Goal: Task Accomplishment & Management: Use online tool/utility

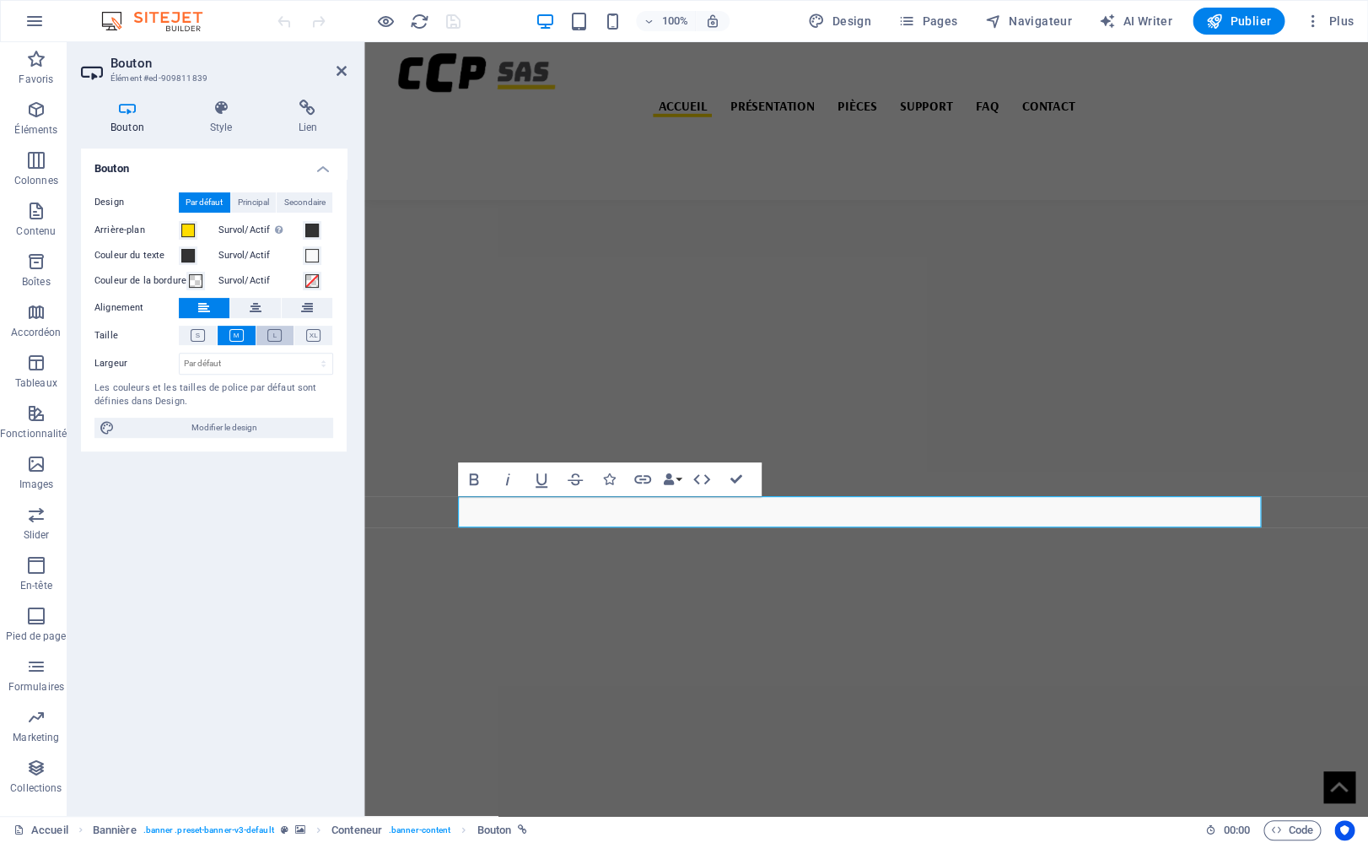
click at [278, 333] on icon at bounding box center [274, 335] width 14 height 13
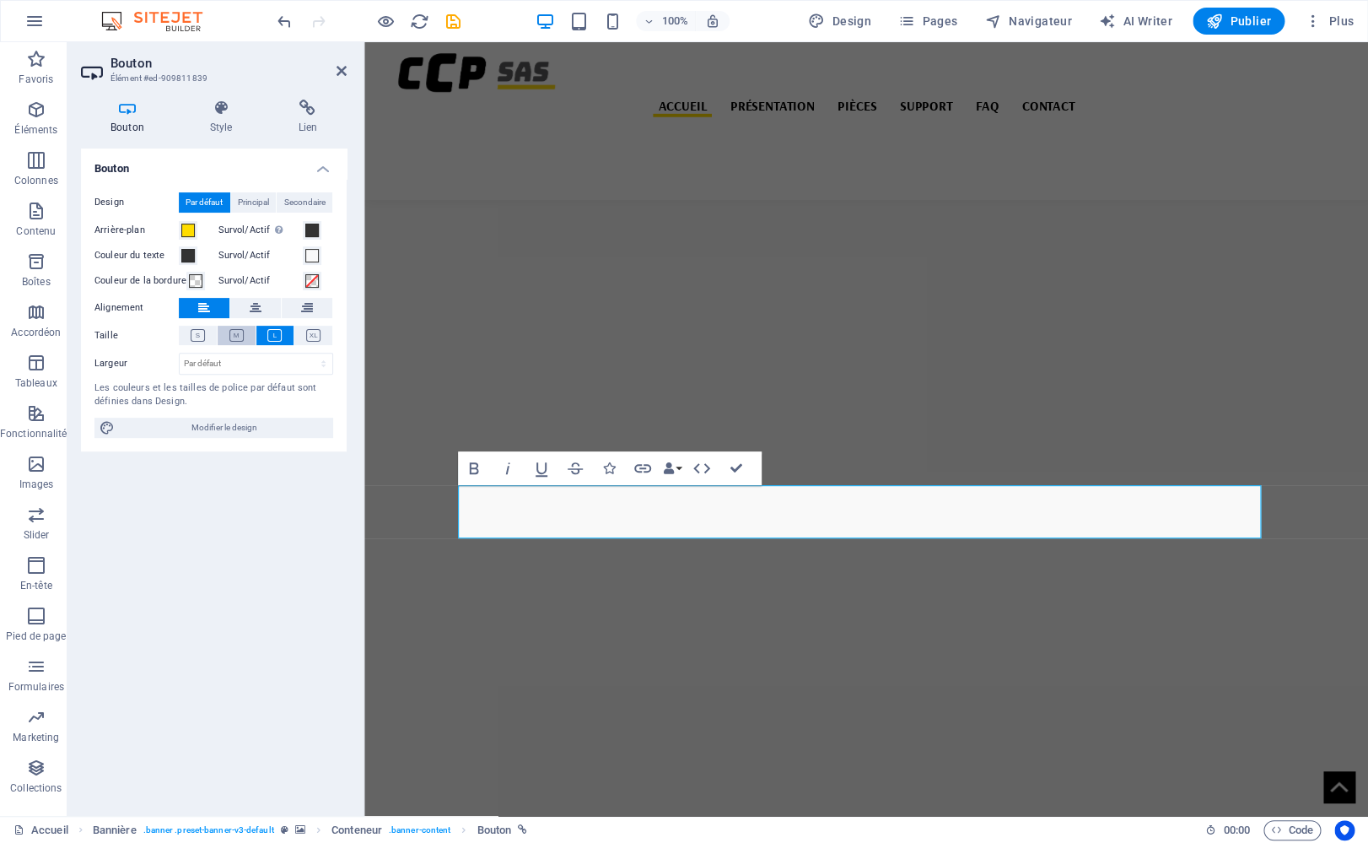
click at [240, 339] on icon at bounding box center [236, 335] width 14 height 13
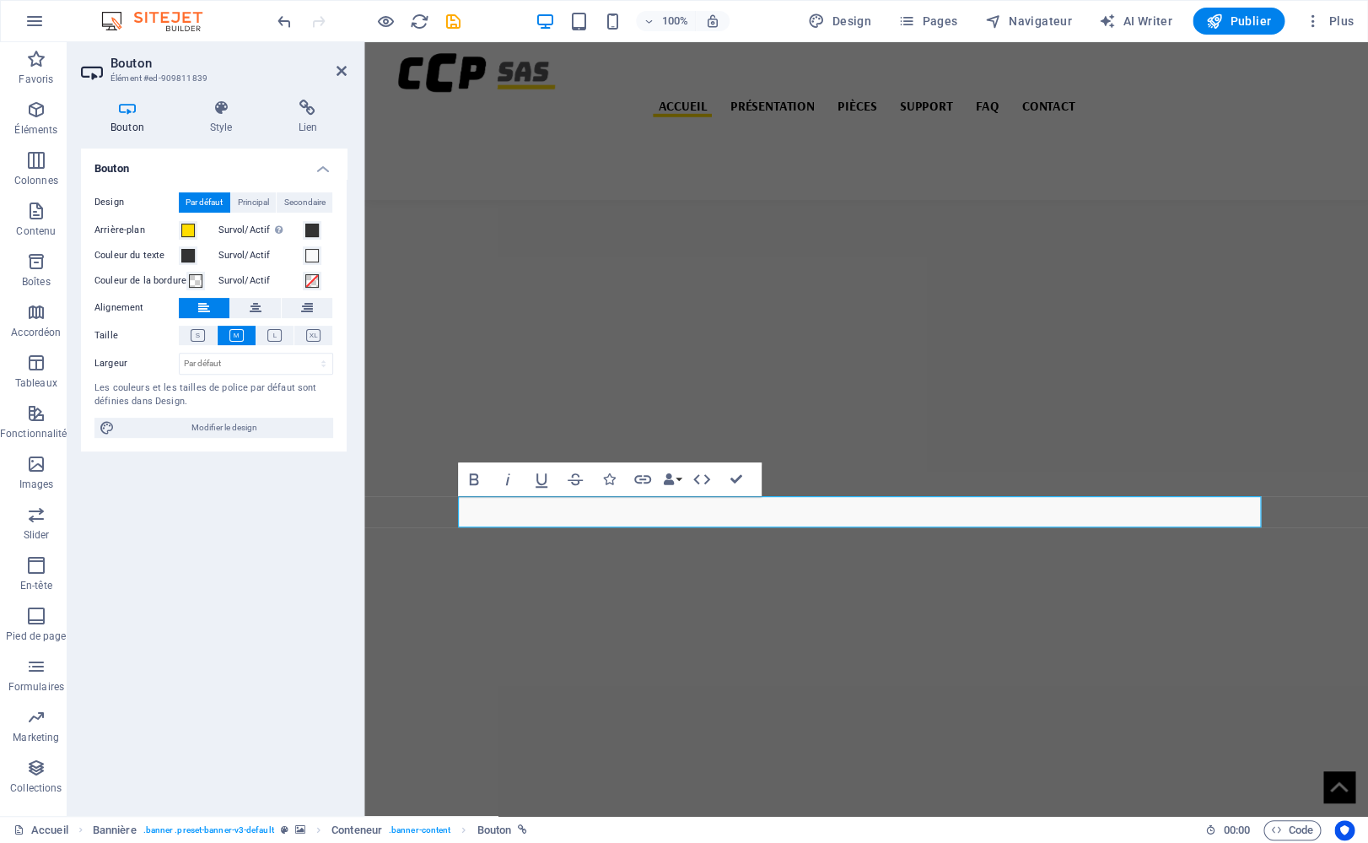
click at [330, 71] on header "[PERSON_NAME] Élément #ed-909811839" at bounding box center [214, 64] width 266 height 44
click at [343, 65] on icon at bounding box center [342, 70] width 10 height 13
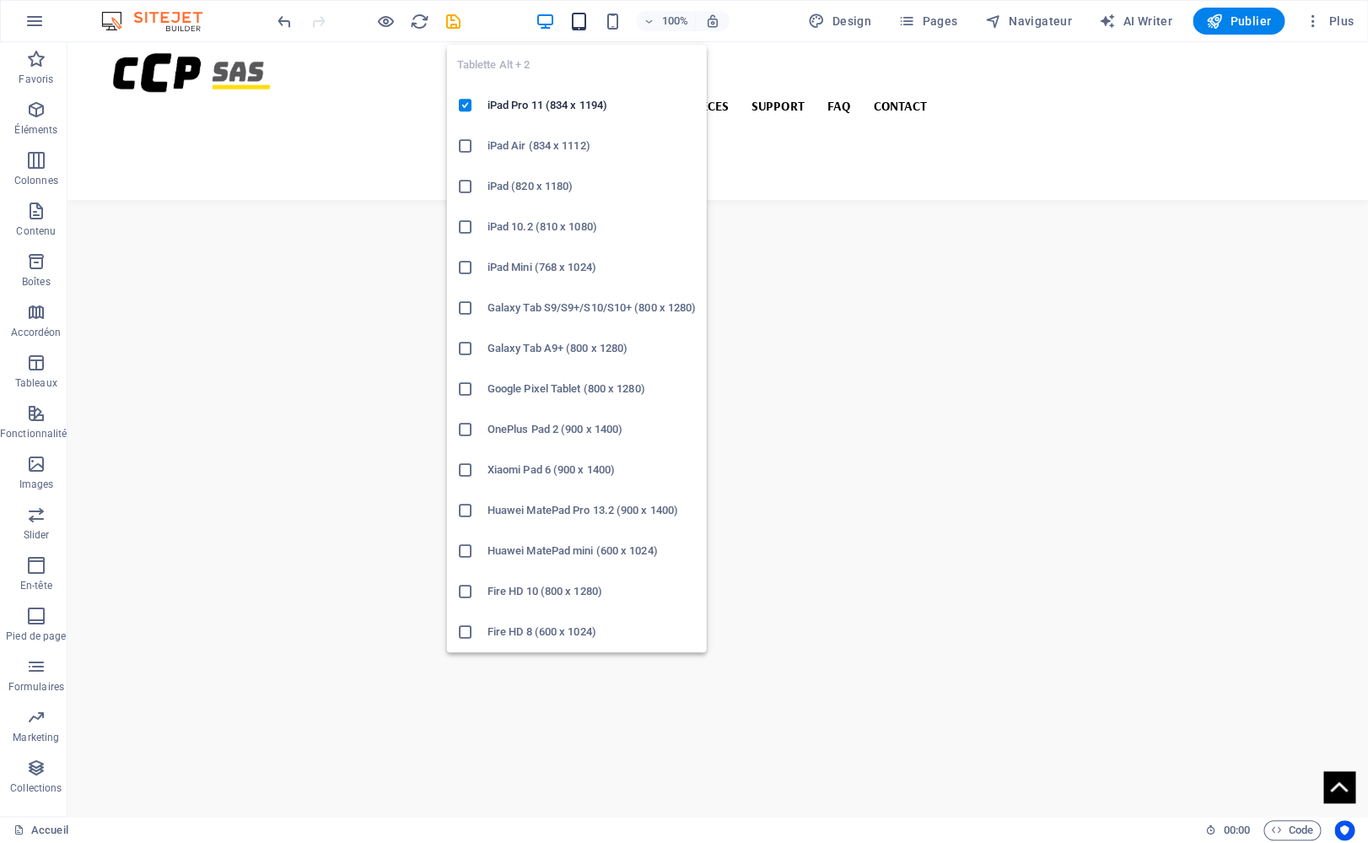
click at [578, 27] on icon "button" at bounding box center [578, 21] width 19 height 19
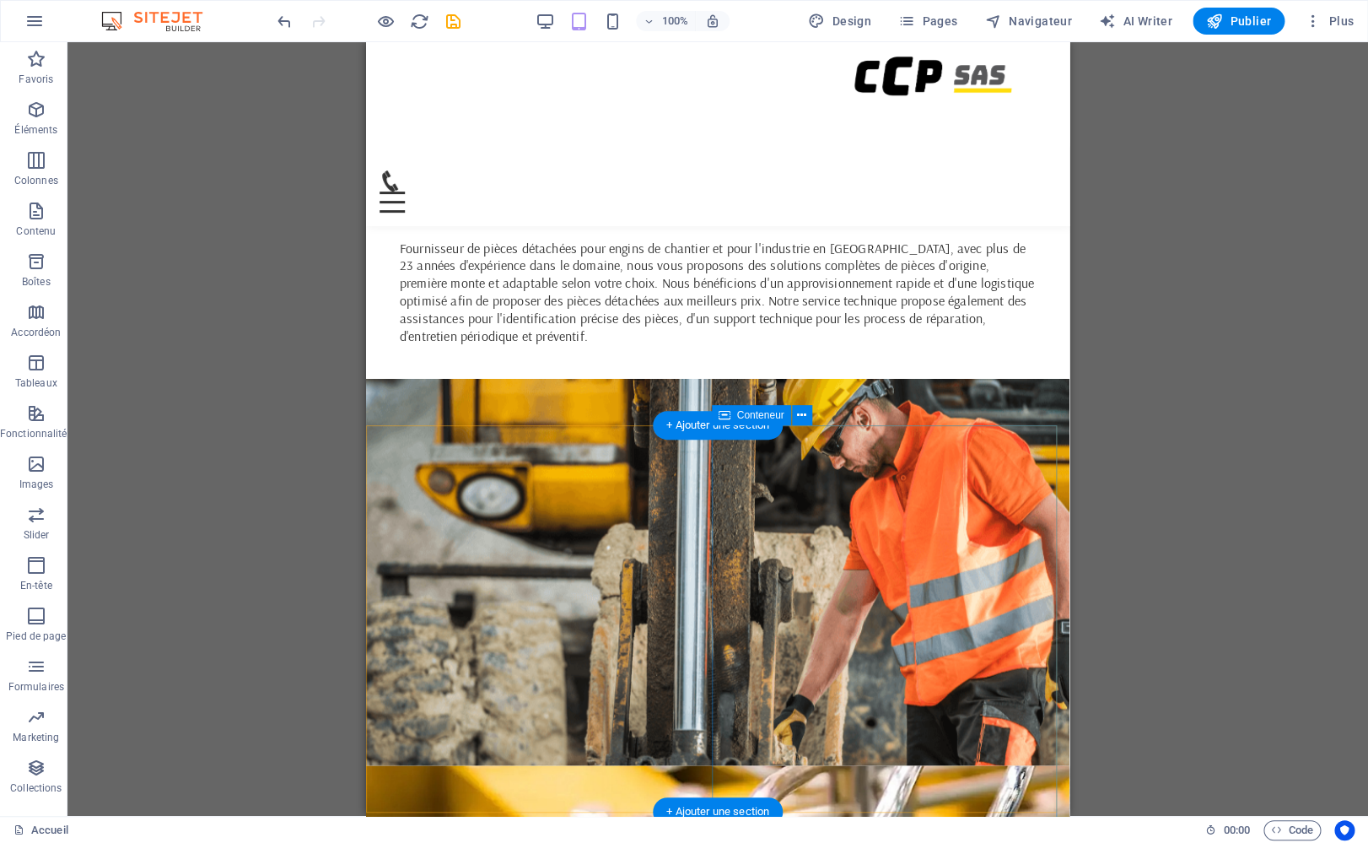
scroll to position [1252, 0]
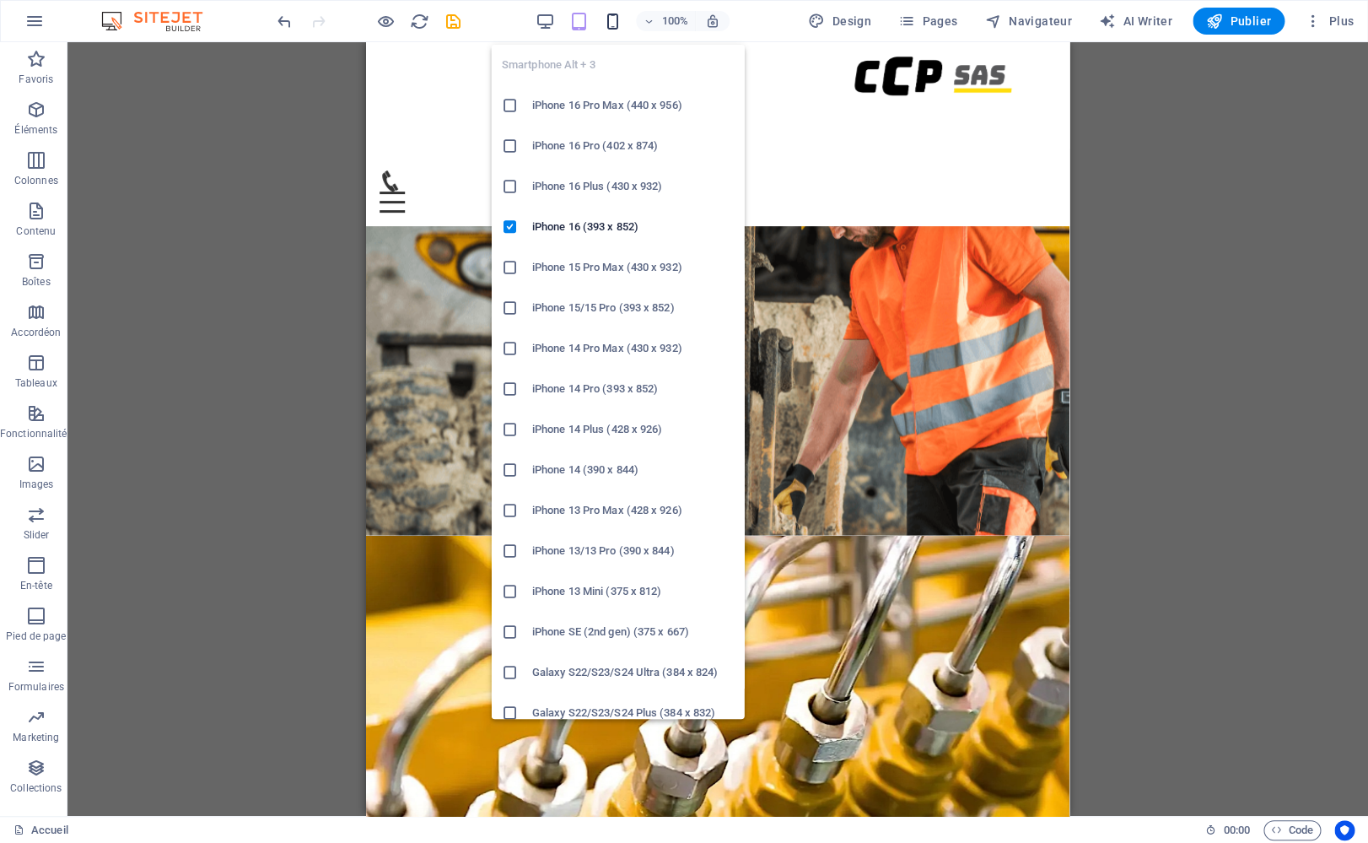
click at [613, 24] on icon "button" at bounding box center [612, 21] width 19 height 19
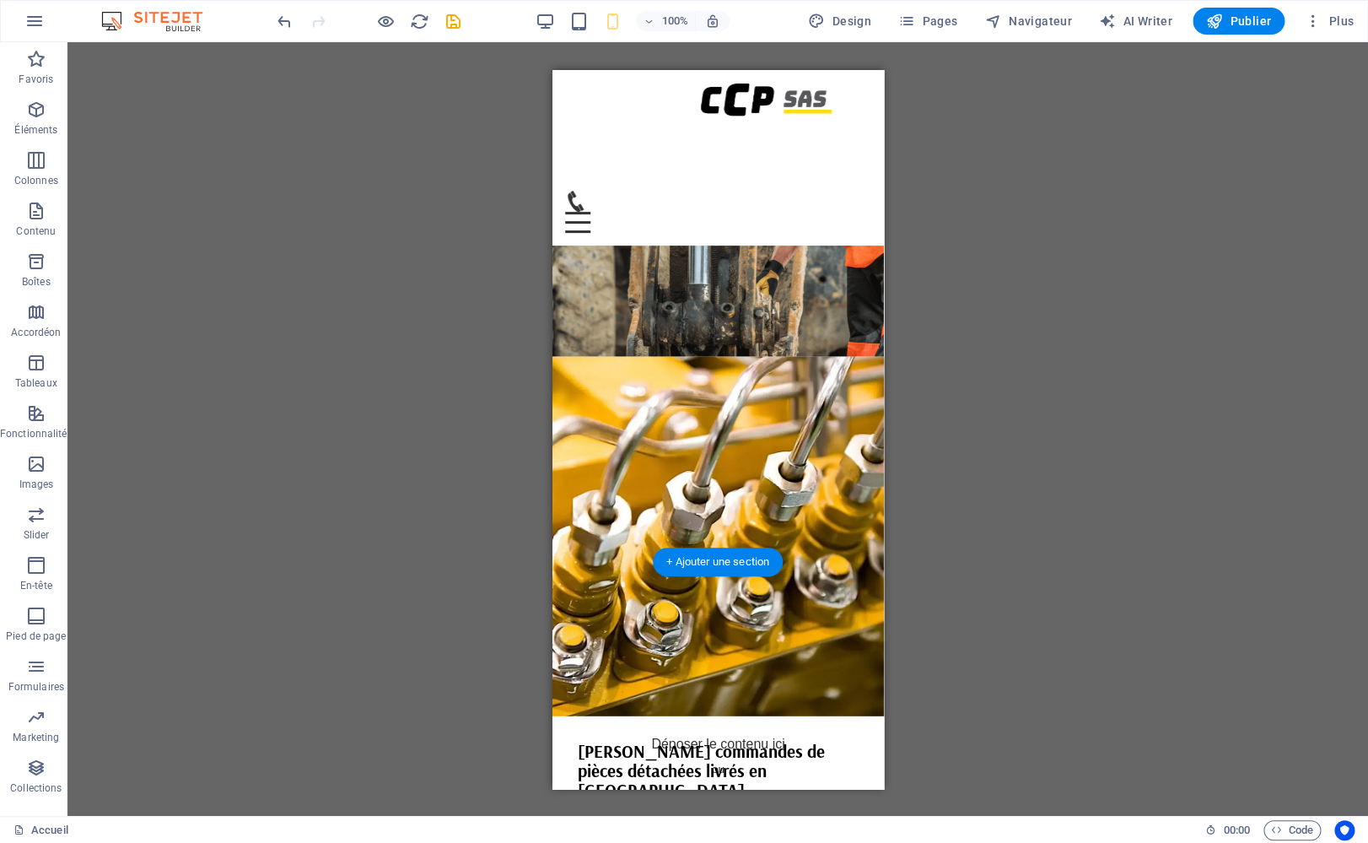
scroll to position [1334, 0]
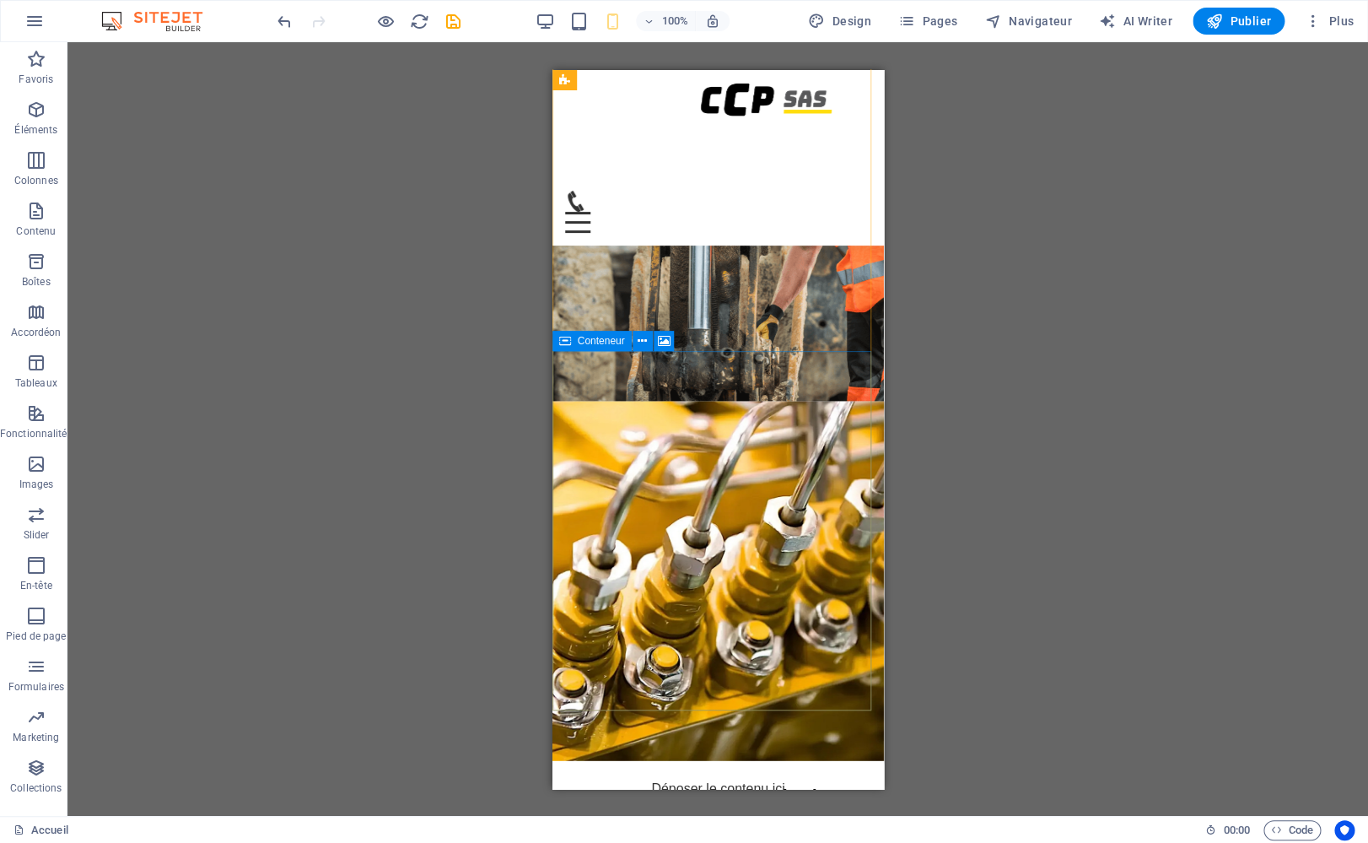
click at [608, 346] on span "Conteneur" at bounding box center [601, 341] width 47 height 10
select select "vh"
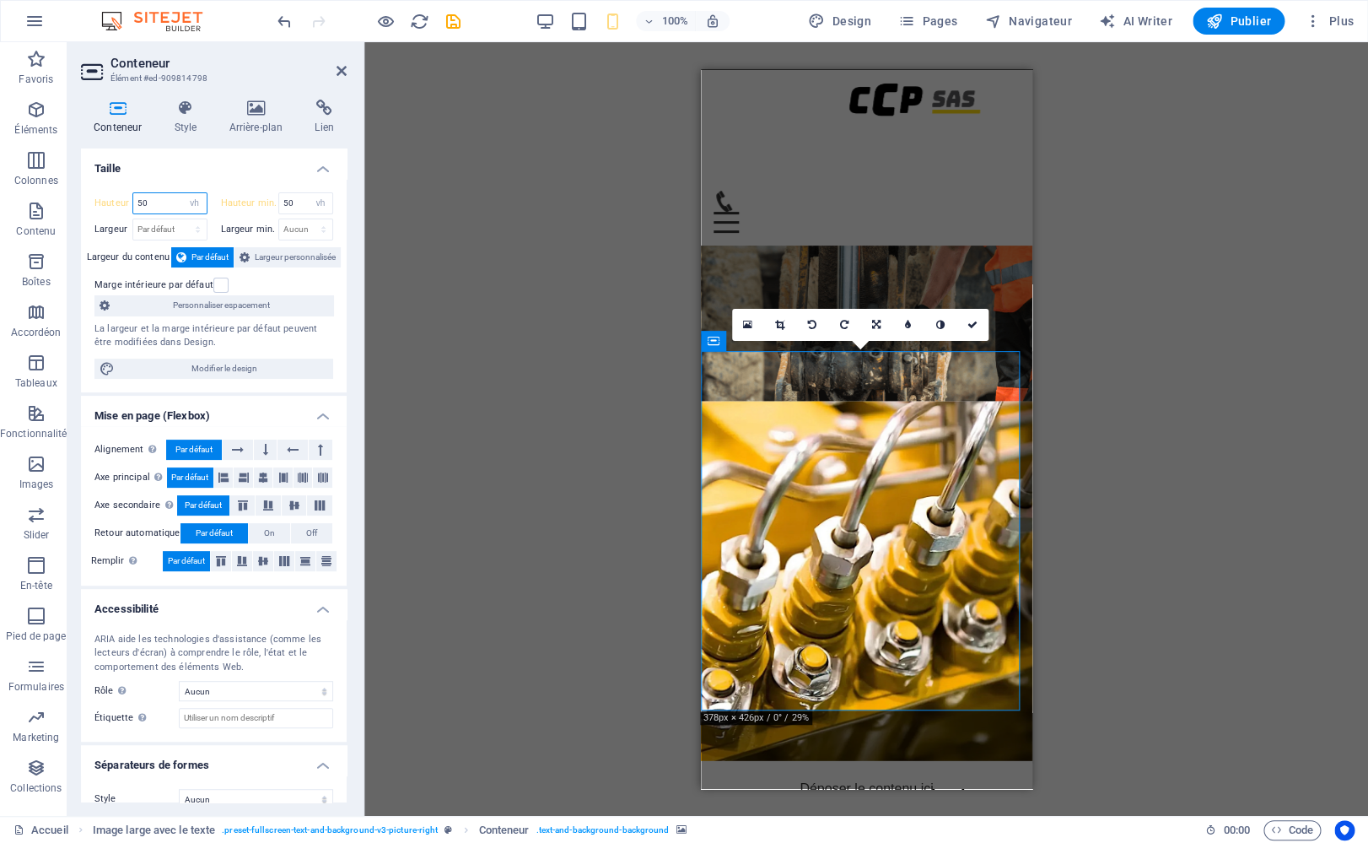
drag, startPoint x: 130, startPoint y: 201, endPoint x: 100, endPoint y: 195, distance: 30.9
click at [133, 195] on input "50" at bounding box center [169, 203] width 73 height 20
type input "60"
click at [777, 327] on icon at bounding box center [779, 325] width 9 height 10
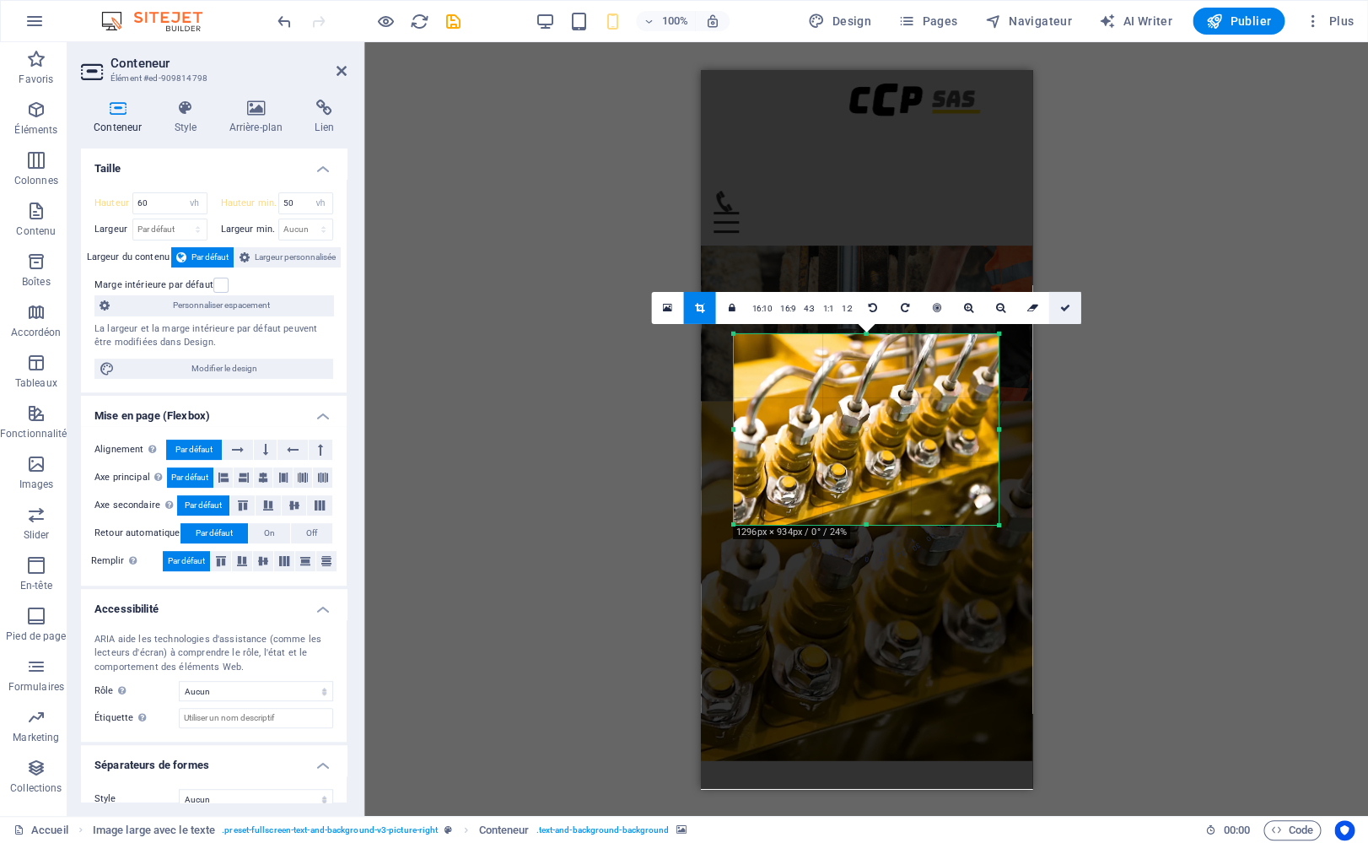
click at [1065, 313] on link at bounding box center [1064, 307] width 32 height 32
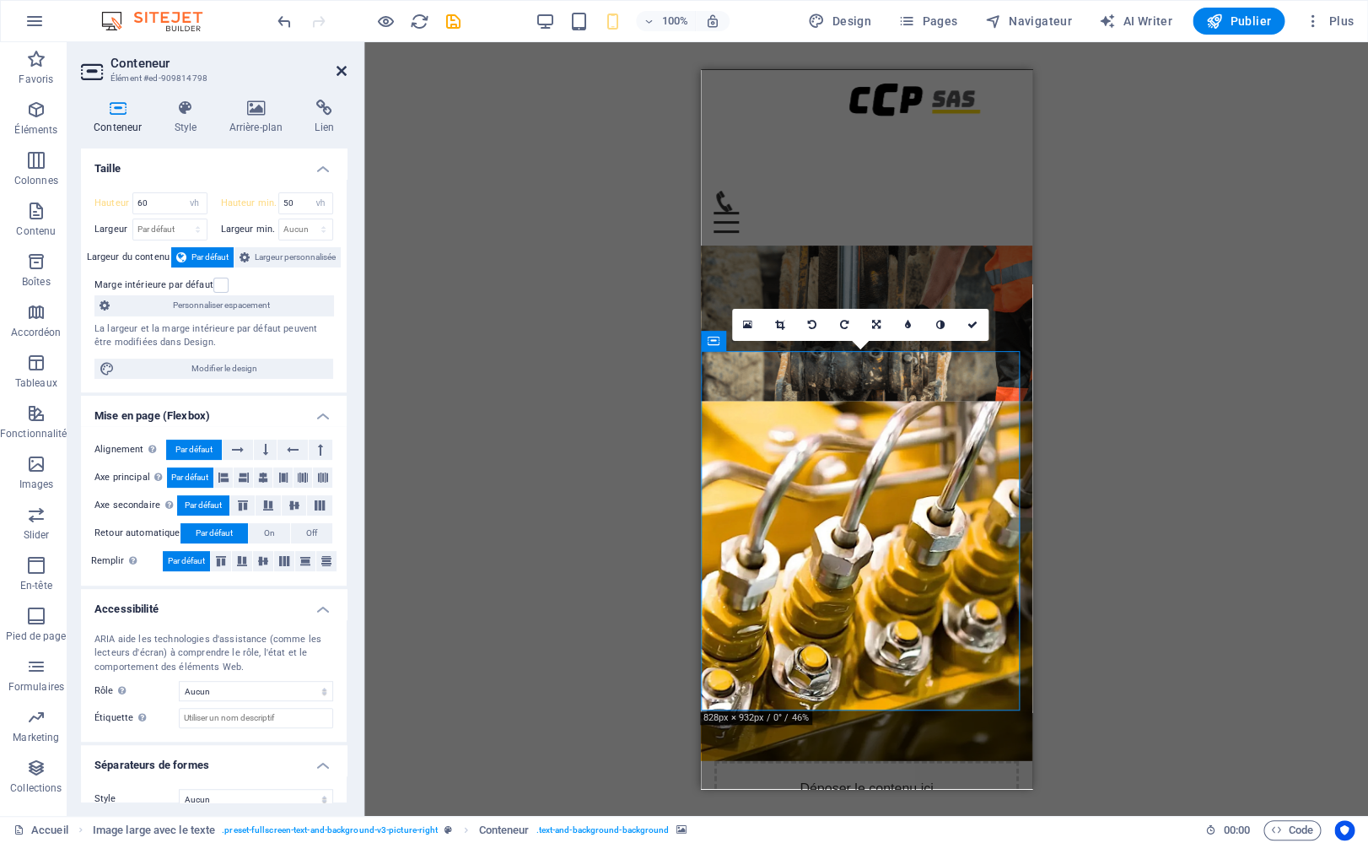
click at [338, 68] on icon at bounding box center [342, 70] width 10 height 13
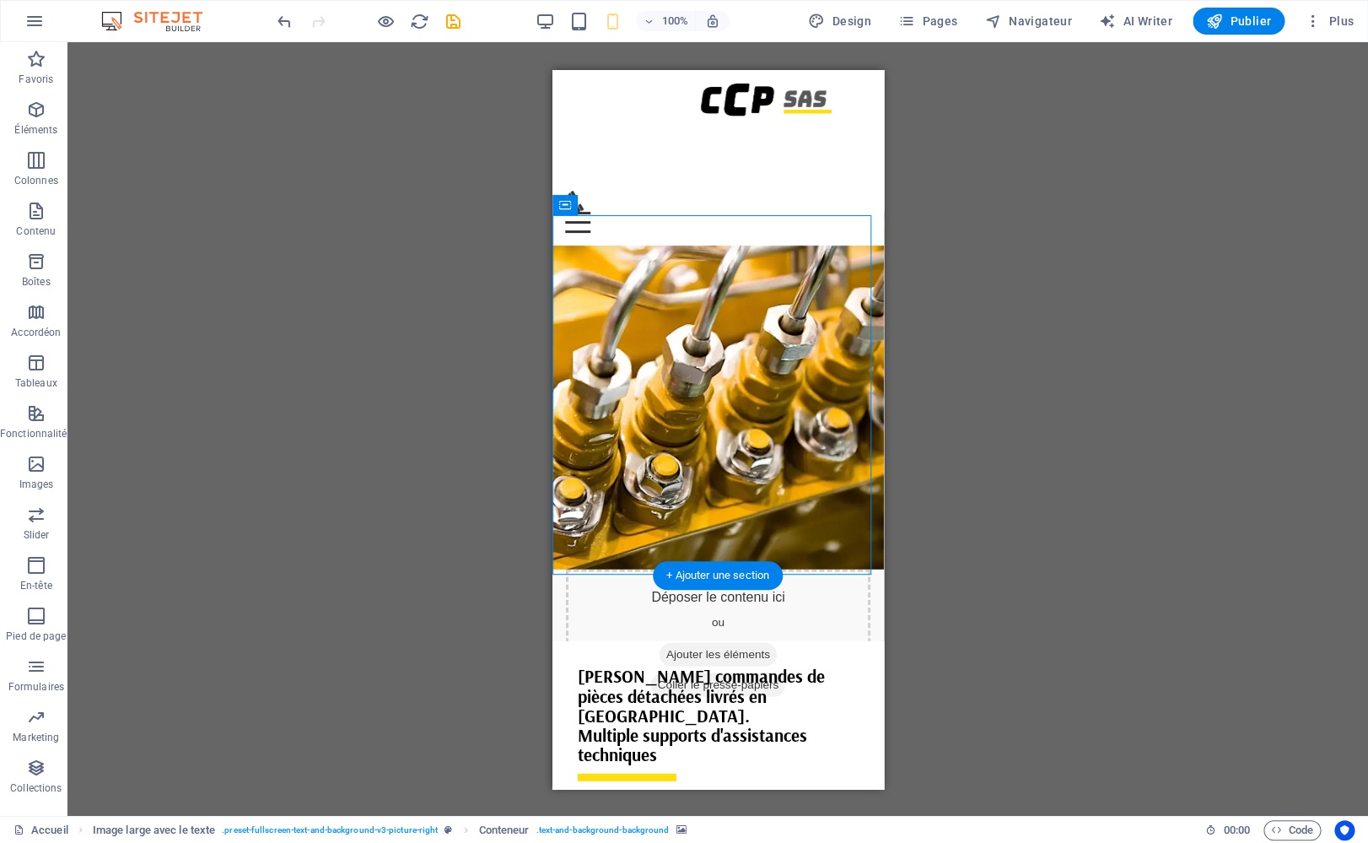
scroll to position [1653, 0]
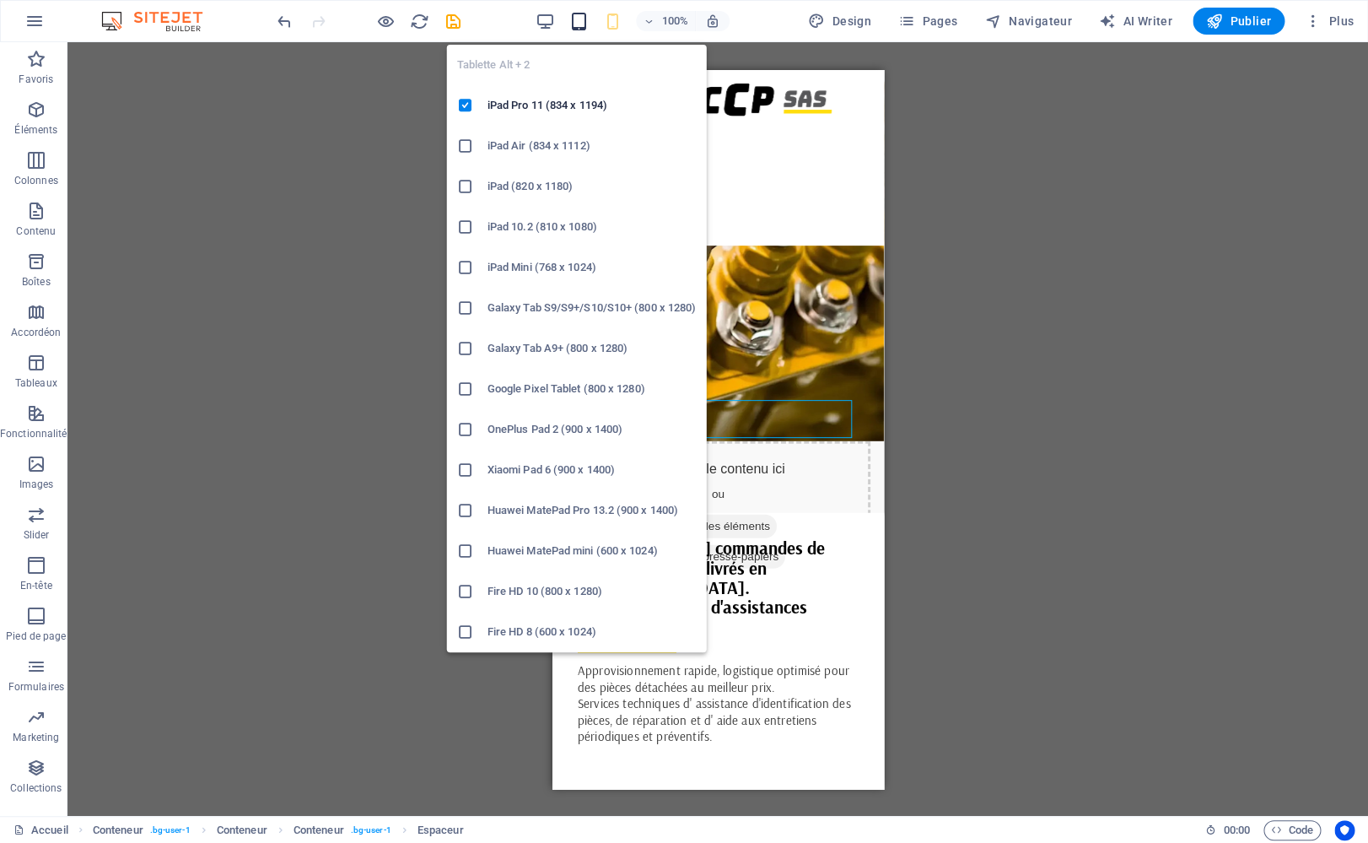
click at [582, 22] on icon "button" at bounding box center [578, 21] width 19 height 19
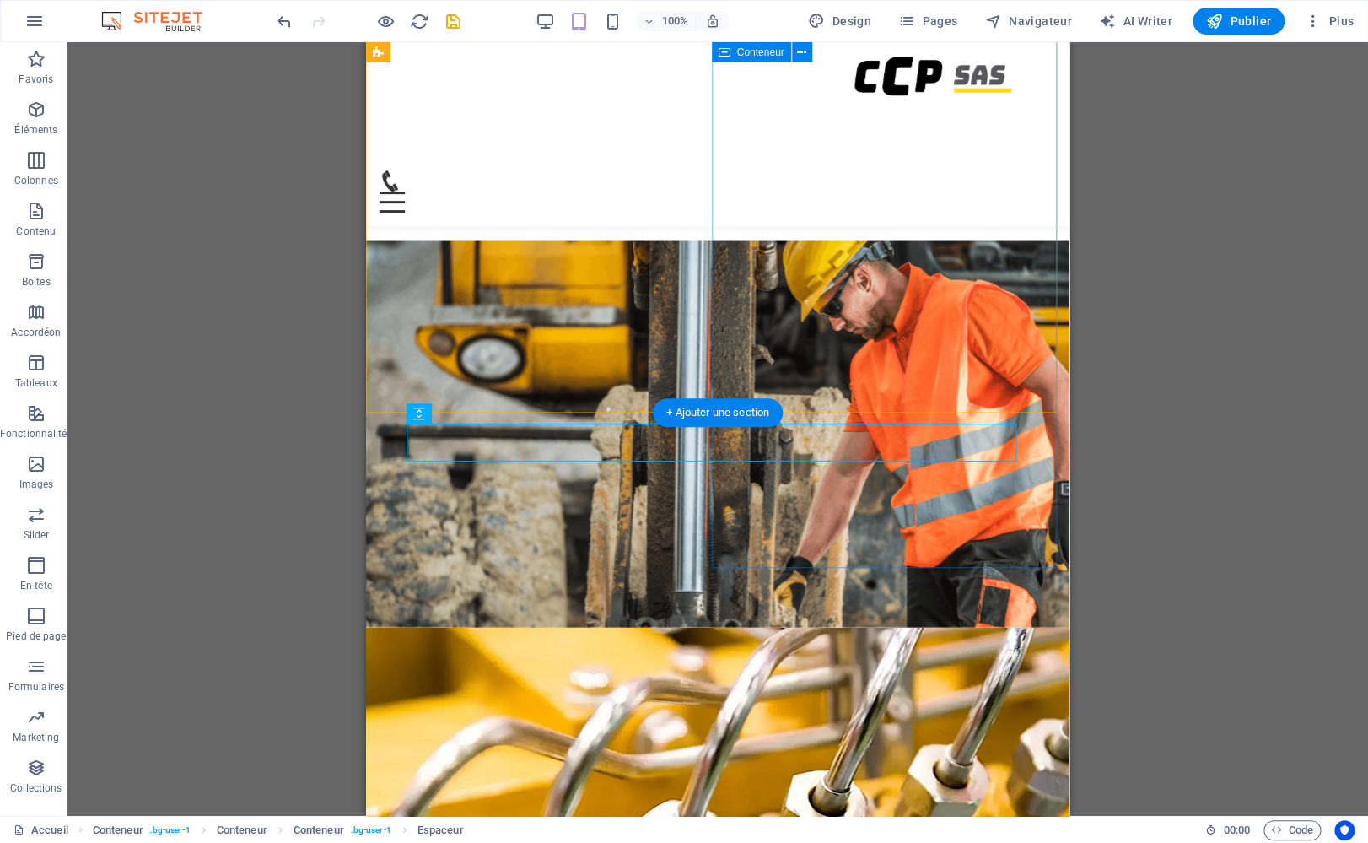
scroll to position [1135, 0]
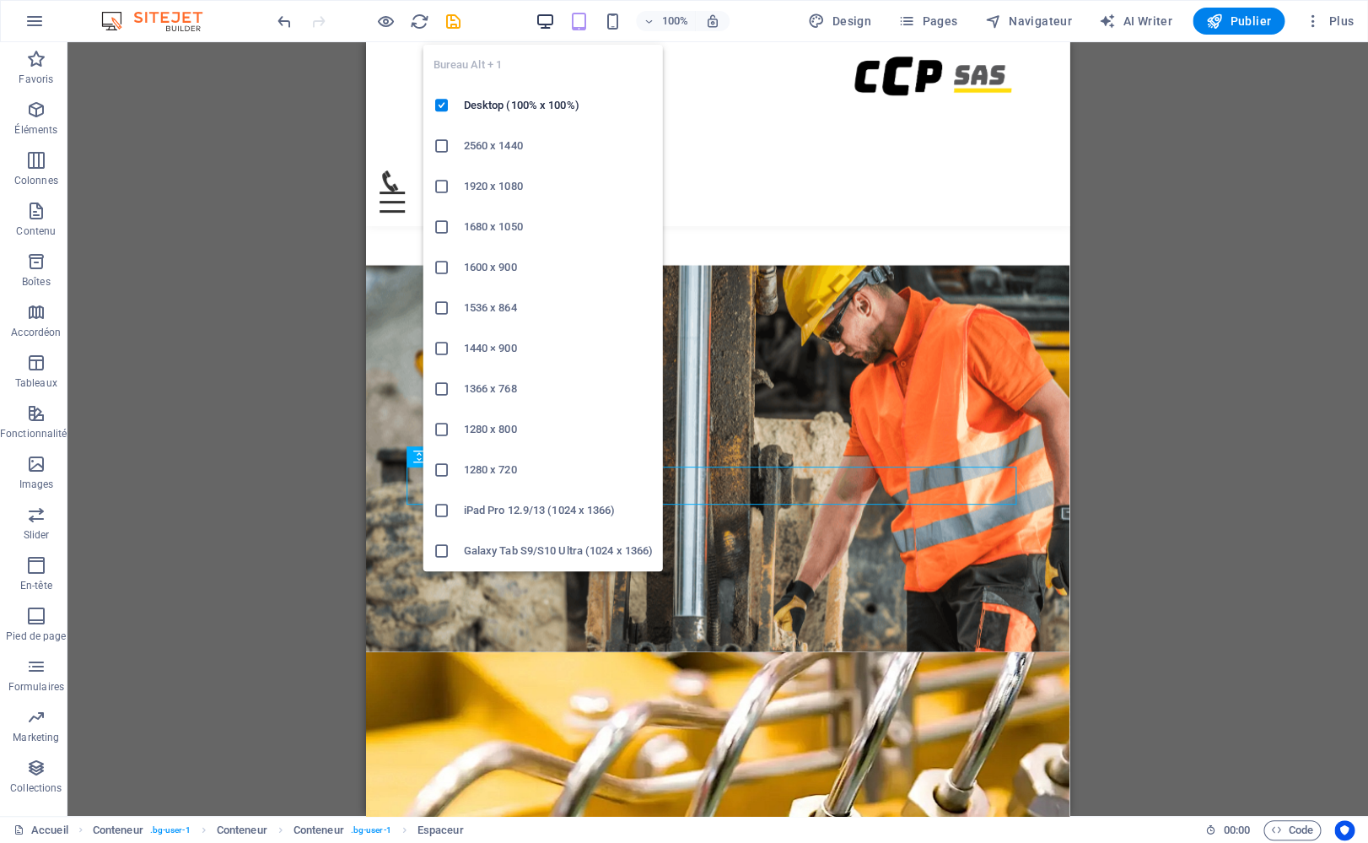
click at [542, 15] on icon "button" at bounding box center [545, 21] width 19 height 19
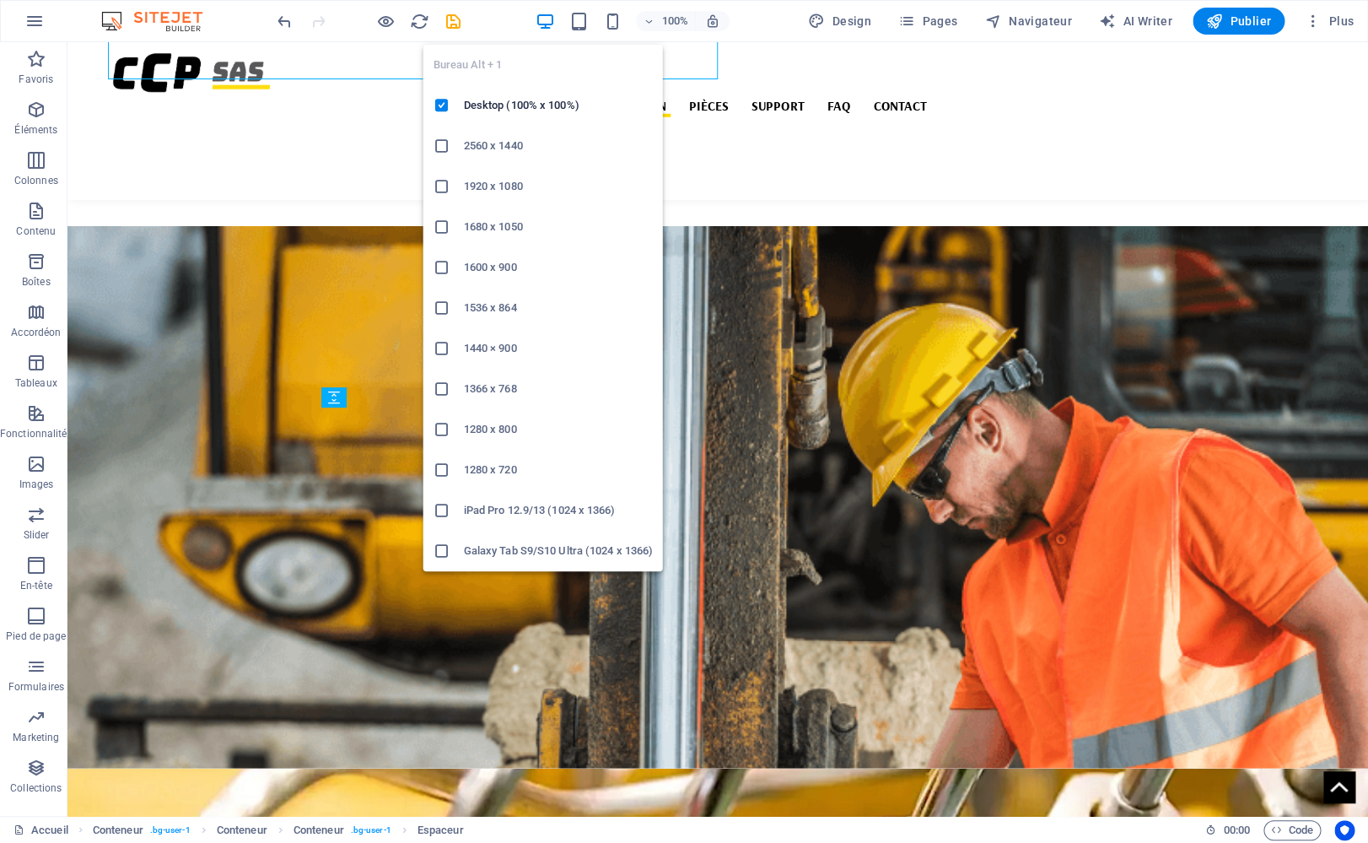
scroll to position [1561, 0]
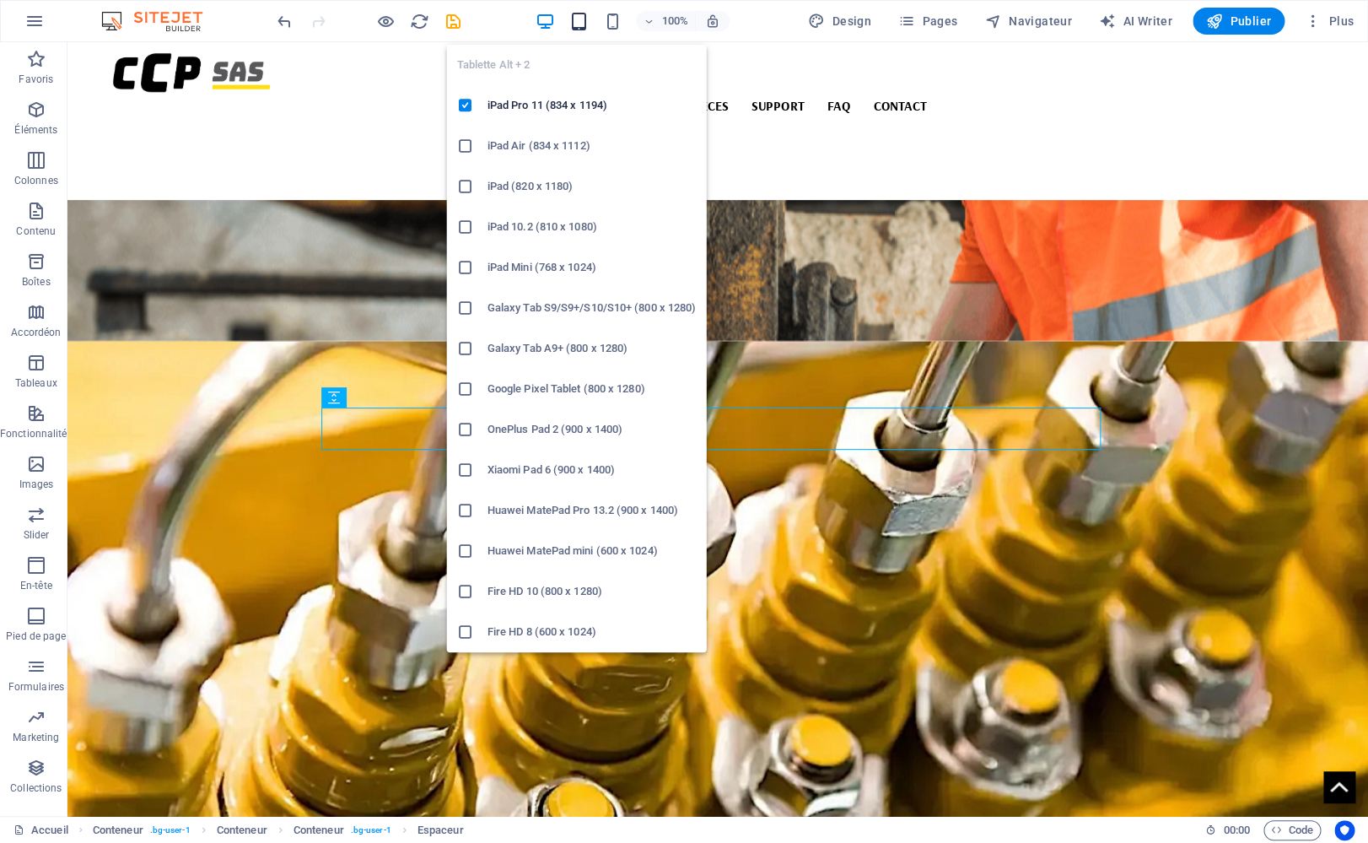
click at [580, 17] on icon "button" at bounding box center [578, 21] width 19 height 19
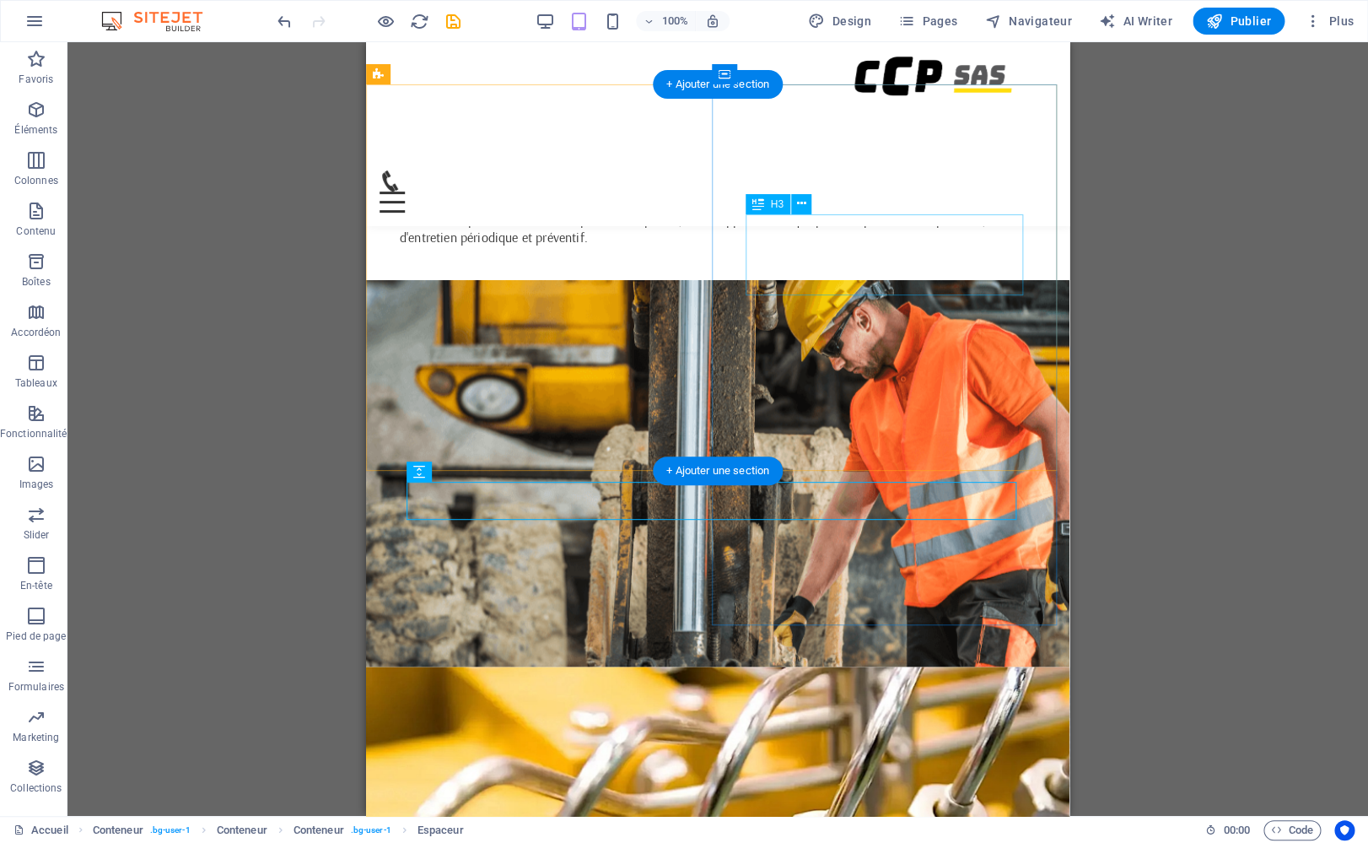
scroll to position [1065, 0]
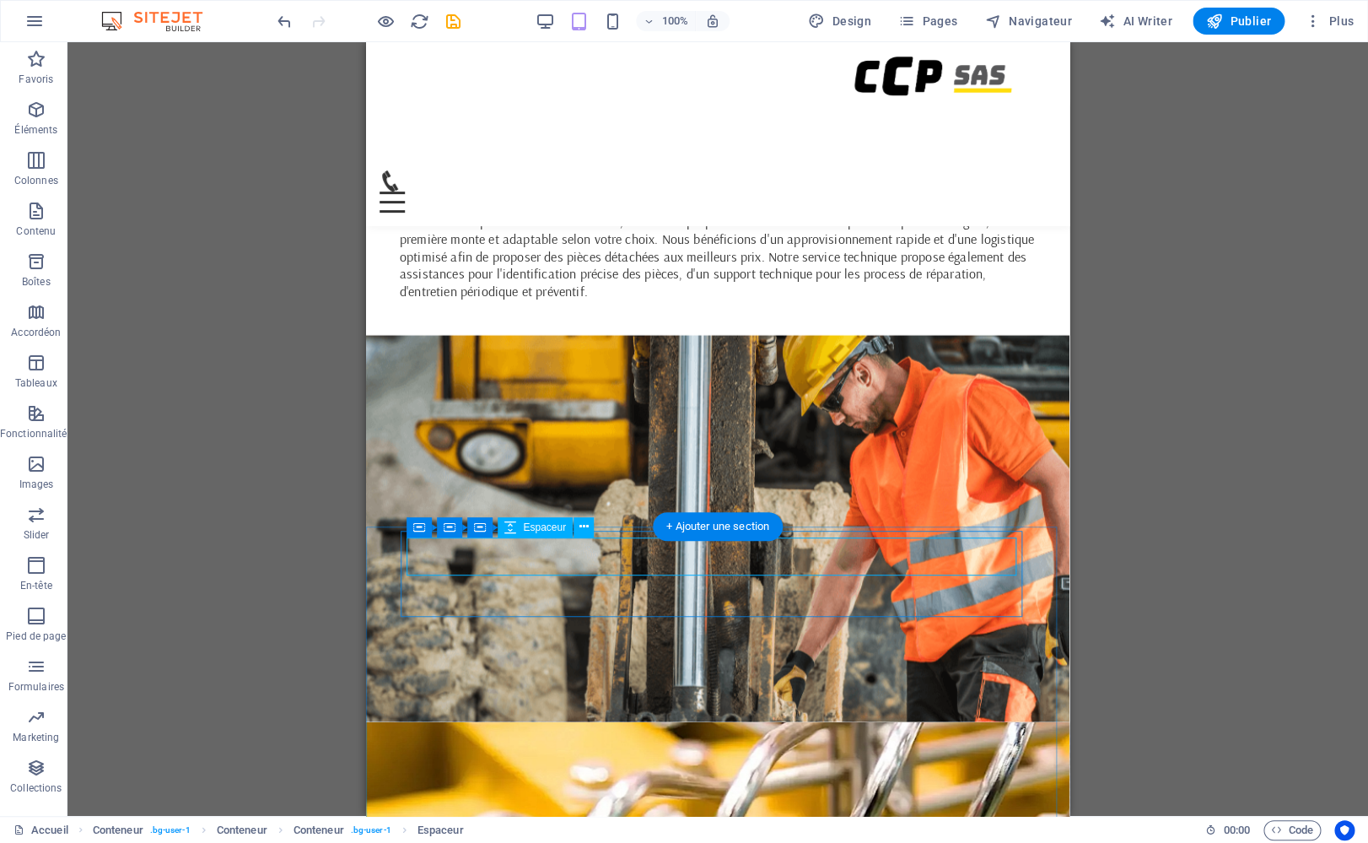
select select "px"
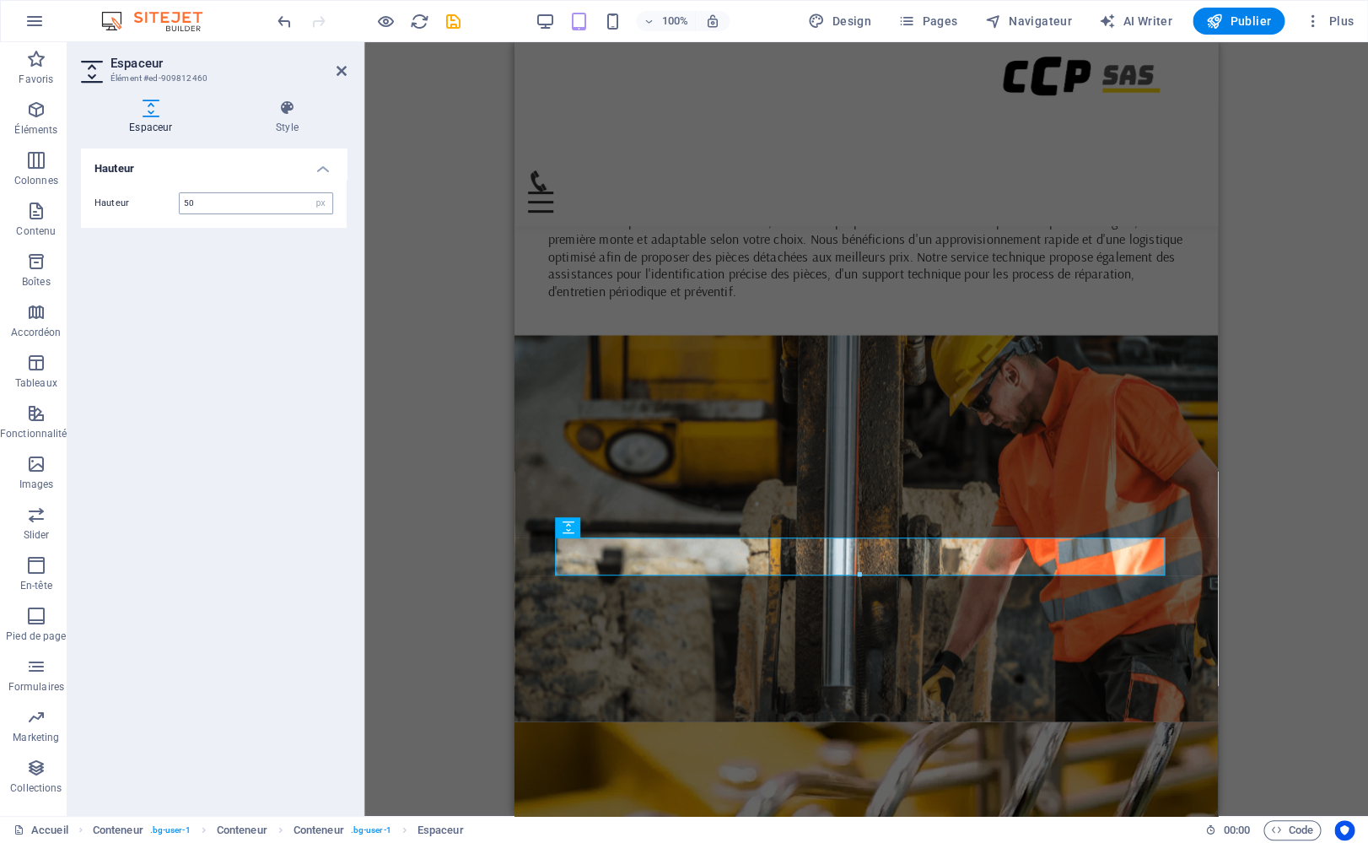
drag, startPoint x: 215, startPoint y: 202, endPoint x: 143, endPoint y: 177, distance: 76.8
click at [180, 193] on input "50" at bounding box center [256, 203] width 153 height 20
type input "100"
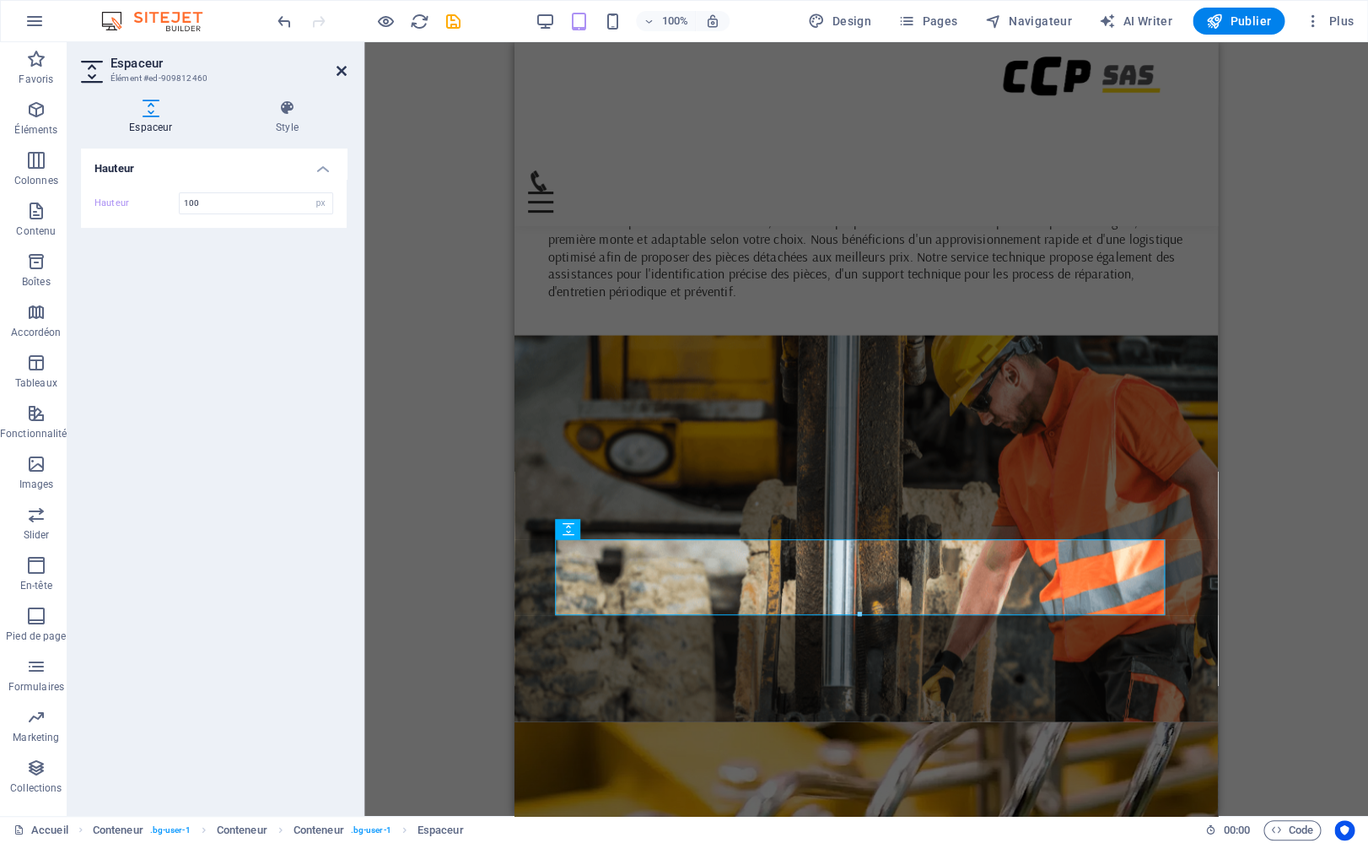
click at [339, 73] on icon at bounding box center [342, 70] width 10 height 13
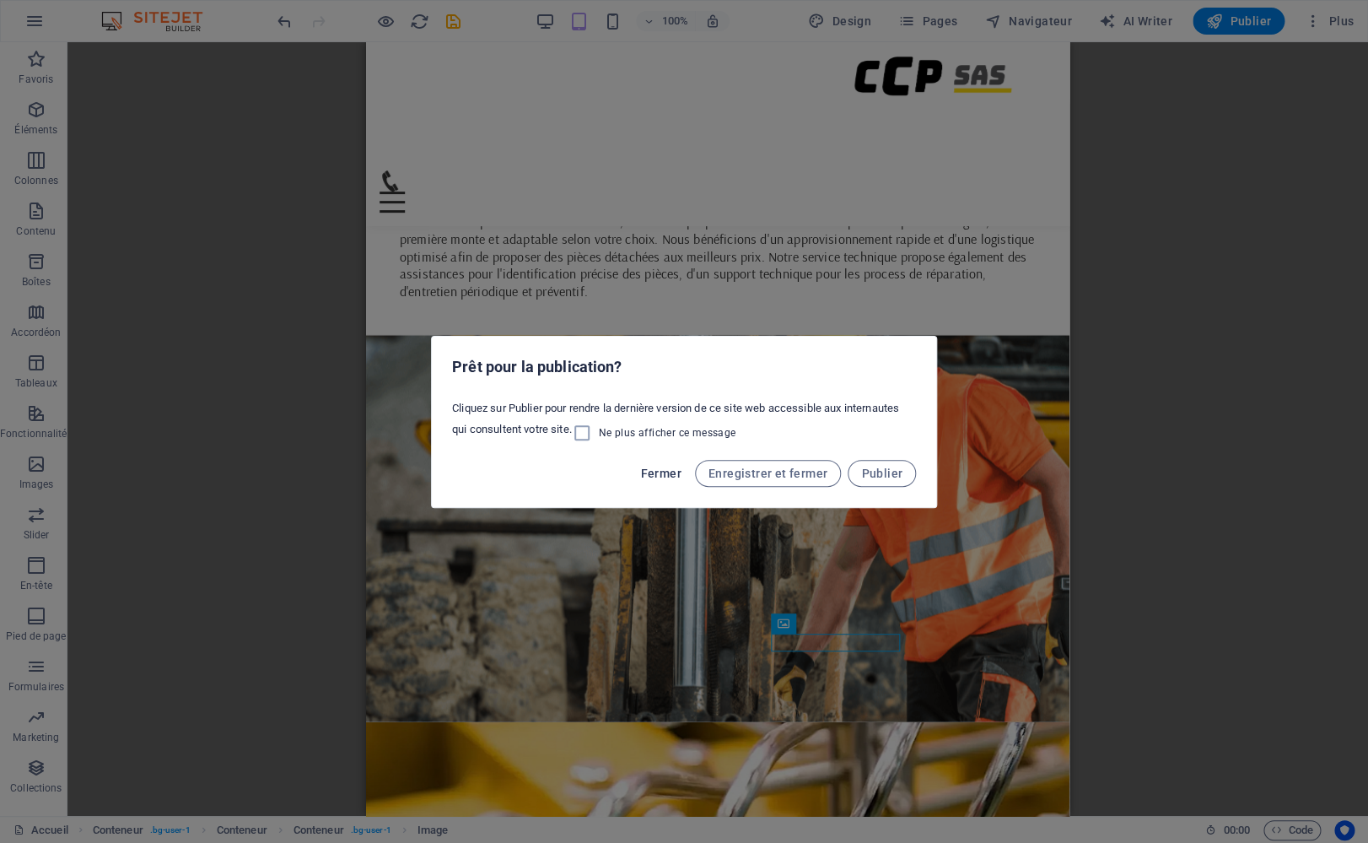
click at [662, 468] on span "Fermer" at bounding box center [660, 472] width 40 height 13
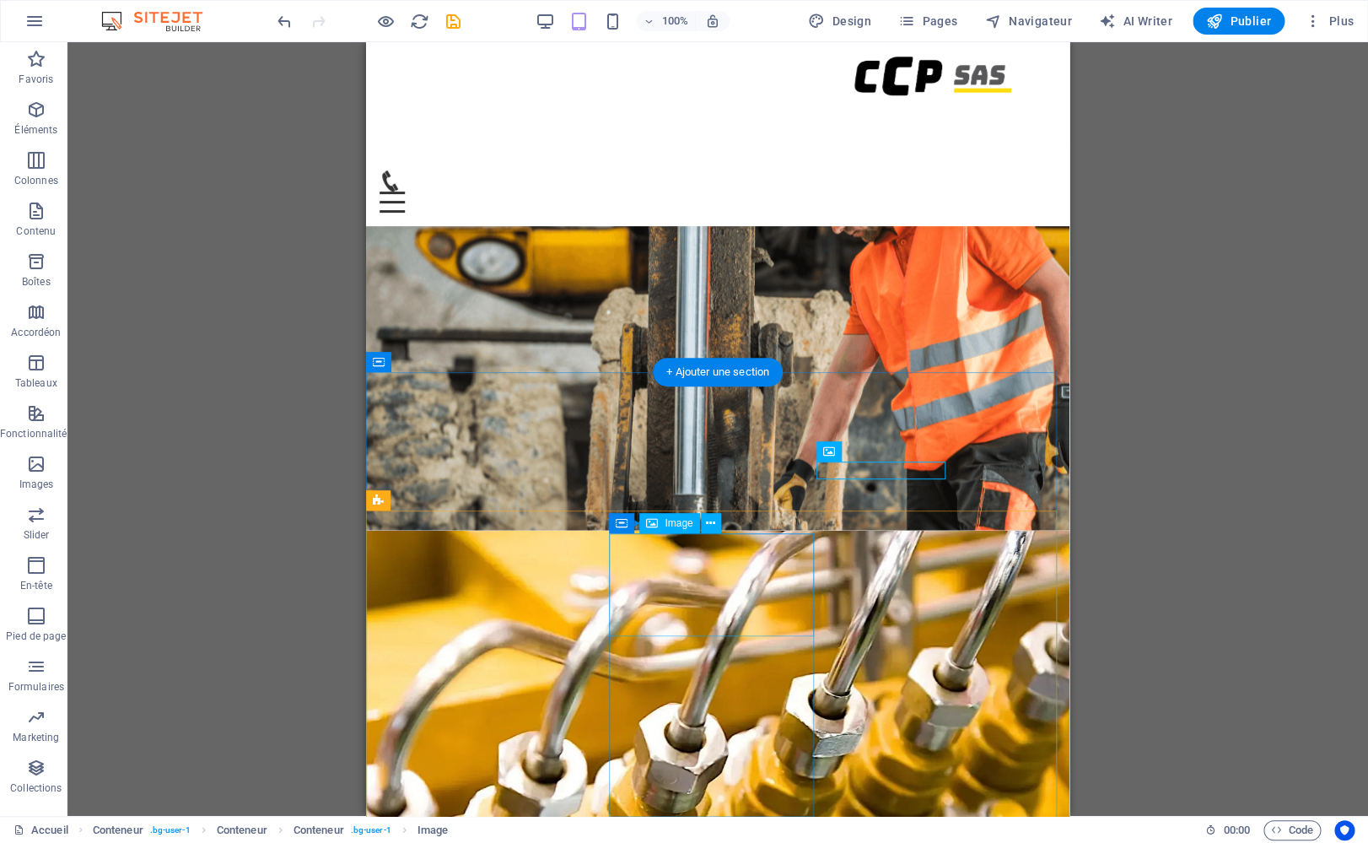
scroll to position [1266, 0]
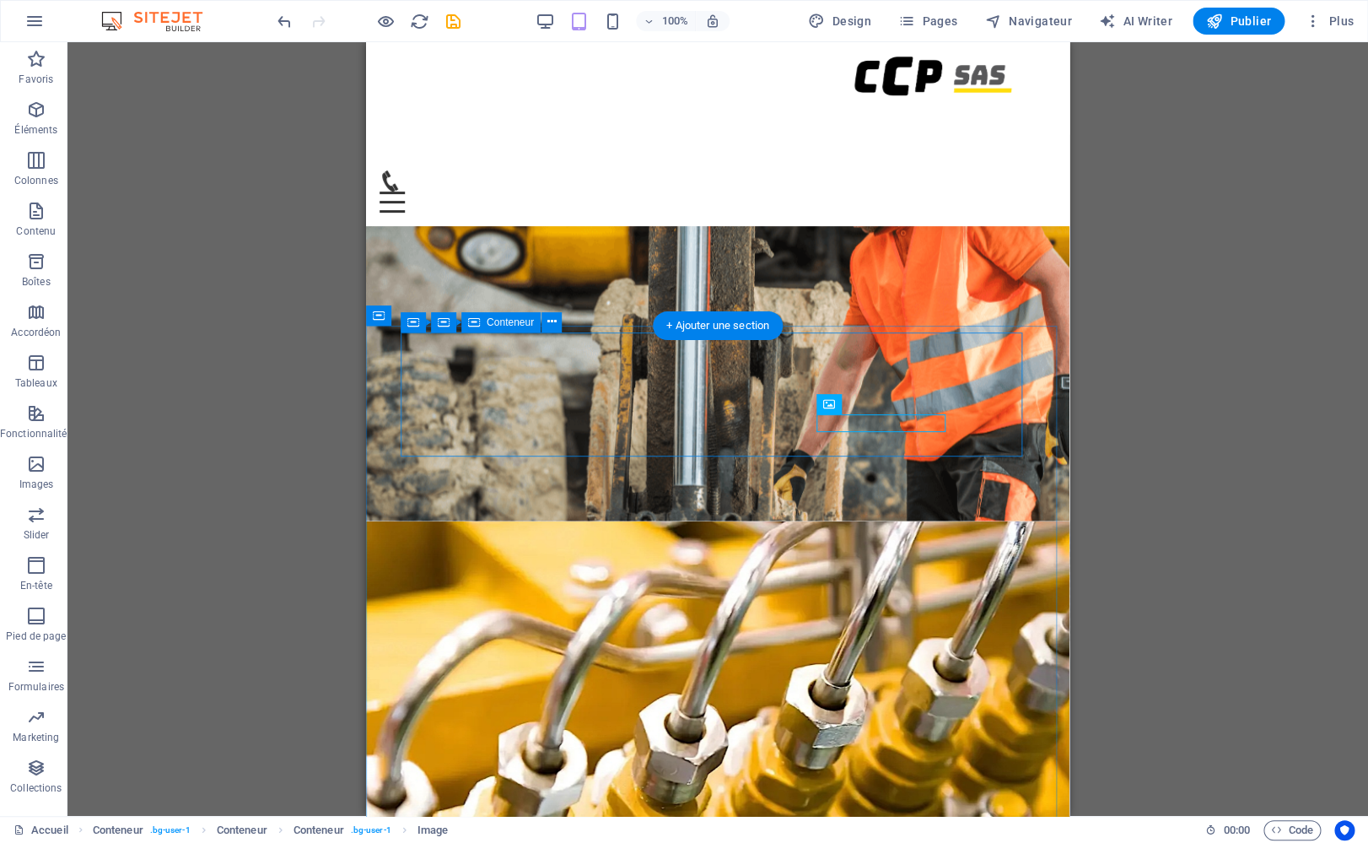
select select "%"
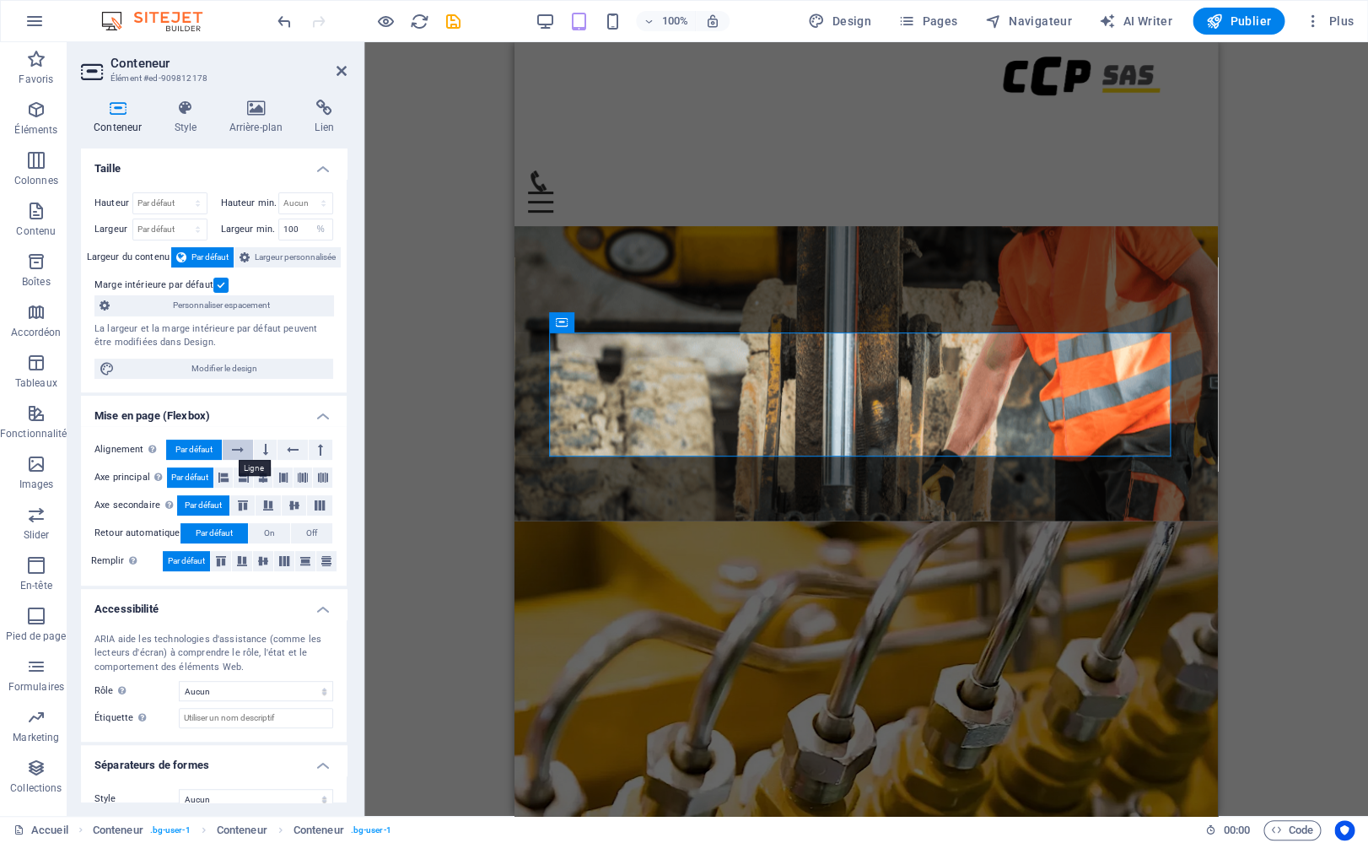
click at [237, 452] on icon at bounding box center [238, 449] width 12 height 20
click at [267, 450] on button at bounding box center [266, 449] width 24 height 20
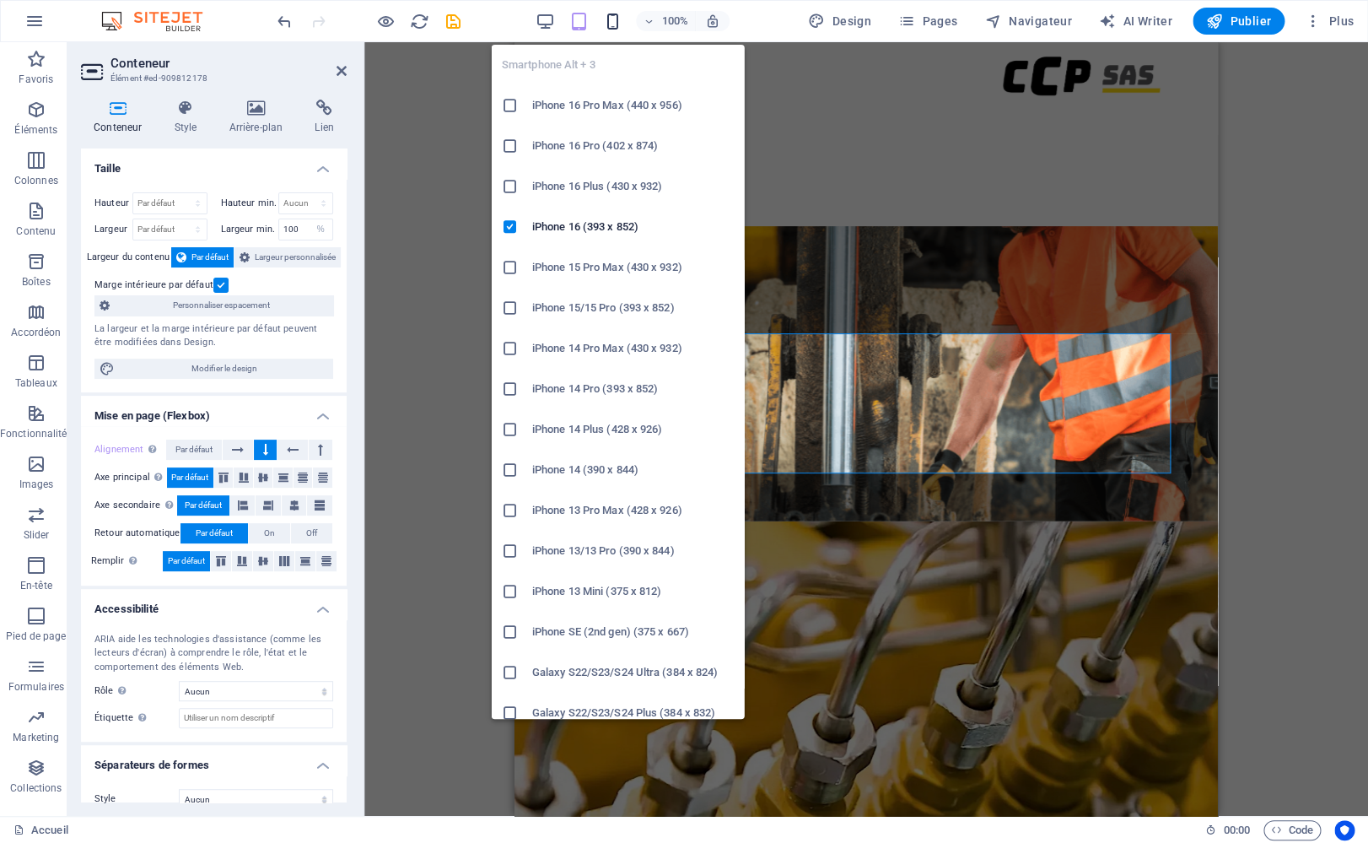
click at [611, 21] on icon "button" at bounding box center [612, 21] width 19 height 19
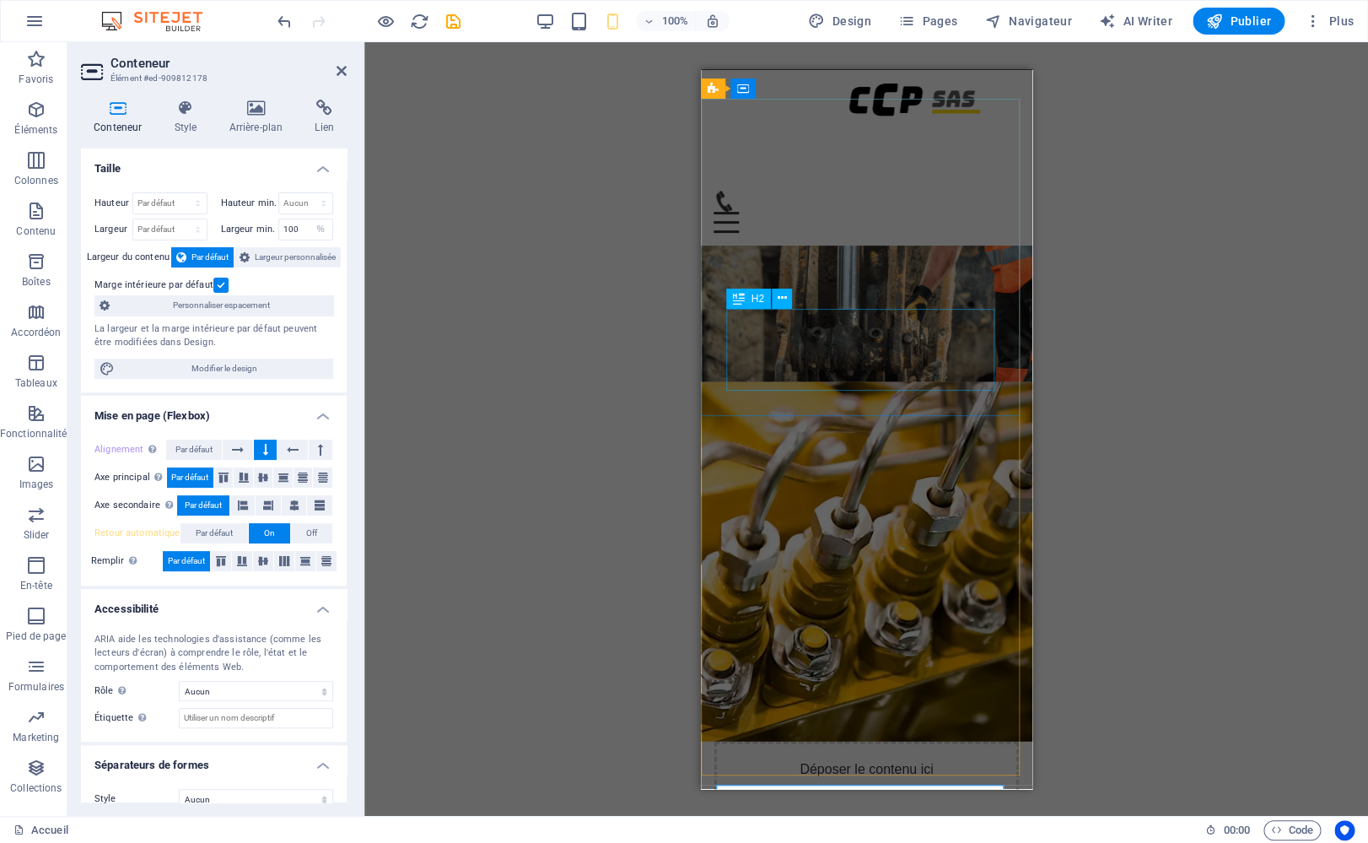
scroll to position [1715, 0]
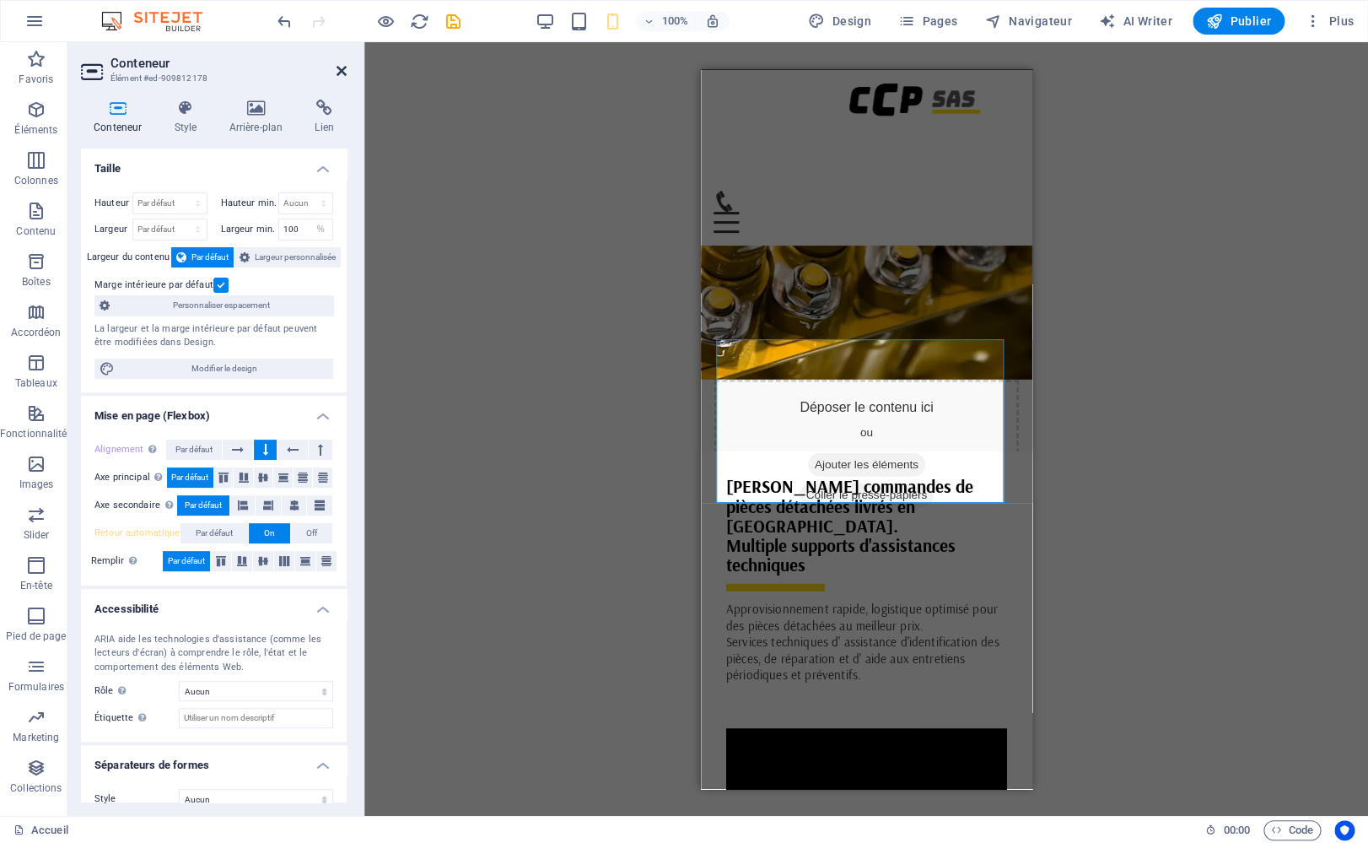
click at [344, 69] on icon at bounding box center [342, 70] width 10 height 13
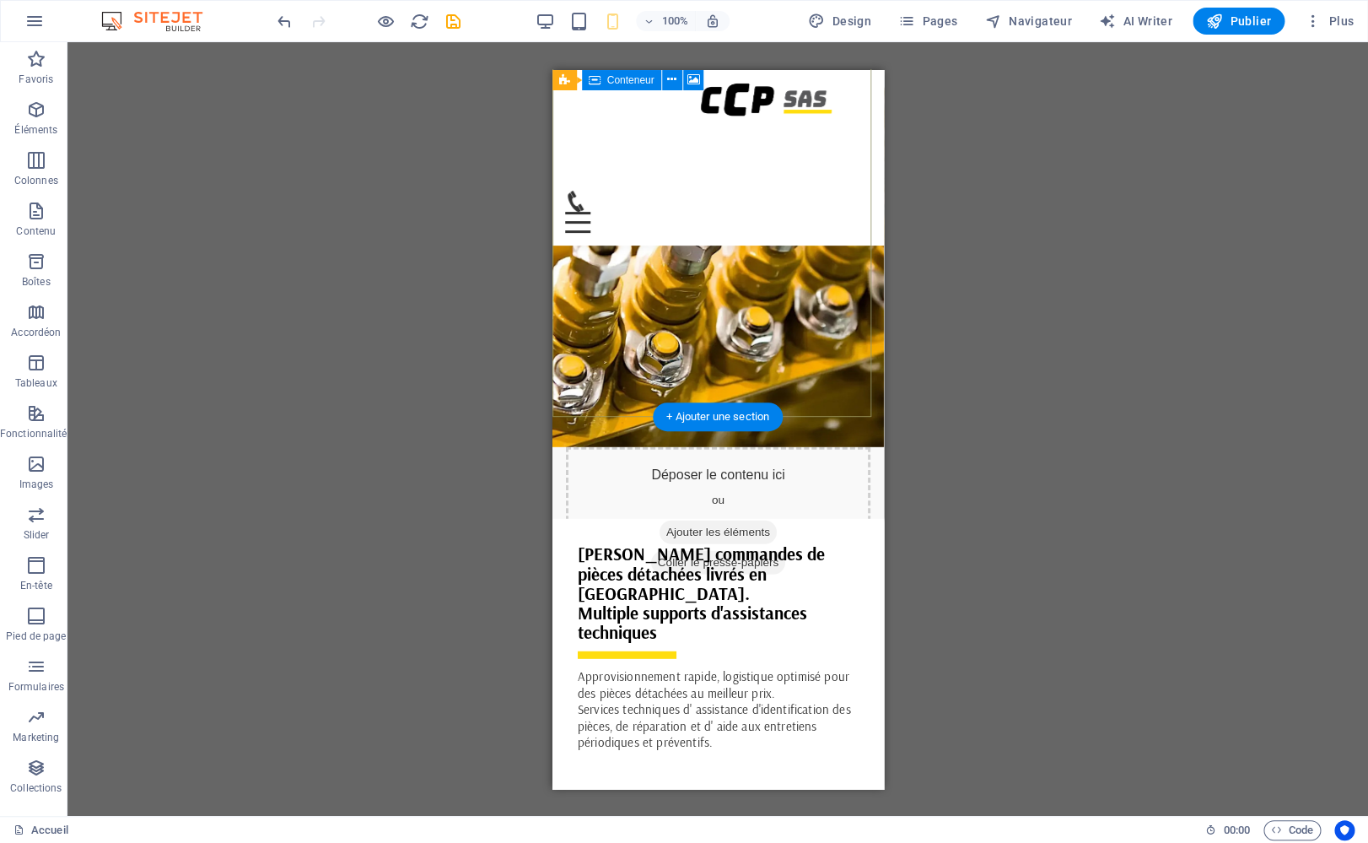
scroll to position [1620, 0]
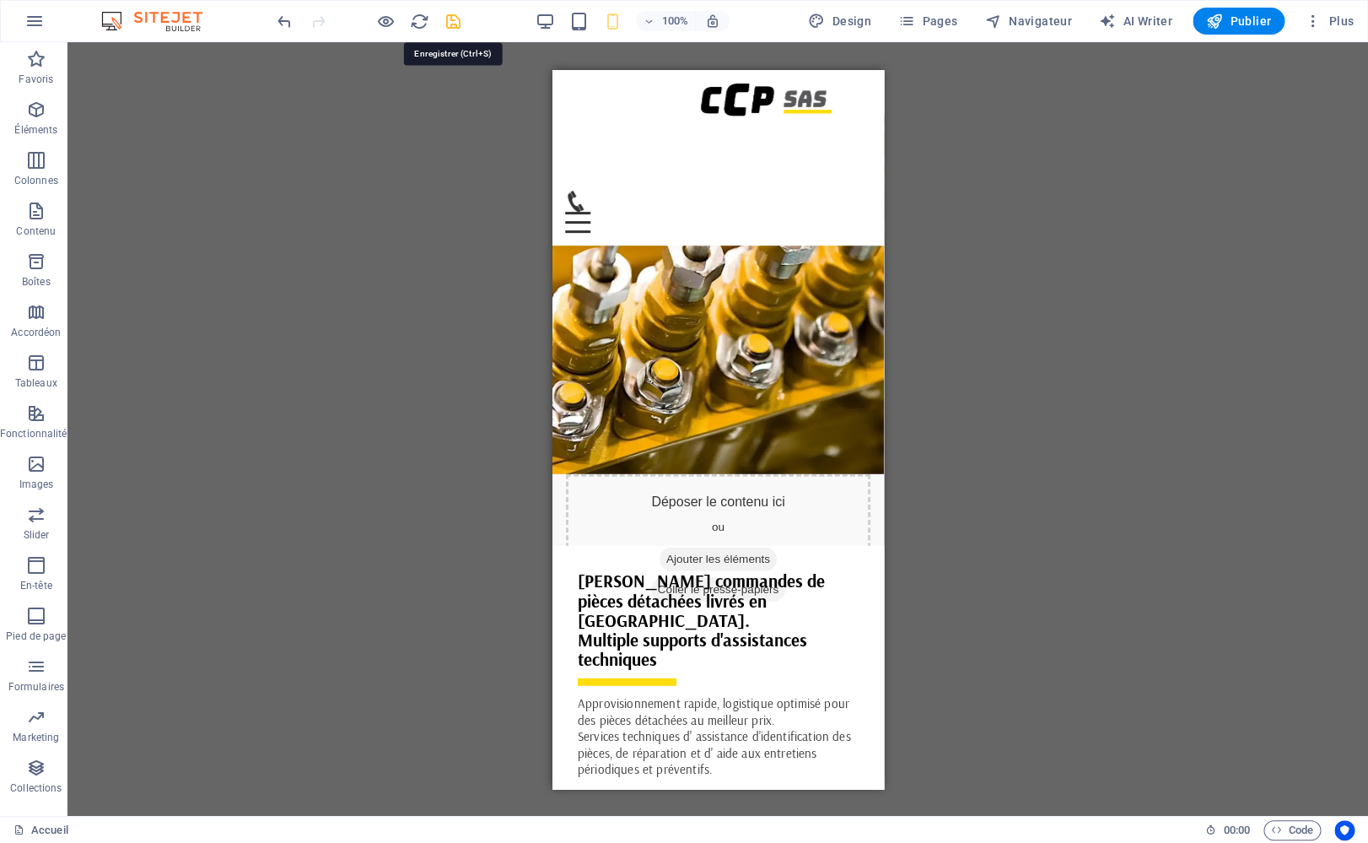
click at [448, 21] on icon "save" at bounding box center [453, 21] width 19 height 19
click at [763, 245] on figure at bounding box center [717, 293] width 331 height 359
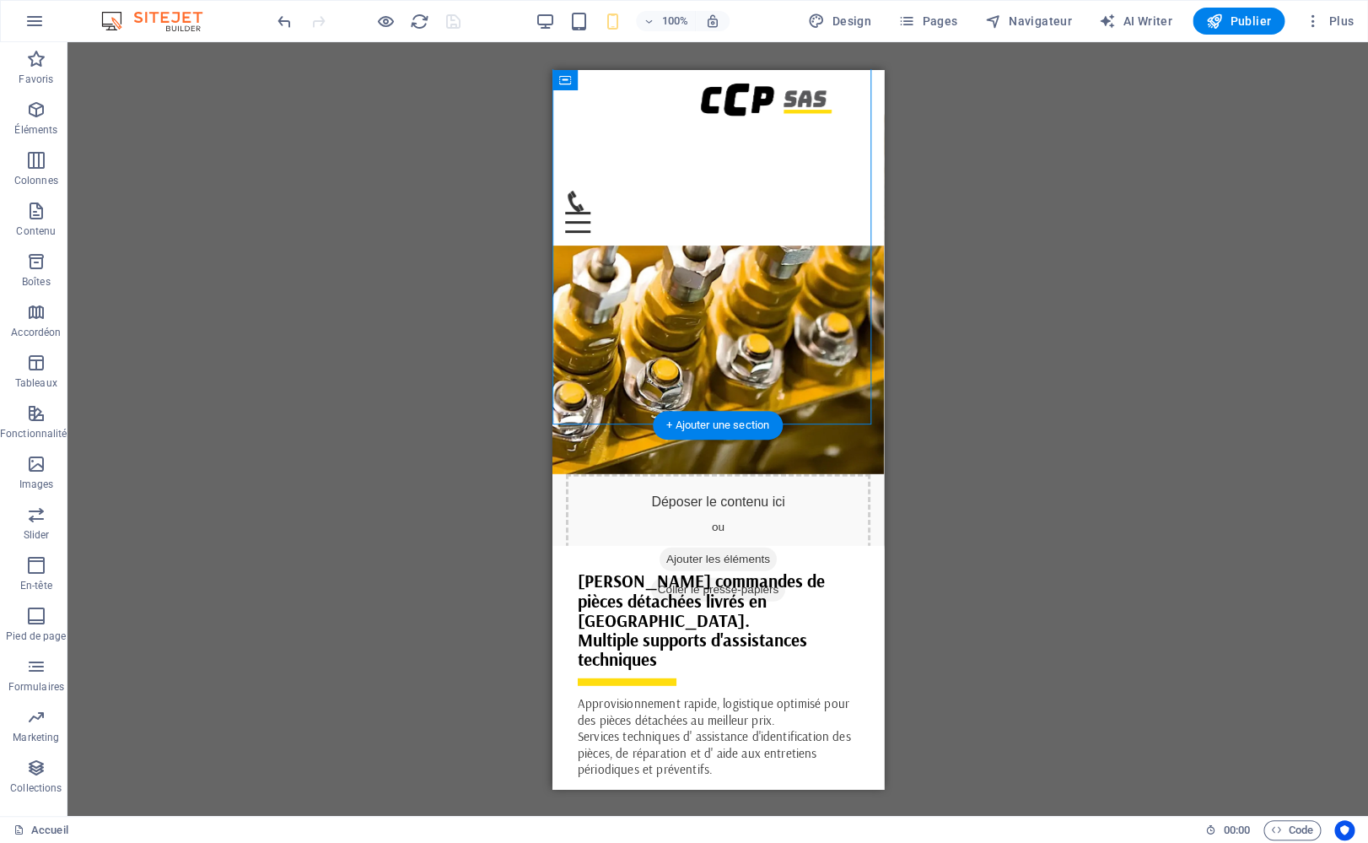
click at [763, 245] on figure at bounding box center [717, 293] width 331 height 359
select select "vh"
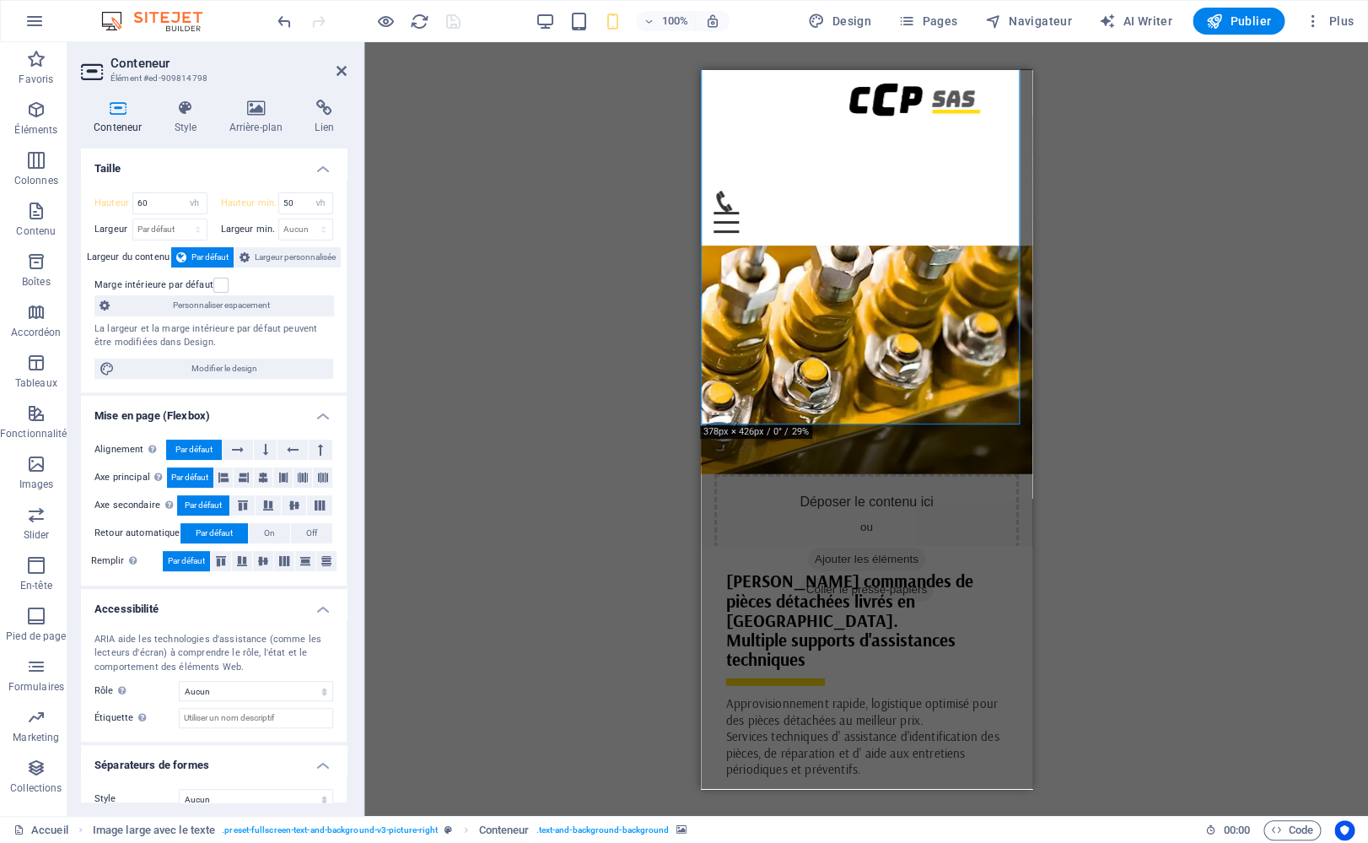
click at [250, 100] on div "Conteneur Style Arrière-plan Lien Taille Hauteur 60 Par défaut px rem % vh vw H…" at bounding box center [213, 451] width 293 height 730
click at [252, 107] on icon at bounding box center [255, 108] width 79 height 17
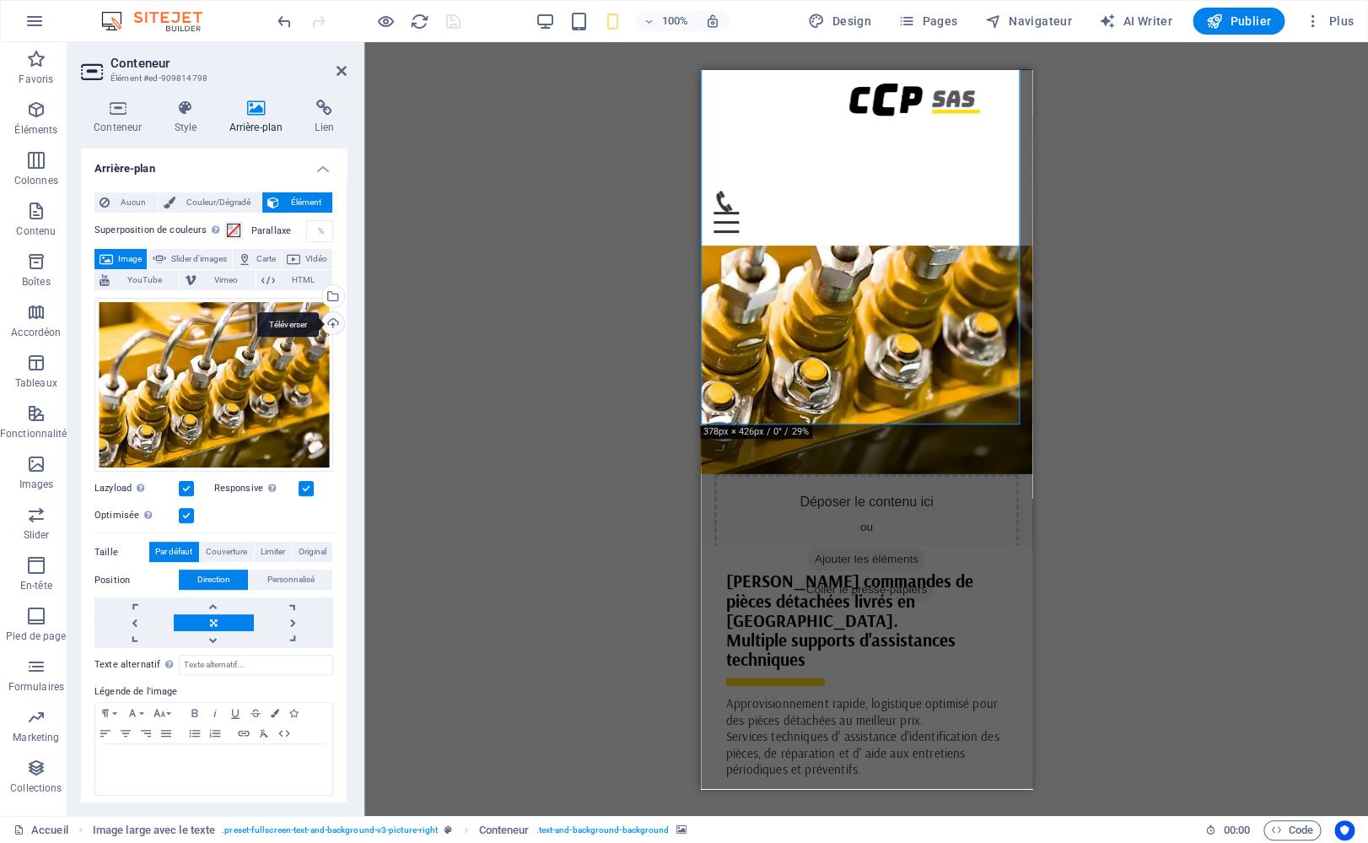
click at [321, 335] on div "Téléverser" at bounding box center [331, 324] width 25 height 25
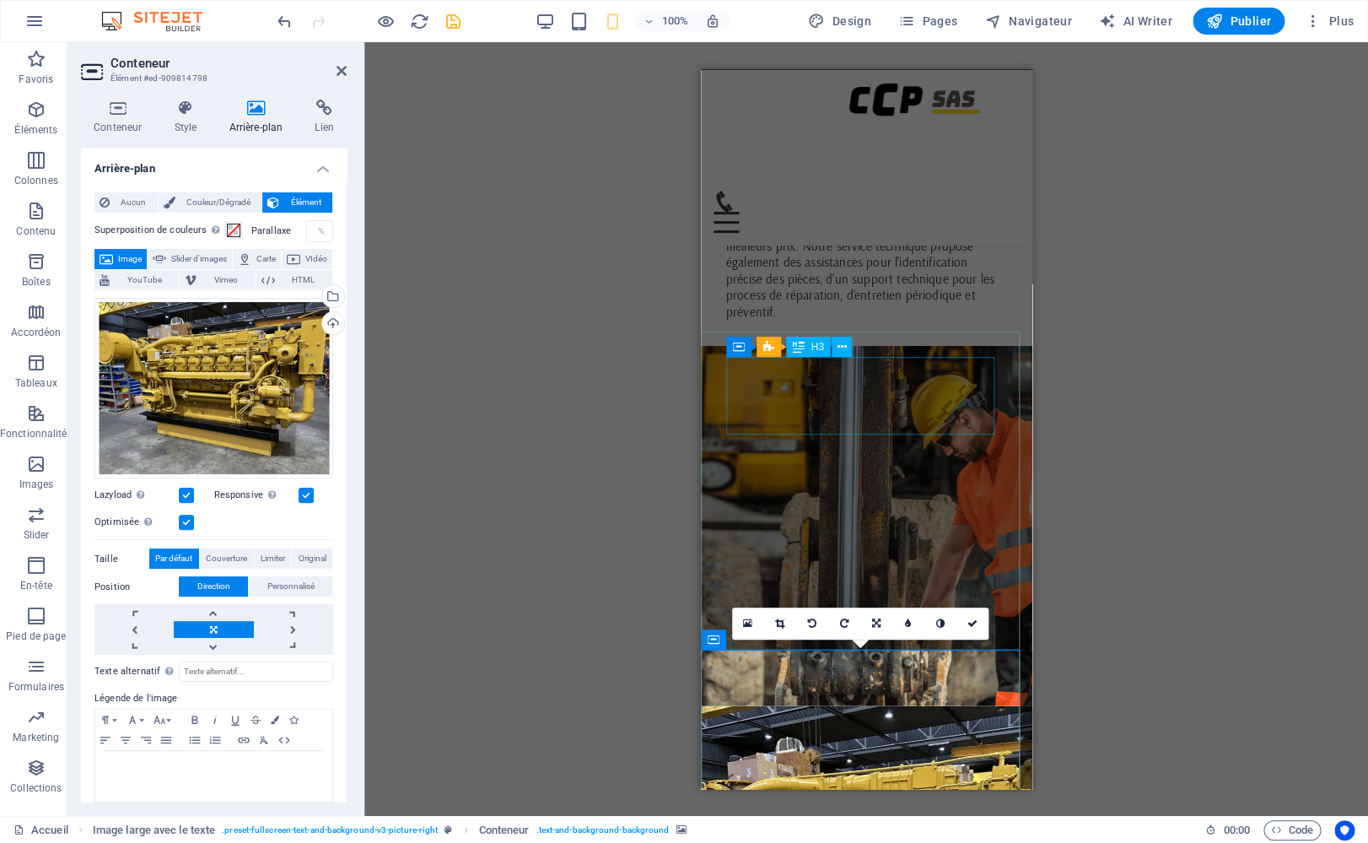
scroll to position [1290, 0]
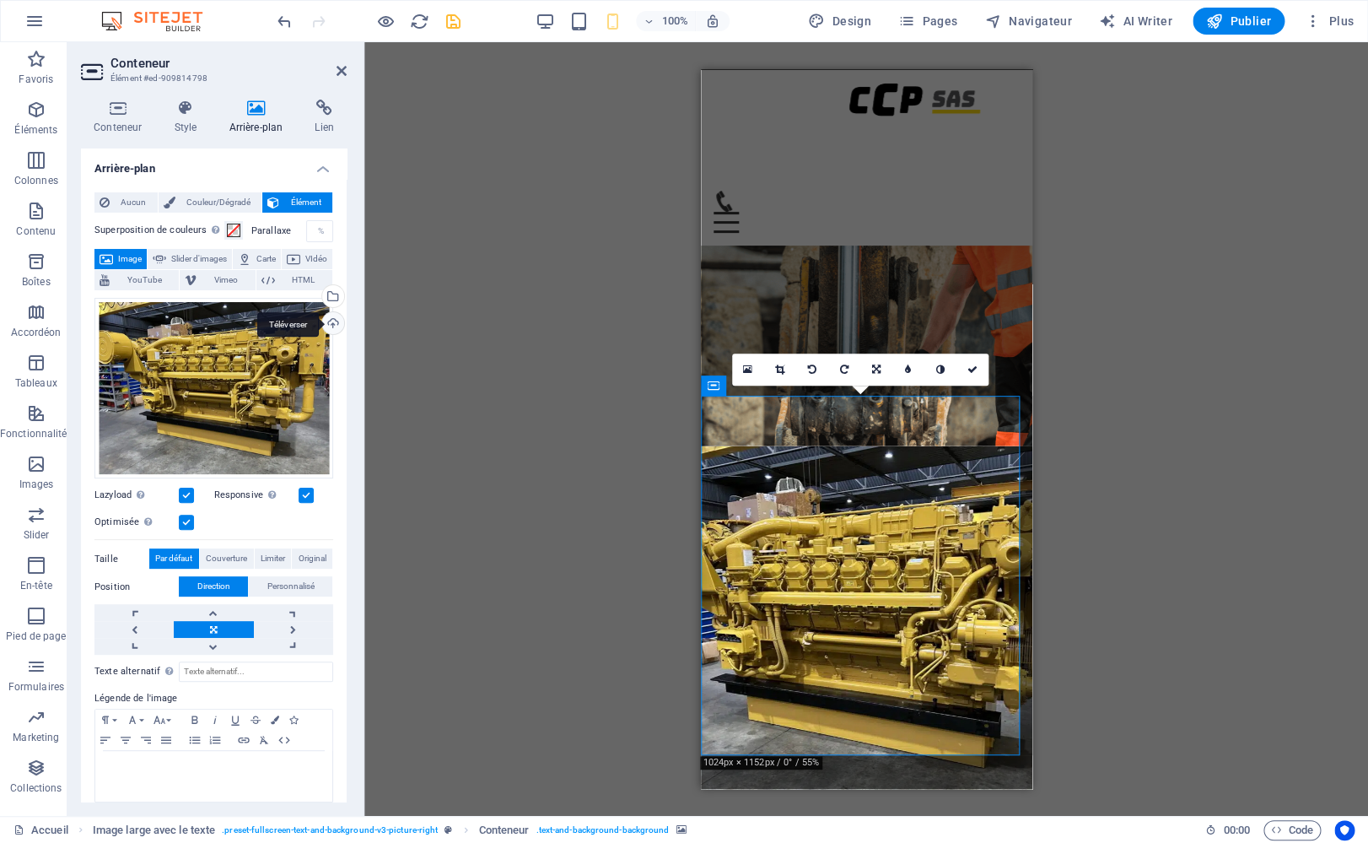
click at [321, 322] on div "Téléverser" at bounding box center [331, 324] width 25 height 25
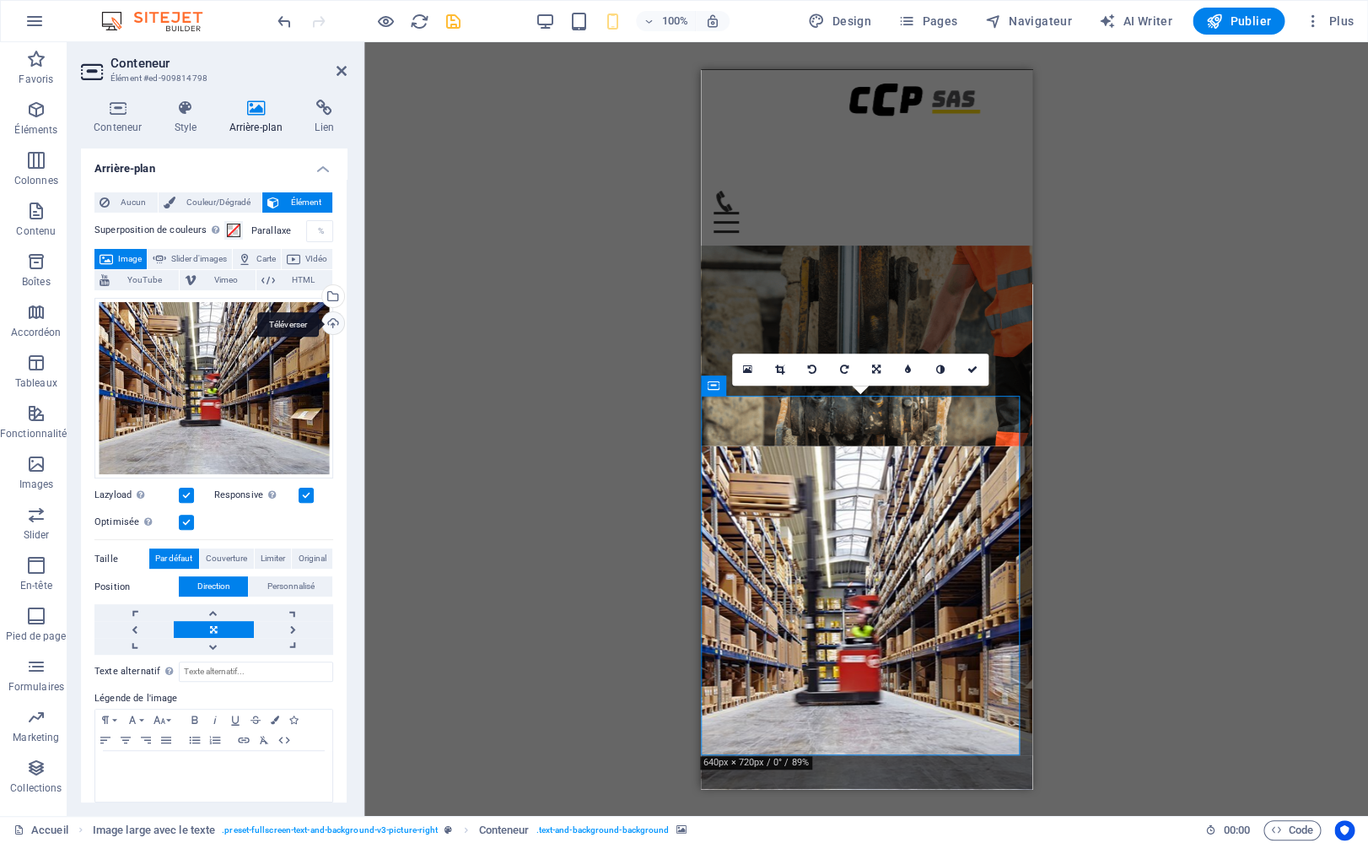
click at [319, 327] on div "Téléverser" at bounding box center [331, 324] width 25 height 25
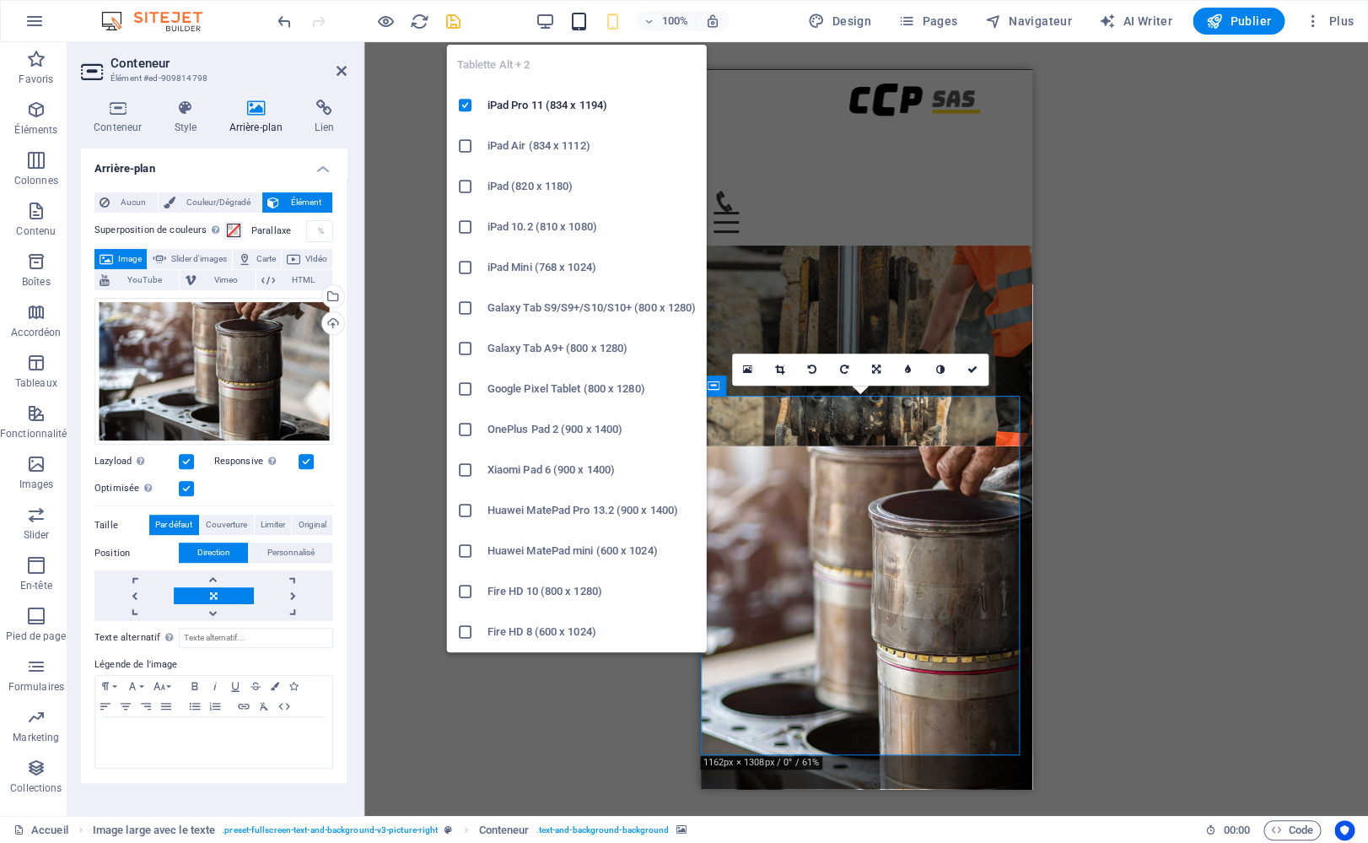
click at [576, 21] on icon "button" at bounding box center [578, 21] width 19 height 19
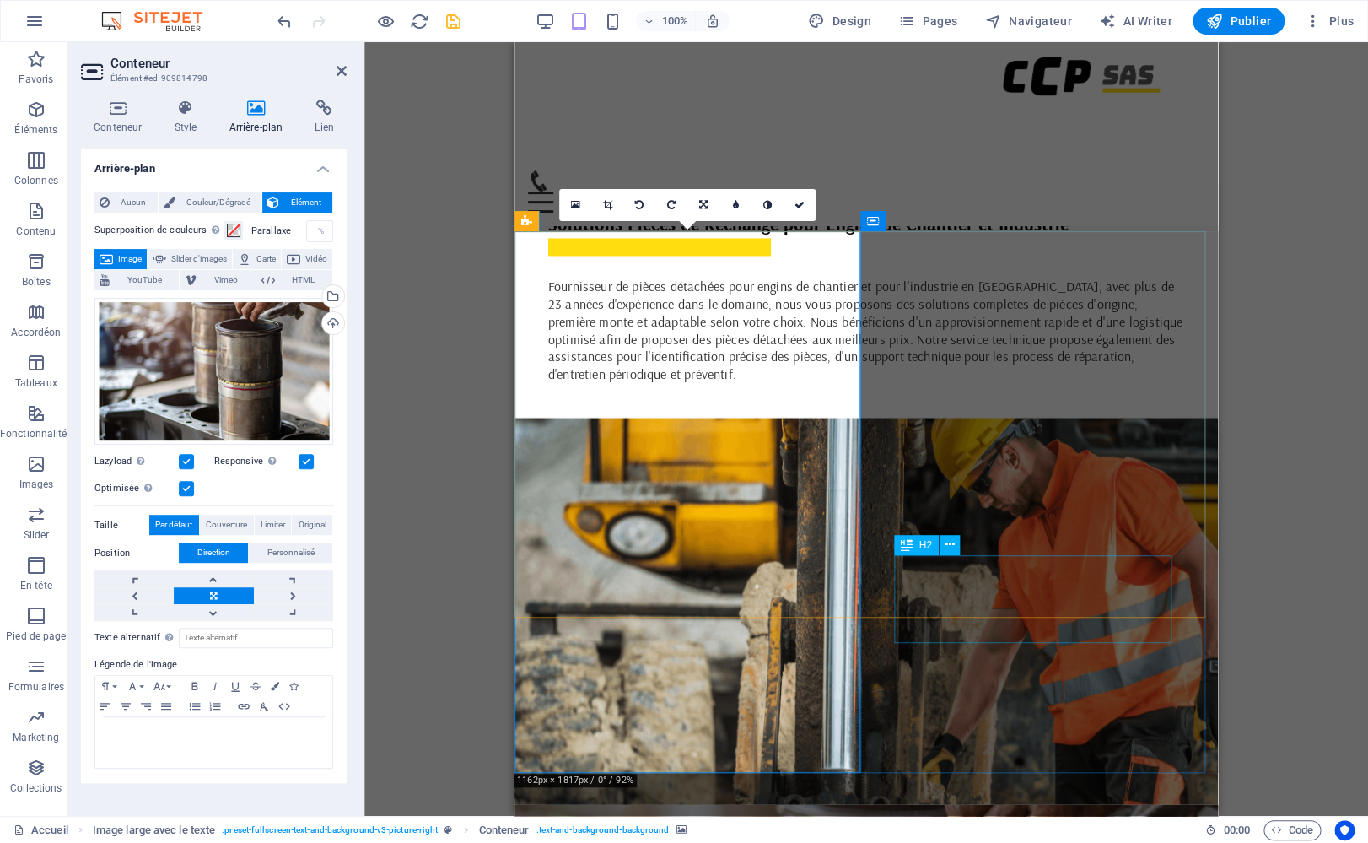
scroll to position [876, 0]
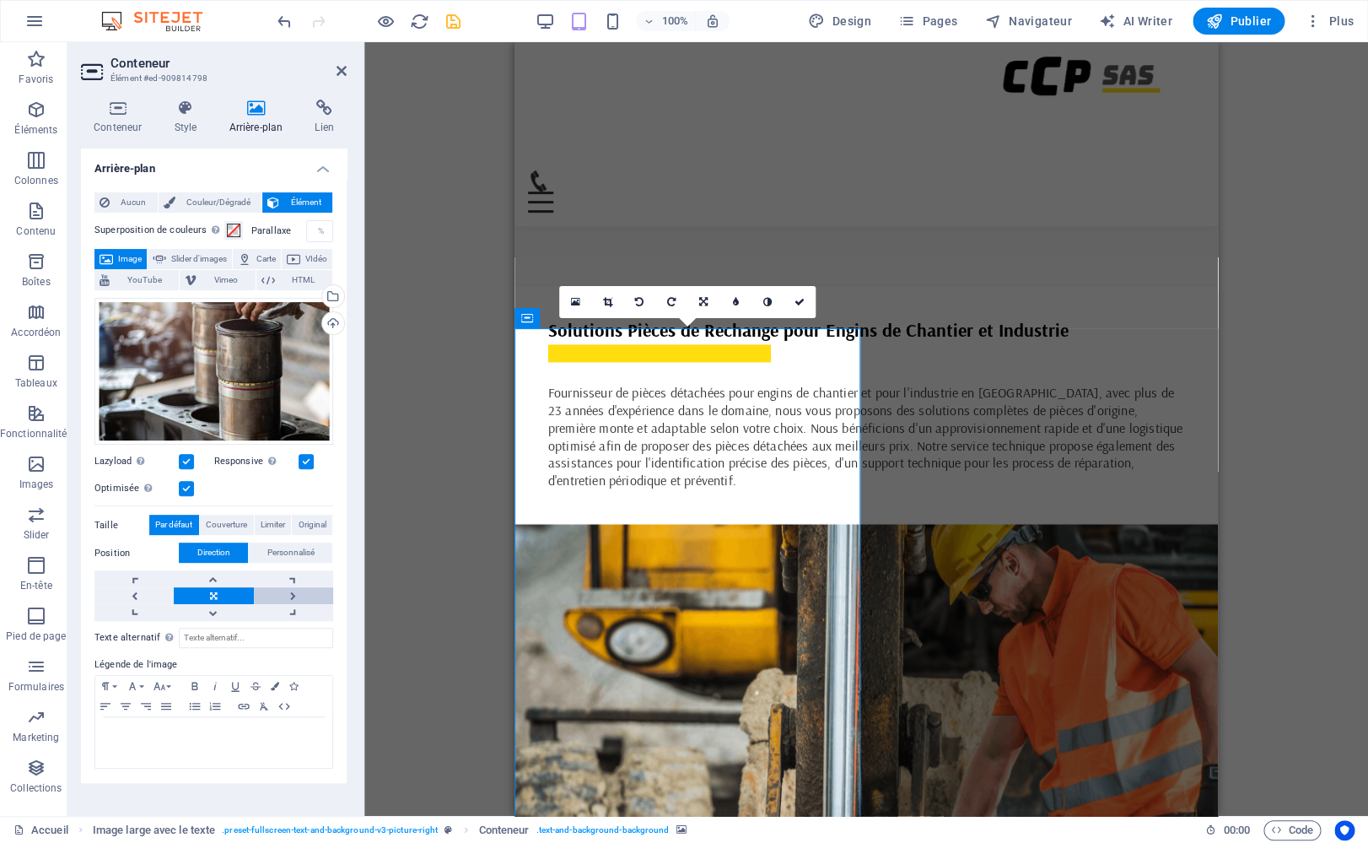
click at [290, 594] on link at bounding box center [293, 595] width 79 height 17
click at [136, 593] on link at bounding box center [133, 595] width 79 height 17
click at [209, 595] on link at bounding box center [213, 595] width 79 height 17
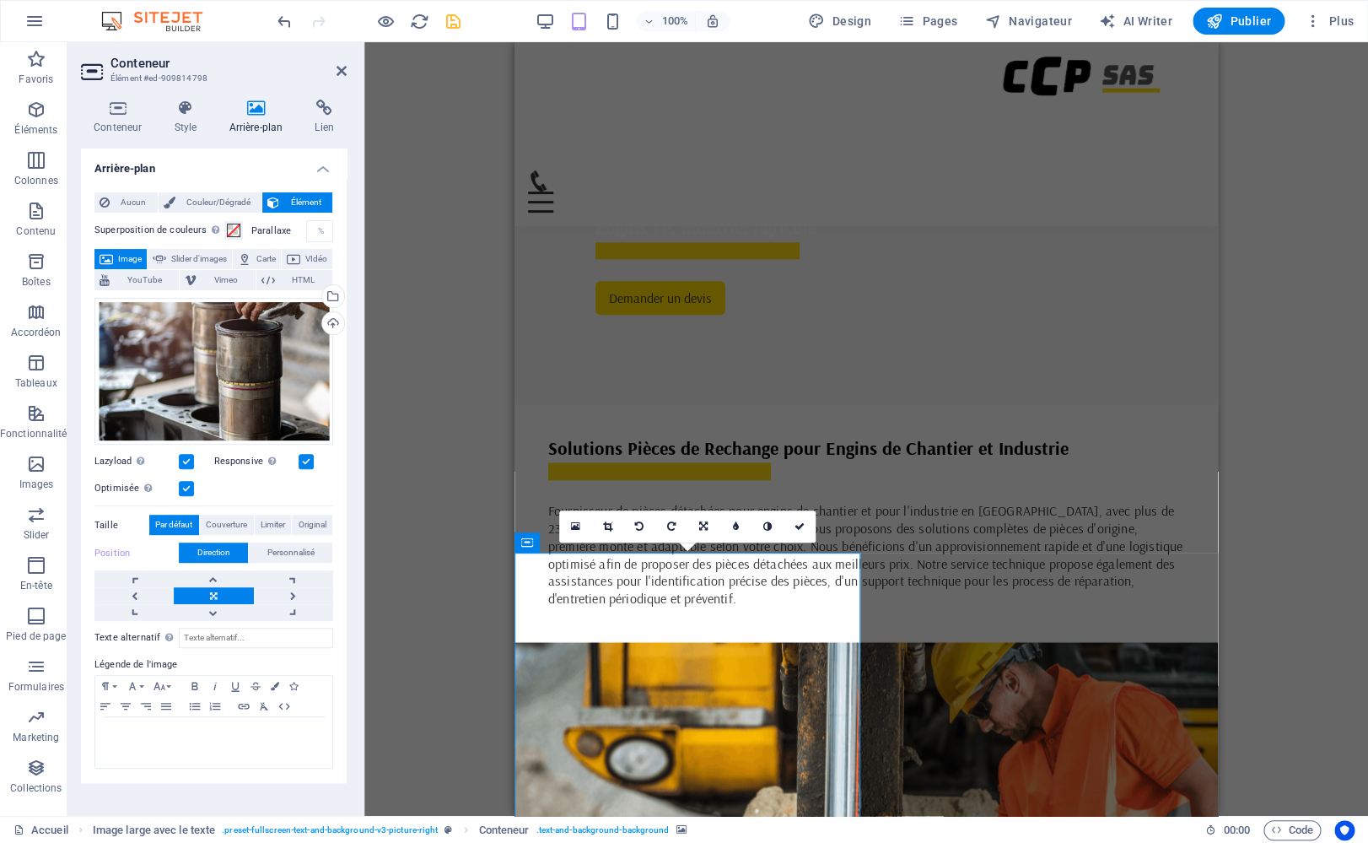
scroll to position [794, 0]
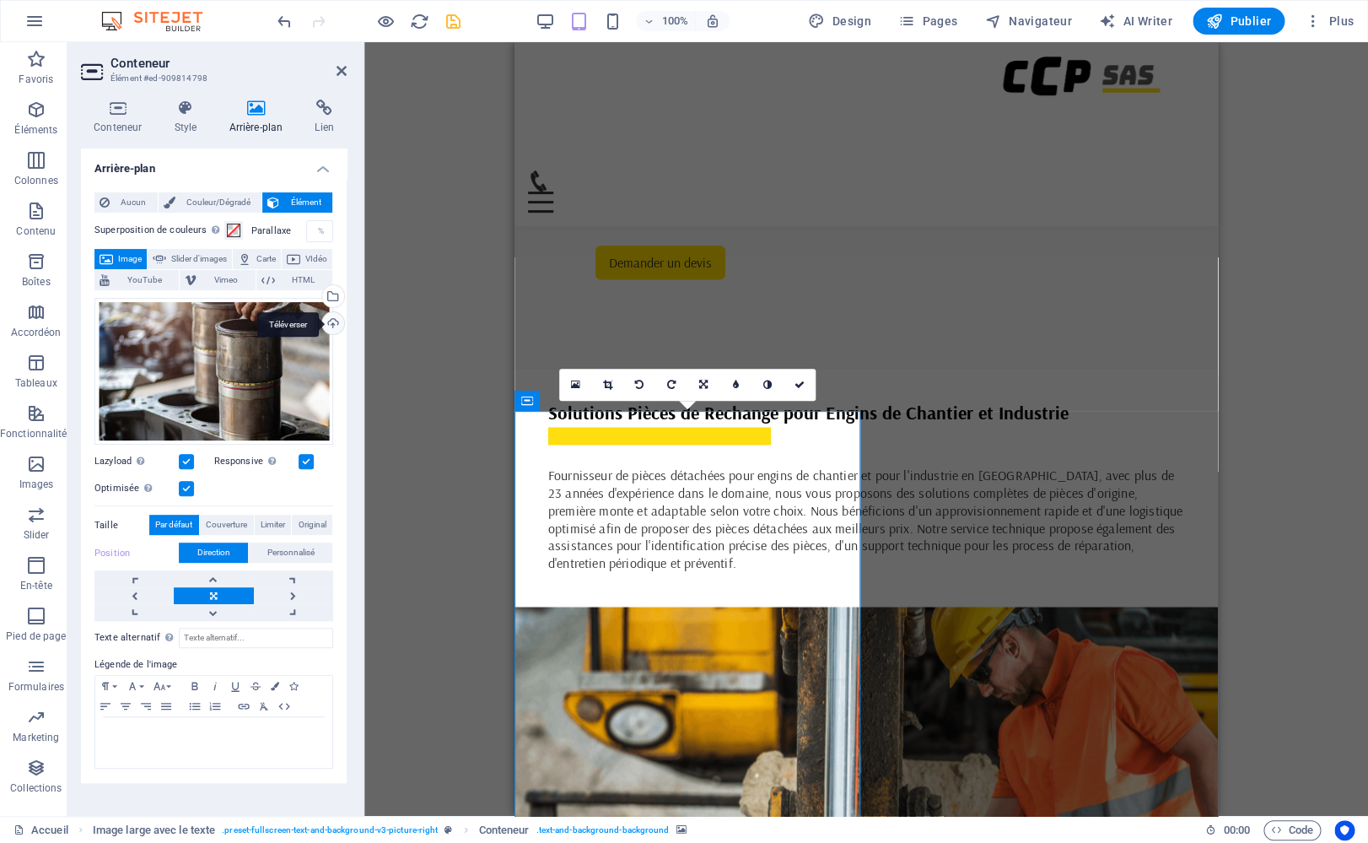
click at [329, 325] on div "Téléverser" at bounding box center [331, 324] width 25 height 25
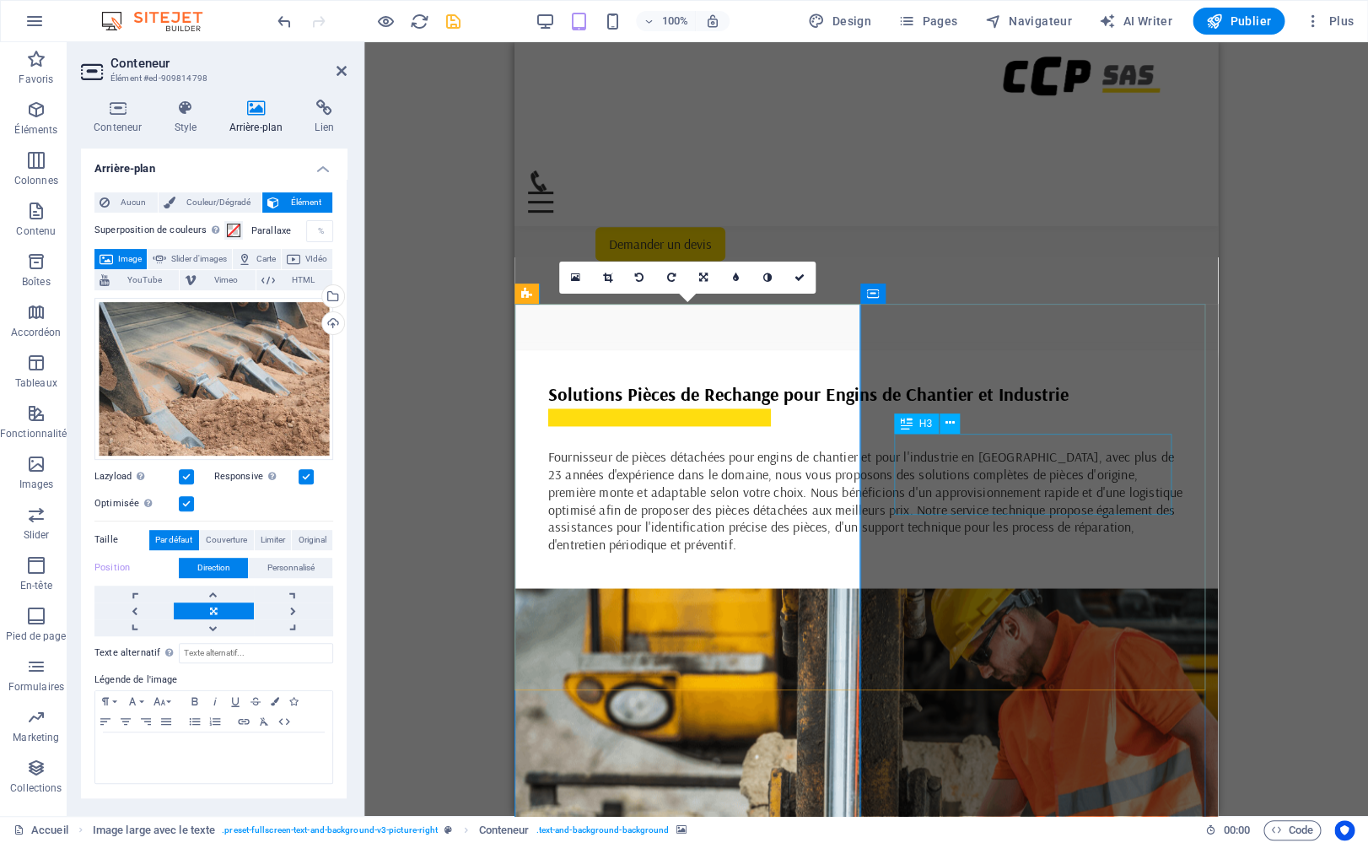
scroll to position [983, 0]
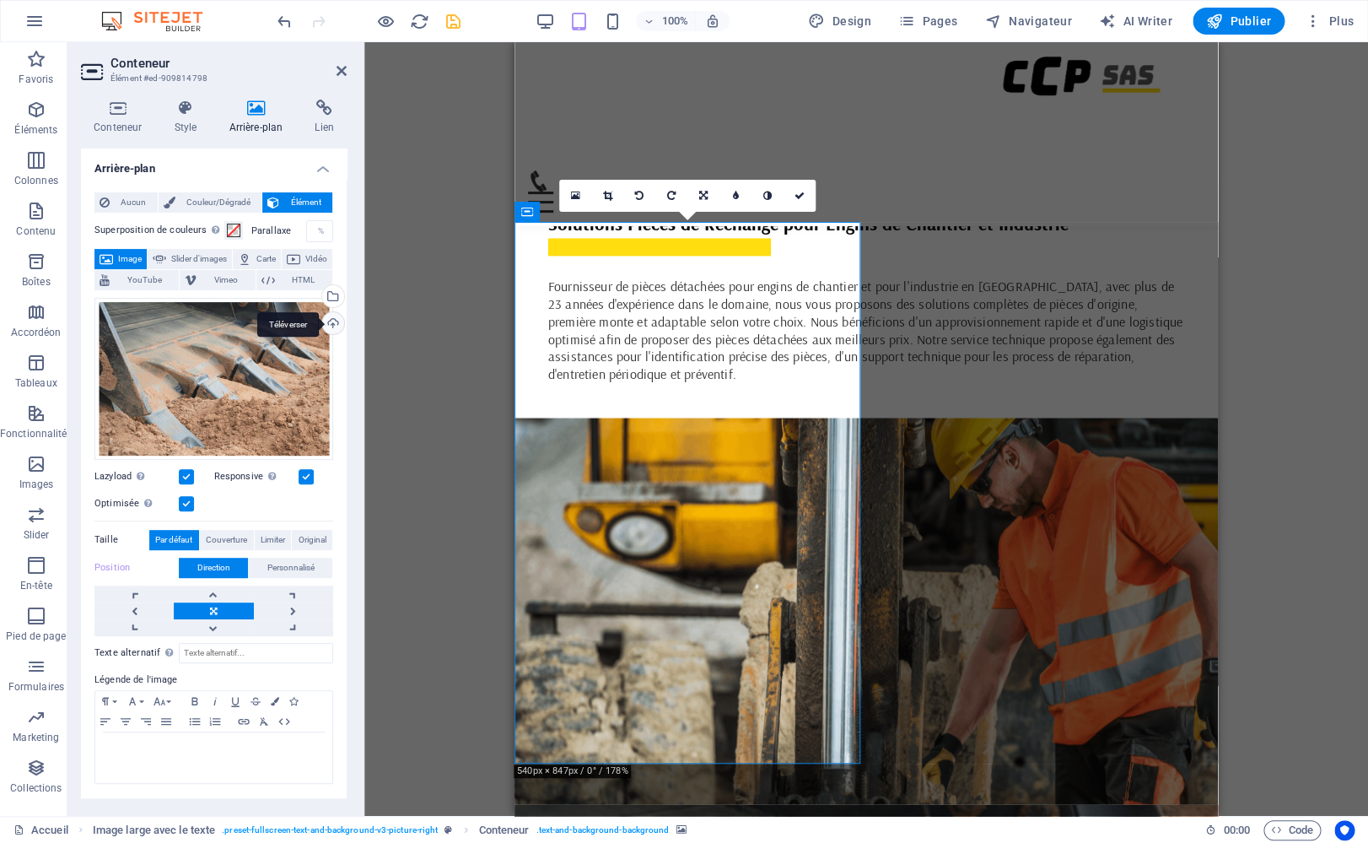
click at [331, 324] on div "Téléverser" at bounding box center [331, 324] width 25 height 25
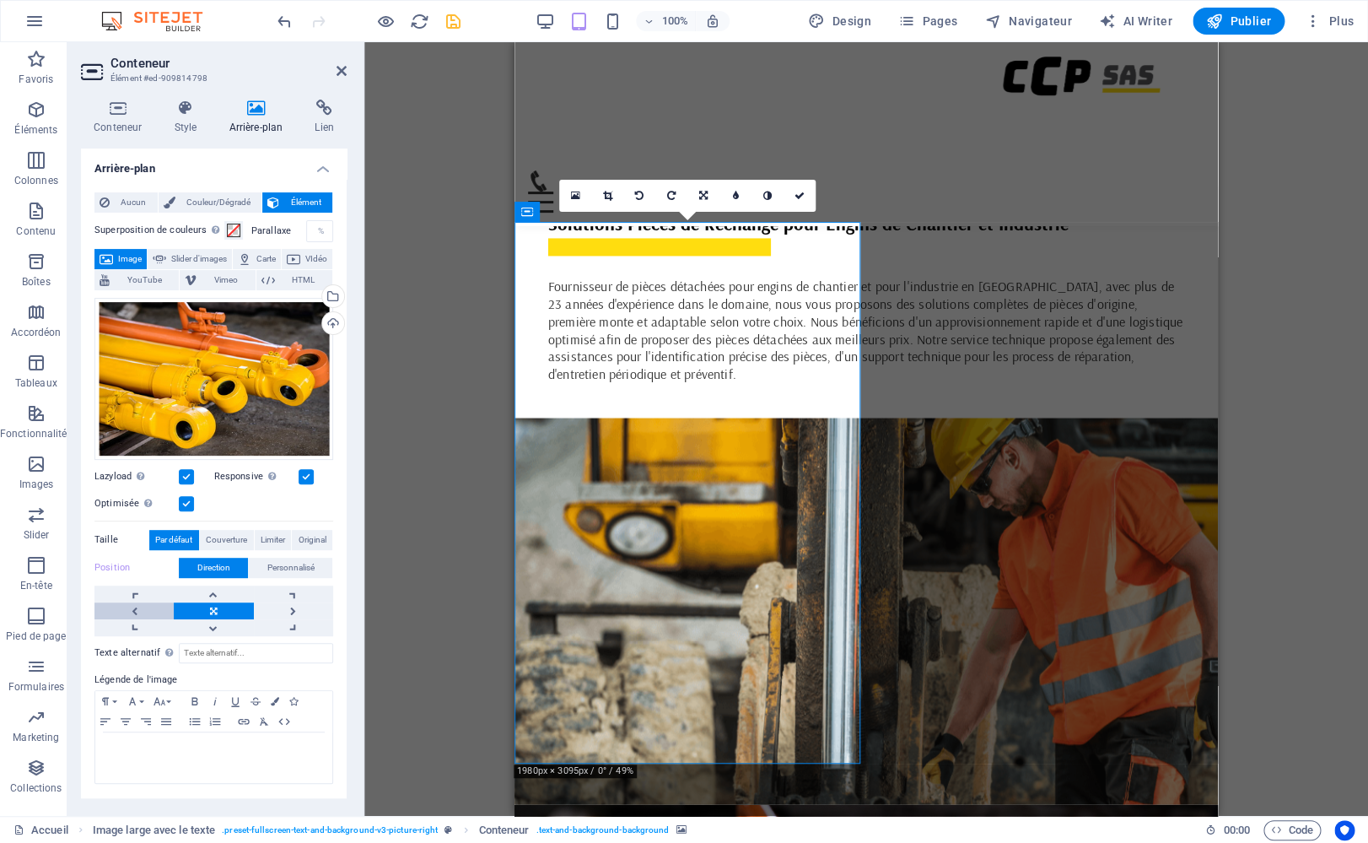
click at [137, 611] on link at bounding box center [133, 610] width 79 height 17
click at [294, 609] on link at bounding box center [293, 610] width 79 height 17
click at [208, 607] on link at bounding box center [213, 610] width 79 height 17
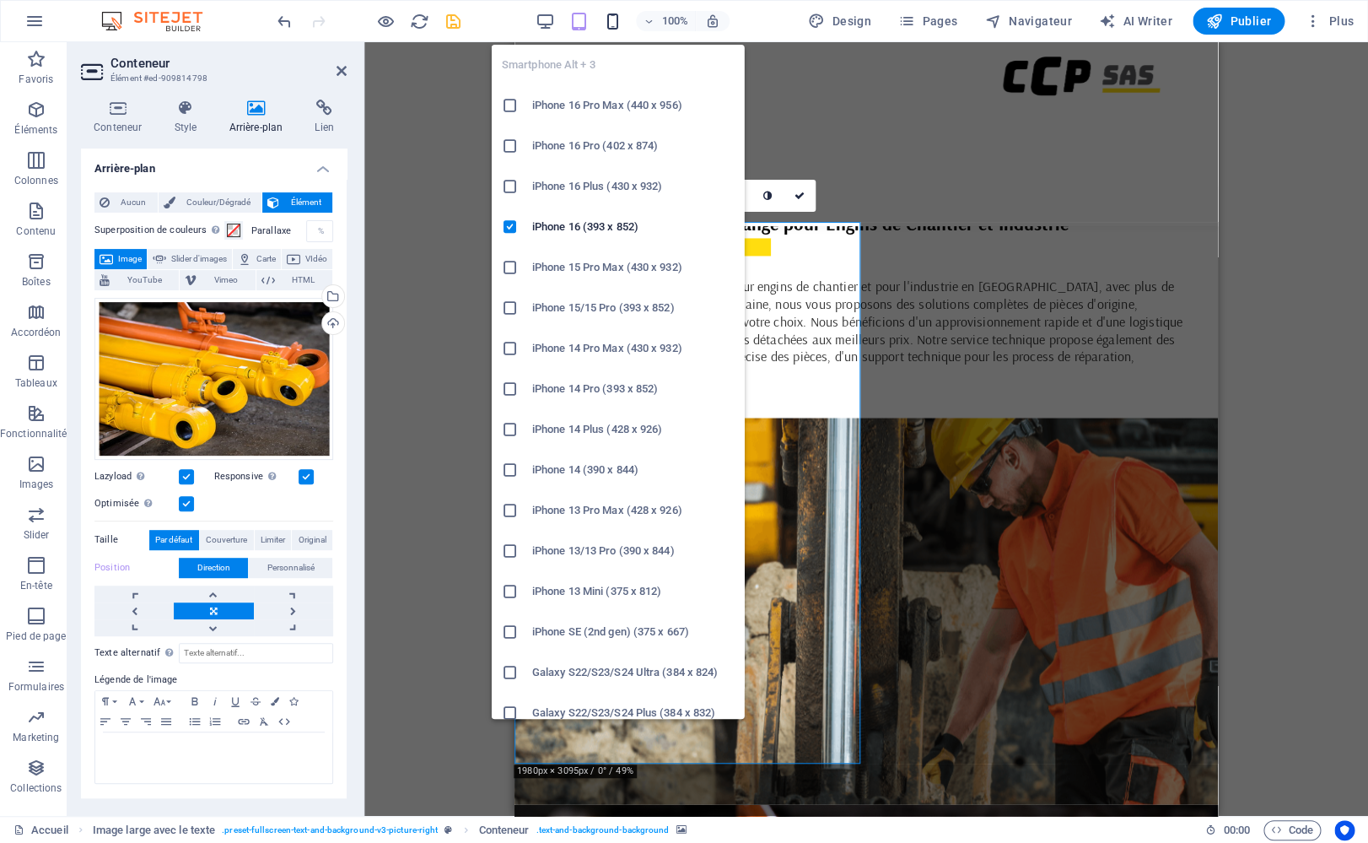
click at [611, 24] on icon "button" at bounding box center [612, 21] width 19 height 19
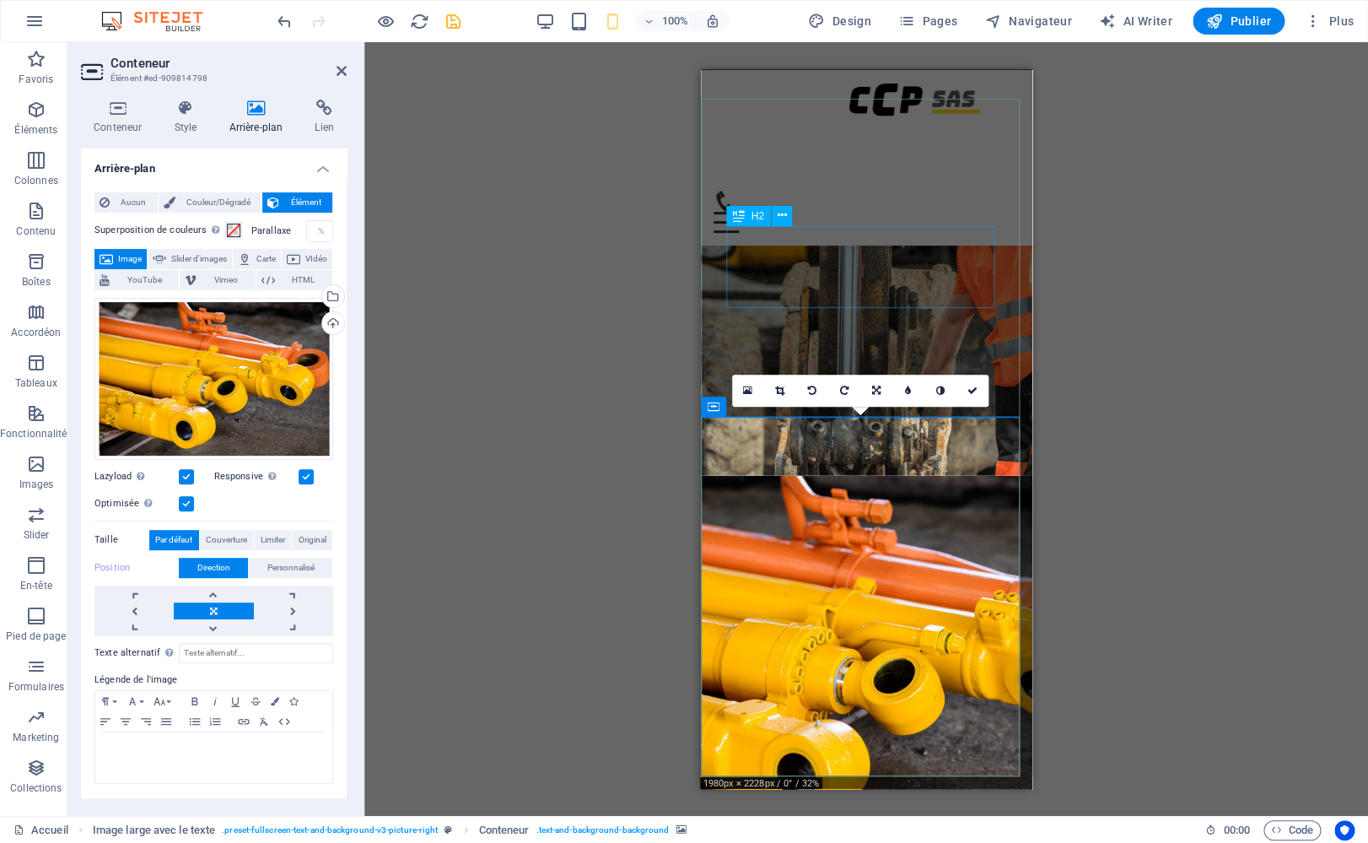
scroll to position [1278, 0]
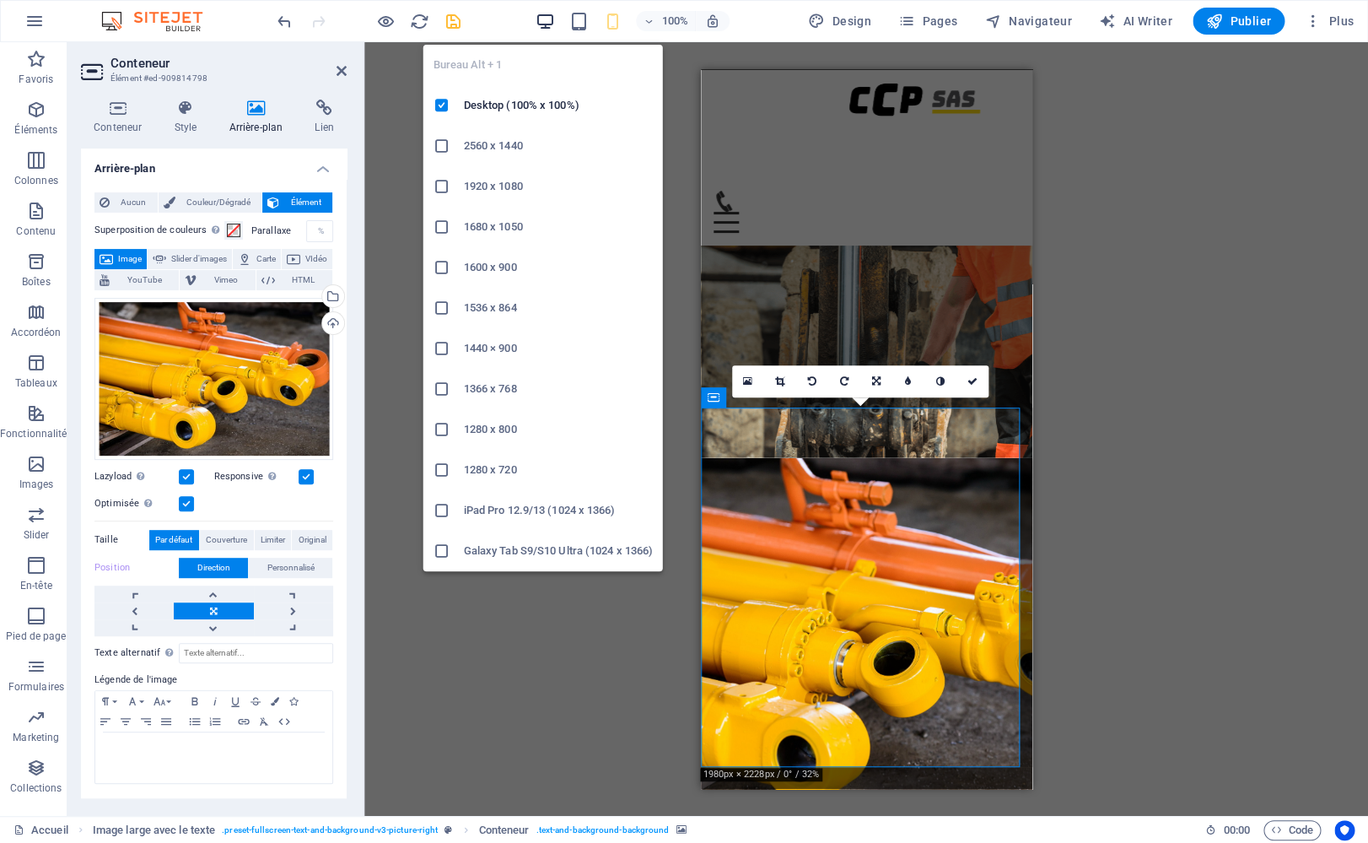
click at [546, 22] on icon "button" at bounding box center [545, 21] width 19 height 19
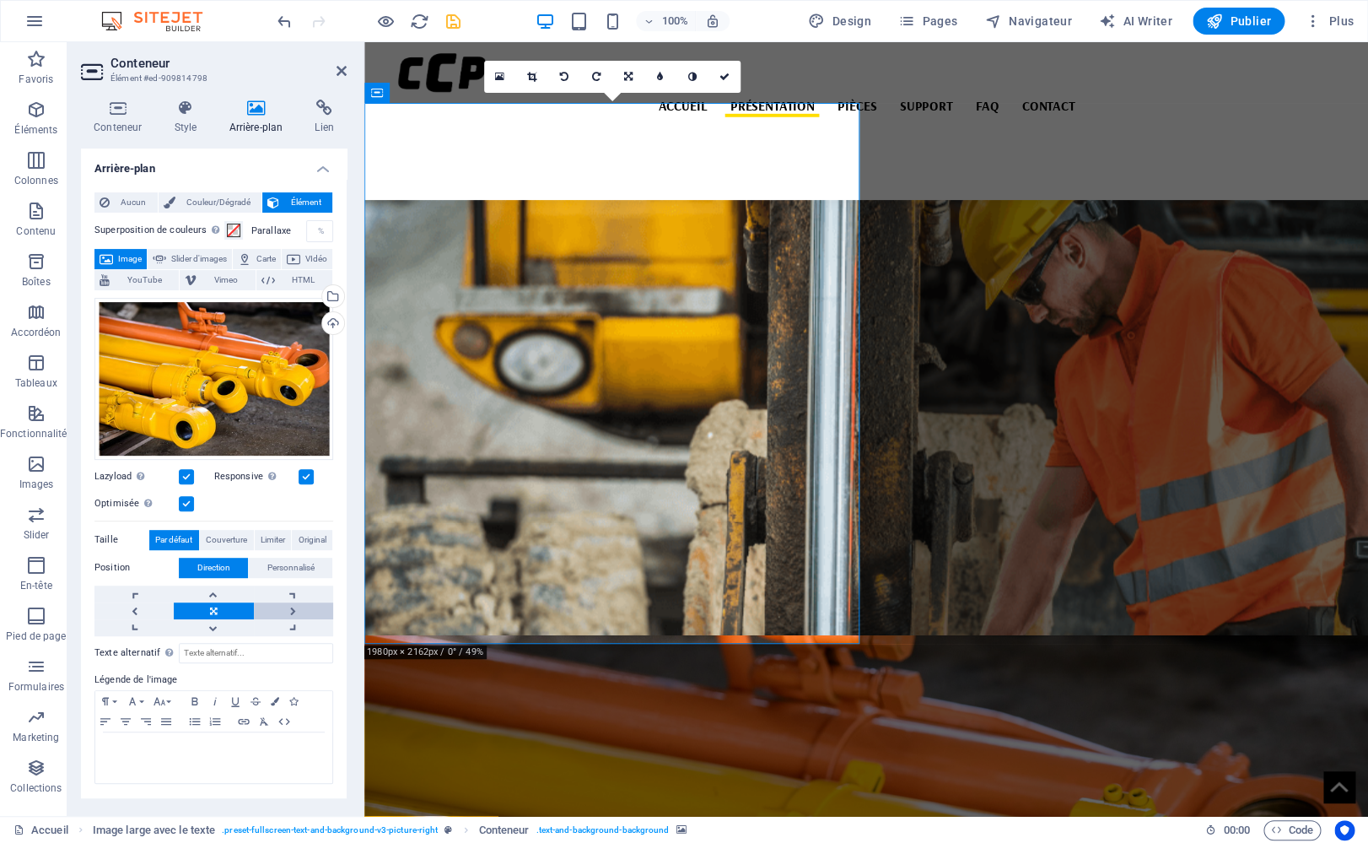
click at [293, 608] on link at bounding box center [293, 610] width 79 height 17
click at [134, 610] on link at bounding box center [133, 610] width 79 height 17
click at [214, 631] on link at bounding box center [213, 627] width 79 height 17
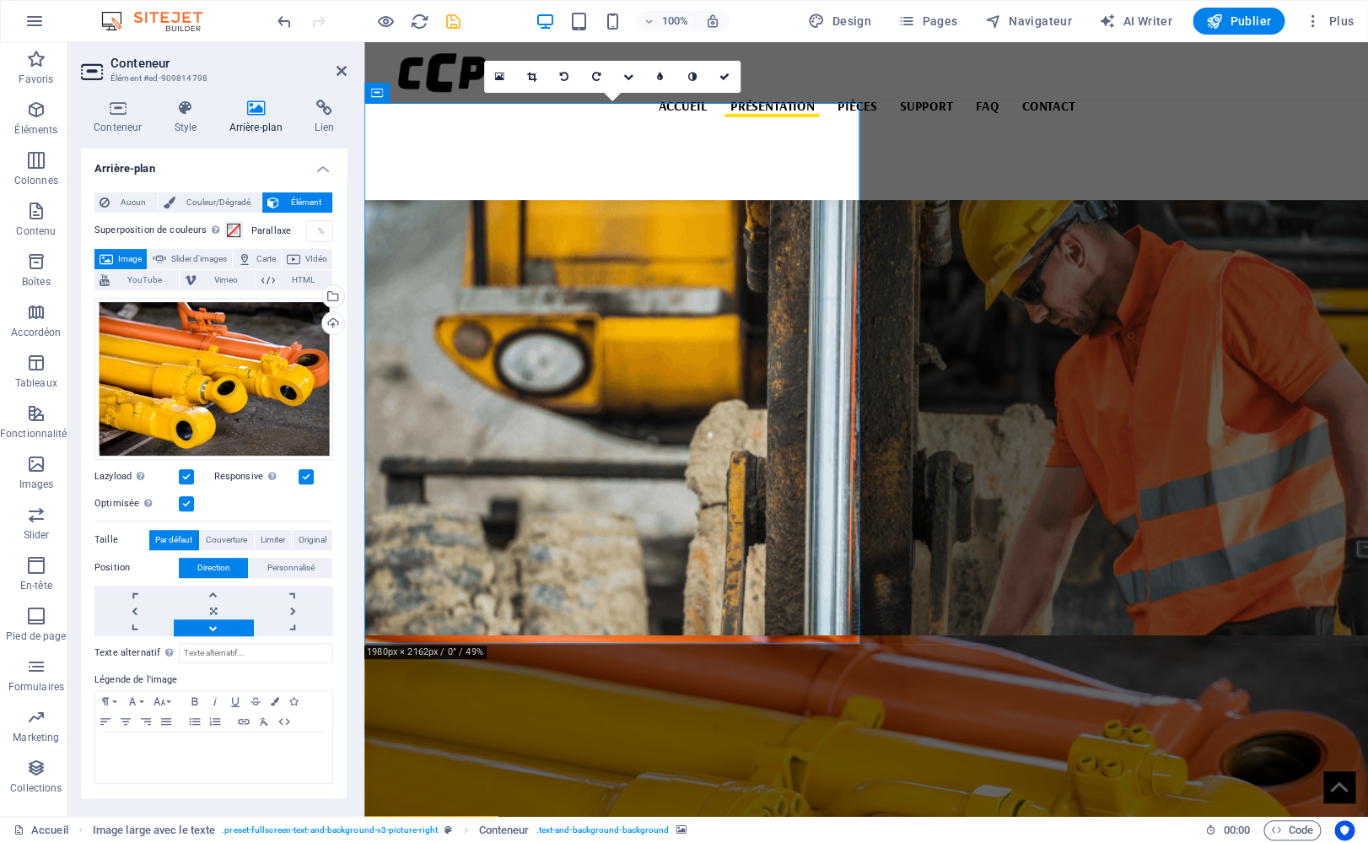
click at [214, 631] on link at bounding box center [213, 627] width 79 height 17
click at [139, 610] on link at bounding box center [133, 610] width 79 height 17
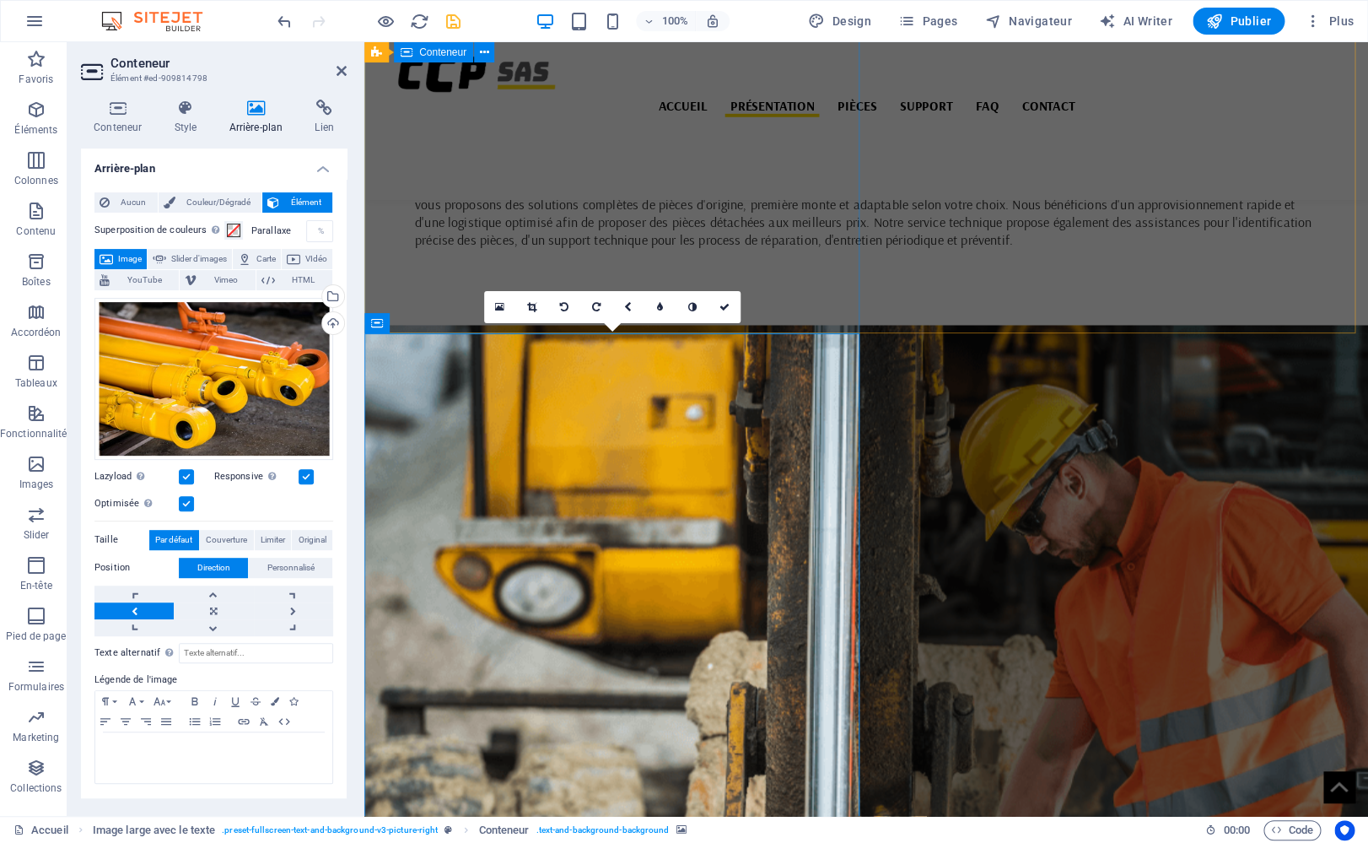
scroll to position [1065, 0]
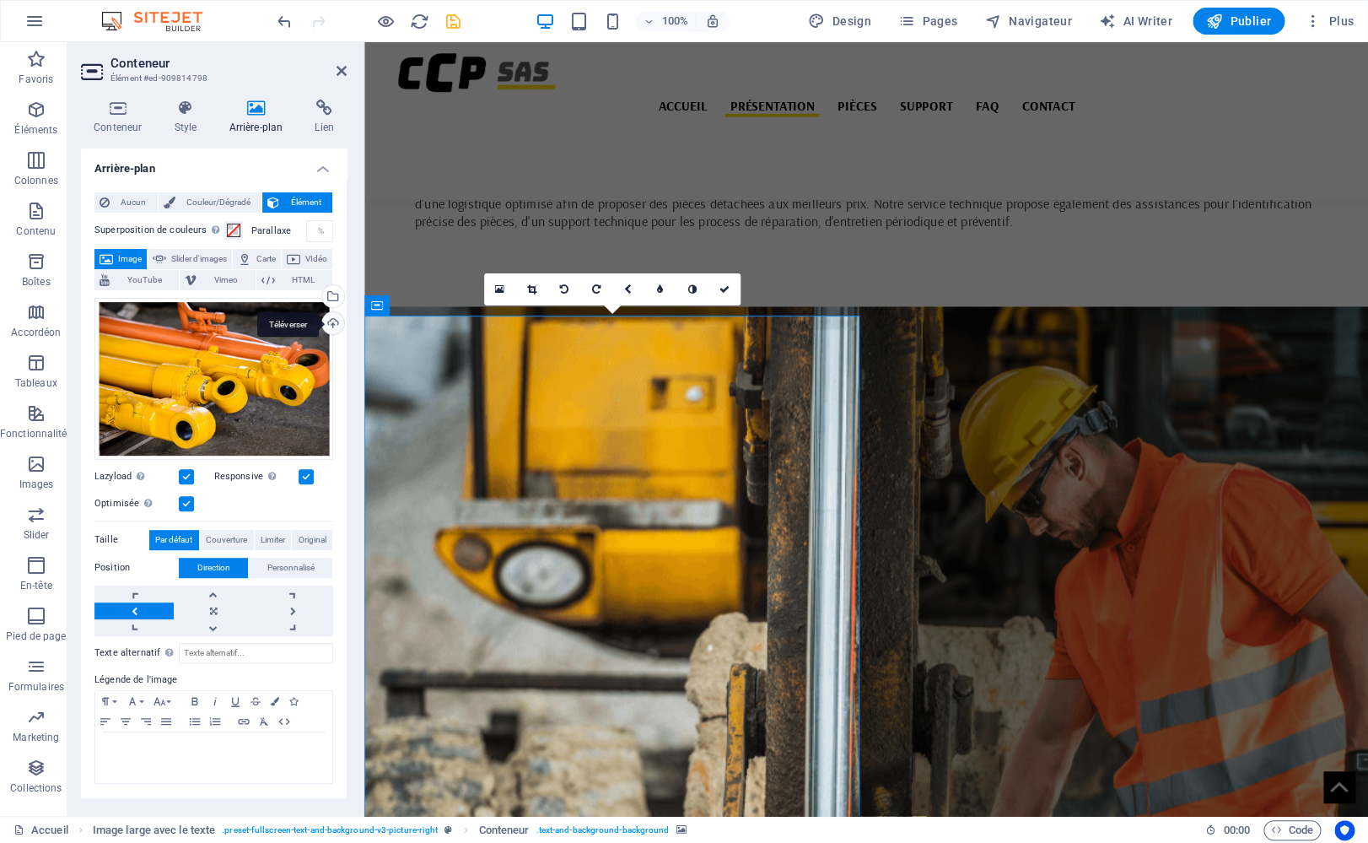
click at [339, 321] on div "Téléverser" at bounding box center [331, 324] width 25 height 25
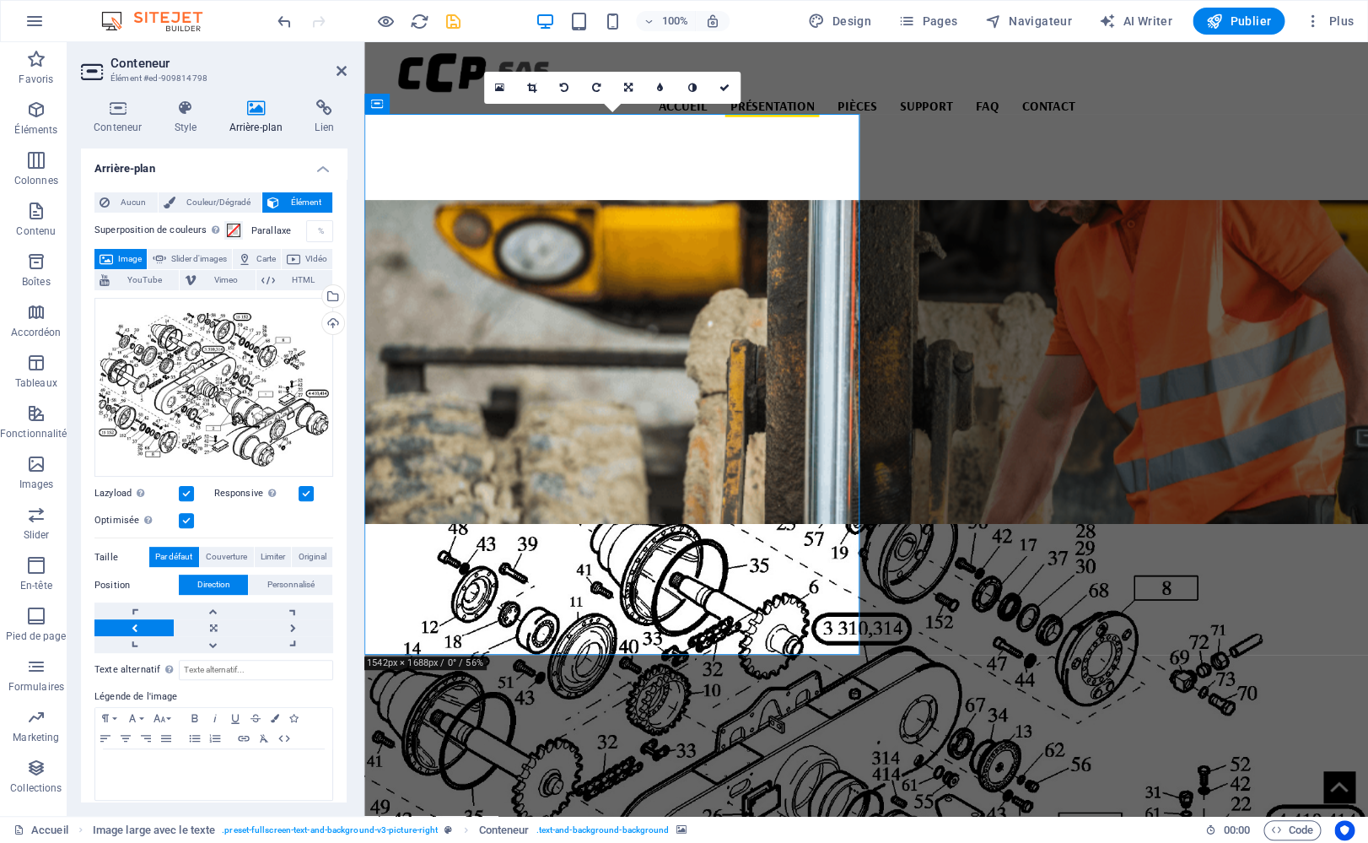
scroll to position [1396, 0]
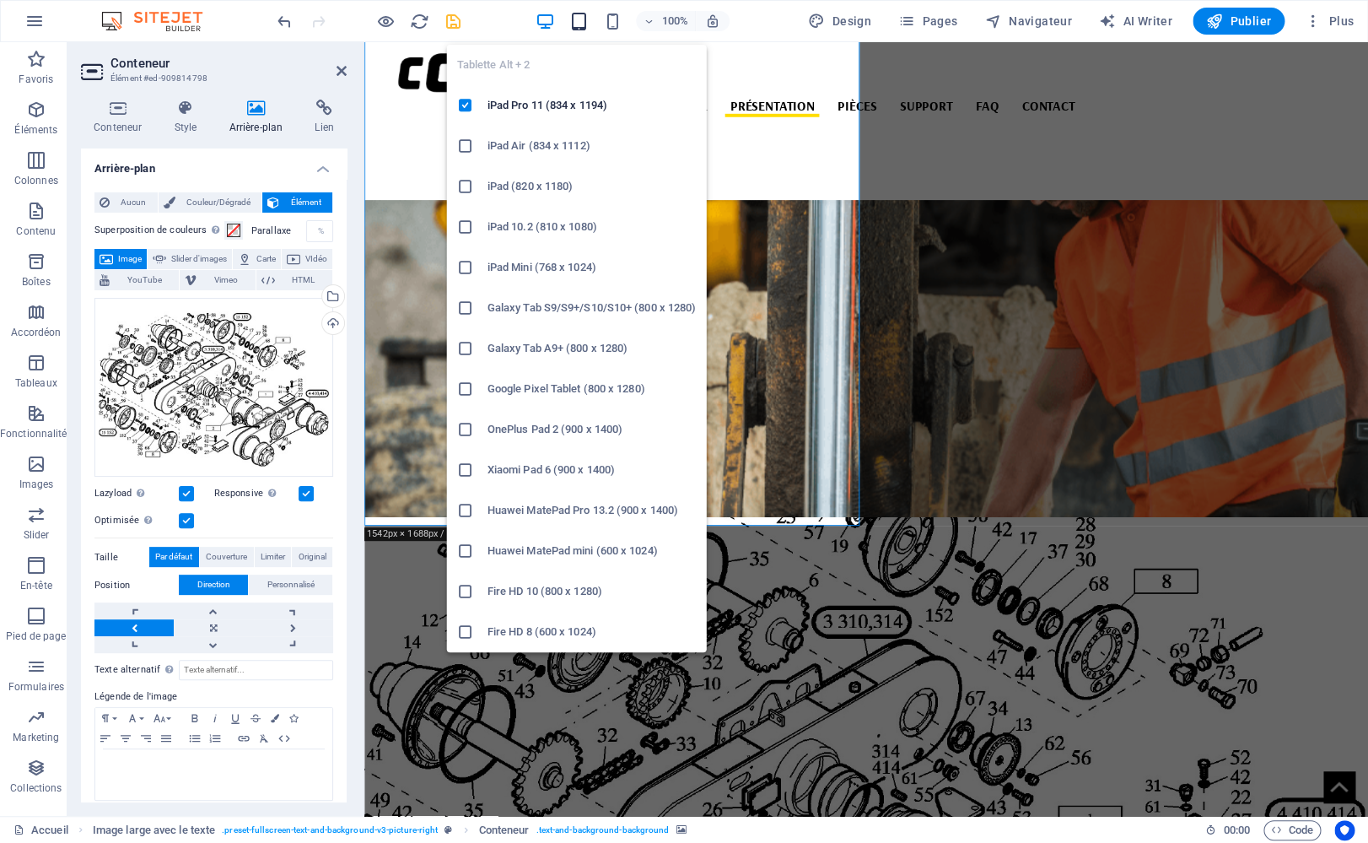
click at [579, 28] on icon "button" at bounding box center [578, 21] width 19 height 19
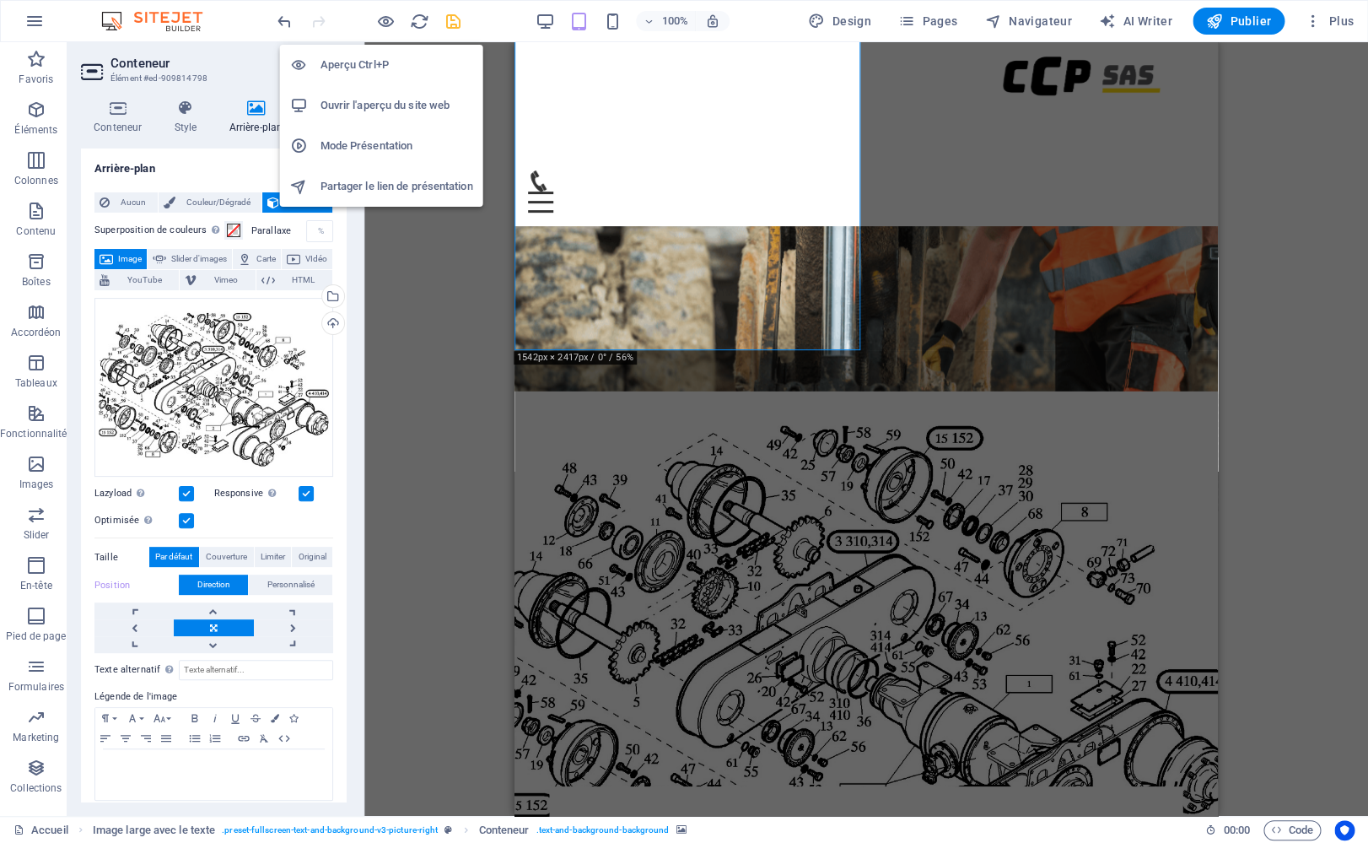
click at [372, 73] on h6 "Aperçu Ctrl+P" at bounding box center [397, 65] width 153 height 20
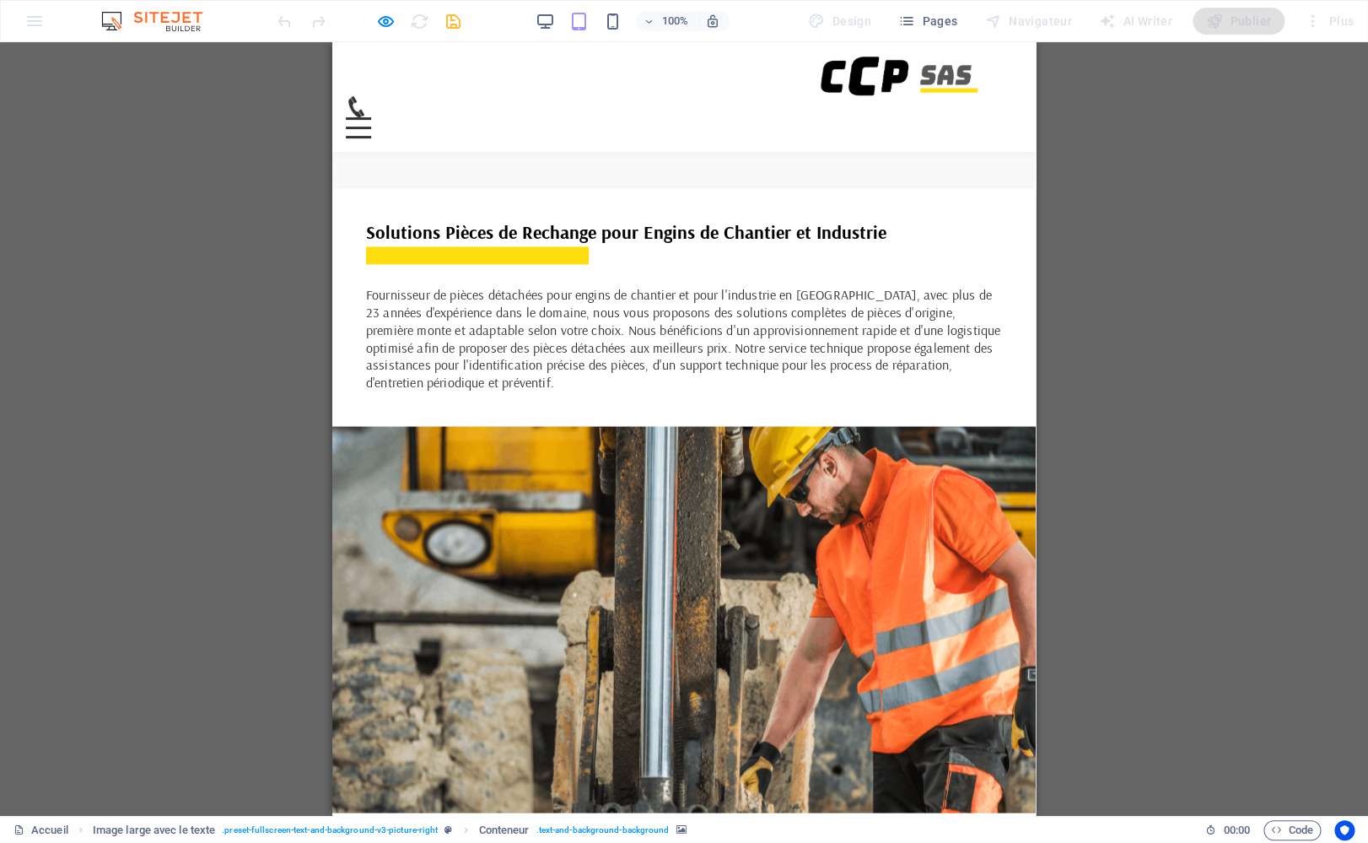
scroll to position [994, 0]
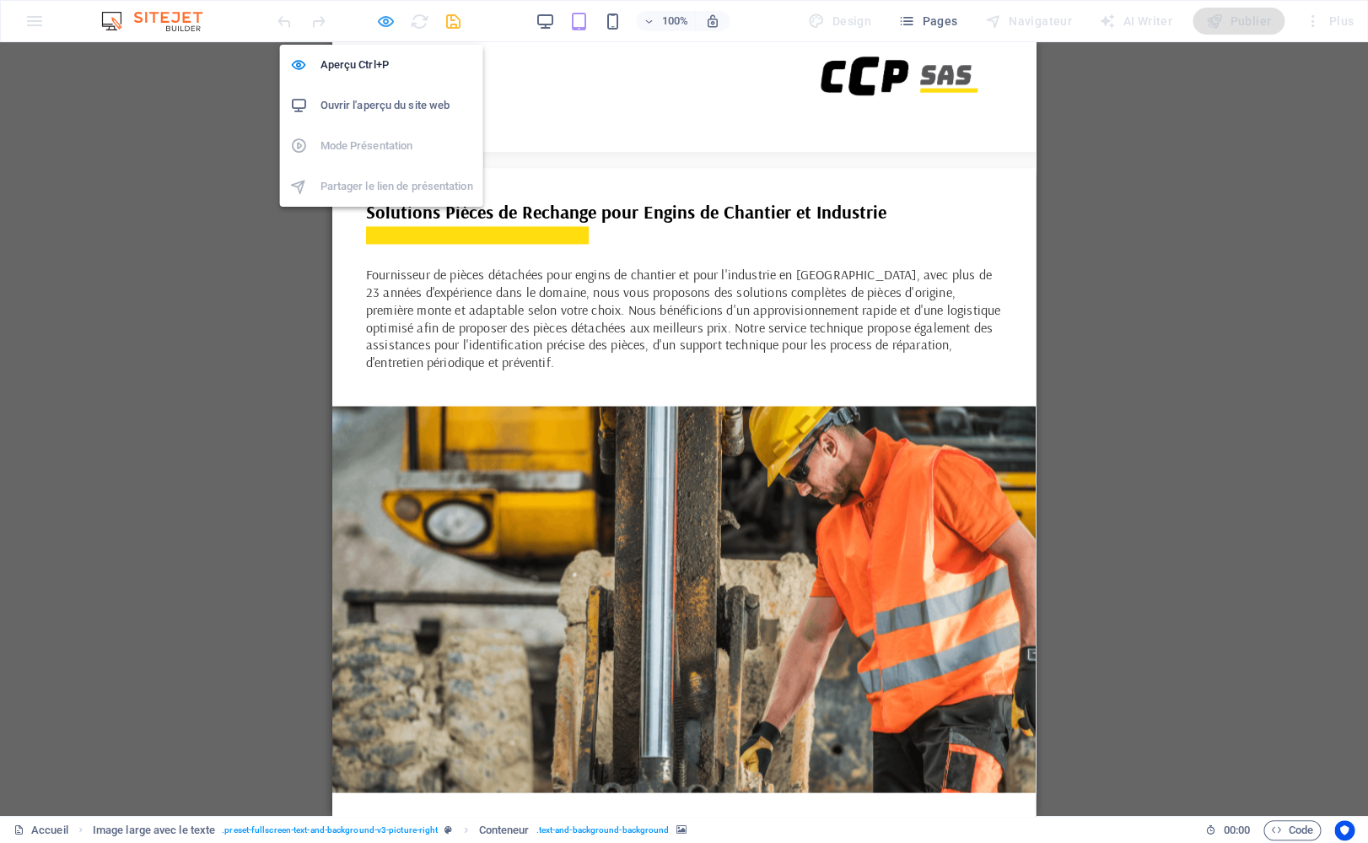
click at [390, 24] on icon "button" at bounding box center [385, 21] width 19 height 19
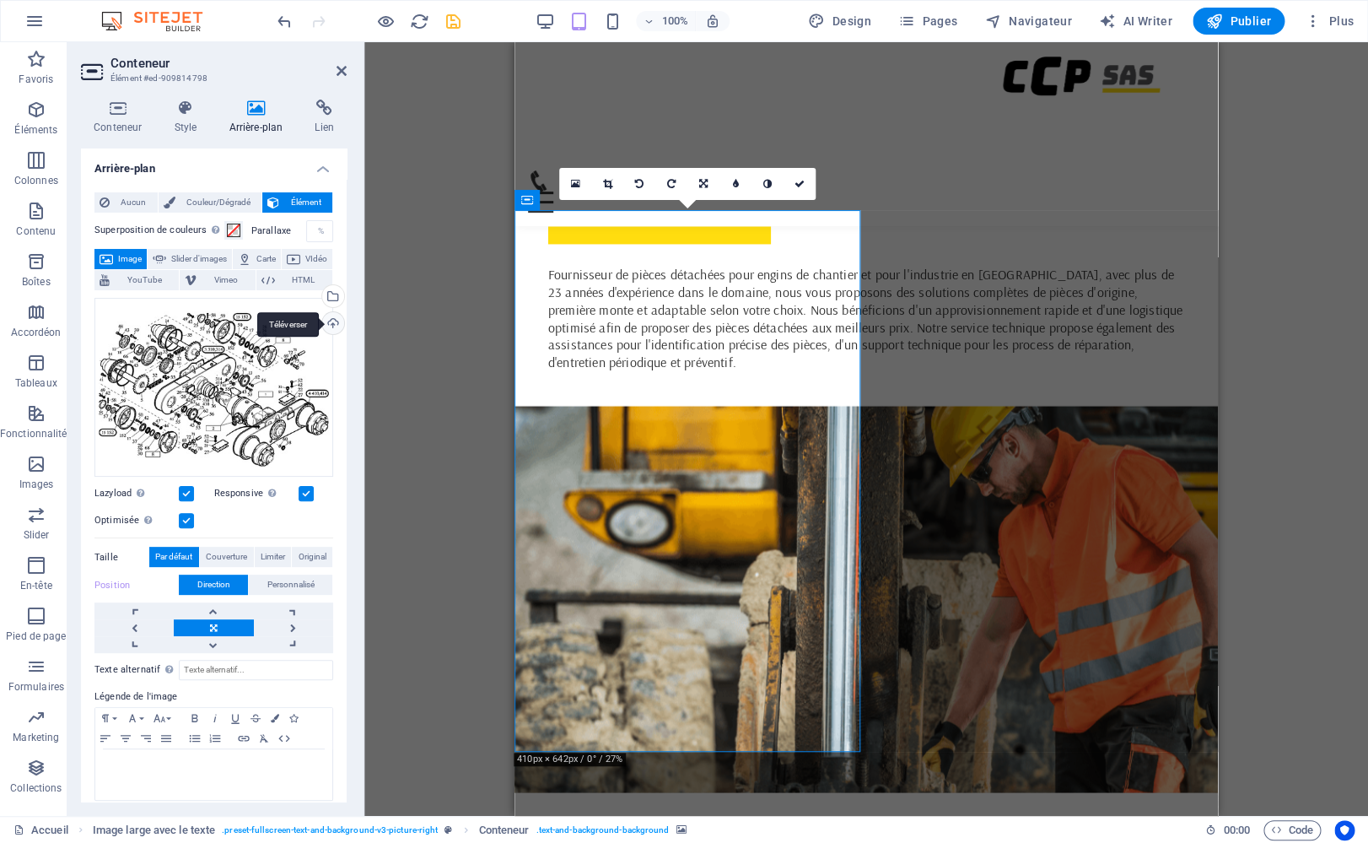
click at [319, 321] on div "Téléverser" at bounding box center [331, 324] width 25 height 25
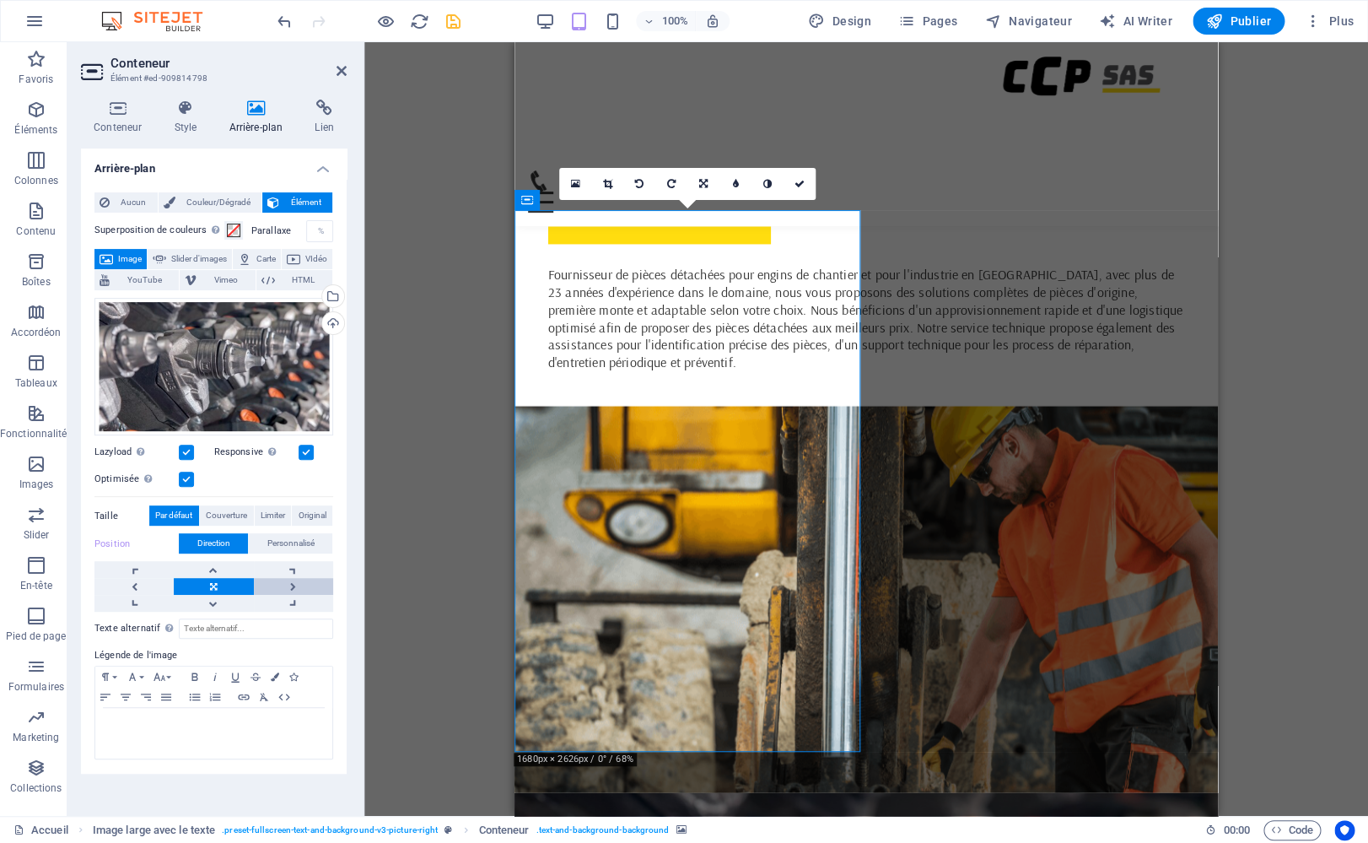
click at [295, 587] on link at bounding box center [293, 586] width 79 height 17
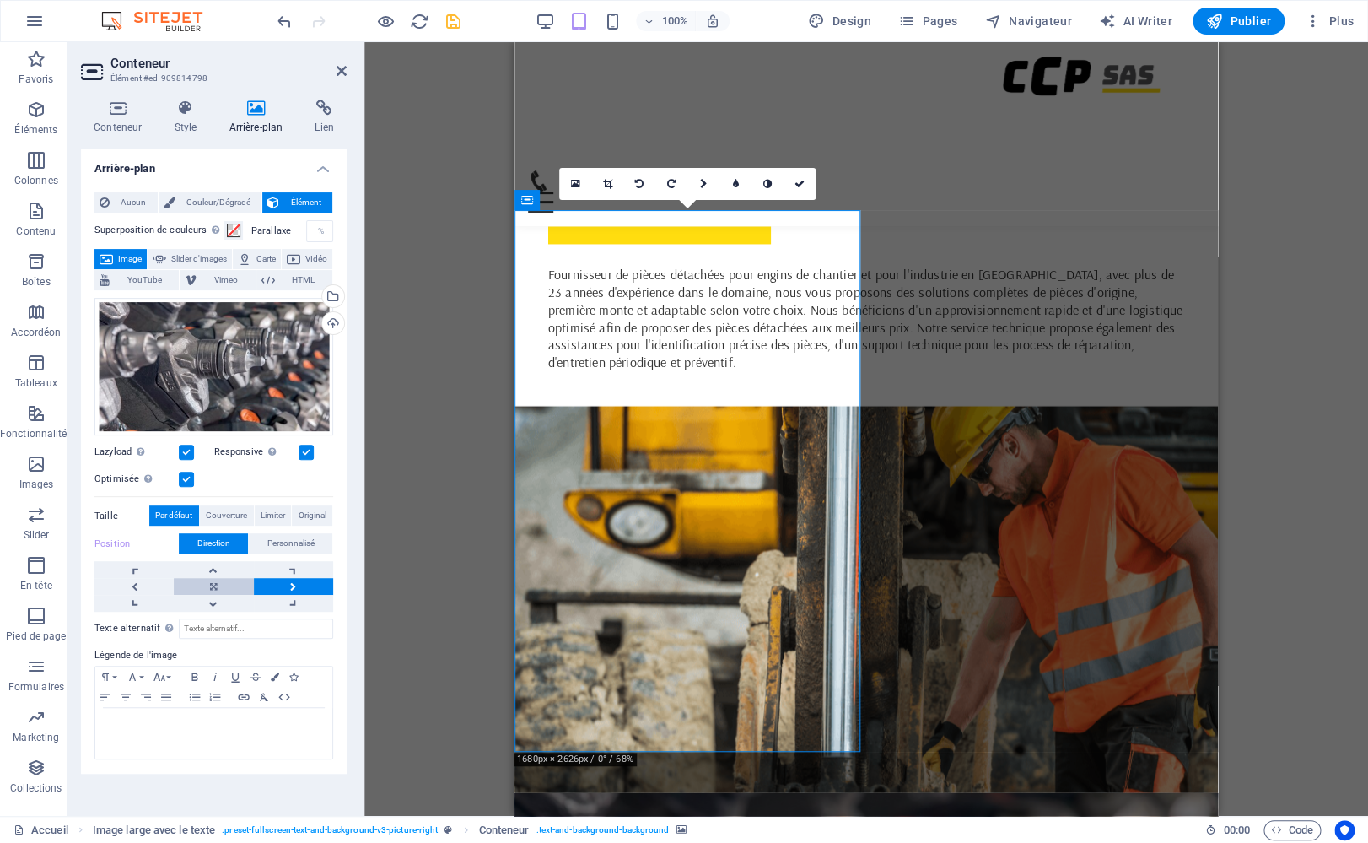
click at [214, 584] on link at bounding box center [213, 586] width 79 height 17
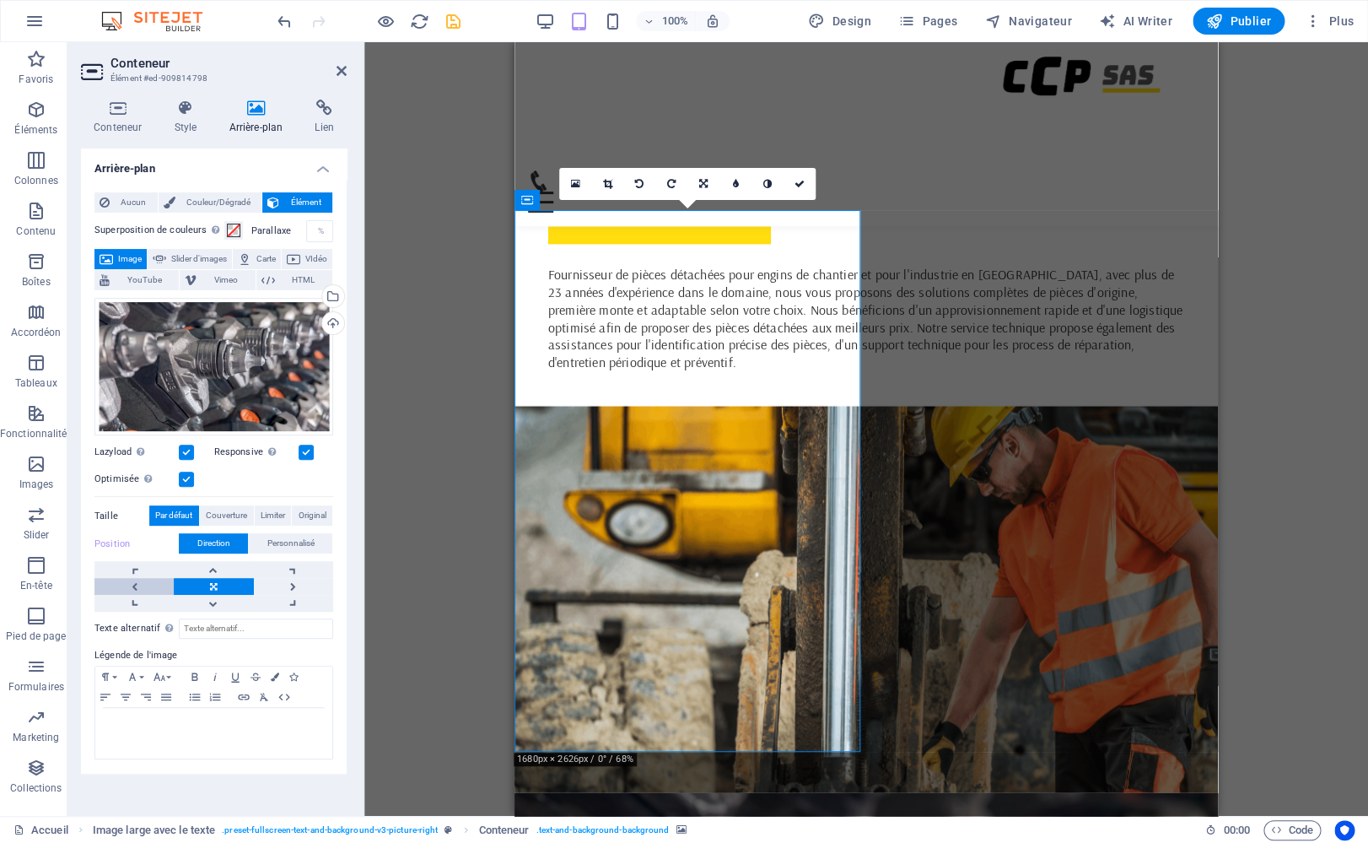
click at [134, 588] on link at bounding box center [133, 586] width 79 height 17
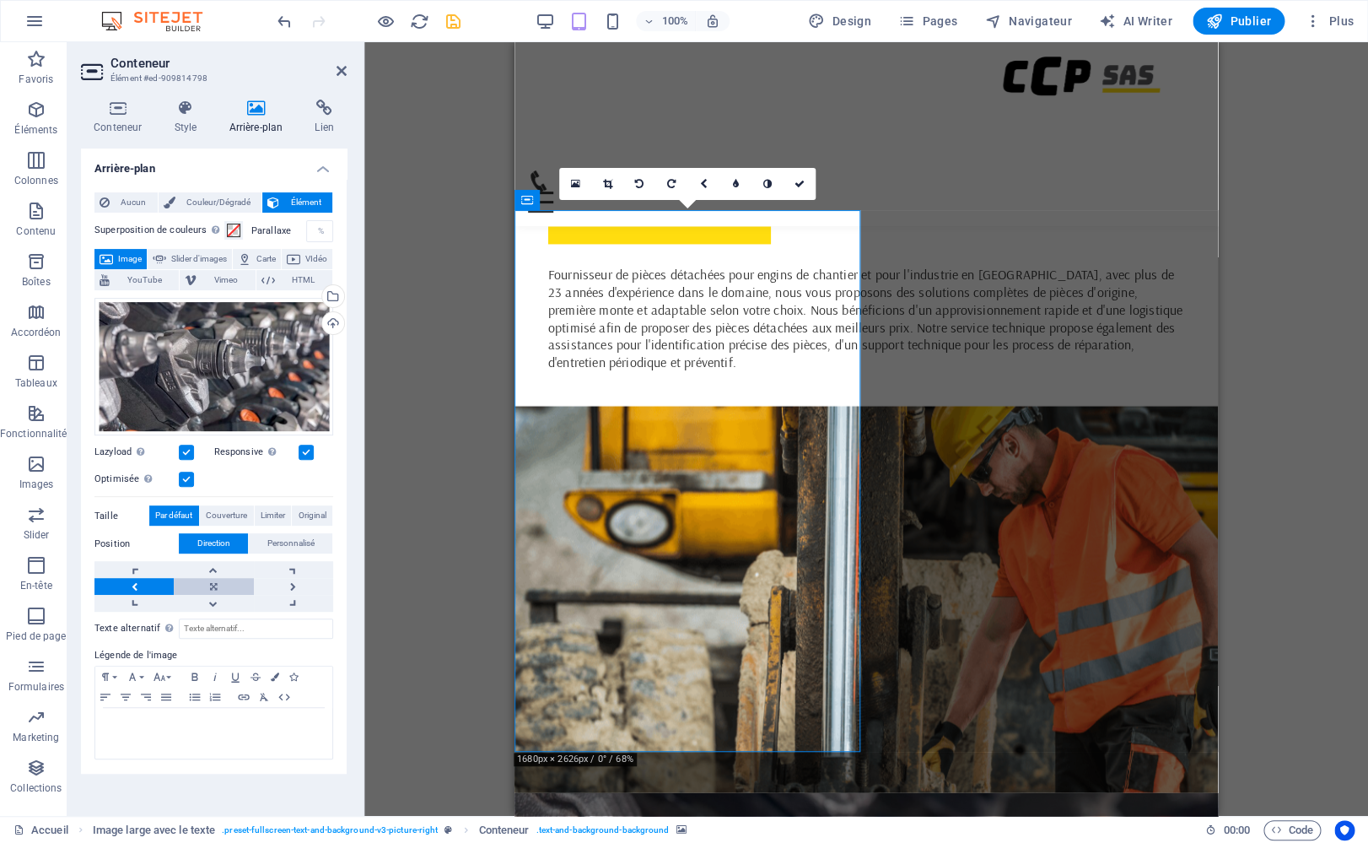
click at [213, 583] on link at bounding box center [213, 586] width 79 height 17
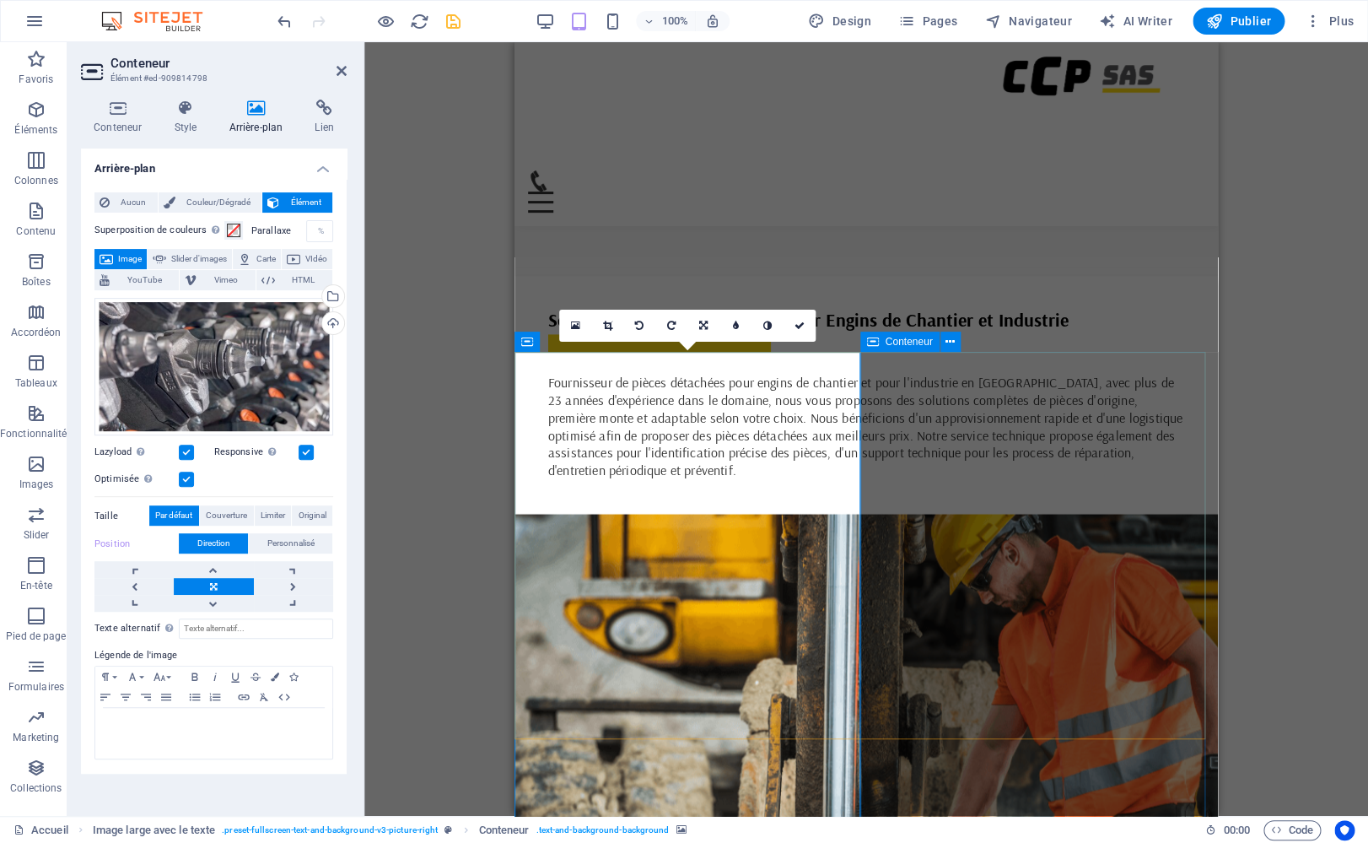
scroll to position [853, 0]
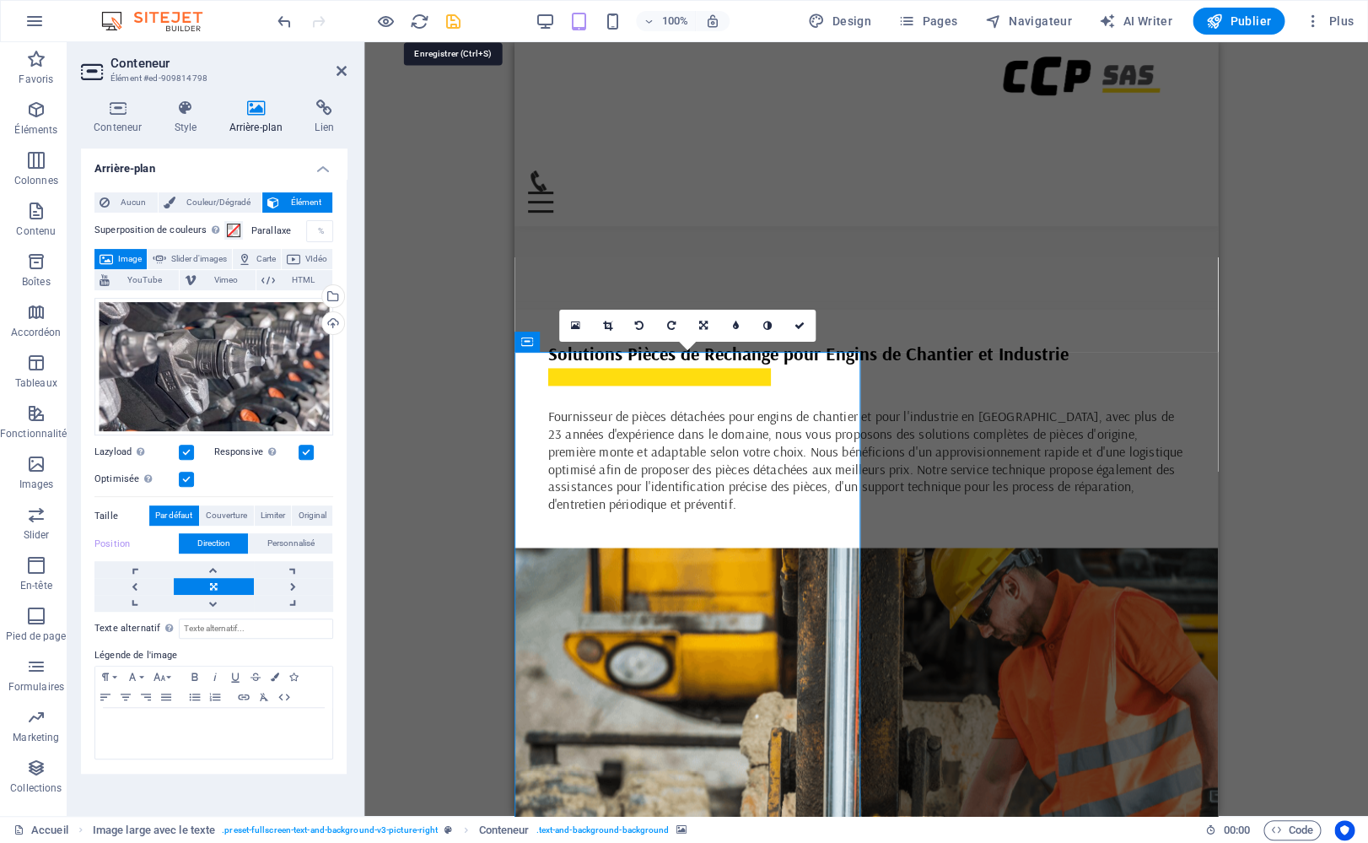
click at [451, 18] on icon "save" at bounding box center [453, 21] width 19 height 19
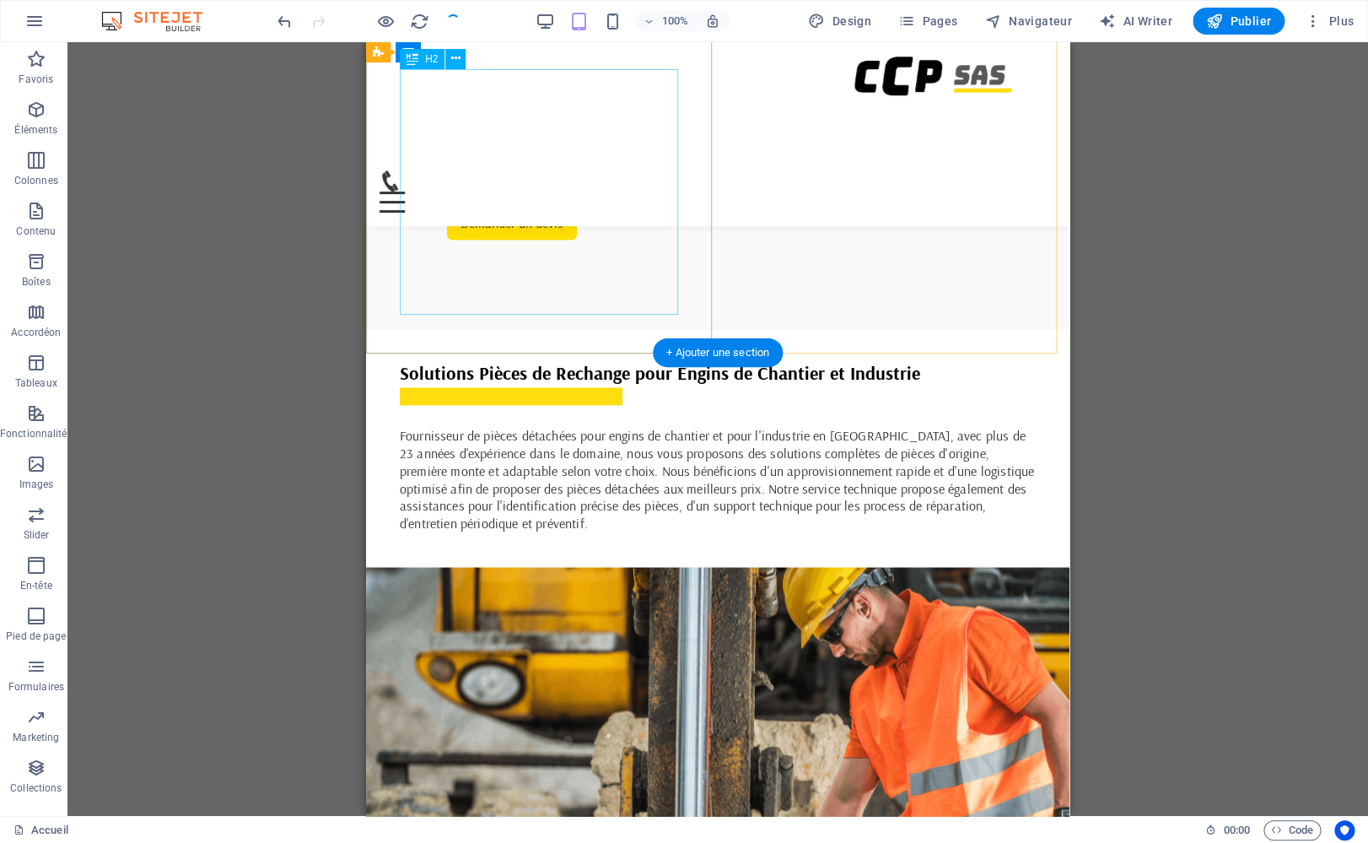
scroll to position [593, 0]
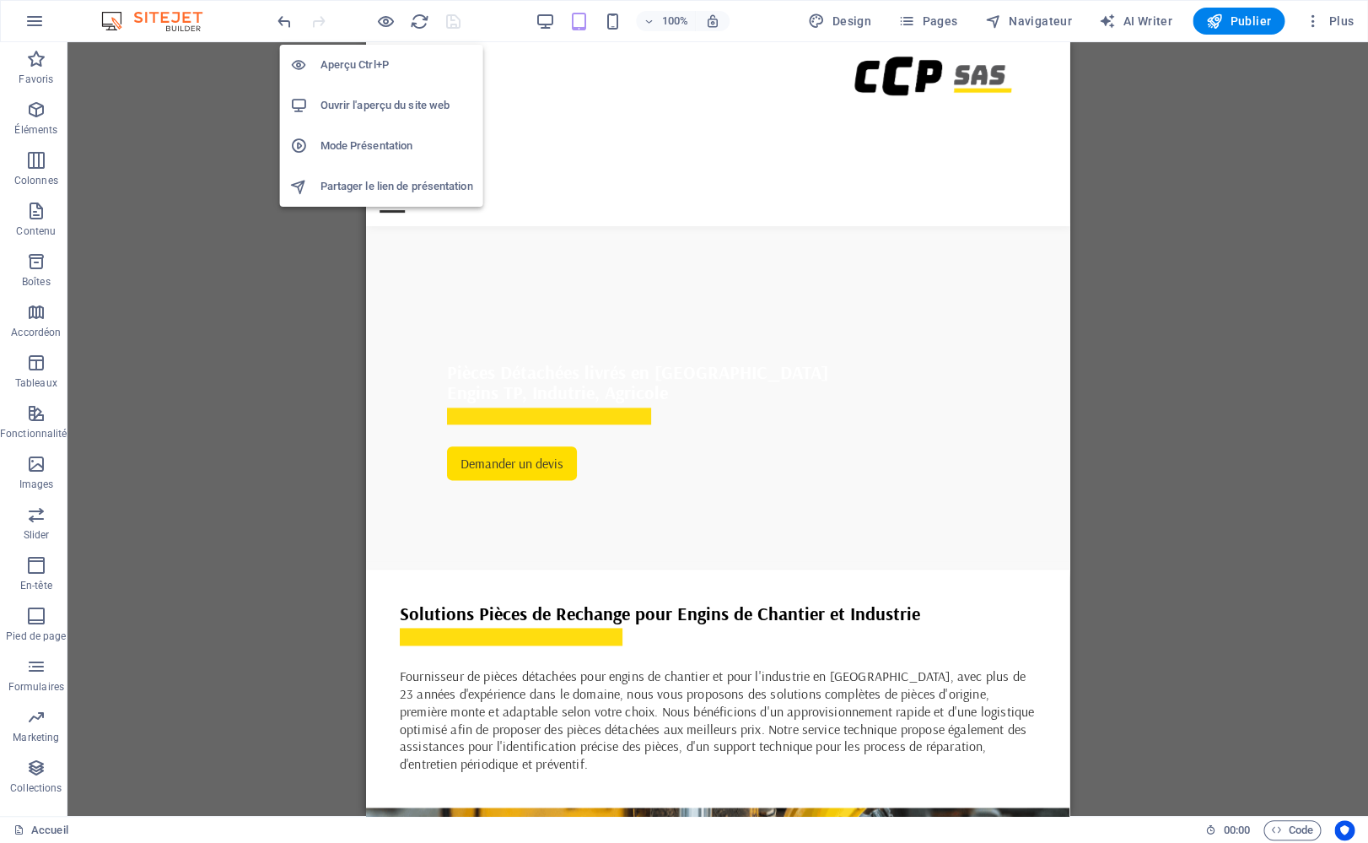
click at [368, 67] on h6 "Aperçu Ctrl+P" at bounding box center [397, 65] width 153 height 20
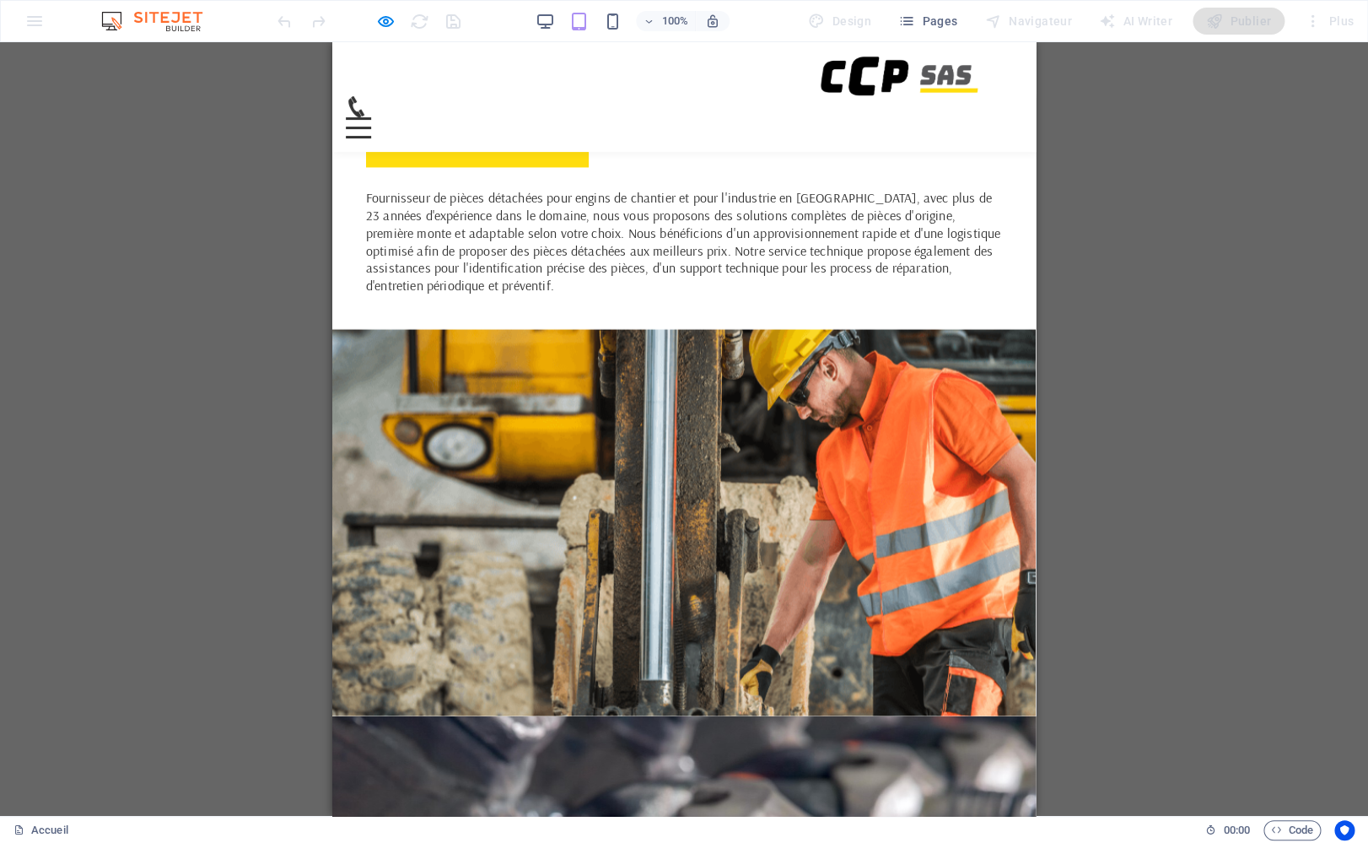
scroll to position [1042, 0]
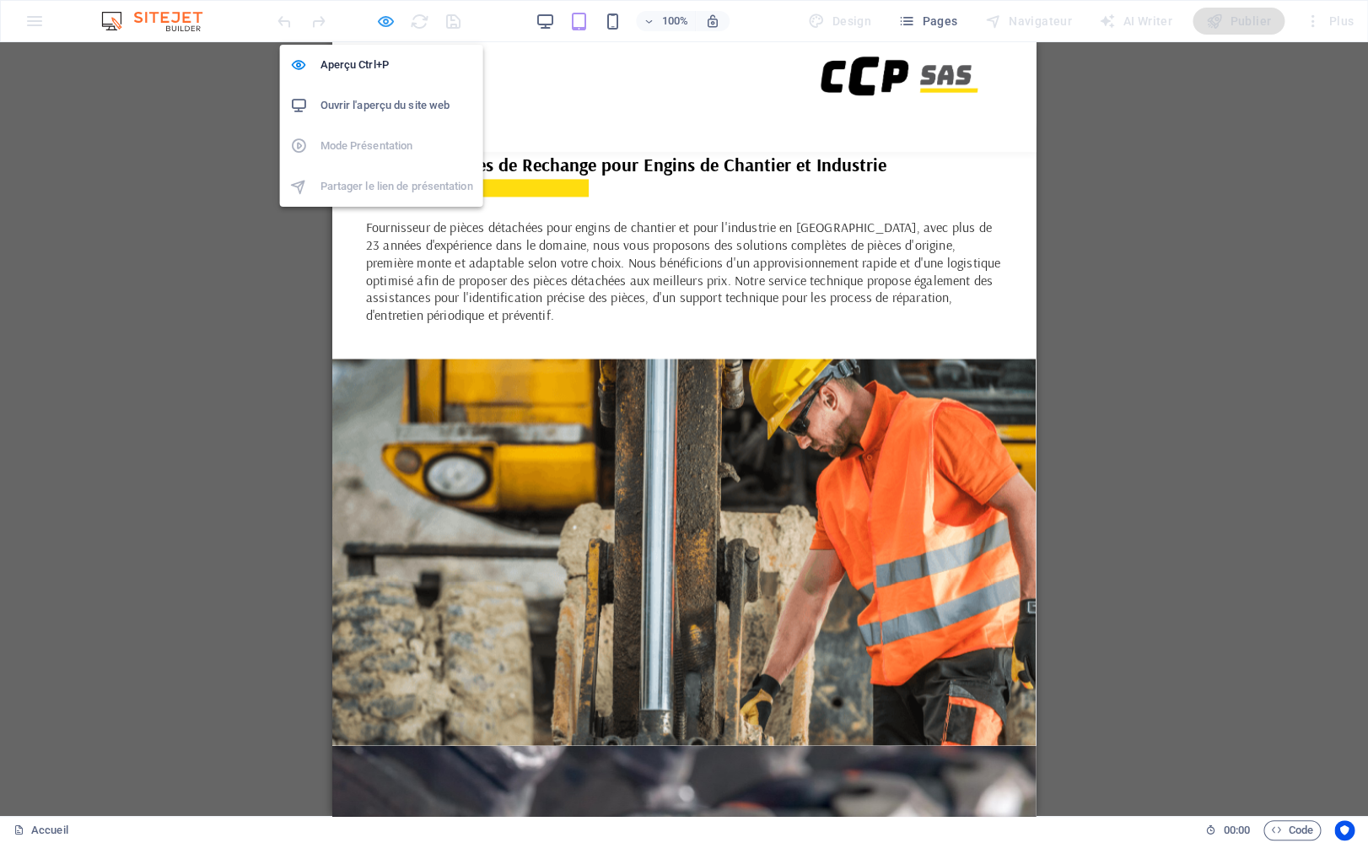
click at [380, 23] on icon "button" at bounding box center [385, 21] width 19 height 19
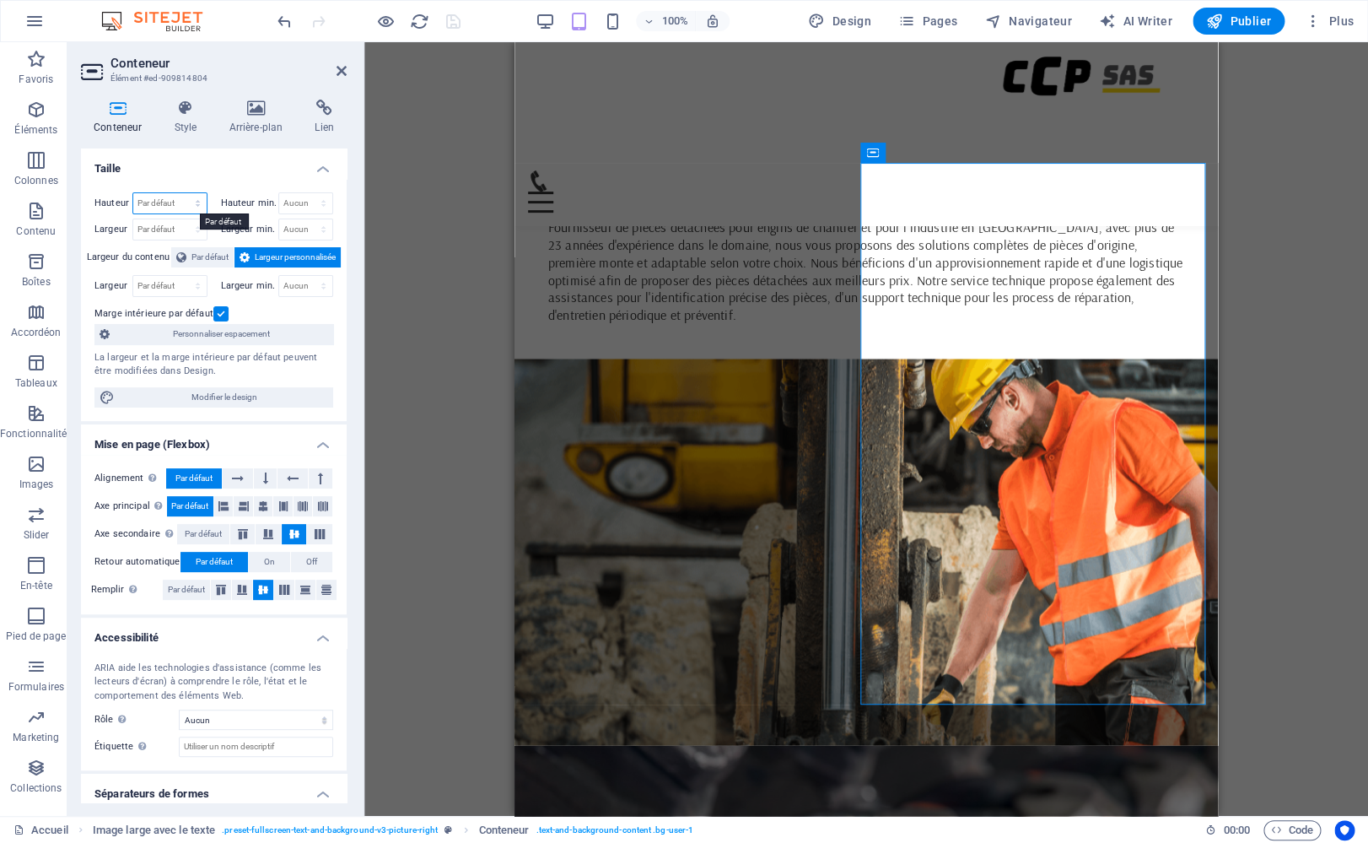
click at [133, 193] on select "Par défaut px rem % vh vw" at bounding box center [169, 203] width 73 height 20
click option "Par défaut" at bounding box center [0, 0] width 0 height 0
click at [133, 193] on select "Par défaut px rem % vh vw" at bounding box center [169, 203] width 73 height 20
select select "%"
click option "%" at bounding box center [0, 0] width 0 height 0
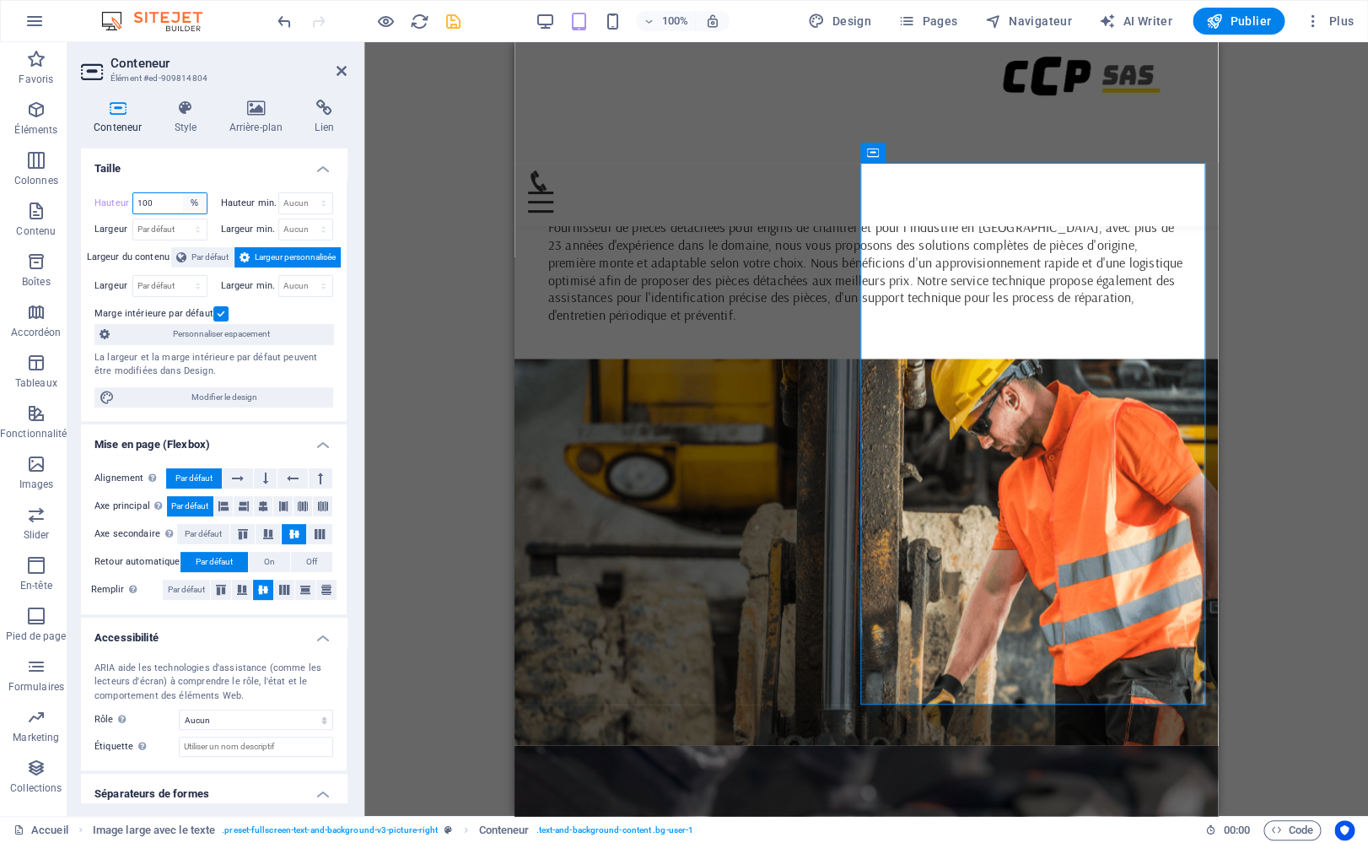
type input "100"
click at [279, 193] on select "Aucun px rem % vh vw" at bounding box center [306, 203] width 54 height 20
select select "%"
click option "%" at bounding box center [0, 0] width 0 height 0
type input "100"
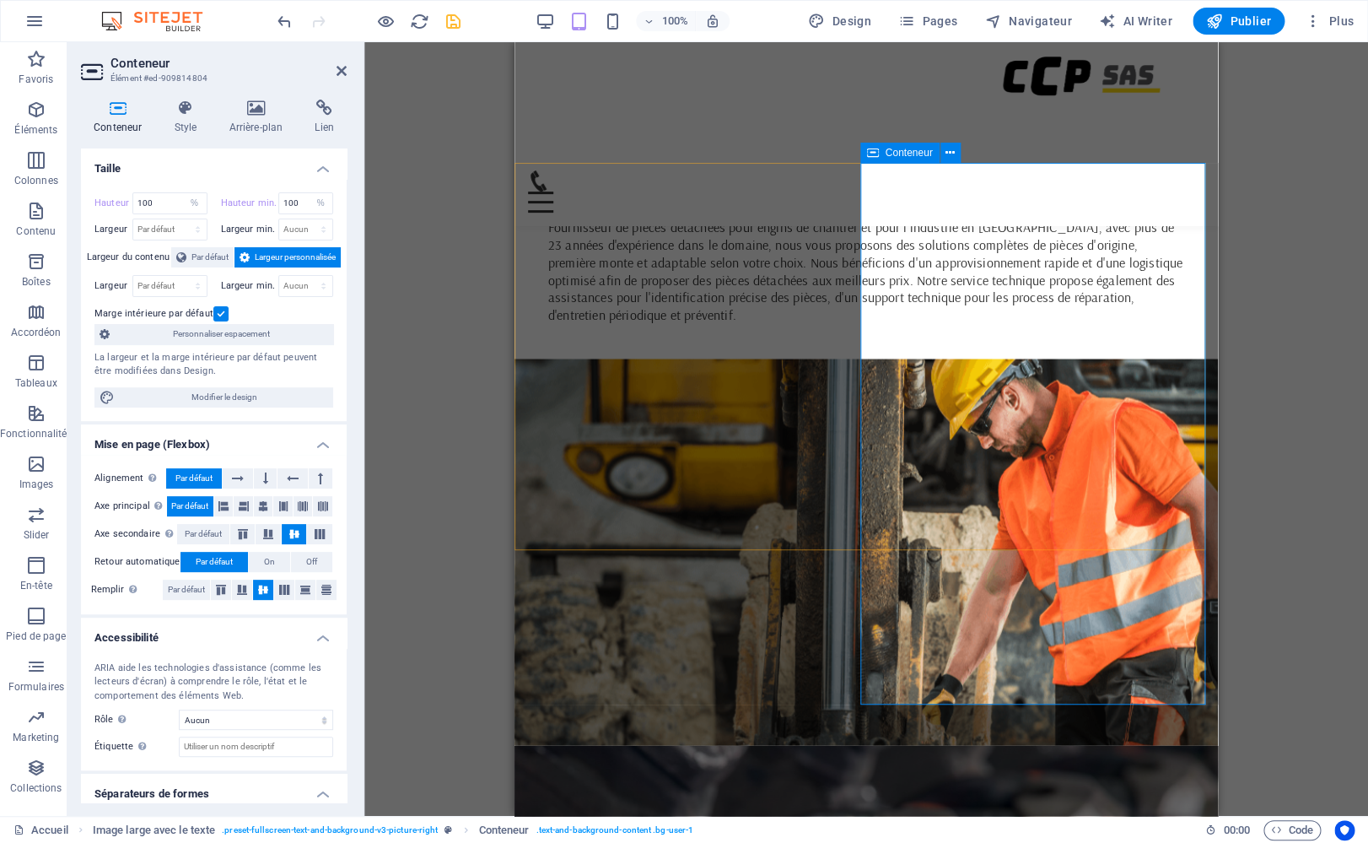
click at [218, 311] on label at bounding box center [220, 313] width 15 height 15
click at [0, 0] on input "Marge intérieure par défaut" at bounding box center [0, 0] width 0 height 0
click at [183, 121] on h4 "Style" at bounding box center [188, 117] width 55 height 35
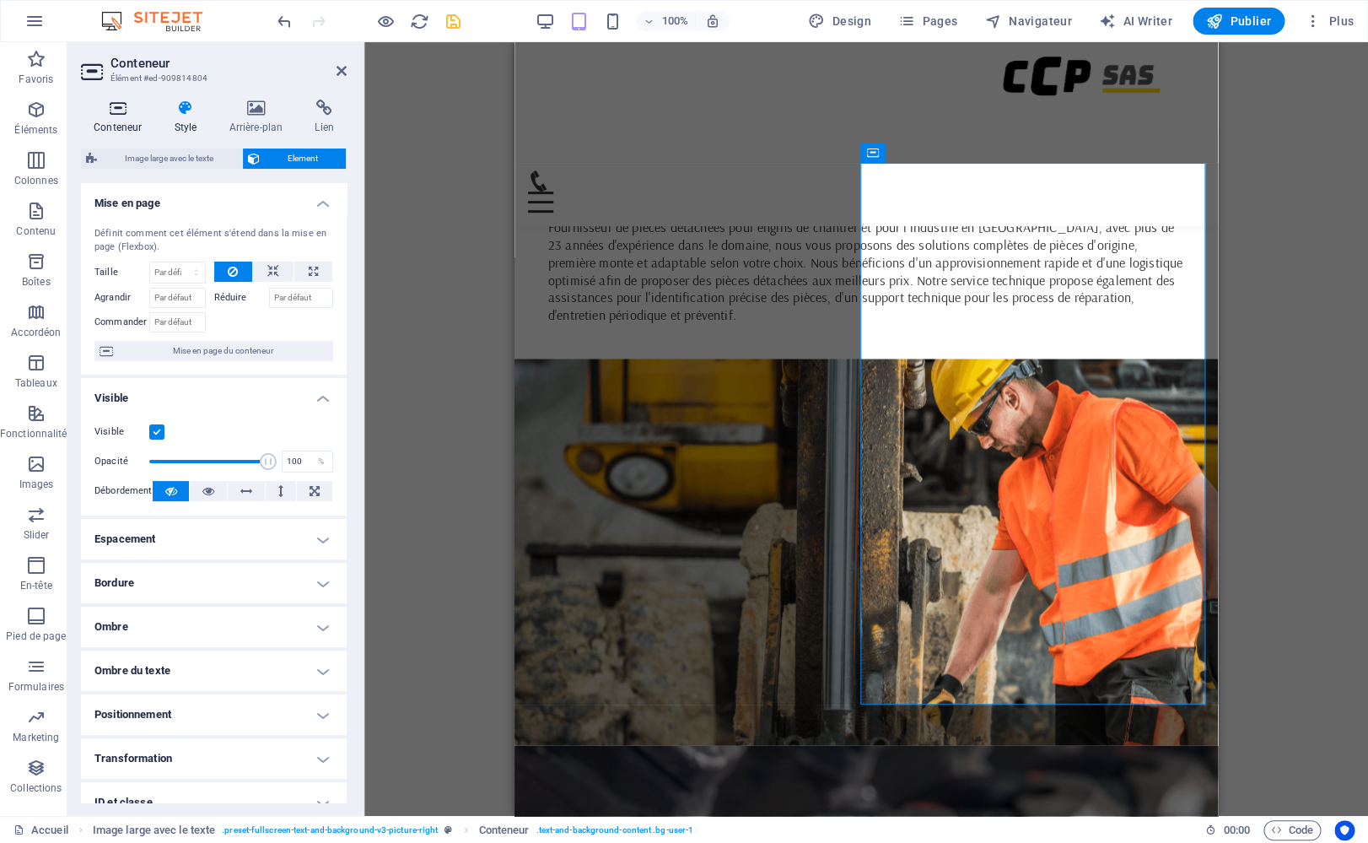
click at [118, 116] on icon at bounding box center [117, 108] width 73 height 17
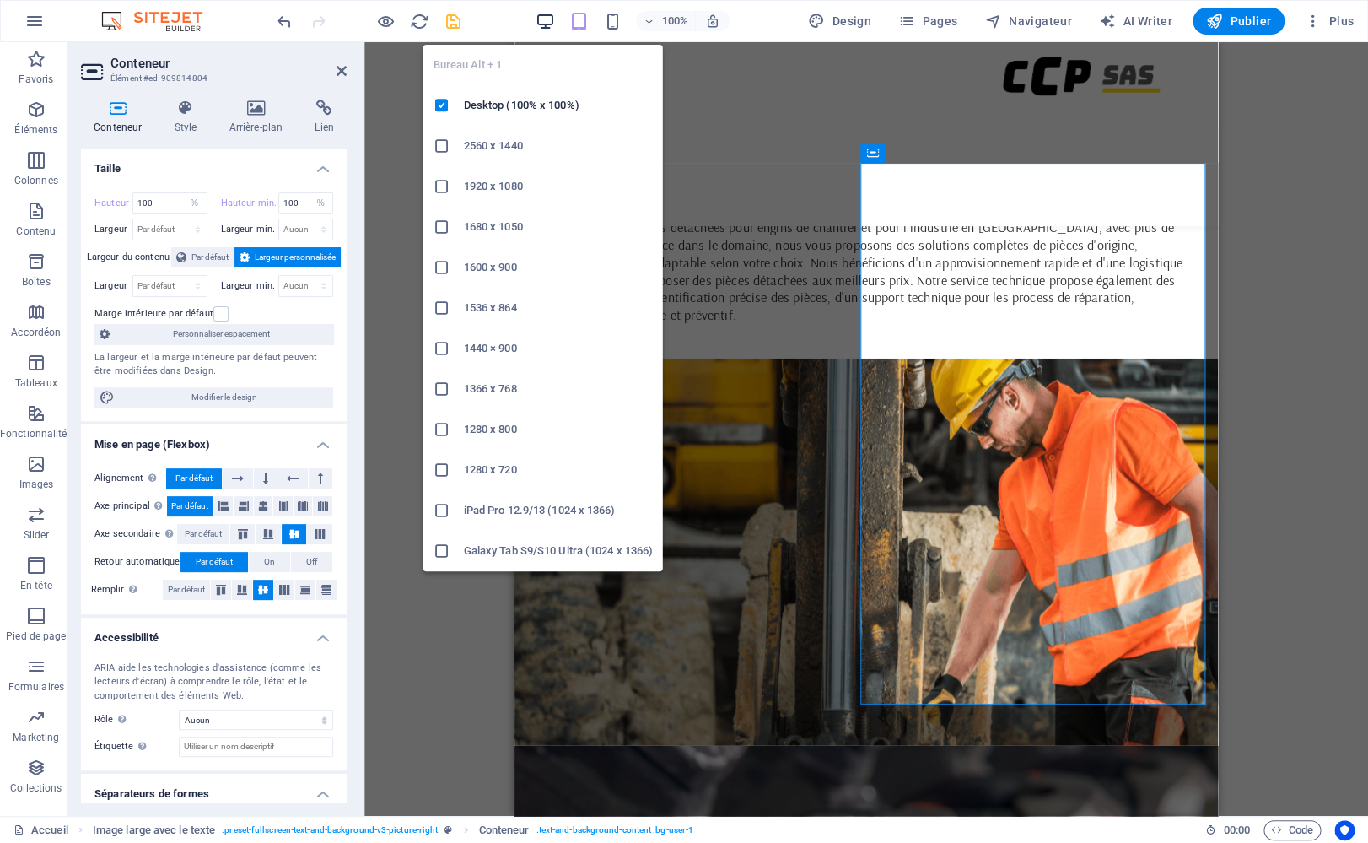
click at [542, 23] on icon "button" at bounding box center [545, 21] width 19 height 19
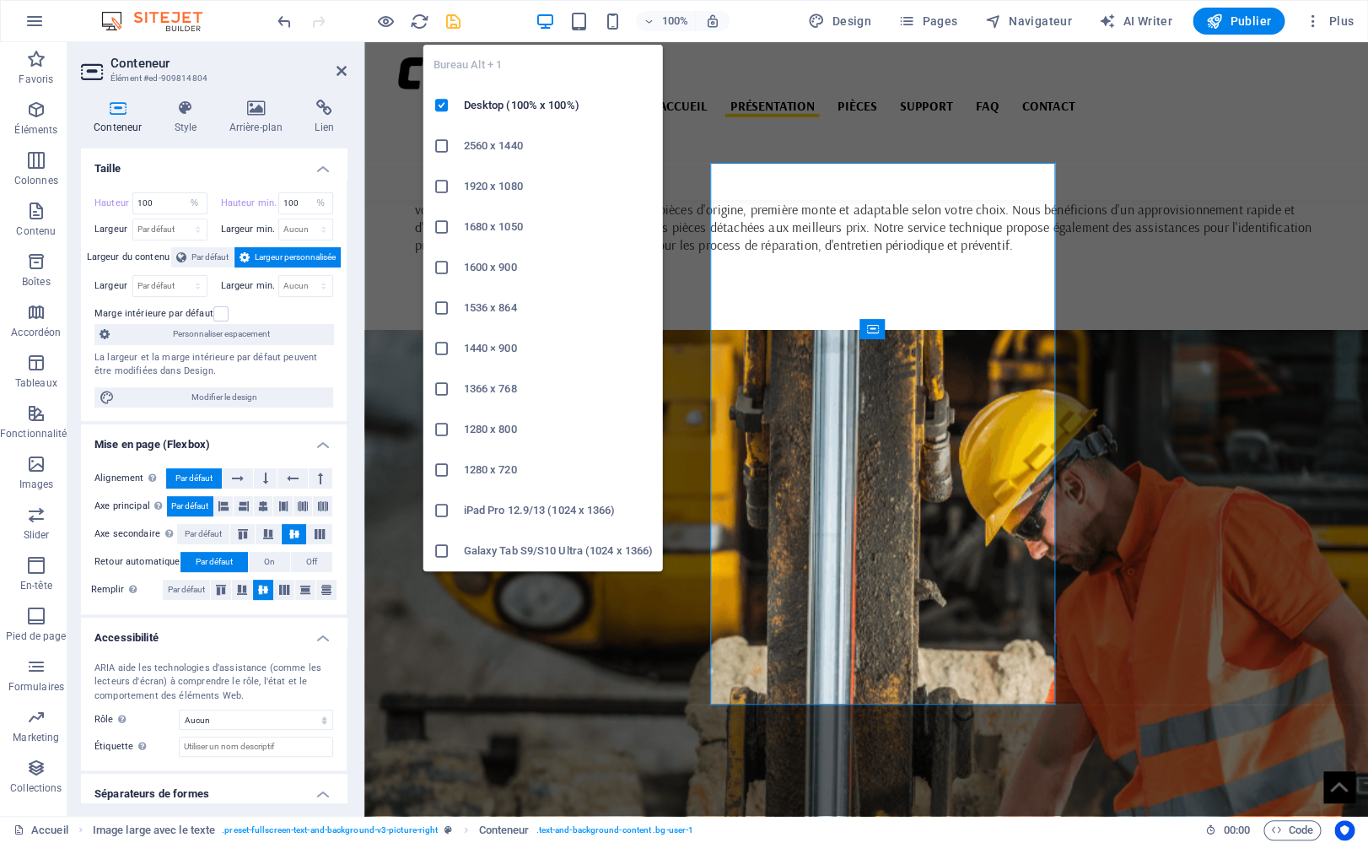
select select "DISABLED_OPTION_VALUE"
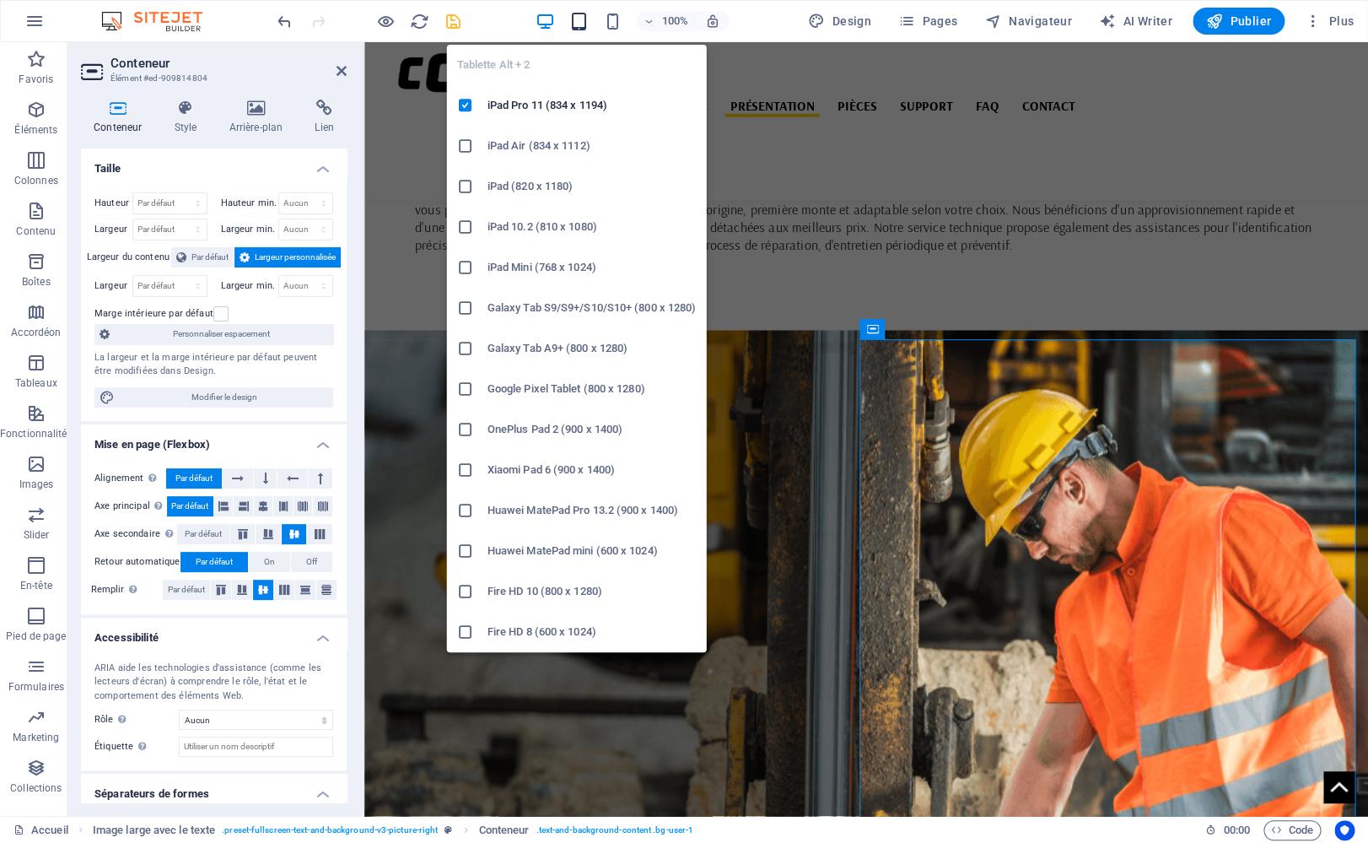
click at [579, 27] on icon "button" at bounding box center [578, 21] width 19 height 19
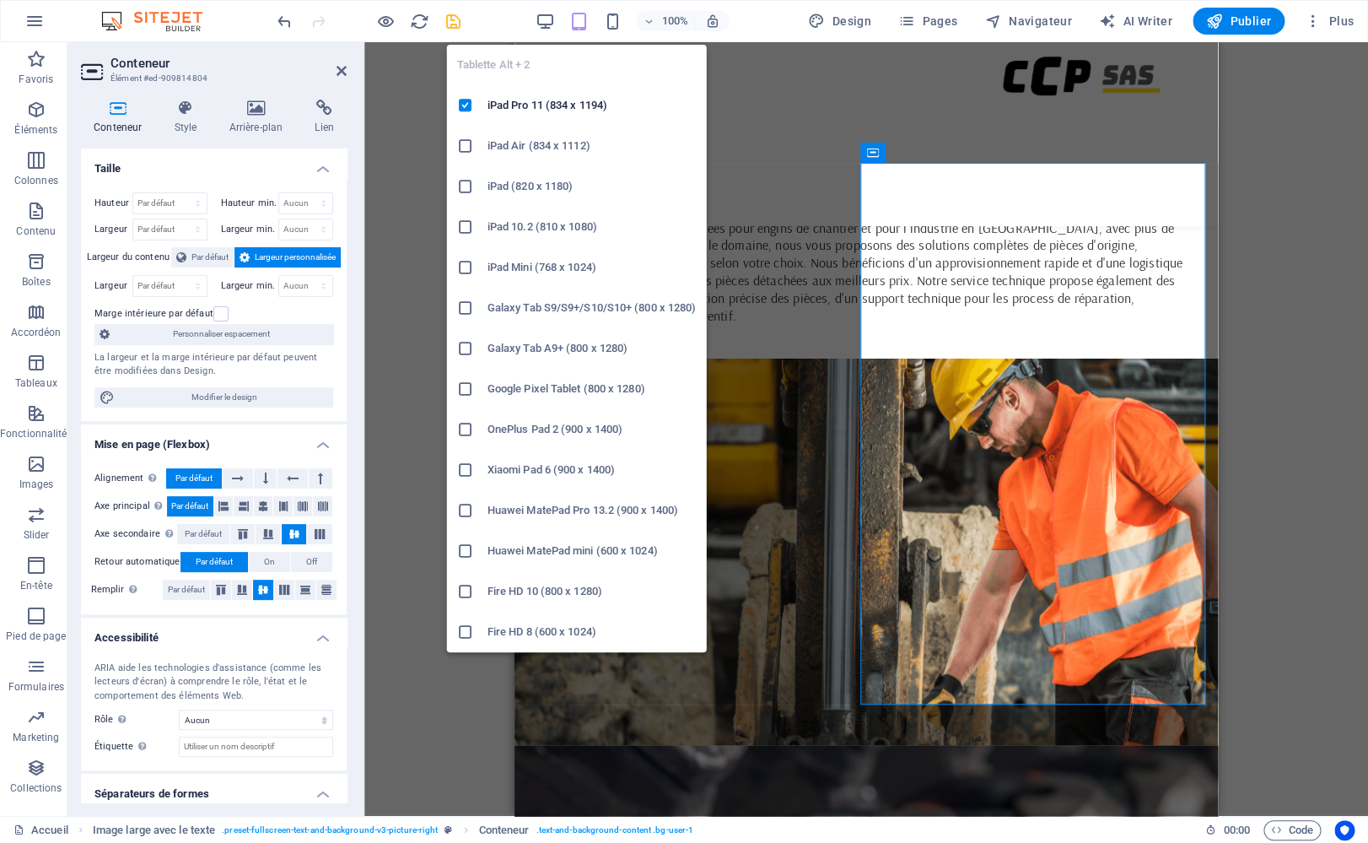
type input "100"
select select "%"
type input "100"
select select "%"
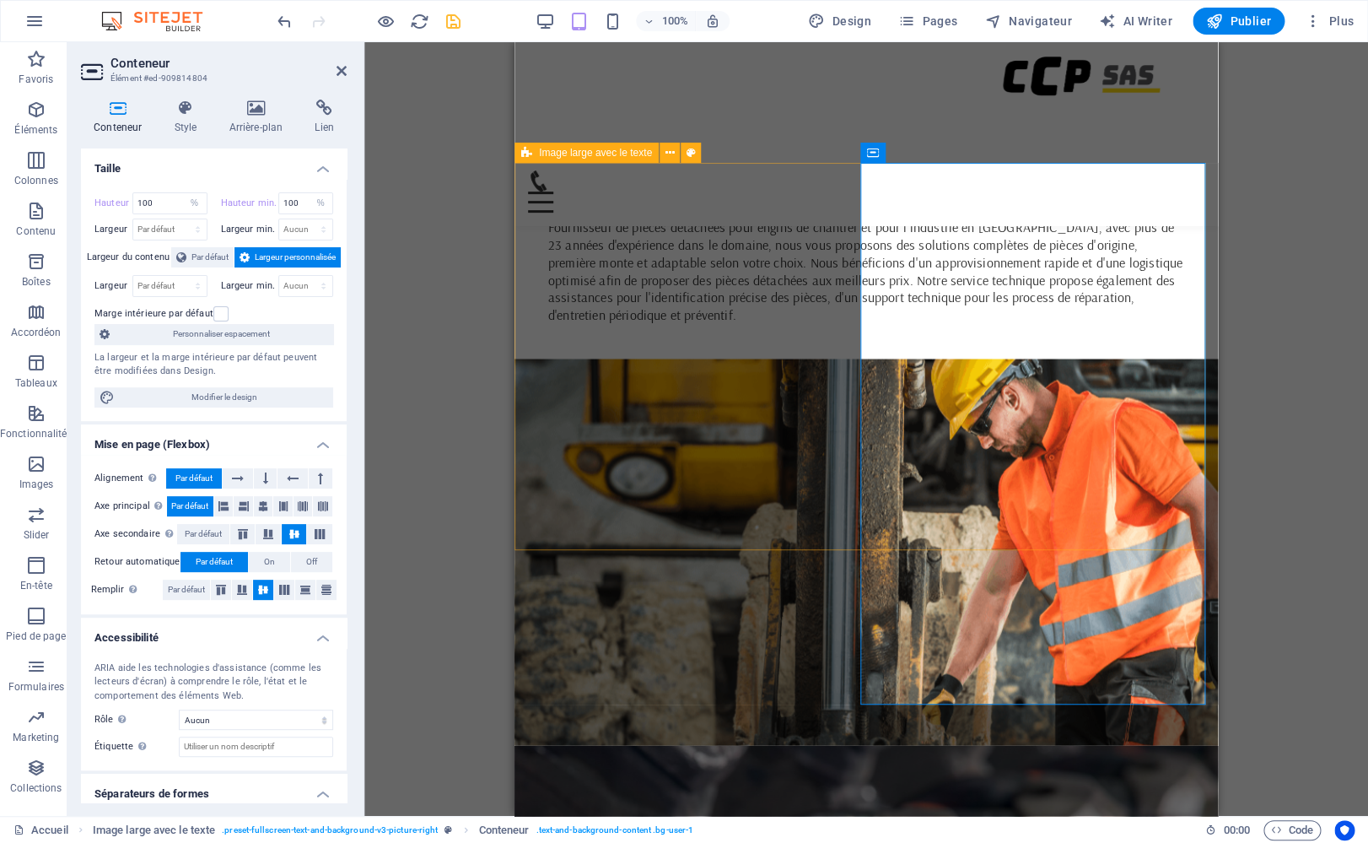
click at [533, 155] on div "Image large avec le texte" at bounding box center [587, 153] width 144 height 20
select select "vh"
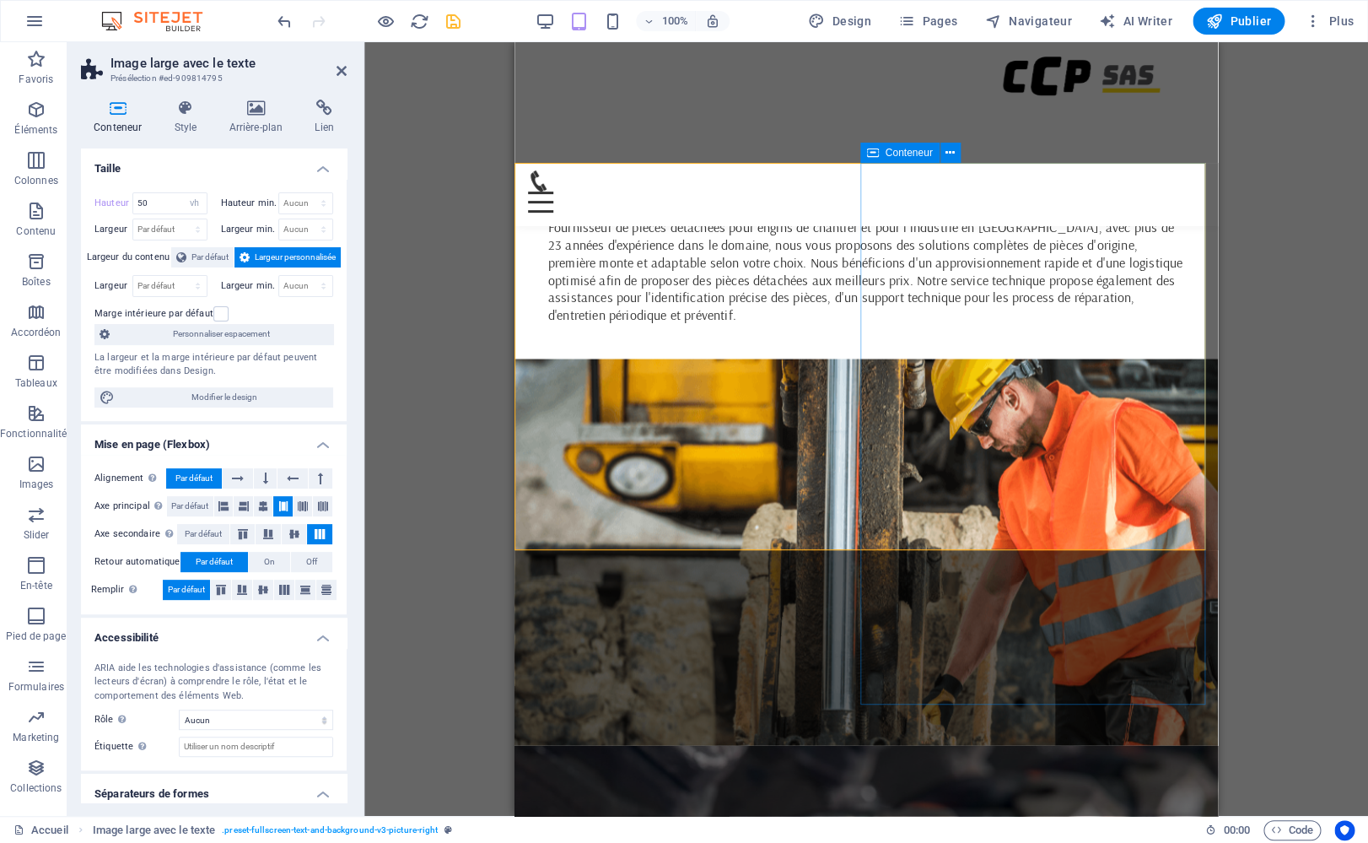
click at [887, 156] on span "Conteneur" at bounding box center [909, 153] width 47 height 10
select select "%"
select select "px"
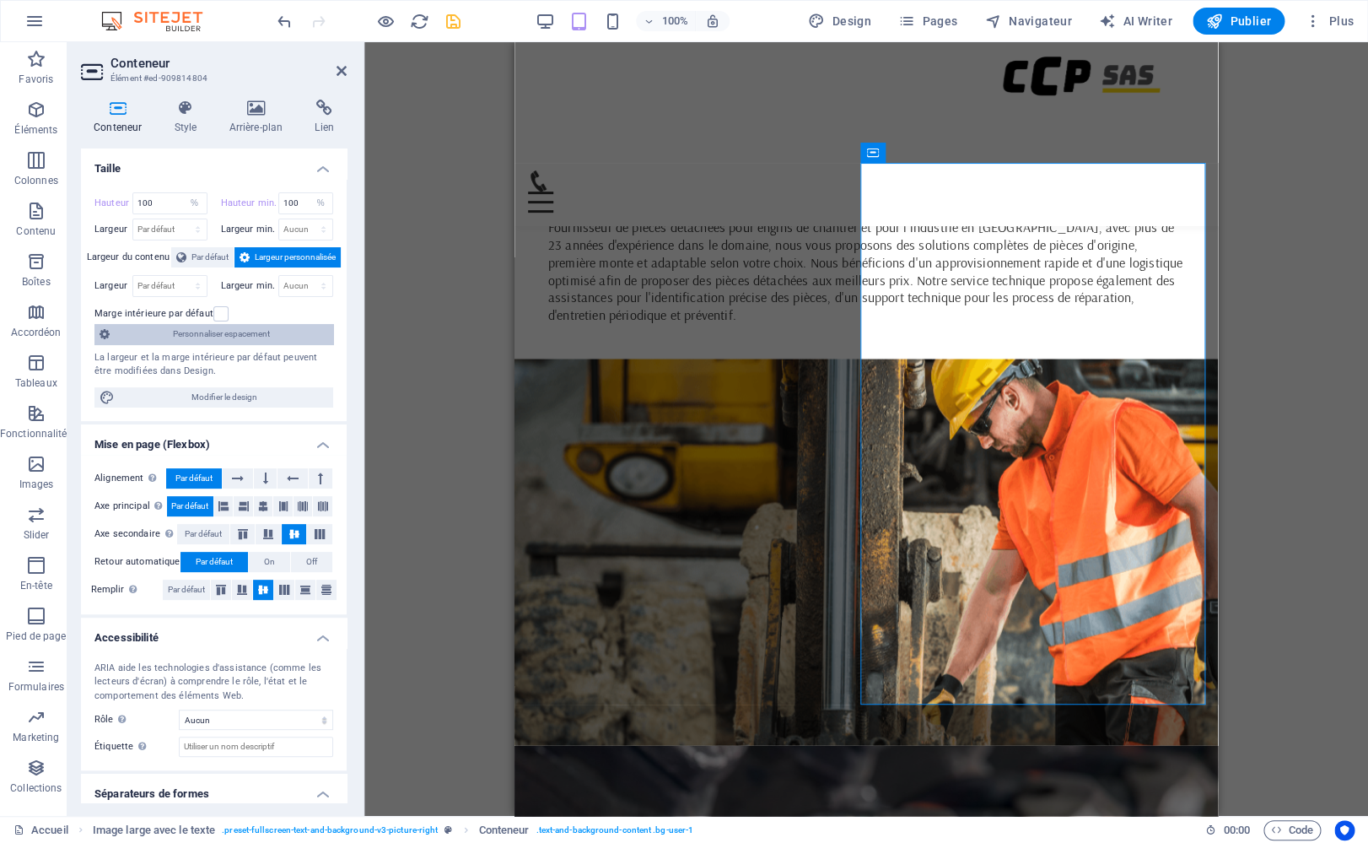
click at [216, 331] on span "Personnaliser espacement" at bounding box center [221, 334] width 213 height 20
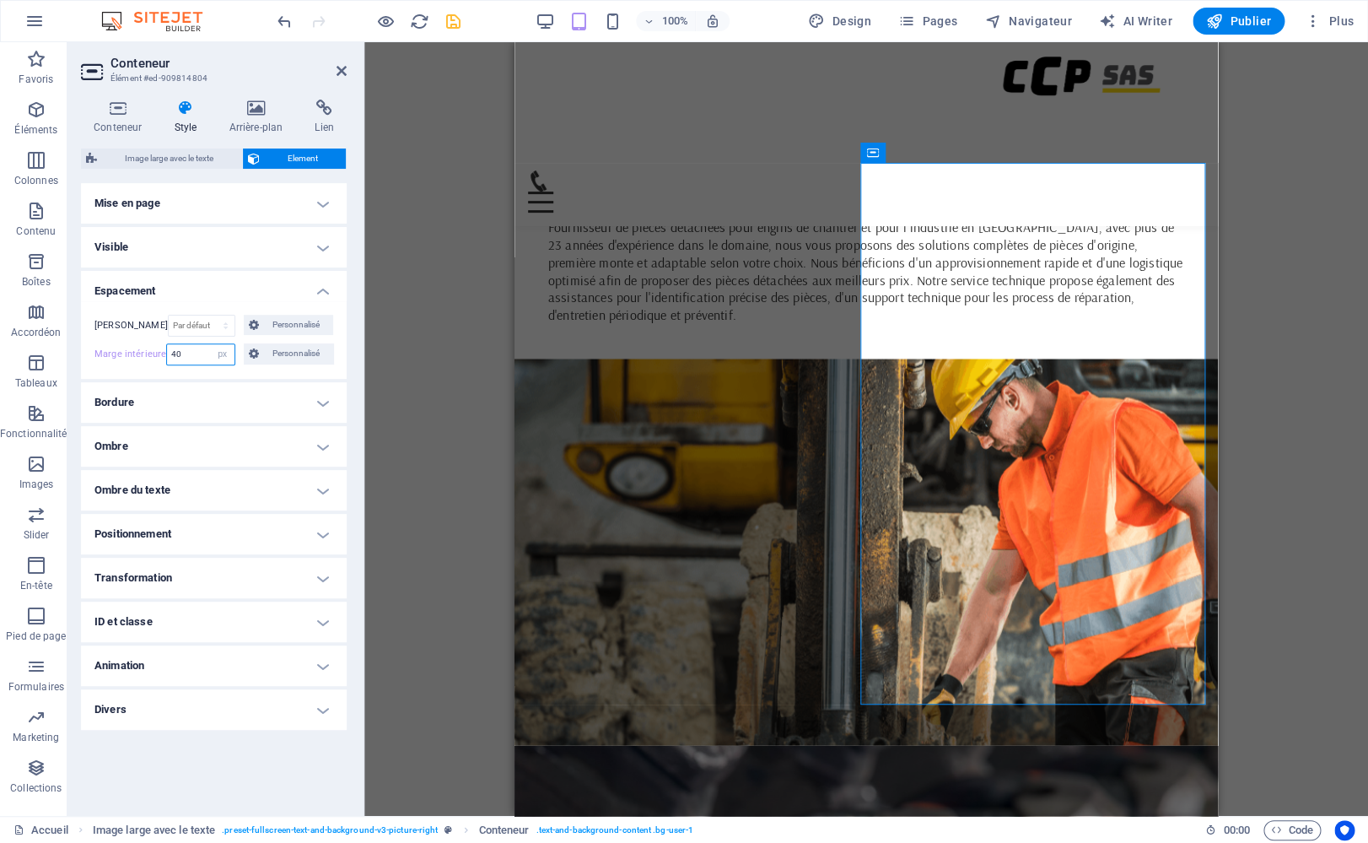
drag, startPoint x: 197, startPoint y: 355, endPoint x: 65, endPoint y: 322, distance: 135.6
click at [167, 344] on input "40" at bounding box center [200, 354] width 67 height 20
type input "40"
click at [114, 116] on icon at bounding box center [117, 108] width 73 height 17
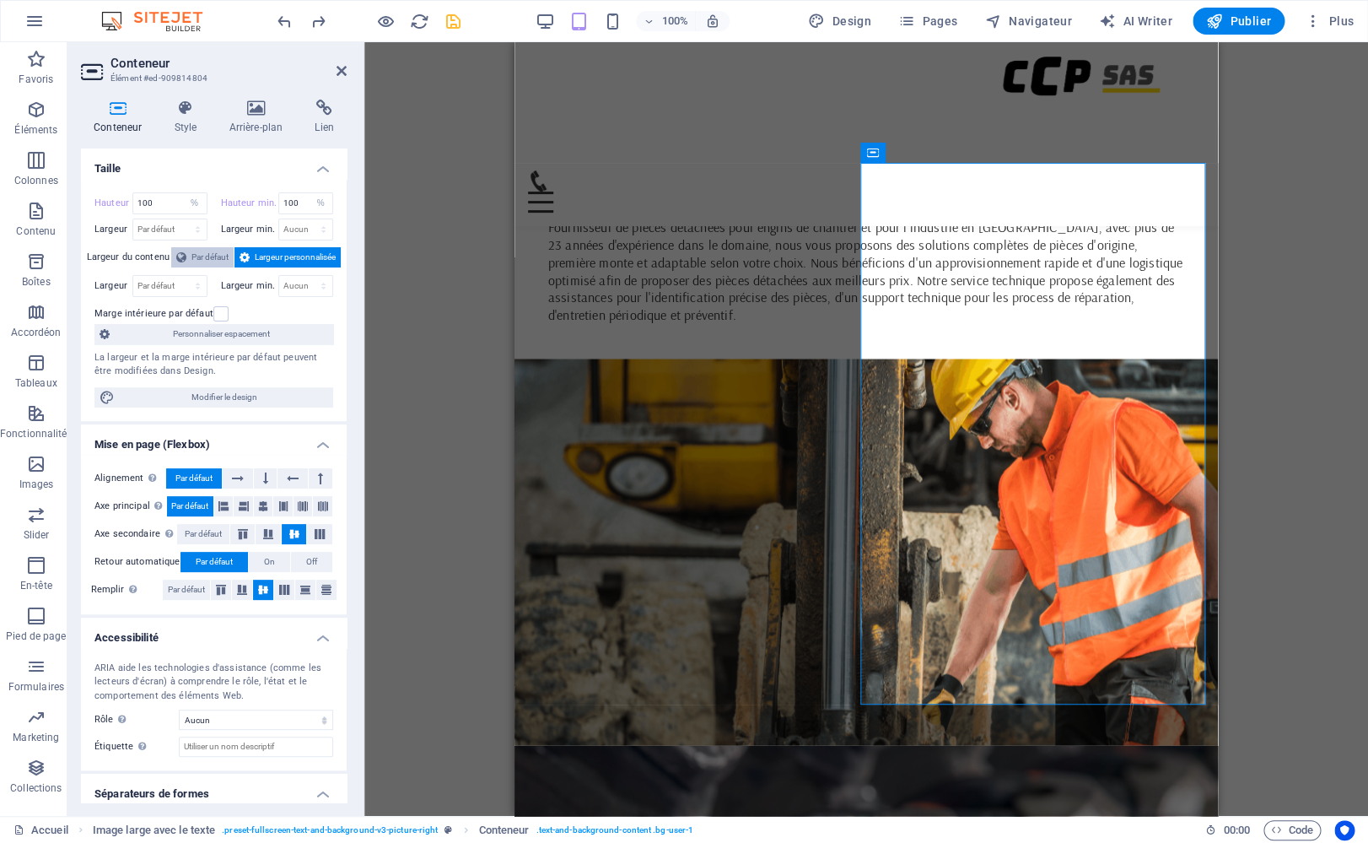
click at [191, 252] on span "Par défaut" at bounding box center [209, 257] width 37 height 20
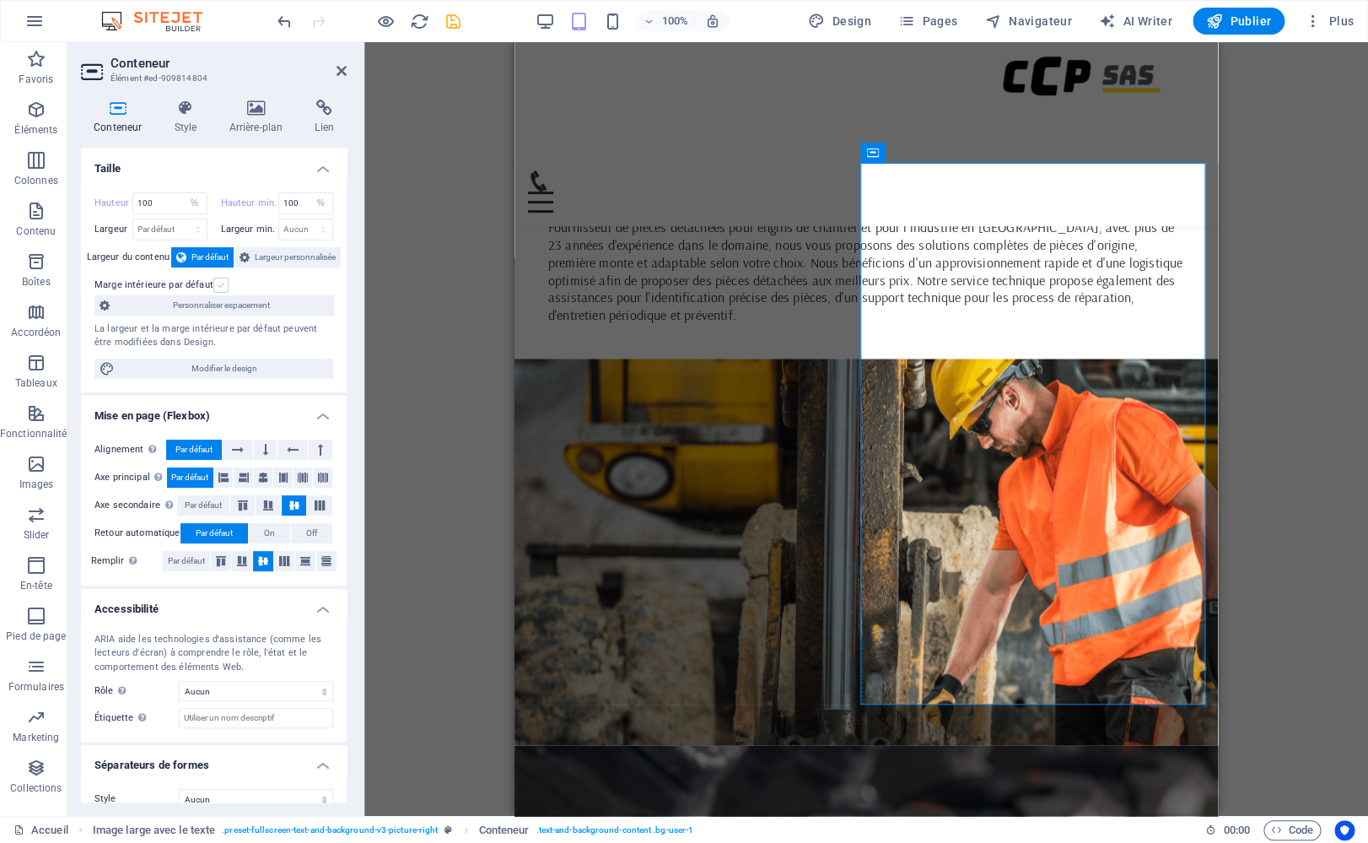
click at [218, 283] on label at bounding box center [220, 285] width 15 height 15
click at [0, 0] on input "Marge intérieure par défaut" at bounding box center [0, 0] width 0 height 0
click at [221, 287] on label at bounding box center [220, 285] width 15 height 15
click at [0, 0] on input "Marge intérieure par défaut" at bounding box center [0, 0] width 0 height 0
select select "default"
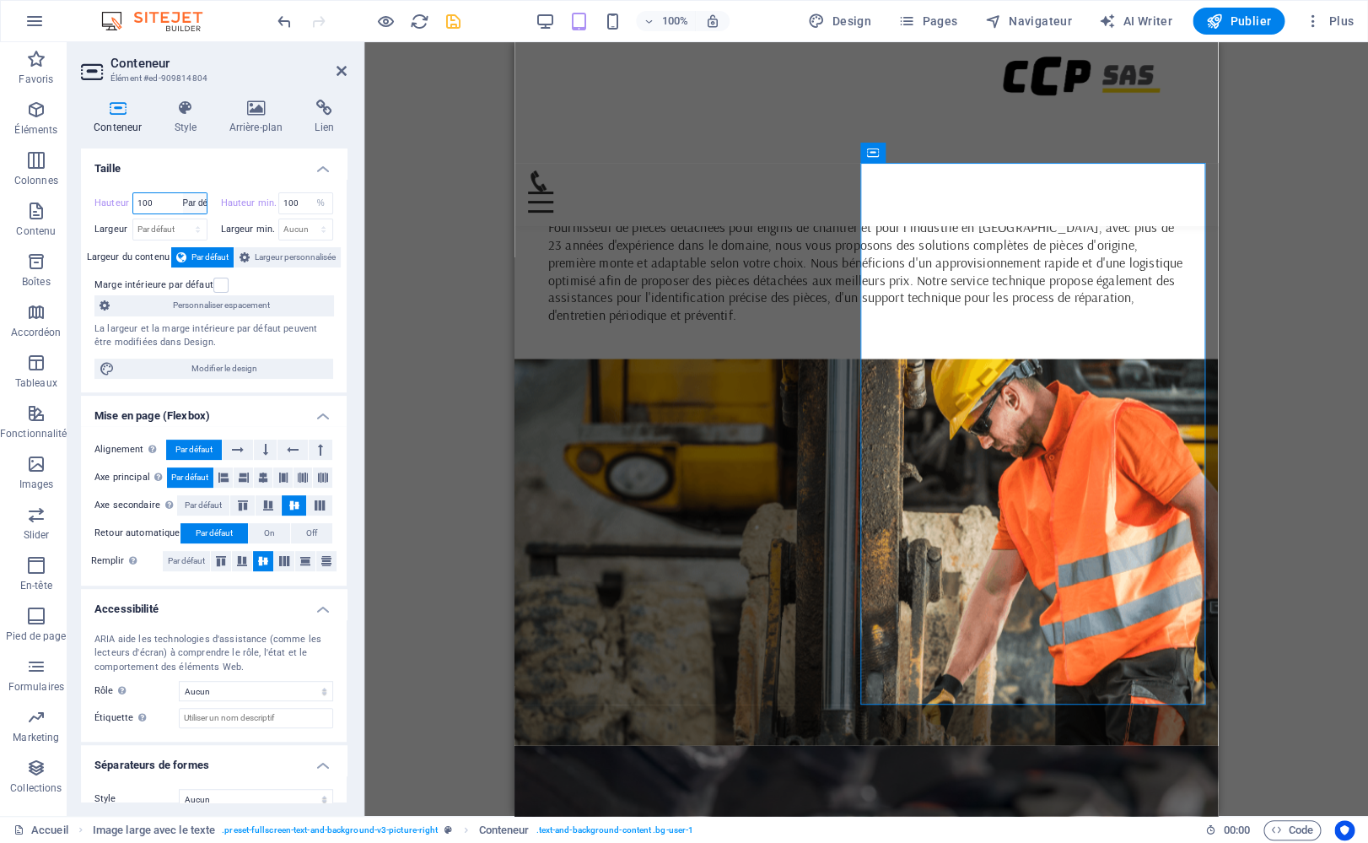
click option "Par défaut" at bounding box center [0, 0] width 0 height 0
type input "100"
select select "%"
select select "96atfn2nmks"
click option "Aucun" at bounding box center [0, 0] width 0 height 0
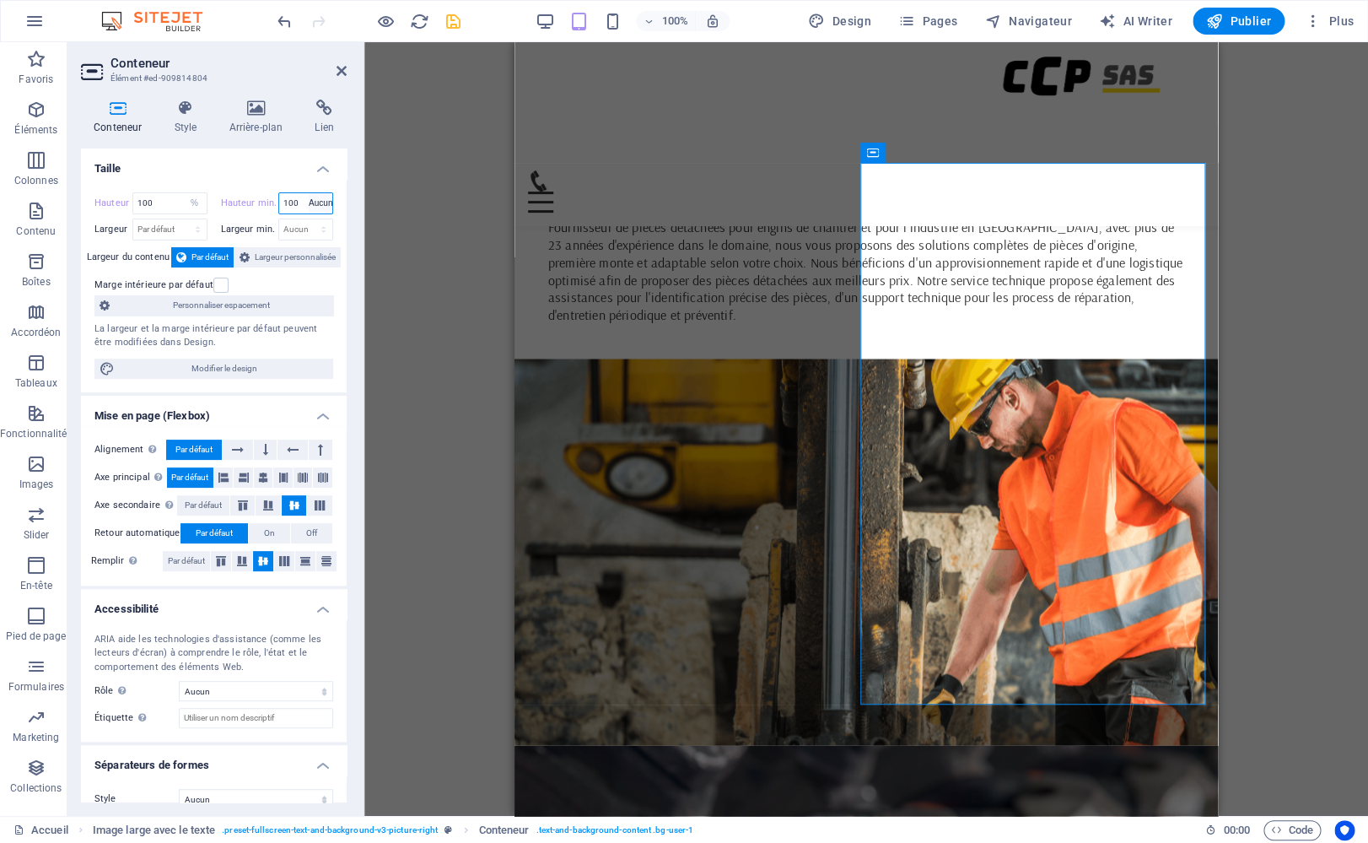
type input "100"
select select "%"
click at [213, 284] on label at bounding box center [220, 285] width 15 height 15
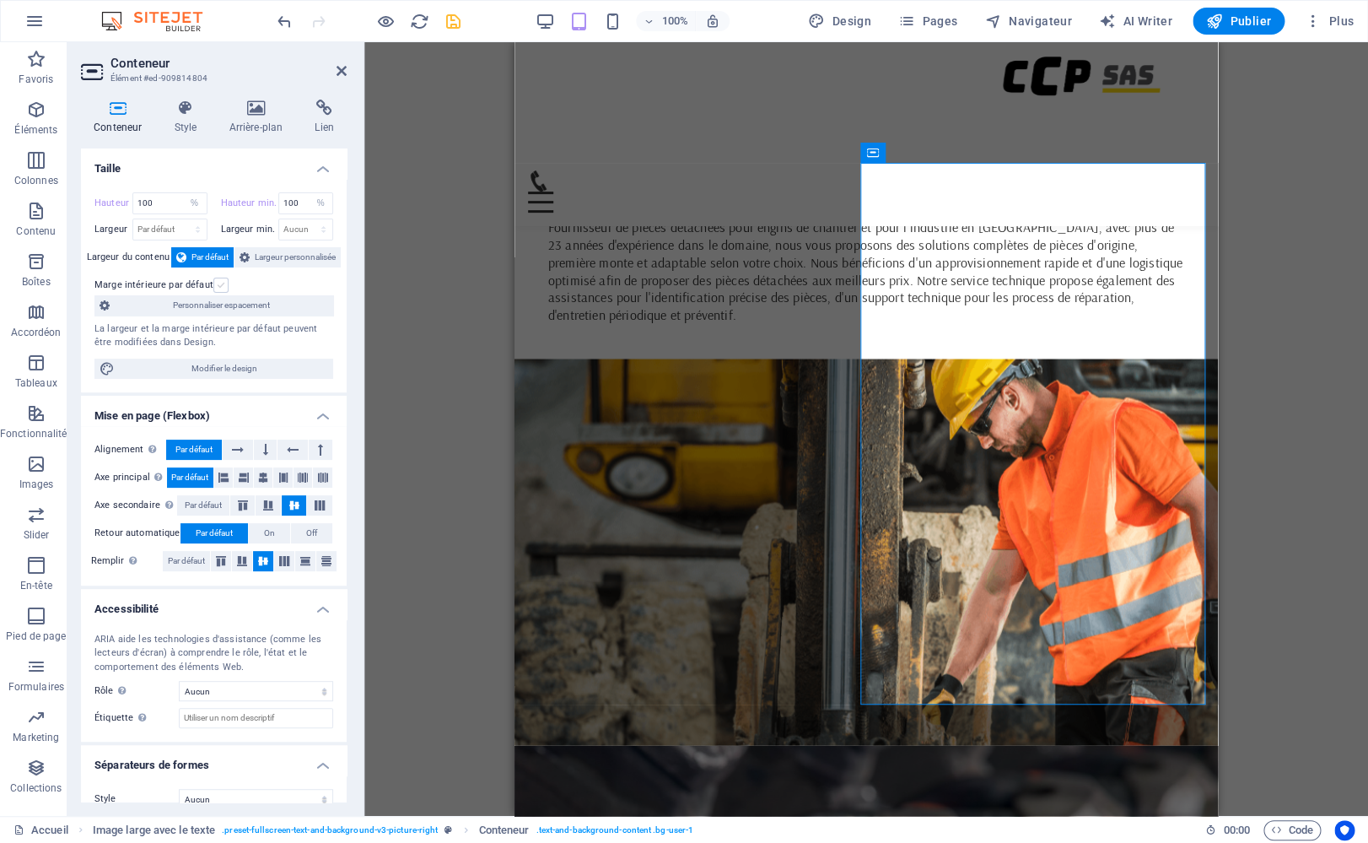
click at [217, 285] on label at bounding box center [220, 285] width 15 height 15
click at [0, 0] on input "Marge intérieure par défaut" at bounding box center [0, 0] width 0 height 0
click at [279, 219] on select "Aucun px rem % vh vw" at bounding box center [306, 229] width 54 height 20
click option "Aucun" at bounding box center [0, 0] width 0 height 0
click at [279, 219] on select "Aucun px rem % vh vw" at bounding box center [306, 229] width 54 height 20
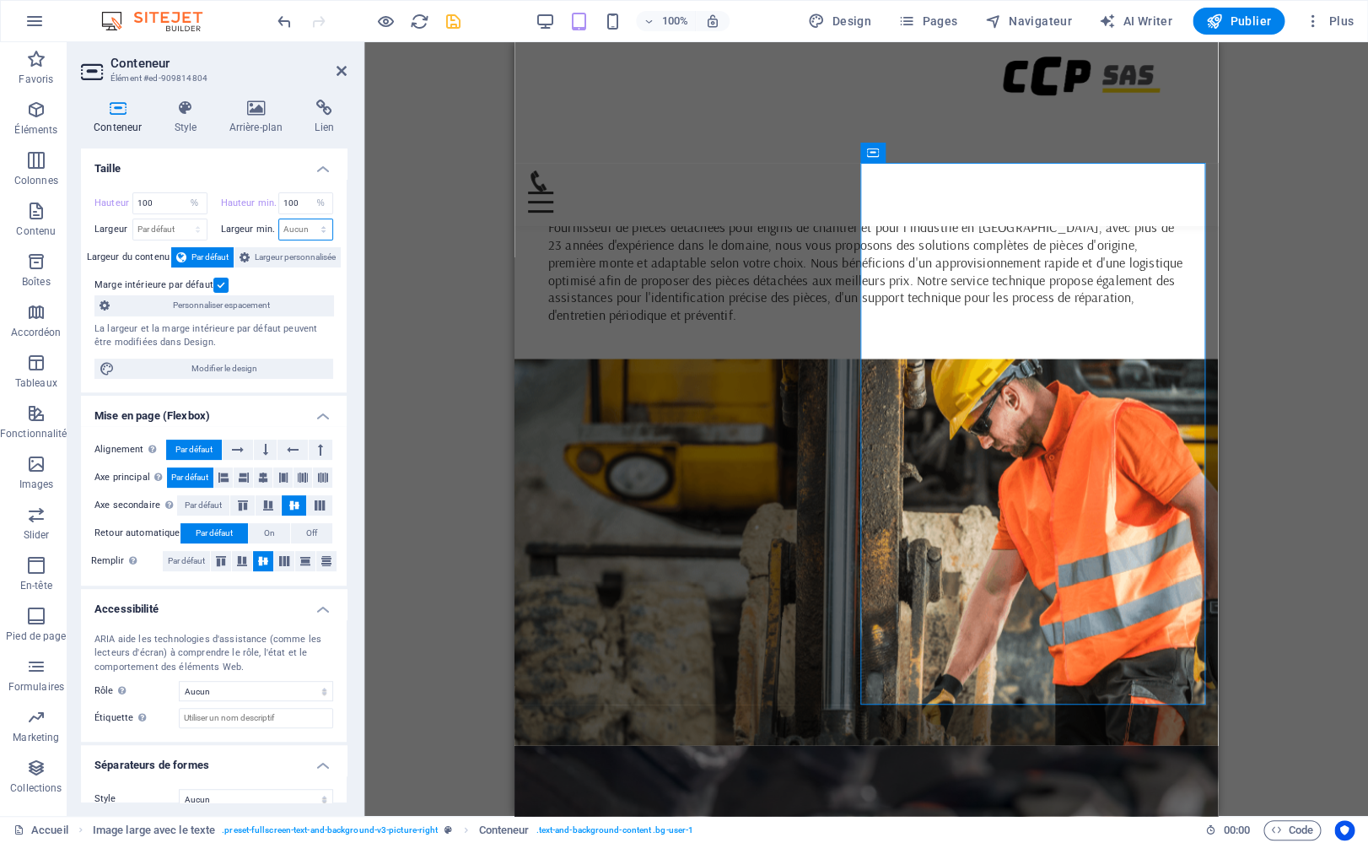
select select "%"
click option "%" at bounding box center [0, 0] width 0 height 0
type input "100"
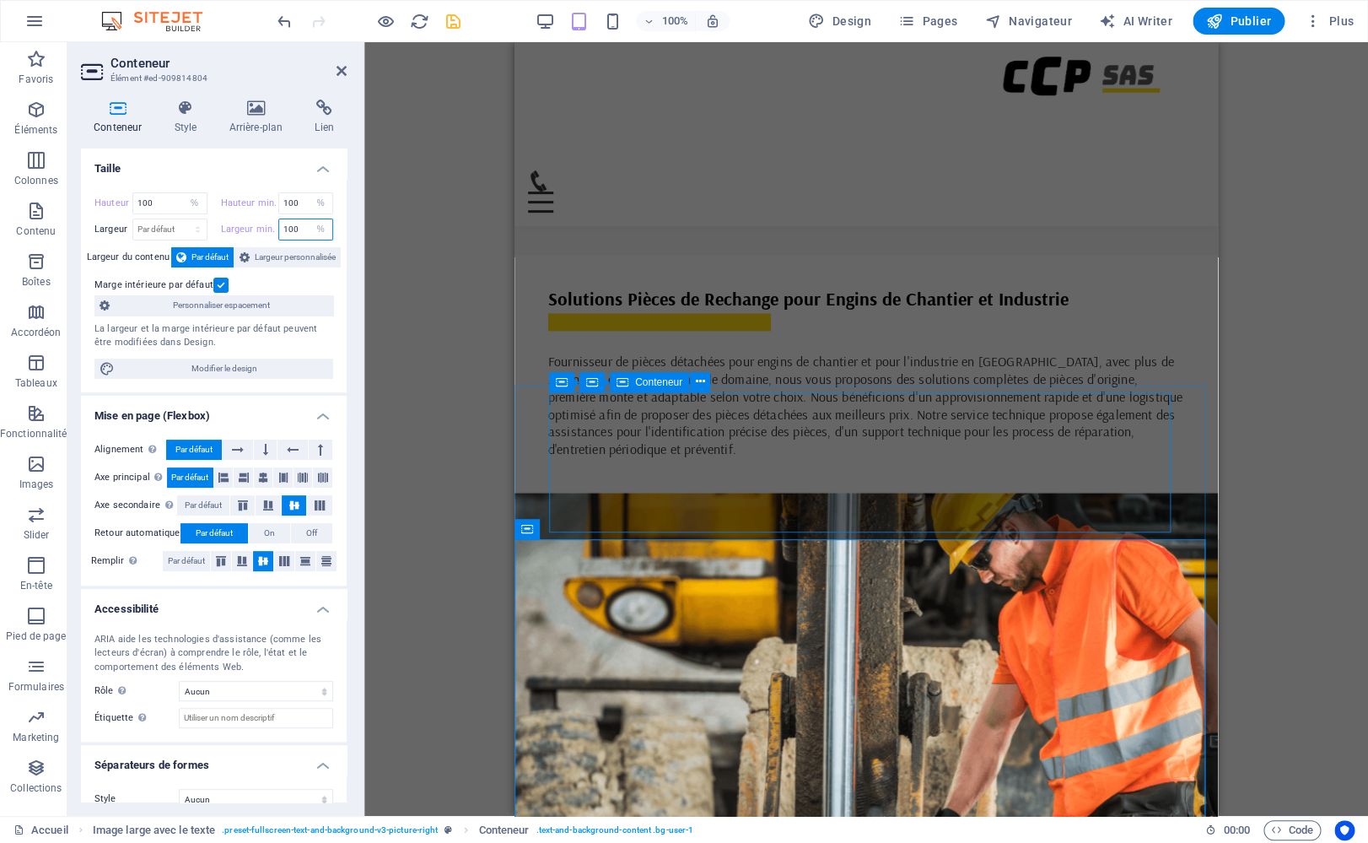
scroll to position [900, 0]
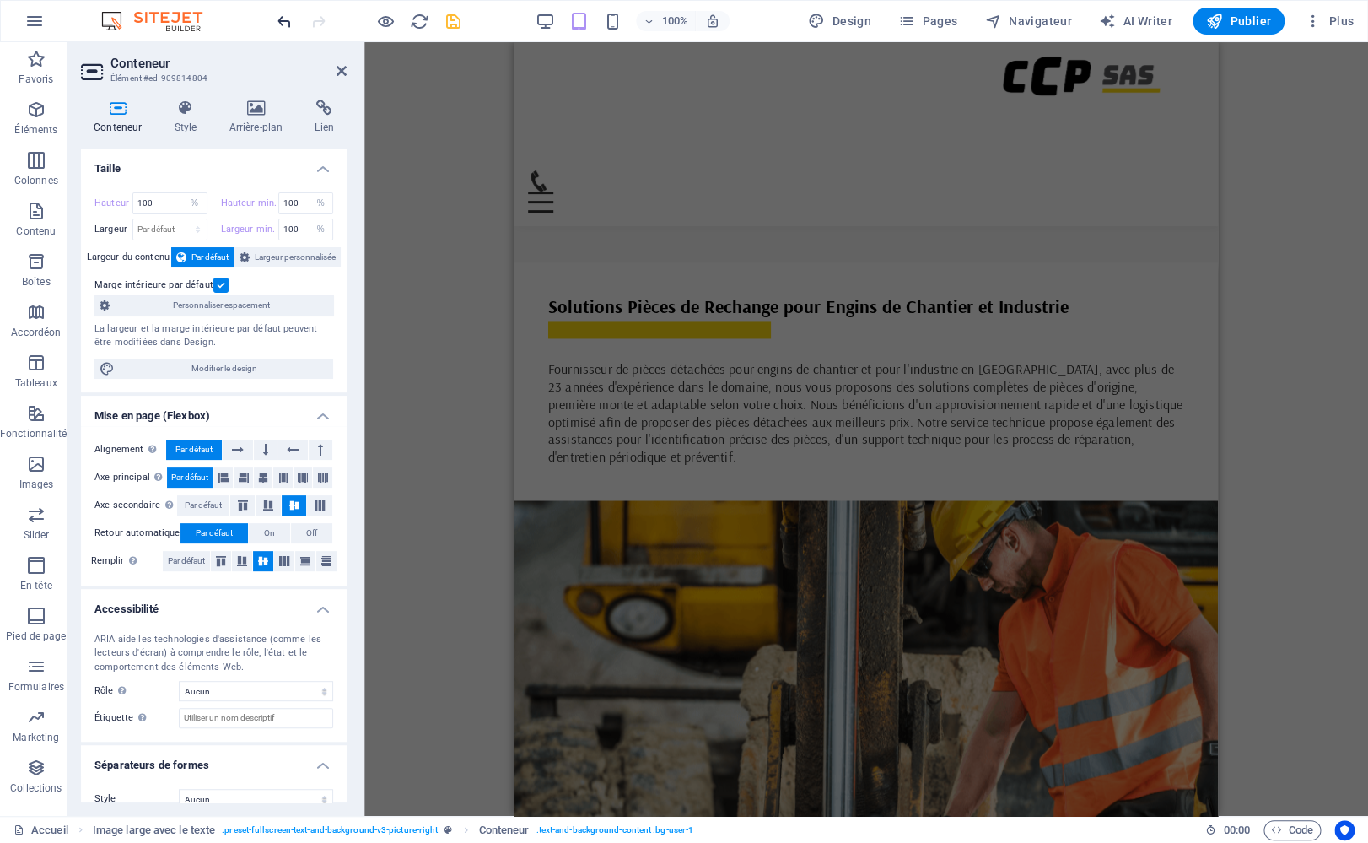
click at [285, 24] on icon "undo" at bounding box center [284, 21] width 19 height 19
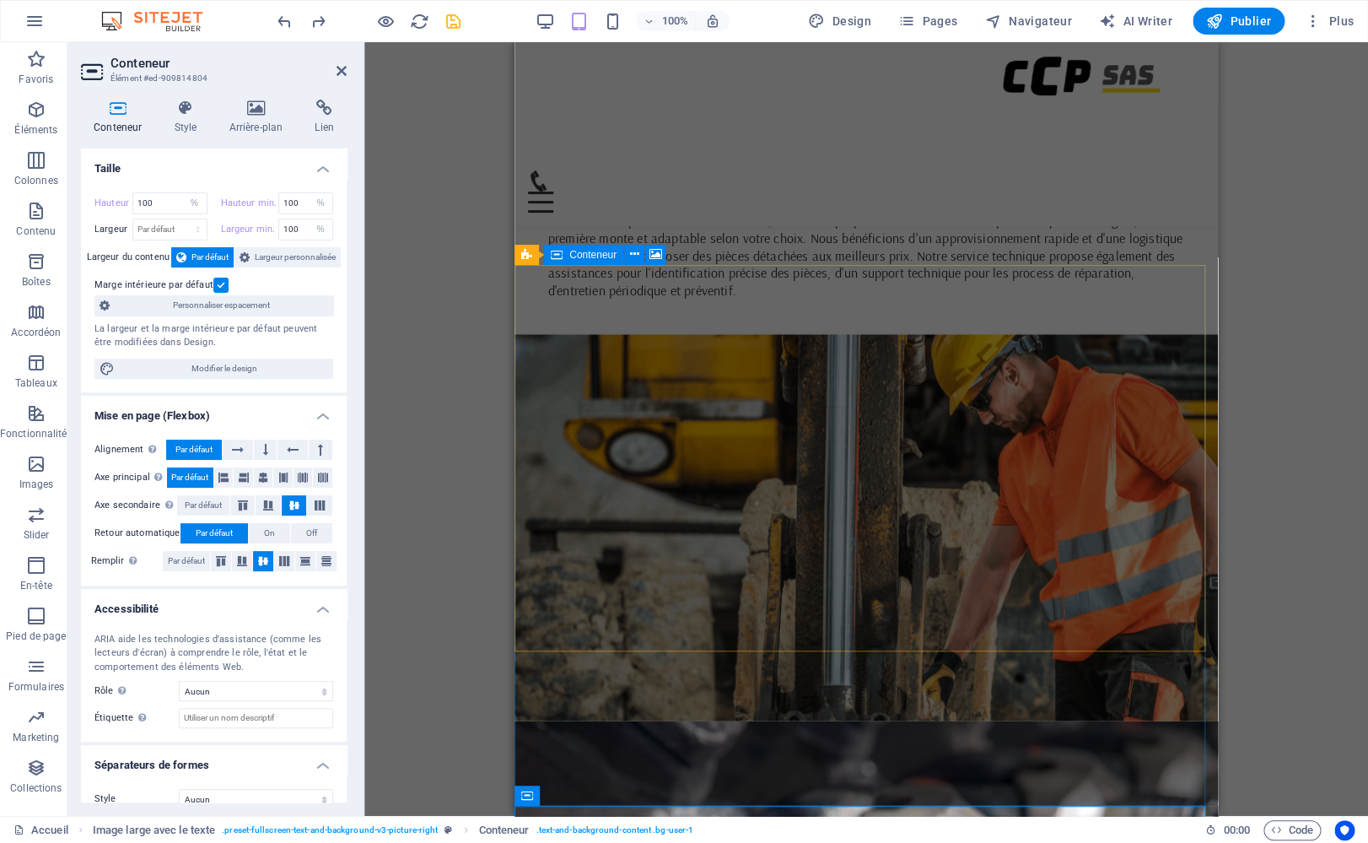
scroll to position [901, 0]
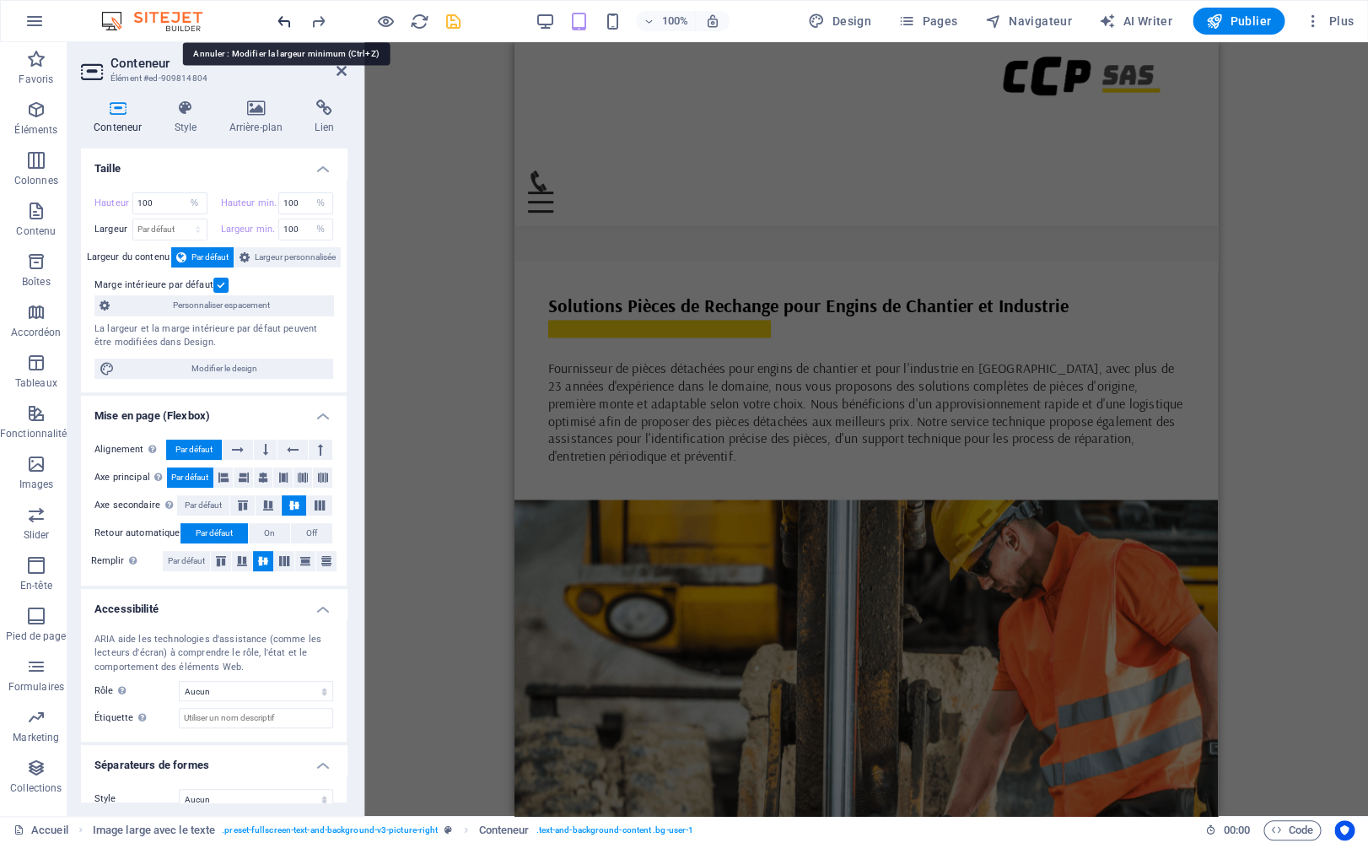
click at [278, 22] on icon "undo" at bounding box center [284, 21] width 19 height 19
select select "DISABLED_OPTION_VALUE"
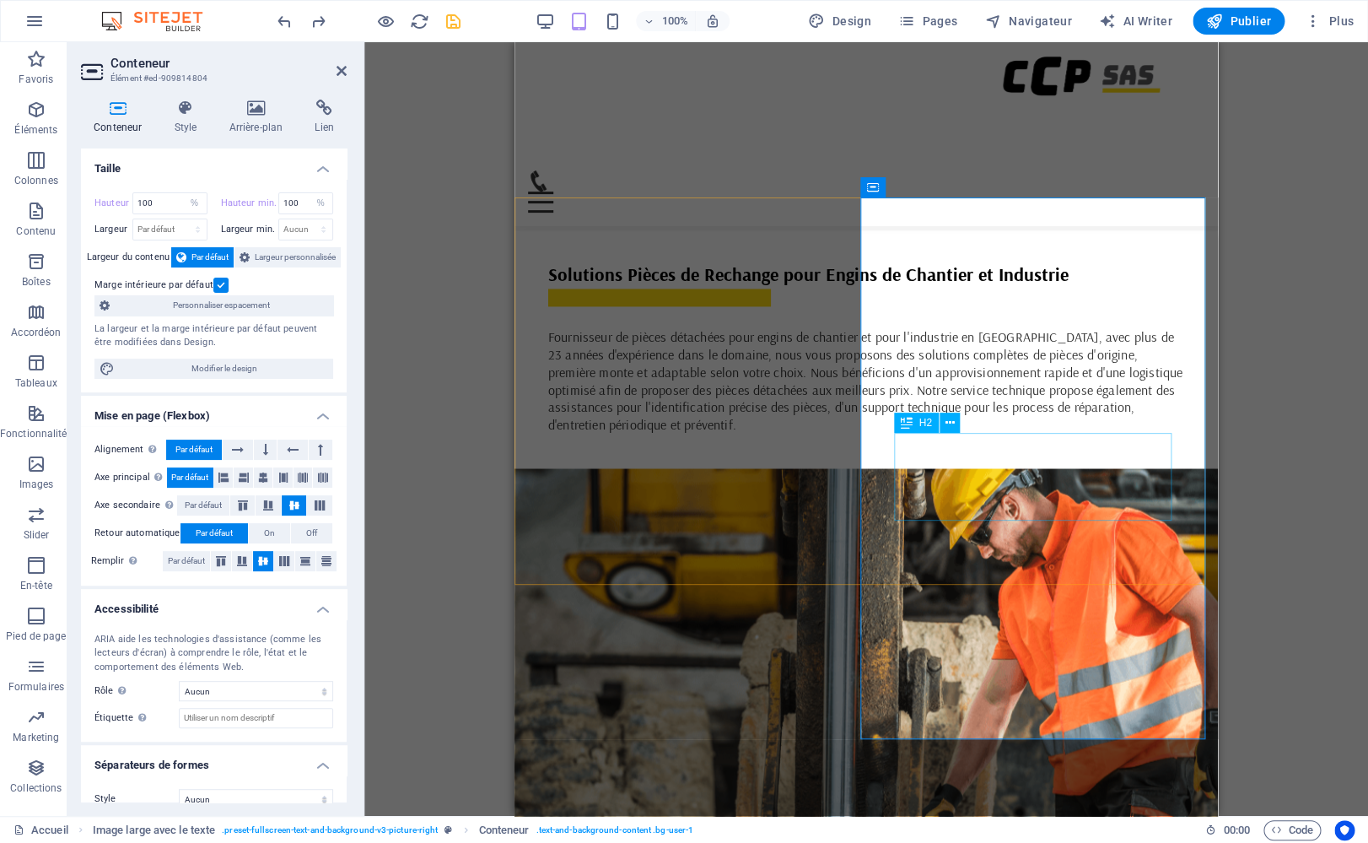
scroll to position [1007, 0]
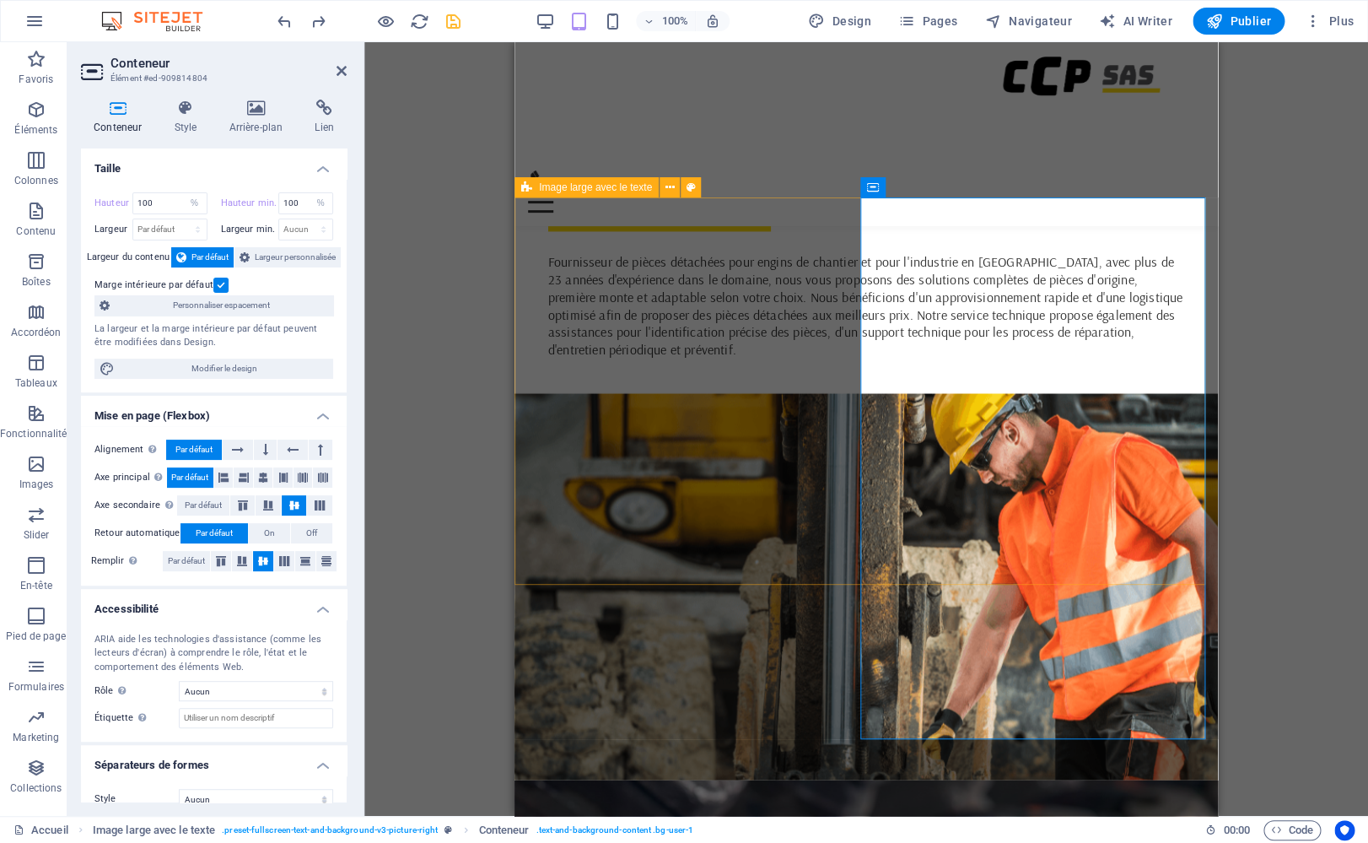
click at [546, 186] on span "Image large avec le texte" at bounding box center [595, 187] width 113 height 10
select select "vh"
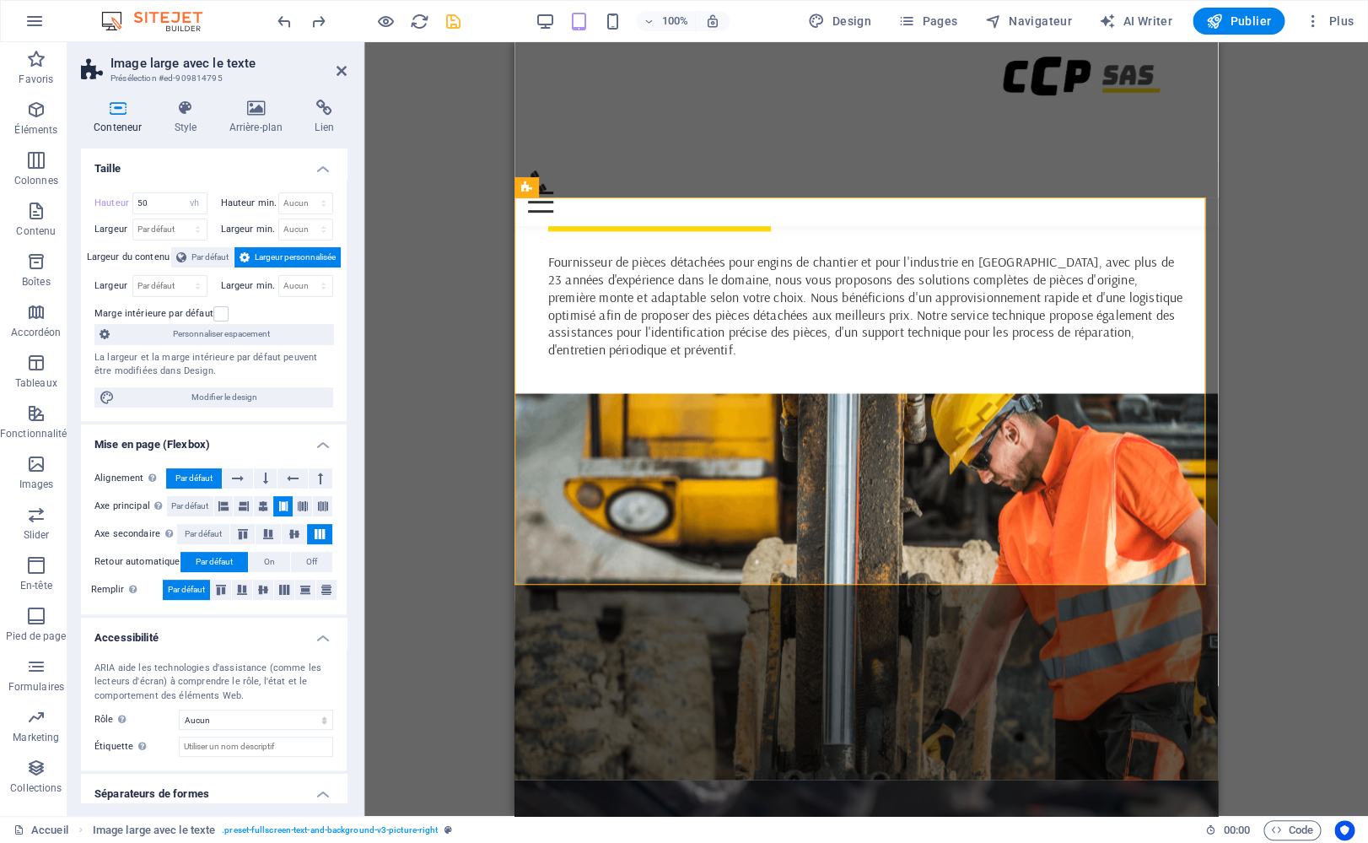
click at [119, 114] on icon at bounding box center [117, 108] width 73 height 17
click at [213, 315] on label at bounding box center [220, 313] width 15 height 15
click at [0, 0] on input "Marge intérieure par défaut" at bounding box center [0, 0] width 0 height 0
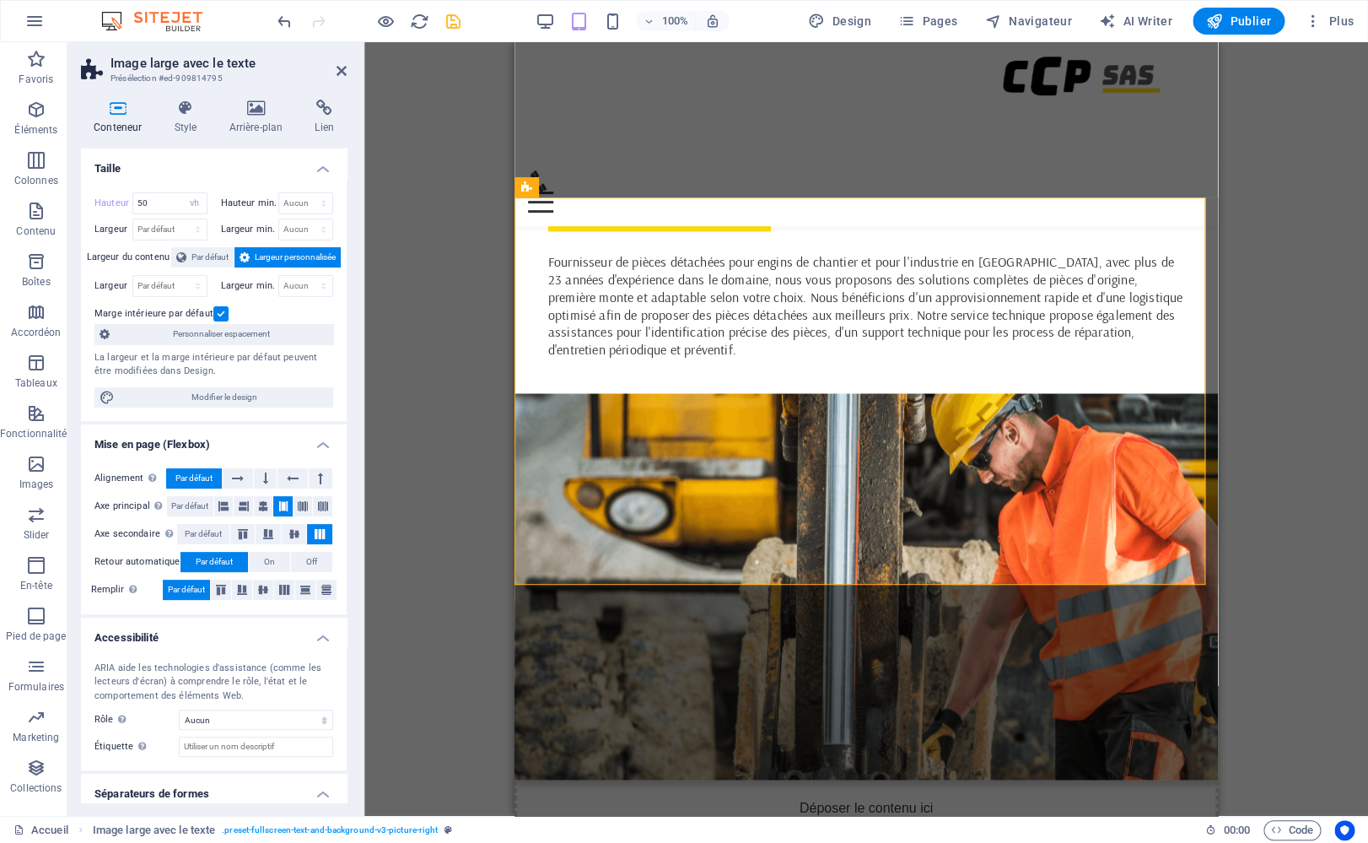
click at [213, 315] on label at bounding box center [220, 313] width 15 height 15
click at [0, 0] on input "Marge intérieure par défaut" at bounding box center [0, 0] width 0 height 0
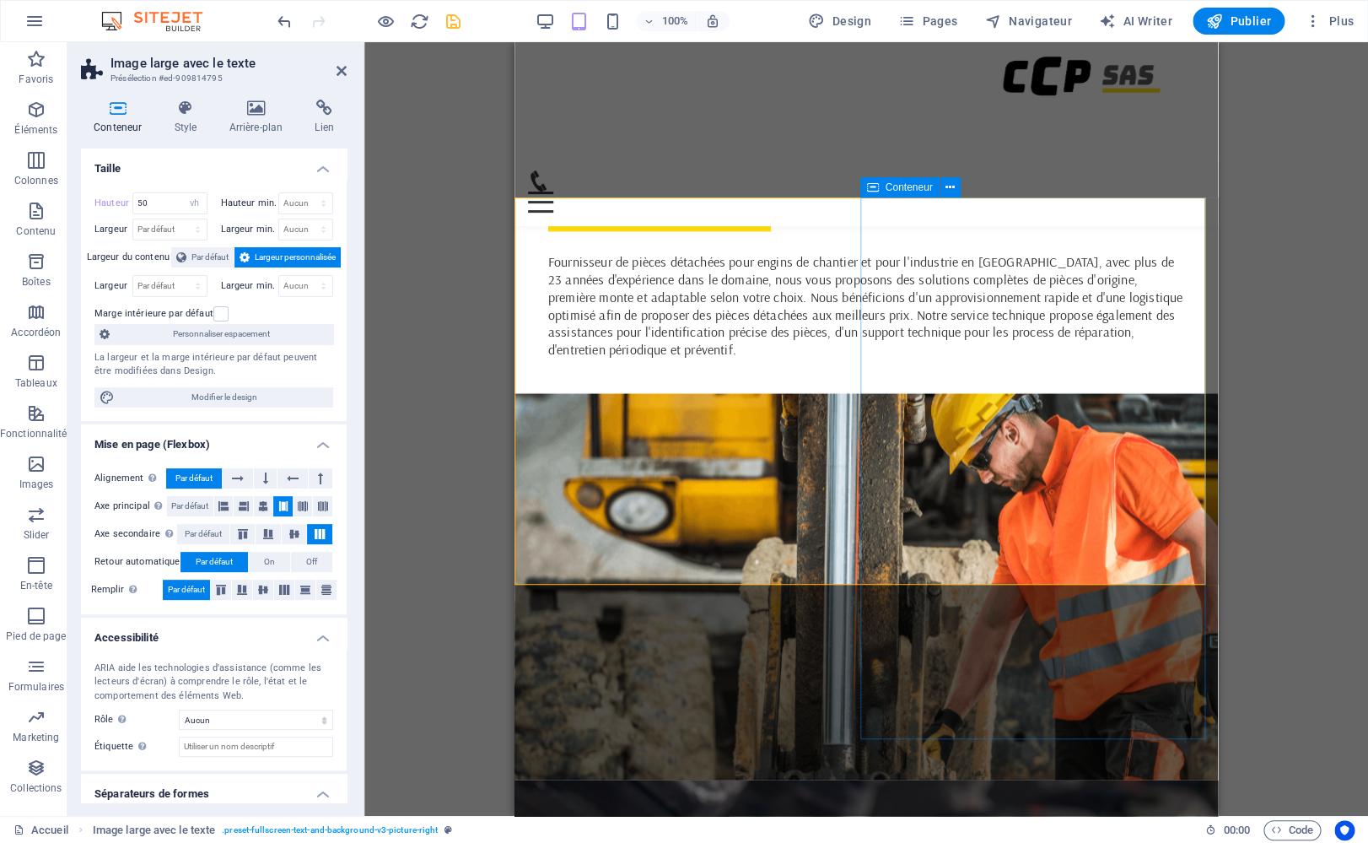
click at [889, 189] on span "Conteneur" at bounding box center [909, 187] width 47 height 10
select select "%"
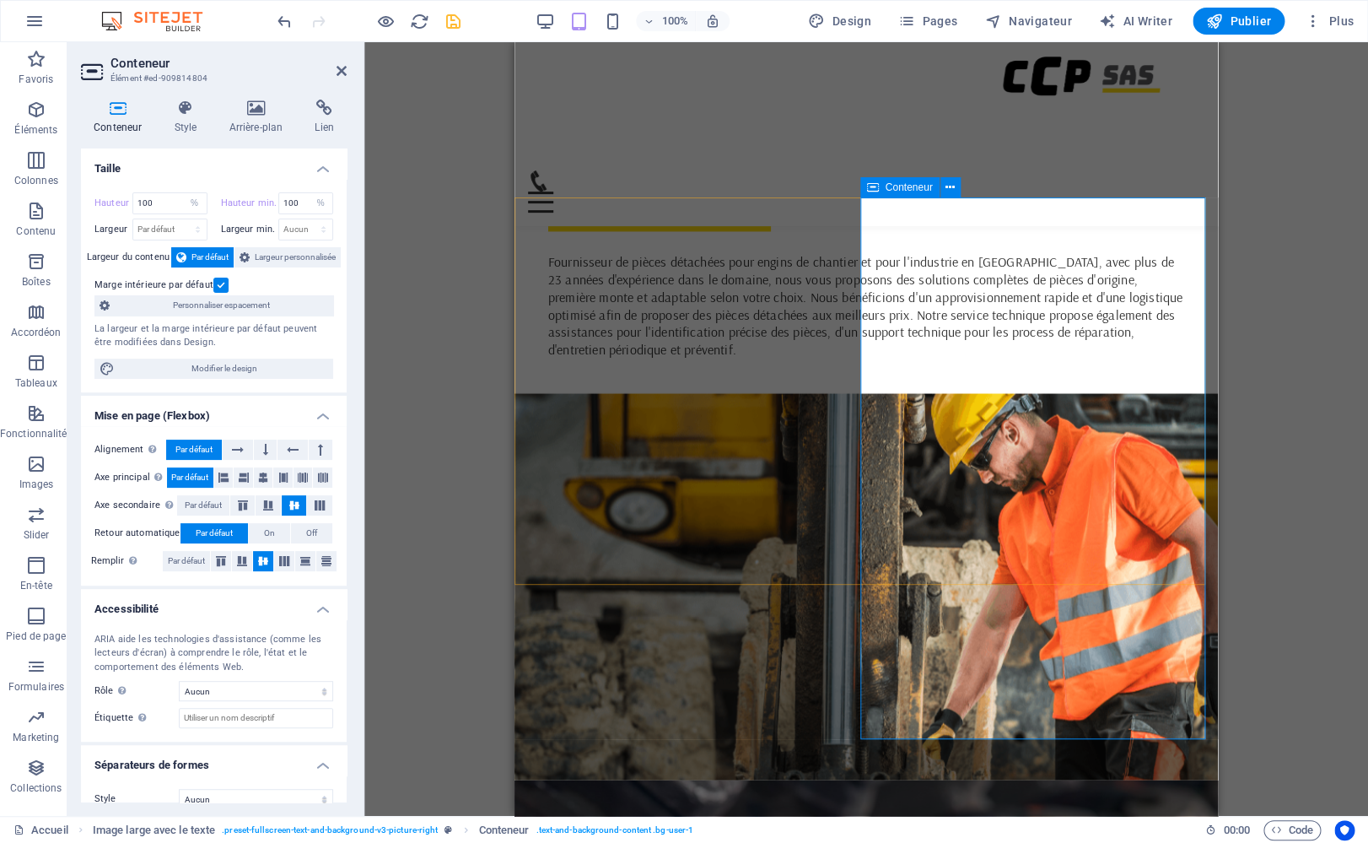
click at [892, 189] on span "Conteneur" at bounding box center [909, 187] width 47 height 10
select select "px"
click option "px" at bounding box center [0, 0] width 0 height 0
click at [164, 199] on input "642" at bounding box center [169, 203] width 73 height 20
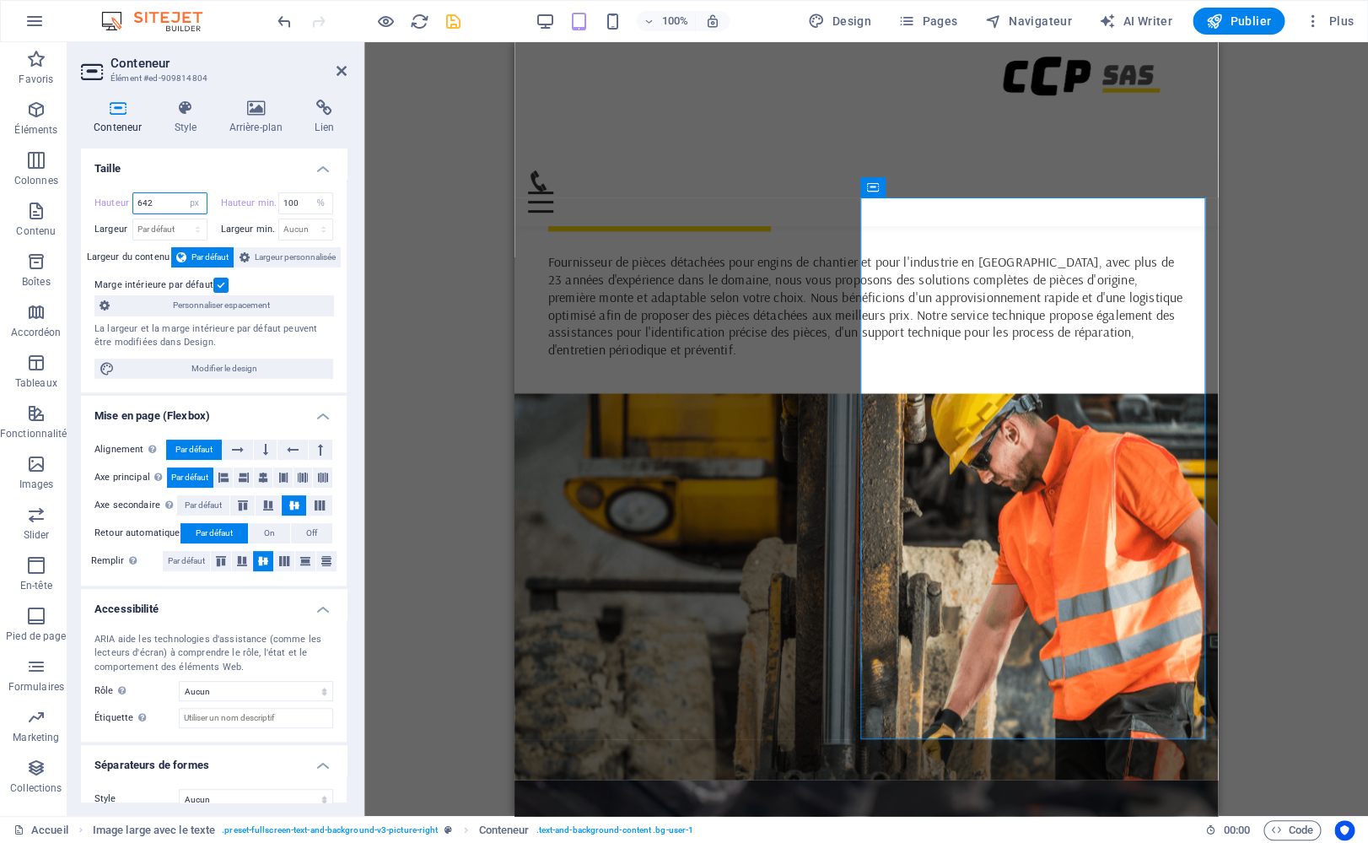
drag, startPoint x: 167, startPoint y: 199, endPoint x: 77, endPoint y: 177, distance: 92.9
click at [133, 193] on input "642" at bounding box center [169, 203] width 73 height 20
drag, startPoint x: 164, startPoint y: 207, endPoint x: 77, endPoint y: 186, distance: 89.2
click at [133, 193] on input "100" at bounding box center [169, 203] width 73 height 20
type input "50"
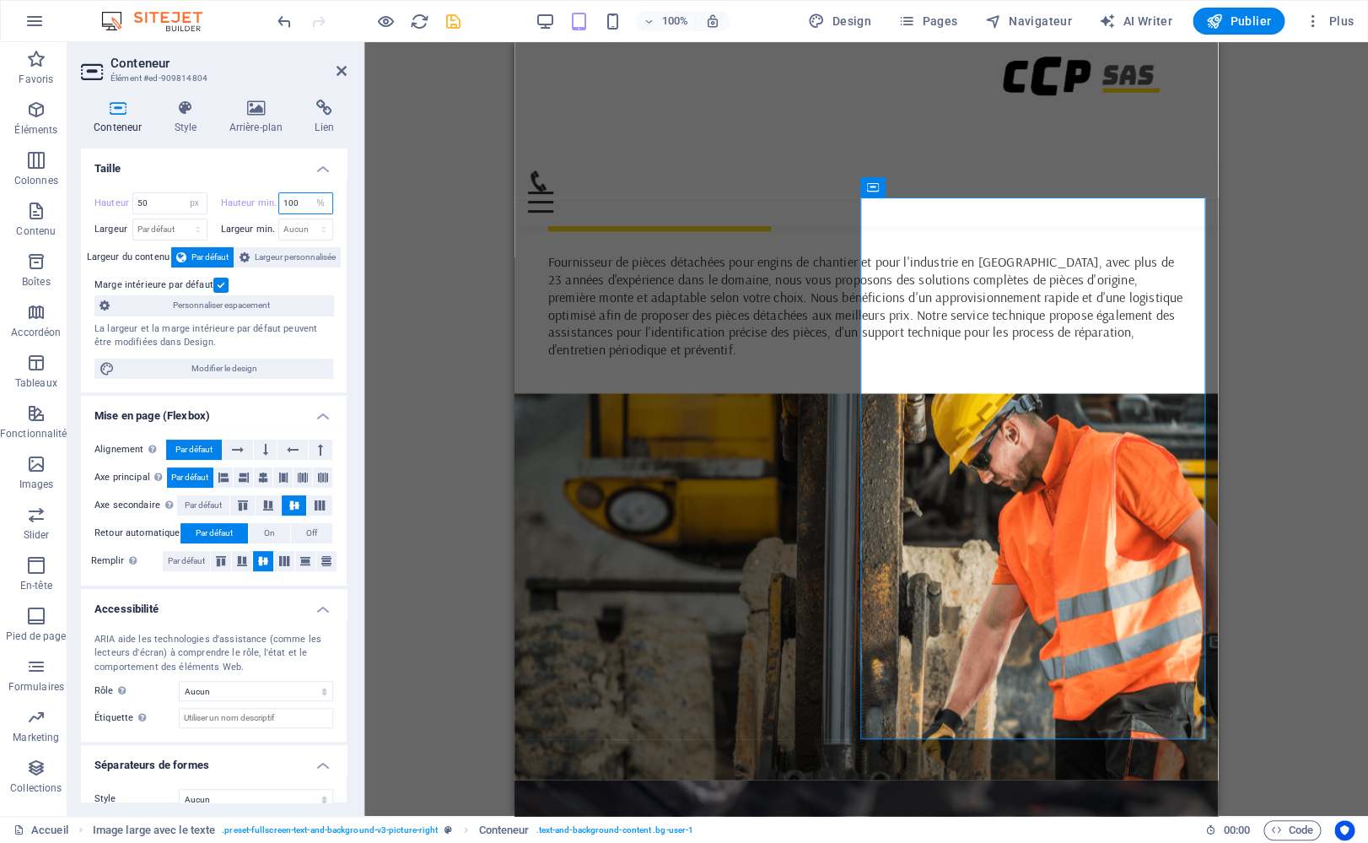
drag, startPoint x: 293, startPoint y: 200, endPoint x: 264, endPoint y: 198, distance: 28.7
click at [279, 198] on input "100" at bounding box center [306, 203] width 54 height 20
type input "50"
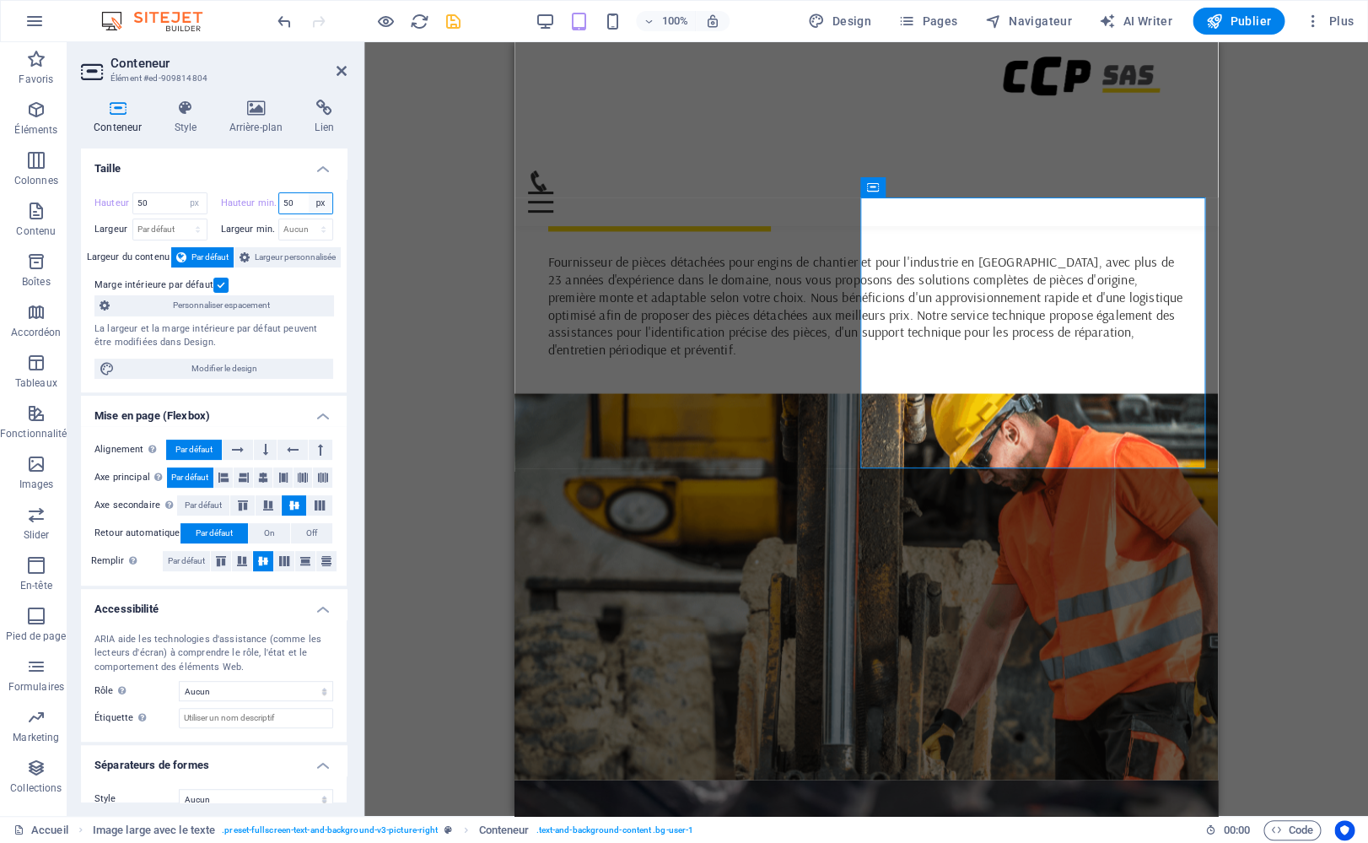
click option "px" at bounding box center [0, 0] width 0 height 0
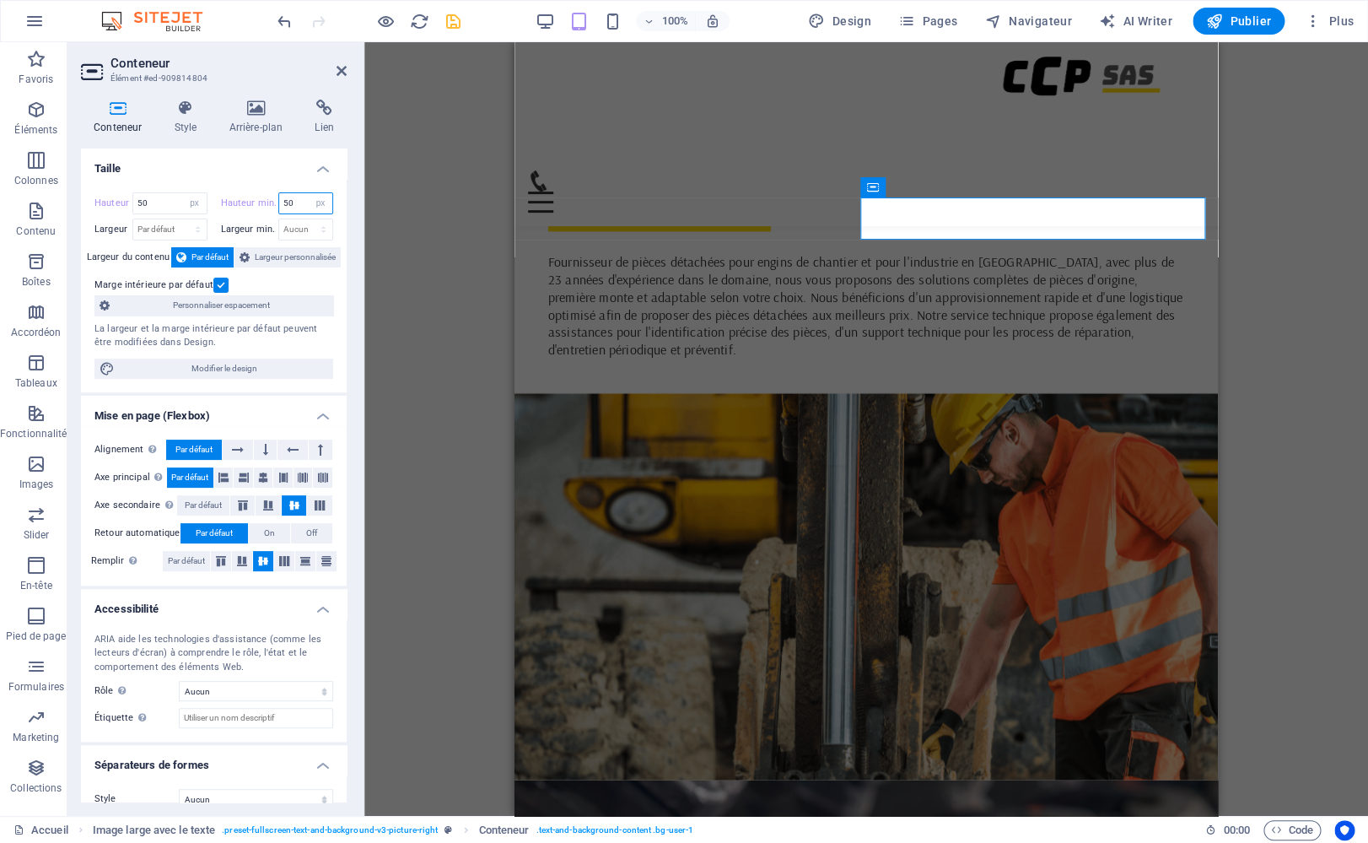
click at [293, 200] on input "50" at bounding box center [306, 203] width 54 height 20
select select "96atfn2nmks"
click option "Aucun" at bounding box center [0, 0] width 0 height 0
type input "50"
select select "px"
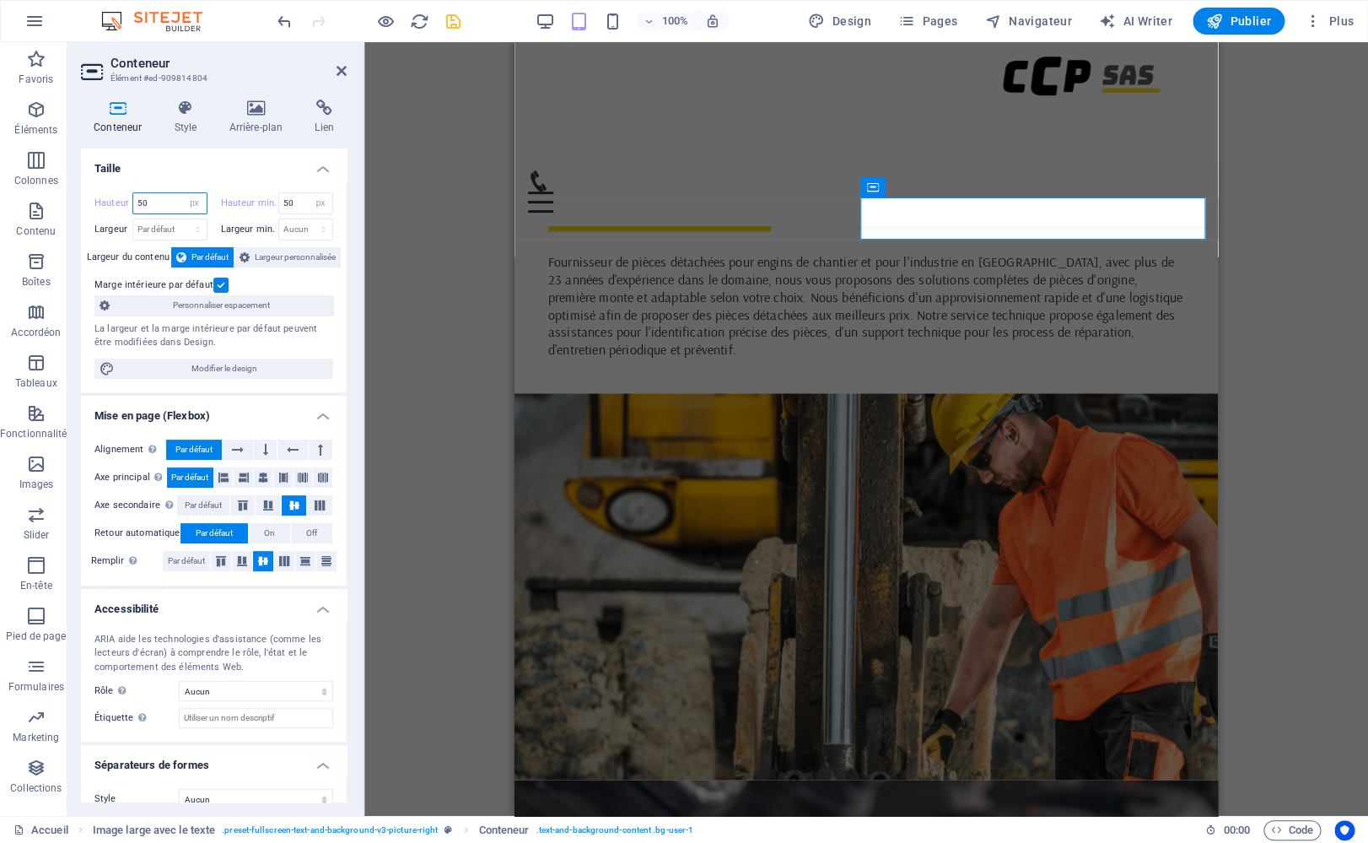
click at [176, 202] on input "50" at bounding box center [169, 203] width 73 height 20
select select "default"
click option "Par défaut" at bounding box center [0, 0] width 0 height 0
type input "50"
select select "px"
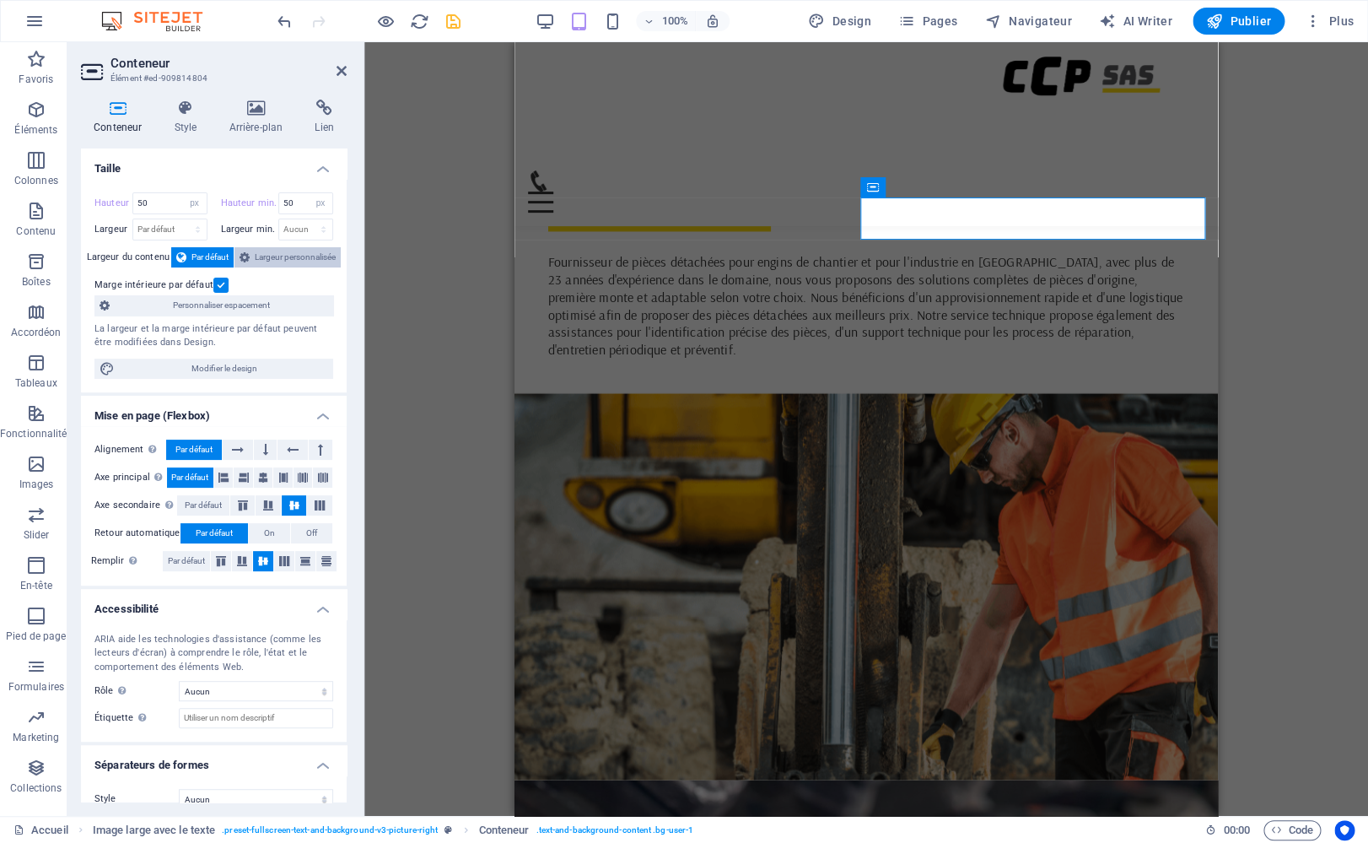
click at [267, 256] on span "Largeur personnalisée" at bounding box center [295, 257] width 81 height 20
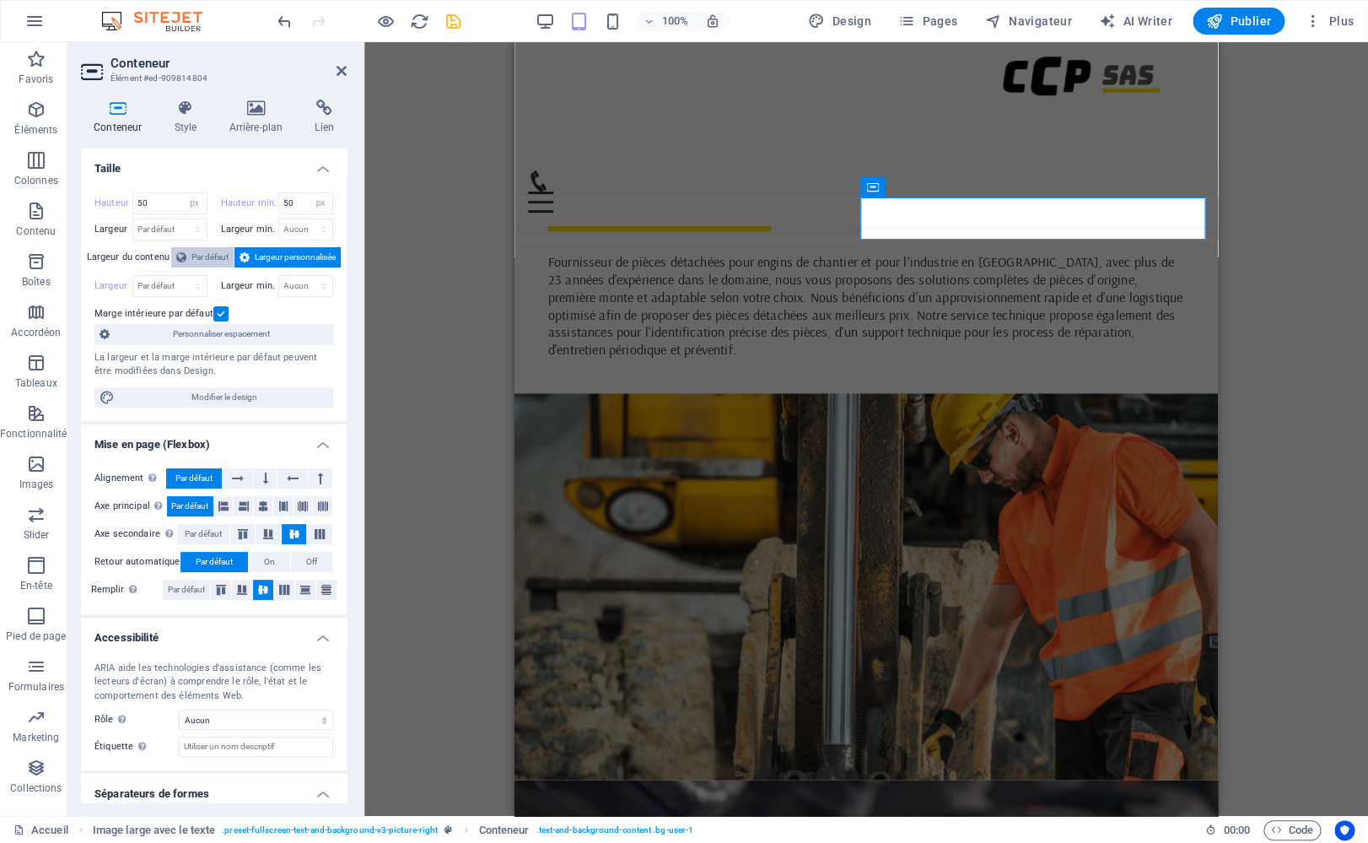
click at [203, 259] on span "Par défaut" at bounding box center [209, 257] width 37 height 20
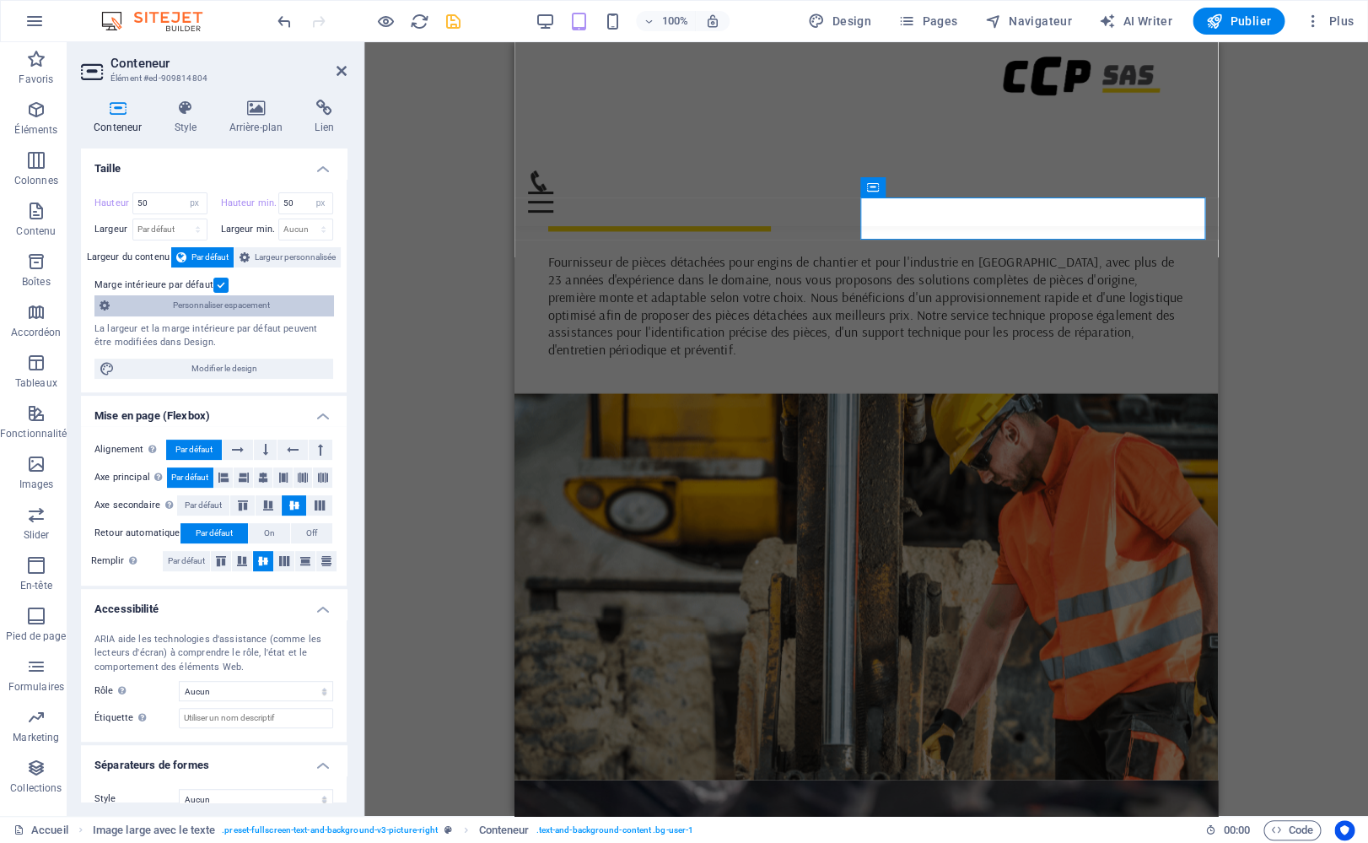
click at [207, 303] on span "Personnaliser espacement" at bounding box center [221, 305] width 213 height 20
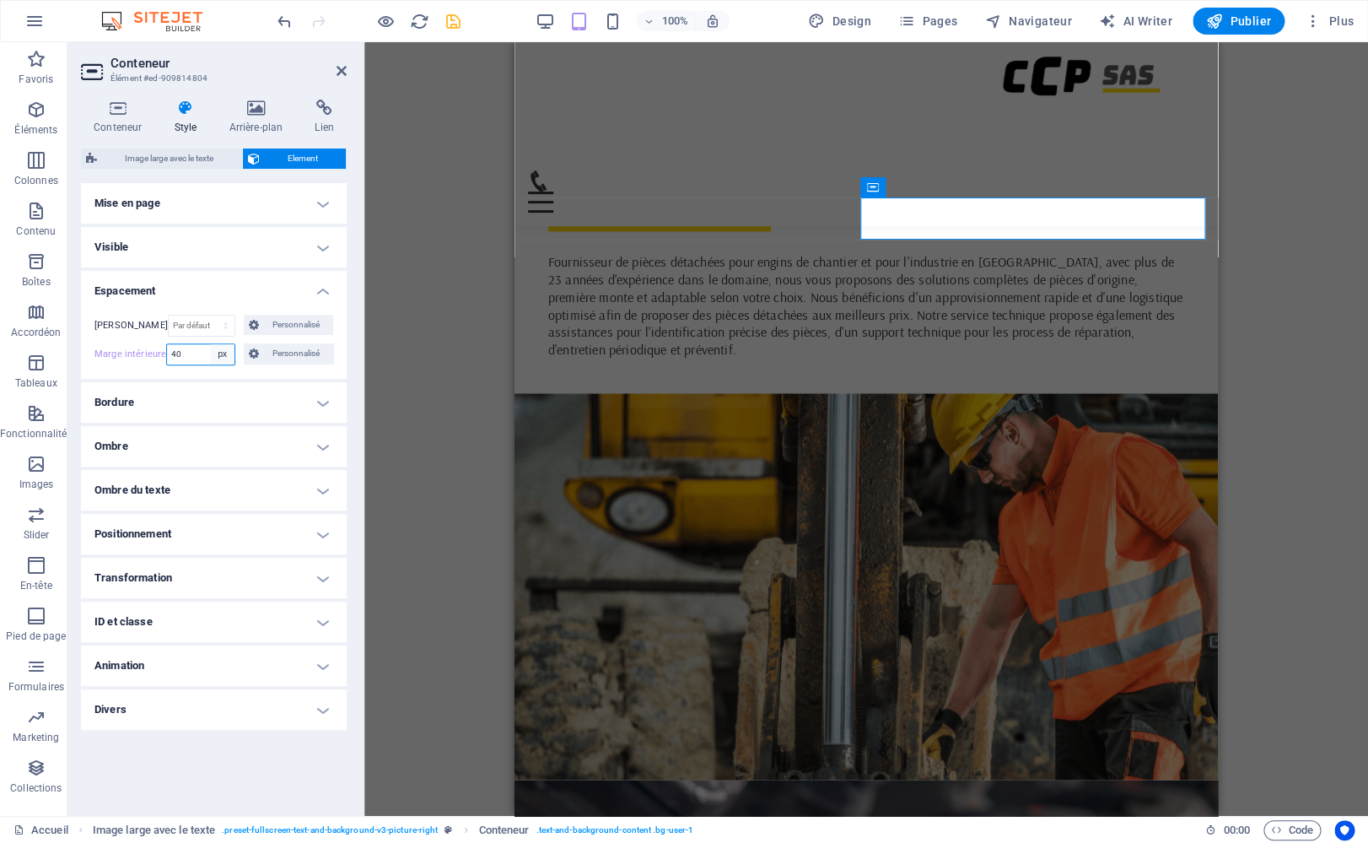
select select "default"
click option "Par défaut" at bounding box center [0, 0] width 0 height 0
select select "DISABLED_OPTION_VALUE"
click at [115, 119] on h4 "Conteneur" at bounding box center [121, 117] width 80 height 35
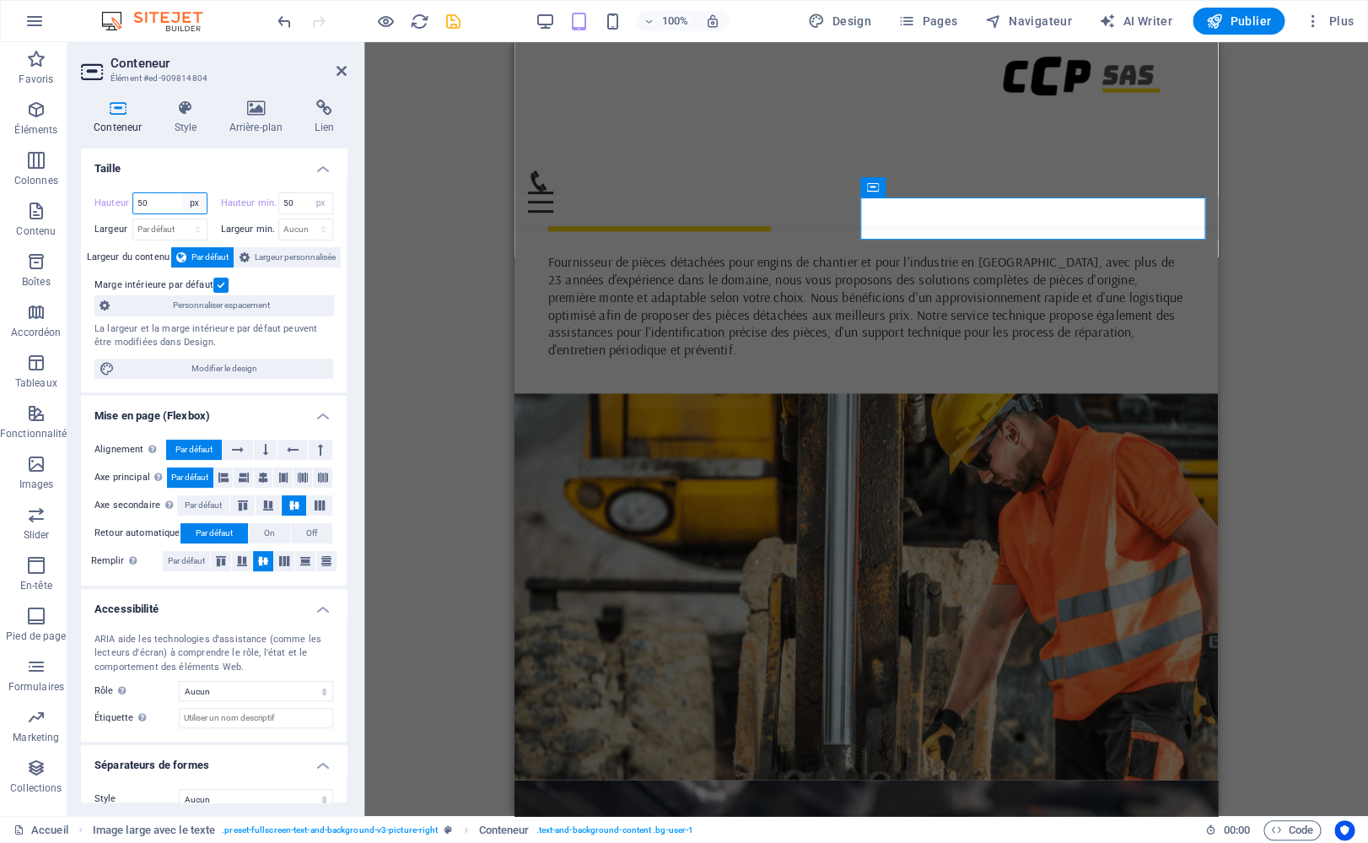
select select "%"
click option "%" at bounding box center [0, 0] width 0 height 0
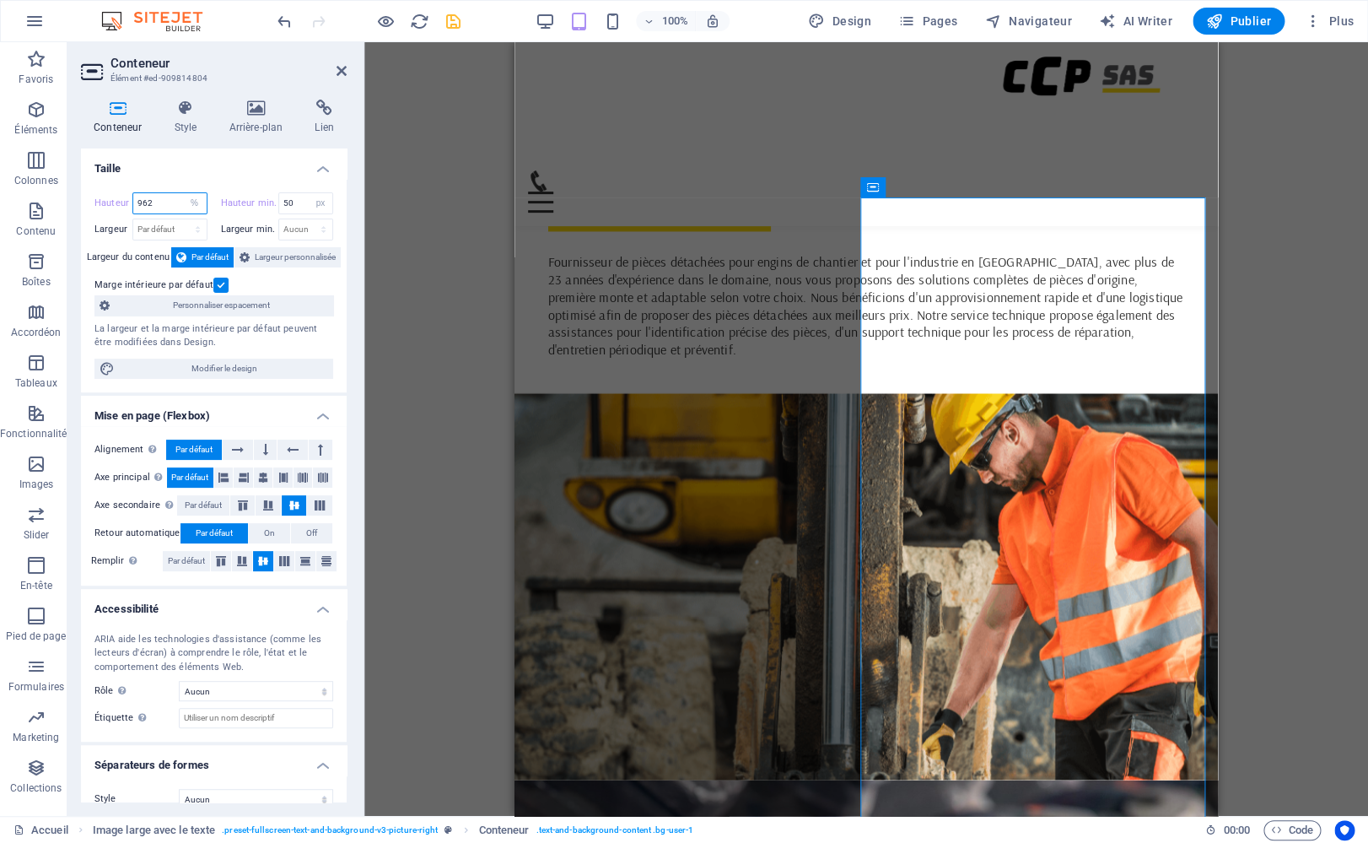
drag, startPoint x: 161, startPoint y: 208, endPoint x: 113, endPoint y: 193, distance: 50.4
click at [133, 193] on input "962" at bounding box center [169, 203] width 73 height 20
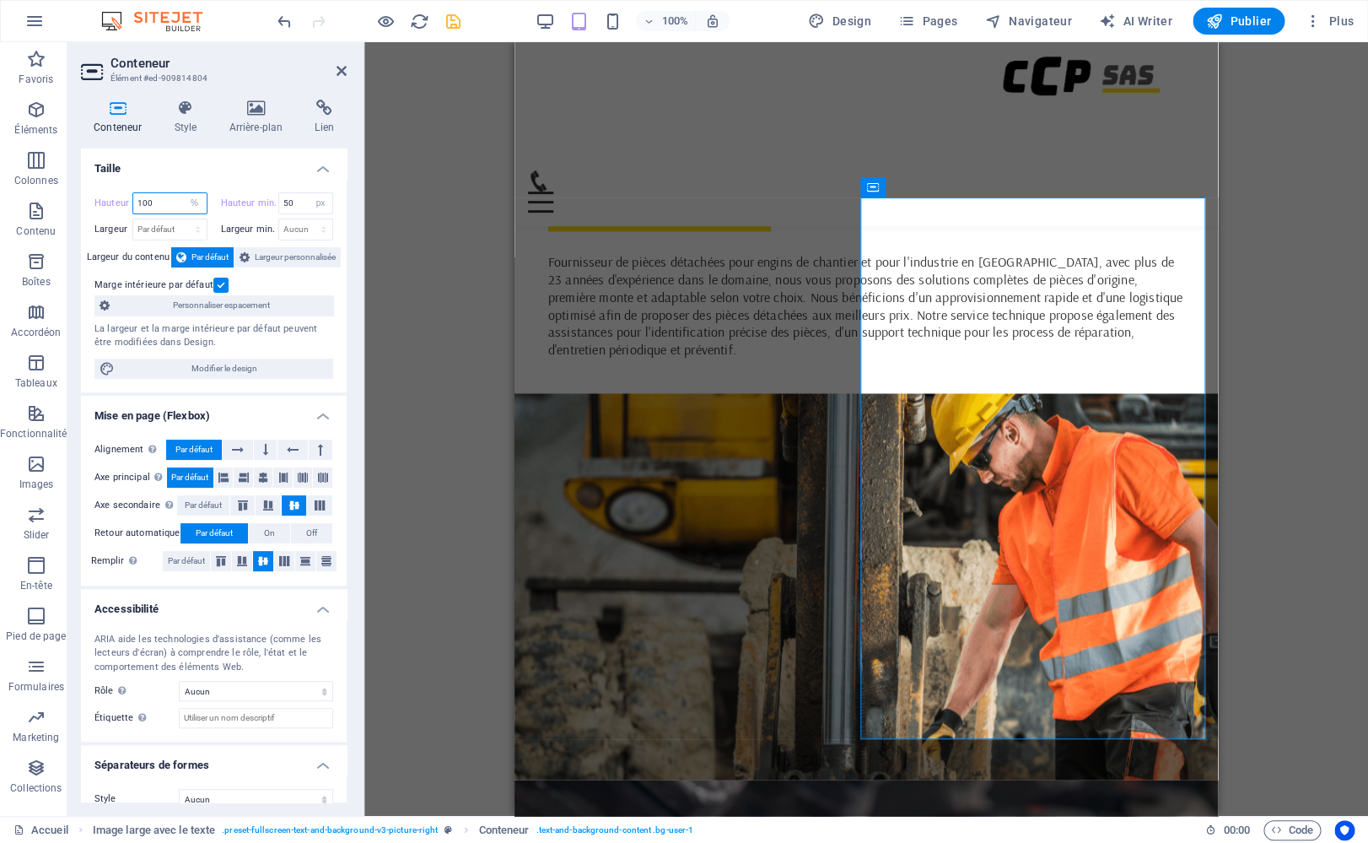
drag, startPoint x: 176, startPoint y: 206, endPoint x: 45, endPoint y: 177, distance: 134.7
click at [133, 193] on input "100" at bounding box center [169, 203] width 73 height 20
type input "0"
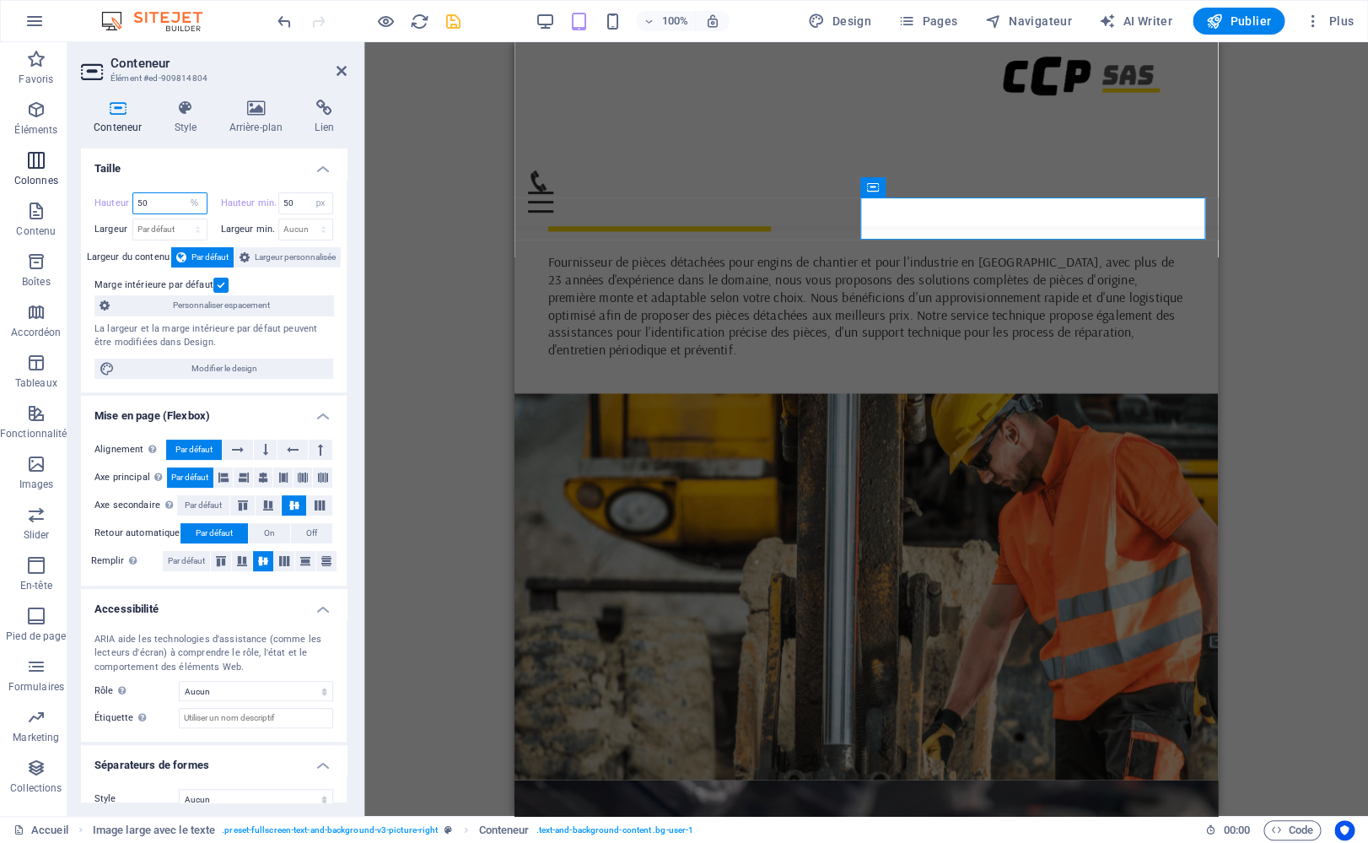
type input "50"
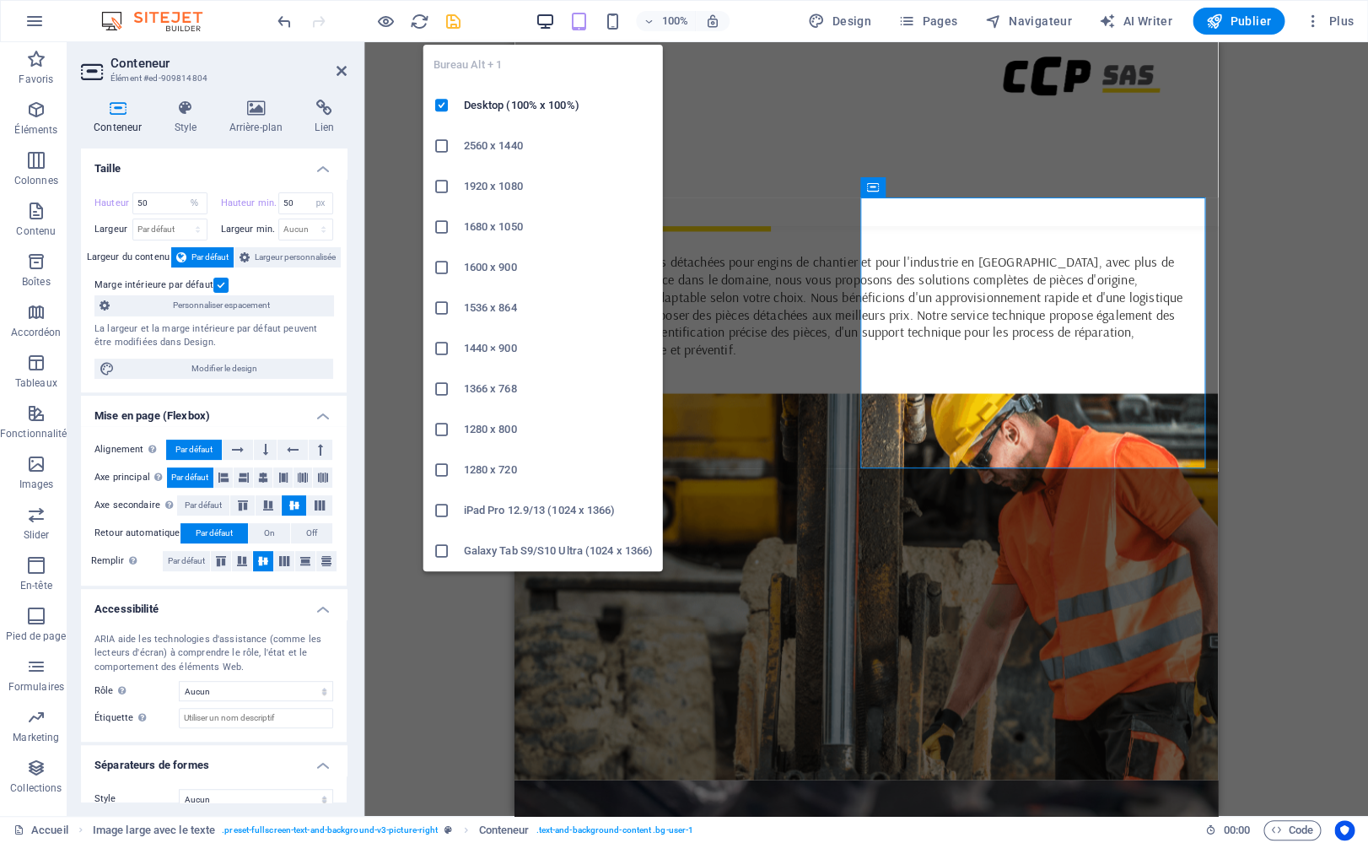
click at [549, 15] on icon "button" at bounding box center [545, 21] width 19 height 19
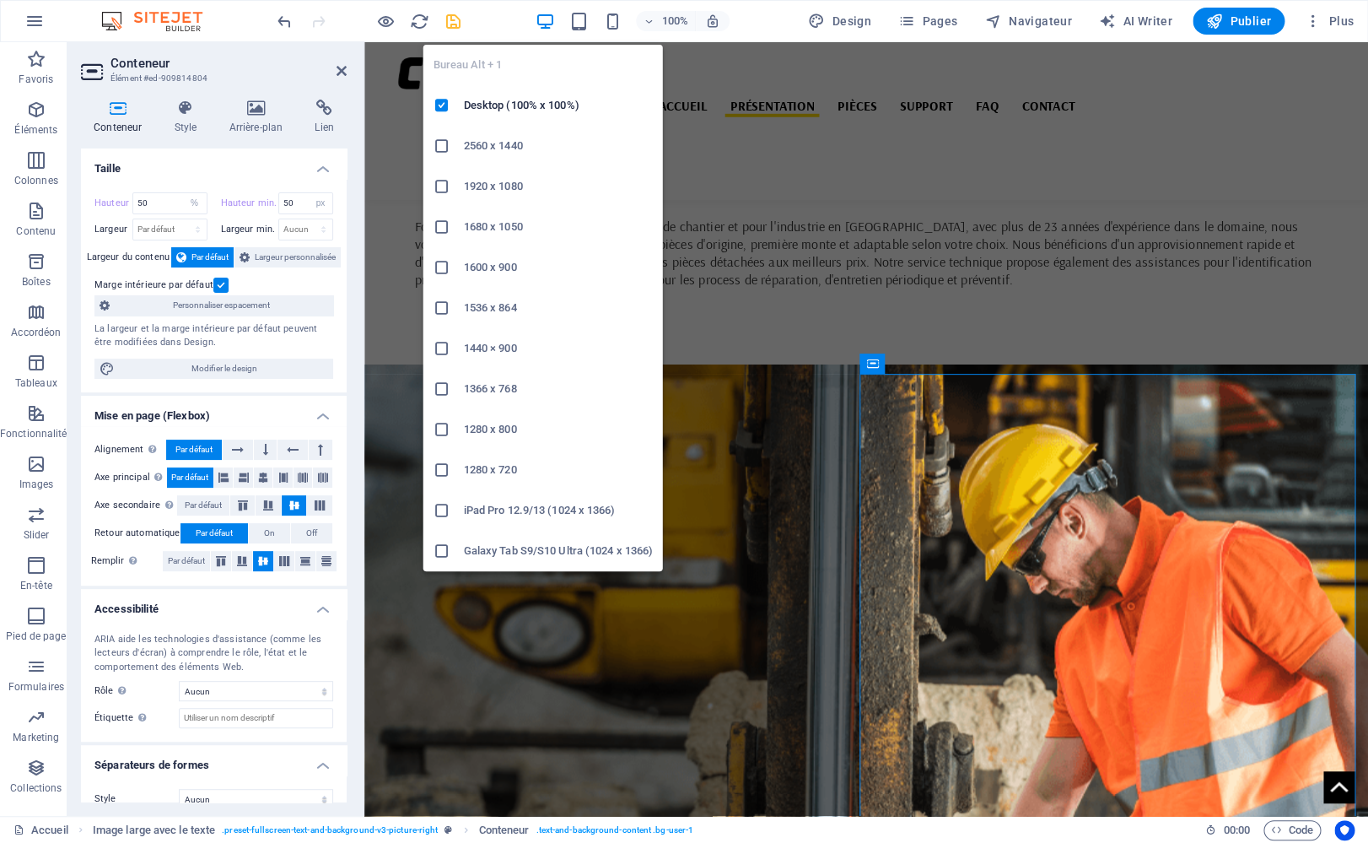
select select "DISABLED_OPTION_VALUE"
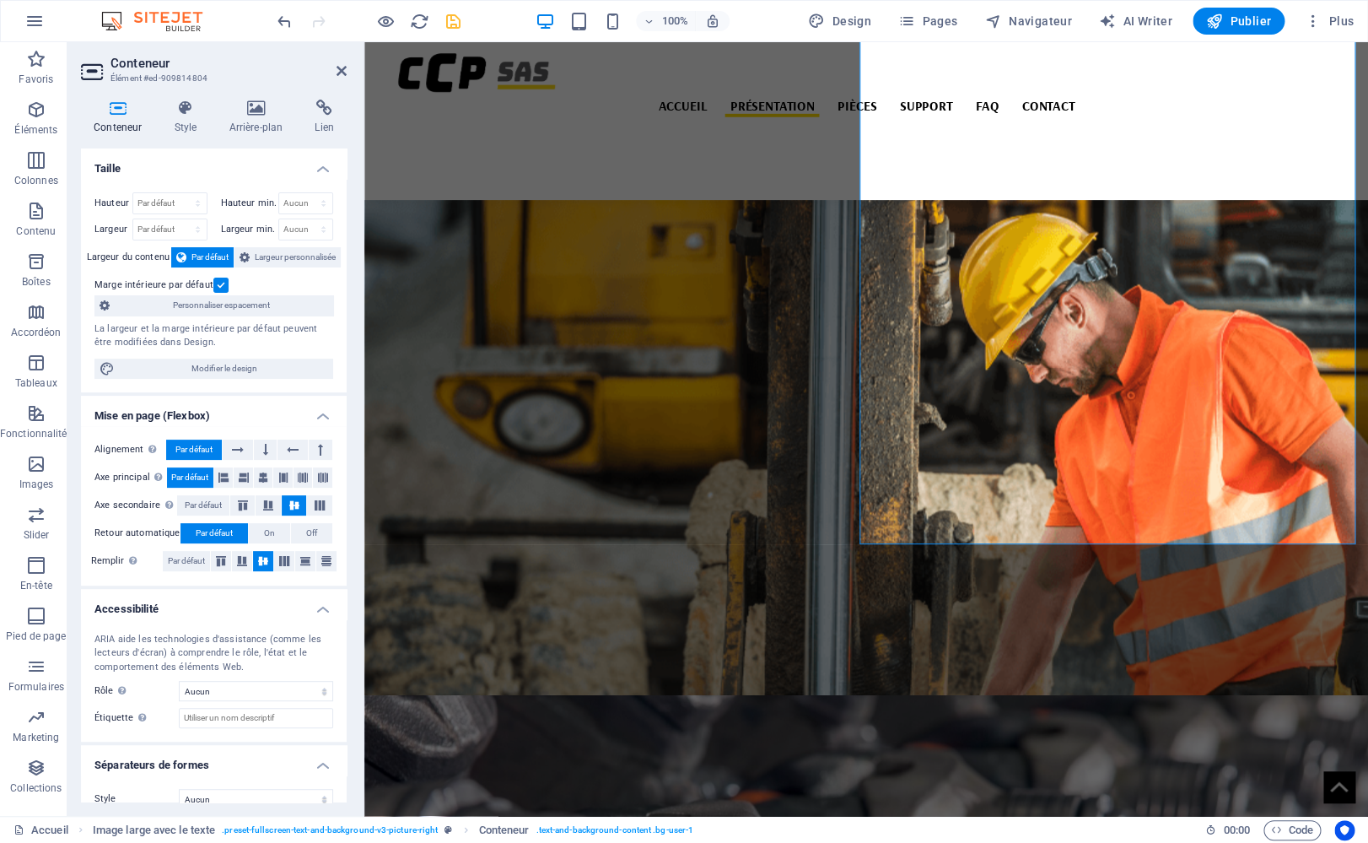
scroll to position [1172, 0]
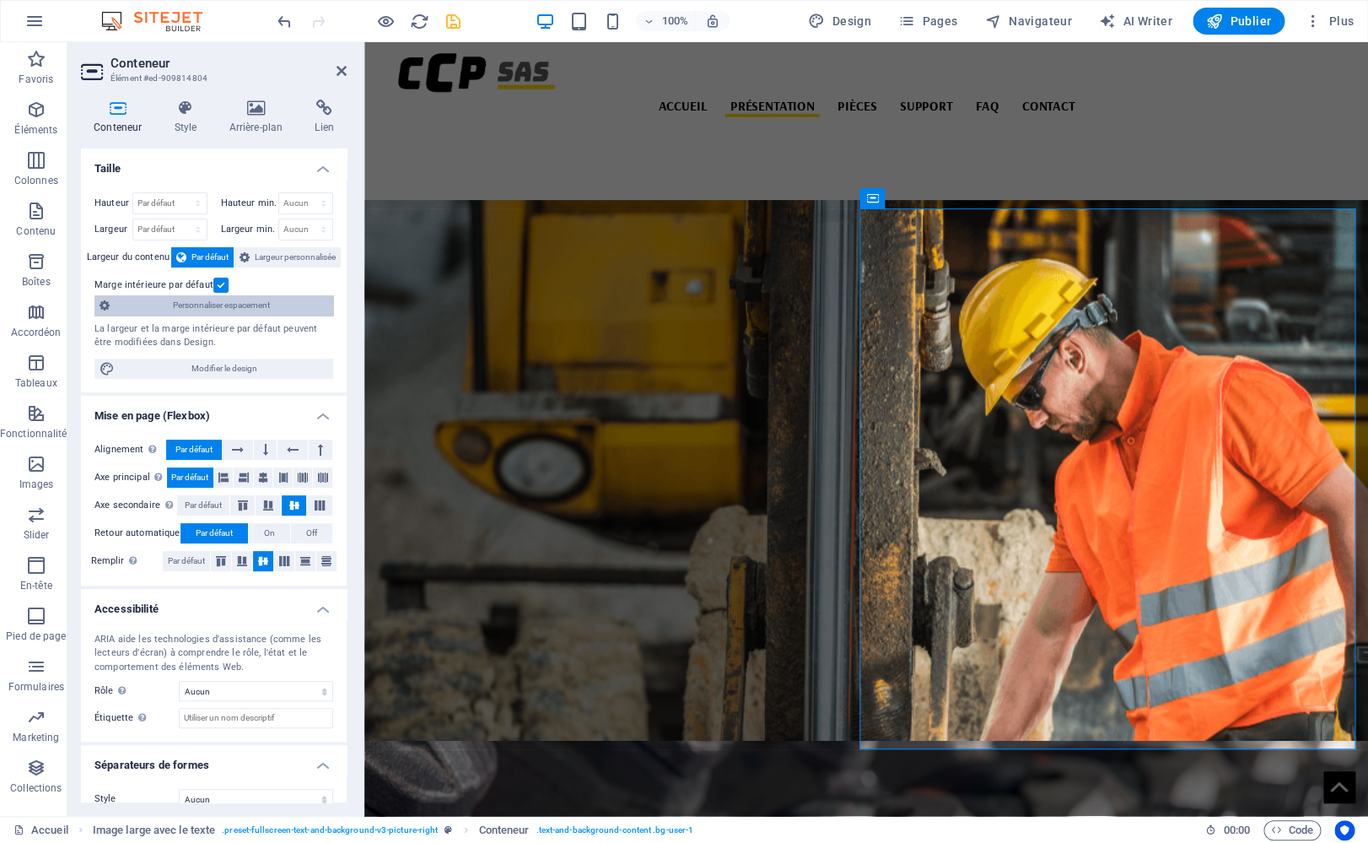
click at [221, 308] on span "Personnaliser espacement" at bounding box center [221, 305] width 213 height 20
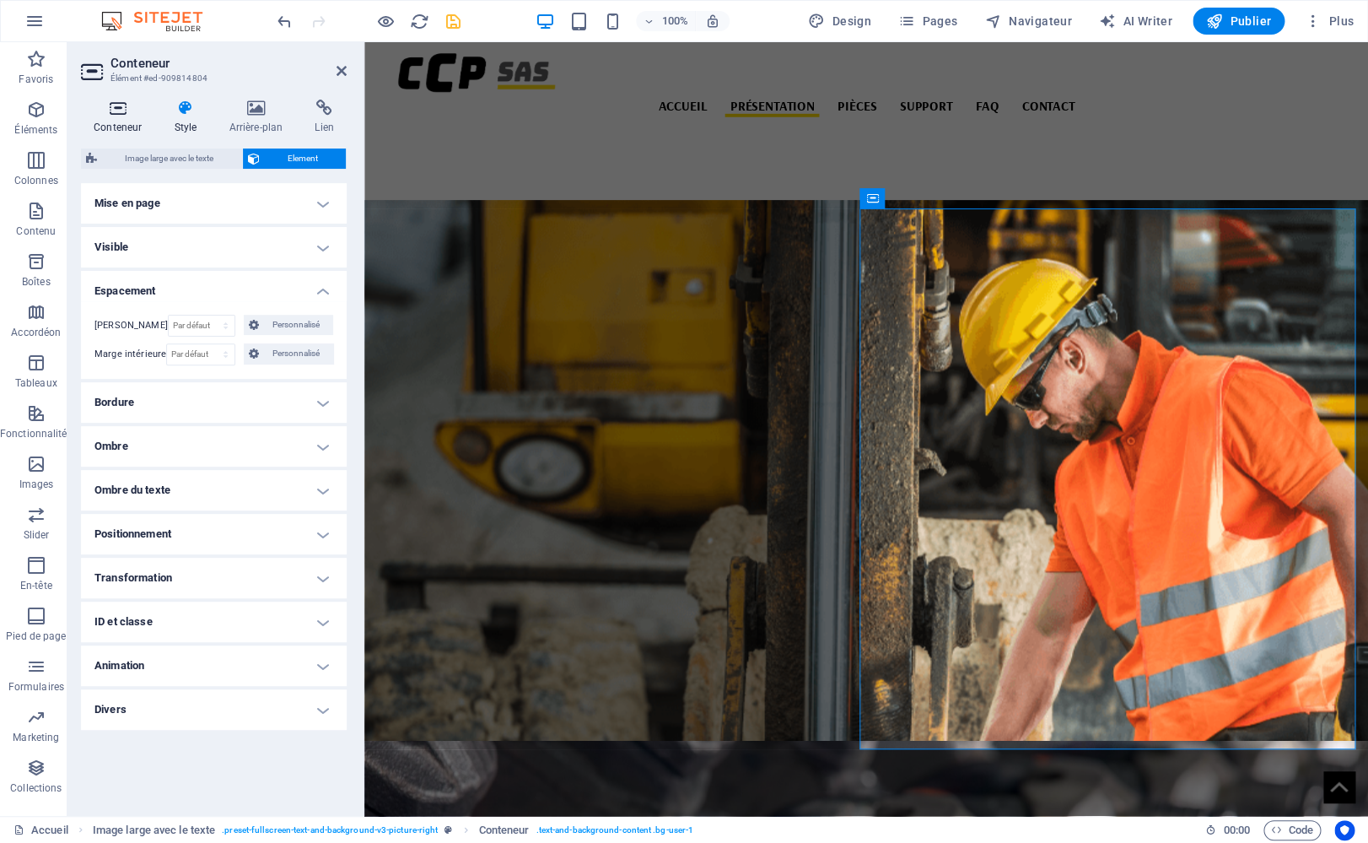
click at [114, 115] on icon at bounding box center [117, 108] width 73 height 17
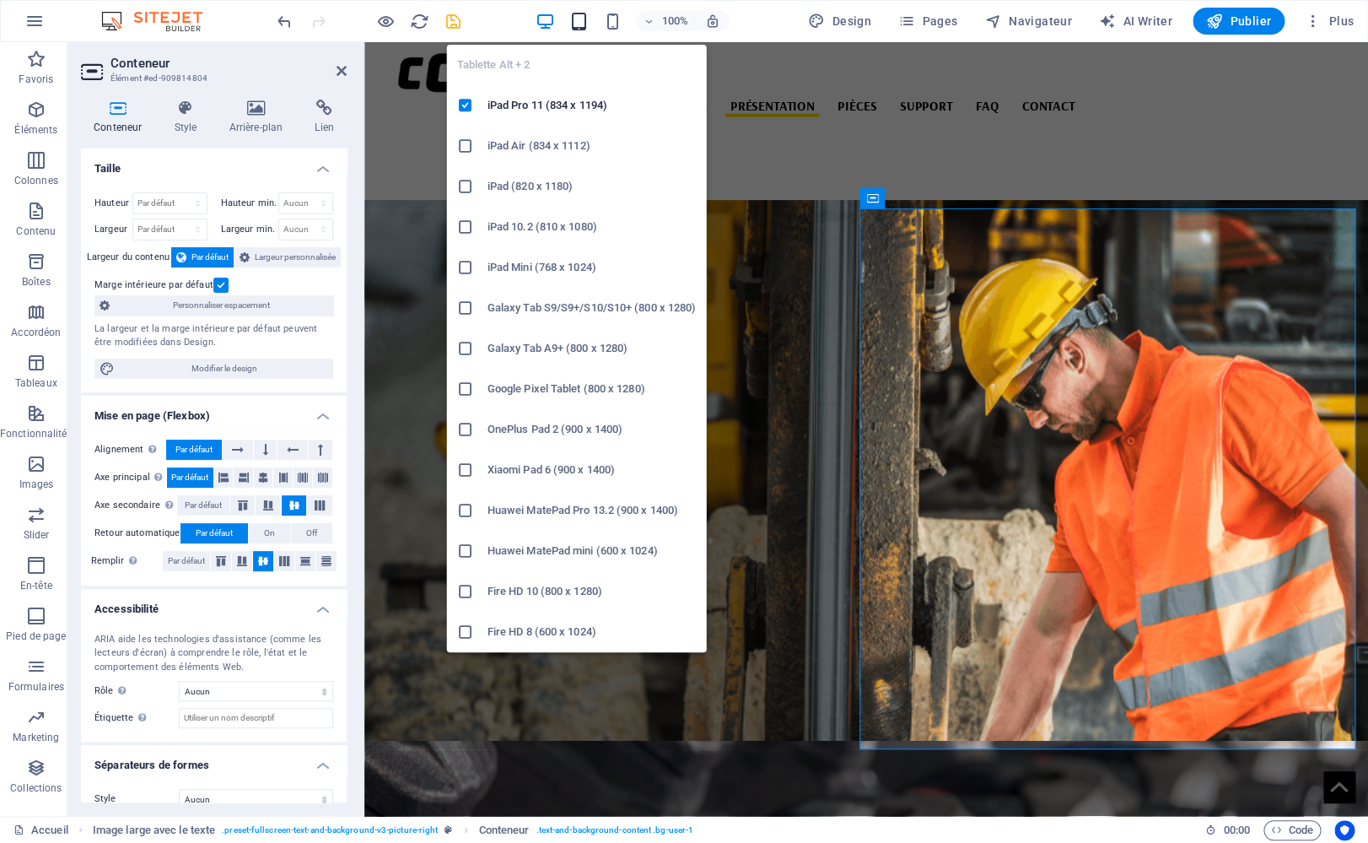
click at [580, 22] on icon "button" at bounding box center [578, 21] width 19 height 19
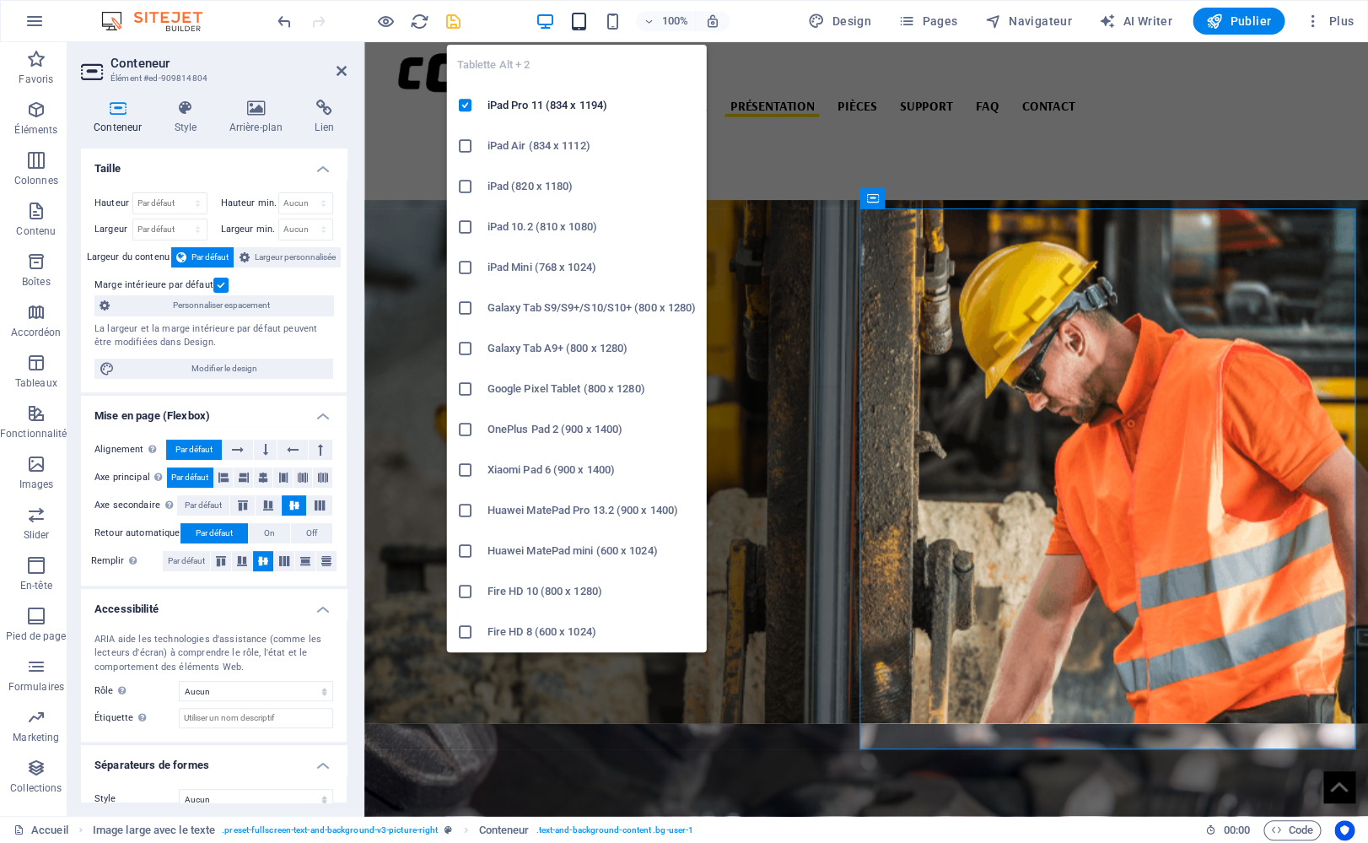
type input "50"
select select "%"
type input "50"
select select "px"
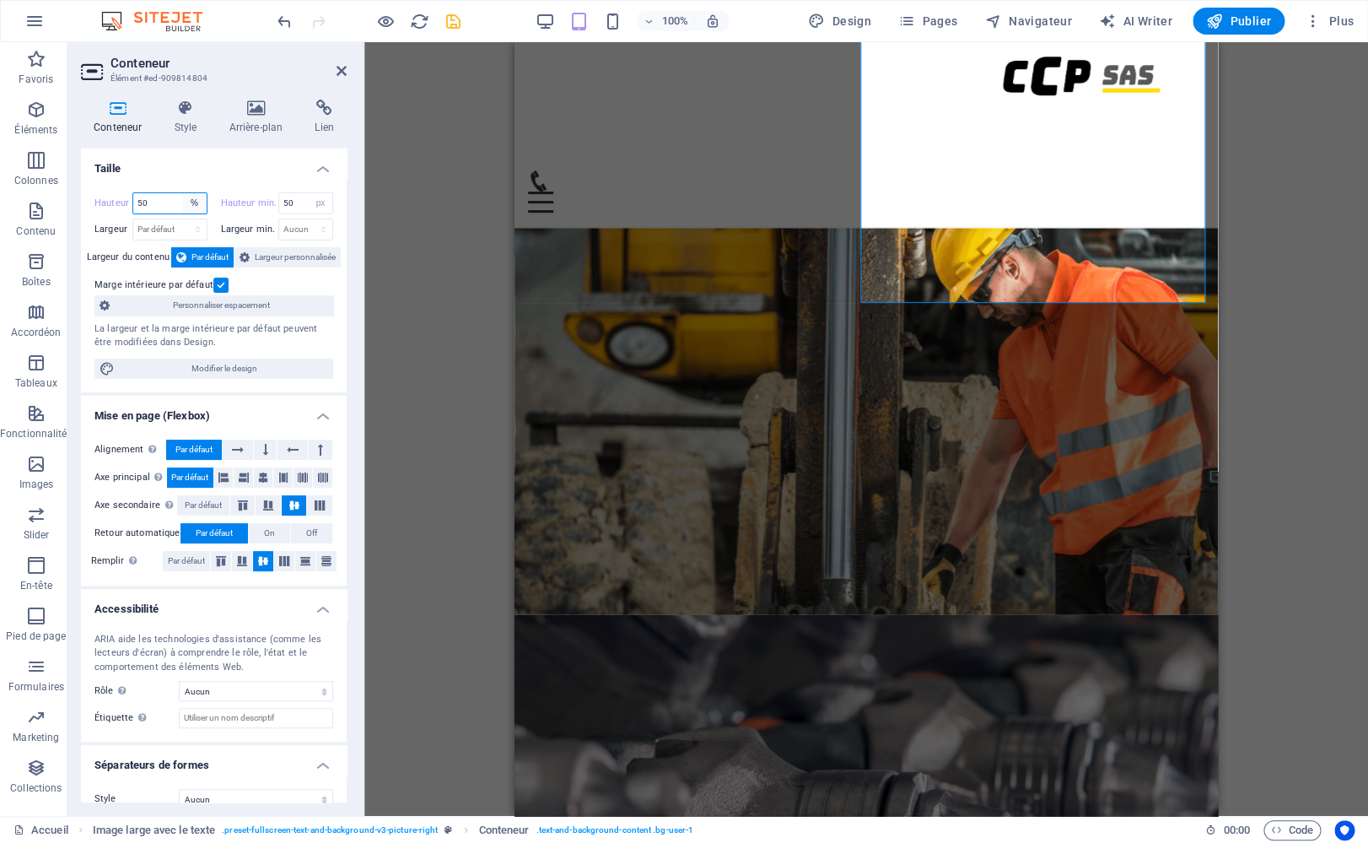
select select "default"
click option "Par défaut" at bounding box center [0, 0] width 0 height 0
type input "50"
select select "%"
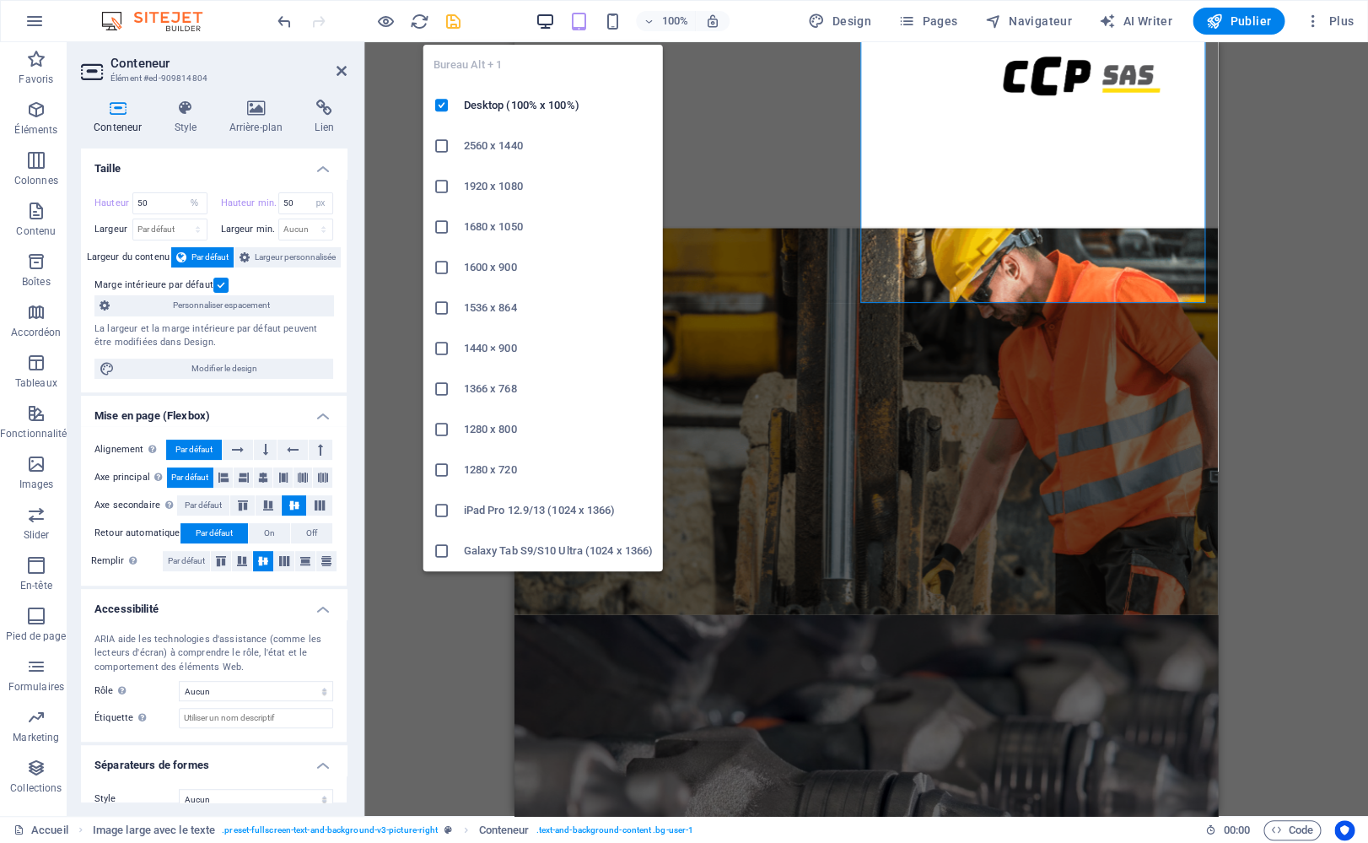
click at [543, 15] on icon "button" at bounding box center [545, 21] width 19 height 19
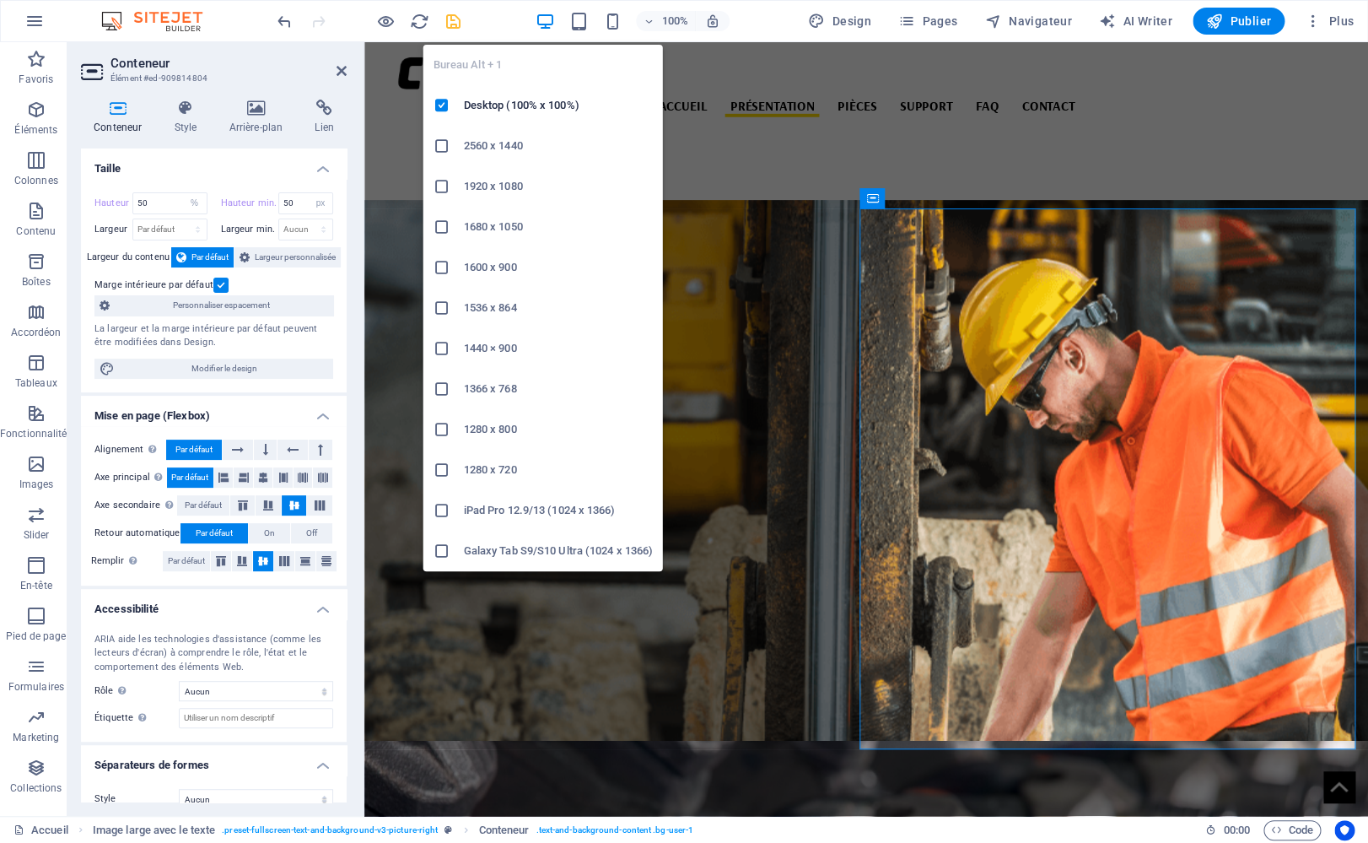
select select "DISABLED_OPTION_VALUE"
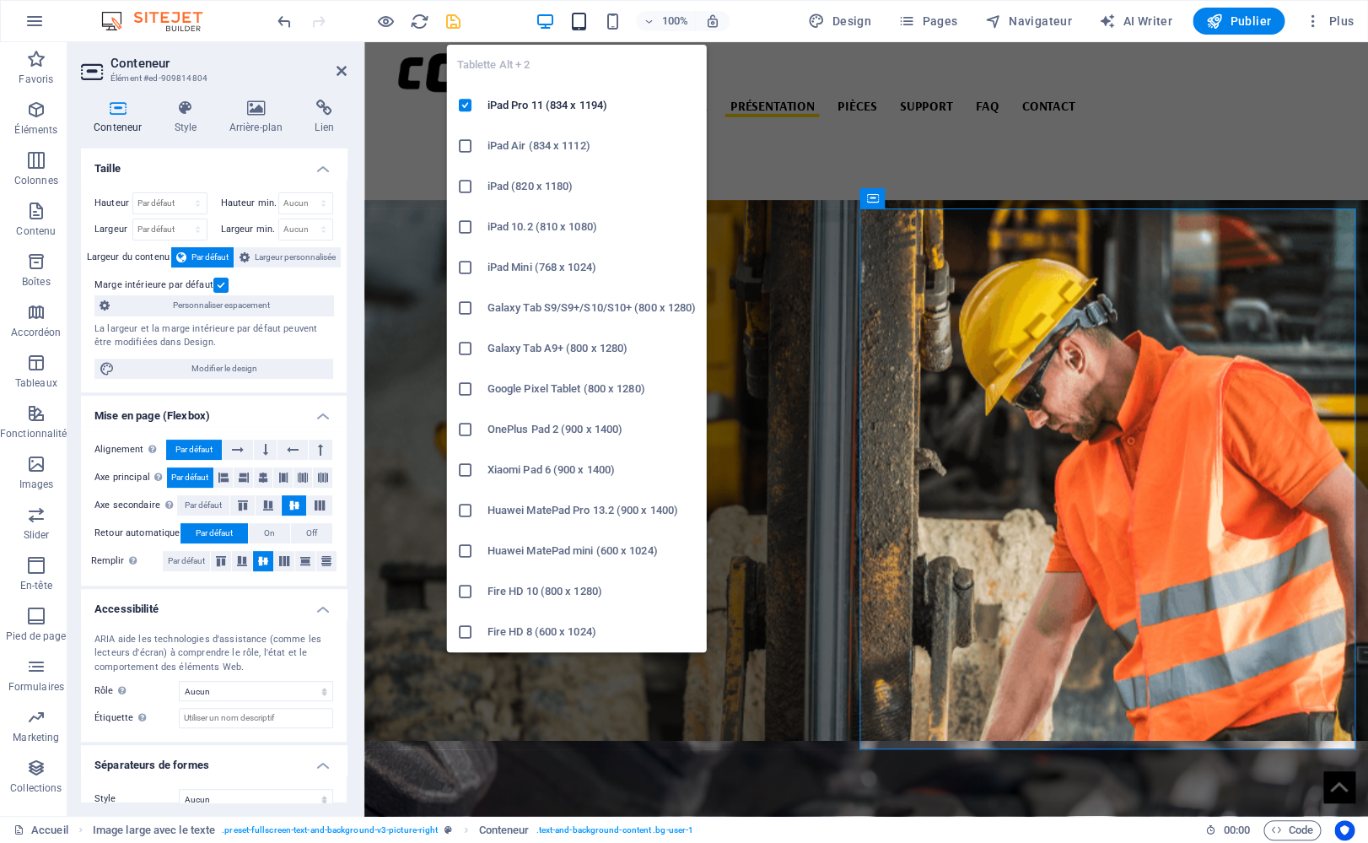
click at [583, 19] on icon "button" at bounding box center [578, 21] width 19 height 19
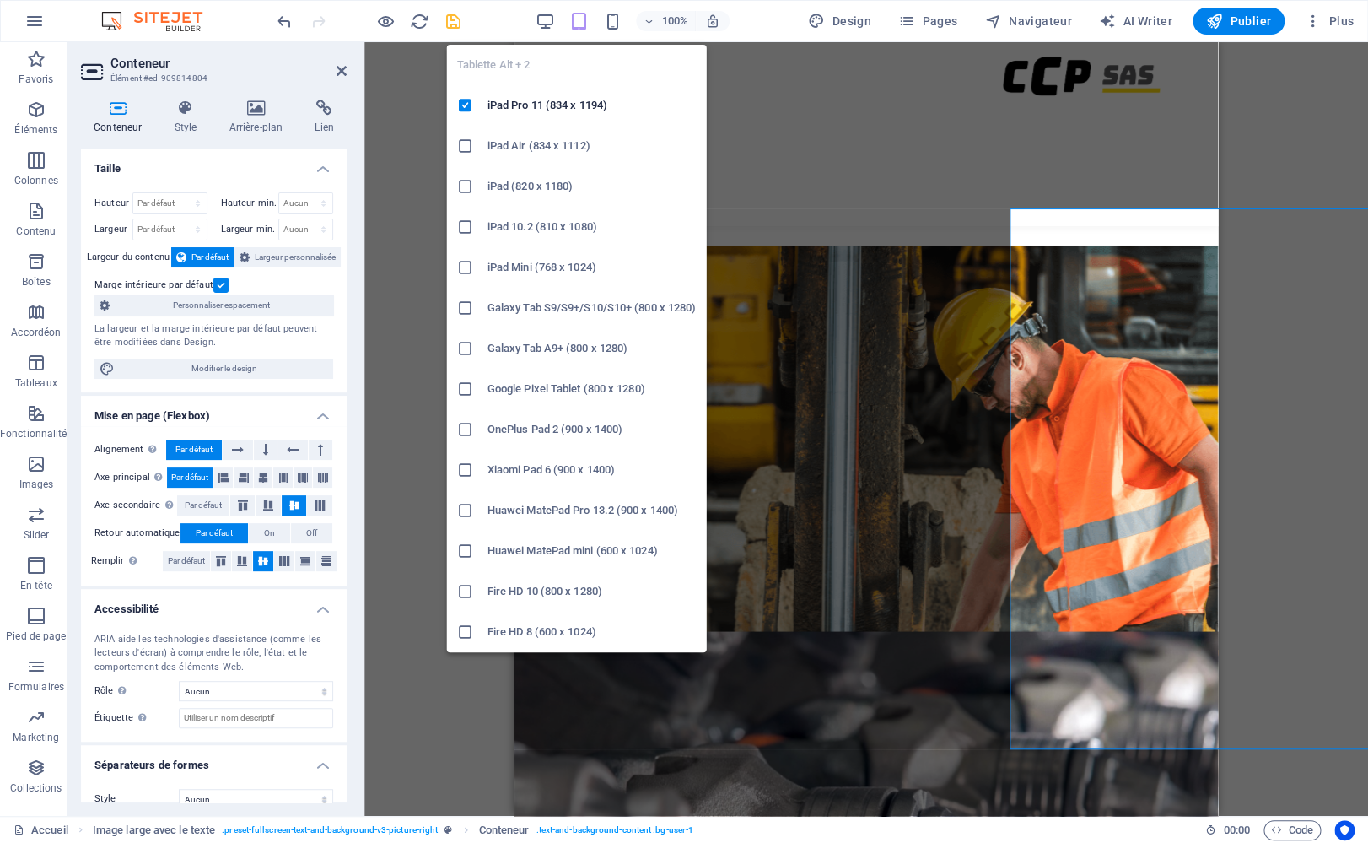
type input "50"
select select "%"
type input "50"
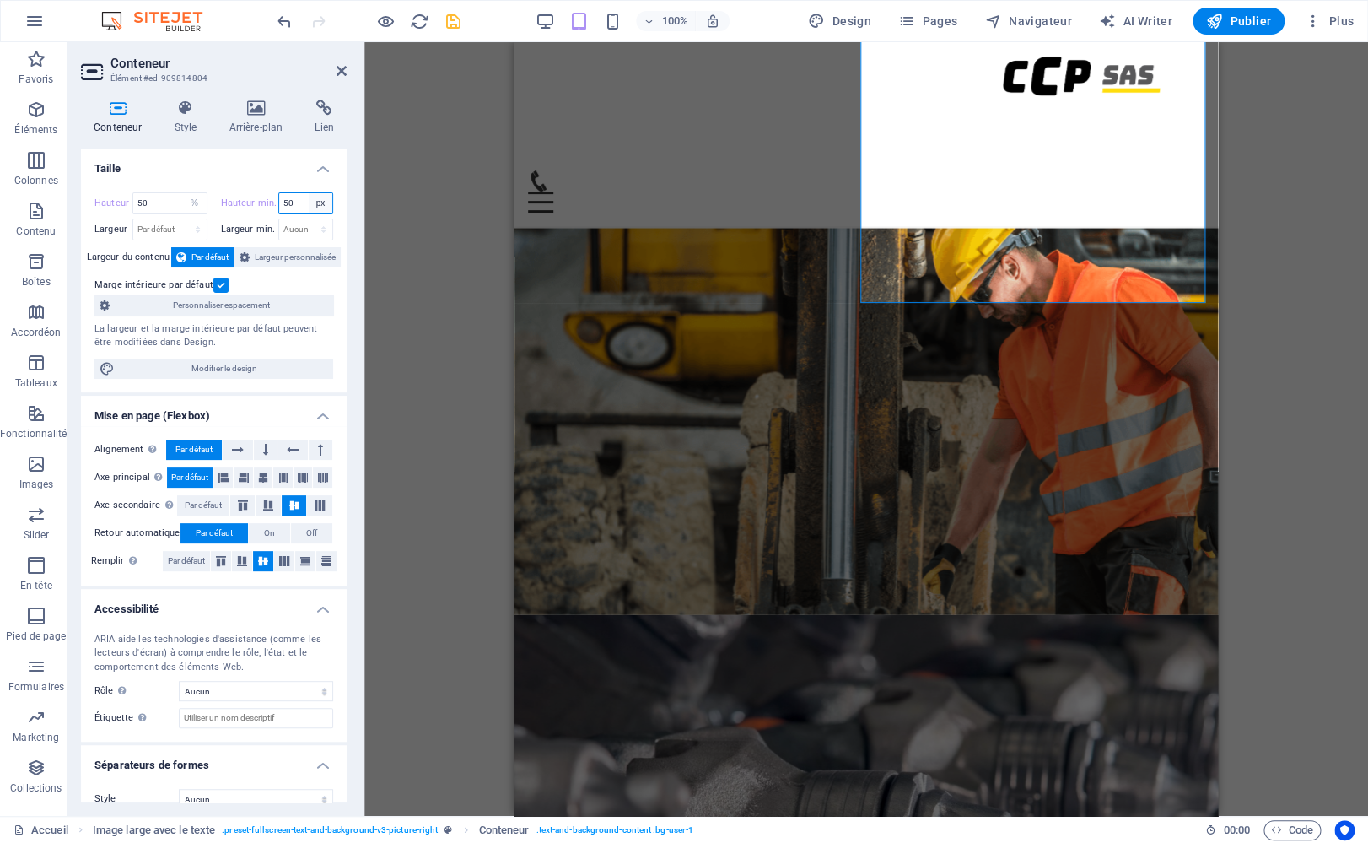
select select "96atfn2nmks"
click option "Aucun" at bounding box center [0, 0] width 0 height 0
type input "50"
select select "px"
click at [291, 207] on input "50" at bounding box center [306, 203] width 54 height 20
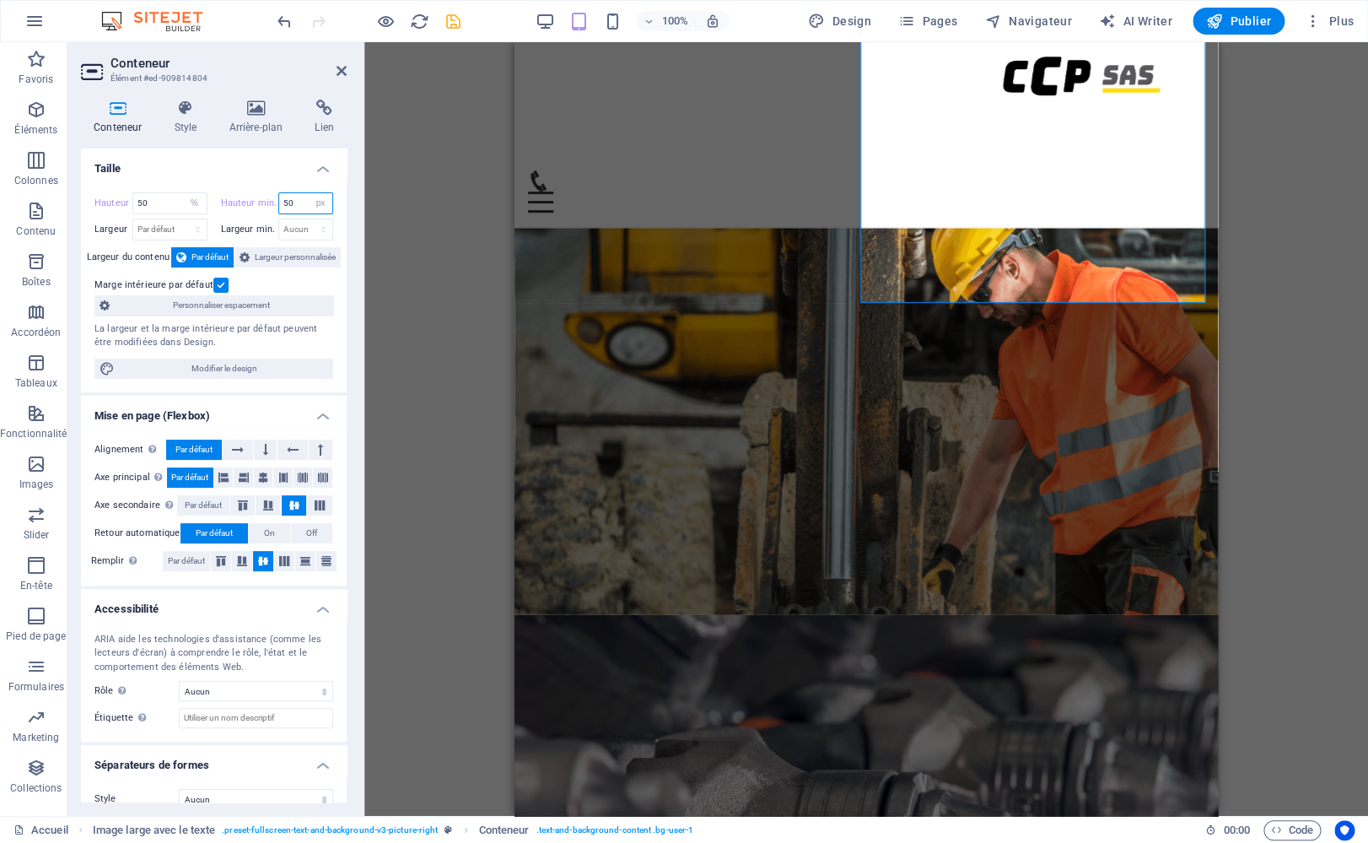
type input "5"
type input "0"
drag, startPoint x: 169, startPoint y: 199, endPoint x: 105, endPoint y: 191, distance: 63.7
click at [133, 193] on input "50" at bounding box center [169, 203] width 73 height 20
type input "0"
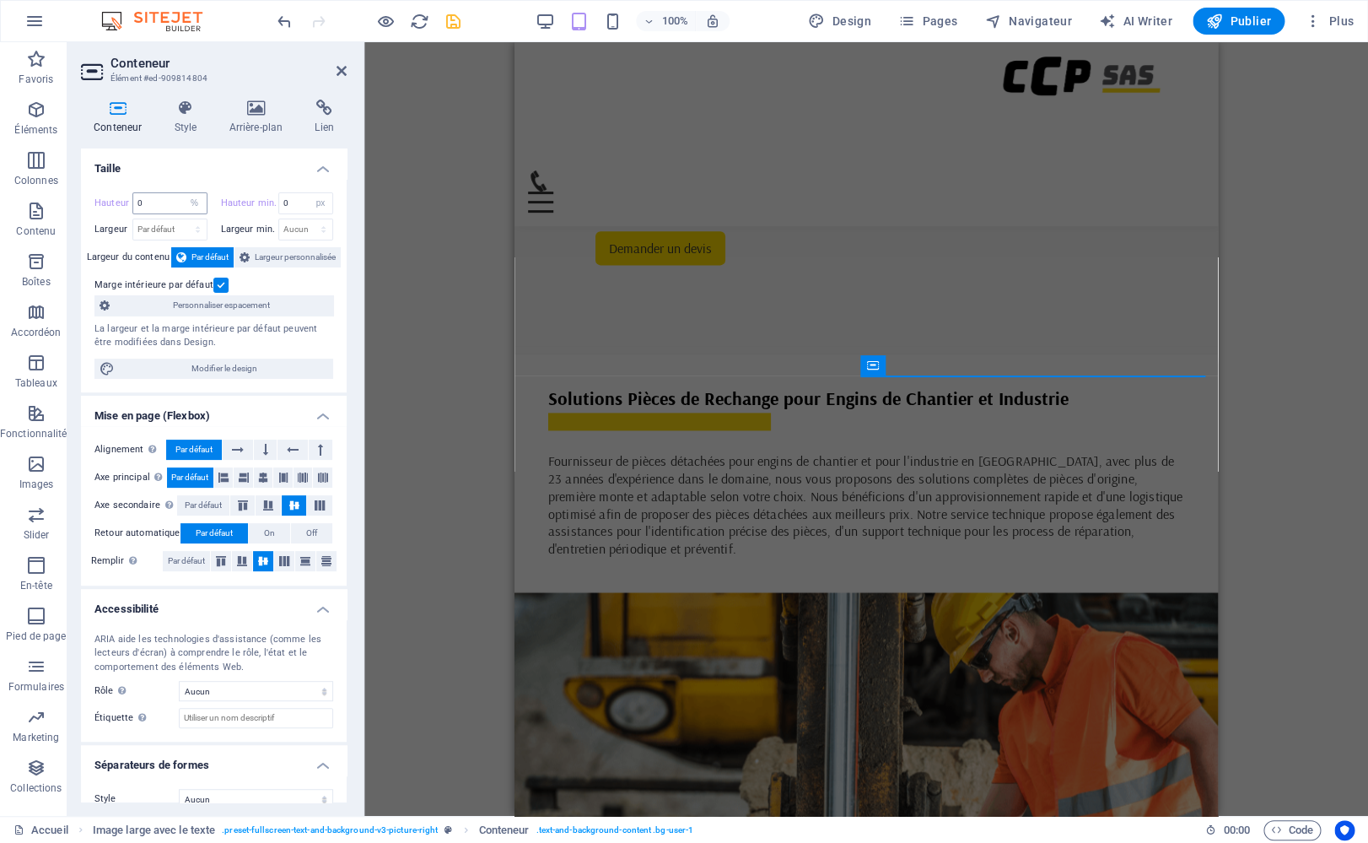
scroll to position [776, 0]
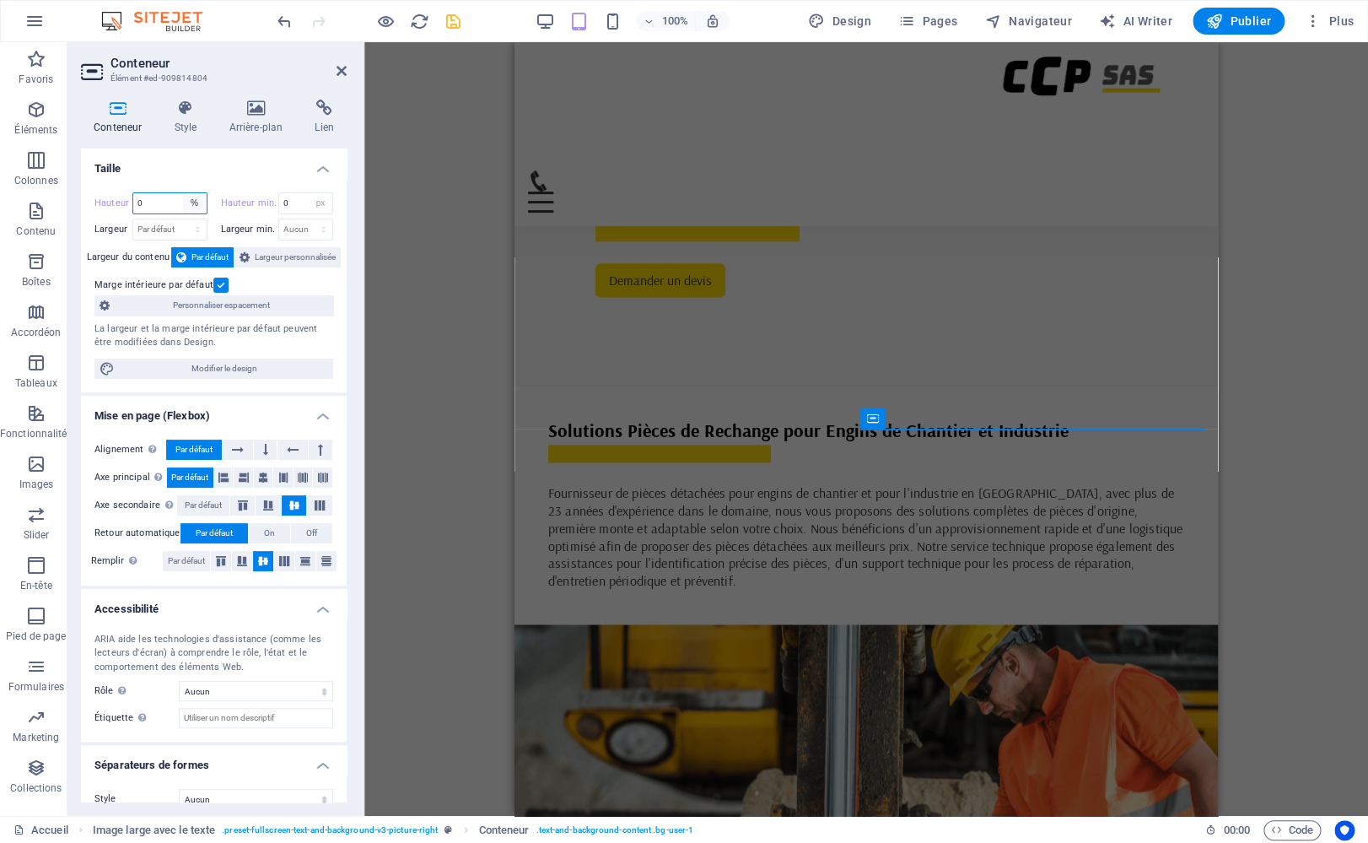
select select "default"
click option "Par défaut" at bounding box center [0, 0] width 0 height 0
type input "0"
click at [272, 256] on span "Largeur personnalisée" at bounding box center [295, 257] width 81 height 20
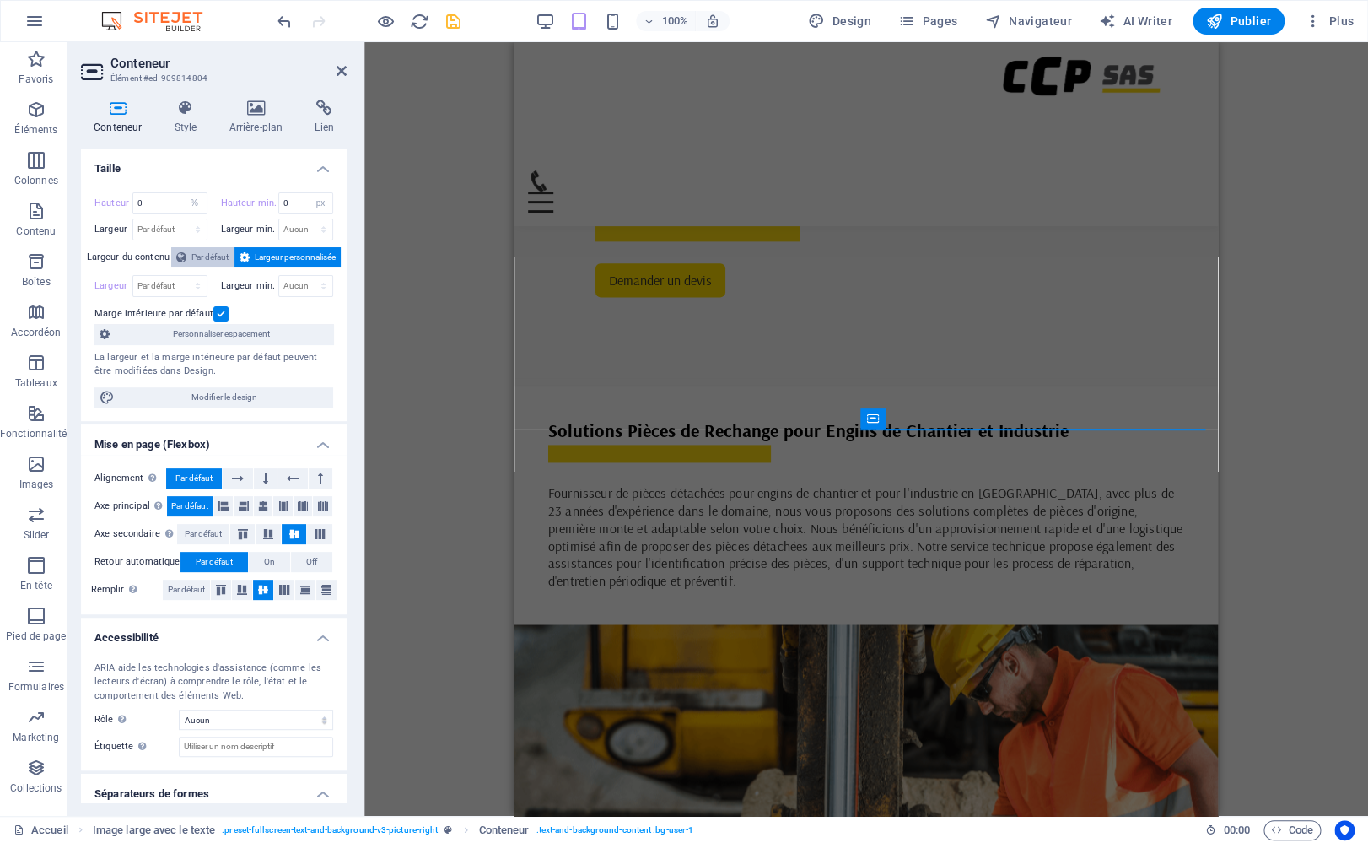
click at [202, 258] on span "Par défaut" at bounding box center [209, 257] width 37 height 20
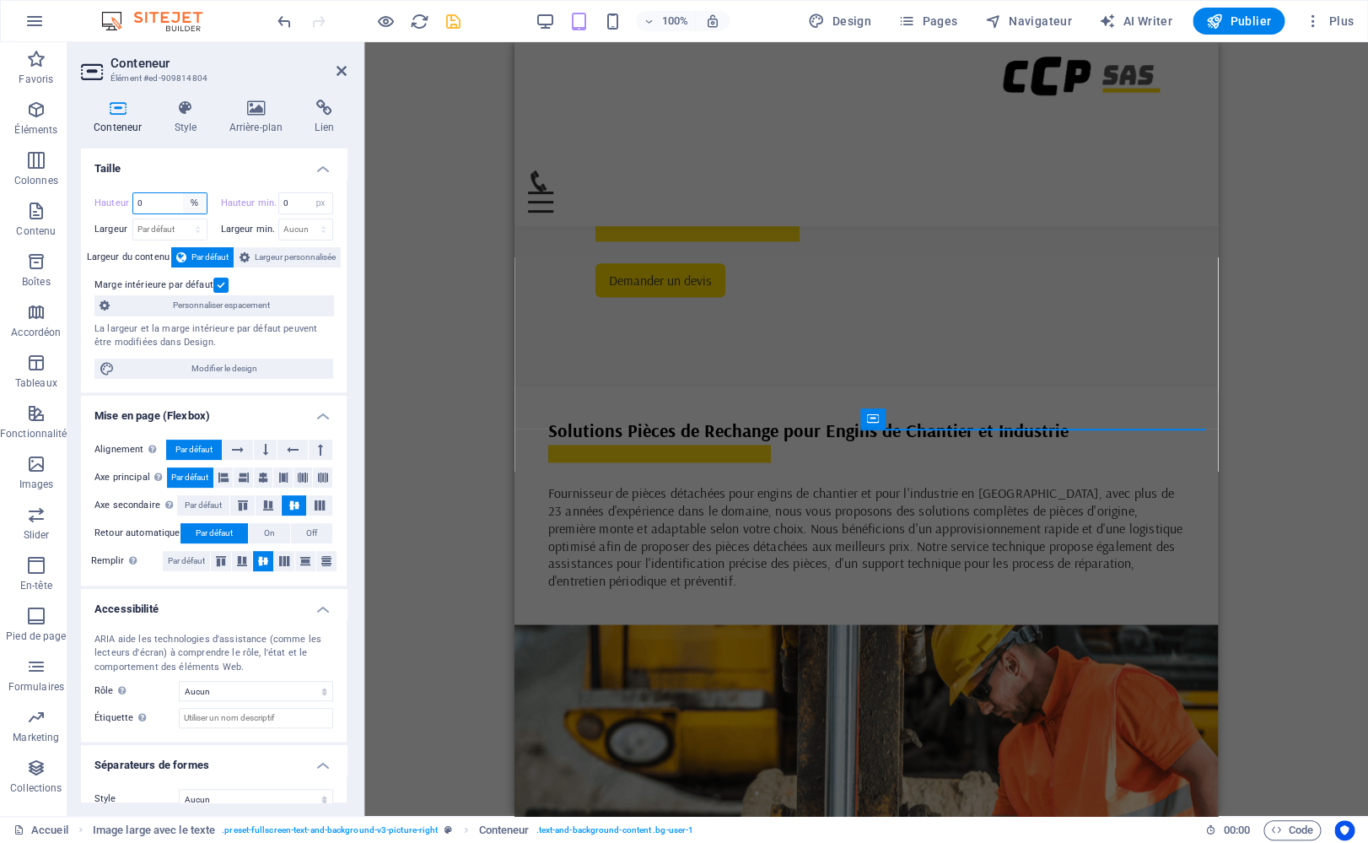
select select "default"
click option "Par défaut" at bounding box center [0, 0] width 0 height 0
type input "0"
select select "%"
click option "rem" at bounding box center [0, 0] width 0 height 0
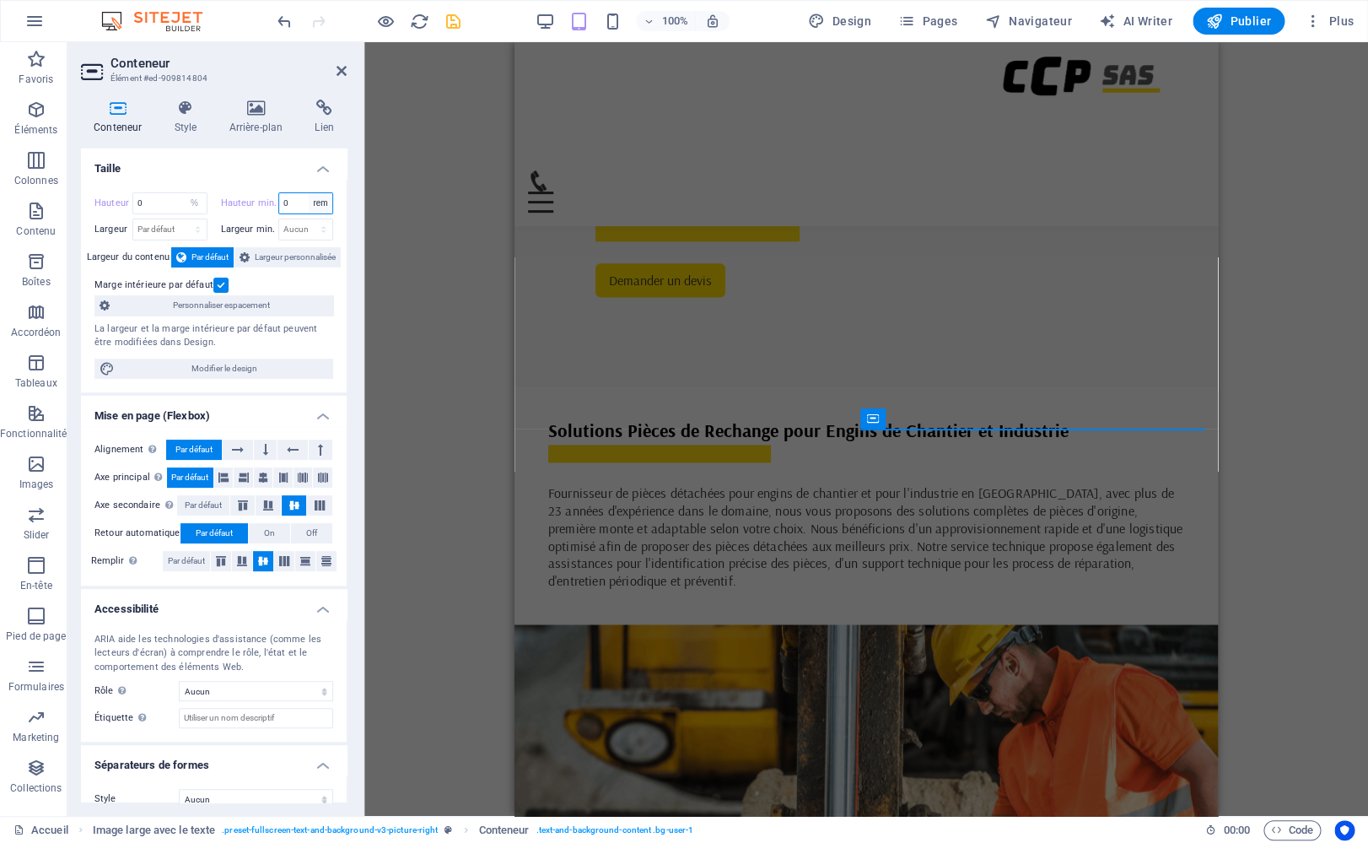
select select "96atfn2nmks"
click option "Aucun" at bounding box center [0, 0] width 0 height 0
type input "0"
select select "rem"
click at [263, 257] on span "Largeur personnalisée" at bounding box center [295, 257] width 81 height 20
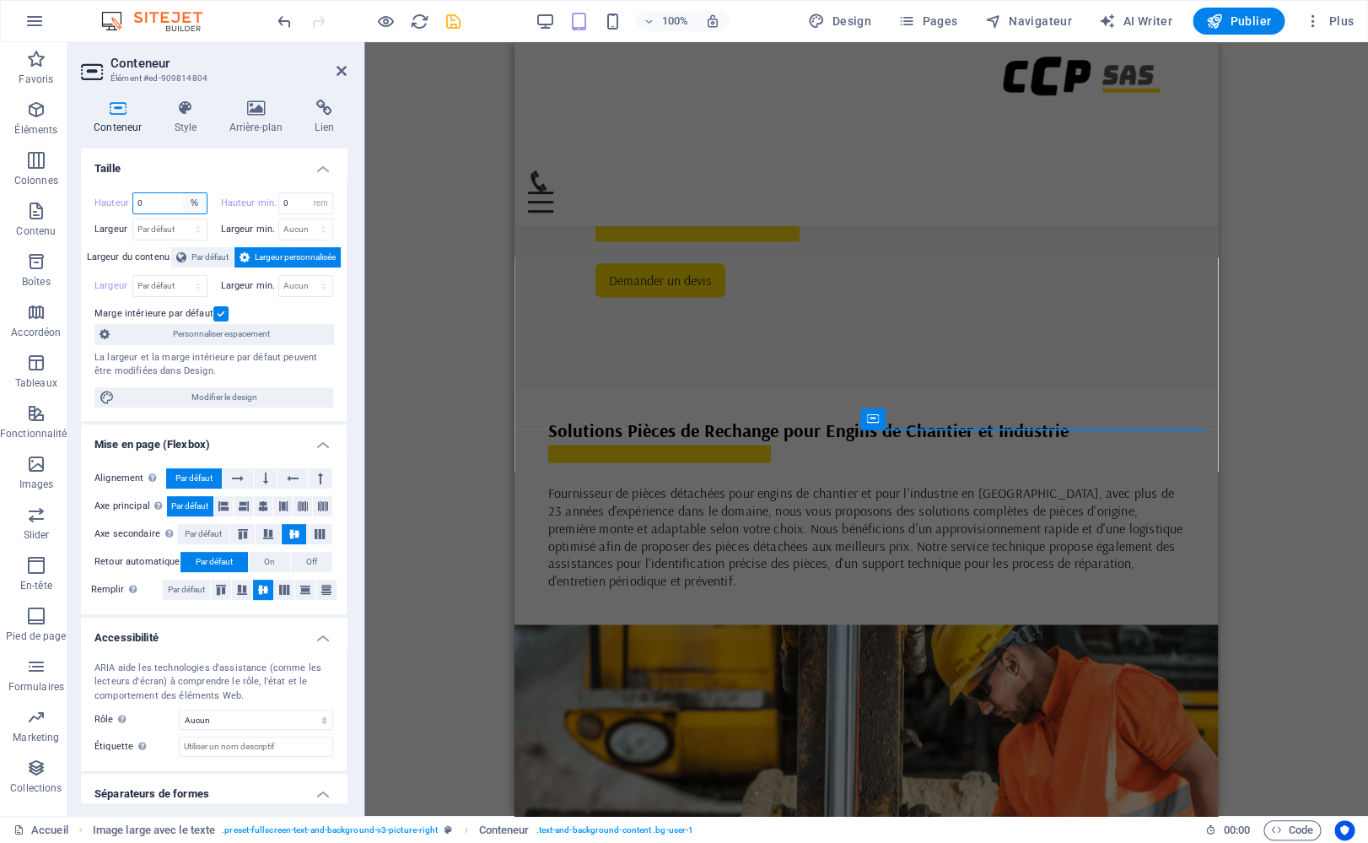
select select "default"
click option "Par défaut" at bounding box center [0, 0] width 0 height 0
type input "0"
click at [201, 255] on span "Par défaut" at bounding box center [209, 257] width 37 height 20
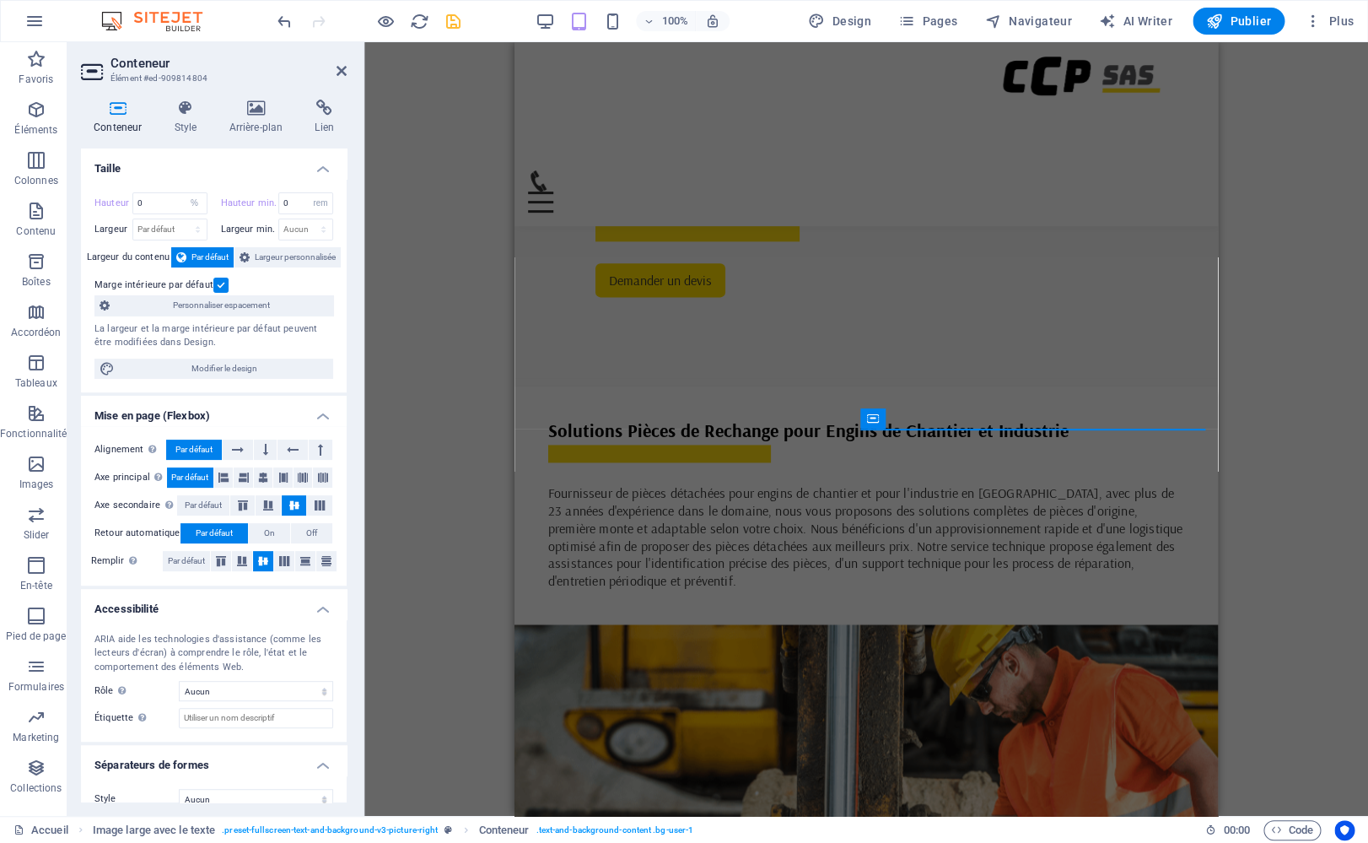
click at [214, 280] on label at bounding box center [220, 285] width 15 height 15
click at [0, 0] on input "Marge intérieure par défaut" at bounding box center [0, 0] width 0 height 0
select select "default"
click option "Par défaut" at bounding box center [0, 0] width 0 height 0
type input "0"
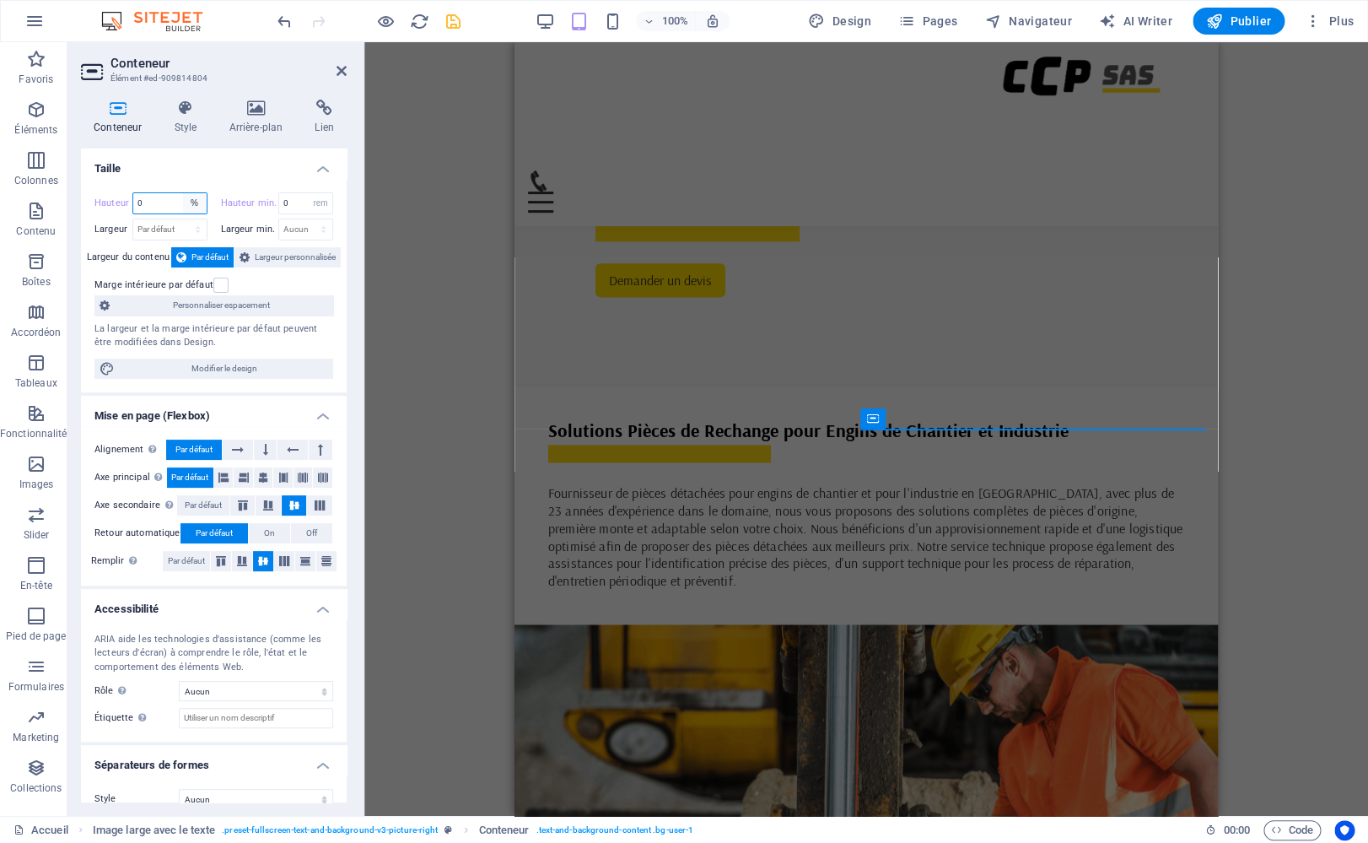
select select "px"
click option "px" at bounding box center [0, 0] width 0 height 0
type input "481"
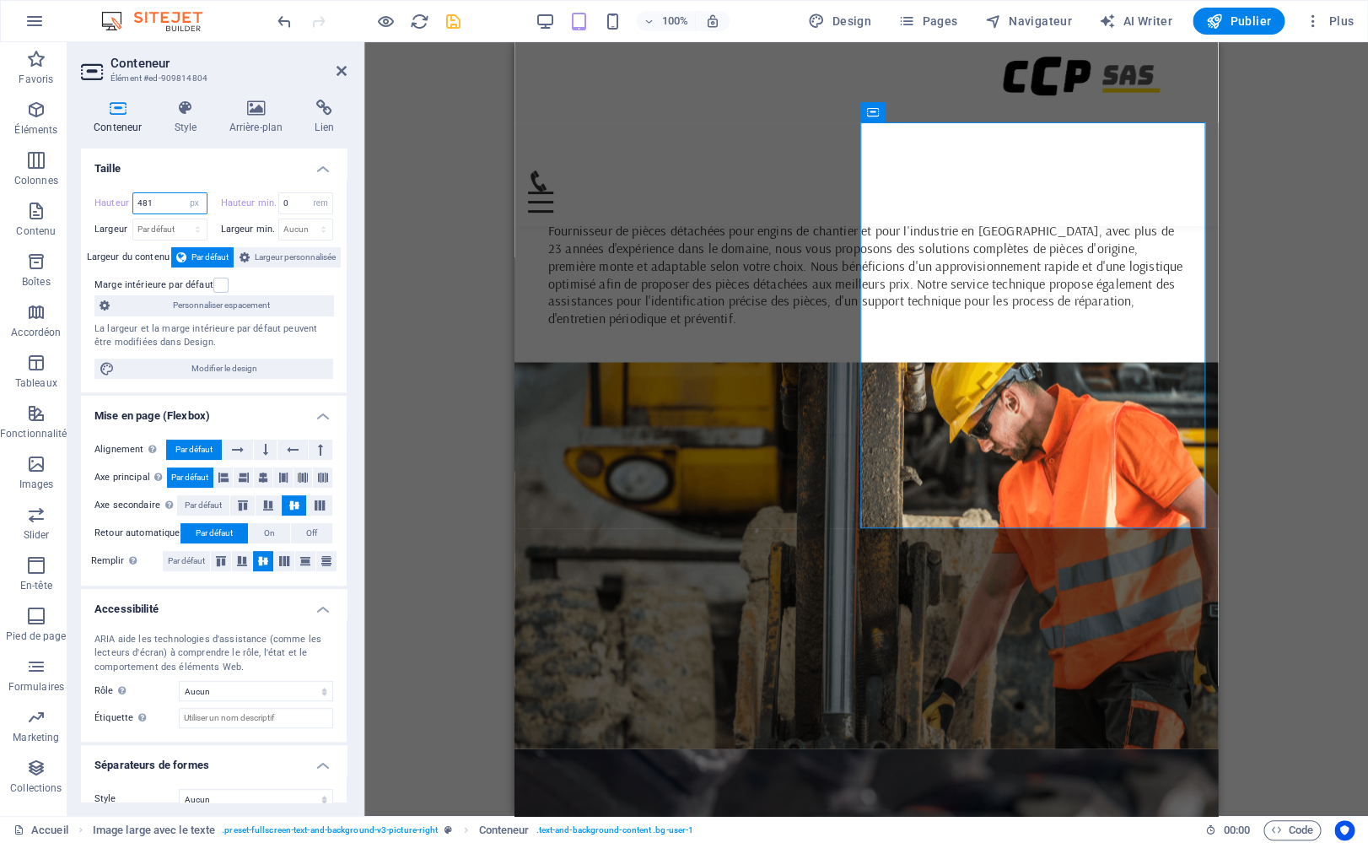
scroll to position [1024, 0]
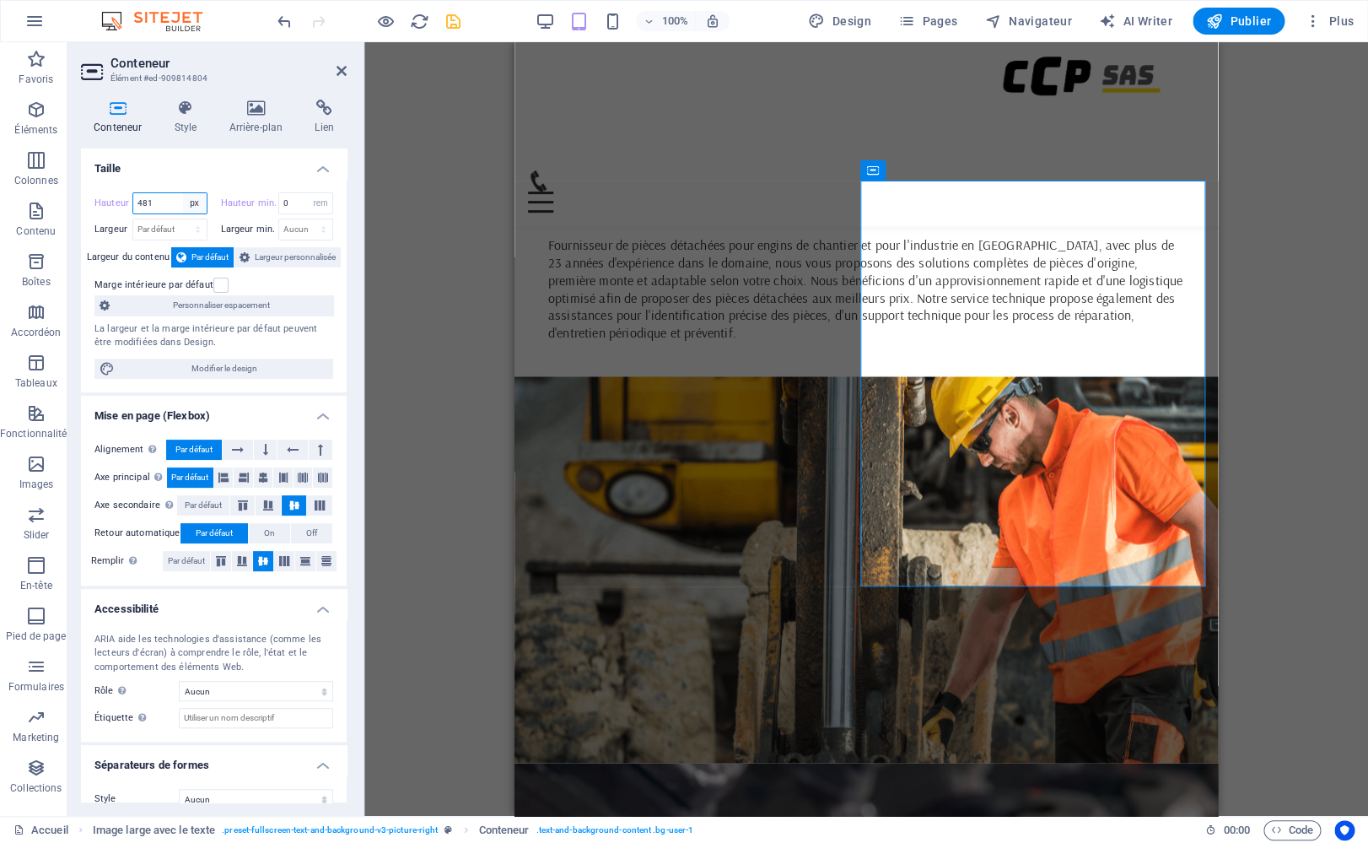
select select "default"
click option "Par défaut" at bounding box center [0, 0] width 0 height 0
type input "481"
select select "px"
select select "96atfn2nmks"
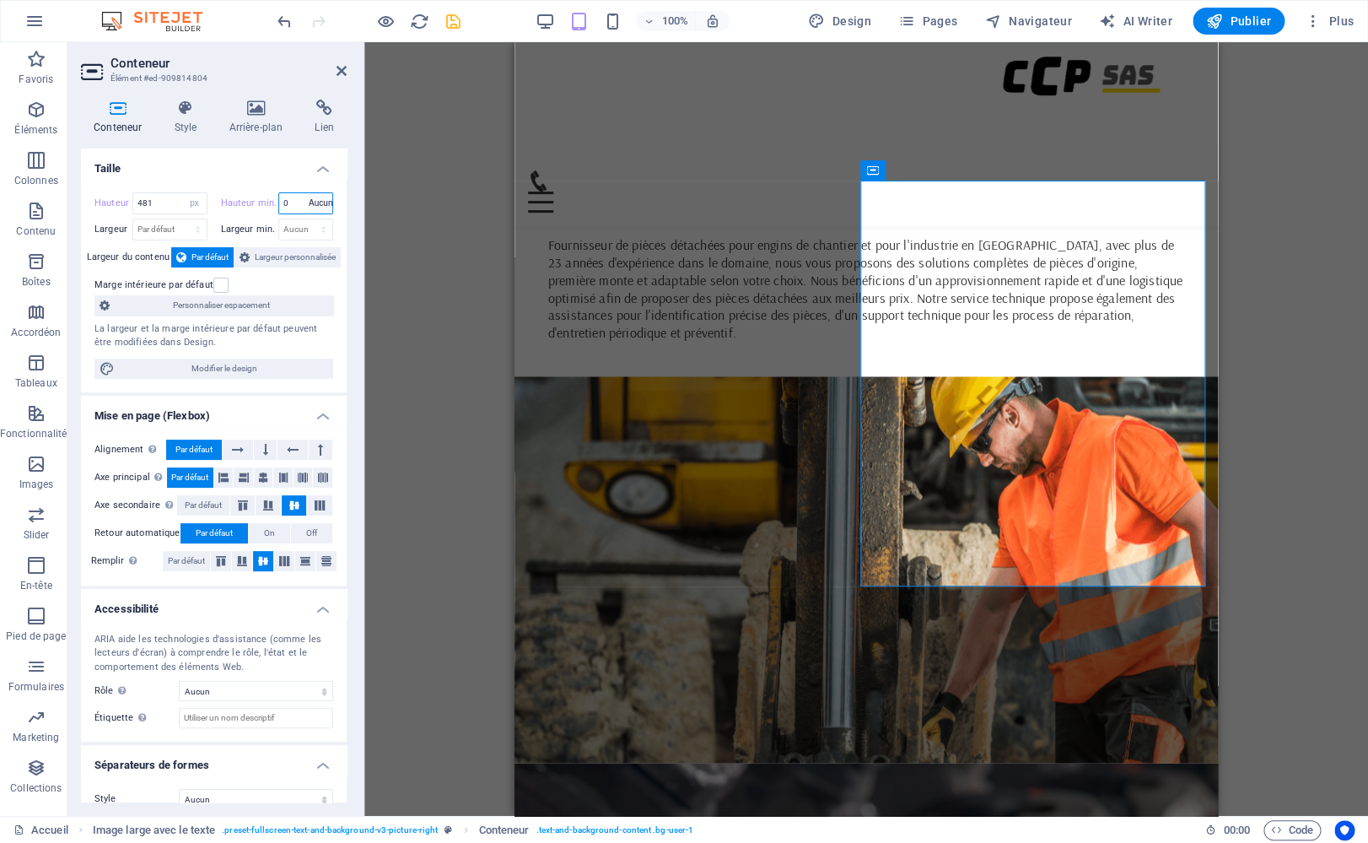
click option "Aucun" at bounding box center [0, 0] width 0 height 0
type input "0"
select select "rem"
click at [215, 285] on label at bounding box center [220, 285] width 15 height 15
click at [0, 0] on input "Marge intérieure par défaut" at bounding box center [0, 0] width 0 height 0
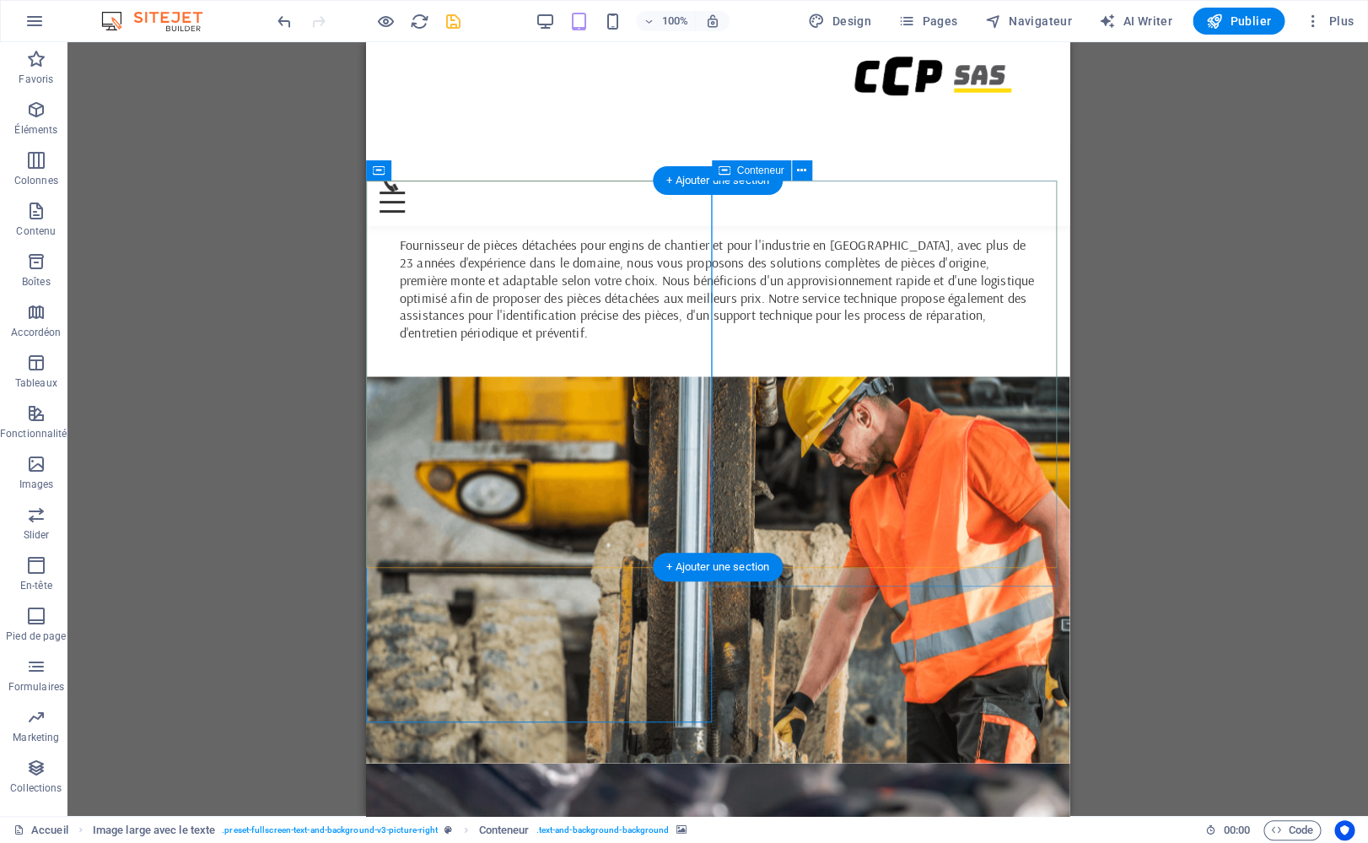
select select "px"
select select "rem"
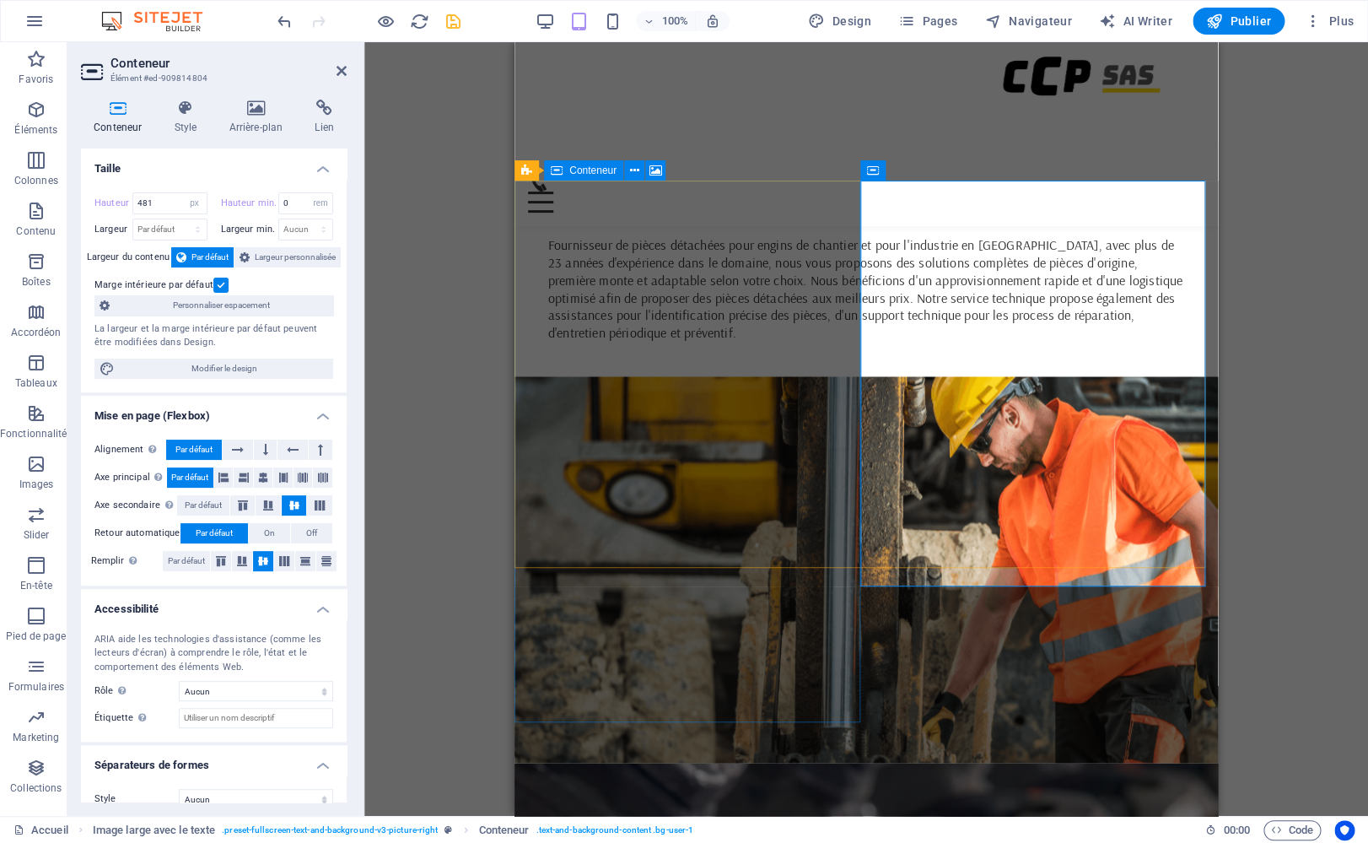
click at [581, 171] on span "Conteneur" at bounding box center [592, 170] width 47 height 10
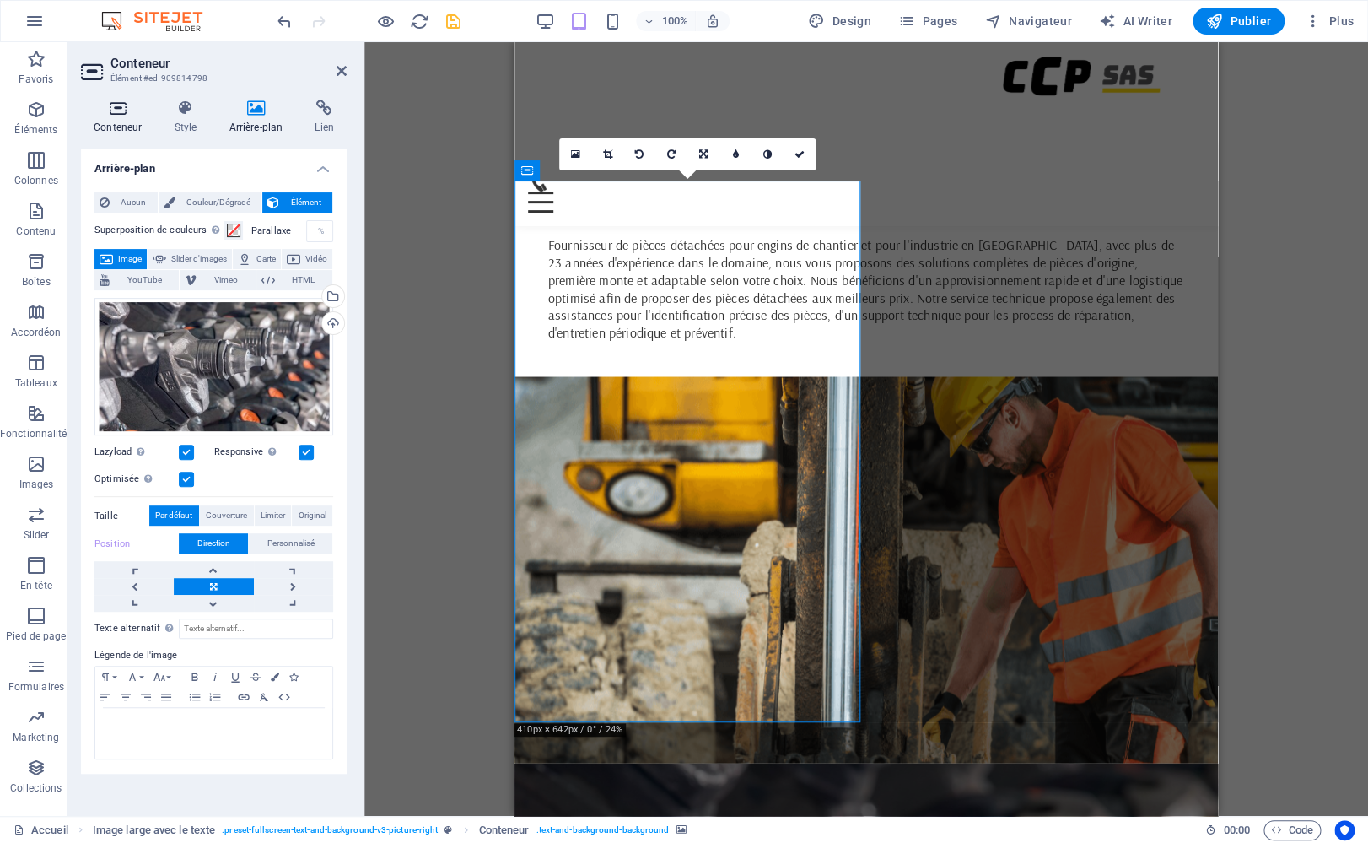
click at [120, 111] on icon at bounding box center [117, 108] width 73 height 17
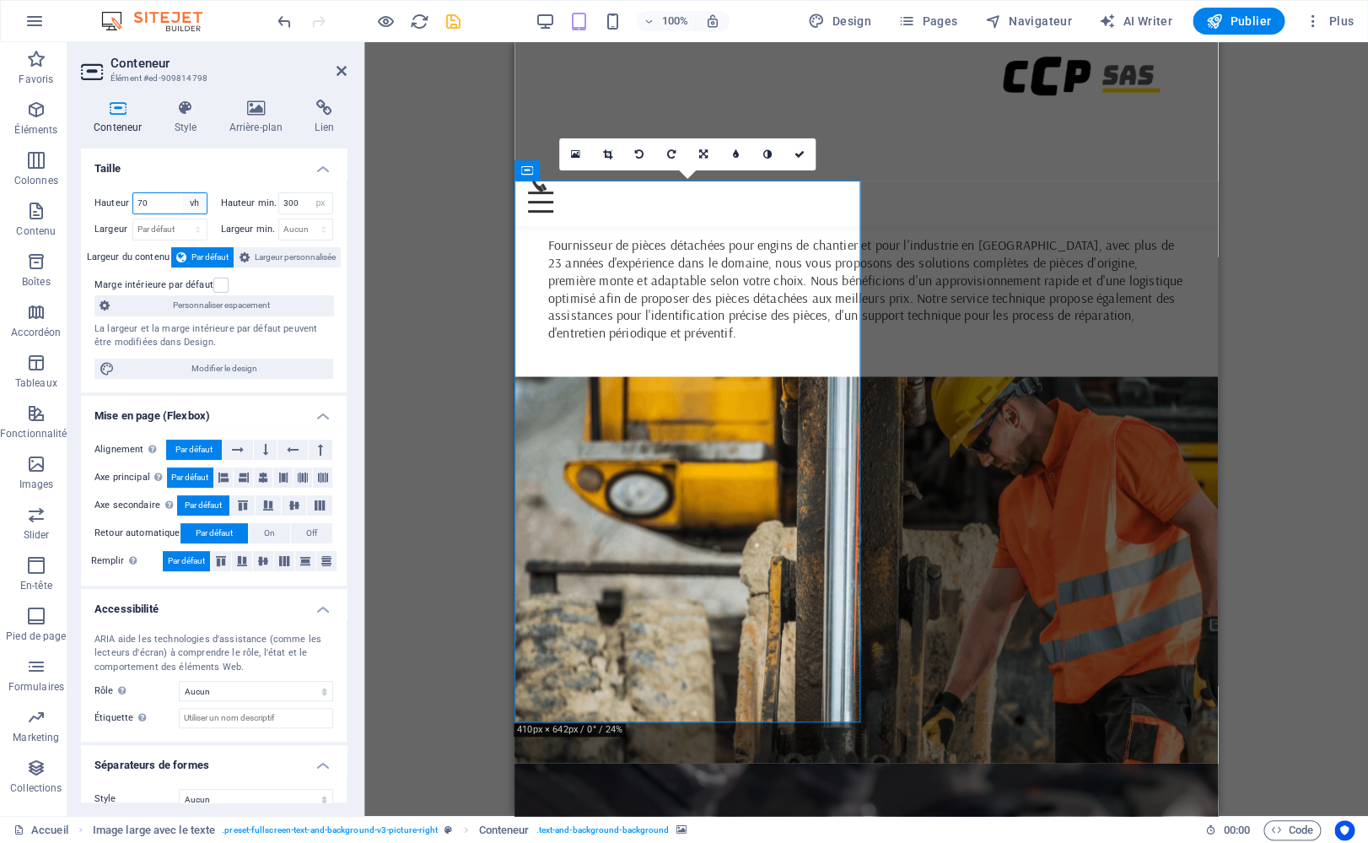
select select "px"
click option "px" at bounding box center [0, 0] width 0 height 0
click at [164, 205] on input "642" at bounding box center [169, 203] width 73 height 20
drag, startPoint x: 166, startPoint y: 205, endPoint x: 108, endPoint y: 191, distance: 59.7
click at [133, 193] on input "642" at bounding box center [169, 203] width 73 height 20
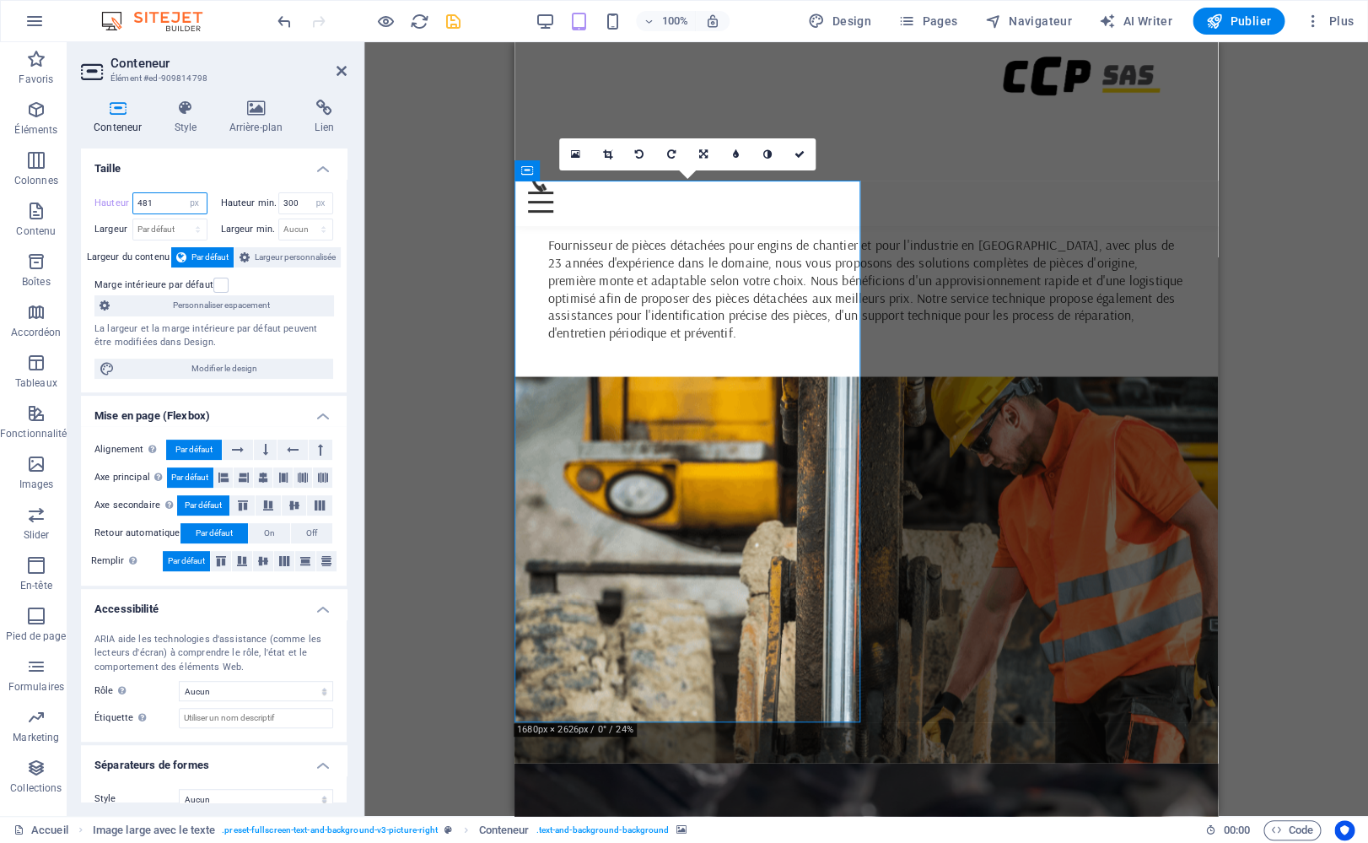
type input "481"
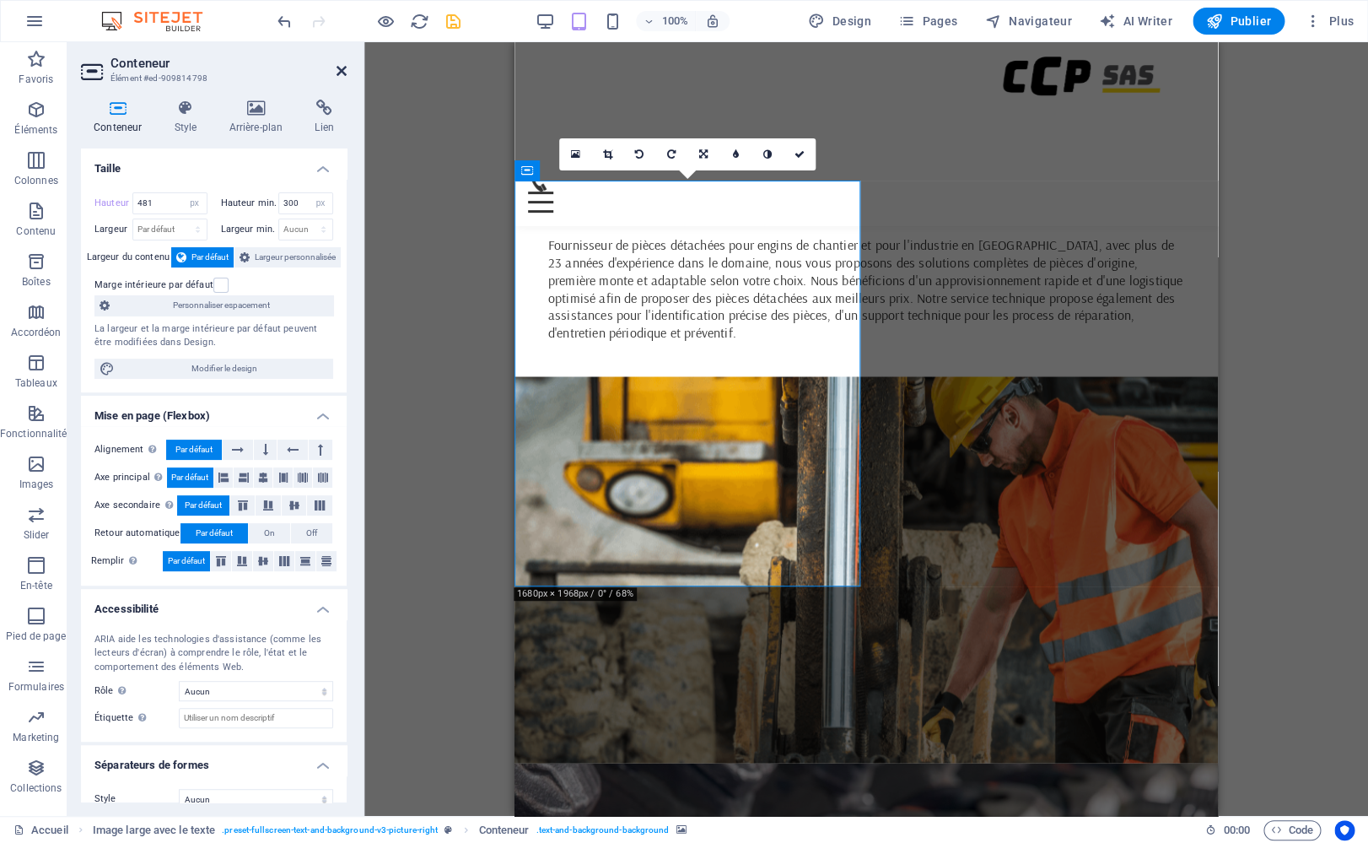
click at [340, 66] on icon at bounding box center [342, 70] width 10 height 13
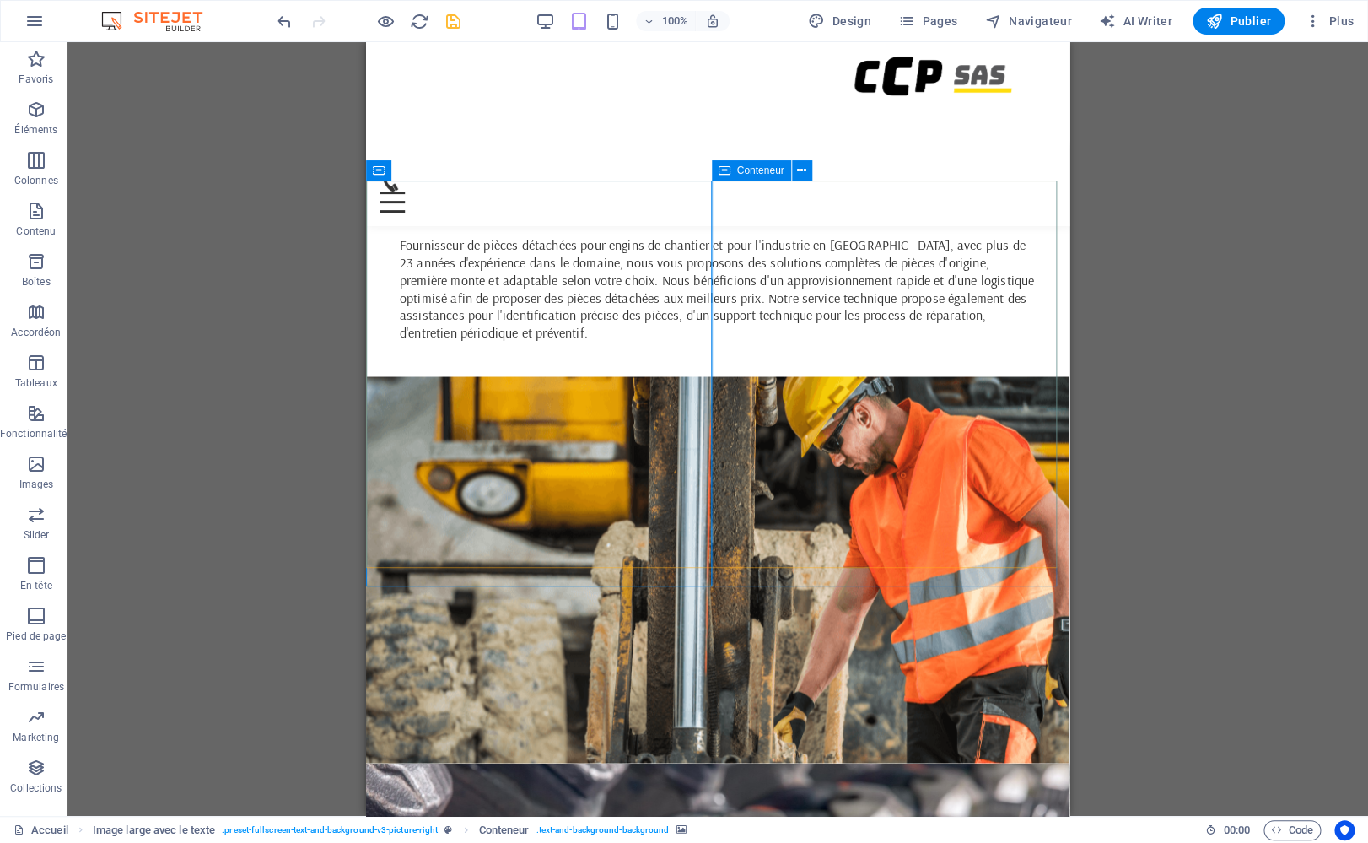
click at [760, 175] on span "Conteneur" at bounding box center [760, 170] width 47 height 10
select select "px"
select select "rem"
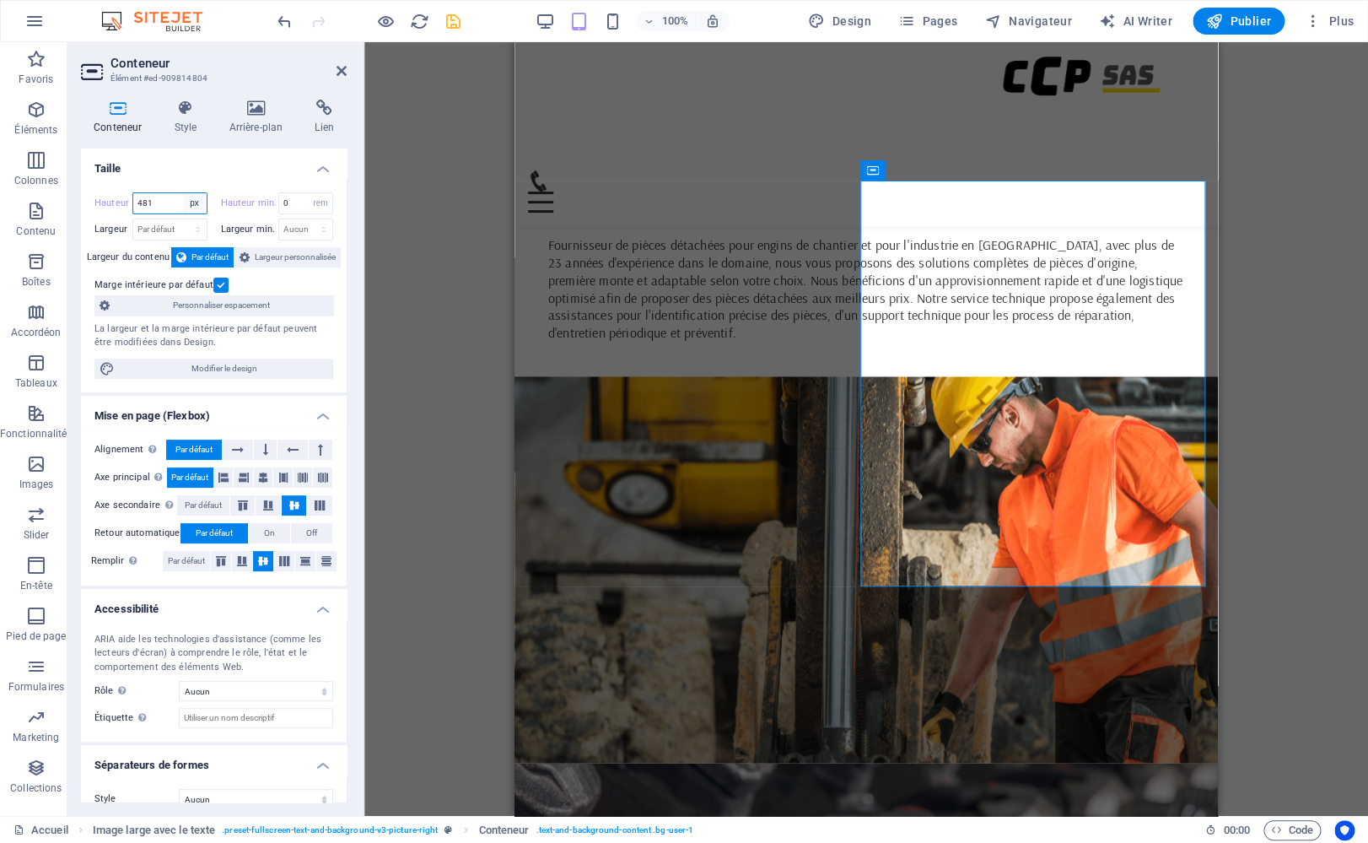
select select "%"
click option "%" at bounding box center [0, 0] width 0 height 0
click at [164, 198] on input "100" at bounding box center [169, 203] width 73 height 20
drag, startPoint x: 158, startPoint y: 198, endPoint x: 96, endPoint y: 191, distance: 61.9
click at [133, 193] on input "100" at bounding box center [169, 203] width 73 height 20
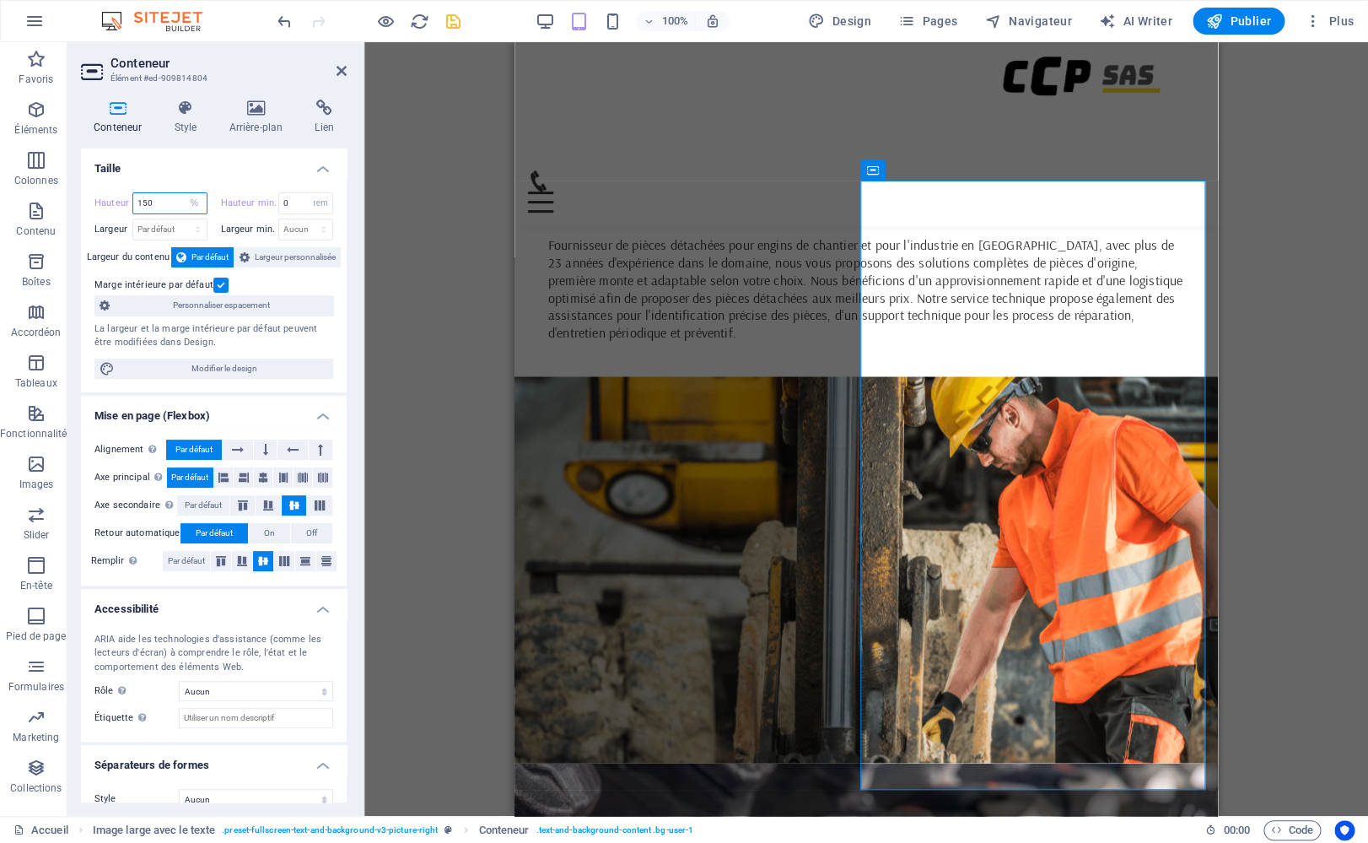
drag, startPoint x: 147, startPoint y: 202, endPoint x: 110, endPoint y: 191, distance: 38.1
click at [133, 193] on input "150" at bounding box center [169, 203] width 73 height 20
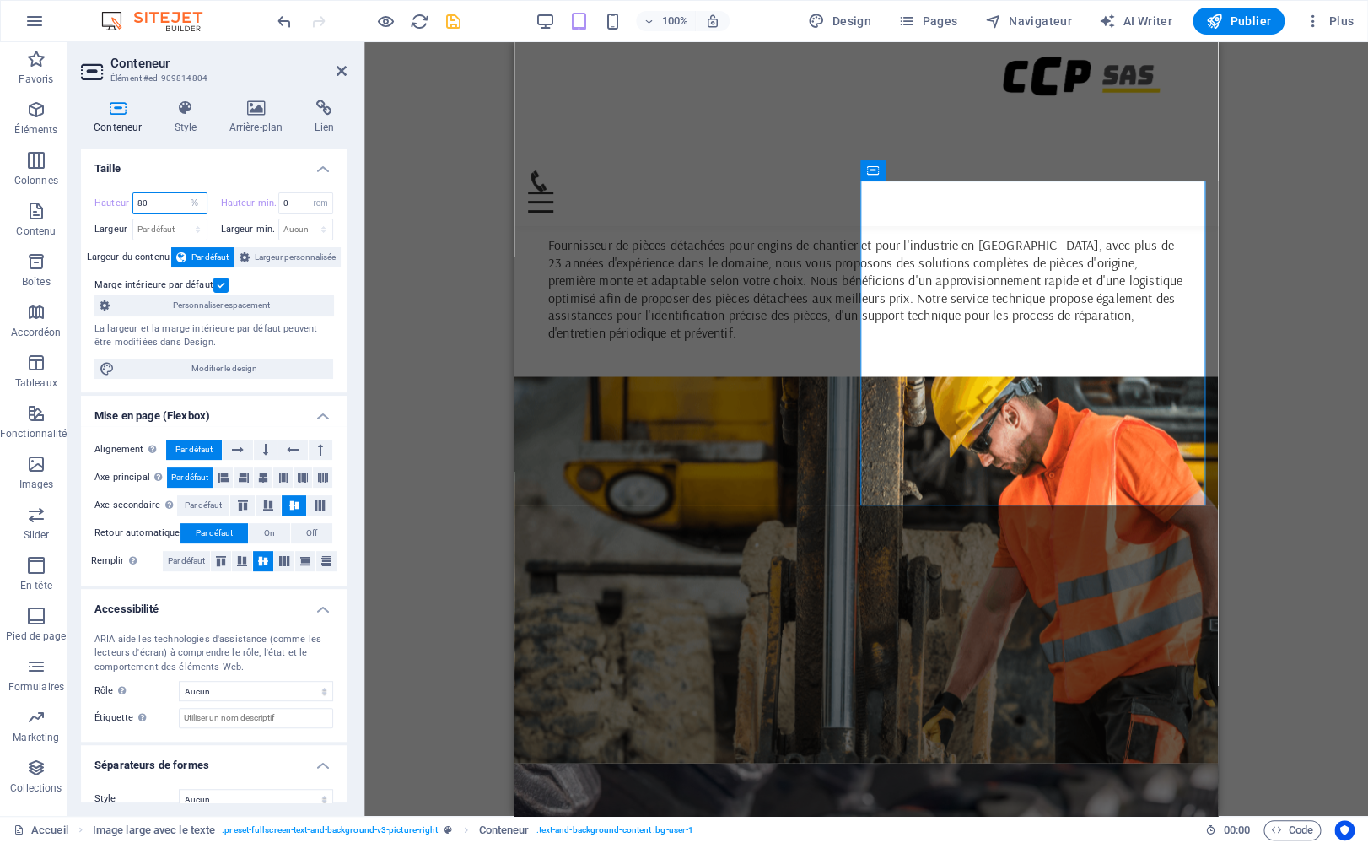
drag, startPoint x: 159, startPoint y: 206, endPoint x: 62, endPoint y: 179, distance: 99.9
click at [133, 193] on input "80" at bounding box center [169, 203] width 73 height 20
type input "100"
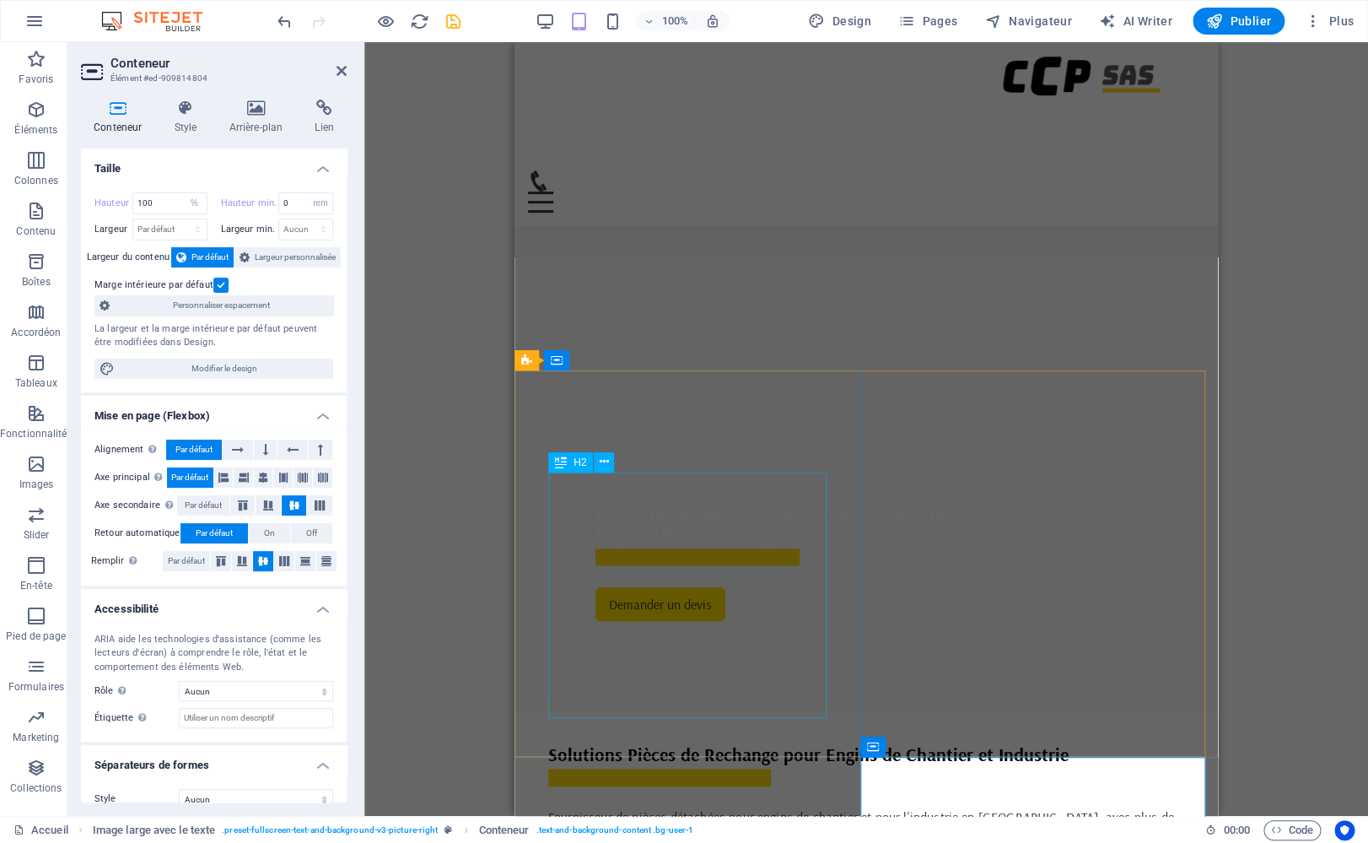
scroll to position [457, 0]
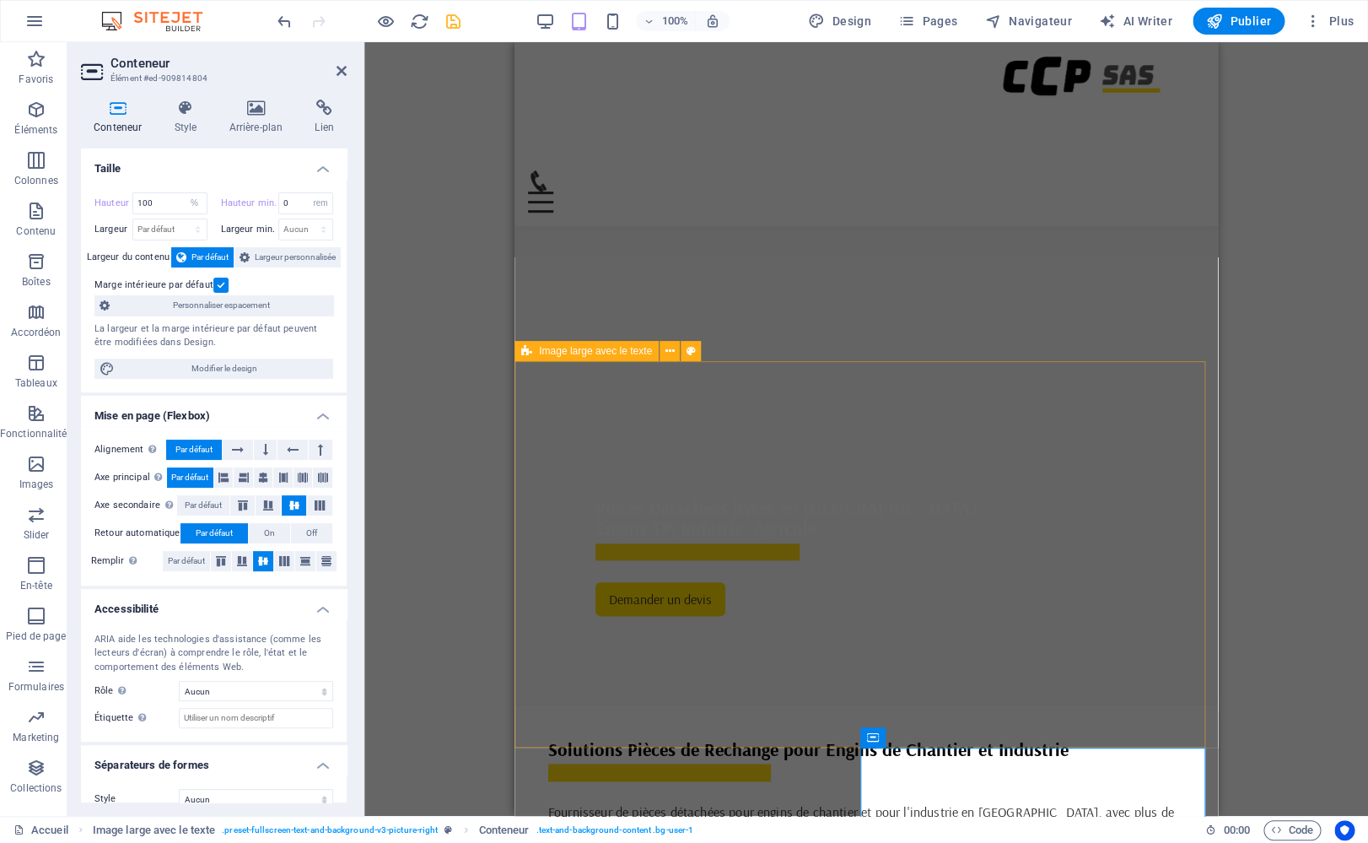
click at [528, 352] on icon at bounding box center [526, 351] width 11 height 20
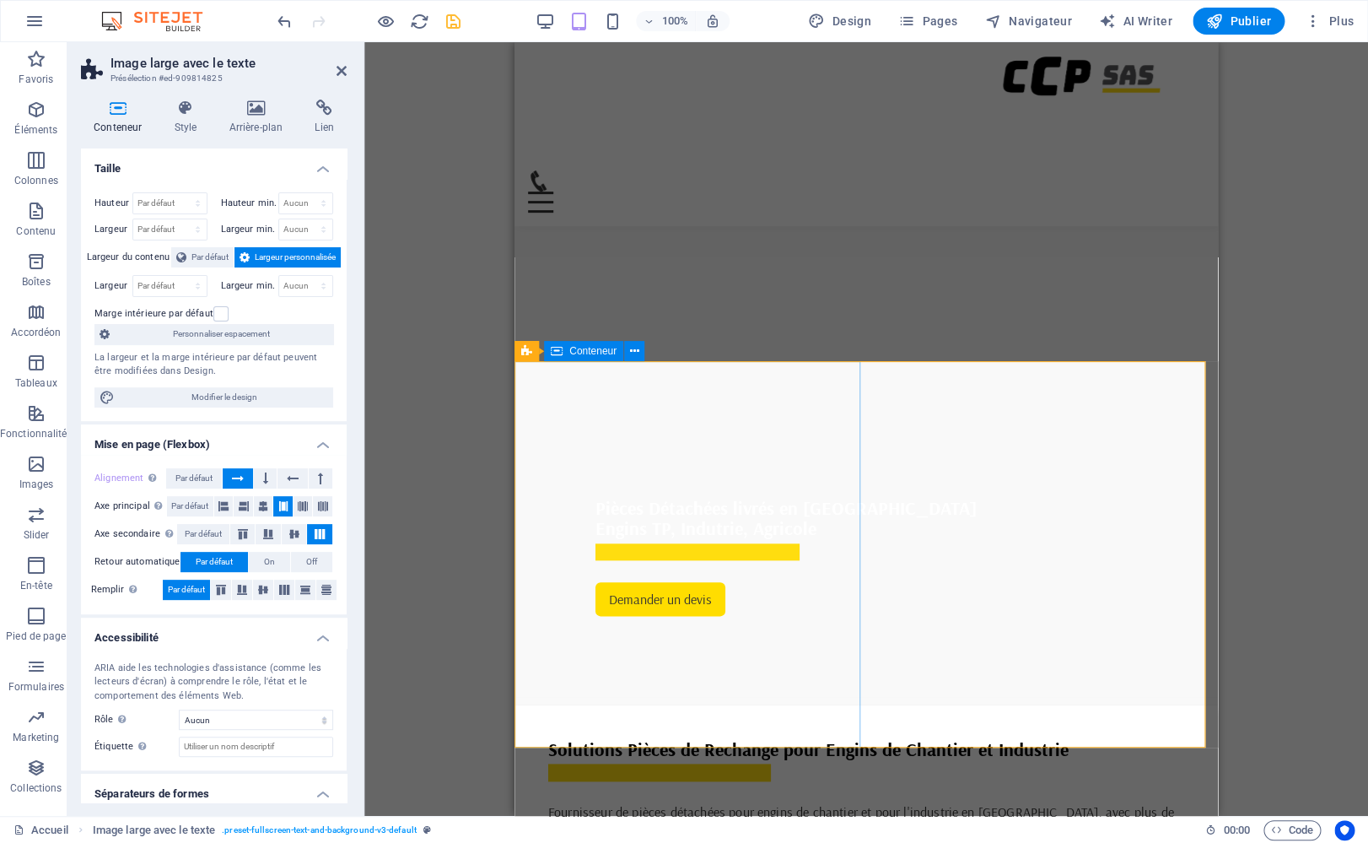
click at [595, 353] on span "Conteneur" at bounding box center [592, 351] width 47 height 10
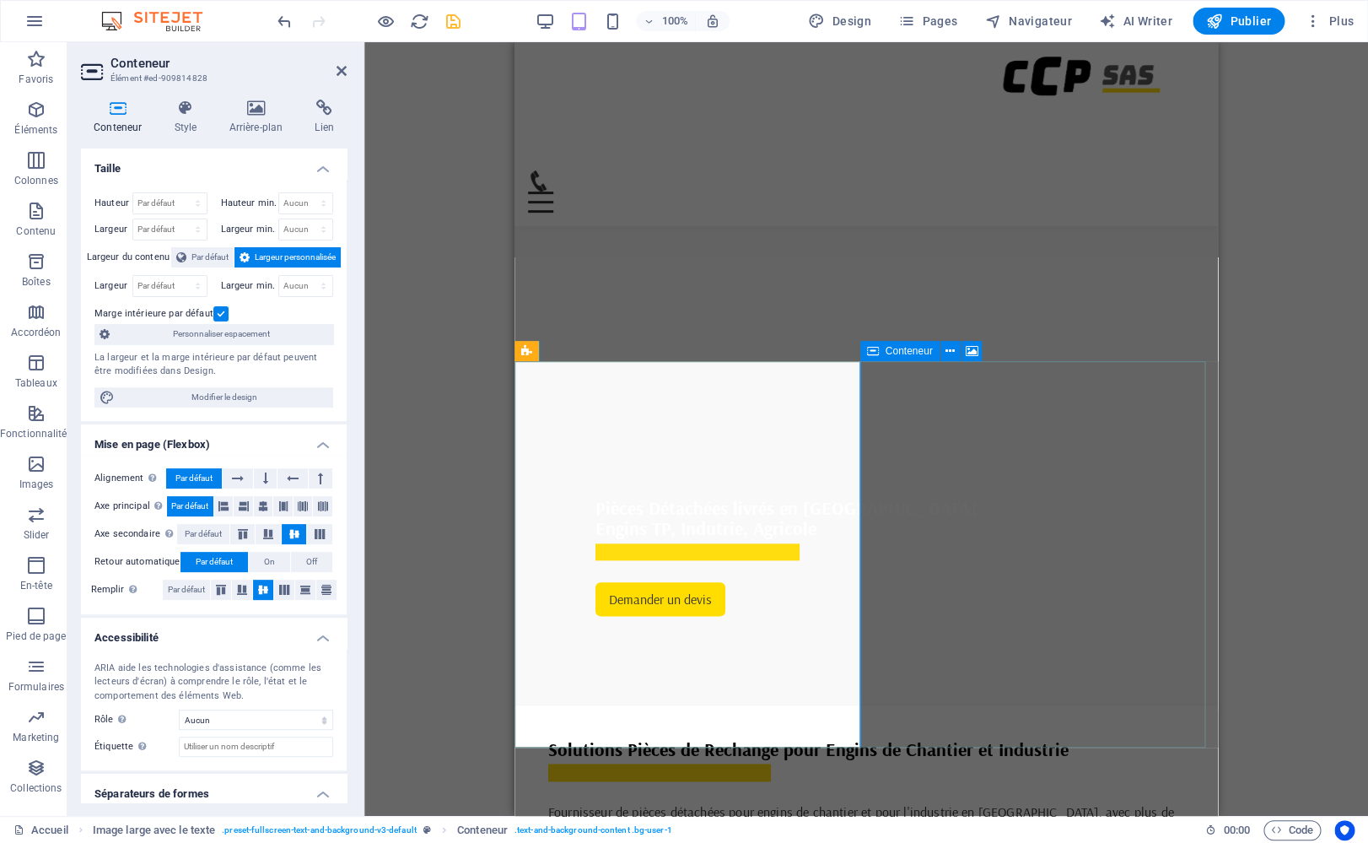
click at [919, 353] on span "Conteneur" at bounding box center [909, 351] width 47 height 10
select select "vh"
select select "px"
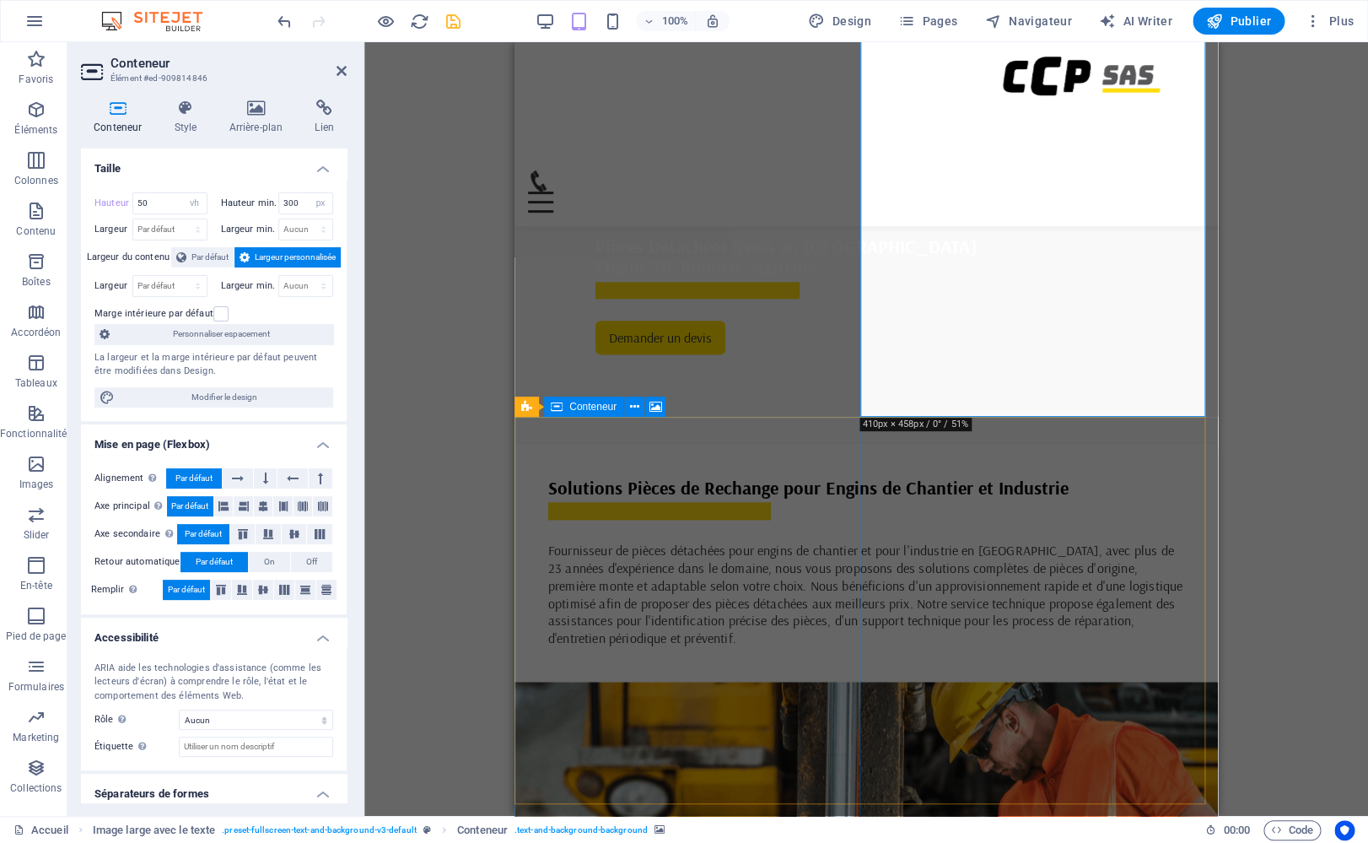
scroll to position [847, 0]
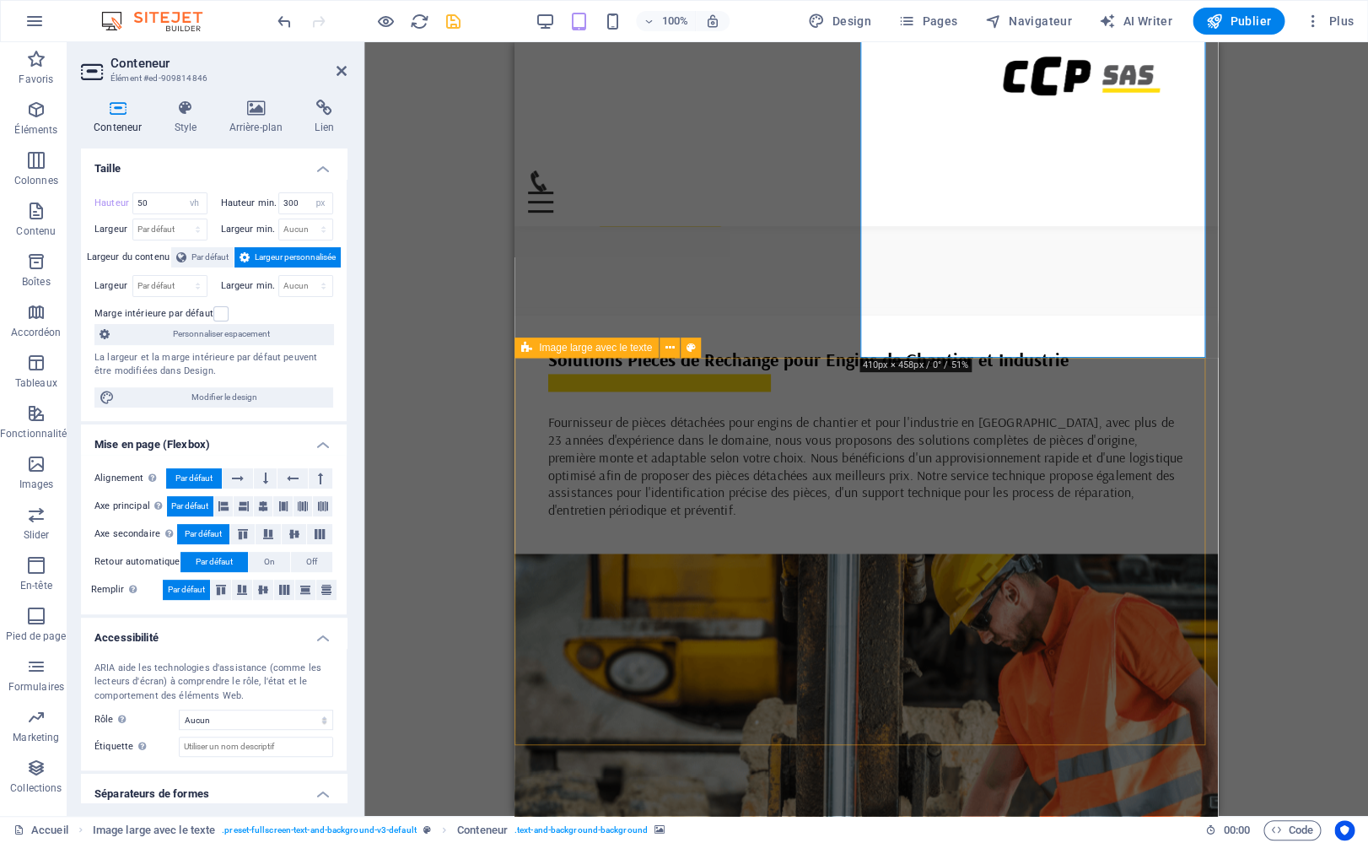
click at [541, 342] on span "Image large avec le texte" at bounding box center [595, 347] width 113 height 10
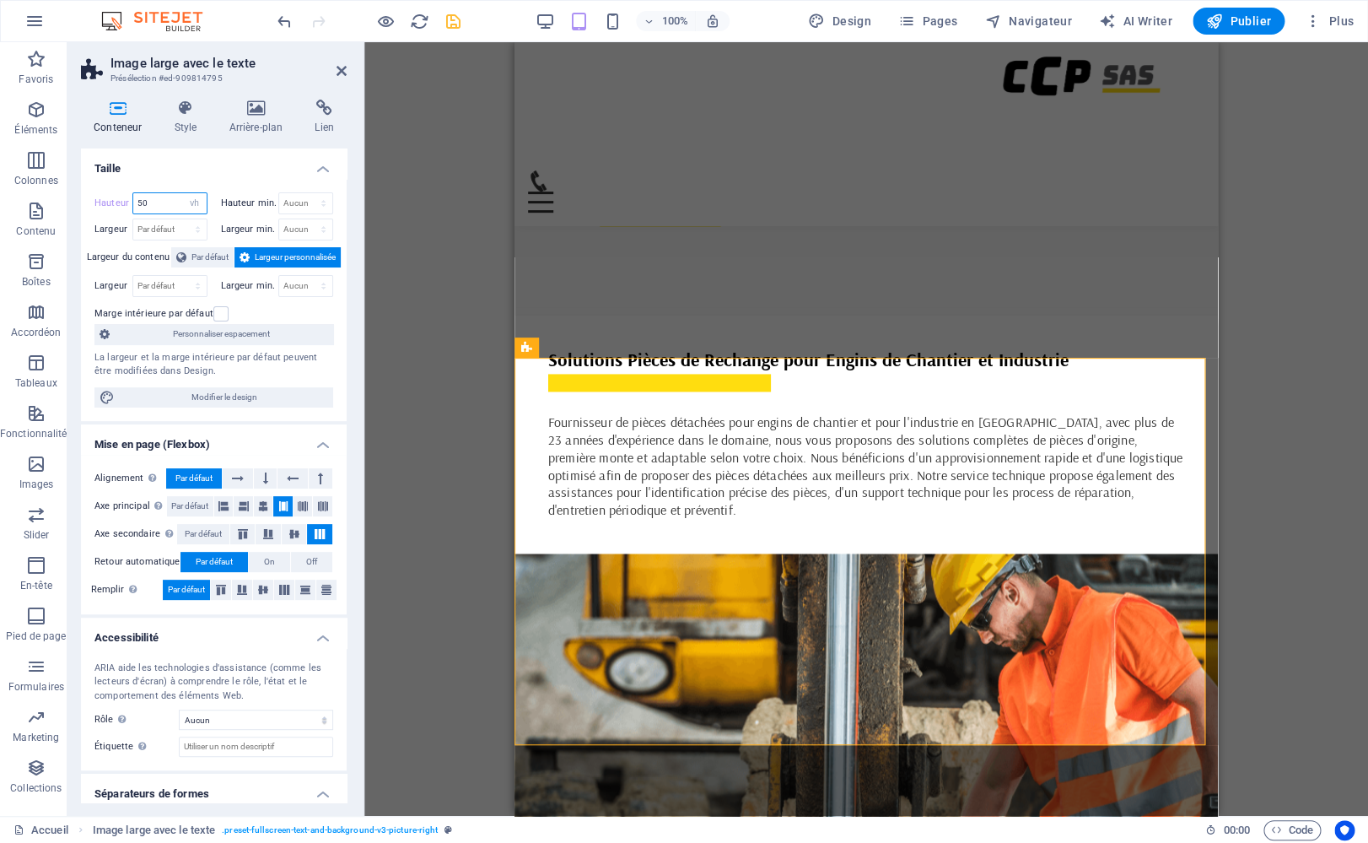
drag, startPoint x: 150, startPoint y: 202, endPoint x: 97, endPoint y: 186, distance: 55.8
click at [133, 193] on input "50" at bounding box center [169, 203] width 73 height 20
select select "%"
click option "%" at bounding box center [0, 0] width 0 height 0
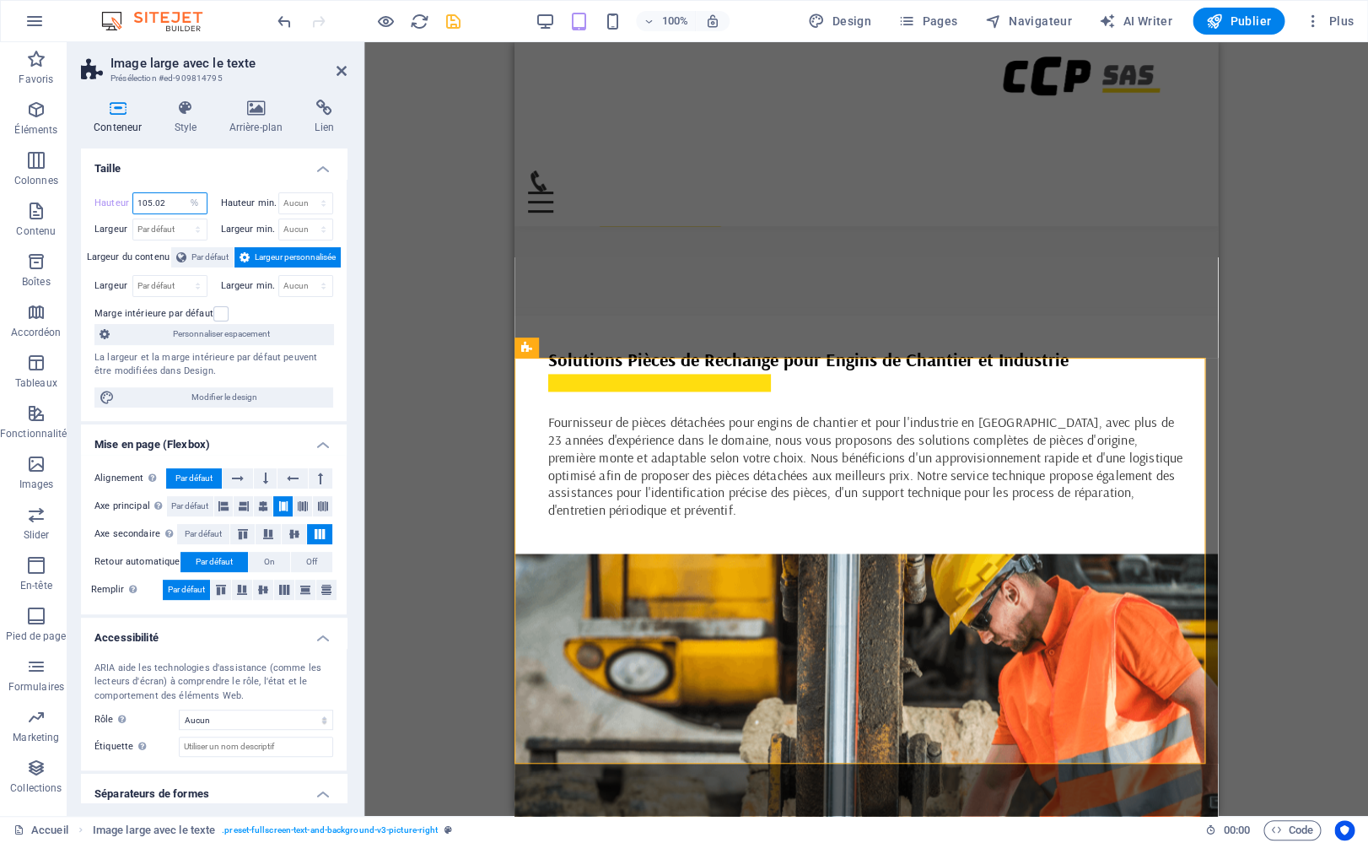
drag, startPoint x: 173, startPoint y: 204, endPoint x: 113, endPoint y: 190, distance: 61.6
click at [133, 193] on input "105.02" at bounding box center [169, 203] width 73 height 20
type input "100"
click at [341, 75] on icon at bounding box center [342, 70] width 10 height 13
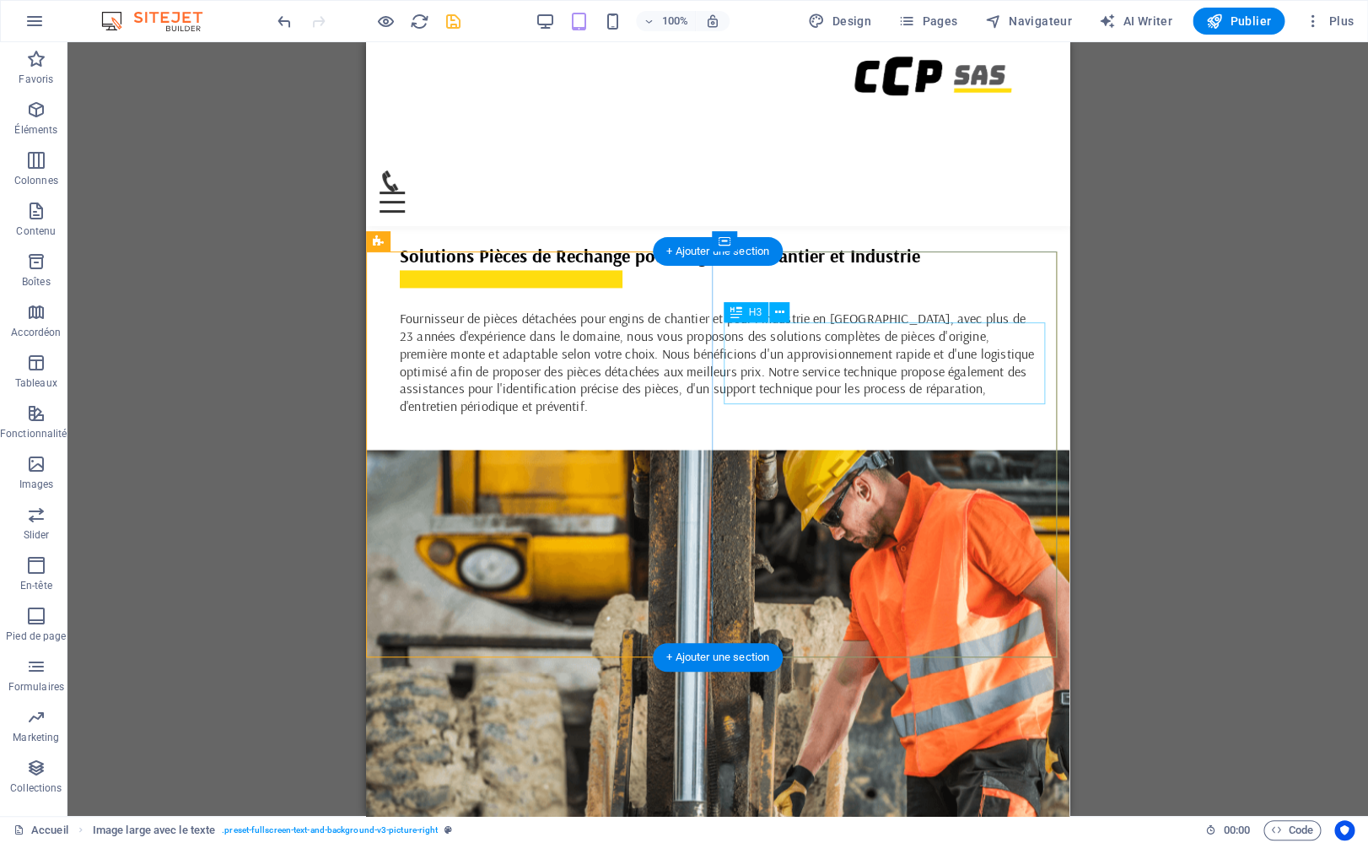
scroll to position [953, 0]
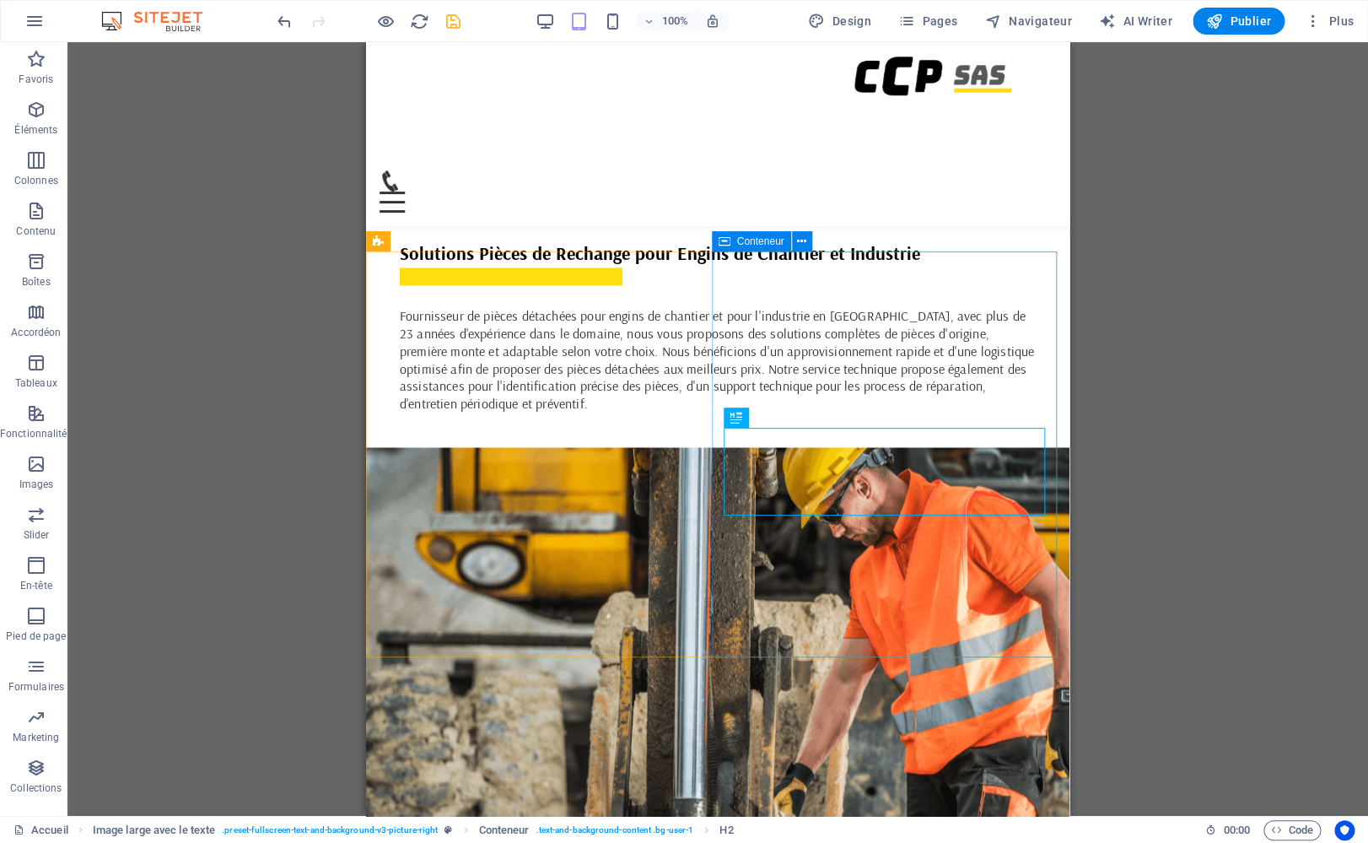
click at [783, 244] on span "Conteneur" at bounding box center [760, 241] width 47 height 10
click at [450, 21] on icon "save" at bounding box center [453, 21] width 19 height 19
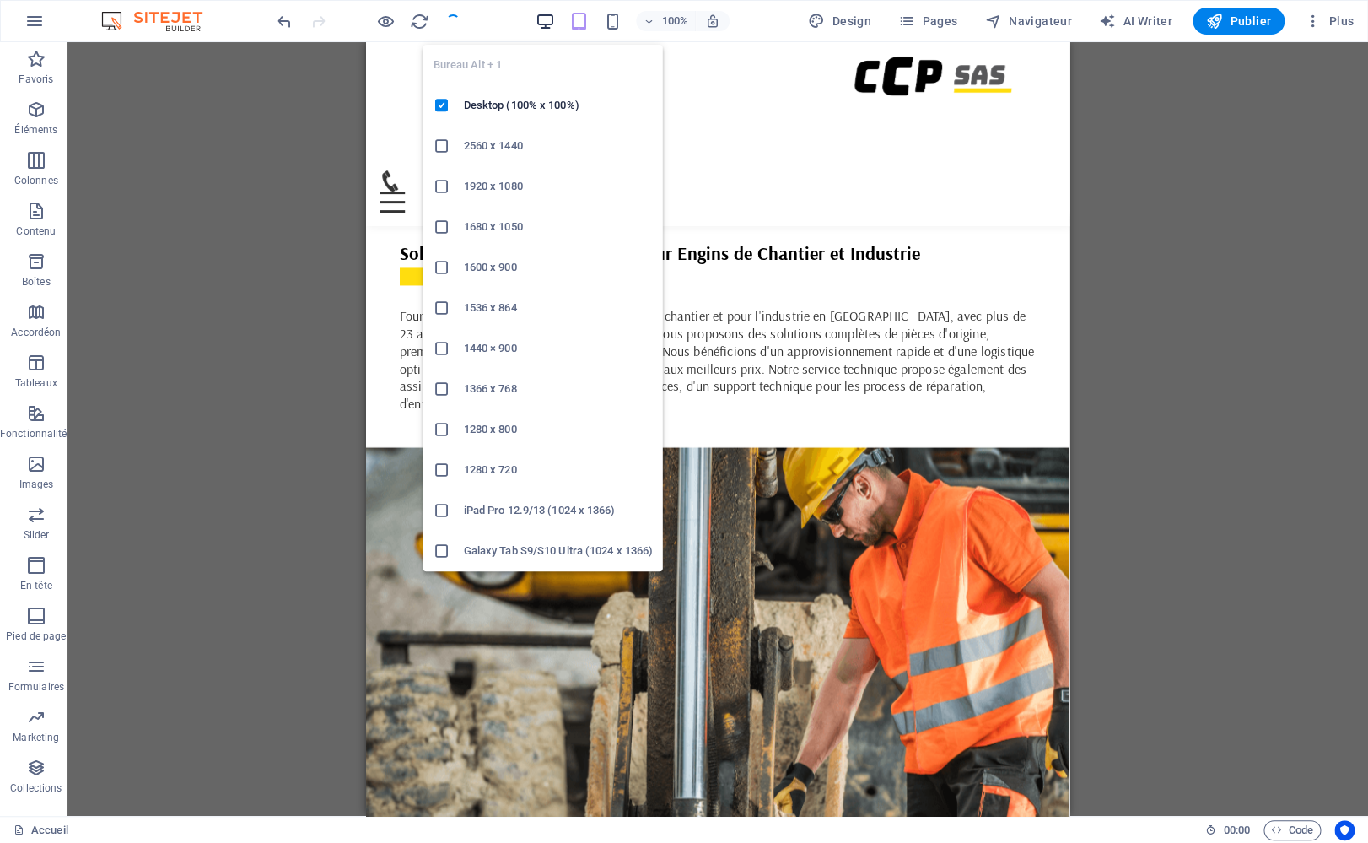
click at [542, 22] on icon "button" at bounding box center [545, 21] width 19 height 19
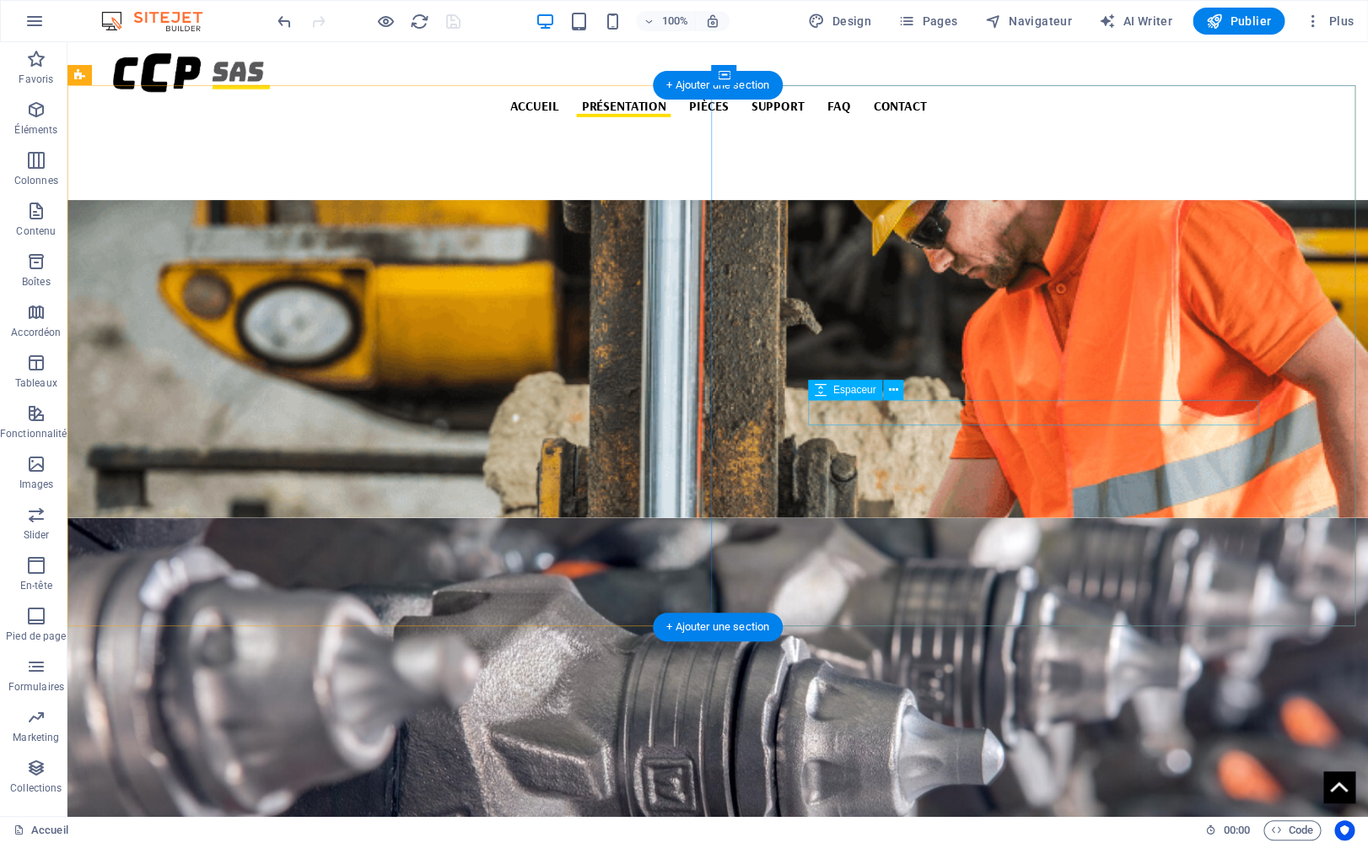
scroll to position [1567, 0]
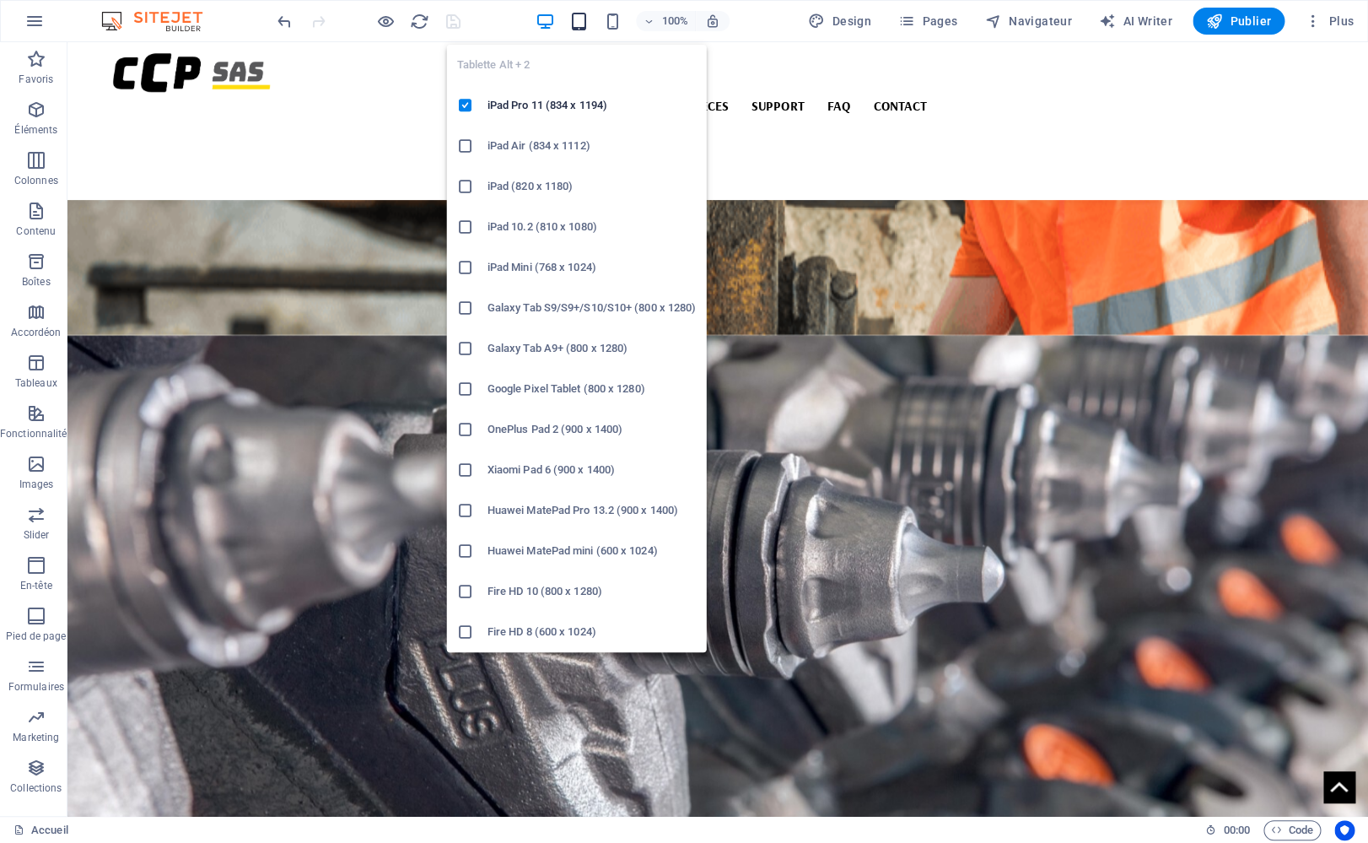
click at [576, 17] on icon "button" at bounding box center [578, 21] width 19 height 19
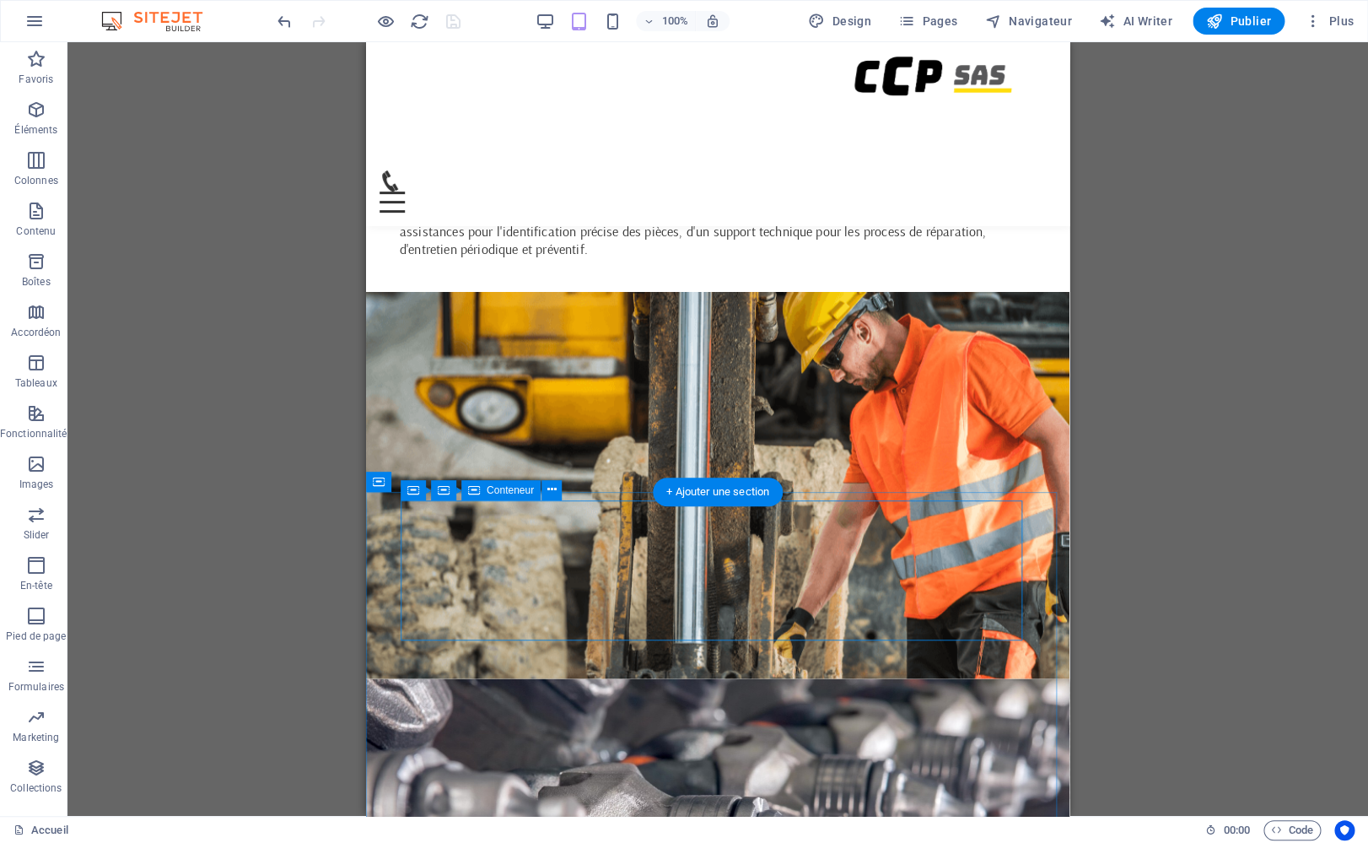
scroll to position [1118, 0]
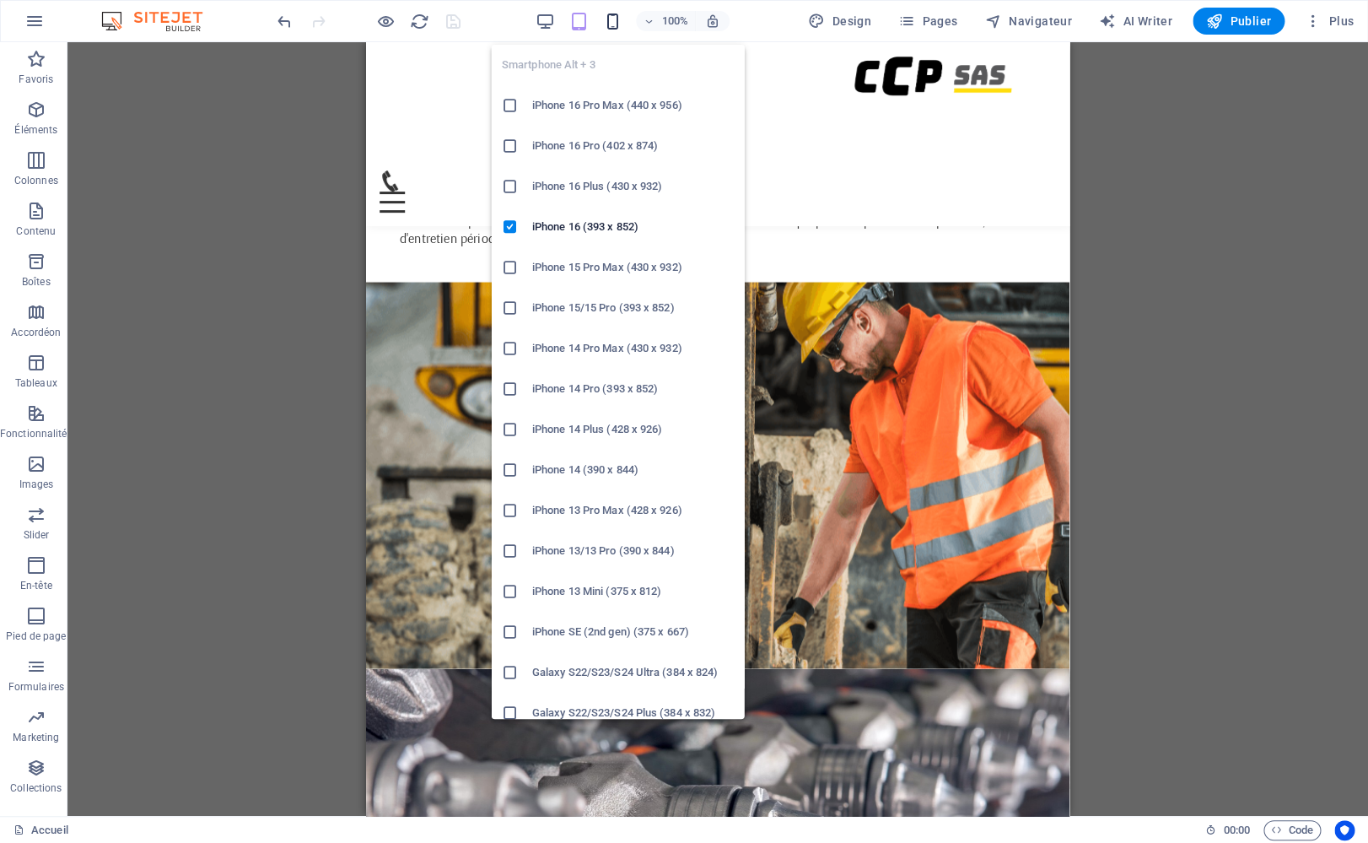
click at [607, 26] on icon "button" at bounding box center [612, 21] width 19 height 19
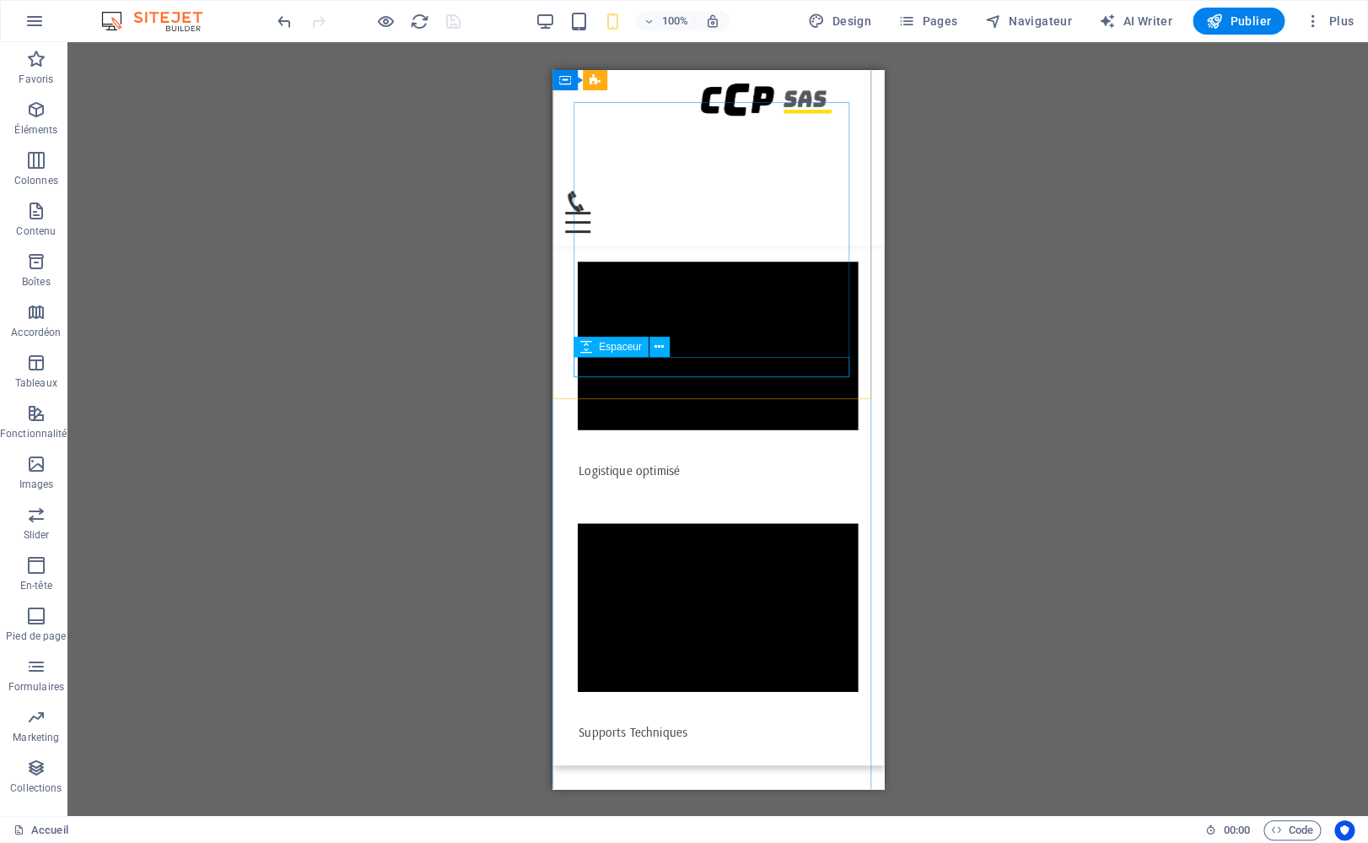
scroll to position [2173, 0]
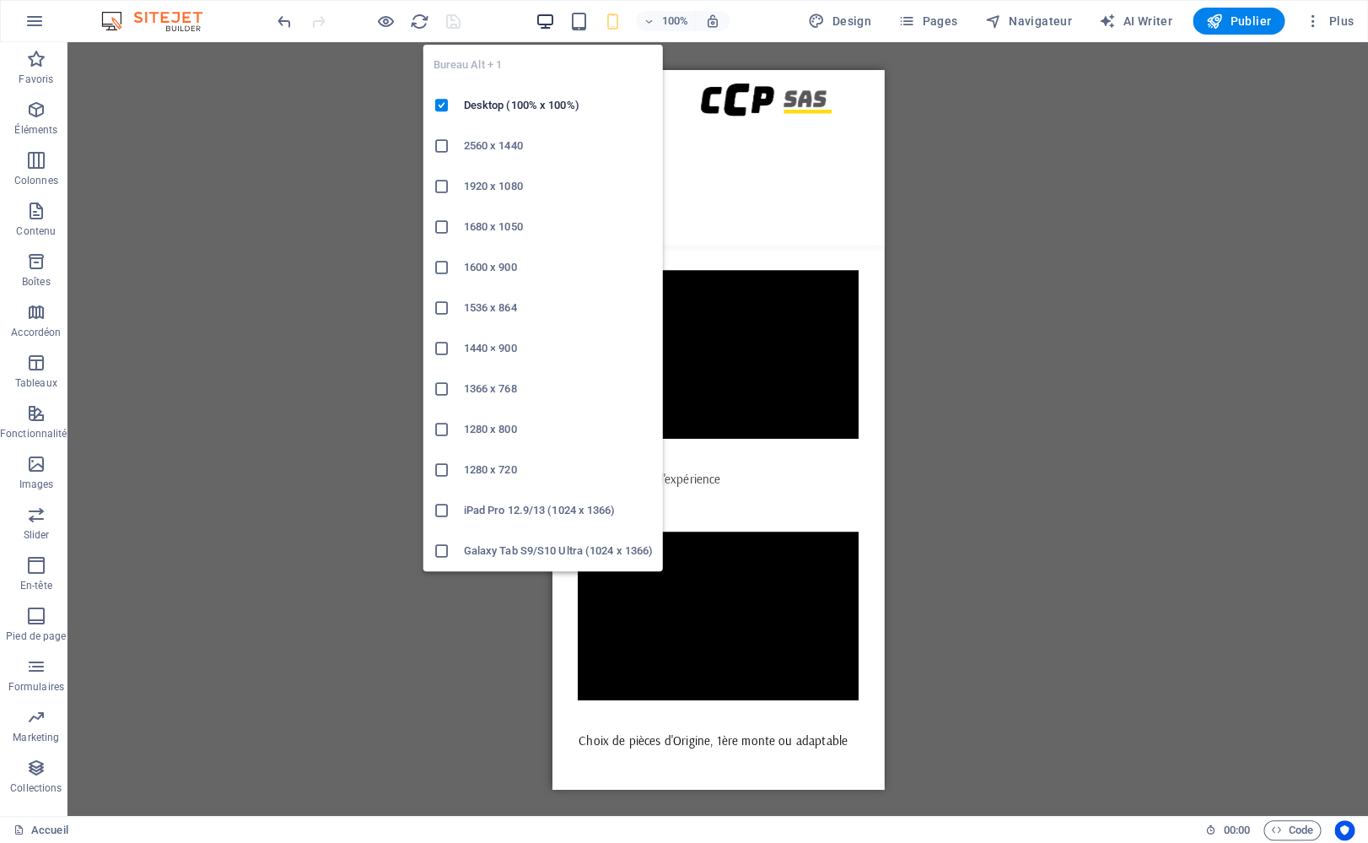
click at [543, 26] on icon "button" at bounding box center [545, 21] width 19 height 19
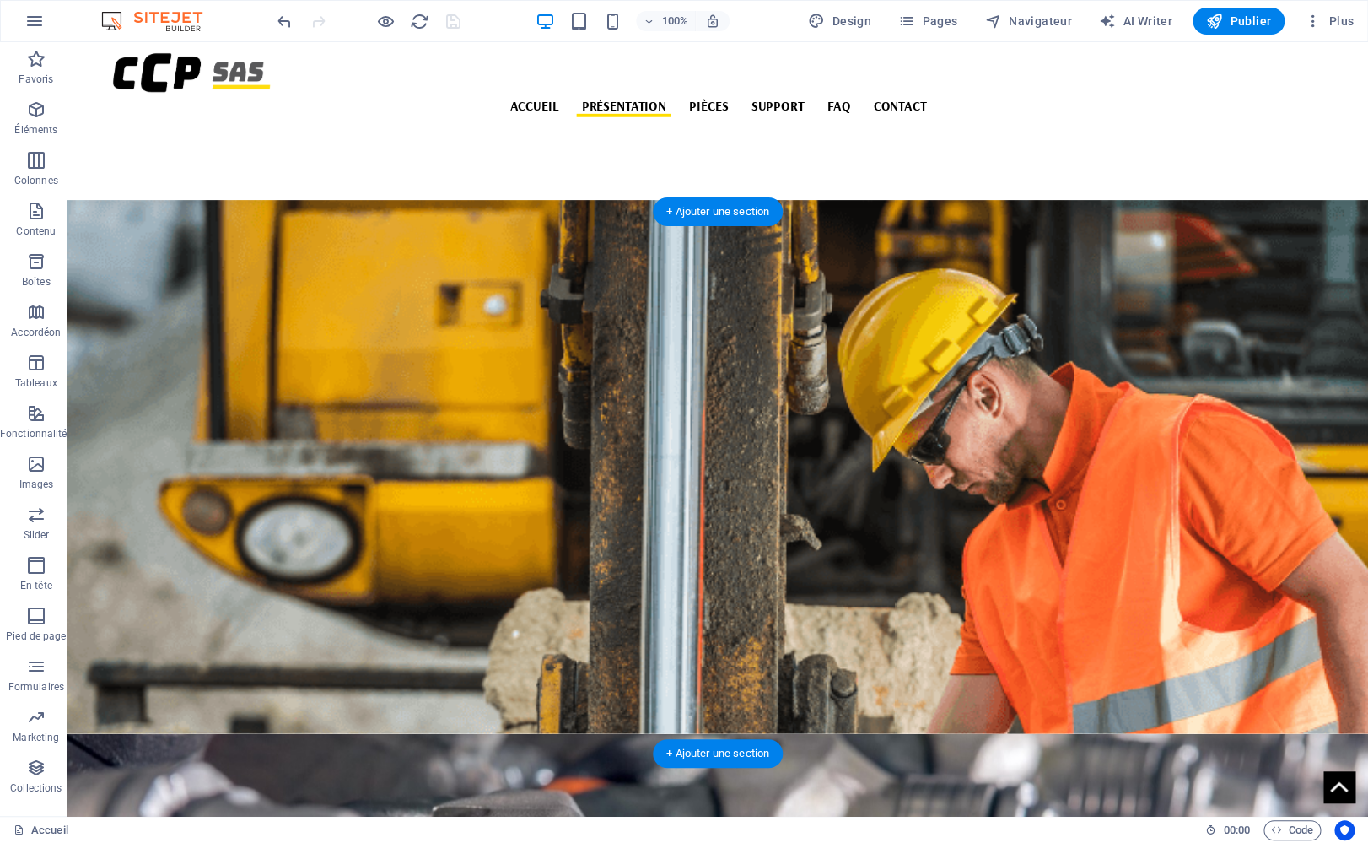
scroll to position [1169, 0]
select select "px"
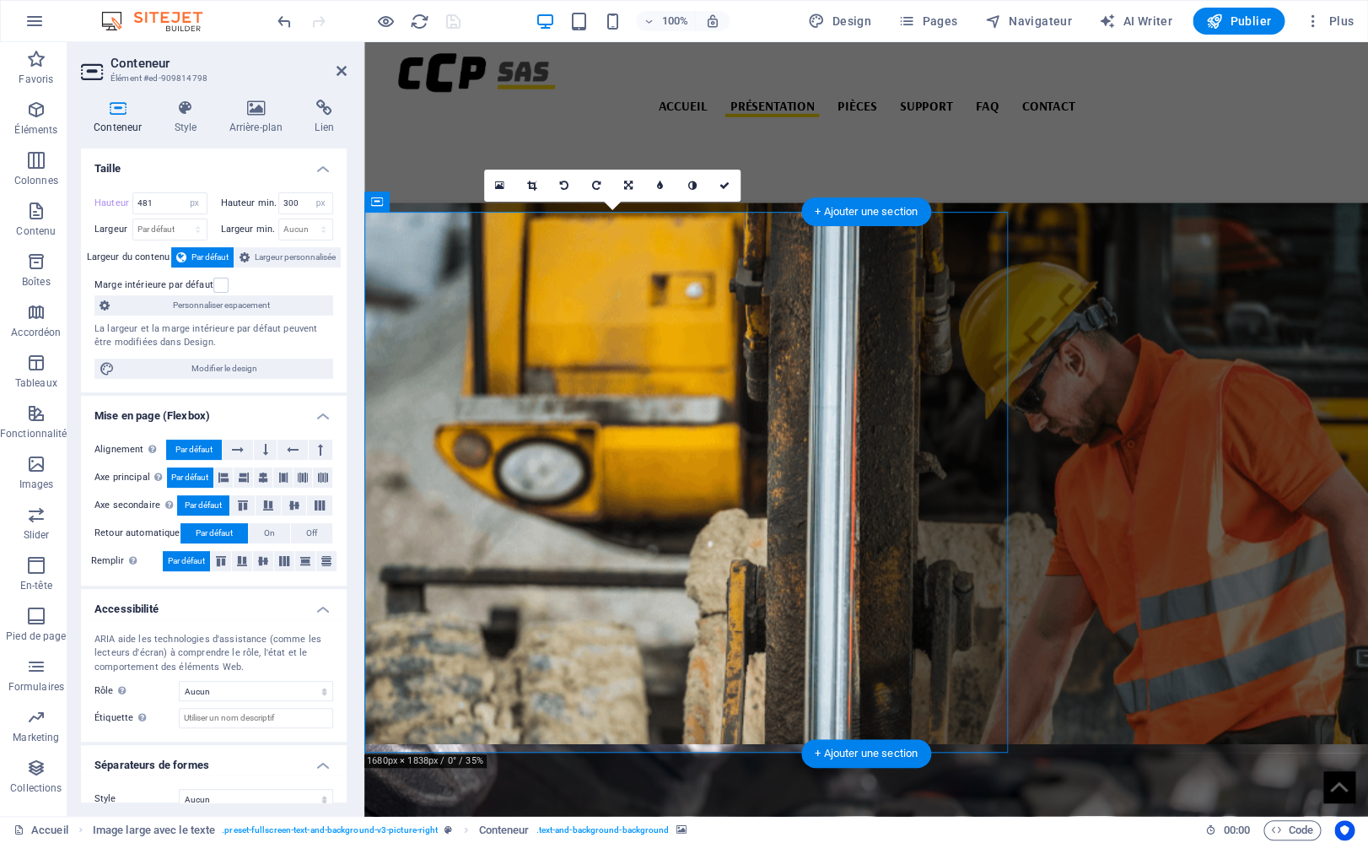
type input "70"
select select "vh"
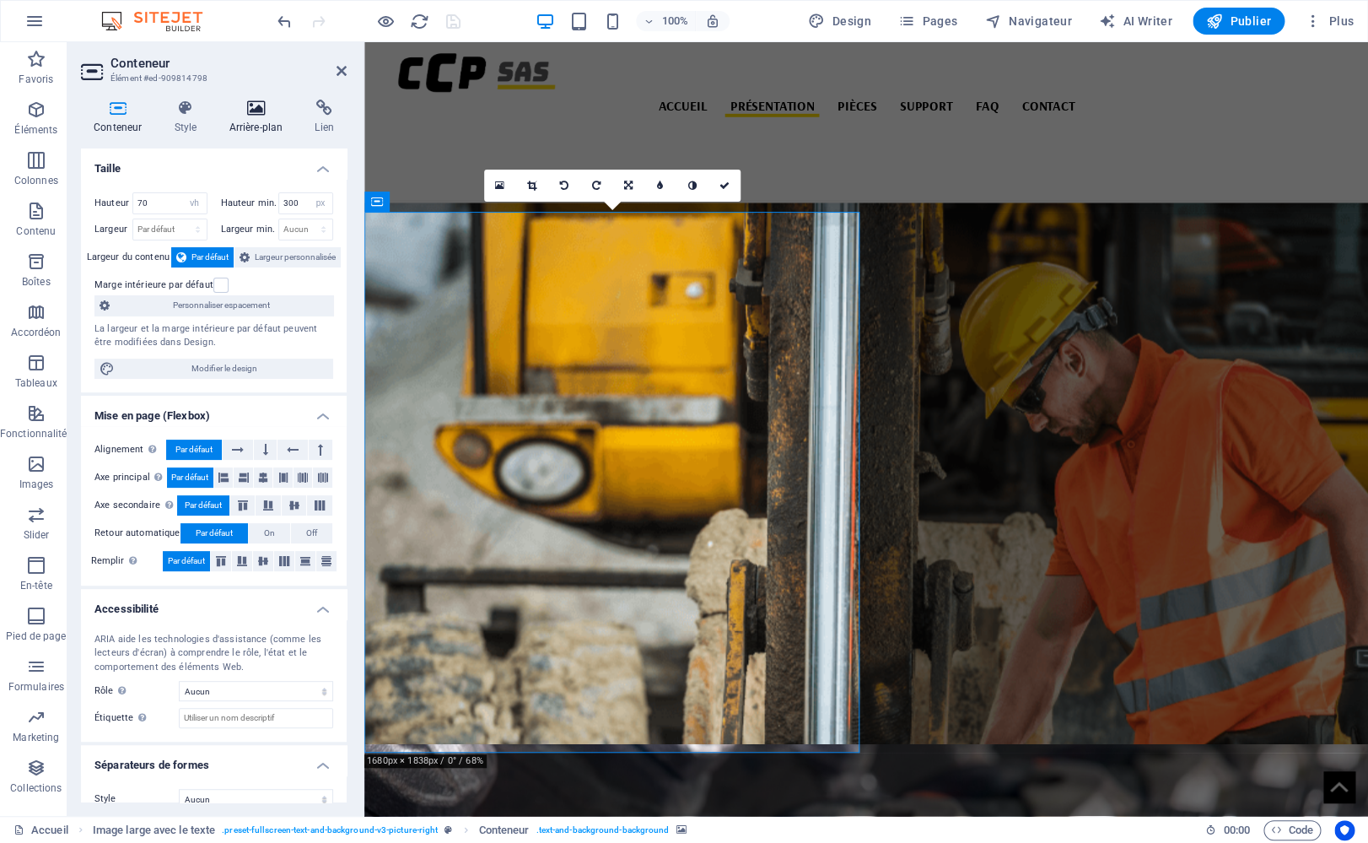
click at [261, 112] on icon at bounding box center [255, 108] width 79 height 17
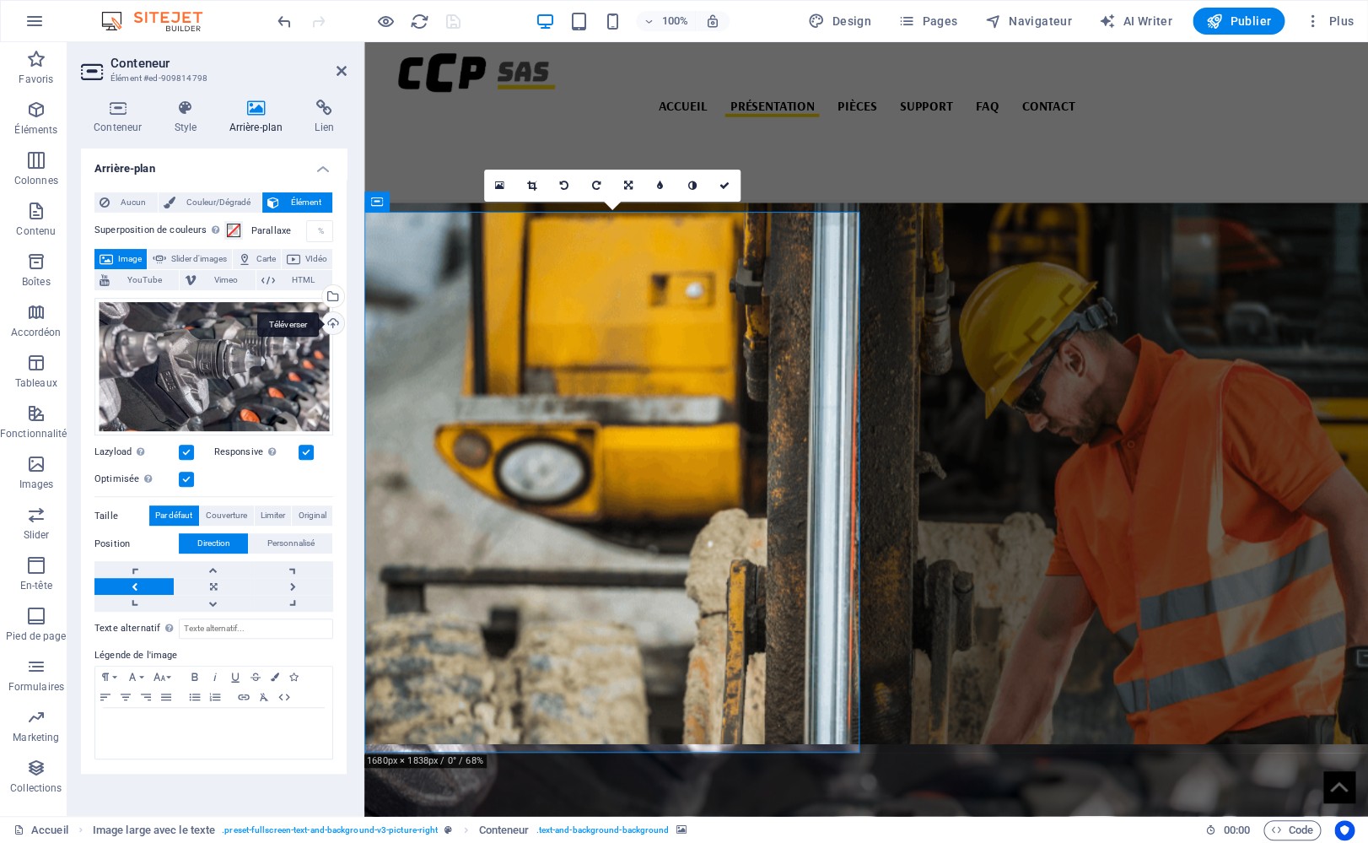
click at [328, 321] on div "Téléverser" at bounding box center [331, 324] width 25 height 25
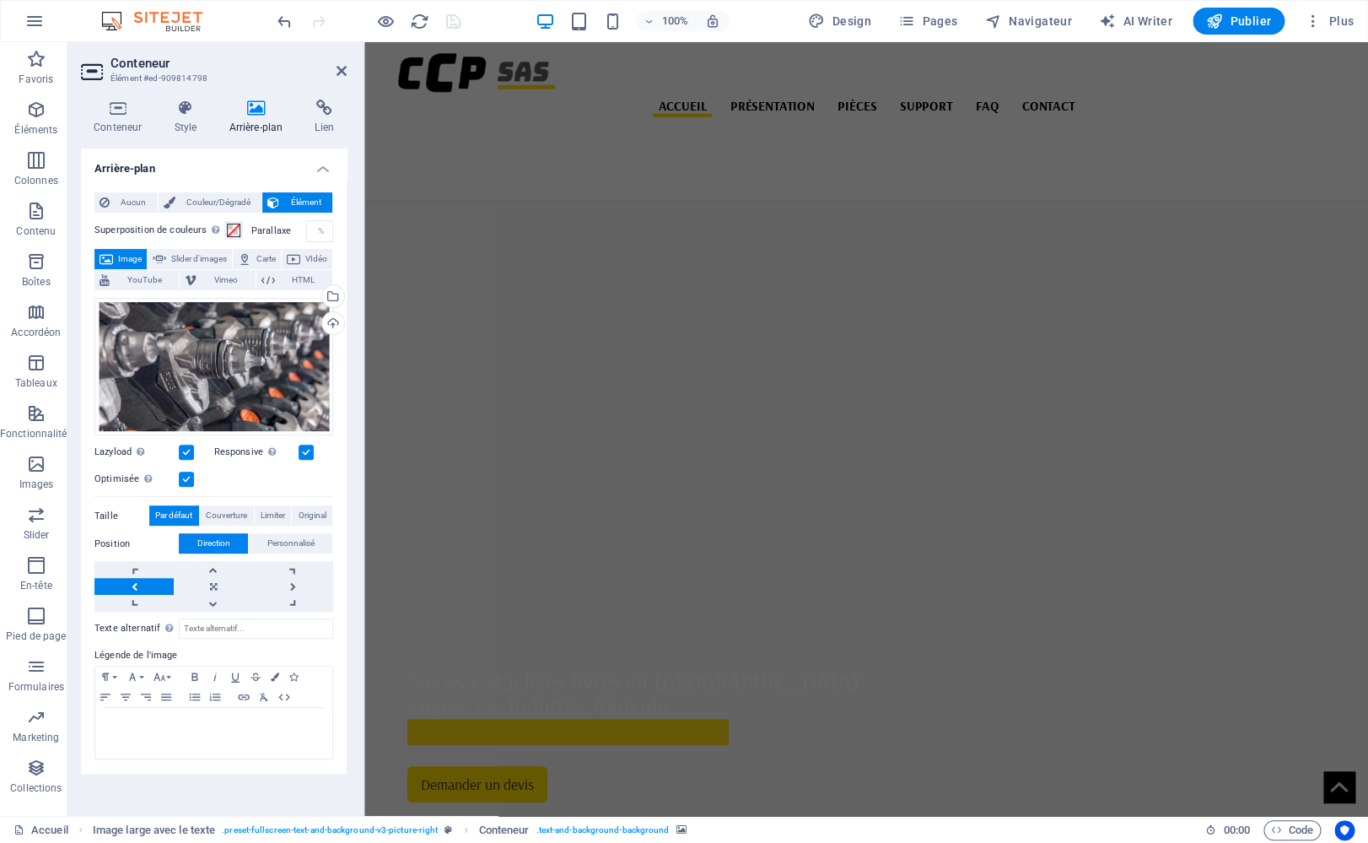
scroll to position [0, 0]
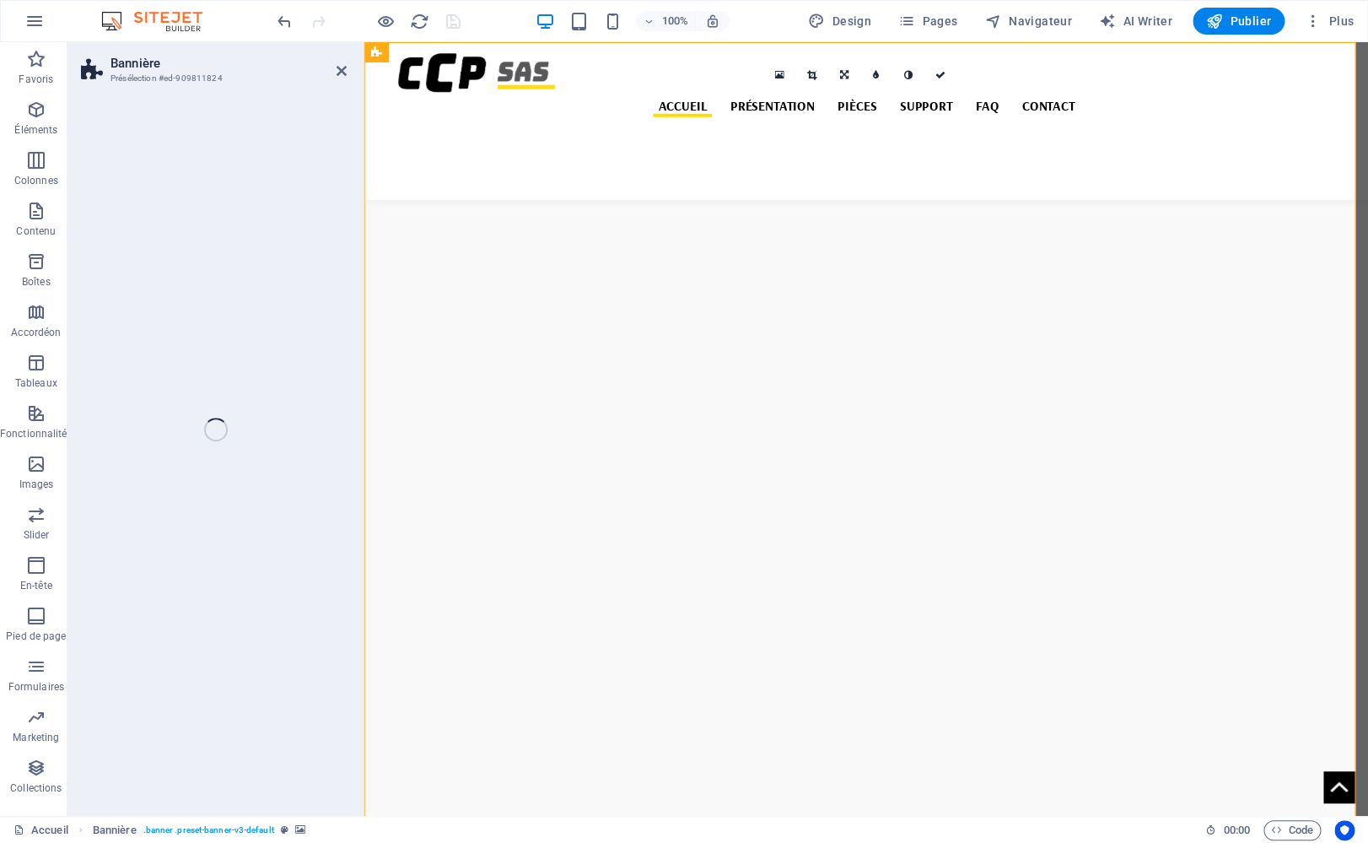
select select "%"
select select "px"
select select "%"
select select "px"
select select "ms"
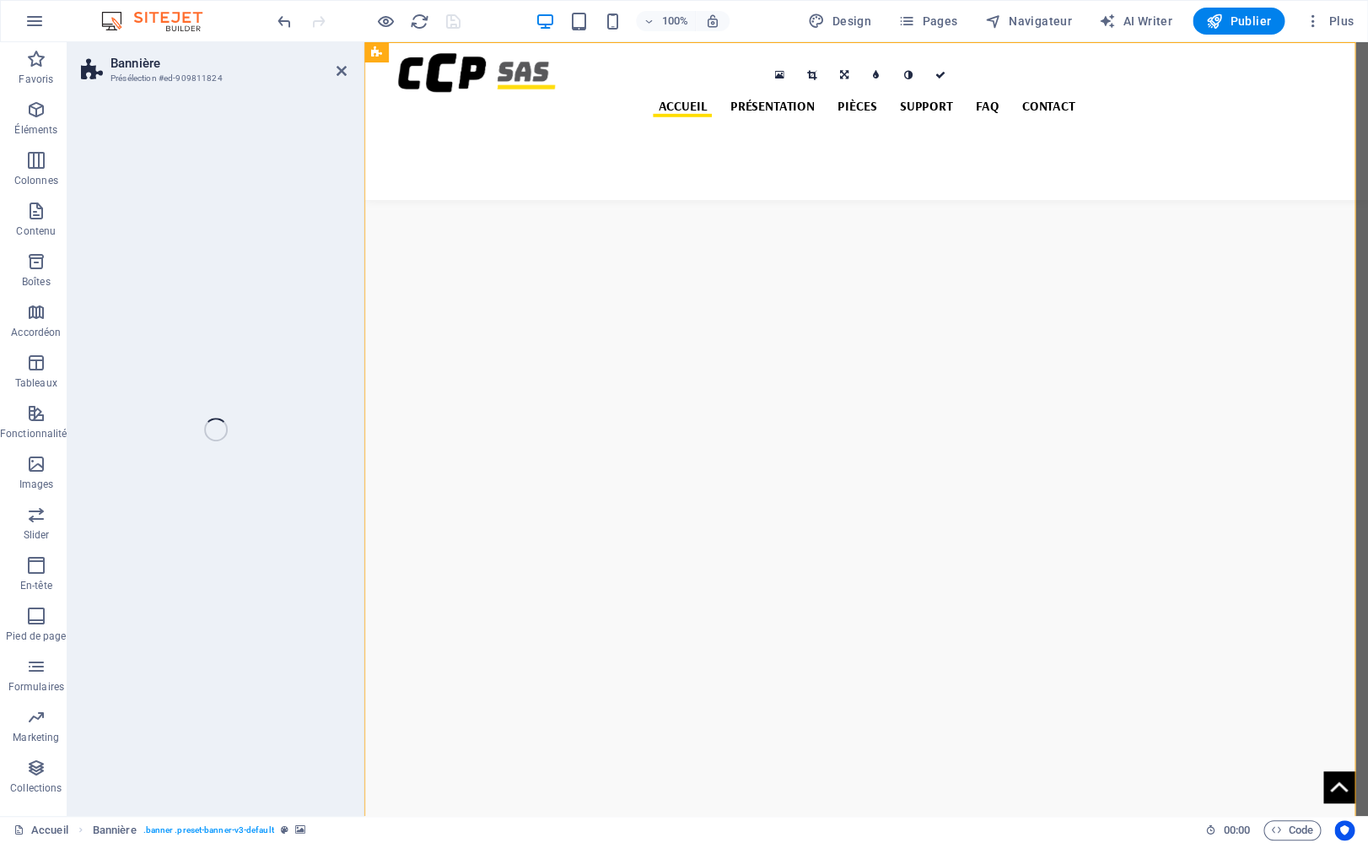
select select "s"
select select "progressive"
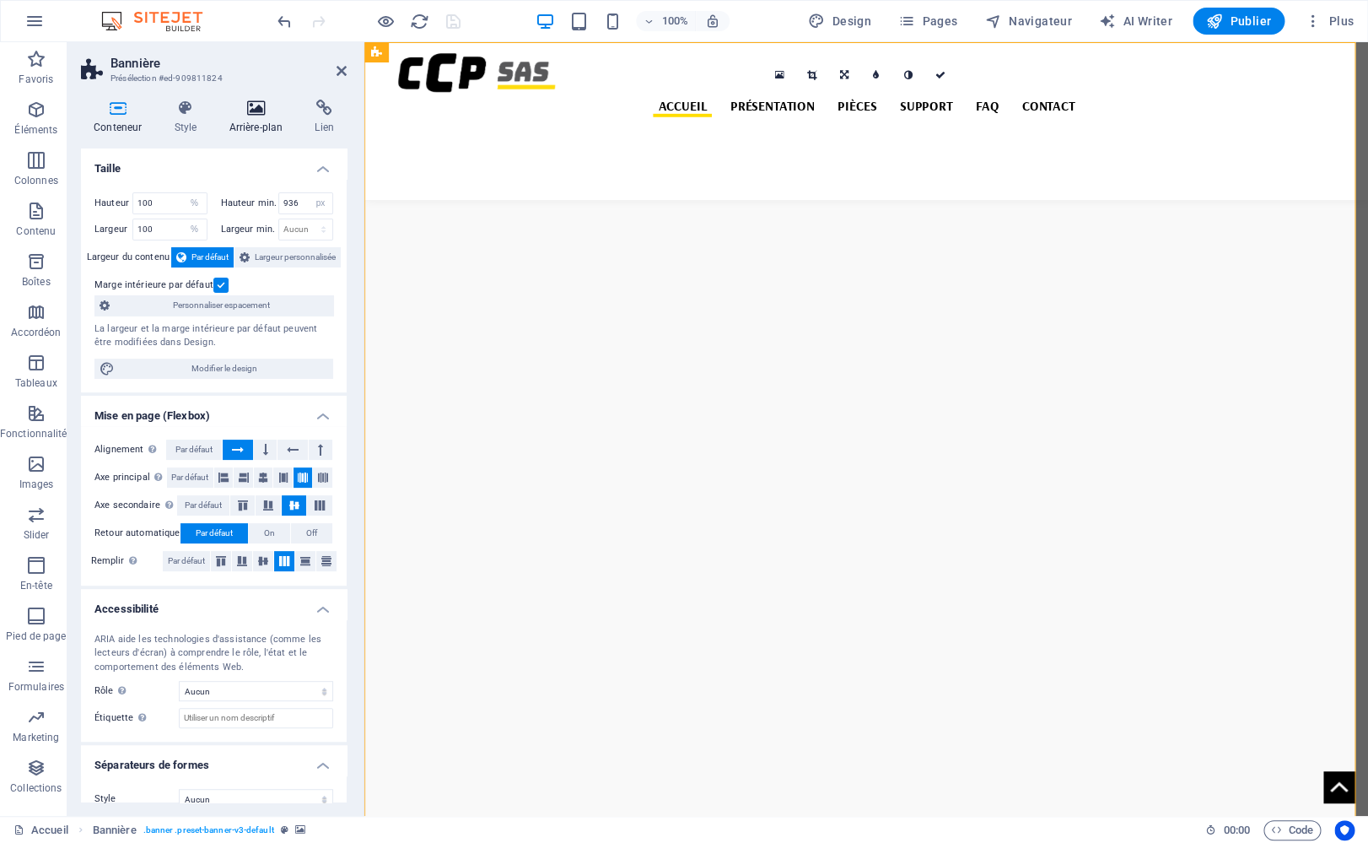
click at [267, 112] on icon at bounding box center [255, 108] width 79 height 17
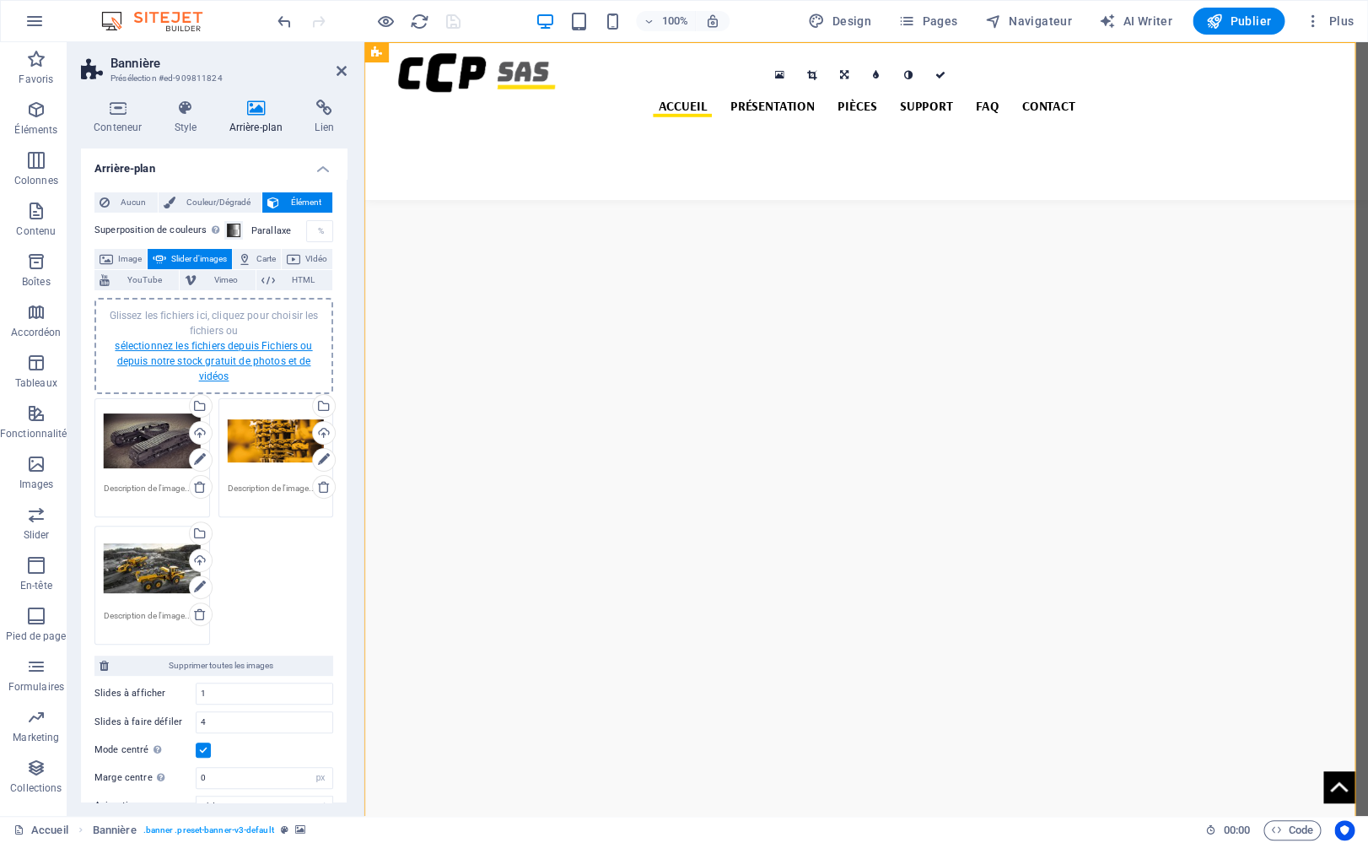
click at [233, 343] on link "sélectionnez les fichiers depuis Fichiers ou depuis notre stock gratuit de phot…" at bounding box center [213, 361] width 197 height 42
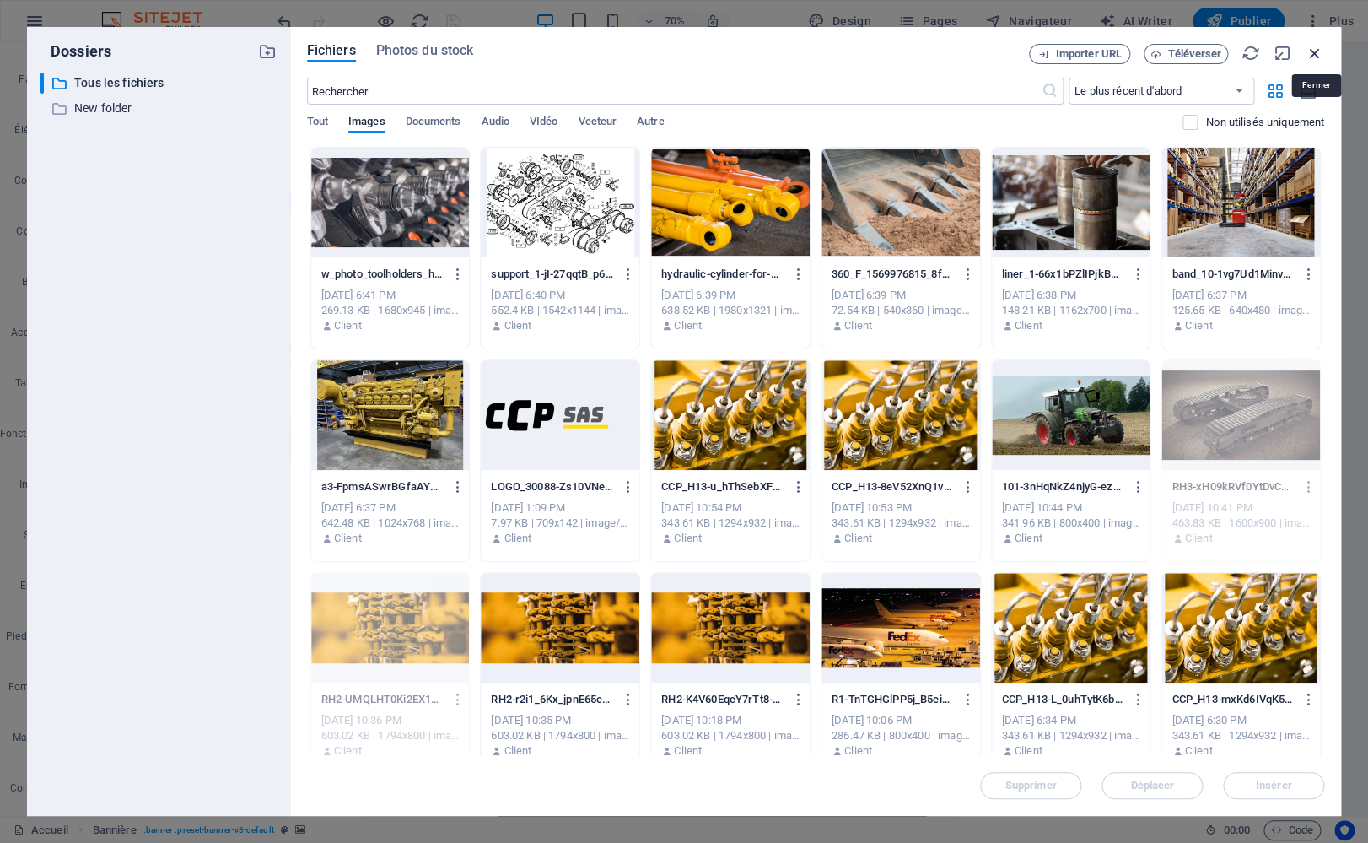
click at [1311, 53] on icon "button" at bounding box center [1315, 53] width 19 height 19
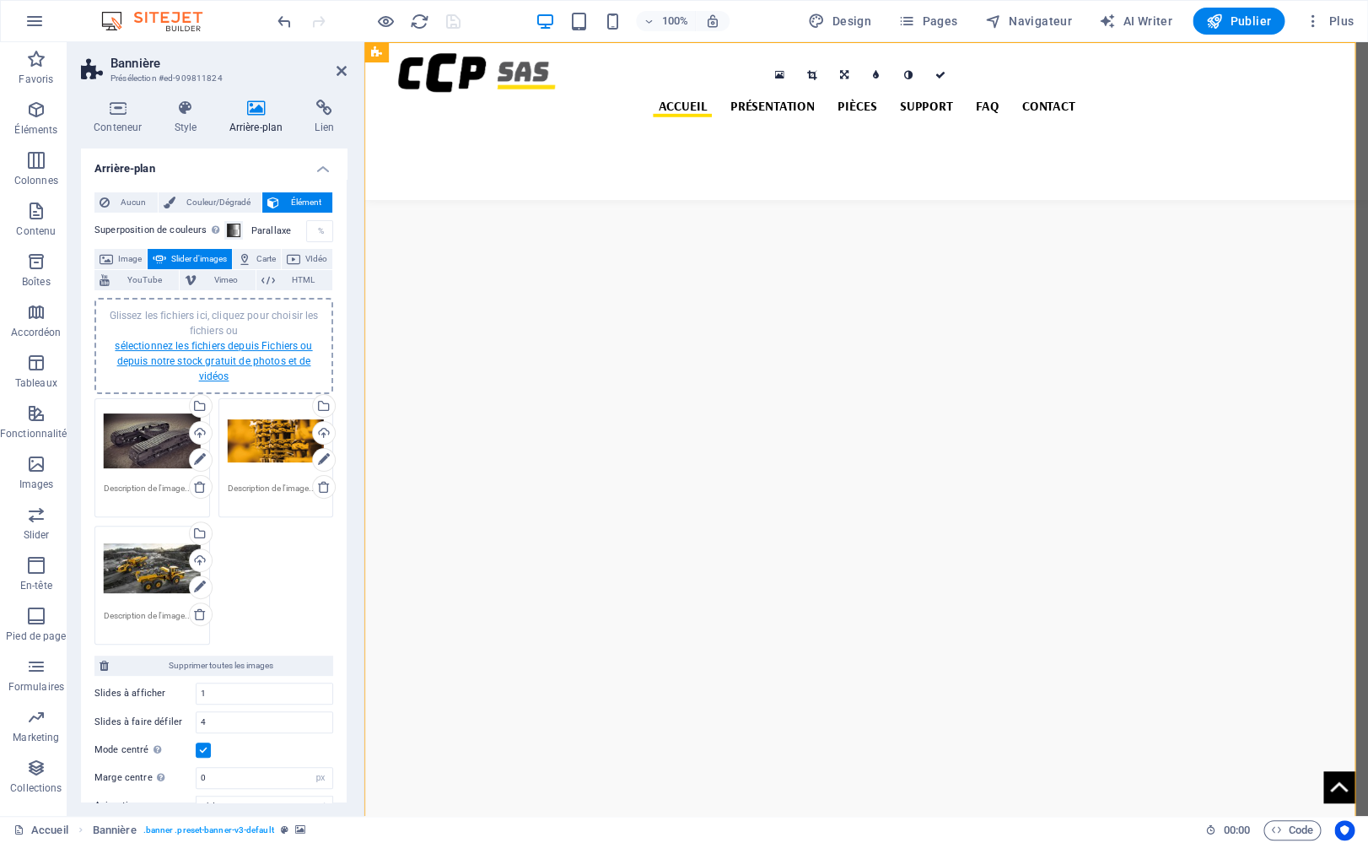
click at [258, 360] on link "sélectionnez les fichiers depuis Fichiers ou depuis notre stock gratuit de phot…" at bounding box center [213, 361] width 197 height 42
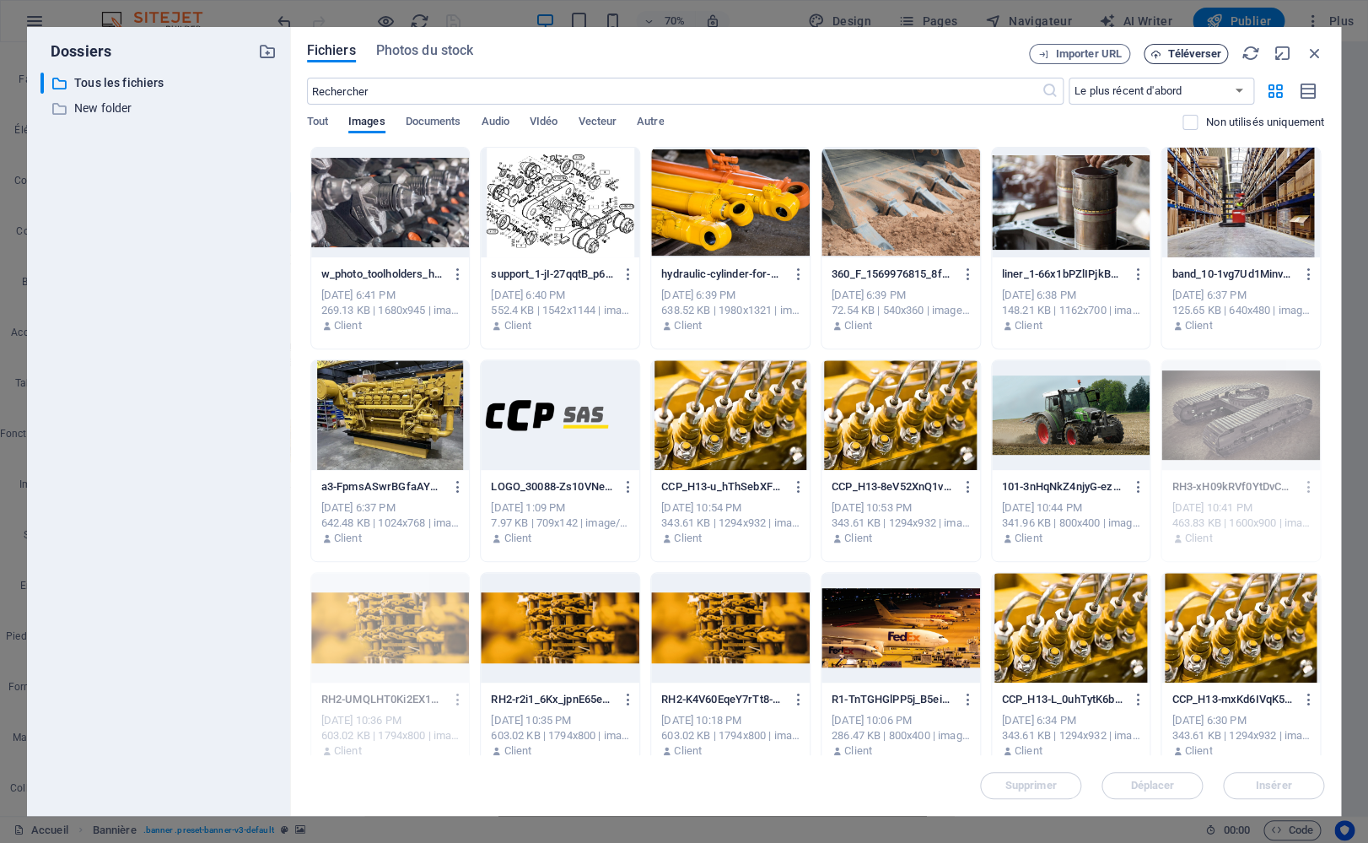
click at [1176, 55] on span "Téléverser" at bounding box center [1194, 54] width 53 height 10
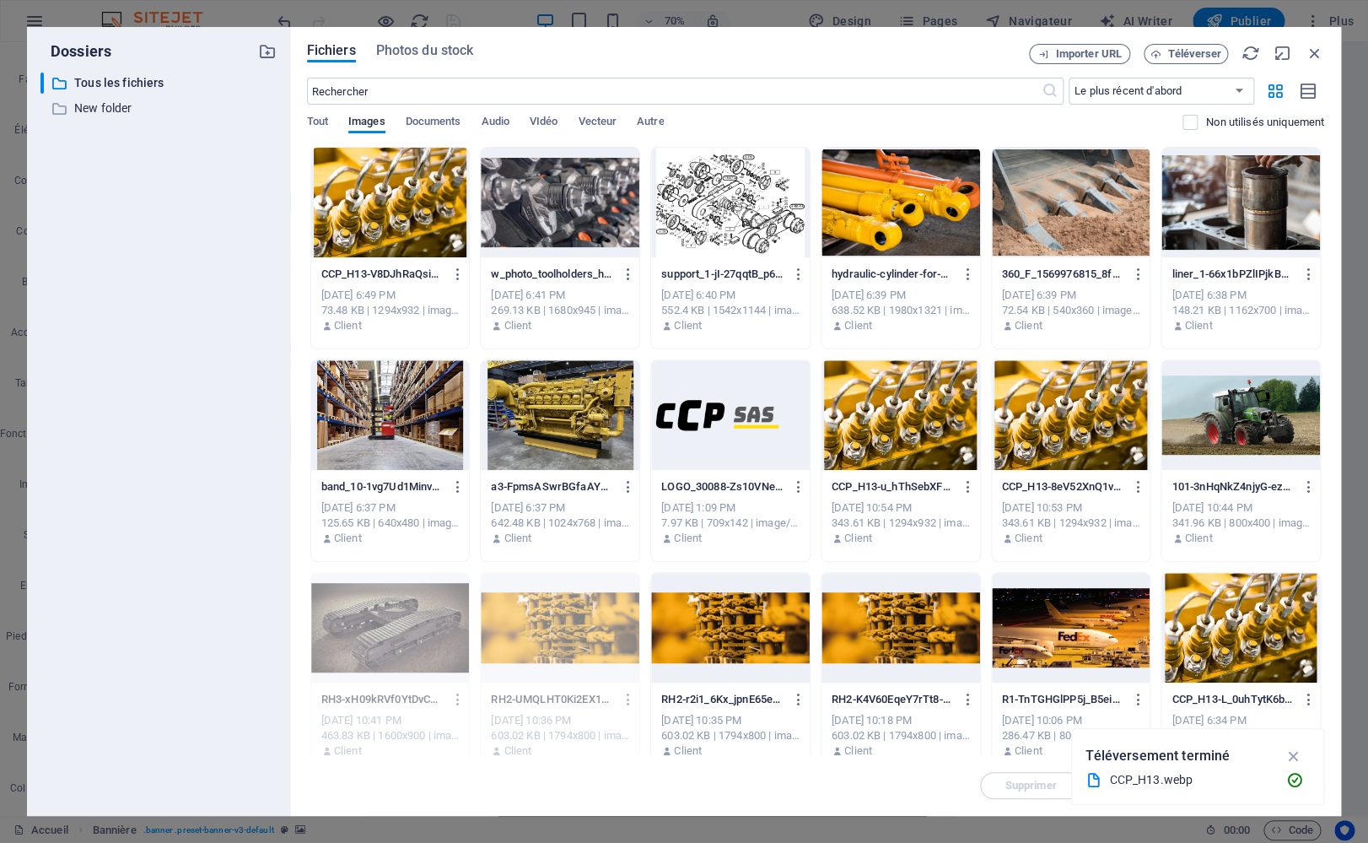
click at [387, 187] on div at bounding box center [390, 203] width 159 height 110
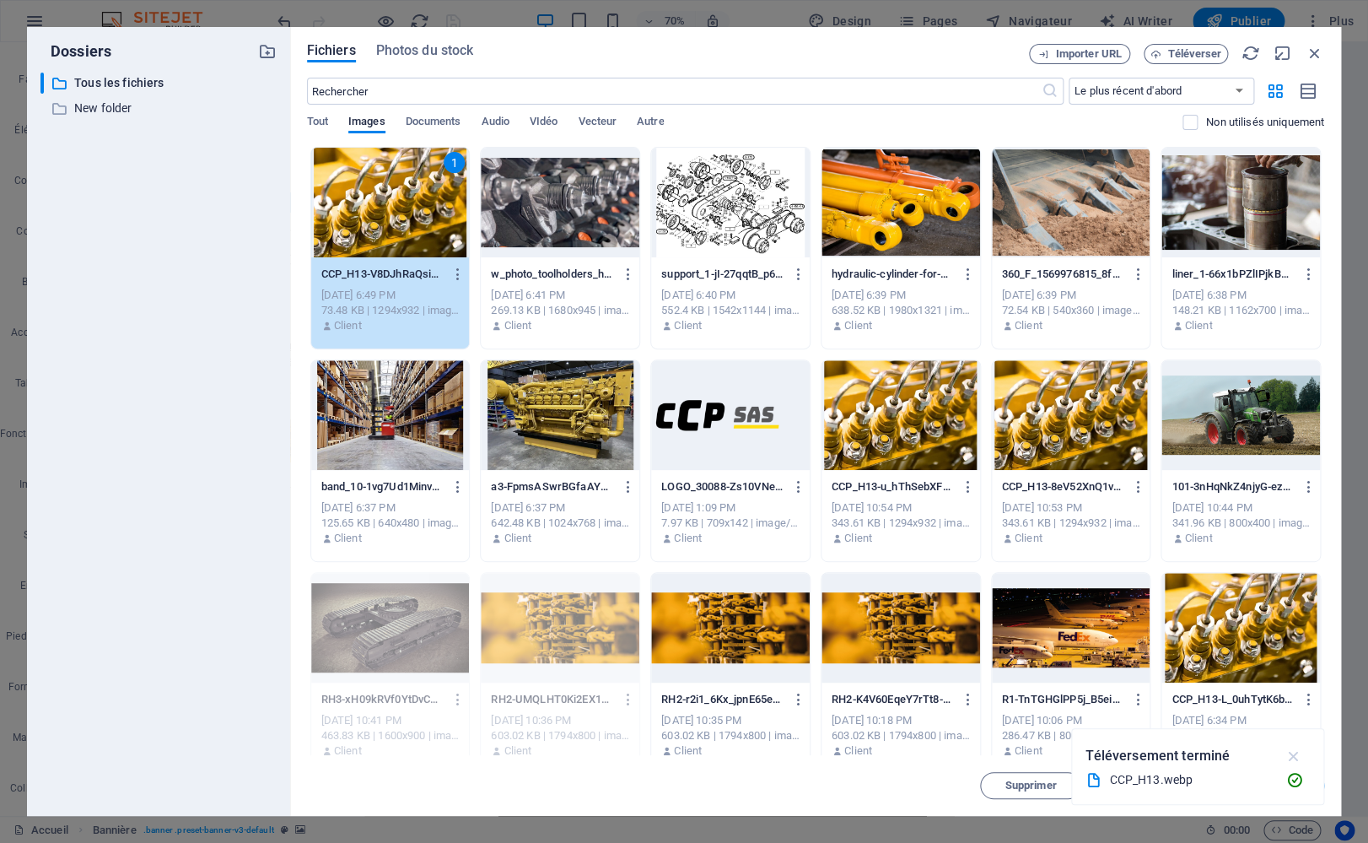
click at [1294, 758] on icon "button" at bounding box center [1293, 755] width 19 height 19
click at [1285, 786] on span "Insérer" at bounding box center [1274, 785] width 36 height 10
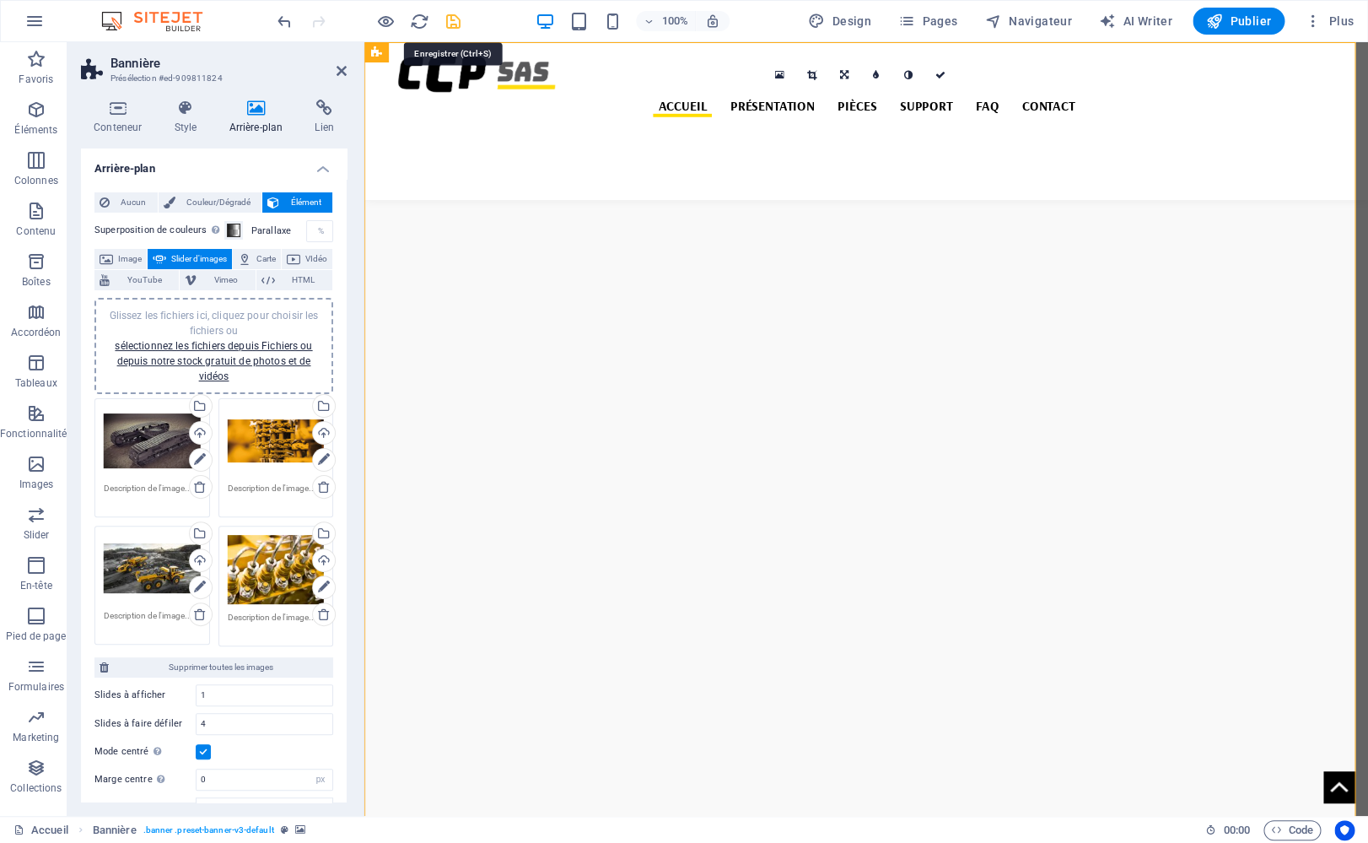
click at [456, 19] on icon "save" at bounding box center [453, 21] width 19 height 19
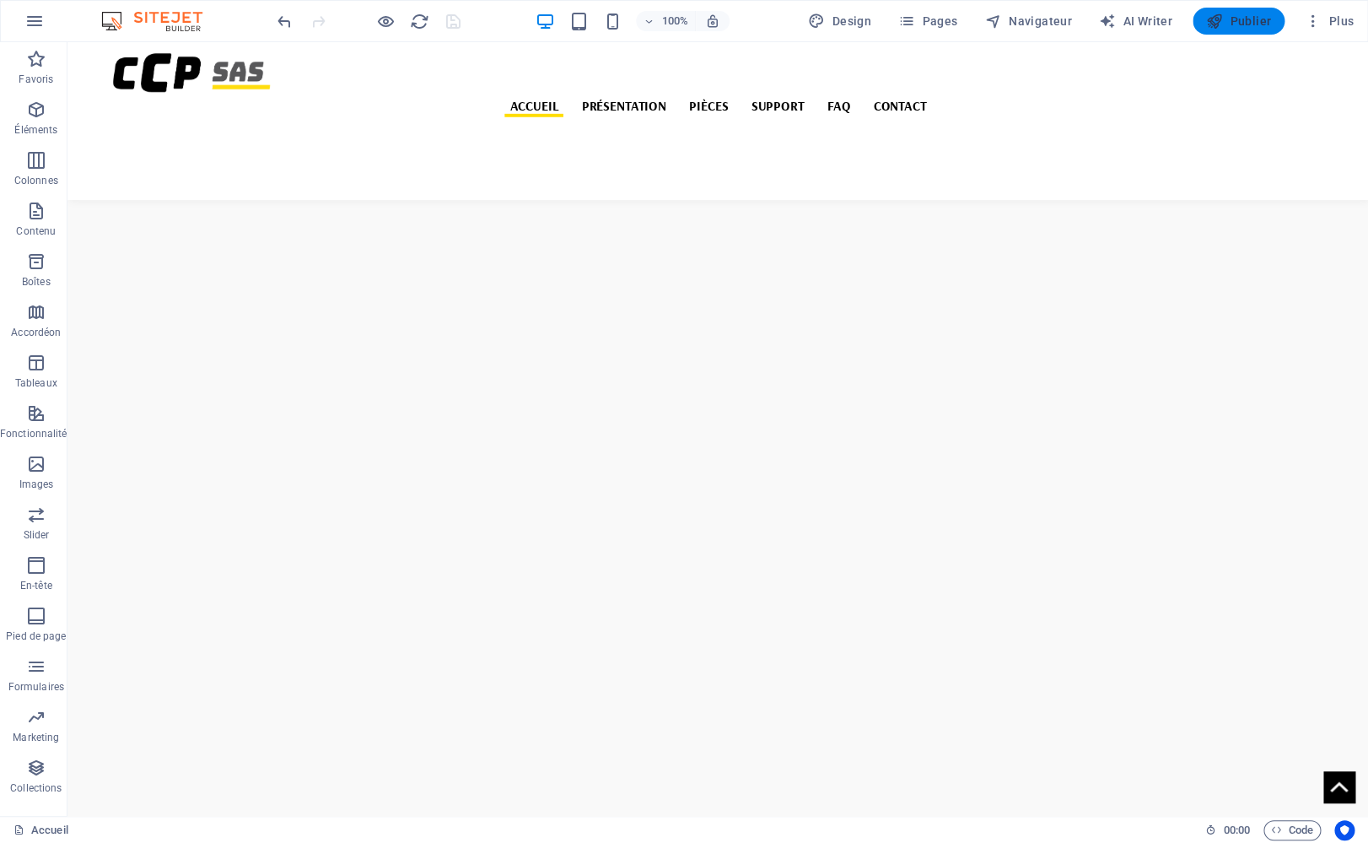
click at [1235, 22] on span "Publier" at bounding box center [1238, 21] width 65 height 17
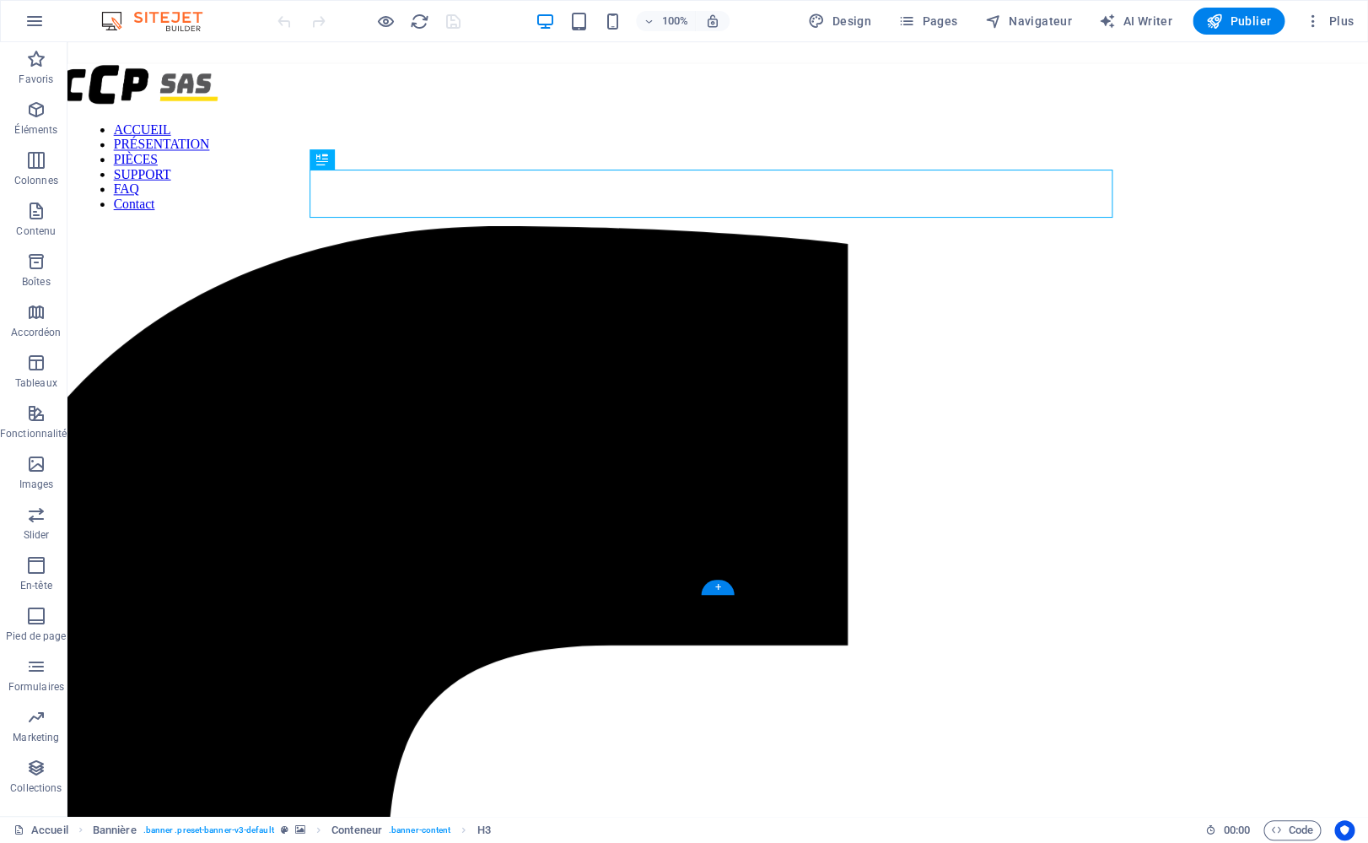
scroll to position [366, 0]
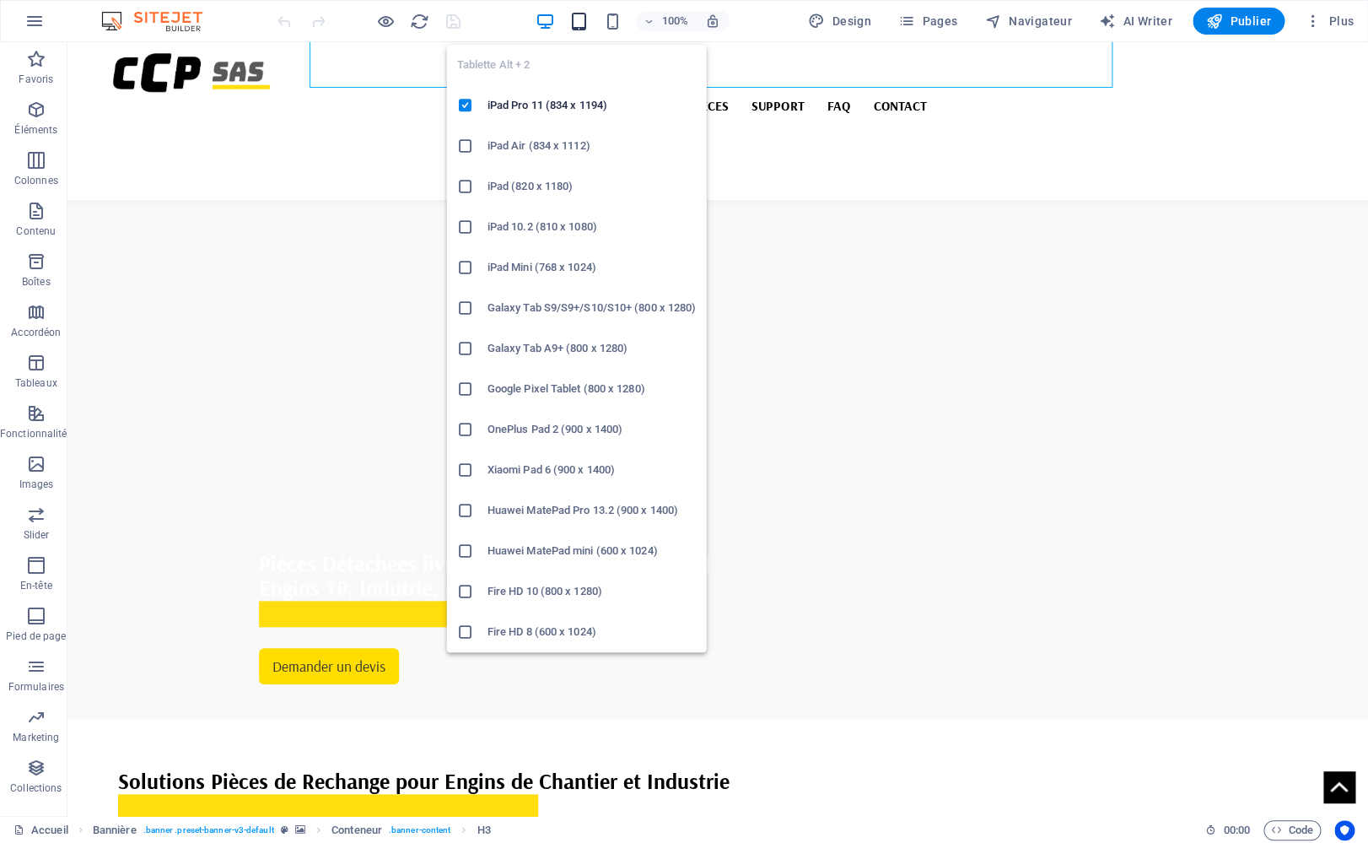
click at [588, 24] on icon "button" at bounding box center [578, 21] width 19 height 19
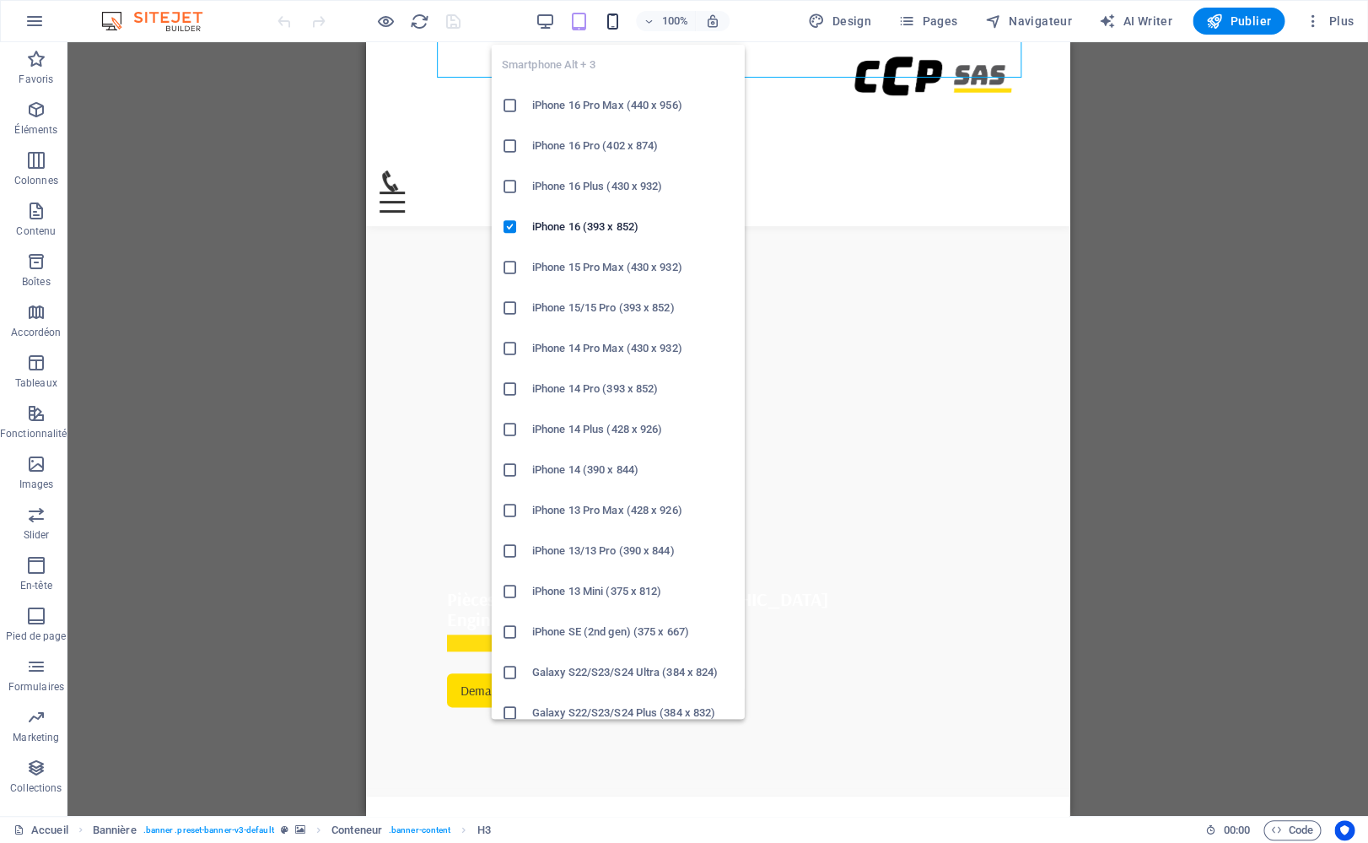
click at [612, 16] on icon "button" at bounding box center [612, 21] width 19 height 19
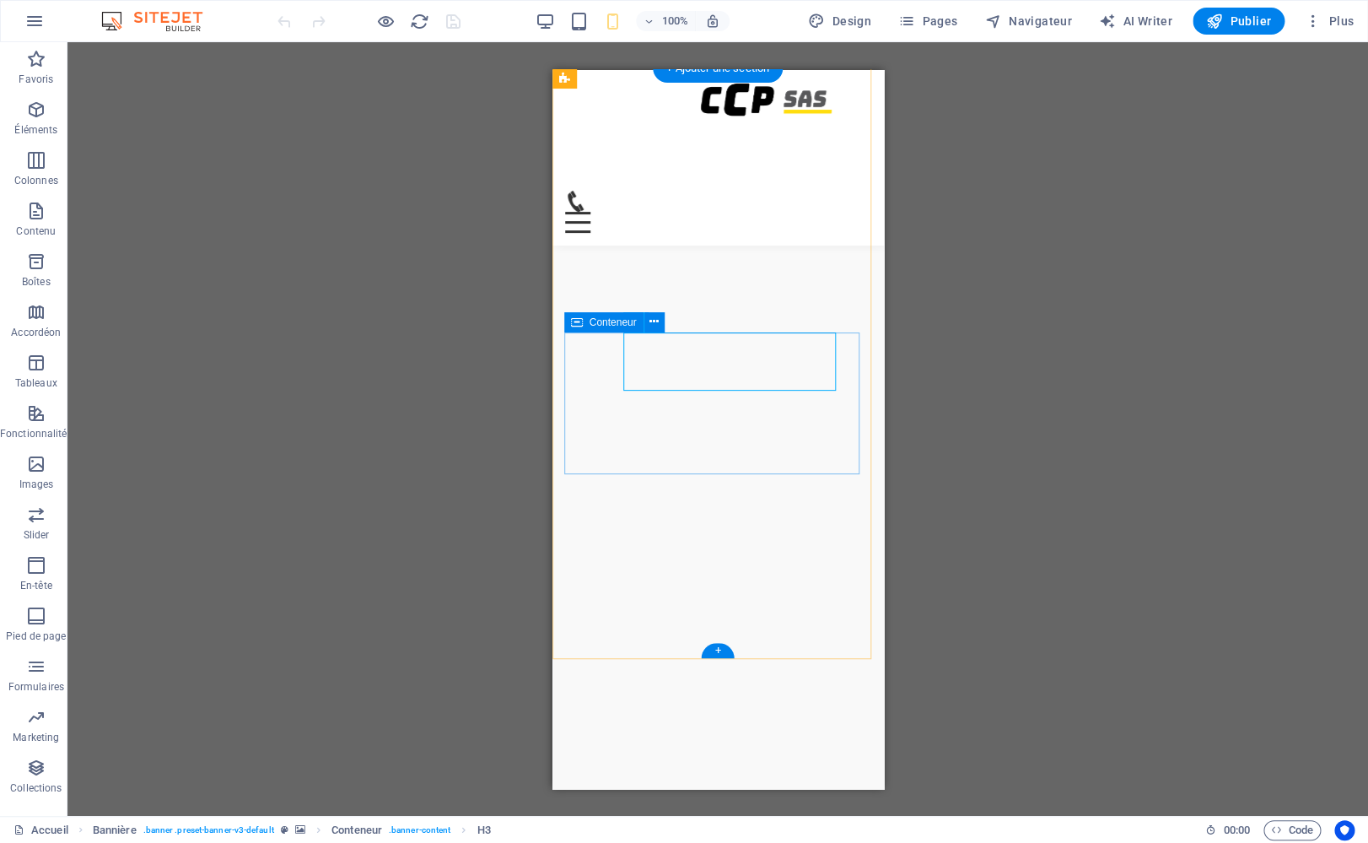
scroll to position [118, 0]
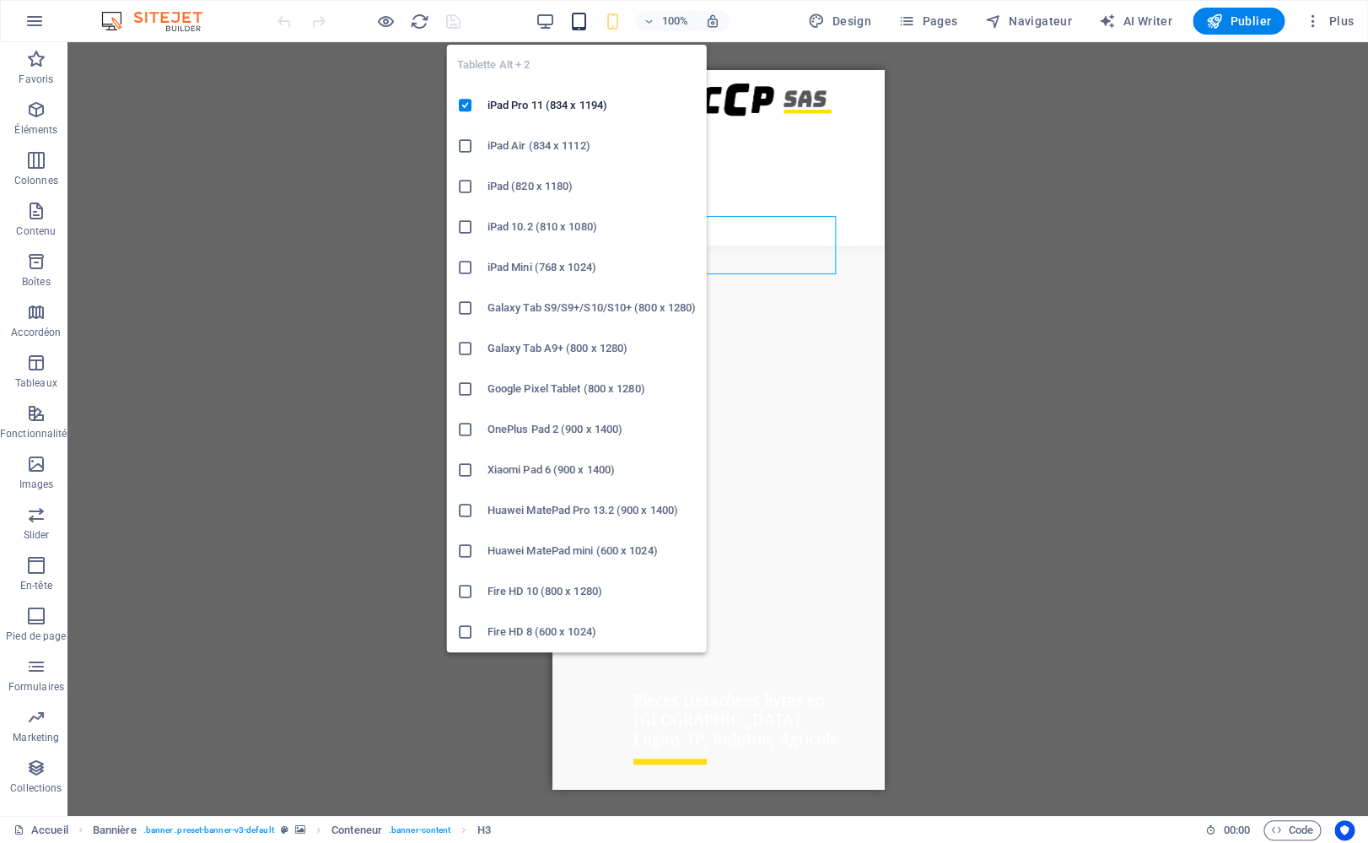
click at [585, 30] on icon "button" at bounding box center [578, 21] width 19 height 19
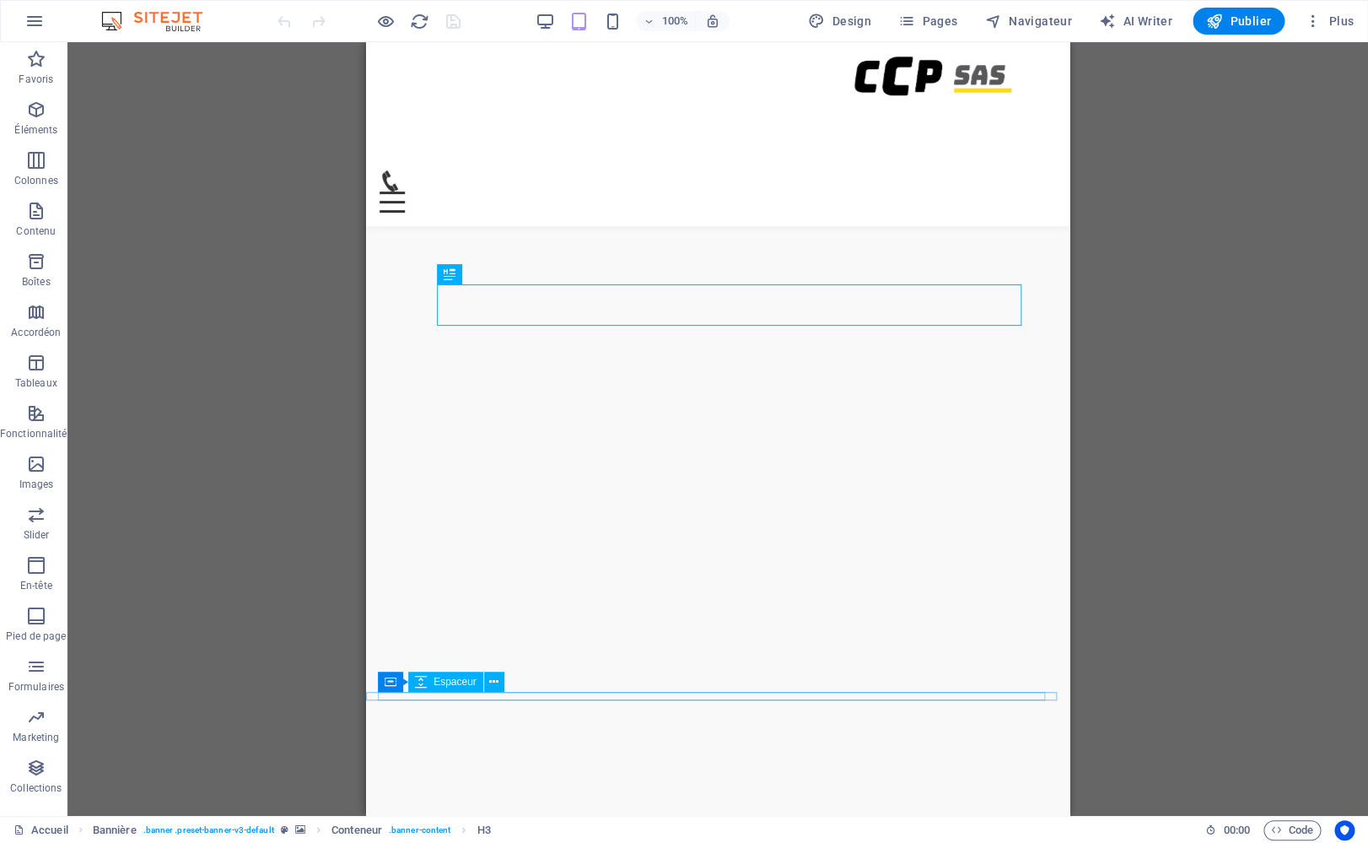
select select "px"
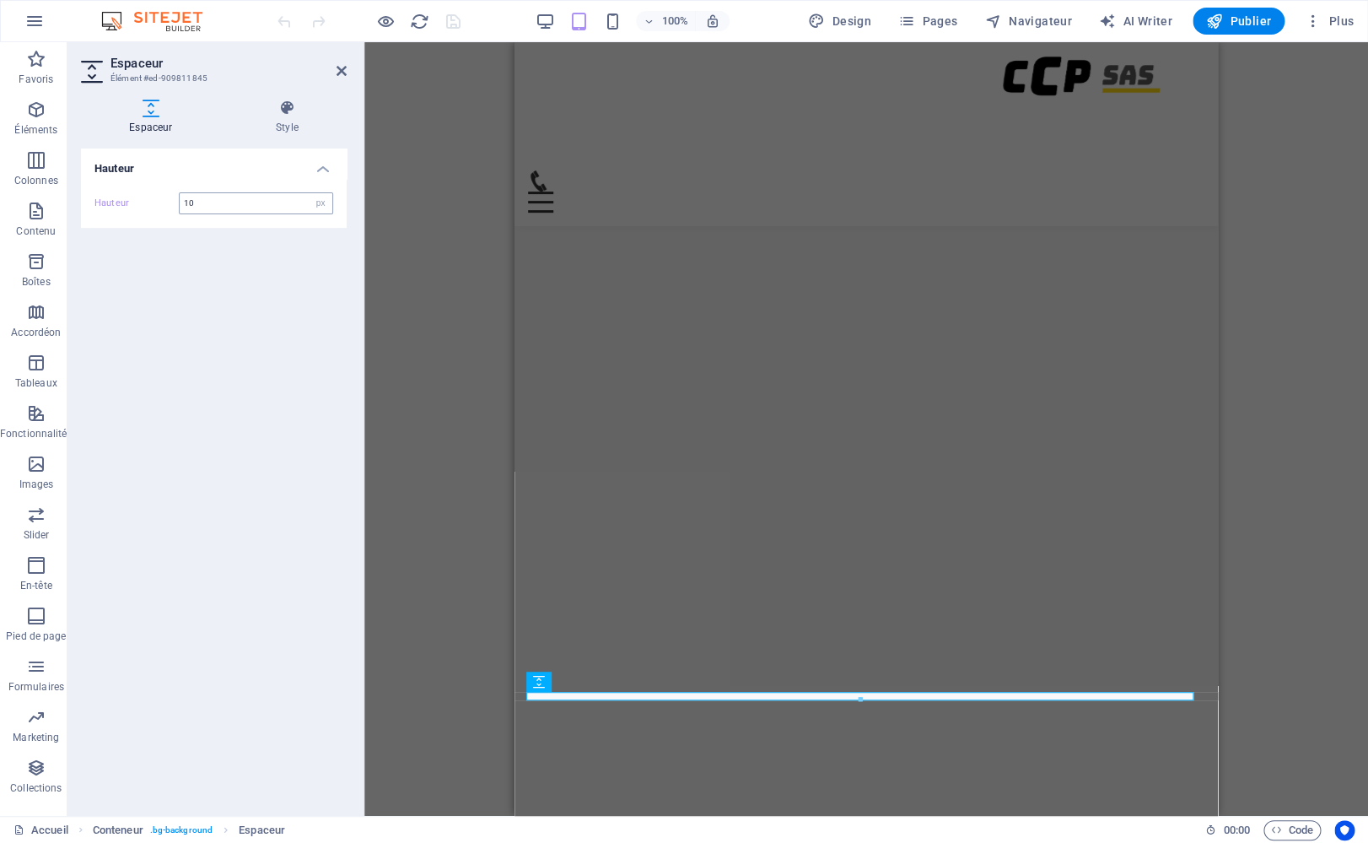
click at [244, 202] on input "10" at bounding box center [256, 203] width 153 height 20
drag, startPoint x: 253, startPoint y: 202, endPoint x: -1, endPoint y: 154, distance: 258.6
click at [180, 193] on input "10" at bounding box center [256, 203] width 153 height 20
type input "50"
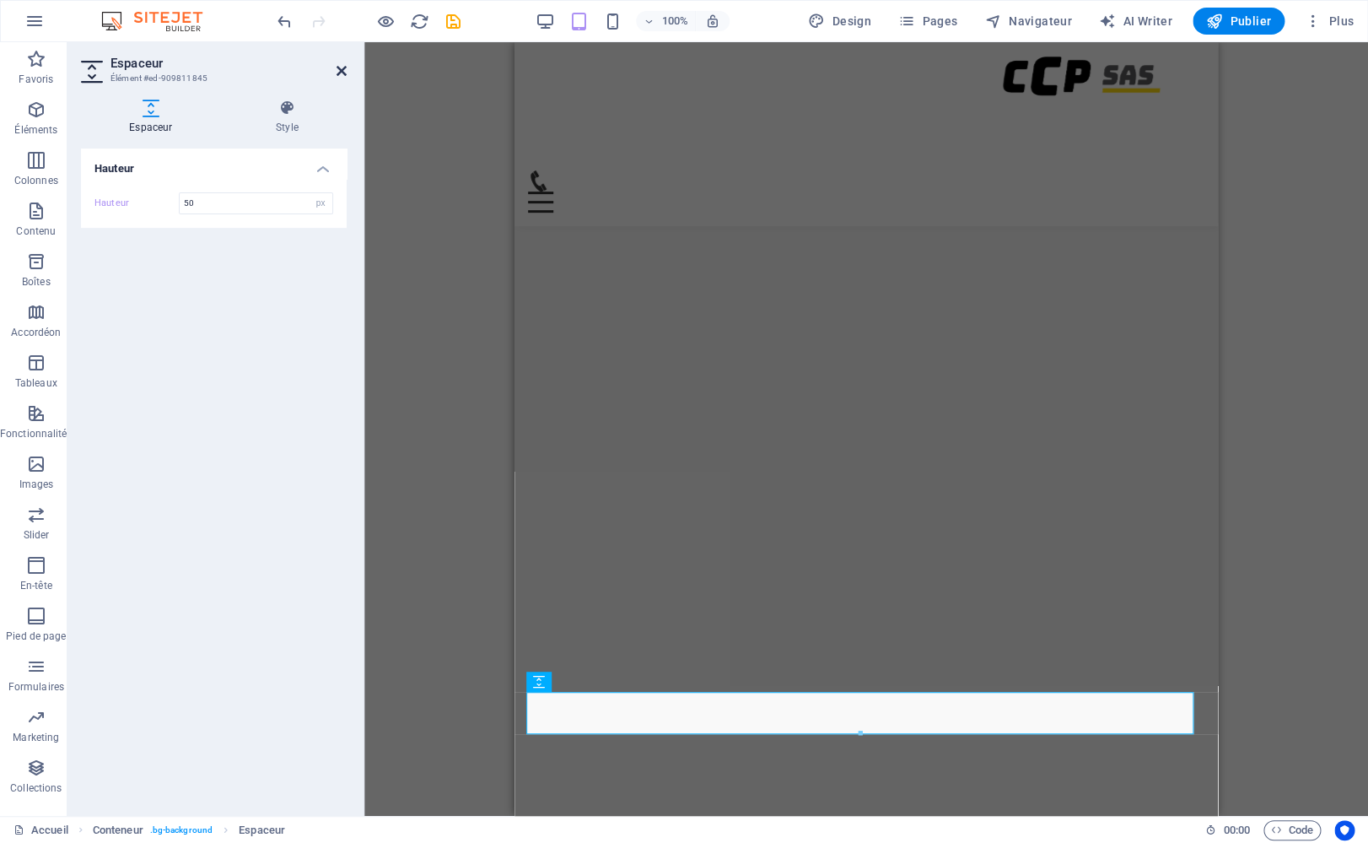
click at [338, 71] on icon at bounding box center [342, 70] width 10 height 13
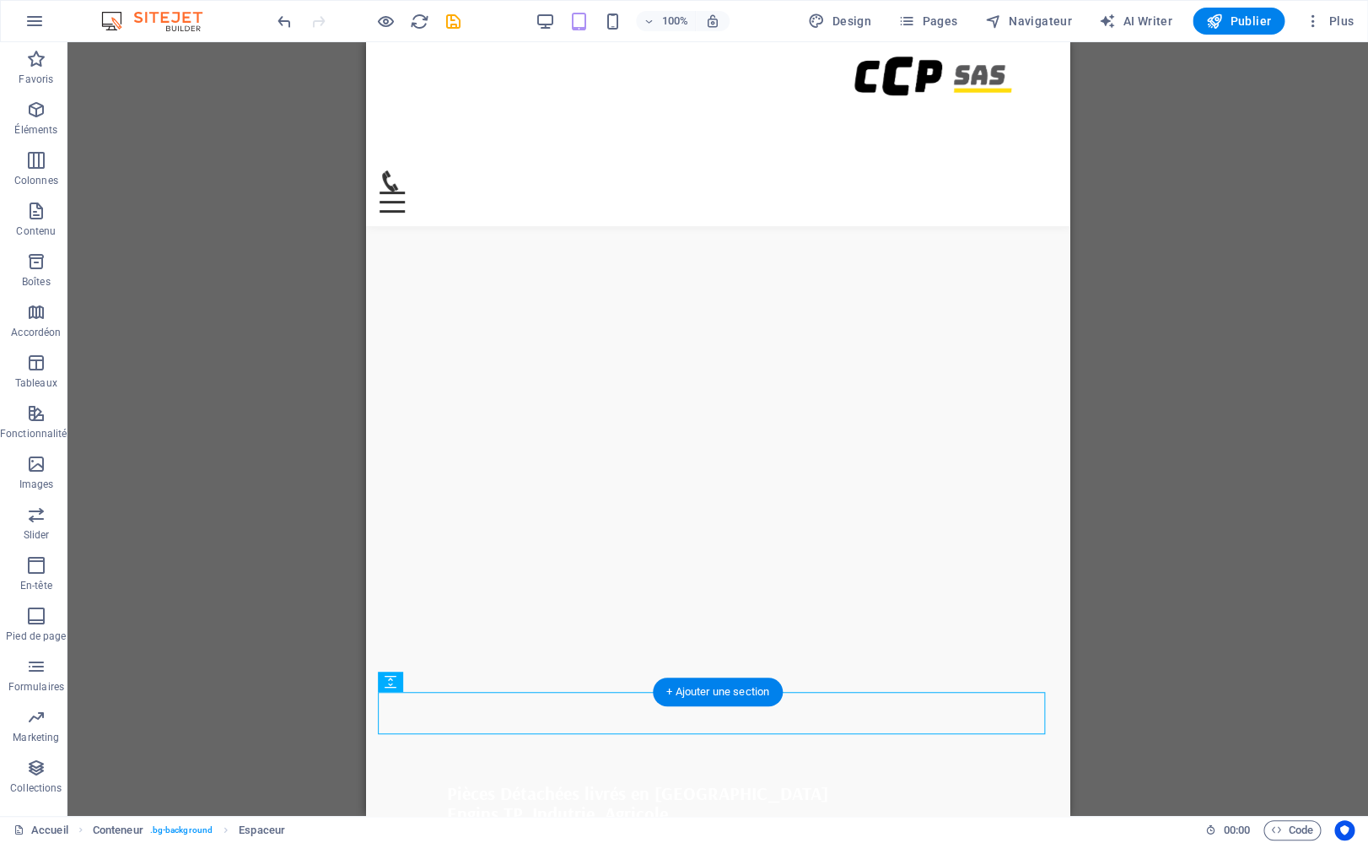
scroll to position [390, 0]
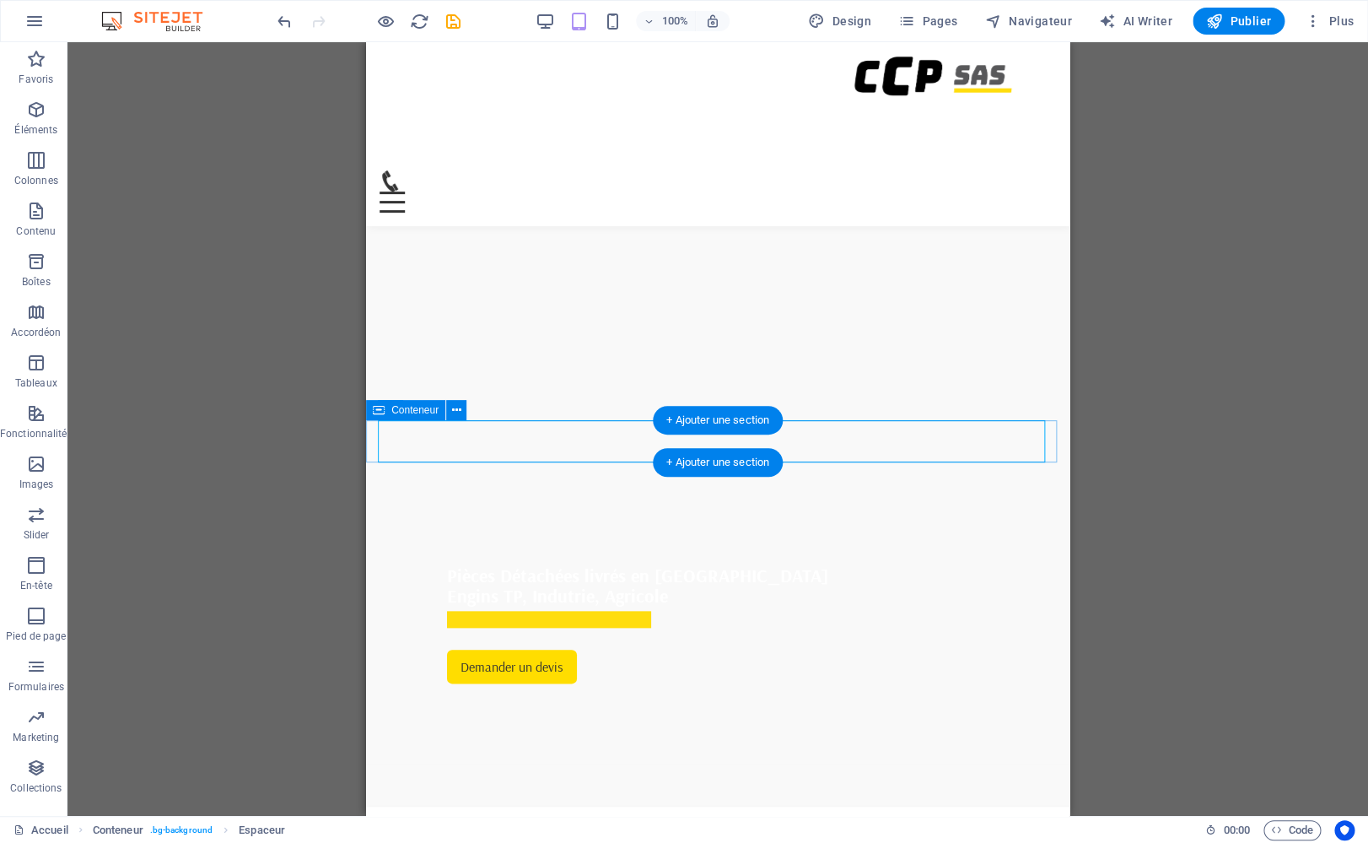
click at [372, 764] on div at bounding box center [717, 785] width 703 height 42
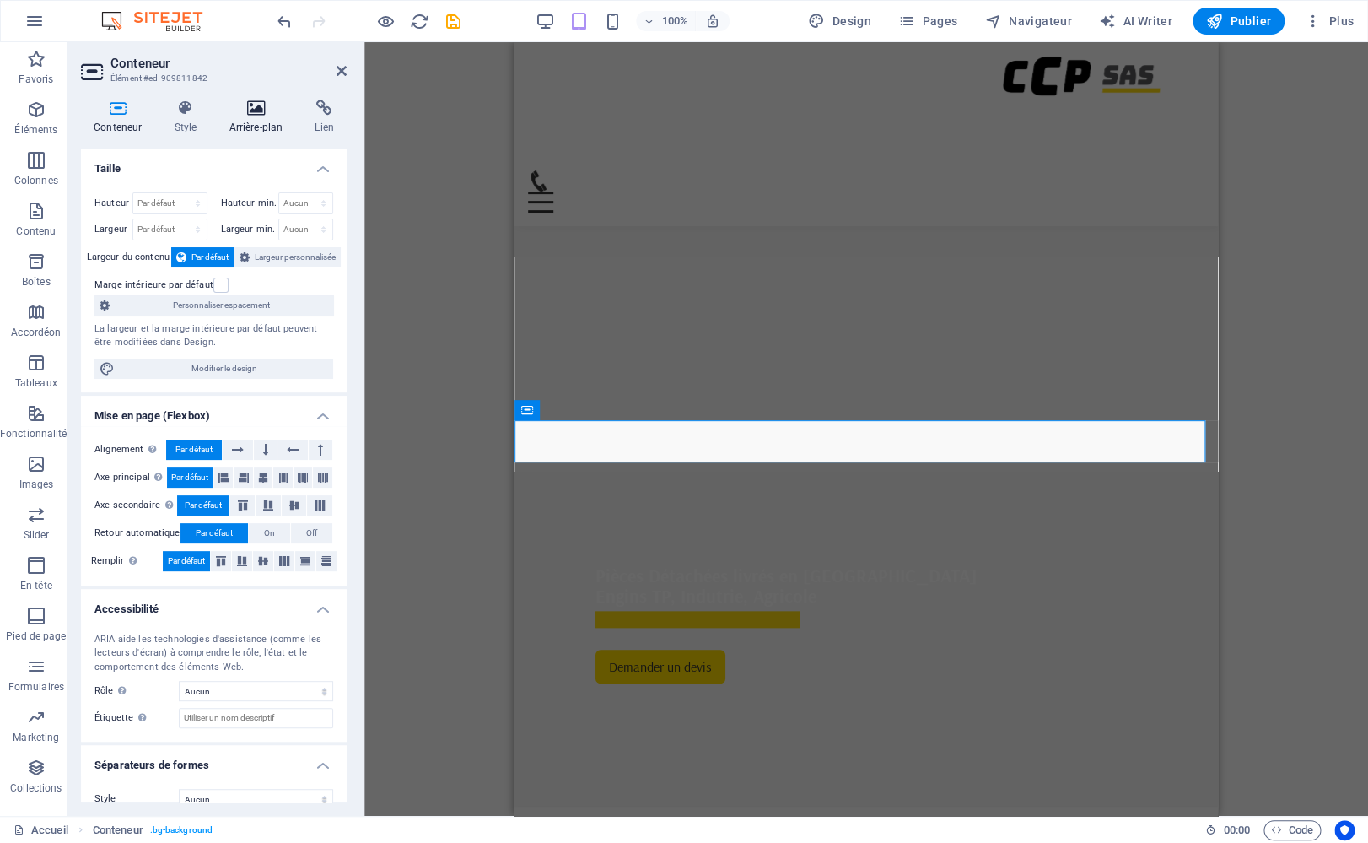
click at [268, 121] on h4 "Arrière-plan" at bounding box center [259, 117] width 86 height 35
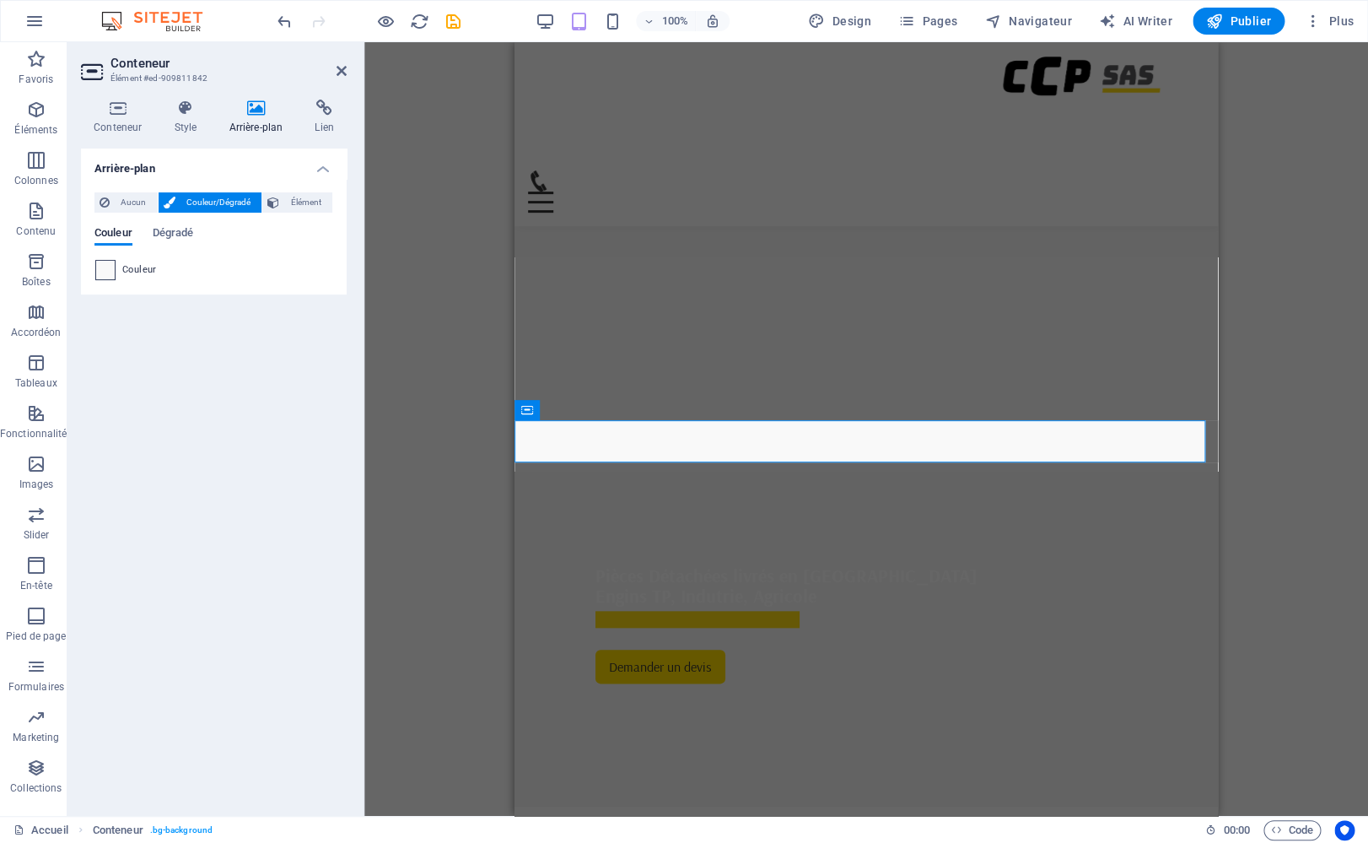
click at [113, 267] on span at bounding box center [105, 270] width 19 height 19
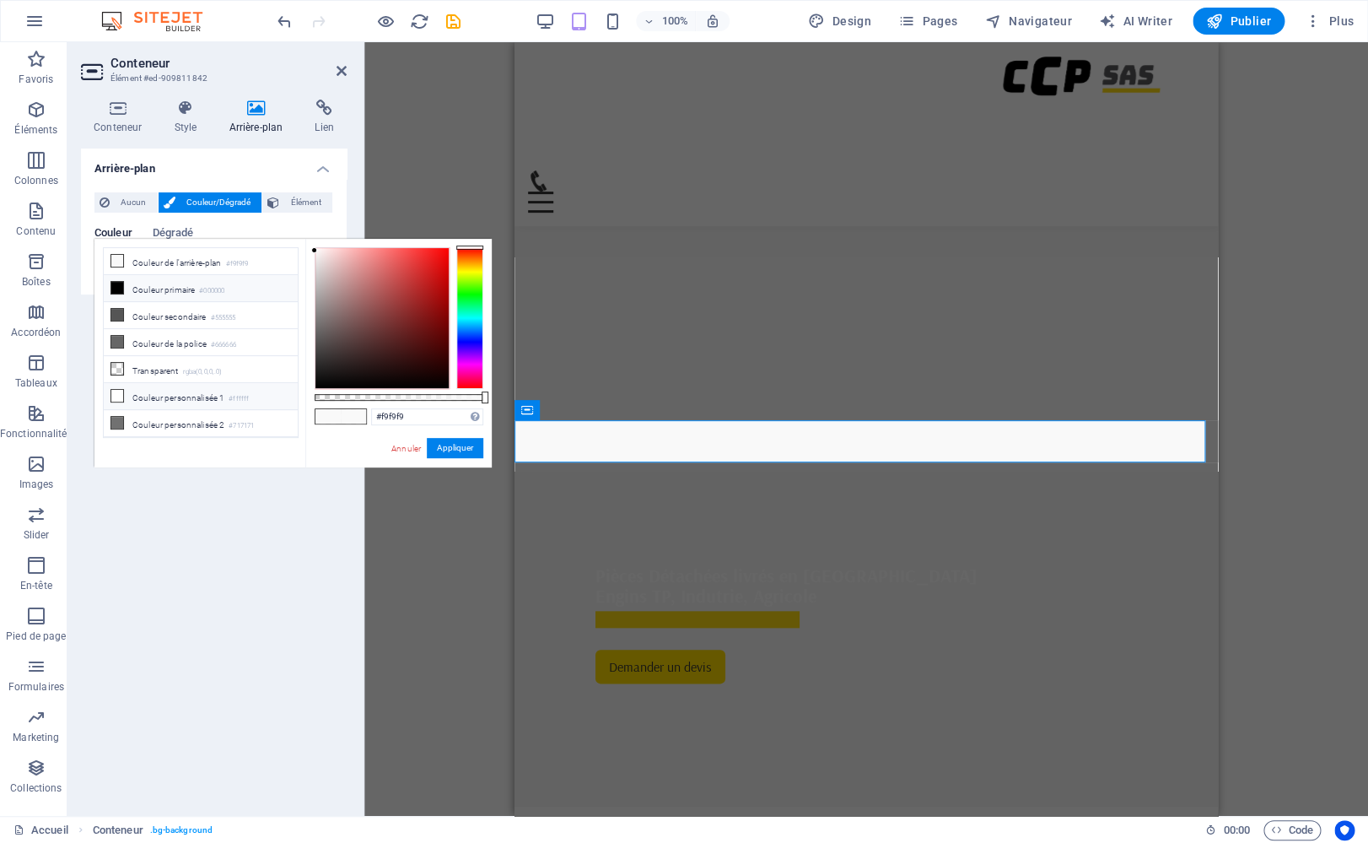
click at [156, 391] on li "Couleur personnalisée 1 #ffffff" at bounding box center [201, 396] width 194 height 27
type input "#ffffff"
click at [455, 447] on button "Appliquer" at bounding box center [455, 448] width 57 height 20
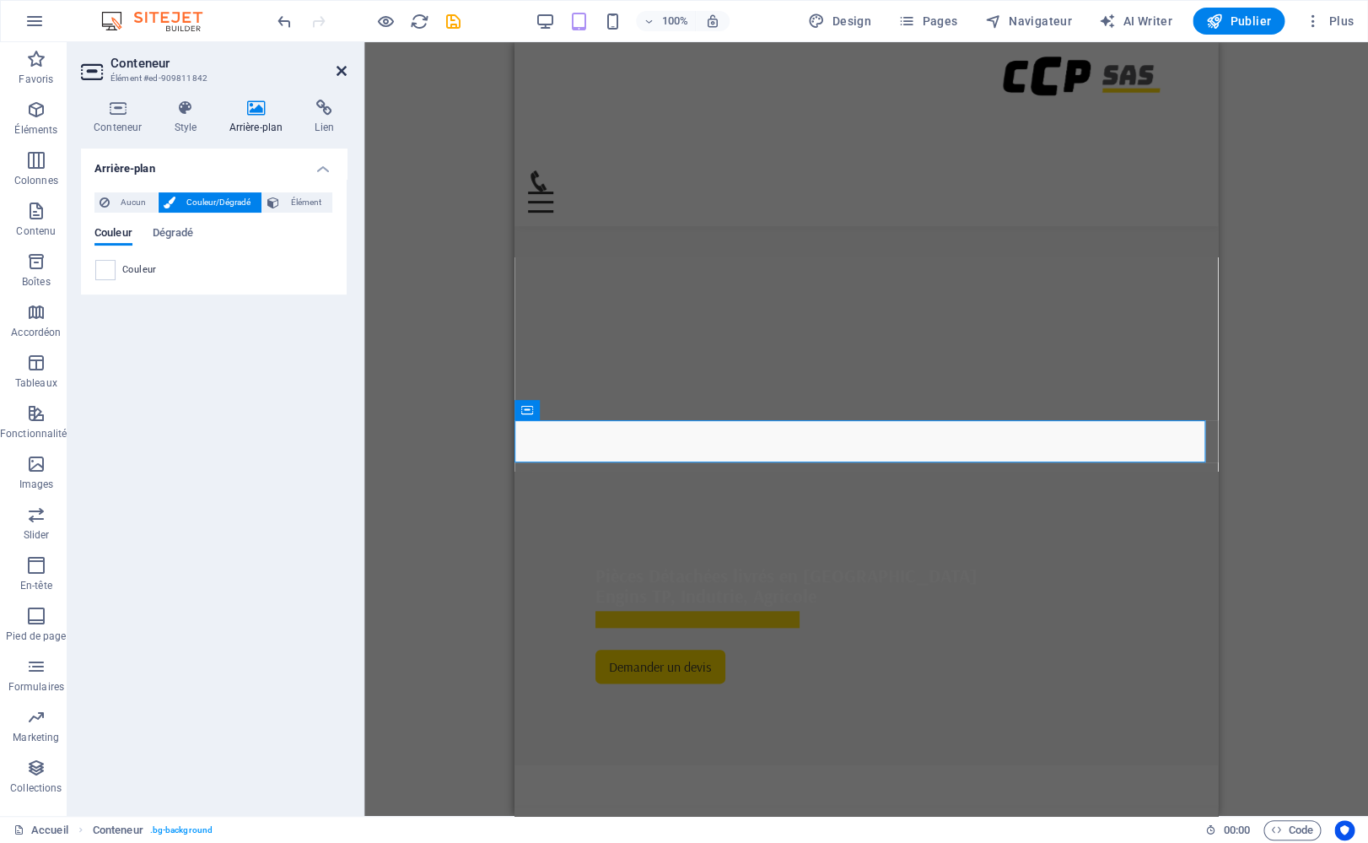
click at [343, 71] on icon at bounding box center [342, 70] width 10 height 13
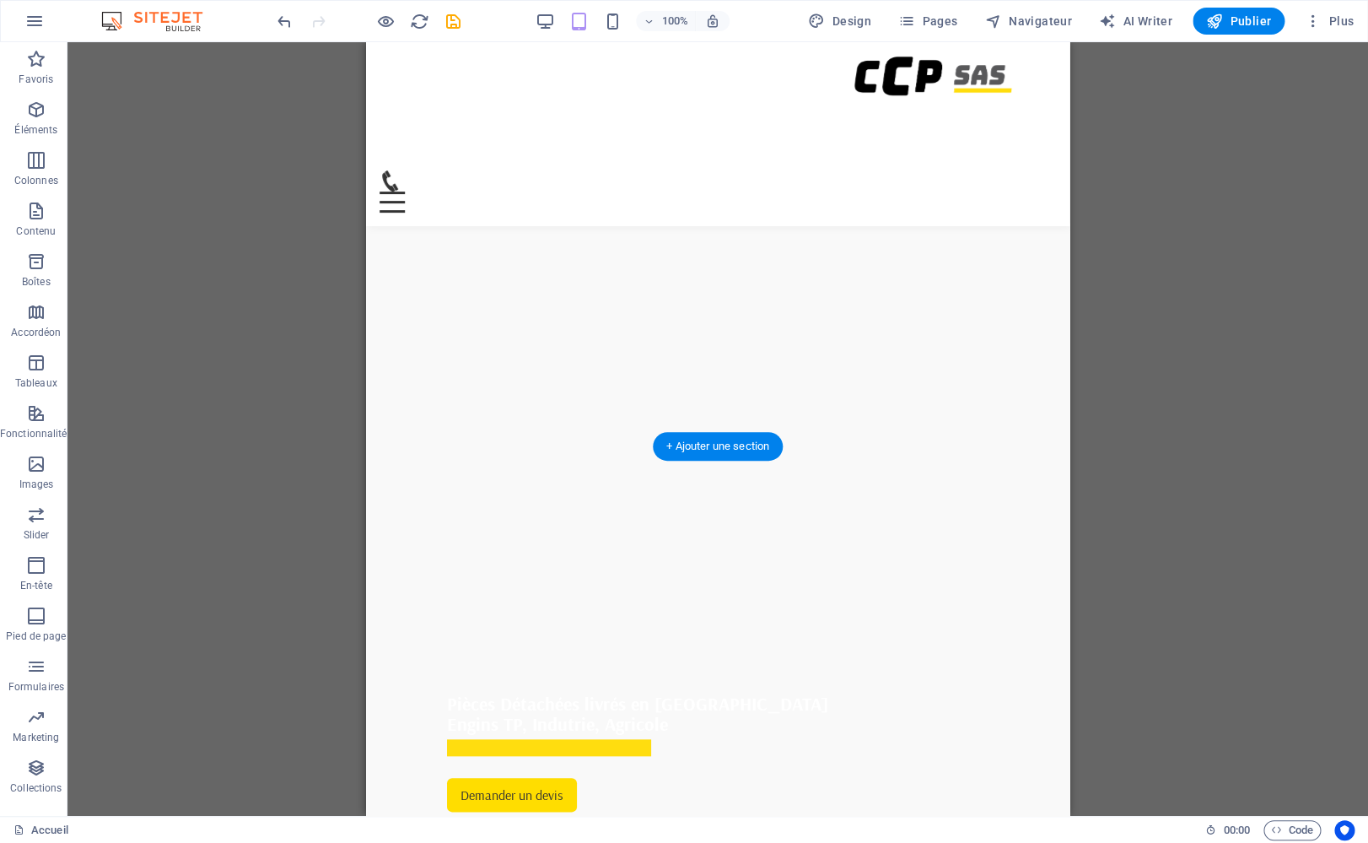
scroll to position [236, 0]
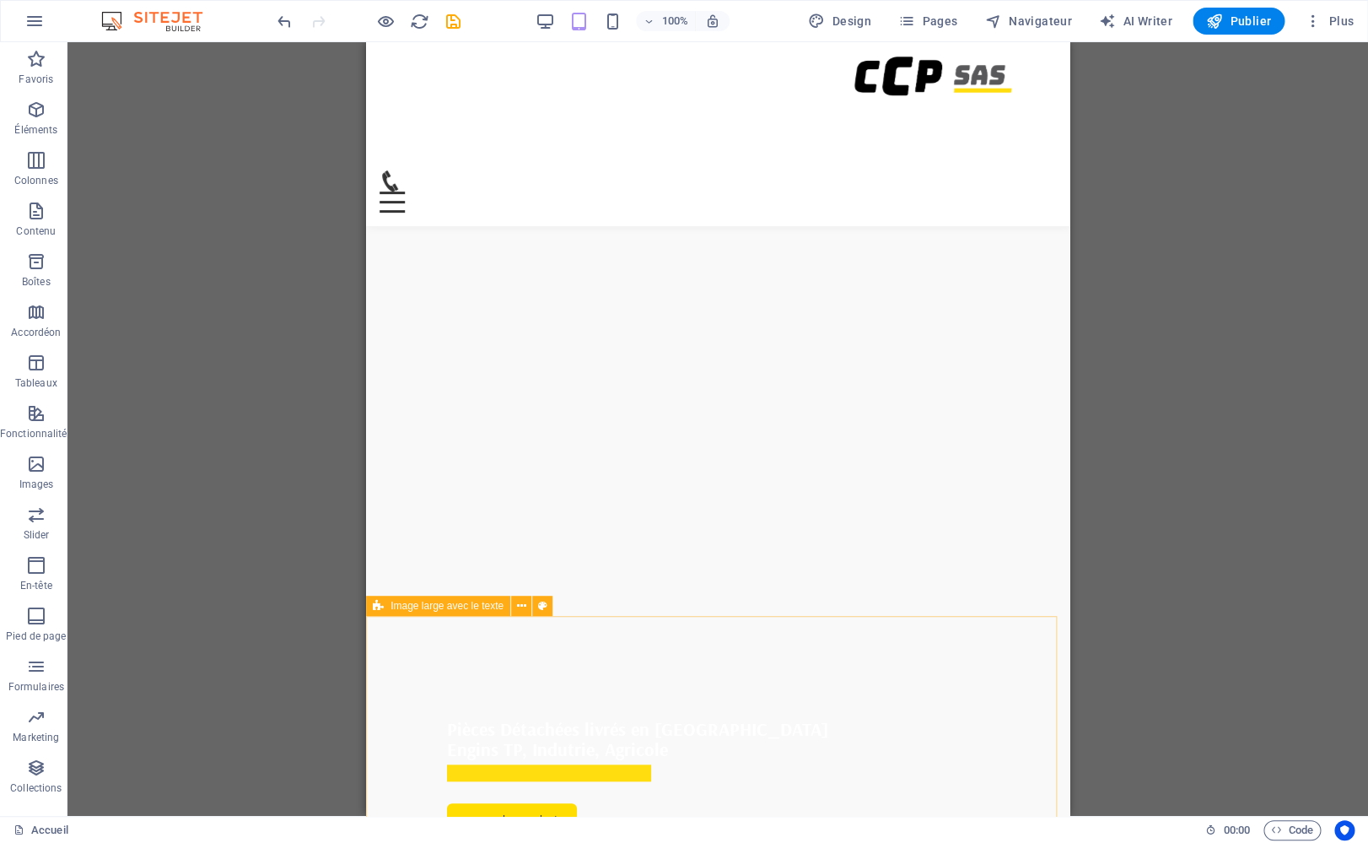
click at [383, 605] on icon at bounding box center [378, 605] width 11 height 20
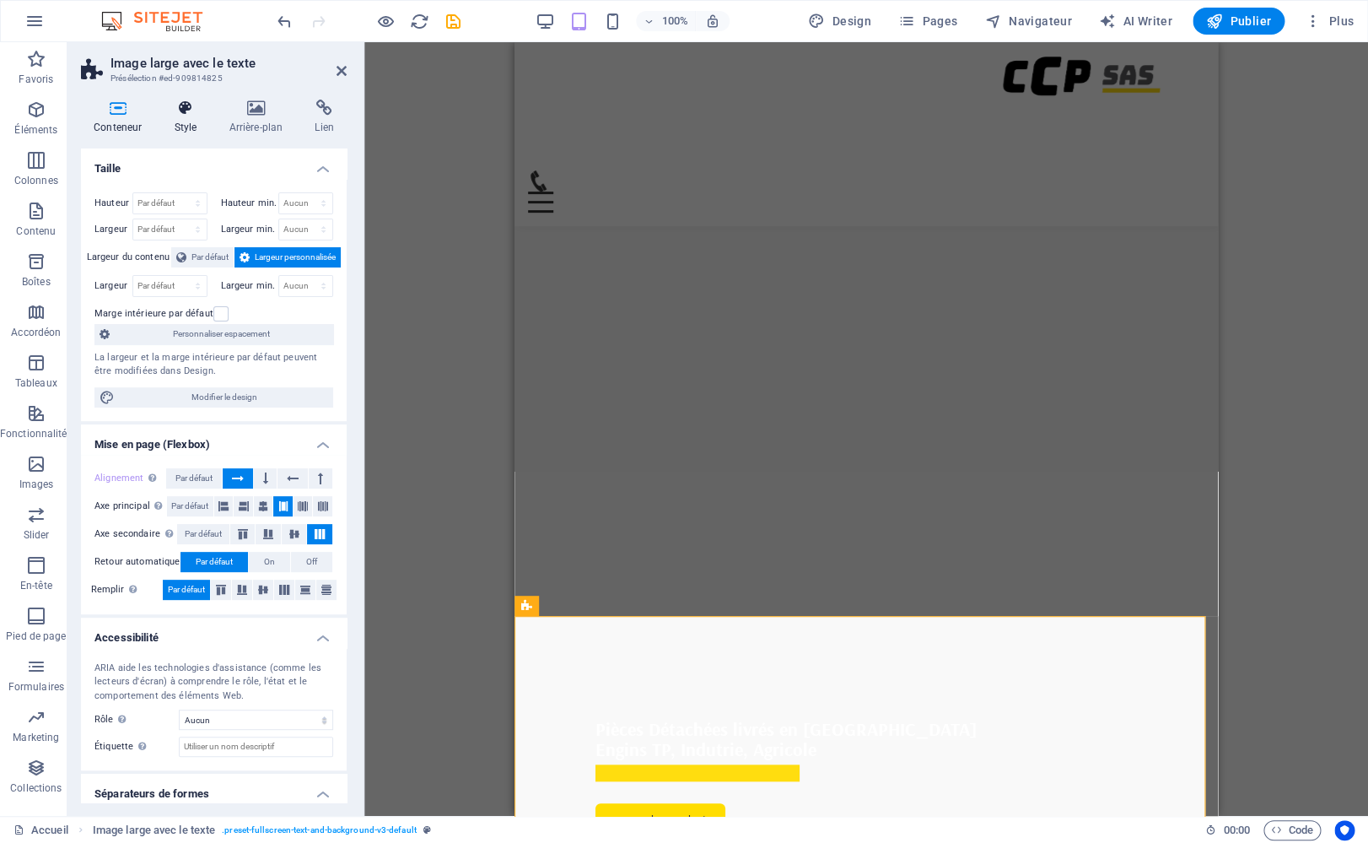
click at [185, 112] on icon at bounding box center [185, 108] width 48 height 17
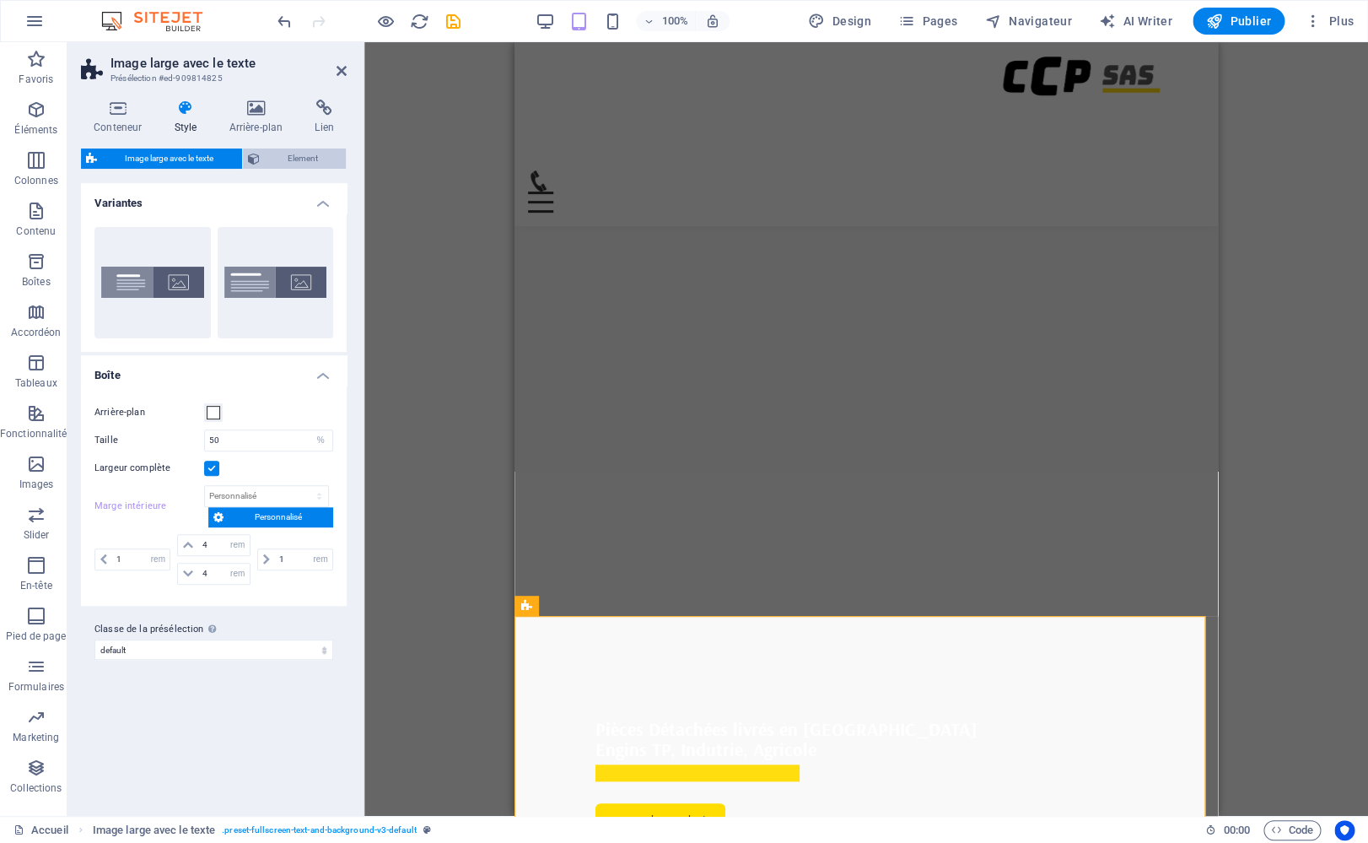
click at [270, 159] on span "Element" at bounding box center [303, 158] width 77 height 20
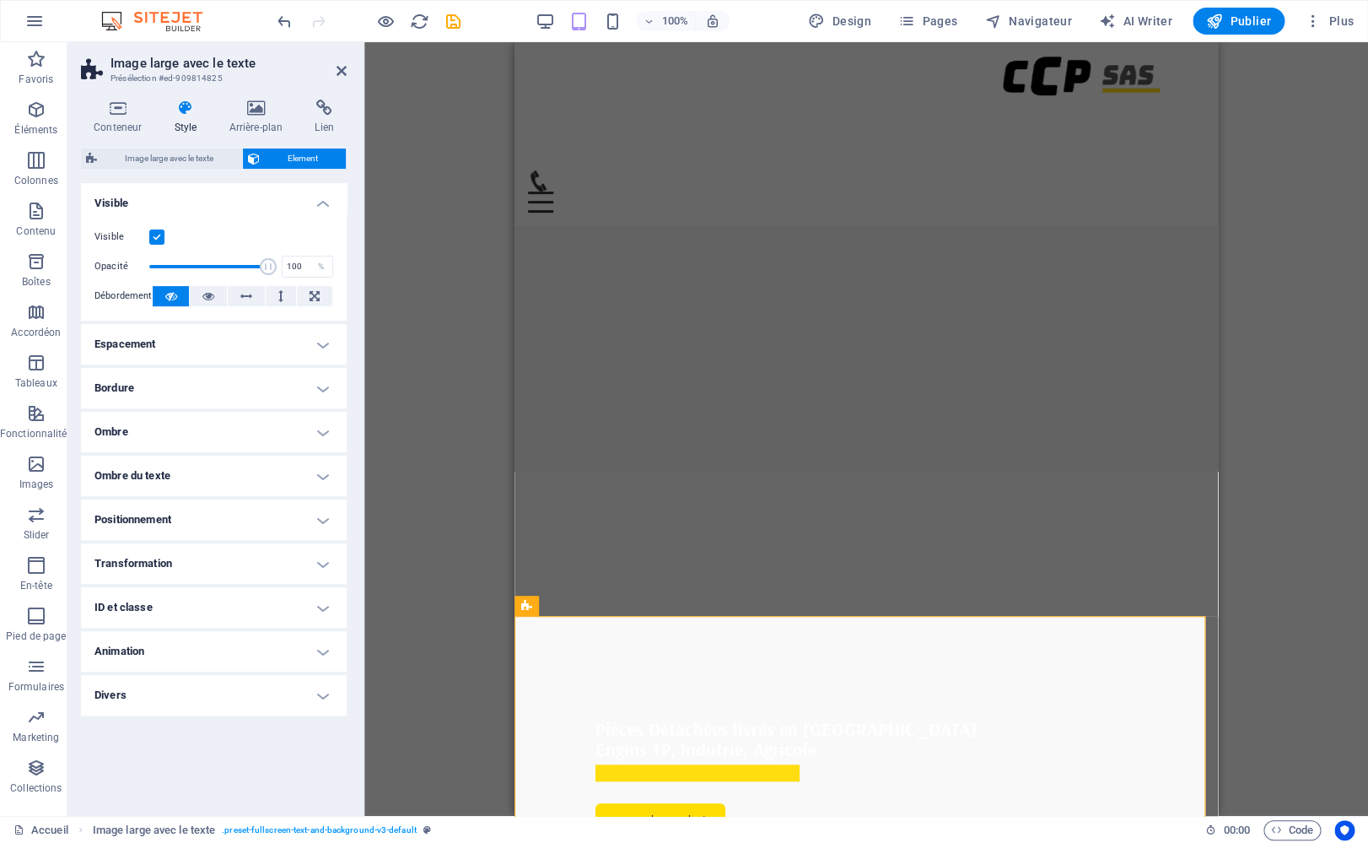
click at [149, 567] on h4 "Transformation" at bounding box center [214, 563] width 266 height 40
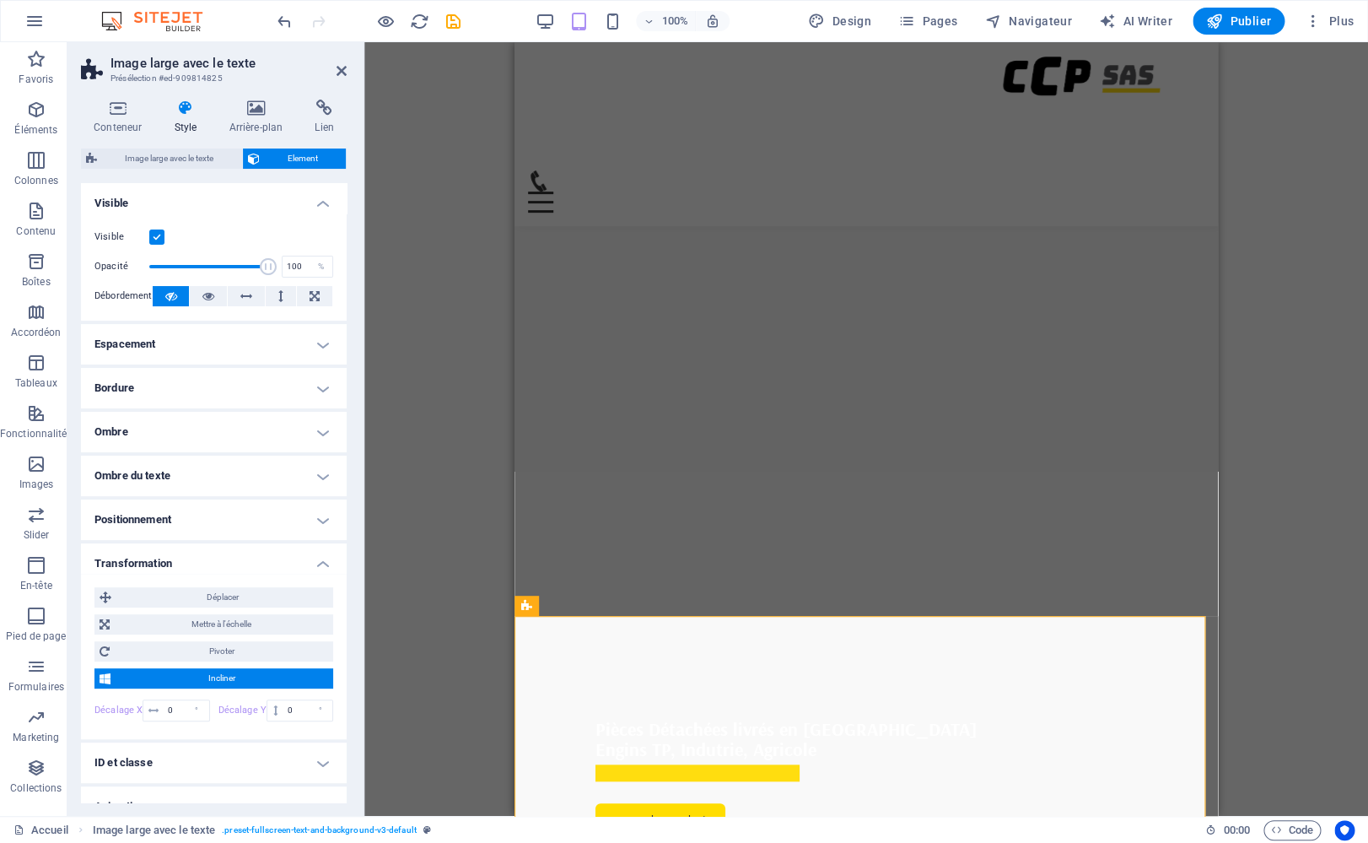
scroll to position [13, 0]
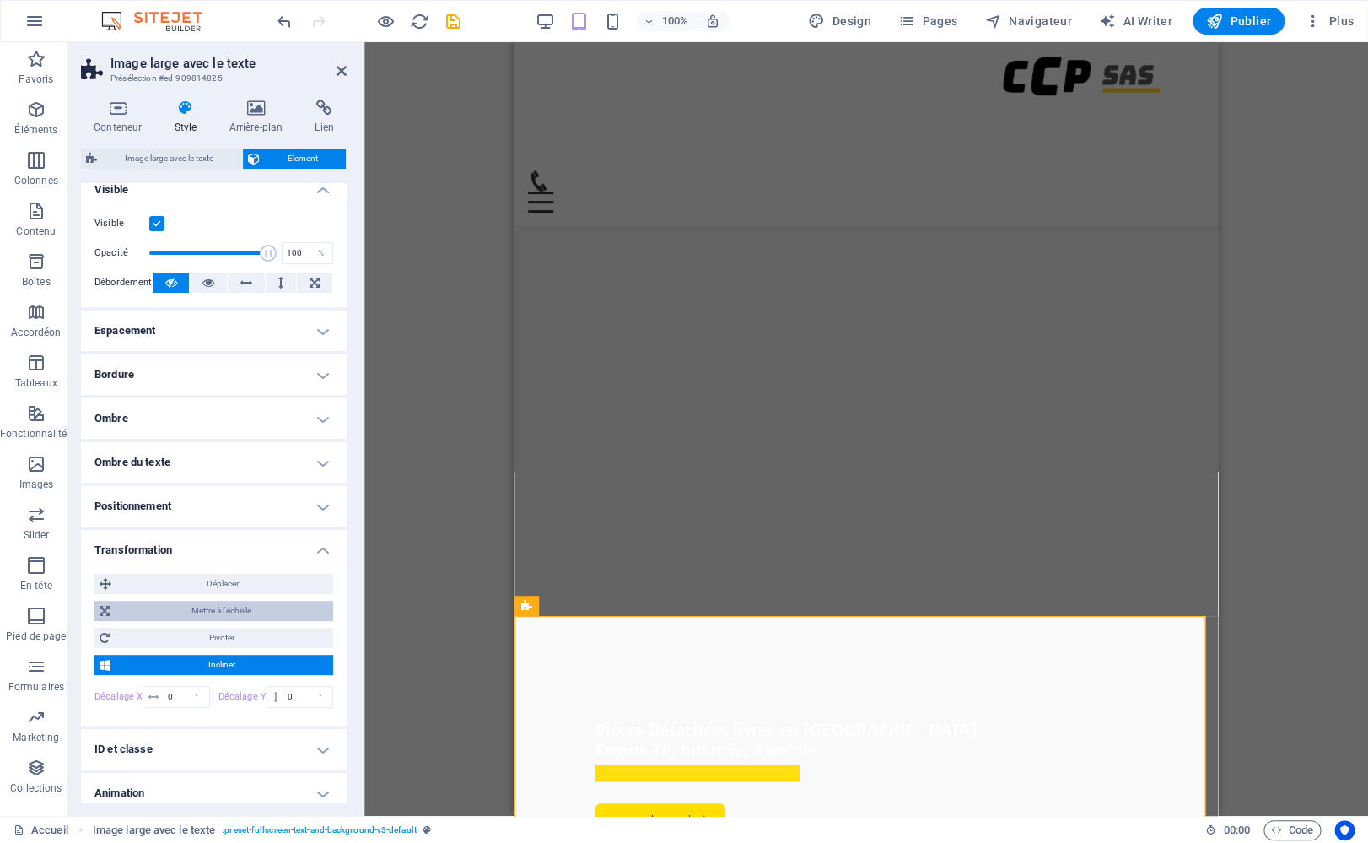
click at [189, 603] on span "Mettre à l'échelle" at bounding box center [221, 611] width 213 height 20
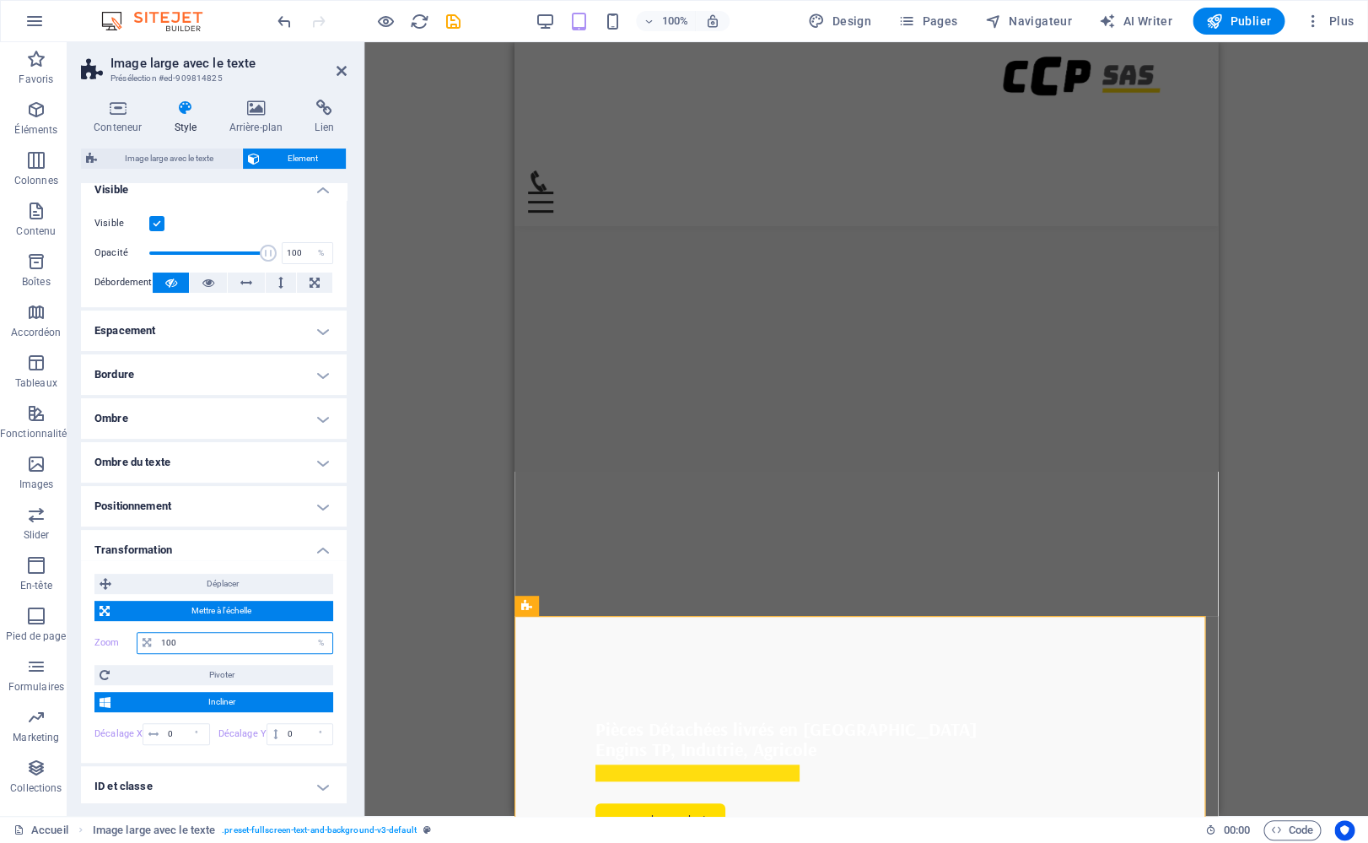
drag, startPoint x: 196, startPoint y: 648, endPoint x: 107, endPoint y: 622, distance: 92.3
click at [157, 633] on input "100" at bounding box center [244, 643] width 175 height 20
type input "90"
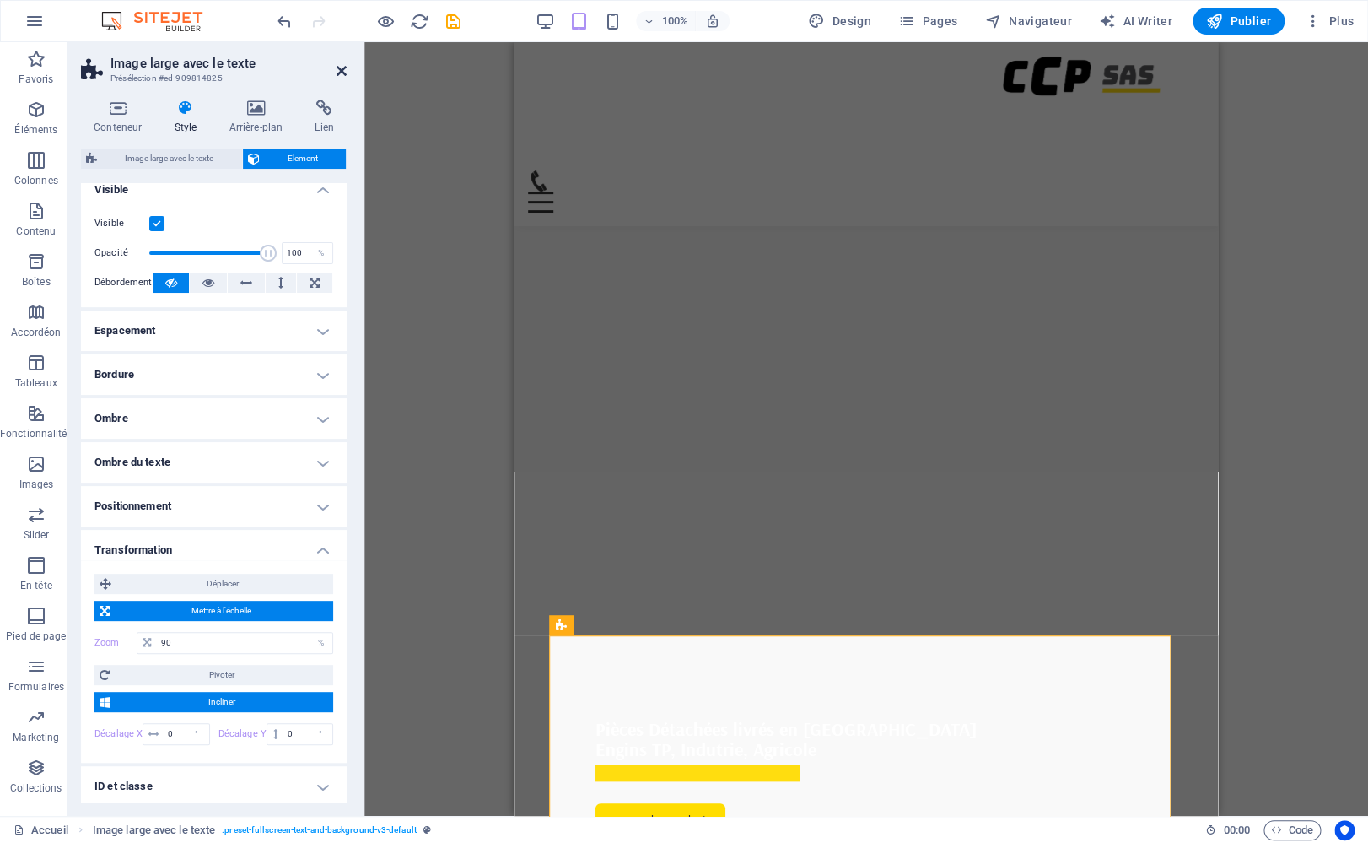
drag, startPoint x: 345, startPoint y: 67, endPoint x: 387, endPoint y: 236, distance: 173.9
click at [345, 67] on icon at bounding box center [342, 70] width 10 height 13
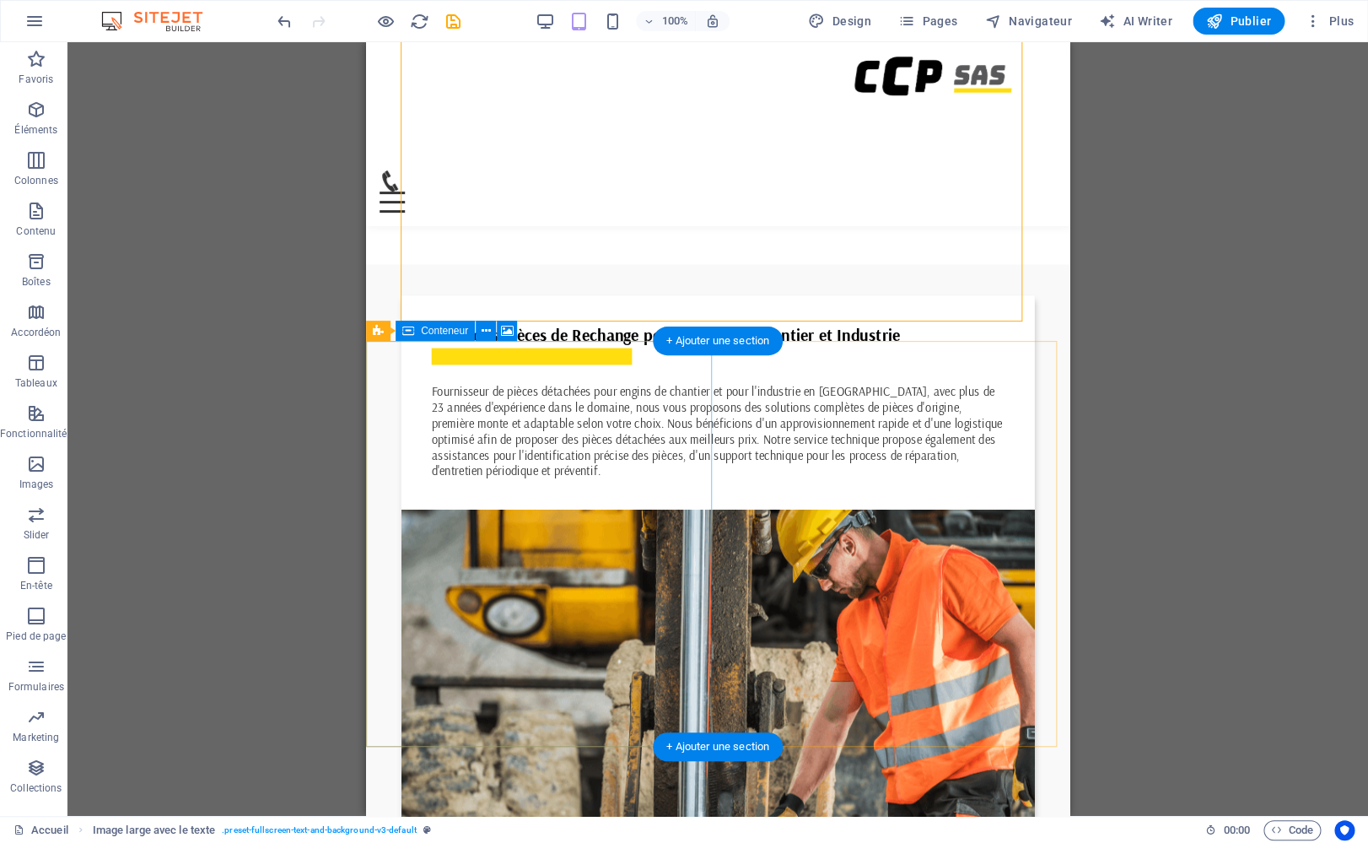
scroll to position [1004, 0]
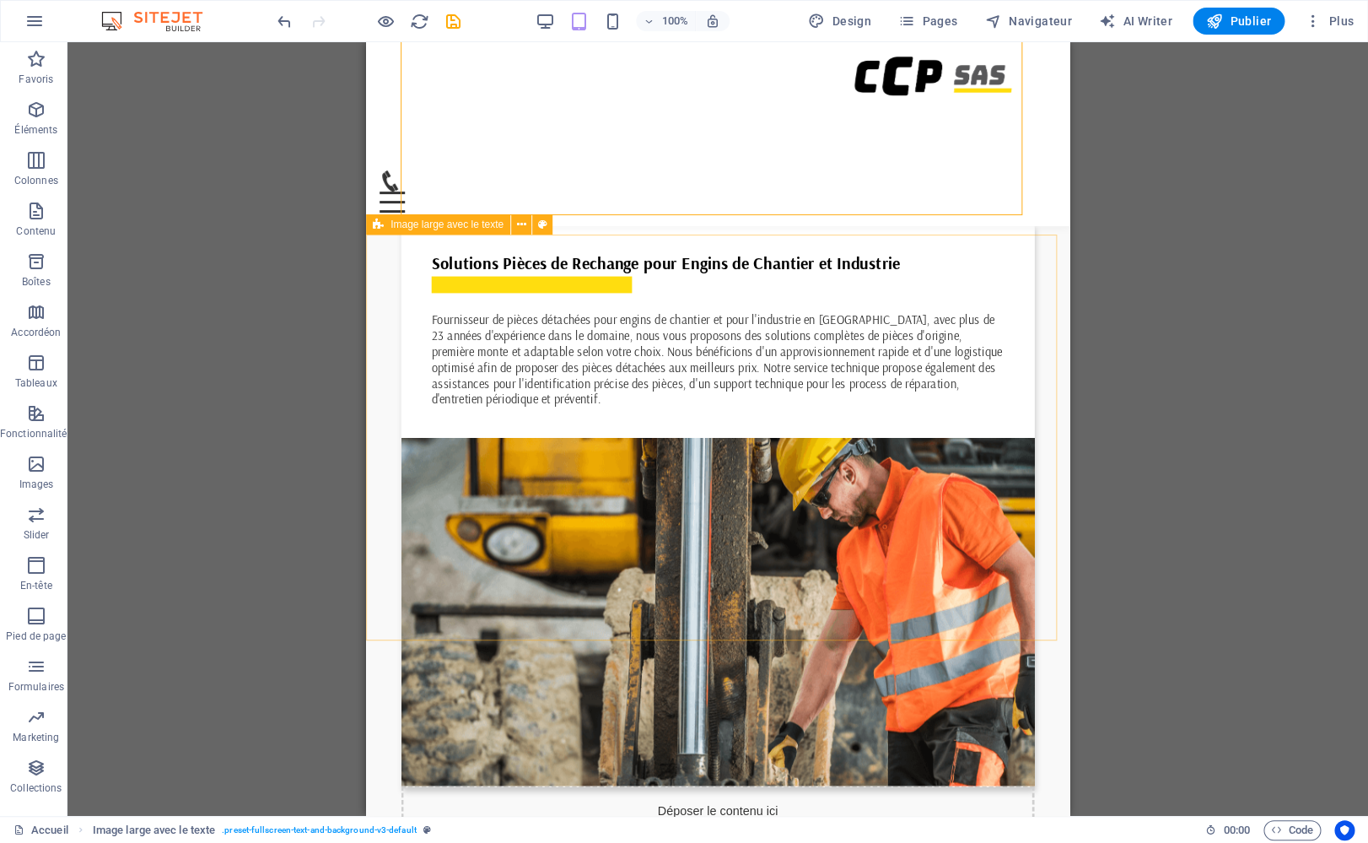
click at [379, 223] on icon at bounding box center [378, 224] width 11 height 20
select select "%"
select select "rem"
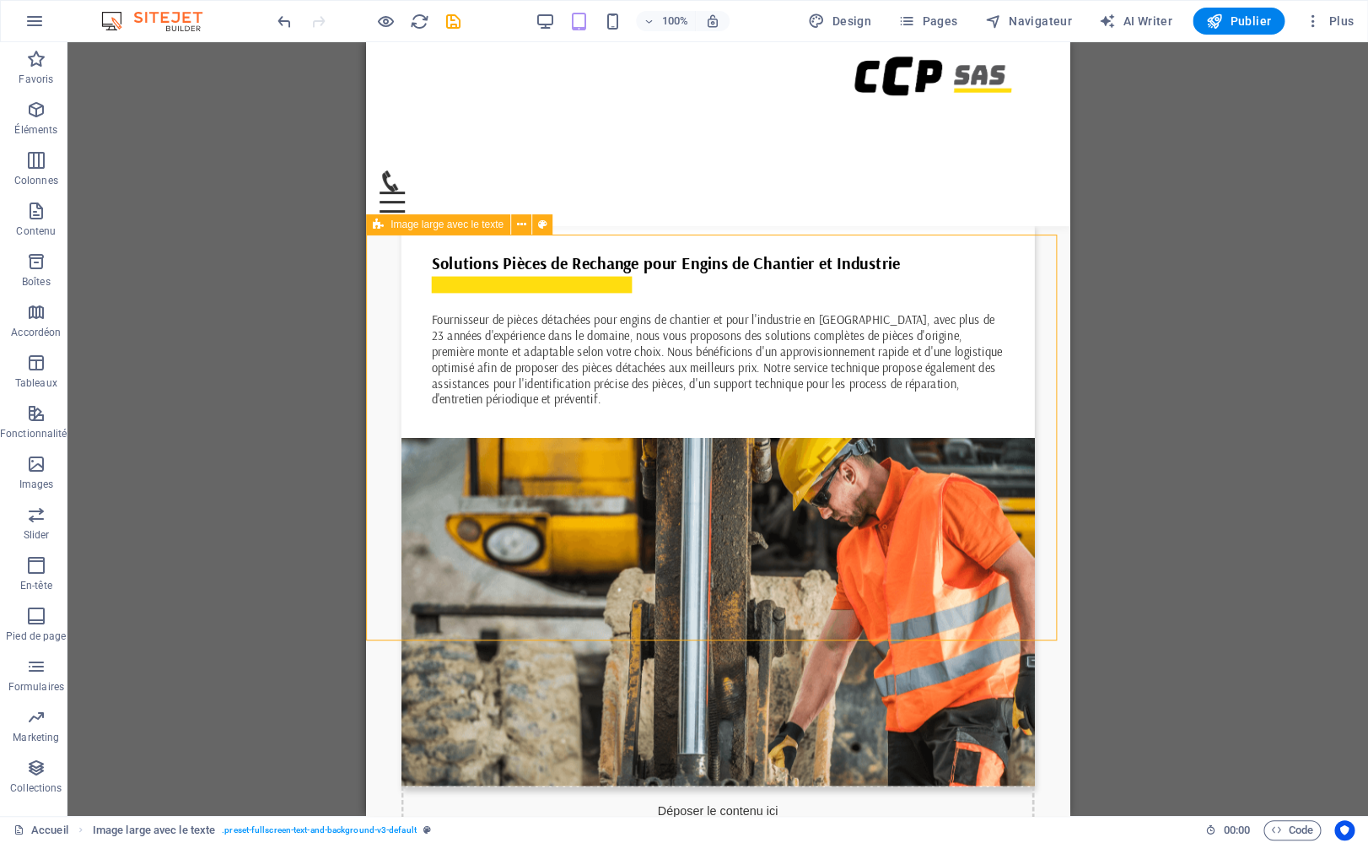
select select "rem"
select select "preset-fullscreen-text-and-background-v3-picture-right"
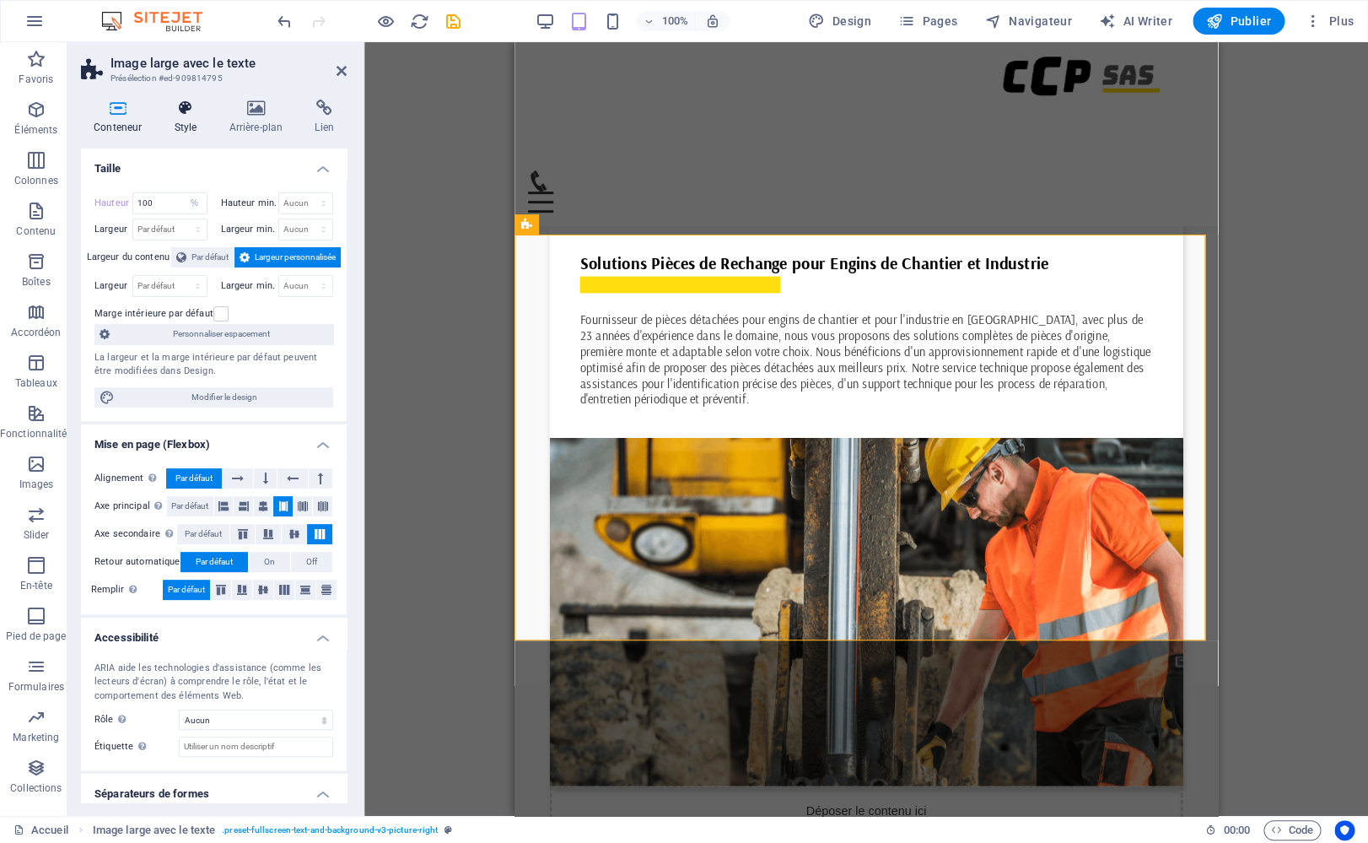
click at [200, 113] on icon at bounding box center [185, 108] width 48 height 17
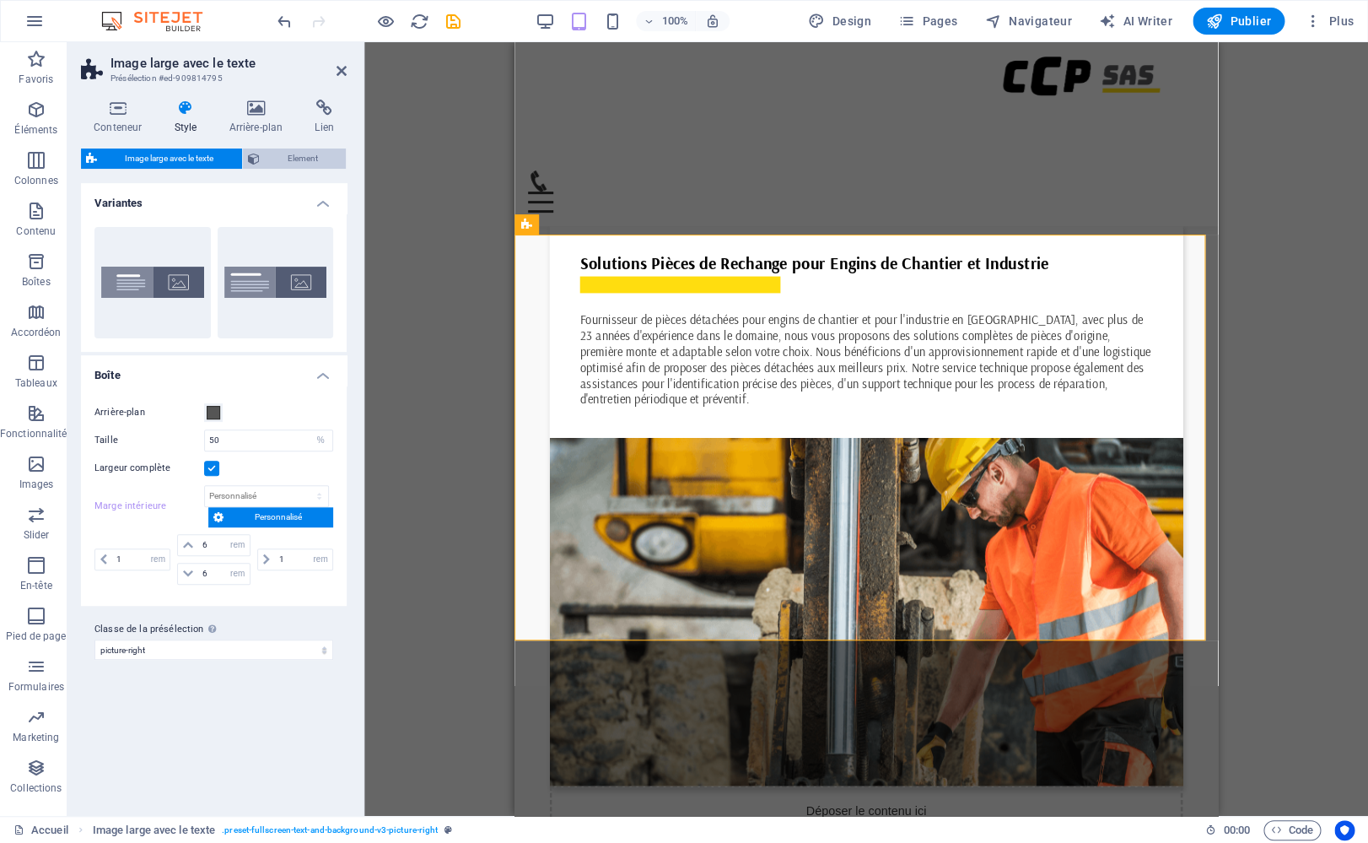
click at [275, 158] on span "Element" at bounding box center [303, 158] width 77 height 20
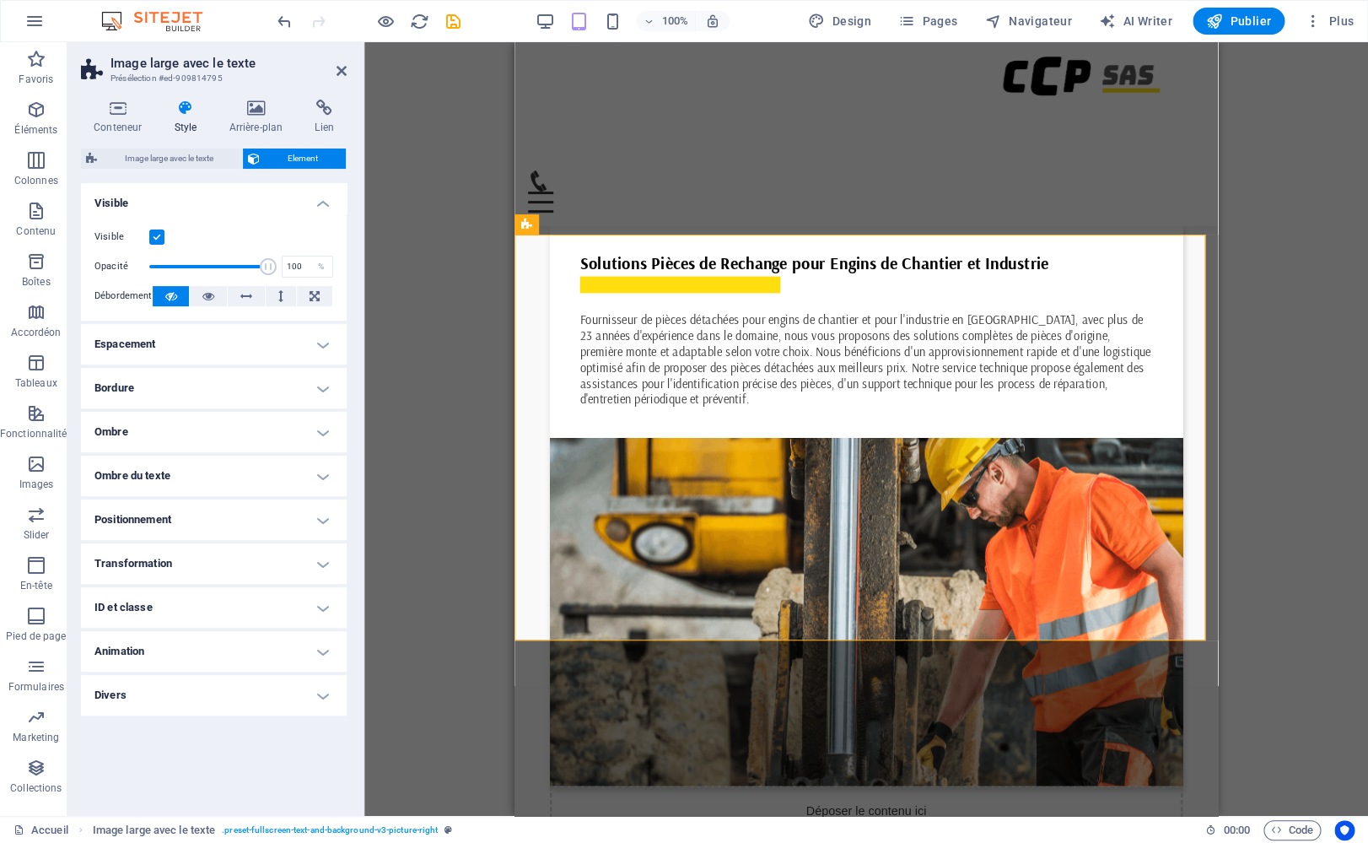
click at [210, 562] on h4 "Transformation" at bounding box center [214, 563] width 266 height 40
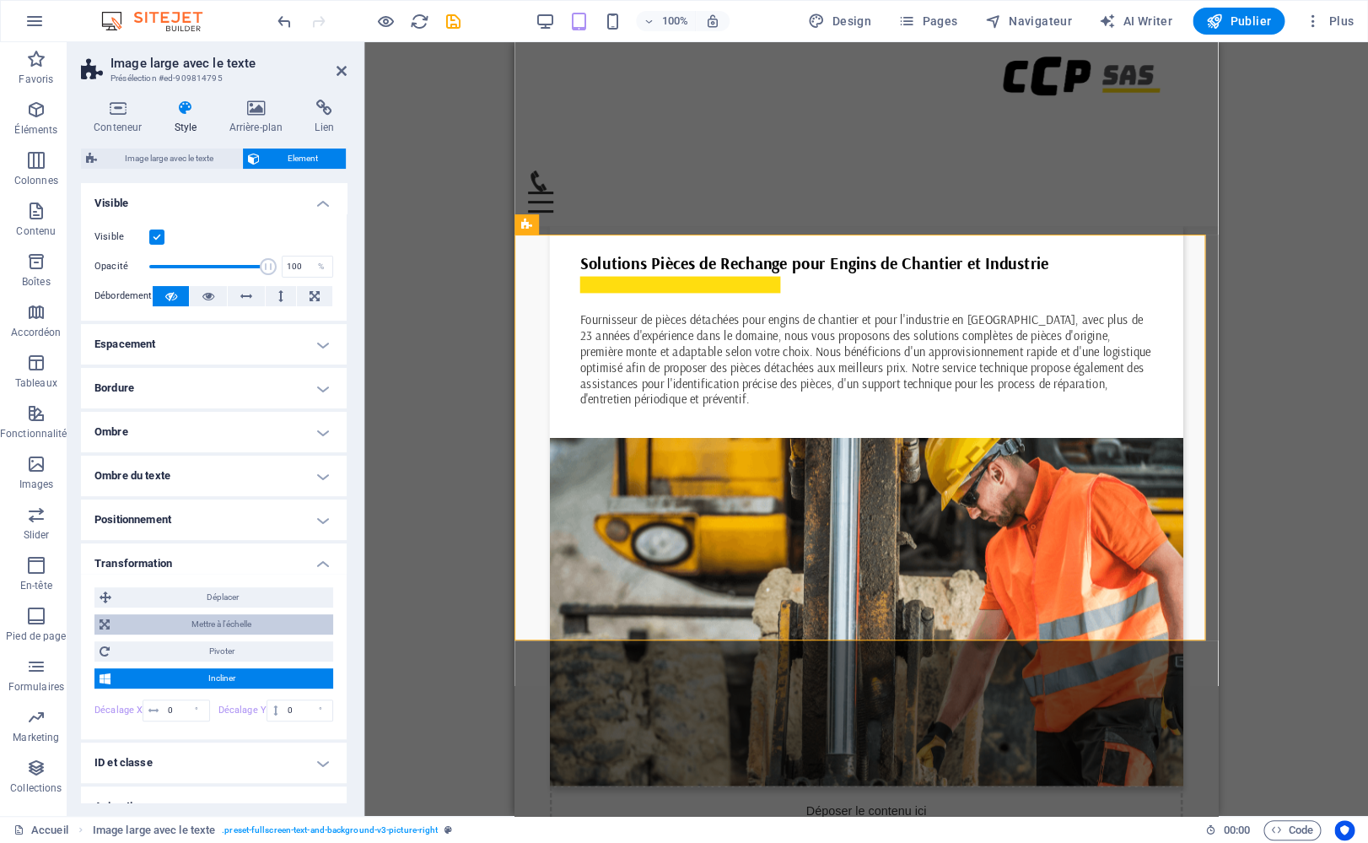
click at [194, 623] on span "Mettre à l'échelle" at bounding box center [221, 624] width 213 height 20
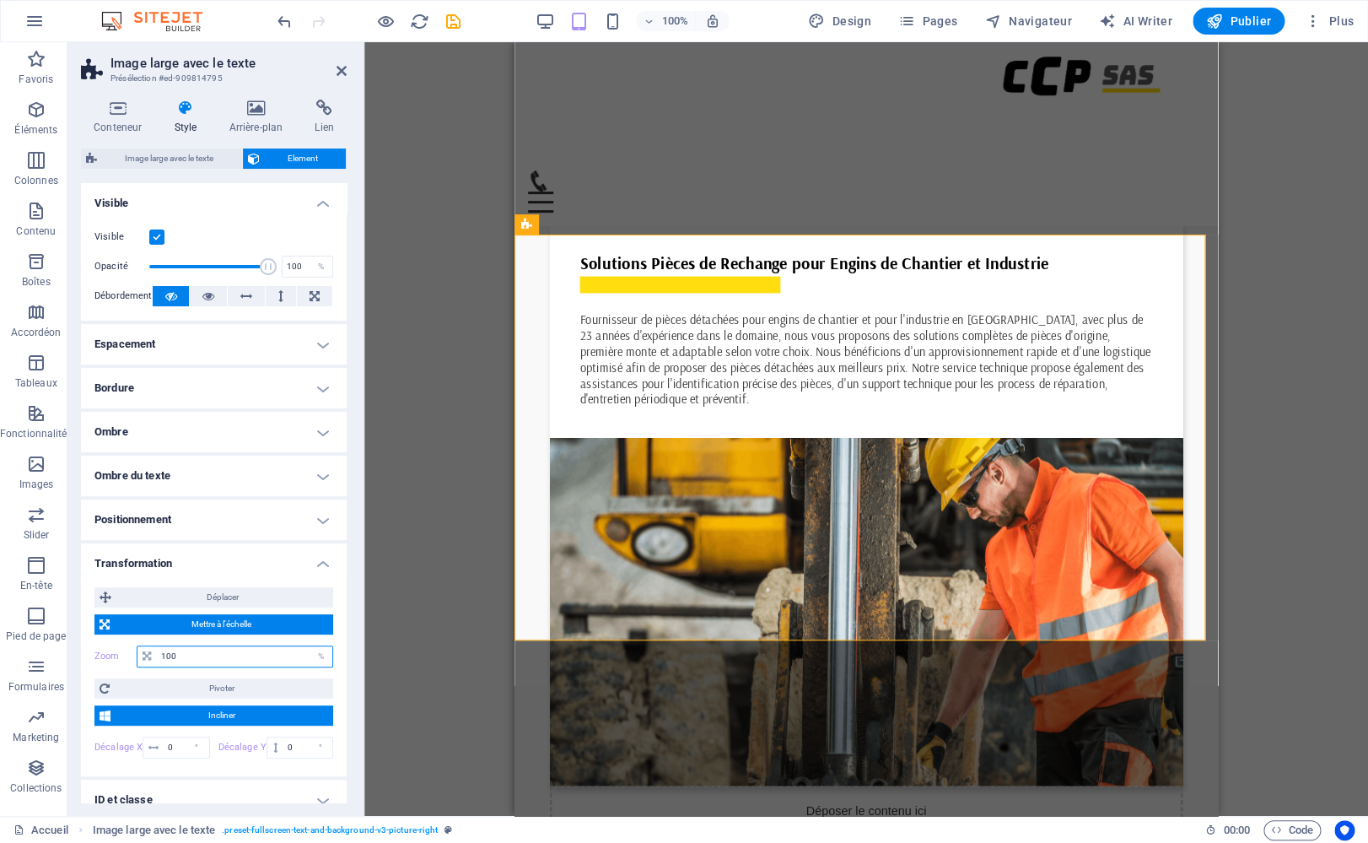
drag, startPoint x: 194, startPoint y: 660, endPoint x: 87, endPoint y: 624, distance: 113.1
click at [157, 646] on input "100" at bounding box center [244, 656] width 175 height 20
type input "90"
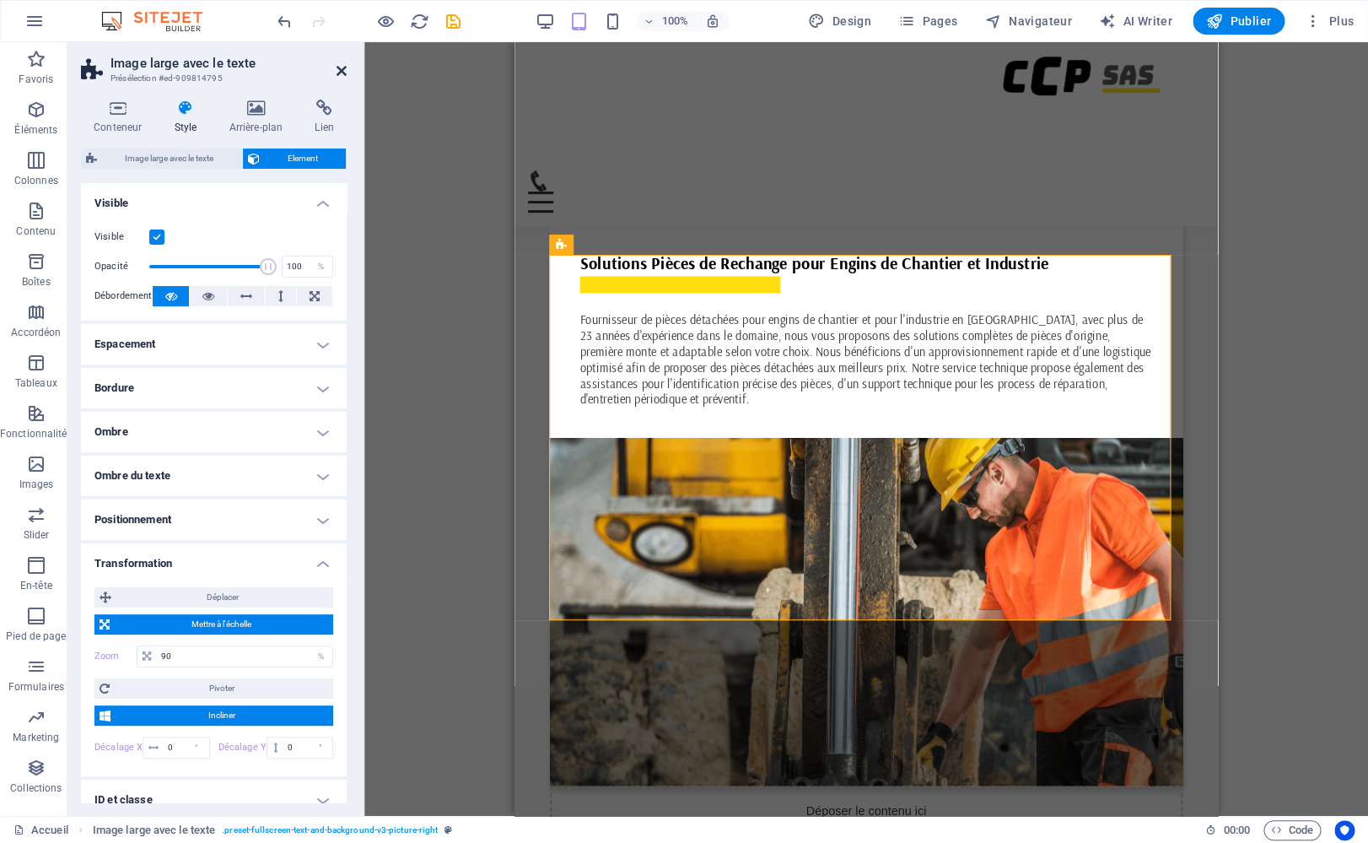
click at [338, 76] on icon at bounding box center [342, 70] width 10 height 13
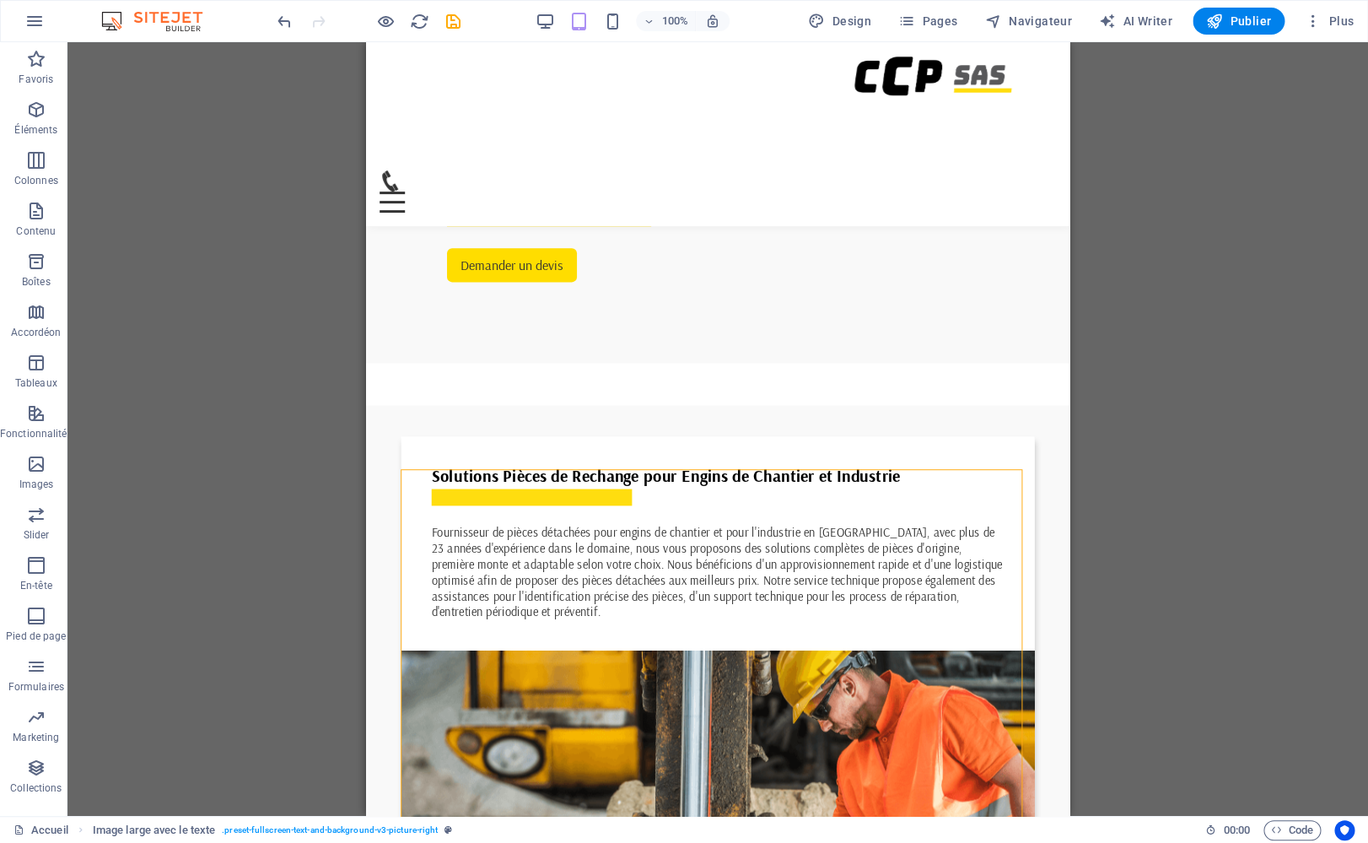
scroll to position [661, 0]
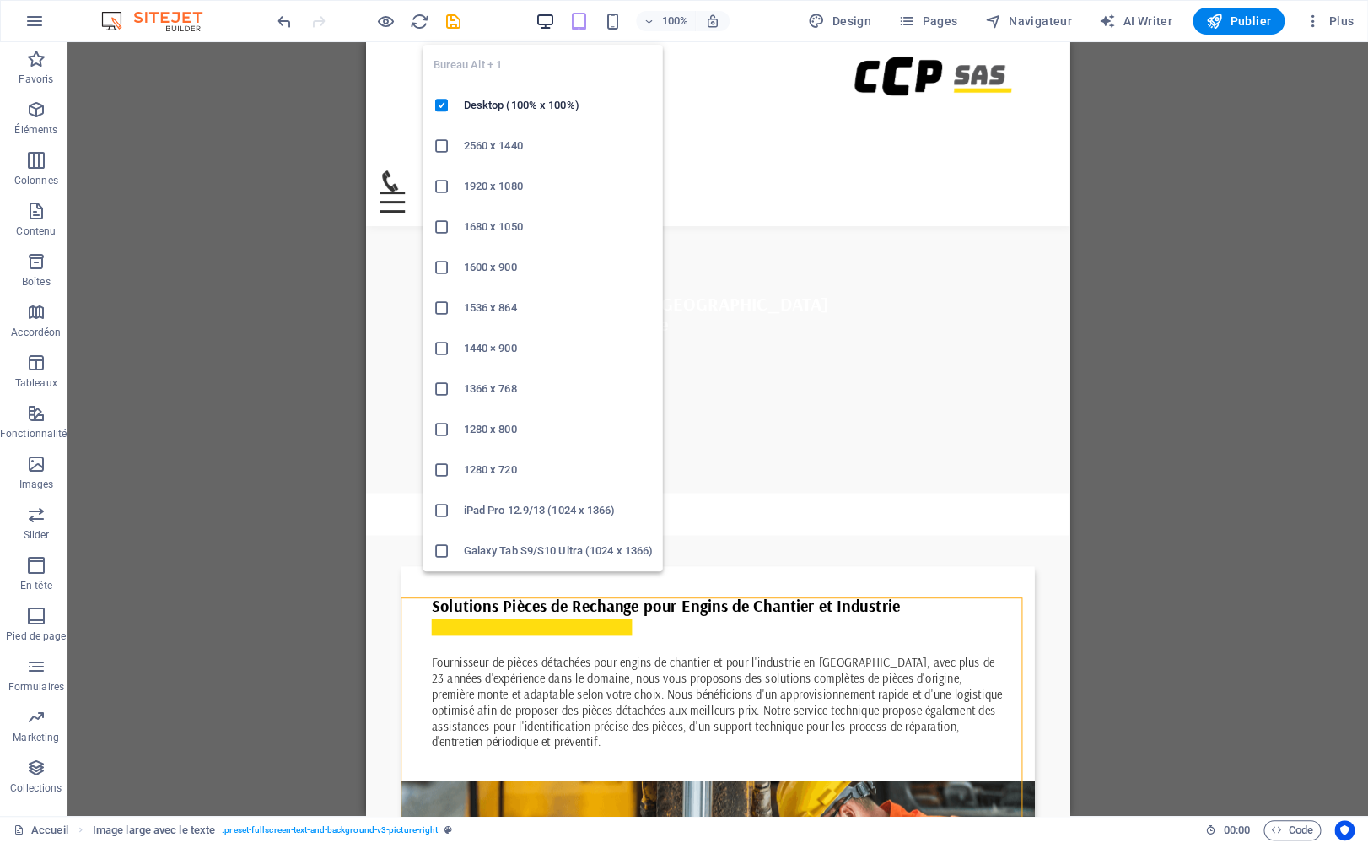
click at [543, 19] on icon "button" at bounding box center [545, 21] width 19 height 19
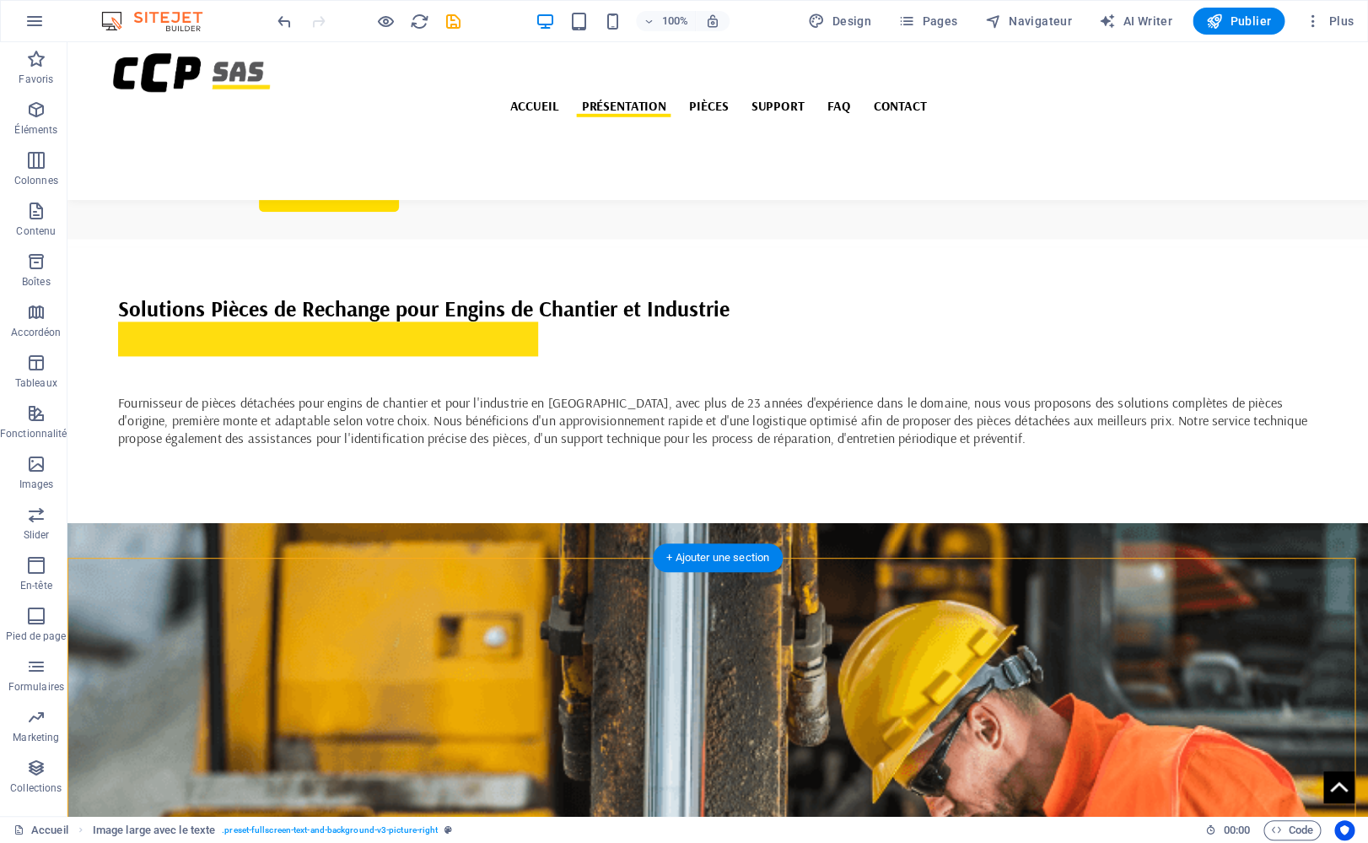
scroll to position [520, 0]
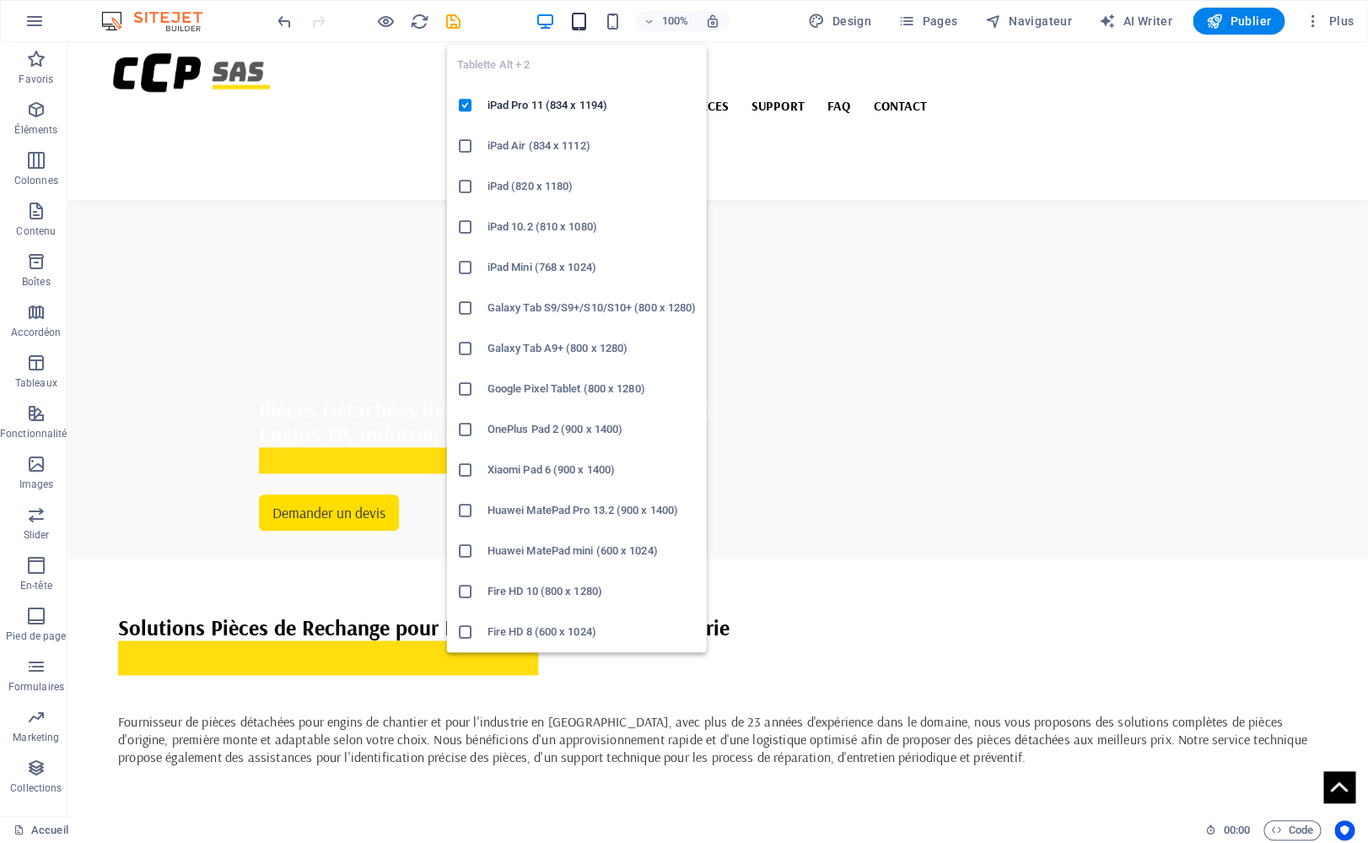
click at [573, 15] on icon "button" at bounding box center [578, 21] width 19 height 19
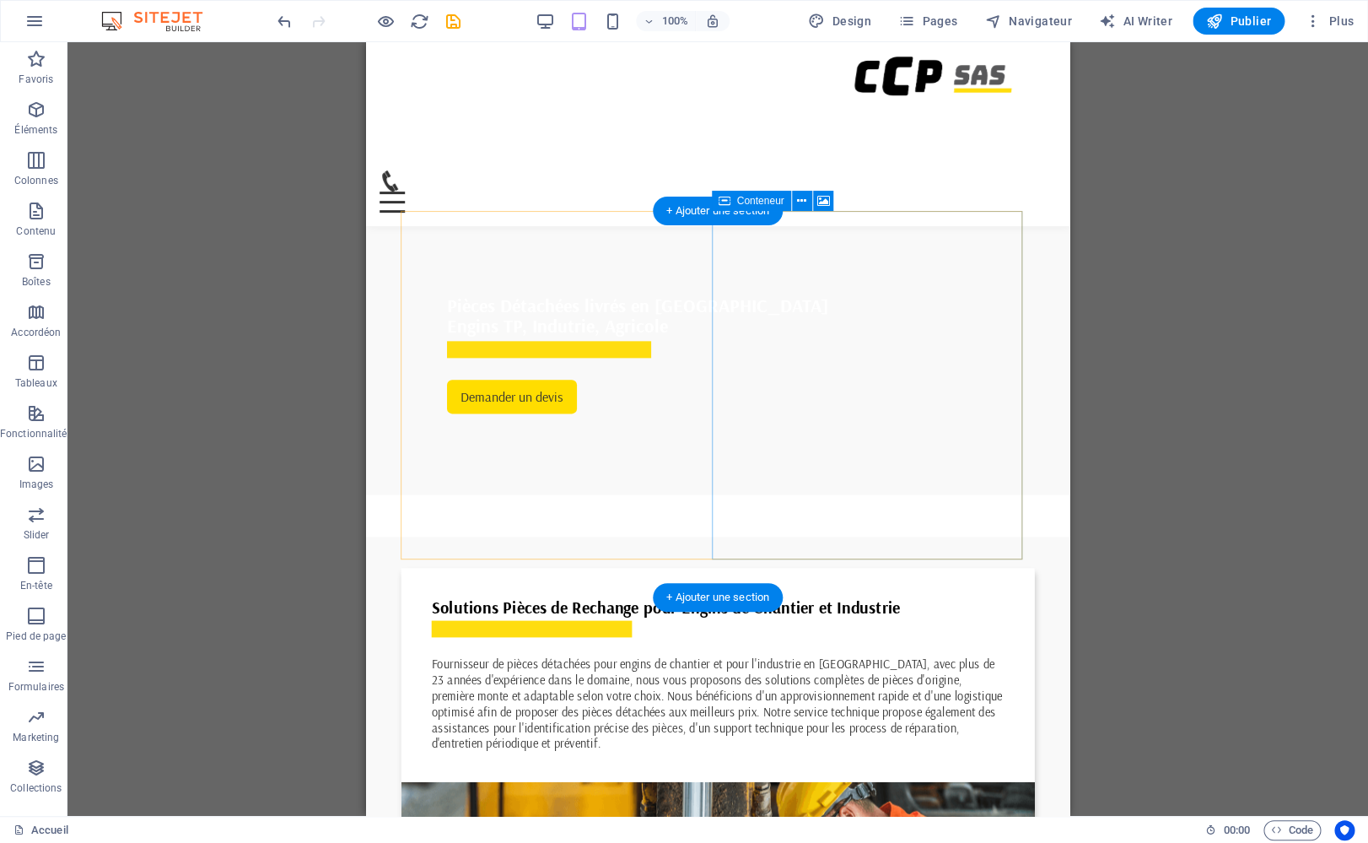
scroll to position [649, 0]
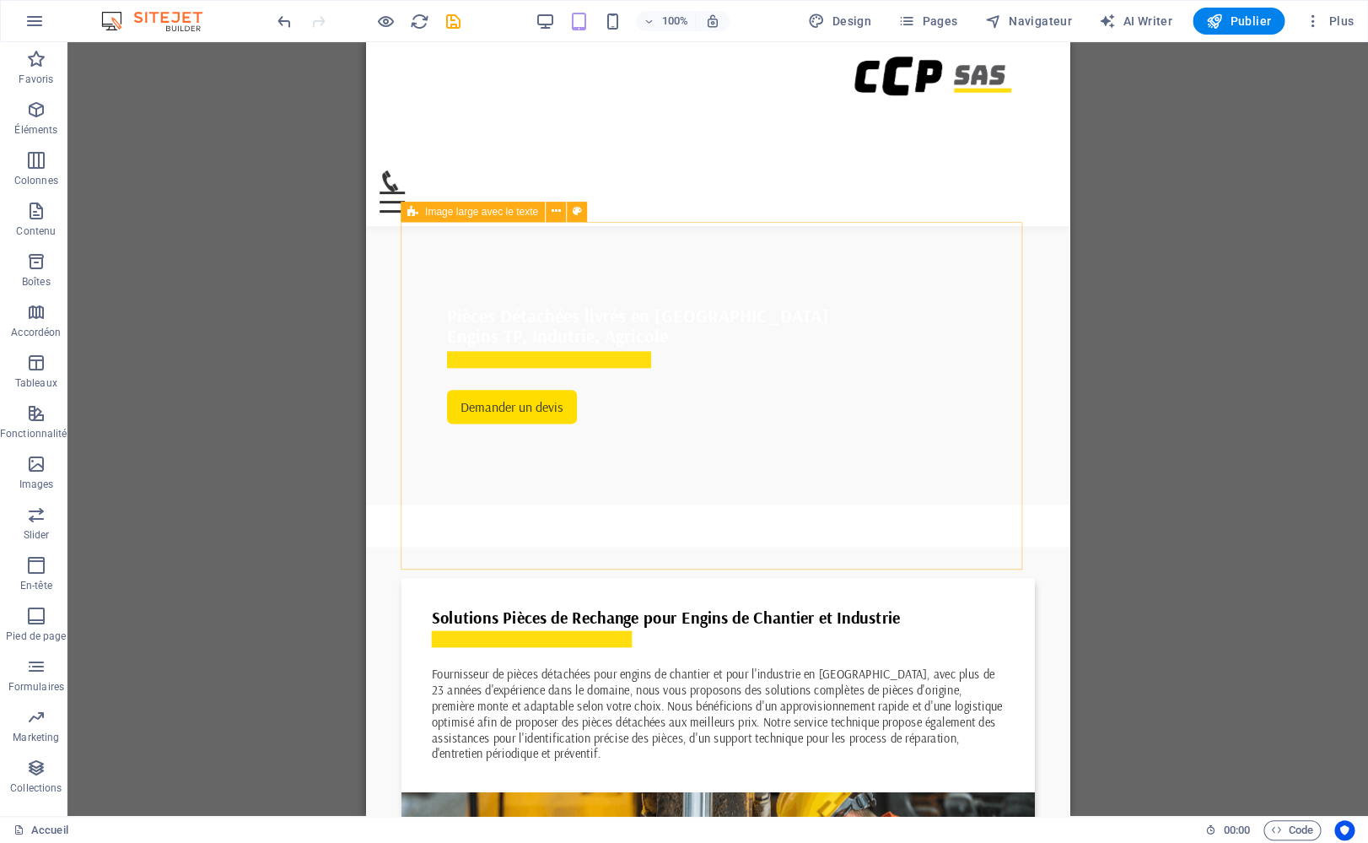
click at [416, 211] on icon at bounding box center [412, 212] width 11 height 20
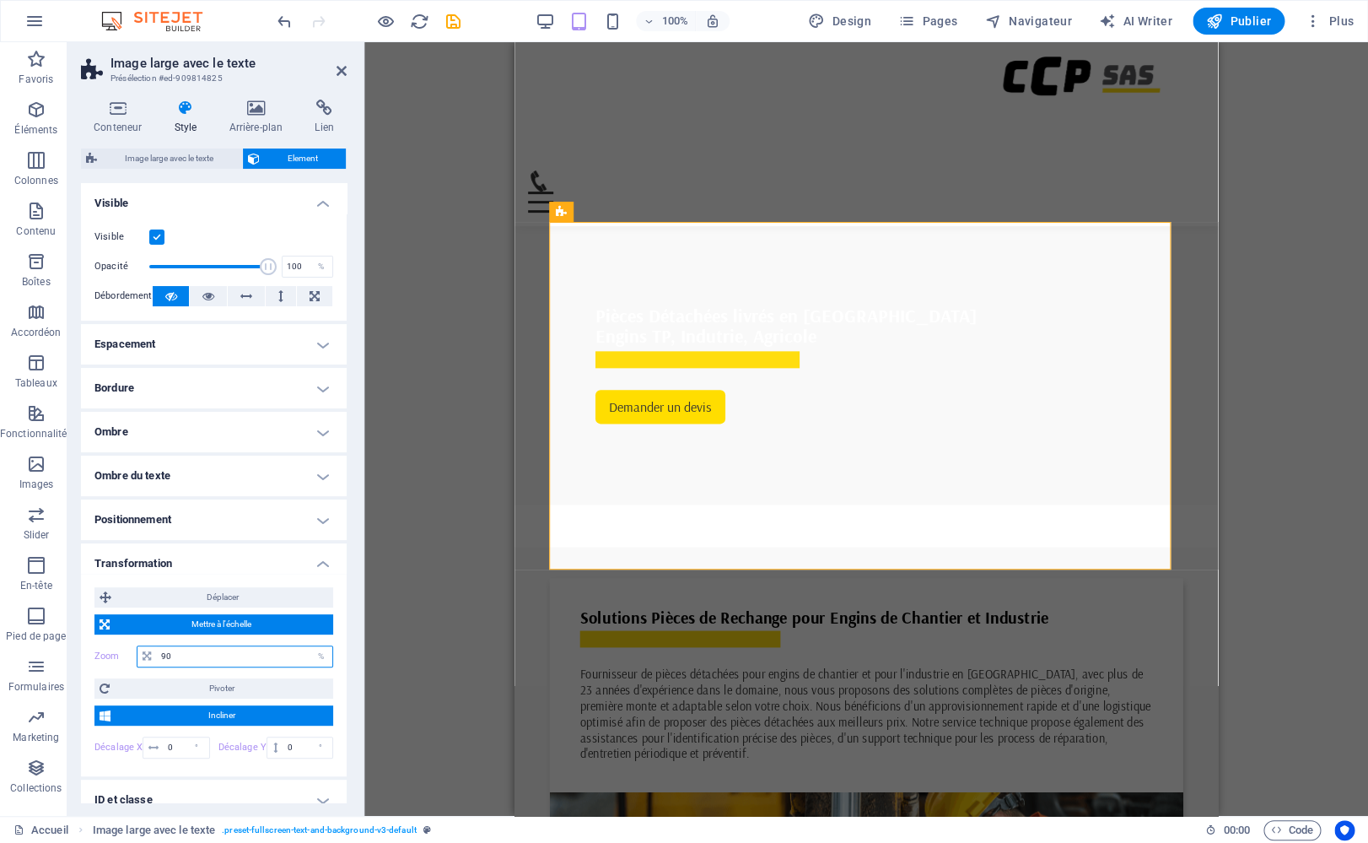
drag, startPoint x: 183, startPoint y: 654, endPoint x: 118, endPoint y: 640, distance: 66.3
click at [157, 646] on input "90" at bounding box center [244, 656] width 175 height 20
type input "92"
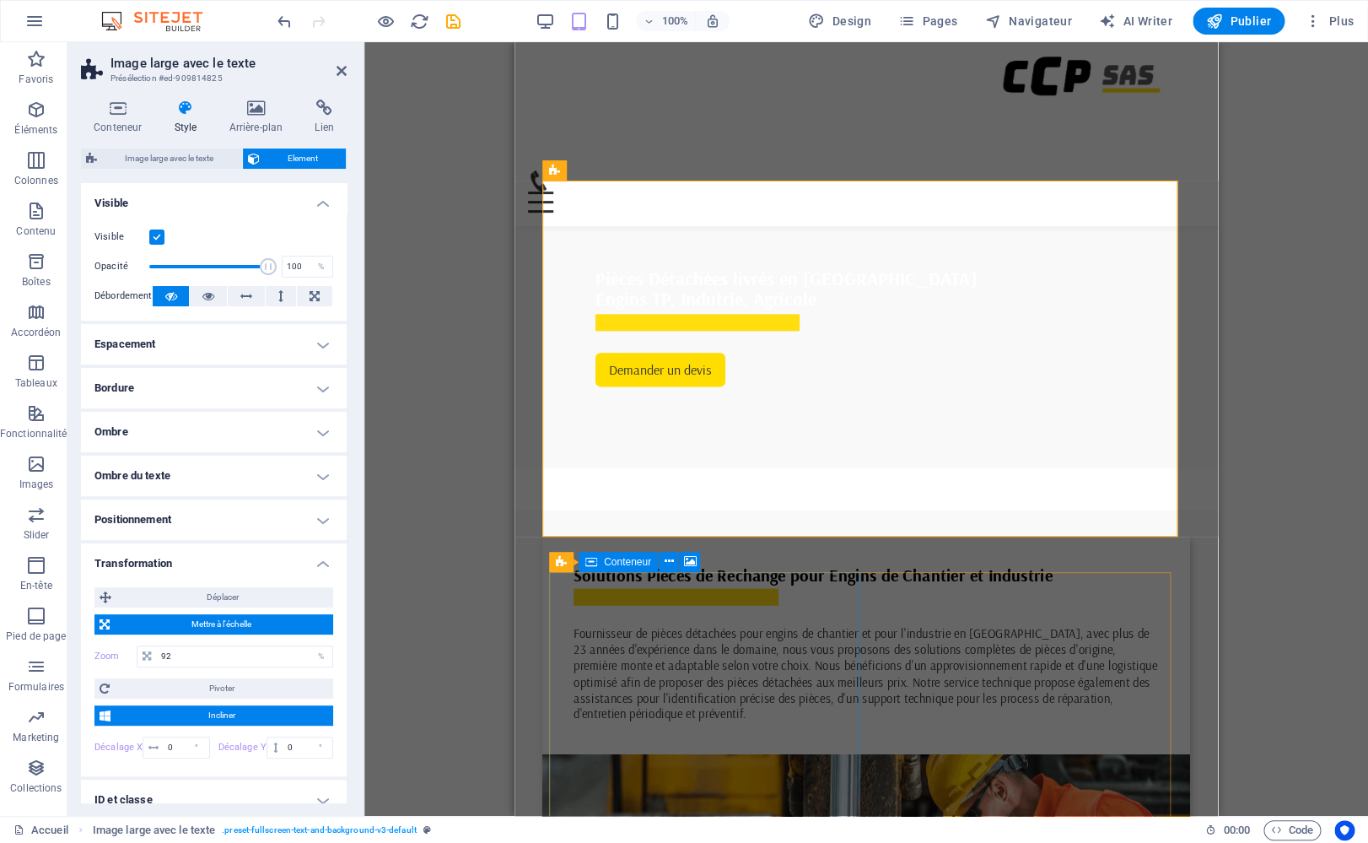
scroll to position [886, 0]
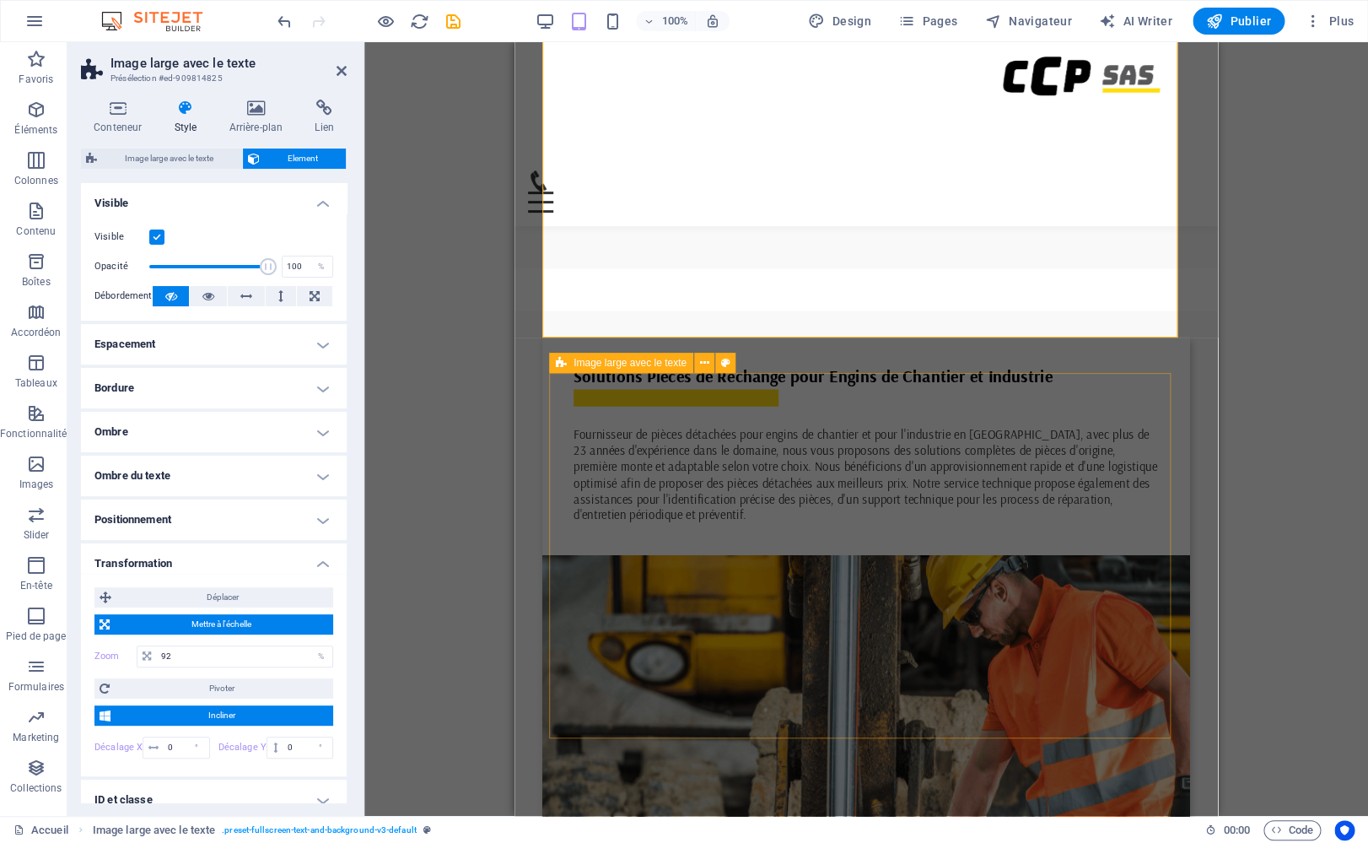
click at [568, 363] on div "Image large avec le texte" at bounding box center [621, 363] width 144 height 20
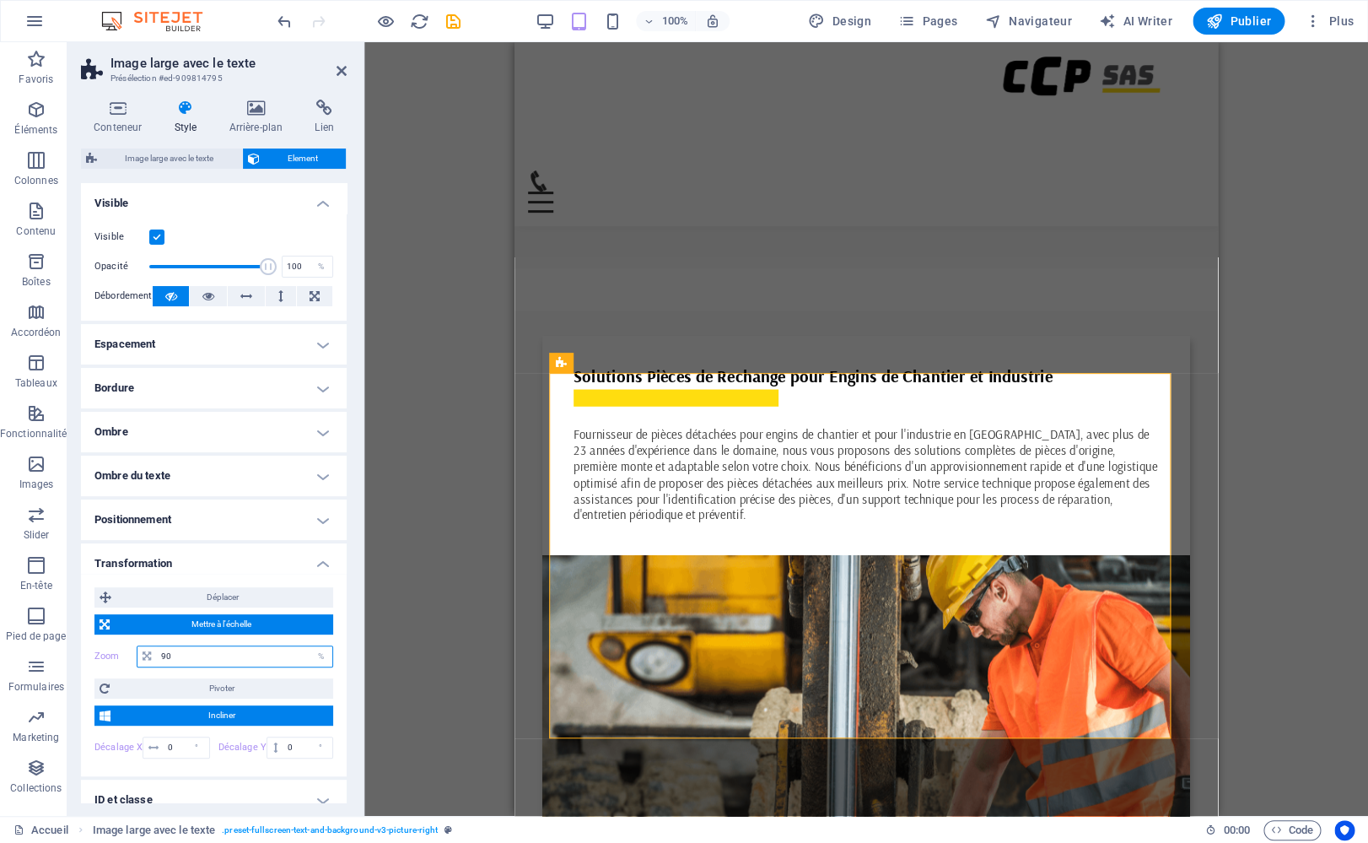
drag, startPoint x: 185, startPoint y: 655, endPoint x: 121, endPoint y: 646, distance: 63.9
click at [157, 646] on input "90" at bounding box center [244, 656] width 175 height 20
type input "92"
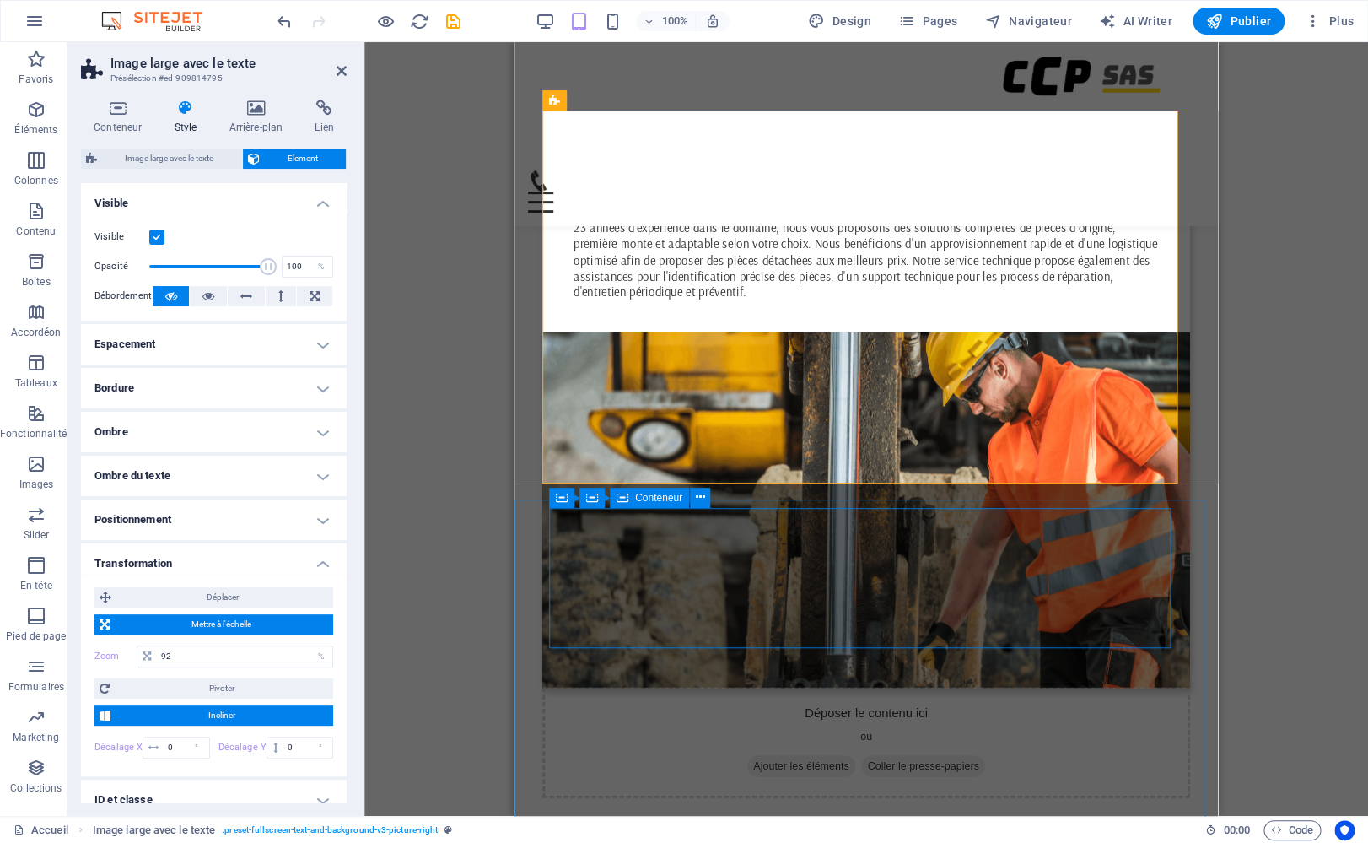
scroll to position [1216, 0]
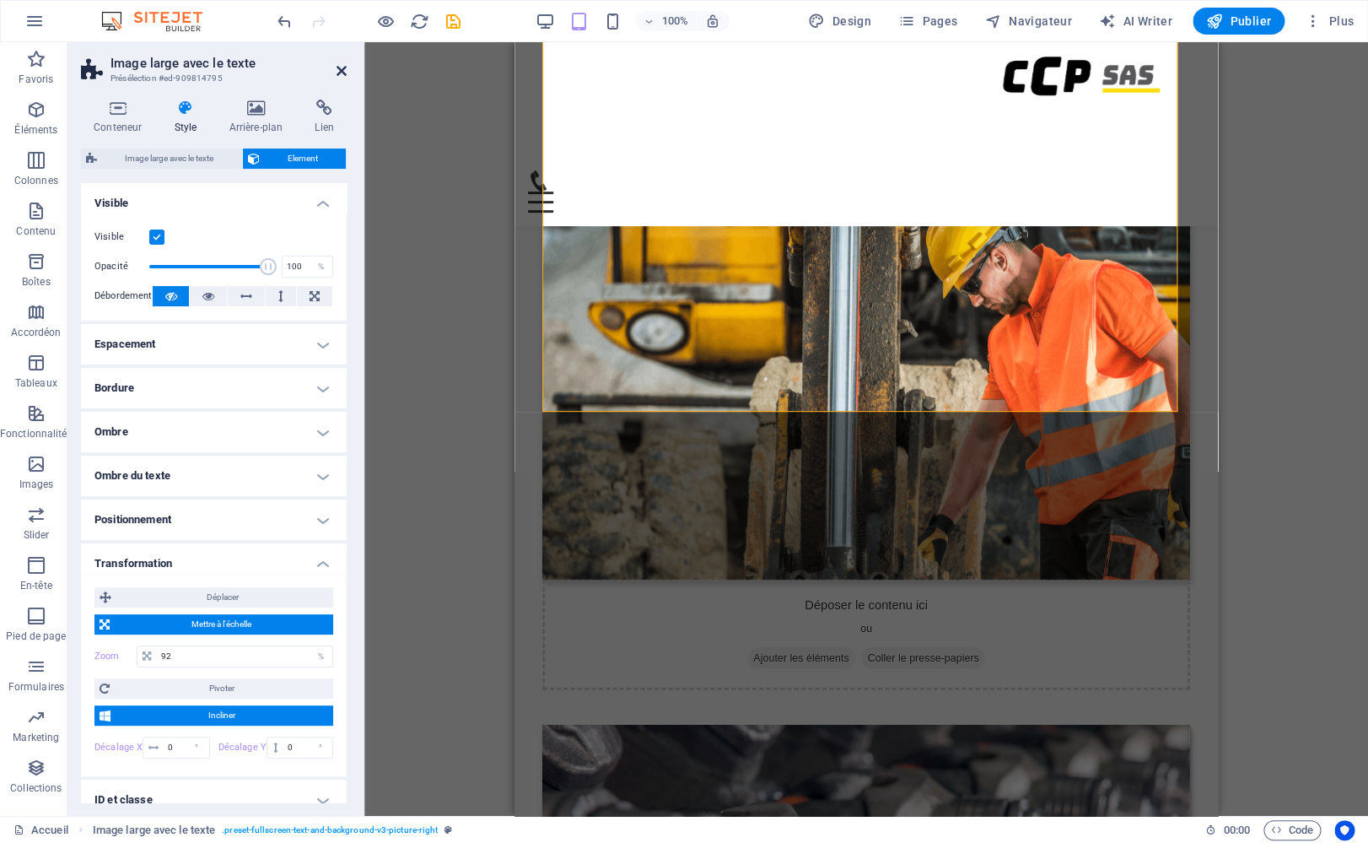
click at [344, 71] on icon at bounding box center [342, 70] width 10 height 13
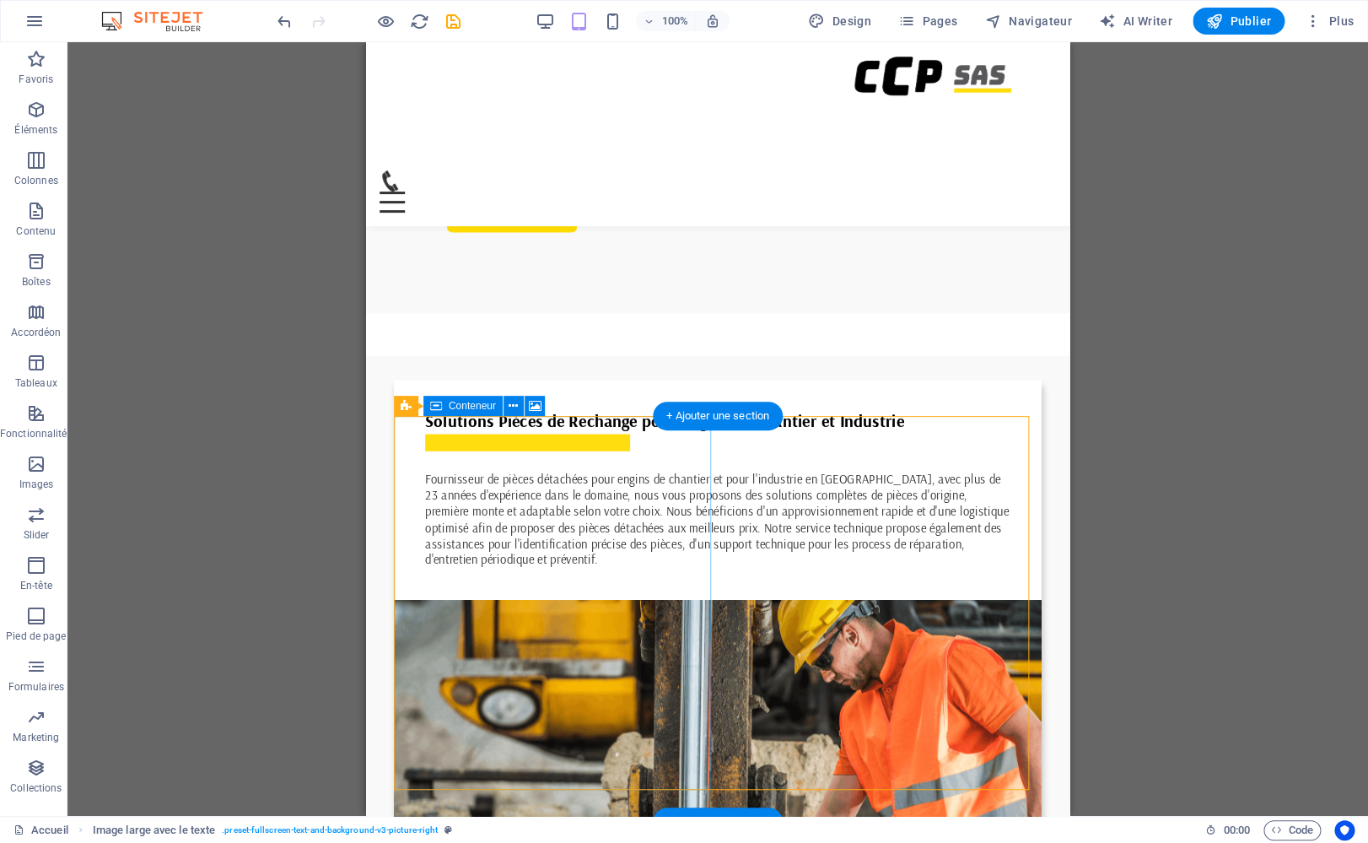
scroll to position [838, 0]
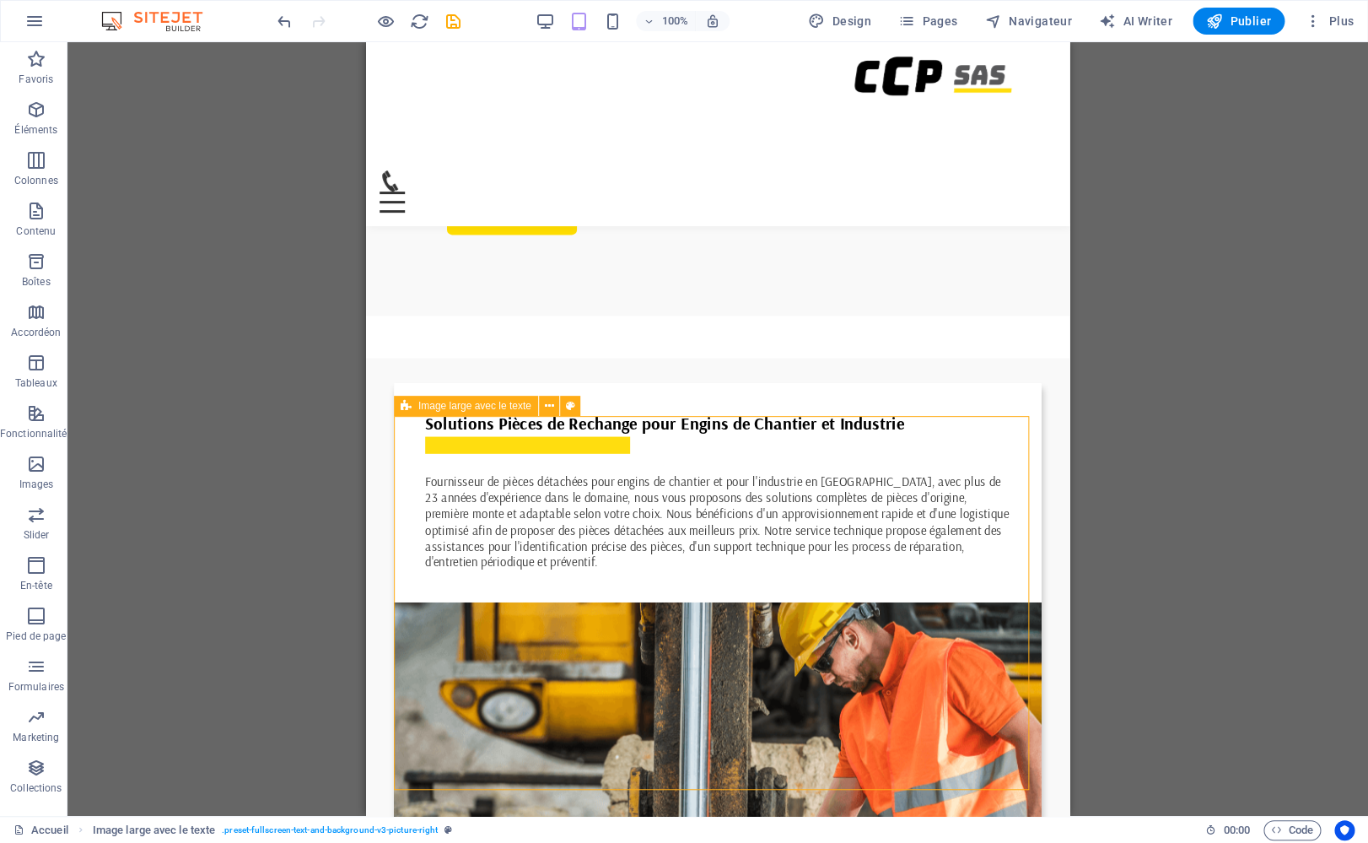
click at [416, 405] on div "Image large avec le texte" at bounding box center [466, 406] width 144 height 20
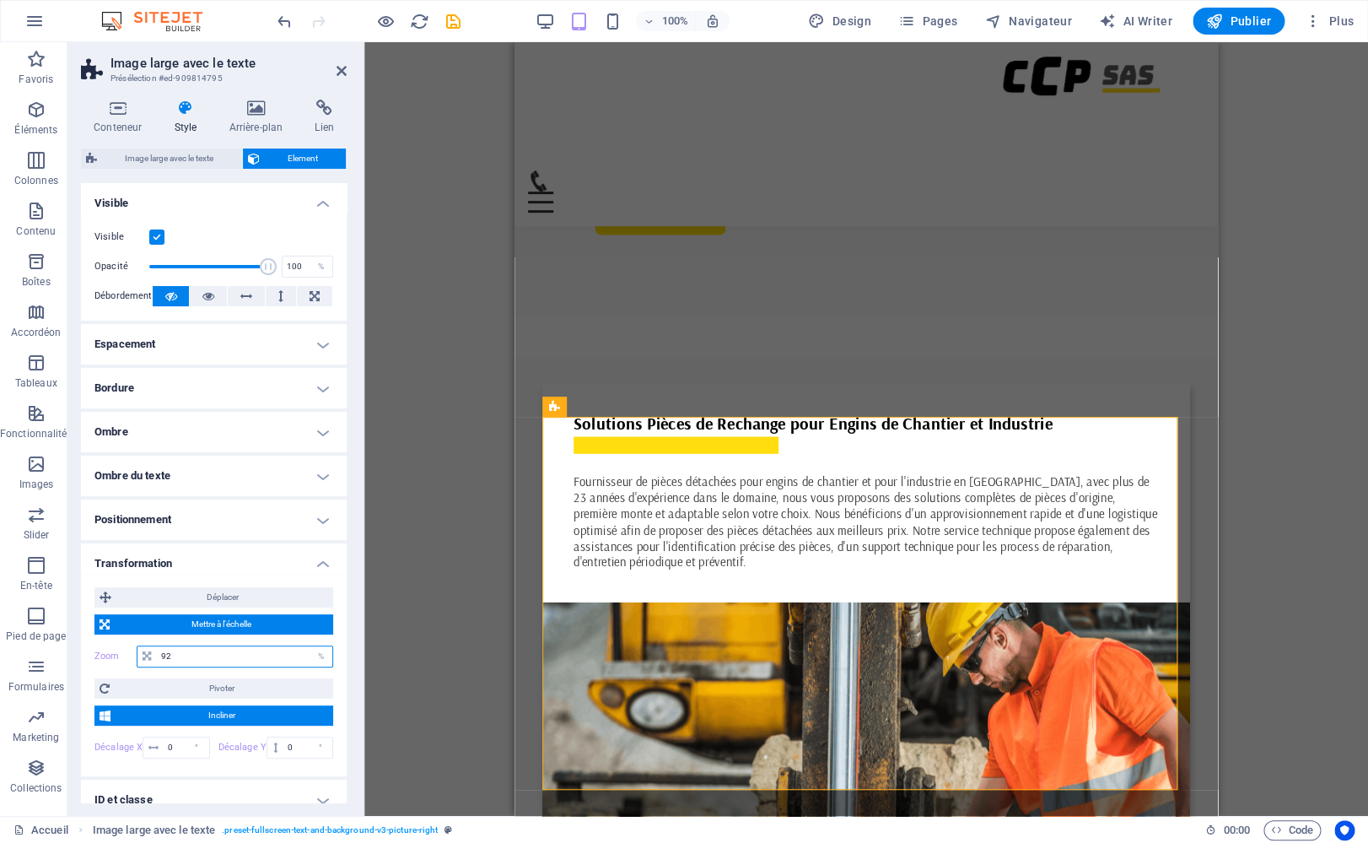
drag, startPoint x: 175, startPoint y: 649, endPoint x: 128, endPoint y: 629, distance: 50.3
click at [157, 646] on input "92" at bounding box center [244, 656] width 175 height 20
type input "93"
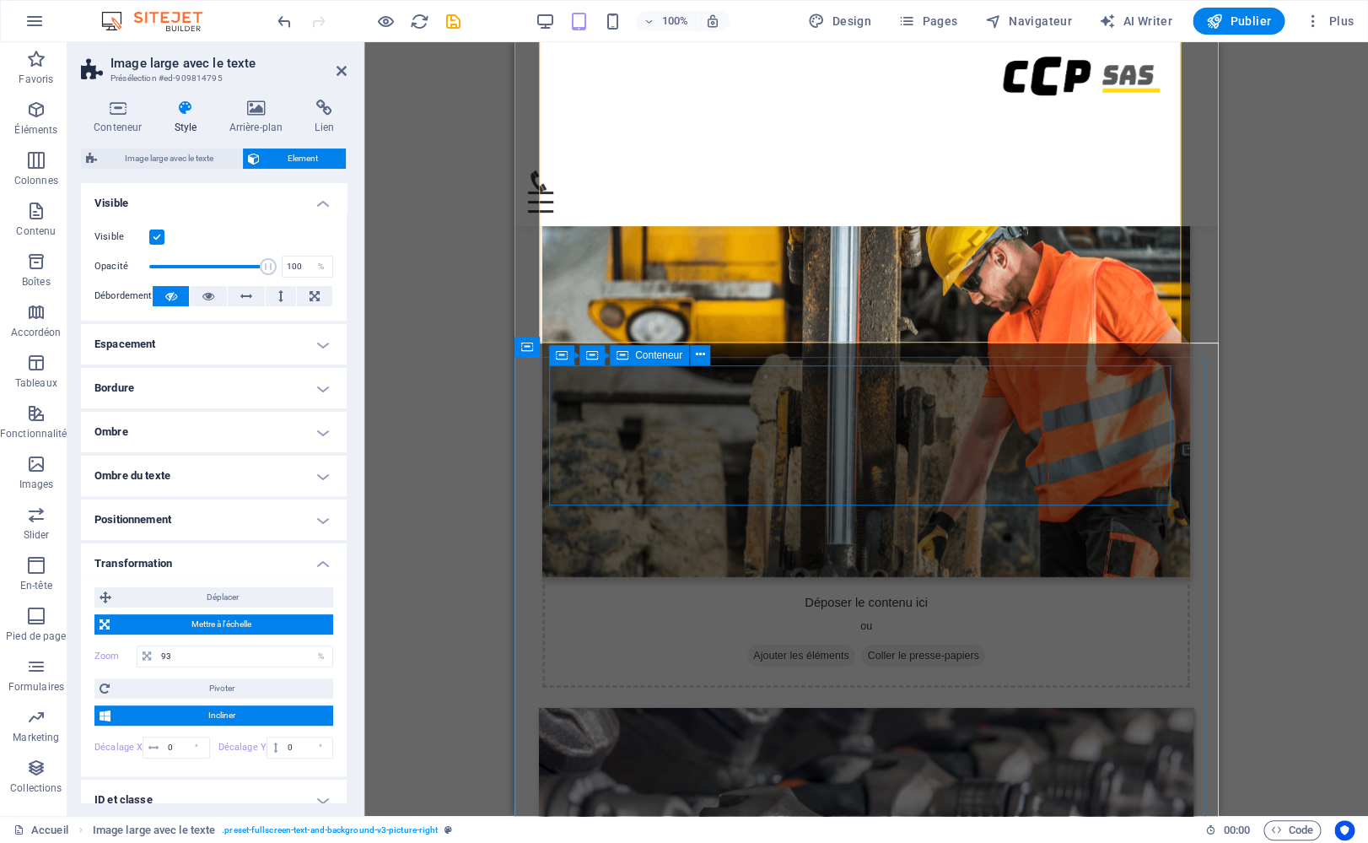
scroll to position [1287, 0]
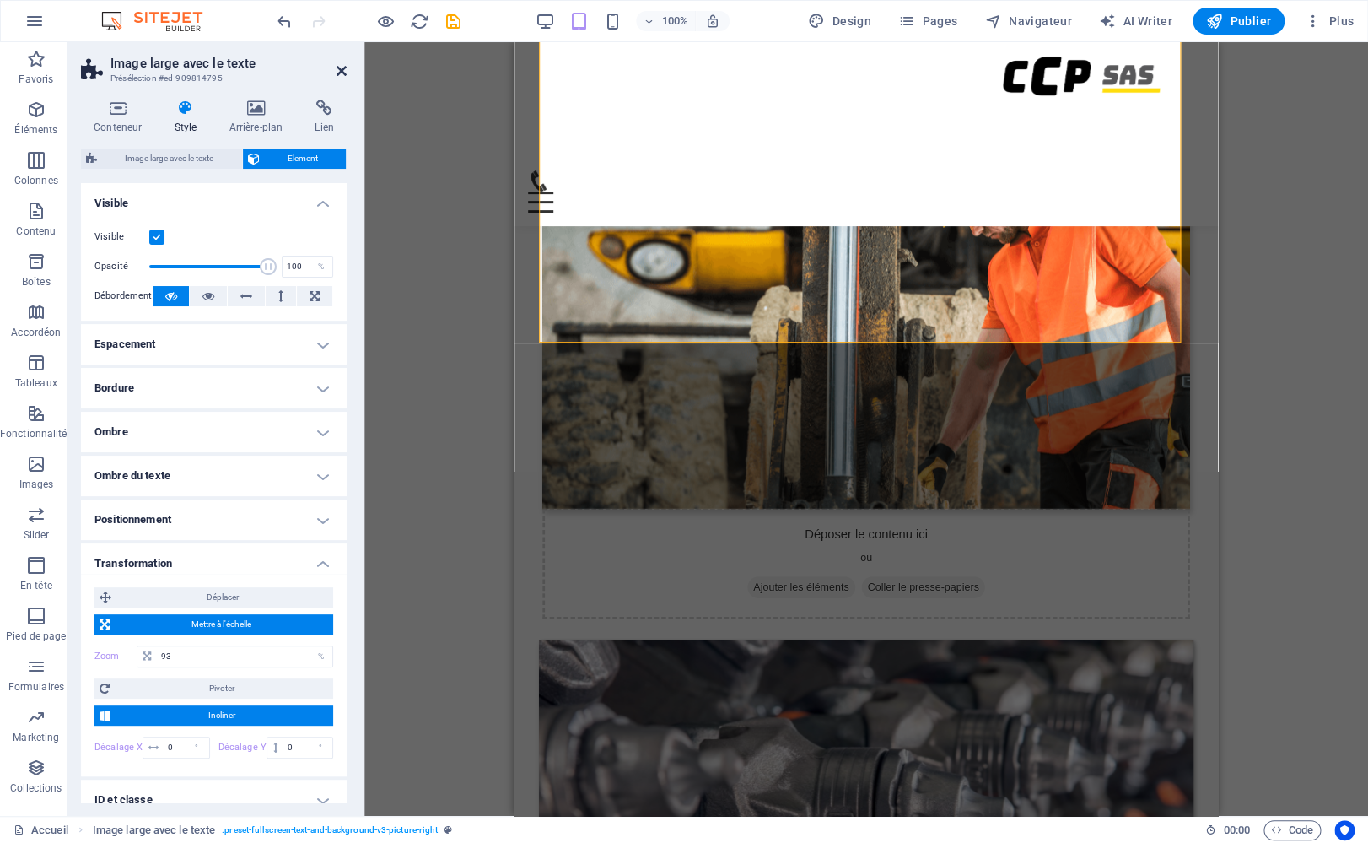
click at [342, 68] on icon at bounding box center [342, 70] width 10 height 13
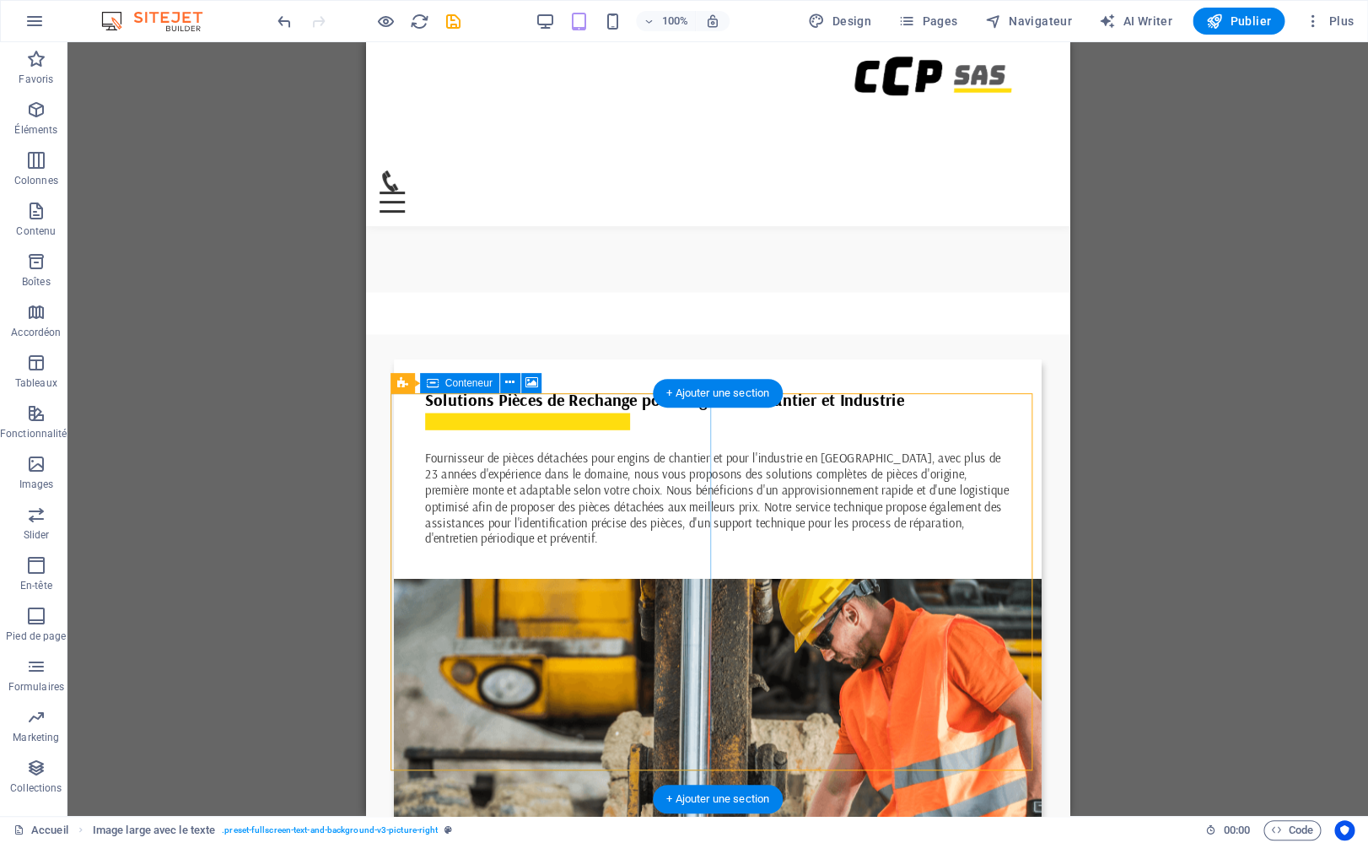
scroll to position [850, 0]
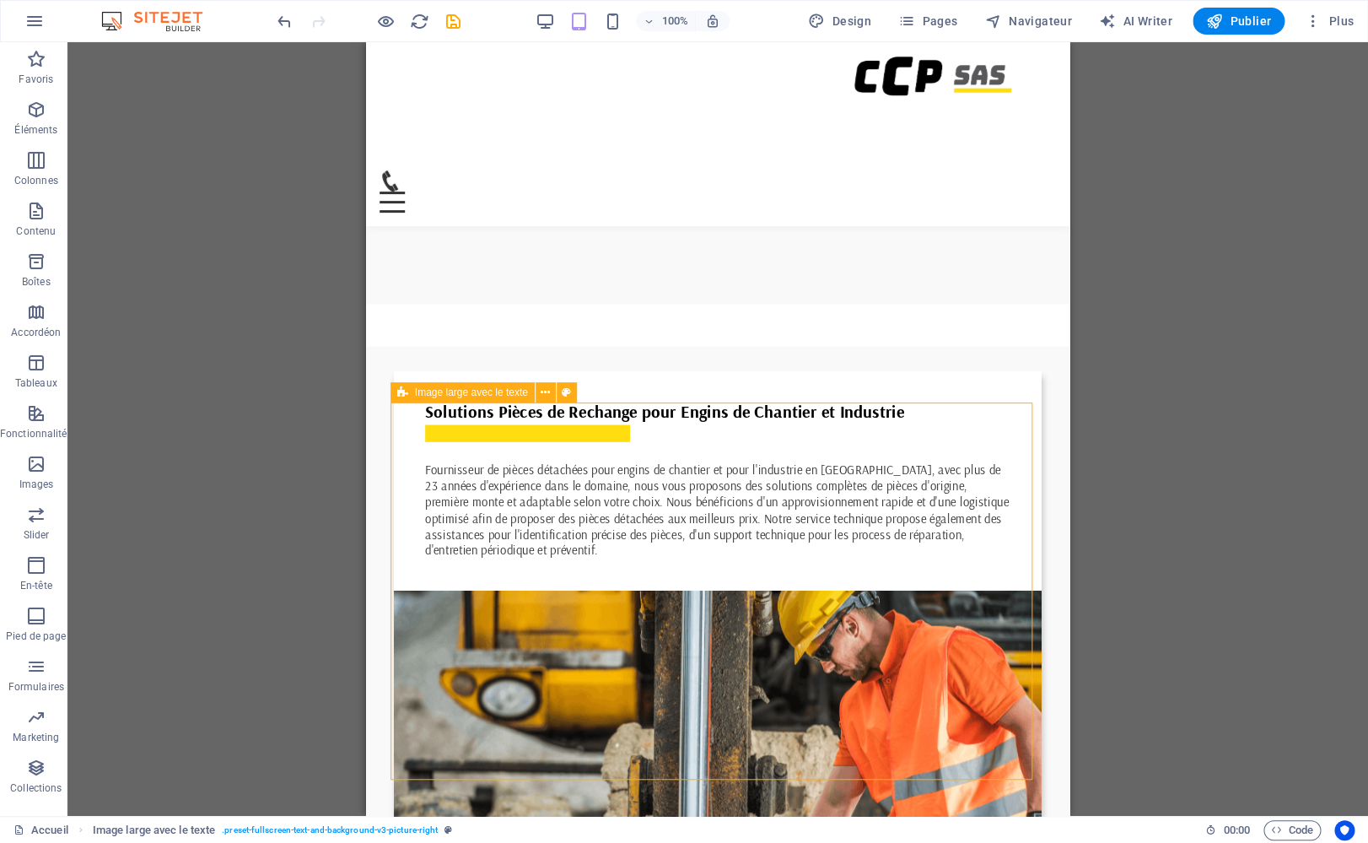
click at [410, 393] on div "Image large avec le texte" at bounding box center [463, 392] width 144 height 20
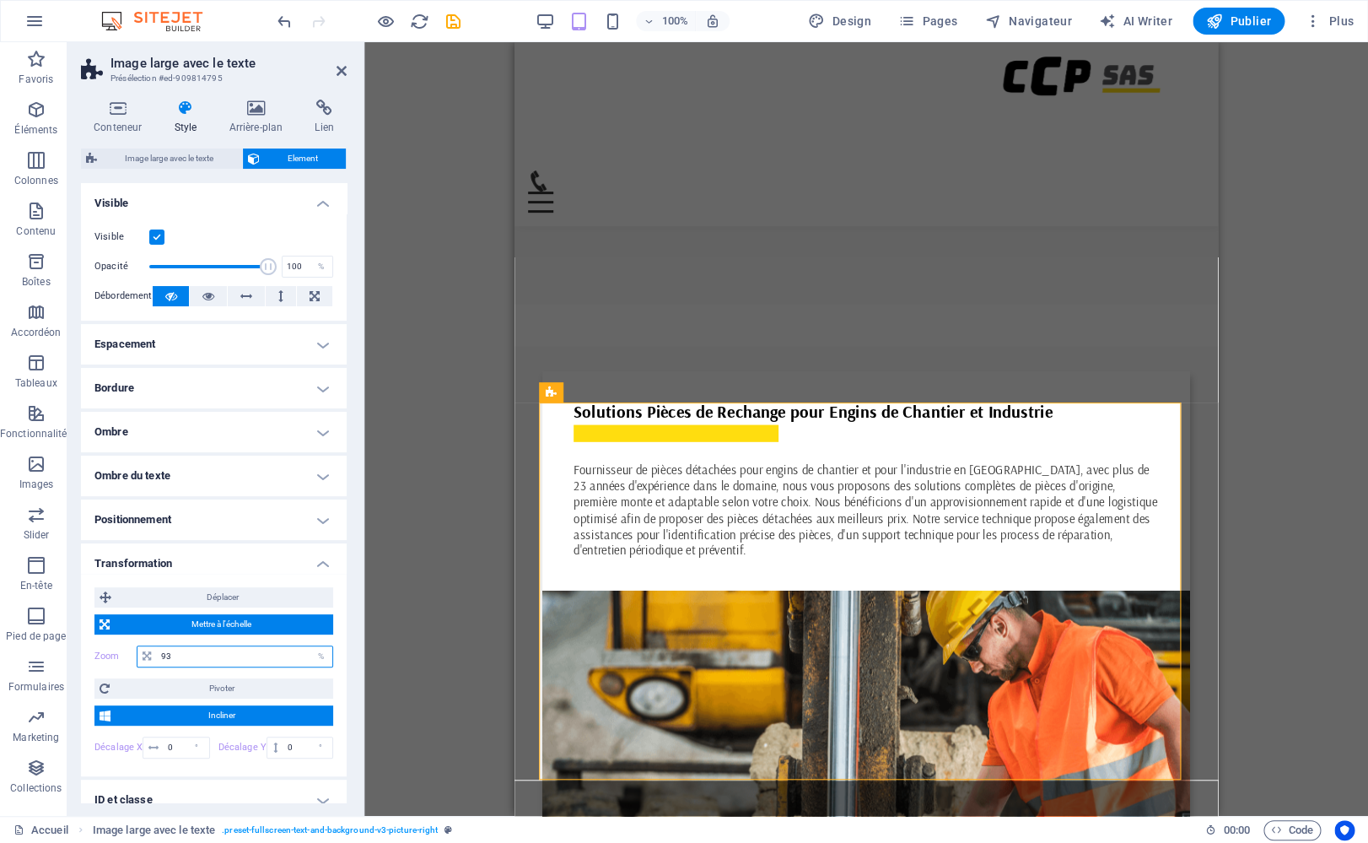
drag, startPoint x: 184, startPoint y: 655, endPoint x: 130, endPoint y: 638, distance: 56.8
click at [157, 646] on input "93" at bounding box center [244, 656] width 175 height 20
type input "92"
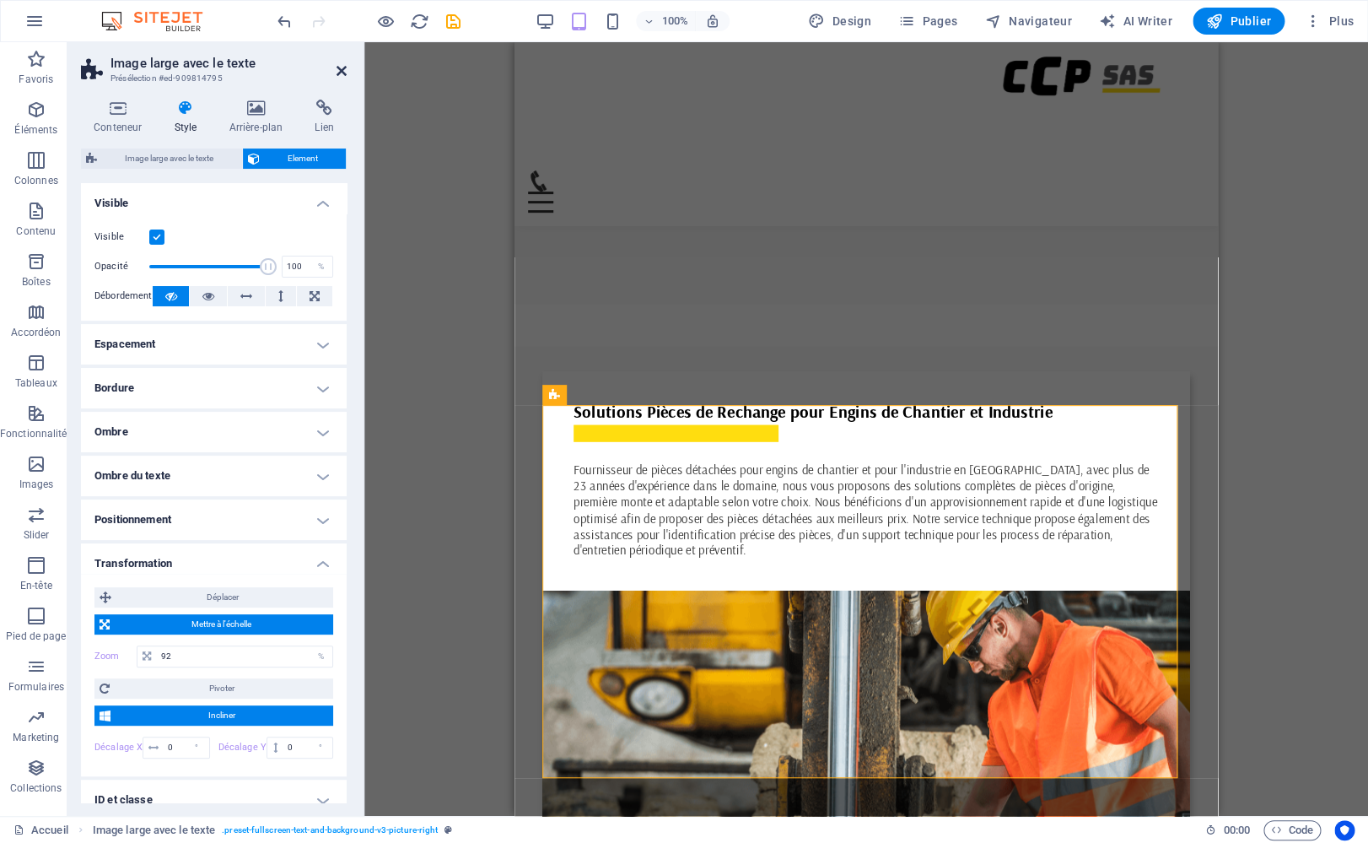
click at [345, 73] on icon at bounding box center [342, 70] width 10 height 13
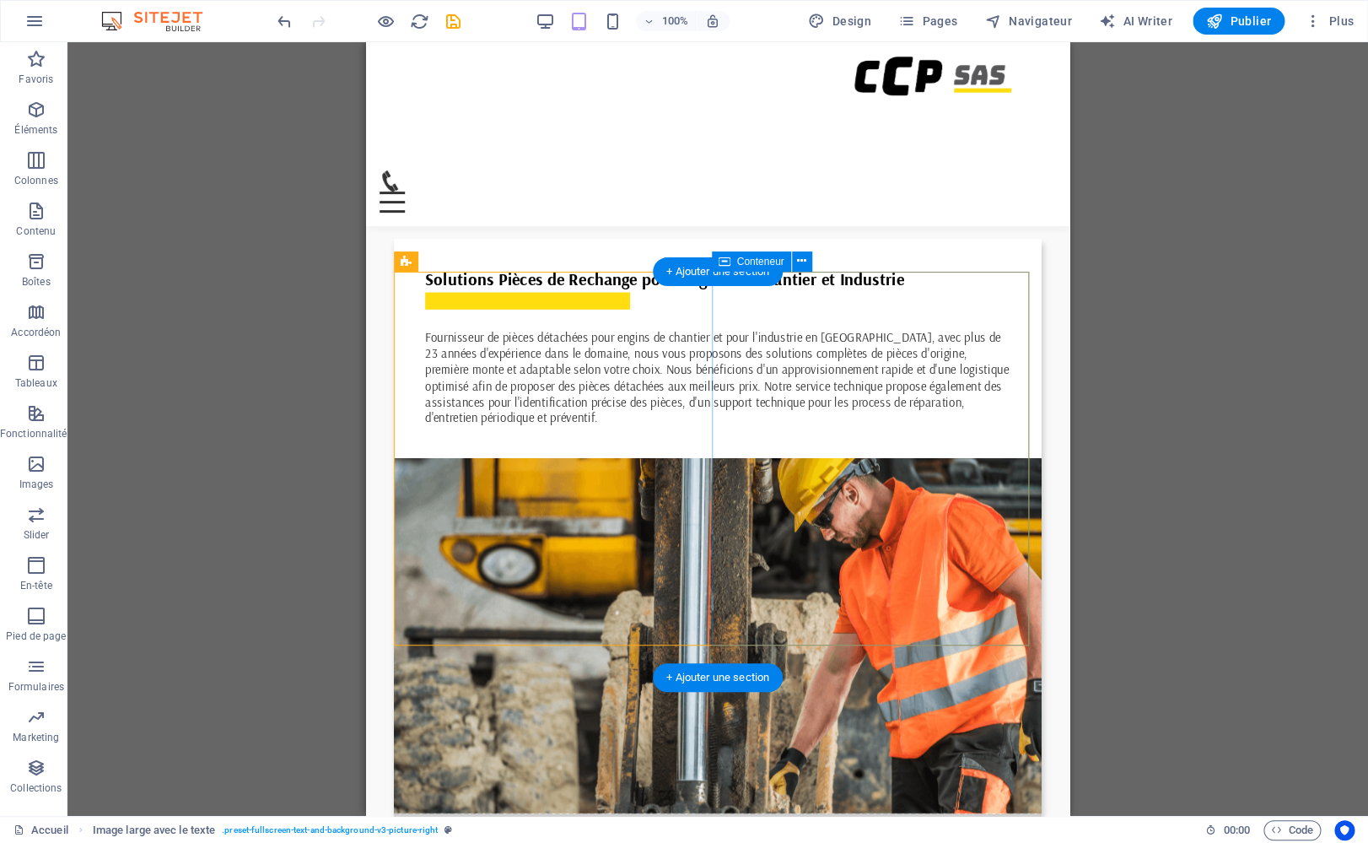
scroll to position [956, 0]
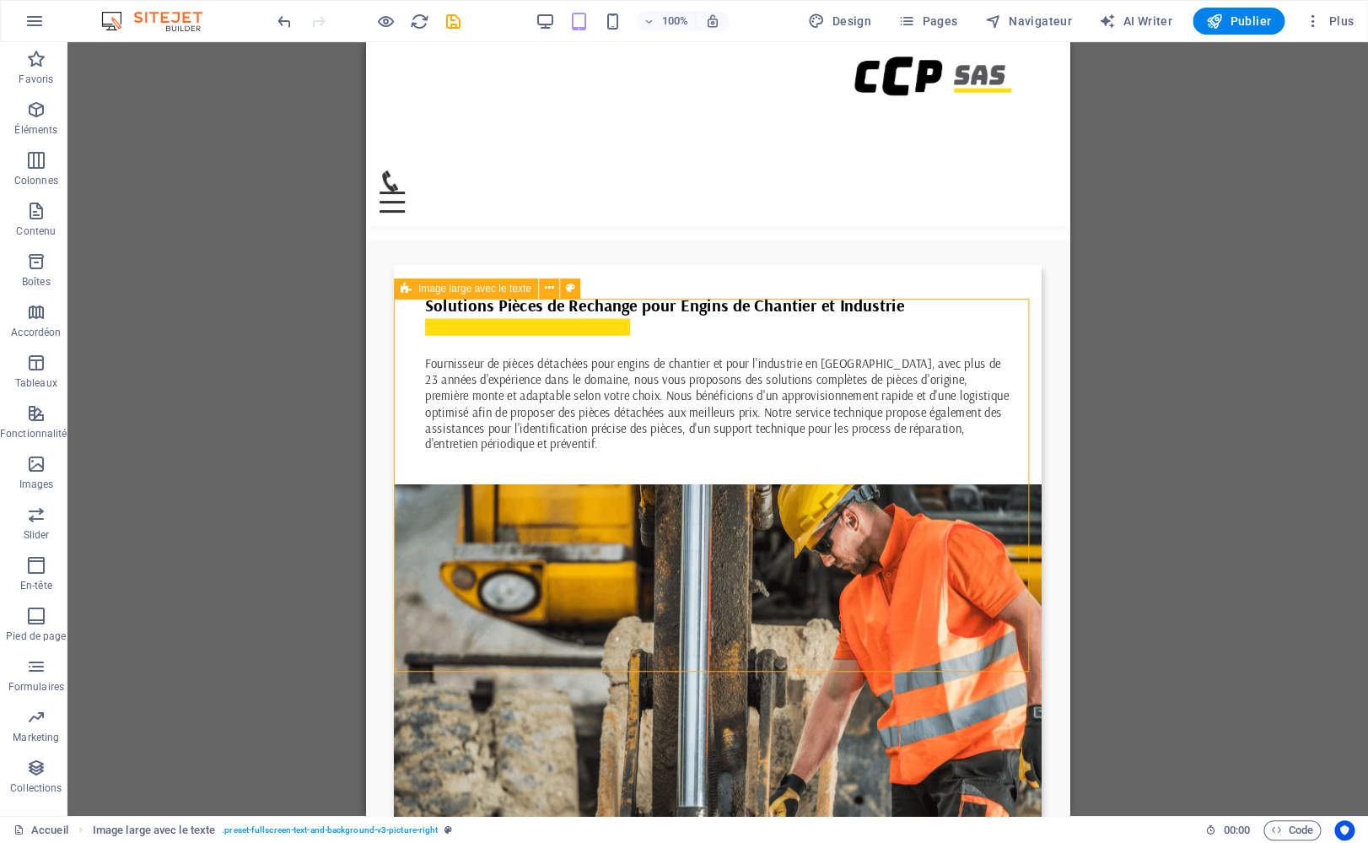
click at [415, 286] on div "Image large avec le texte" at bounding box center [466, 288] width 144 height 20
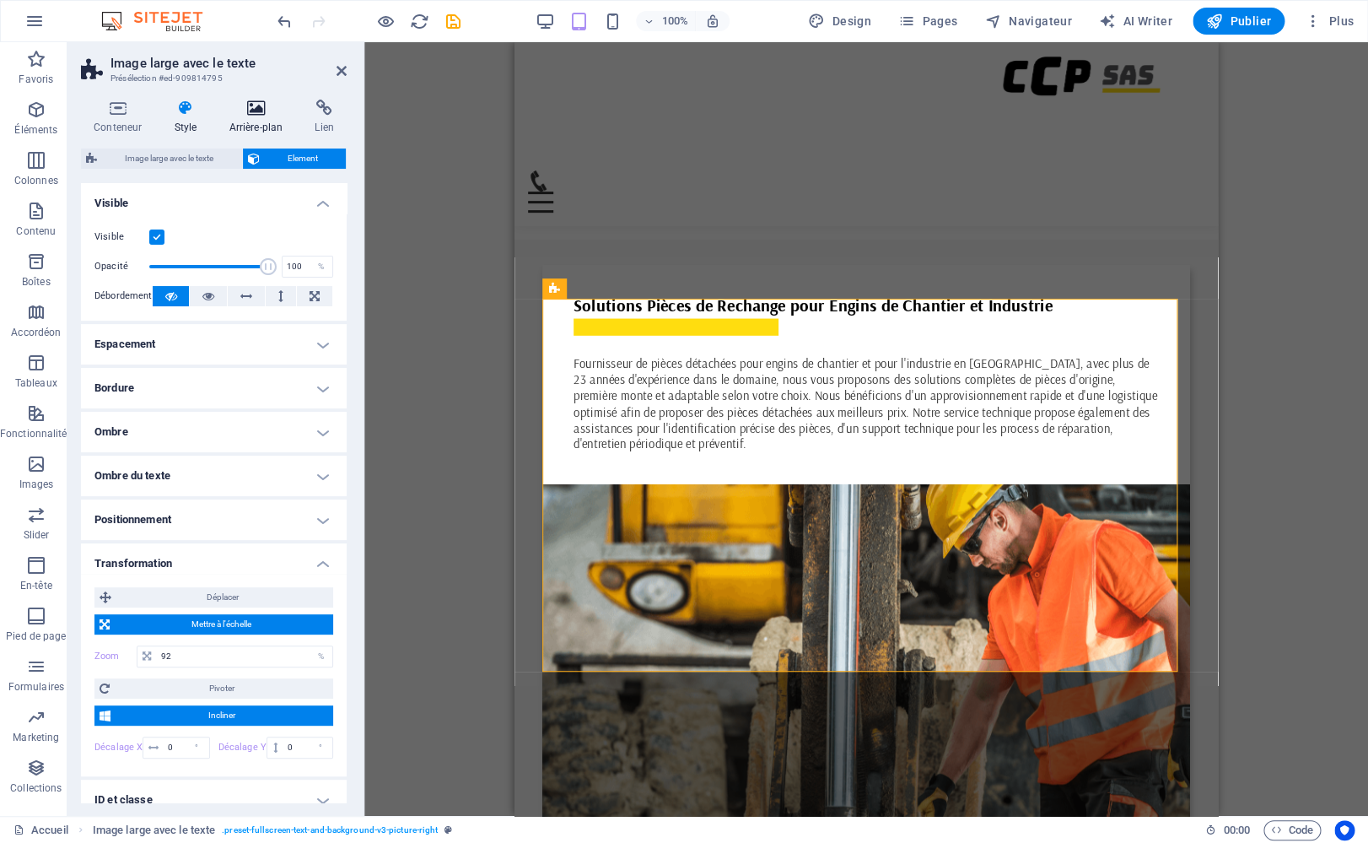
click at [266, 113] on icon at bounding box center [255, 108] width 79 height 17
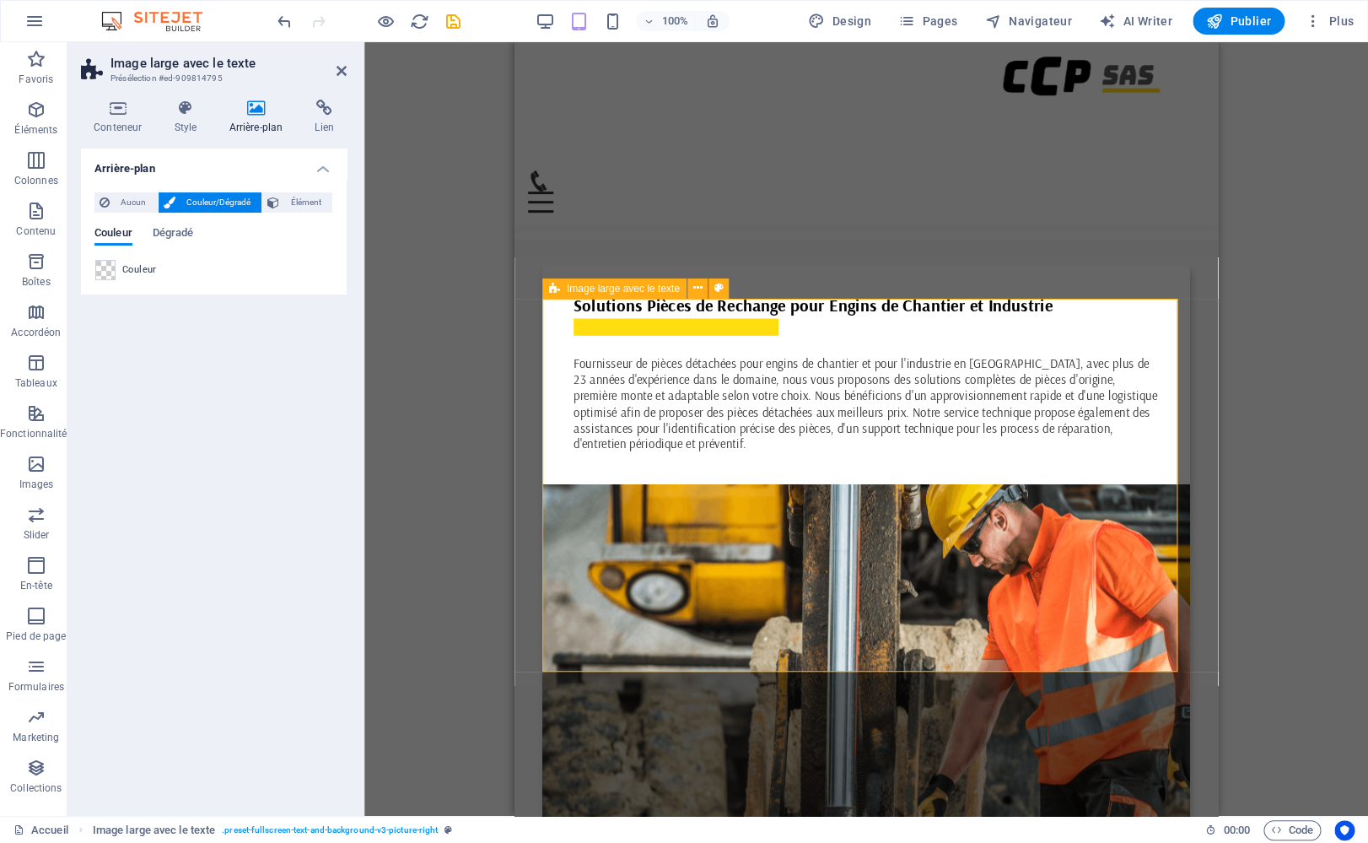
click at [555, 290] on icon at bounding box center [554, 288] width 11 height 20
click at [311, 196] on span "Élément" at bounding box center [305, 202] width 43 height 20
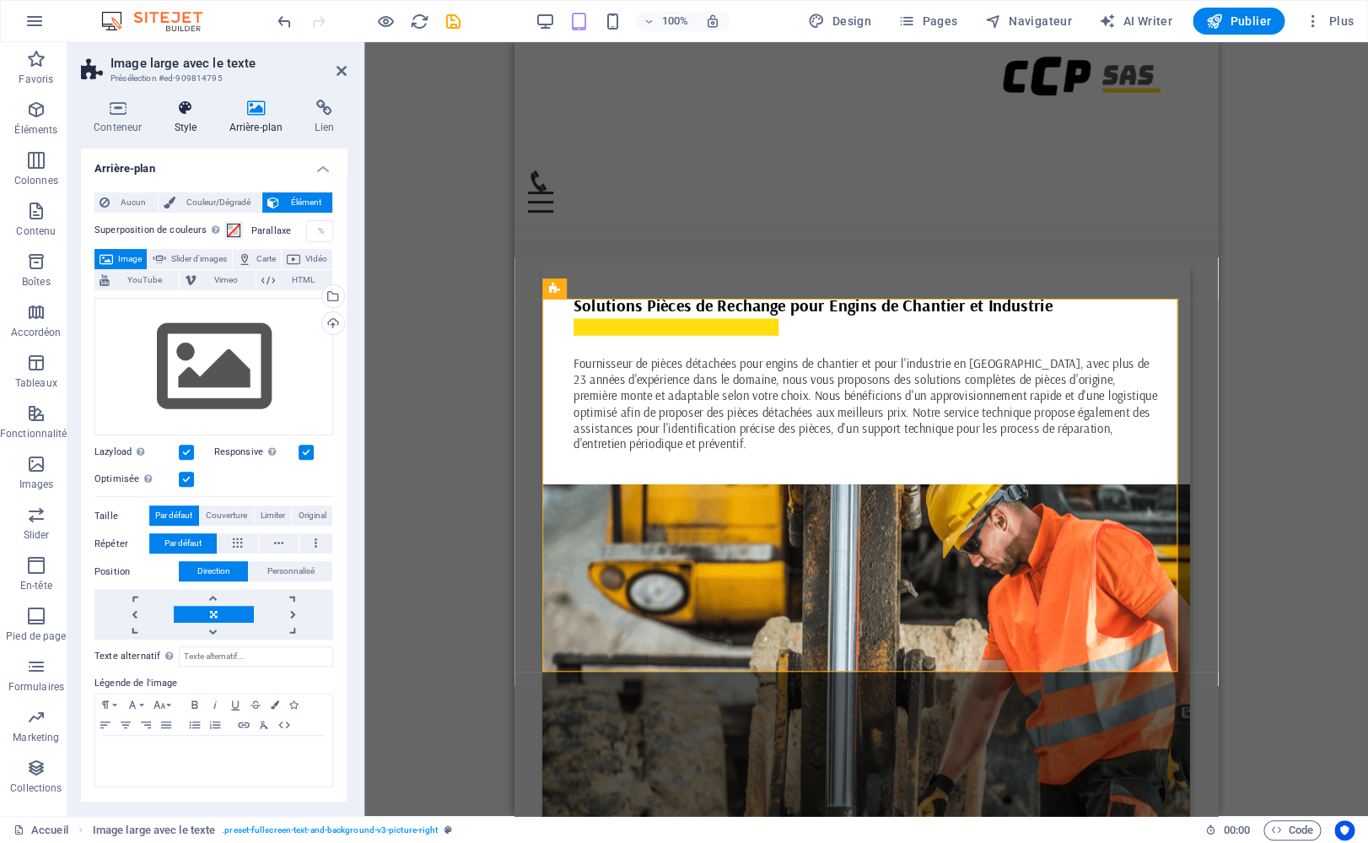
click at [192, 121] on h4 "Style" at bounding box center [188, 117] width 55 height 35
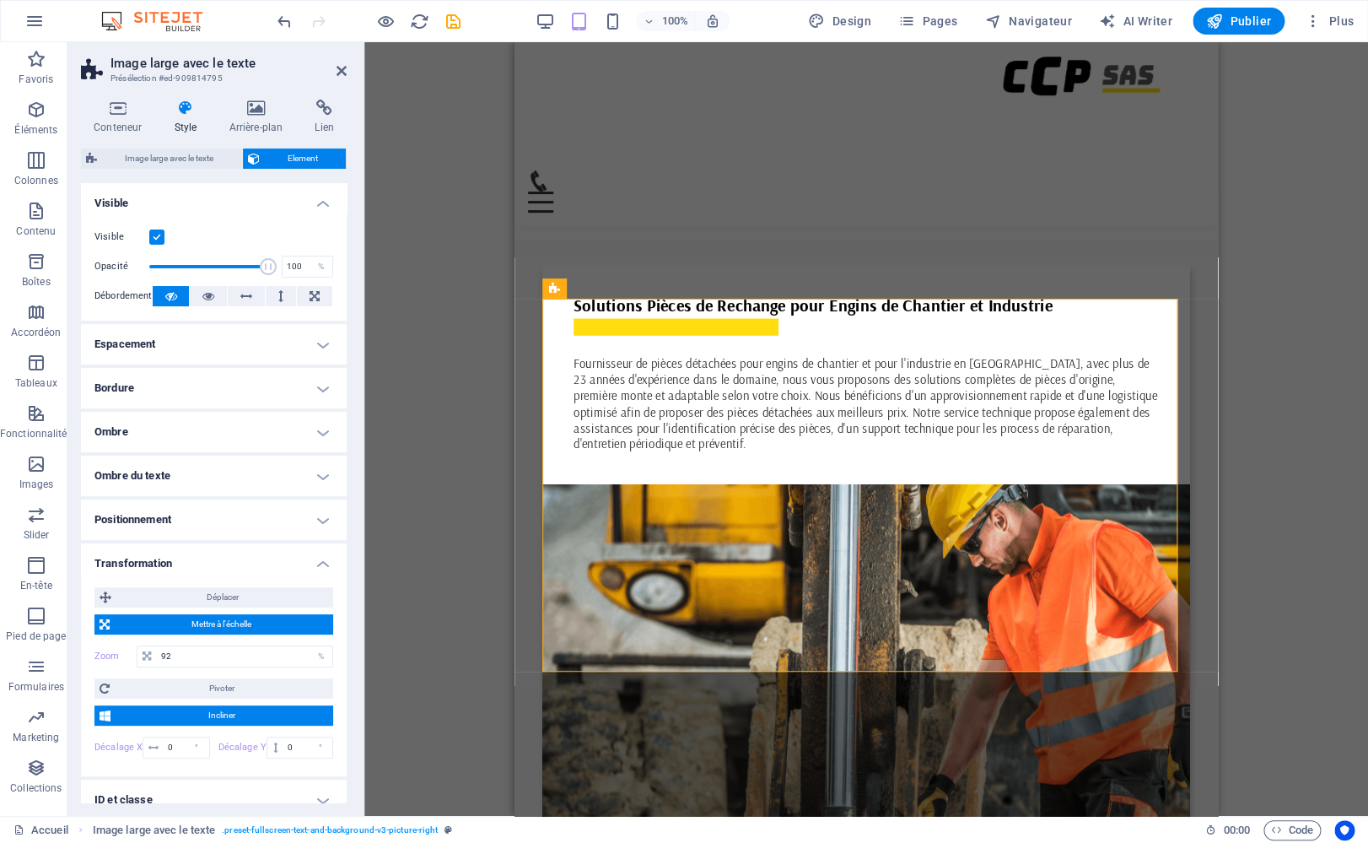
click at [202, 432] on h4 "Ombre" at bounding box center [214, 432] width 266 height 40
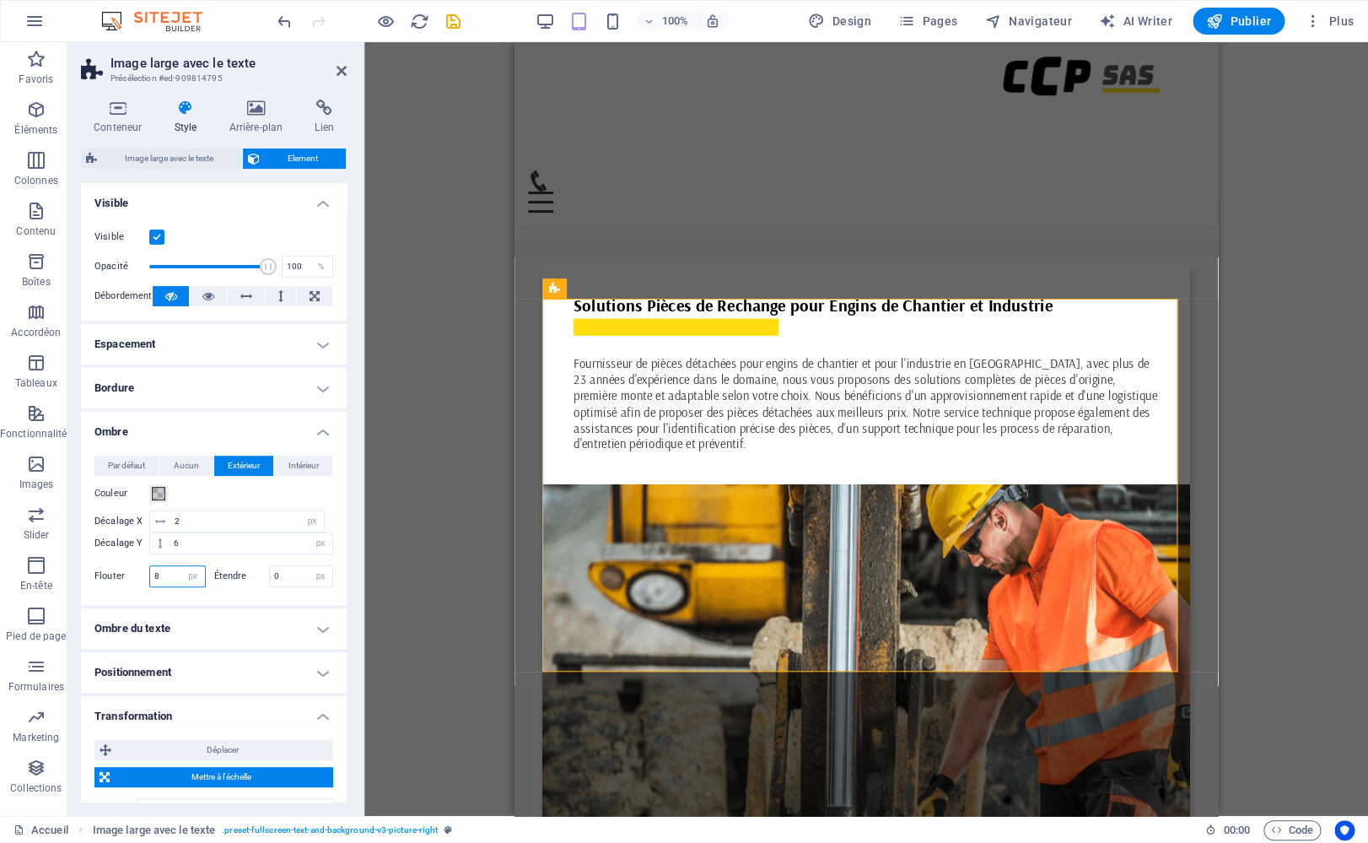
drag, startPoint x: 169, startPoint y: 574, endPoint x: 124, endPoint y: 562, distance: 46.5
click at [150, 566] on input "8" at bounding box center [177, 576] width 55 height 20
type input "10"
click at [158, 496] on span at bounding box center [158, 493] width 13 height 13
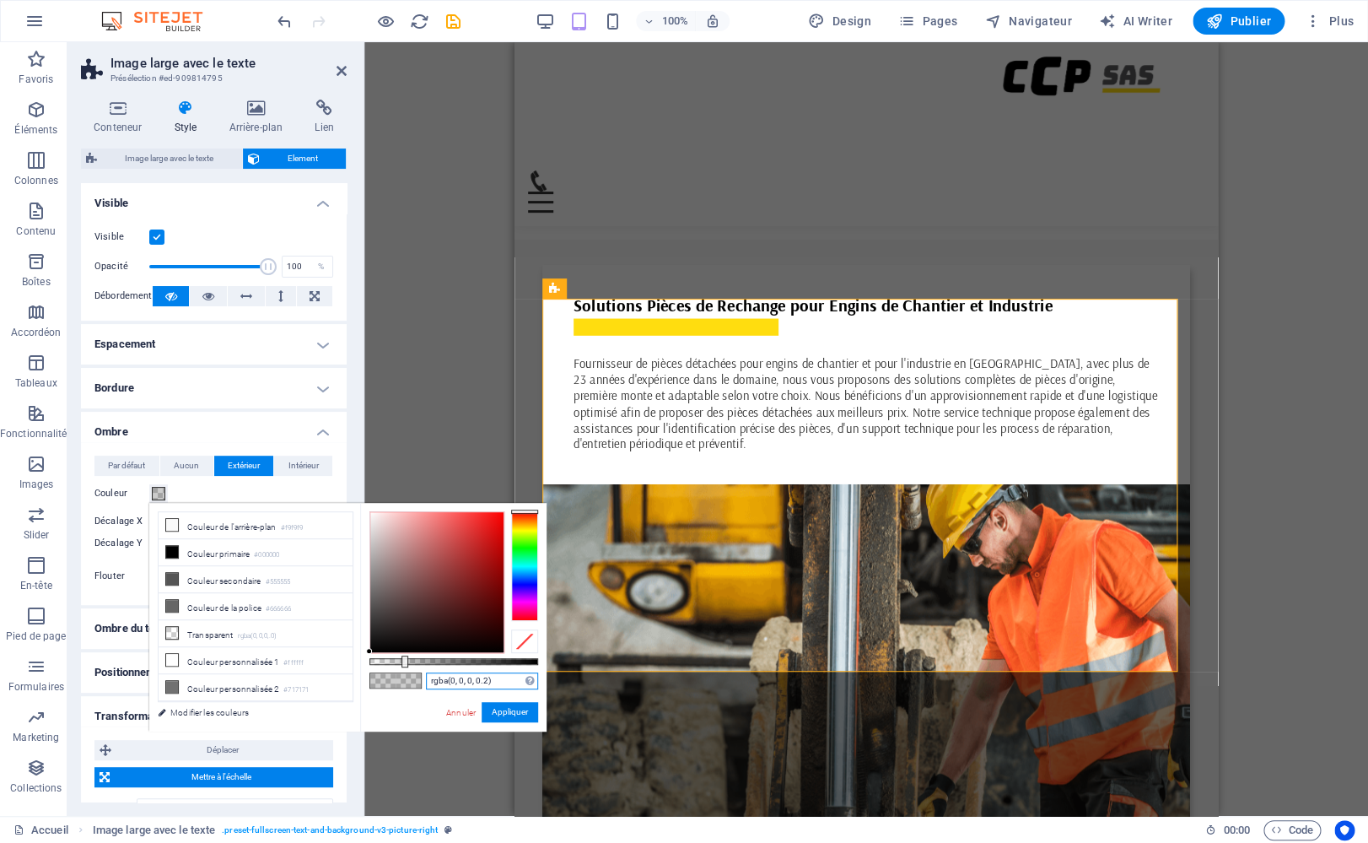
click at [485, 687] on input "rgba(0, 0, 0, 0.2)" at bounding box center [482, 680] width 112 height 17
type input "rgba(0, 0, 0, 0.1)"
click at [518, 714] on button "Appliquer" at bounding box center [510, 712] width 57 height 20
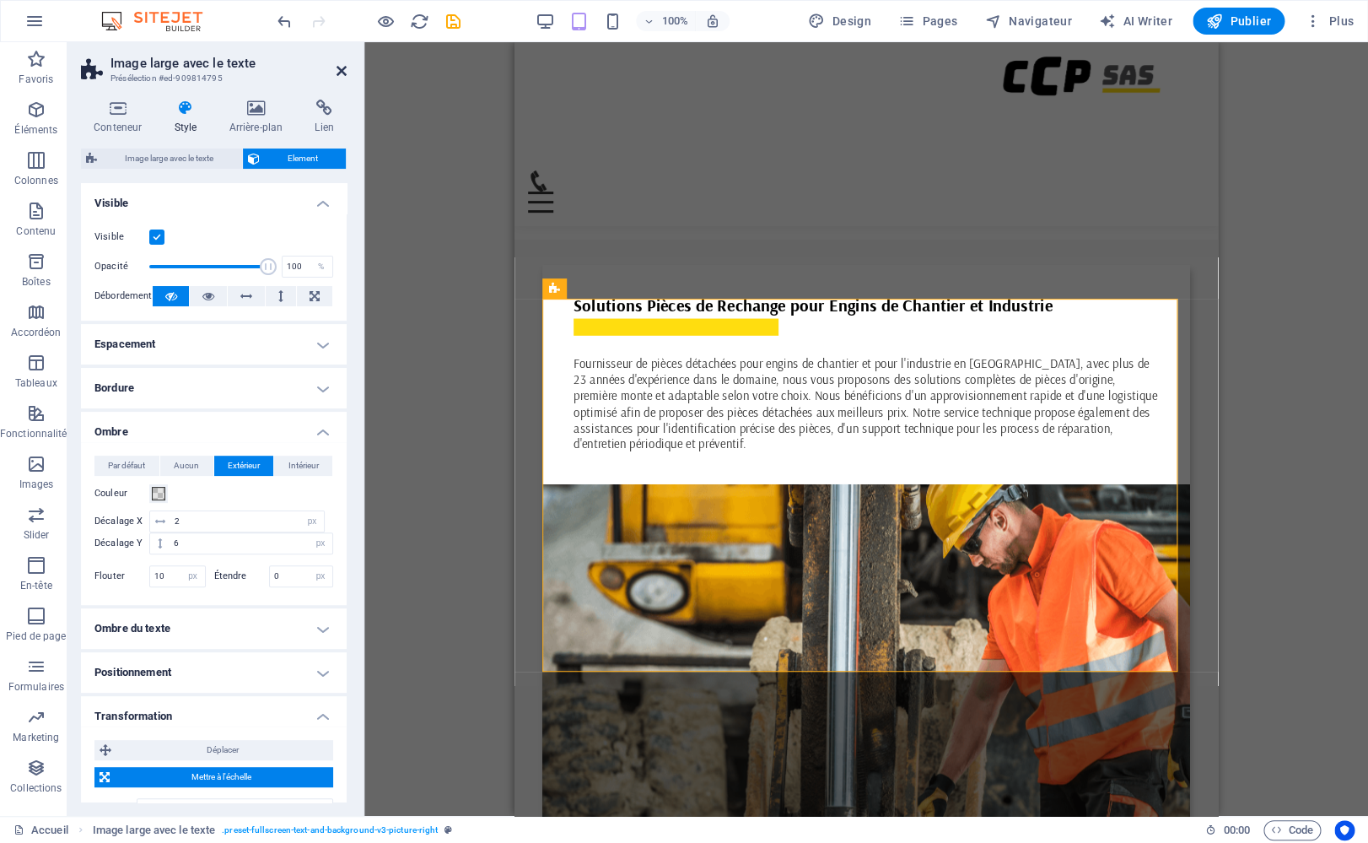
click at [341, 70] on icon at bounding box center [342, 70] width 10 height 13
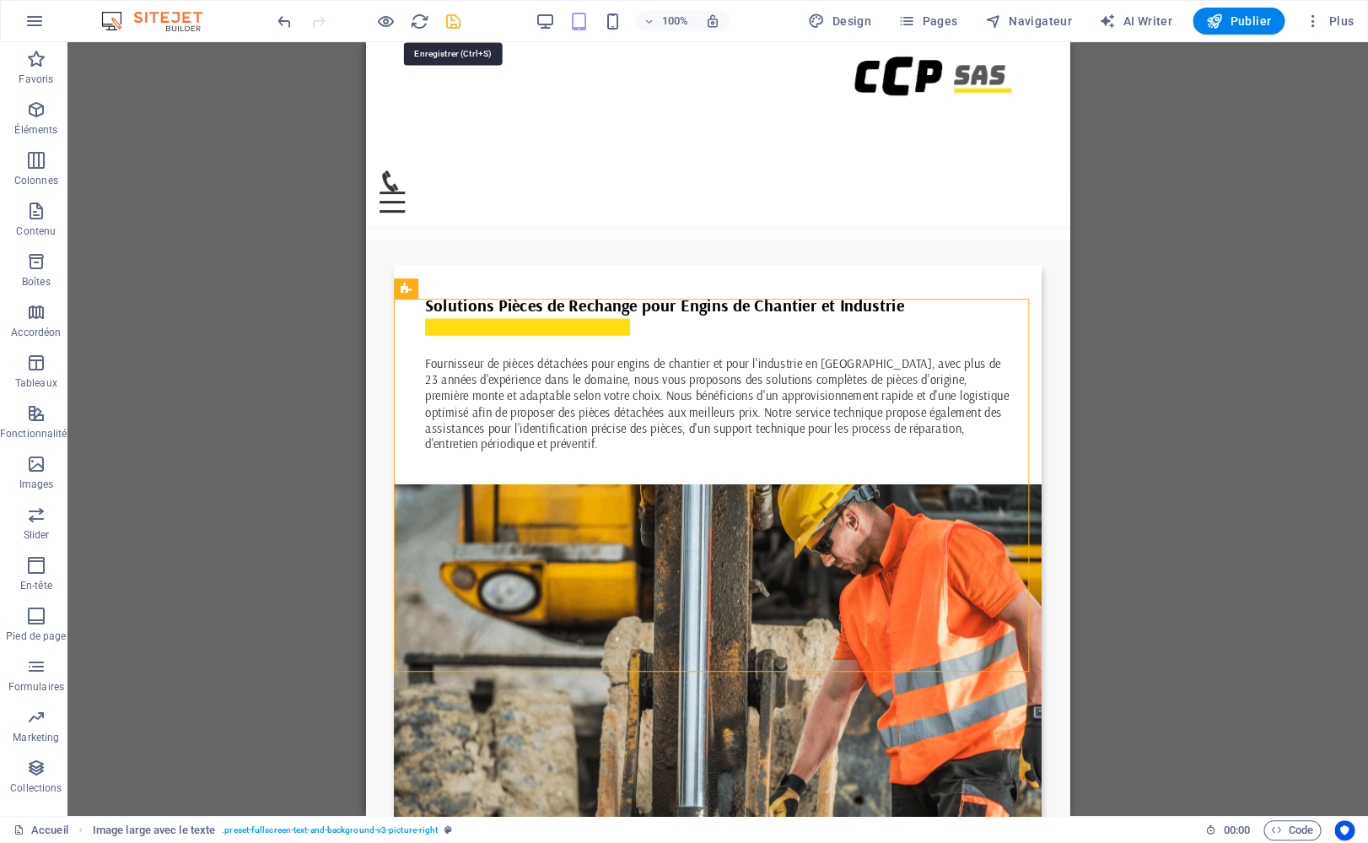
click at [450, 17] on icon "save" at bounding box center [453, 21] width 19 height 19
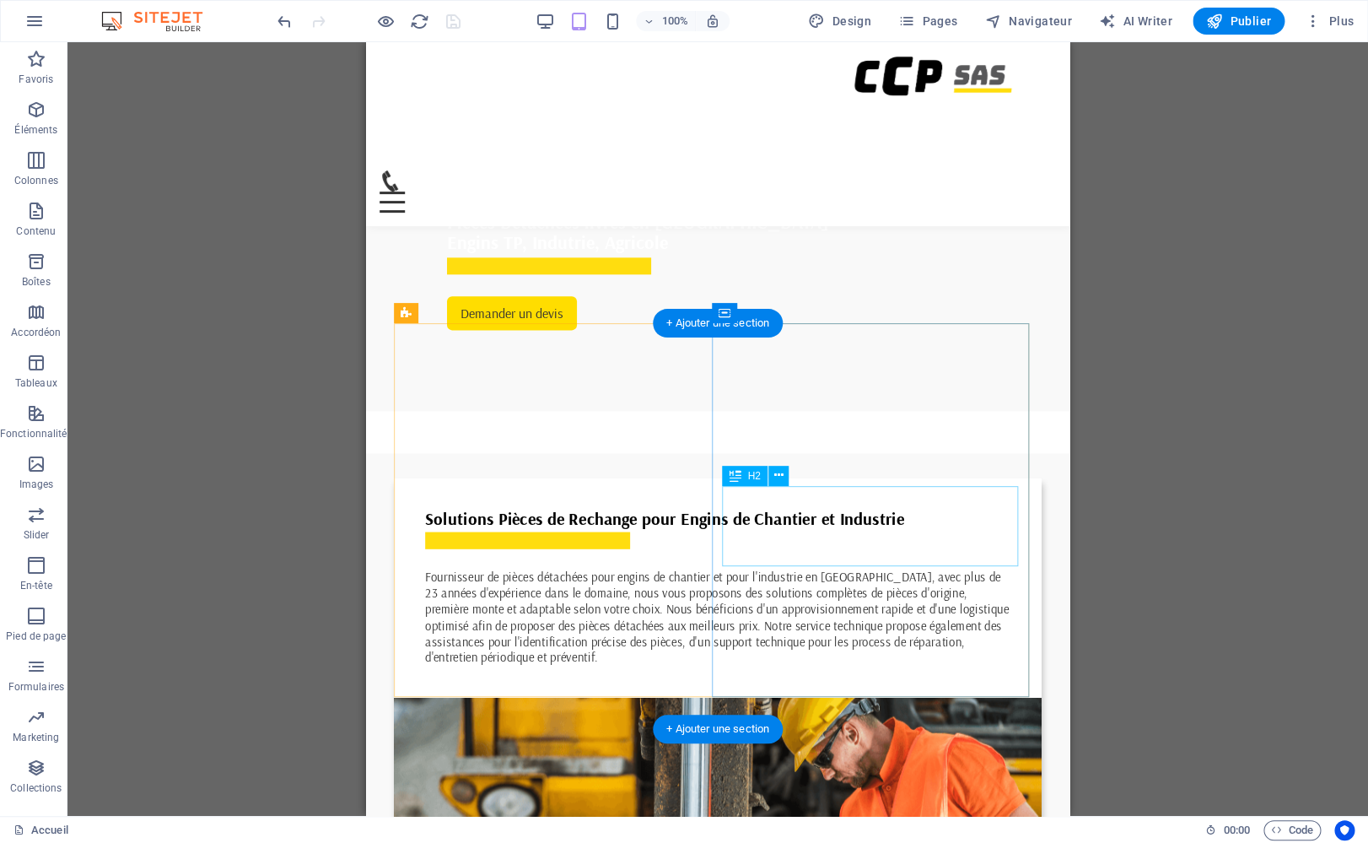
scroll to position [602, 0]
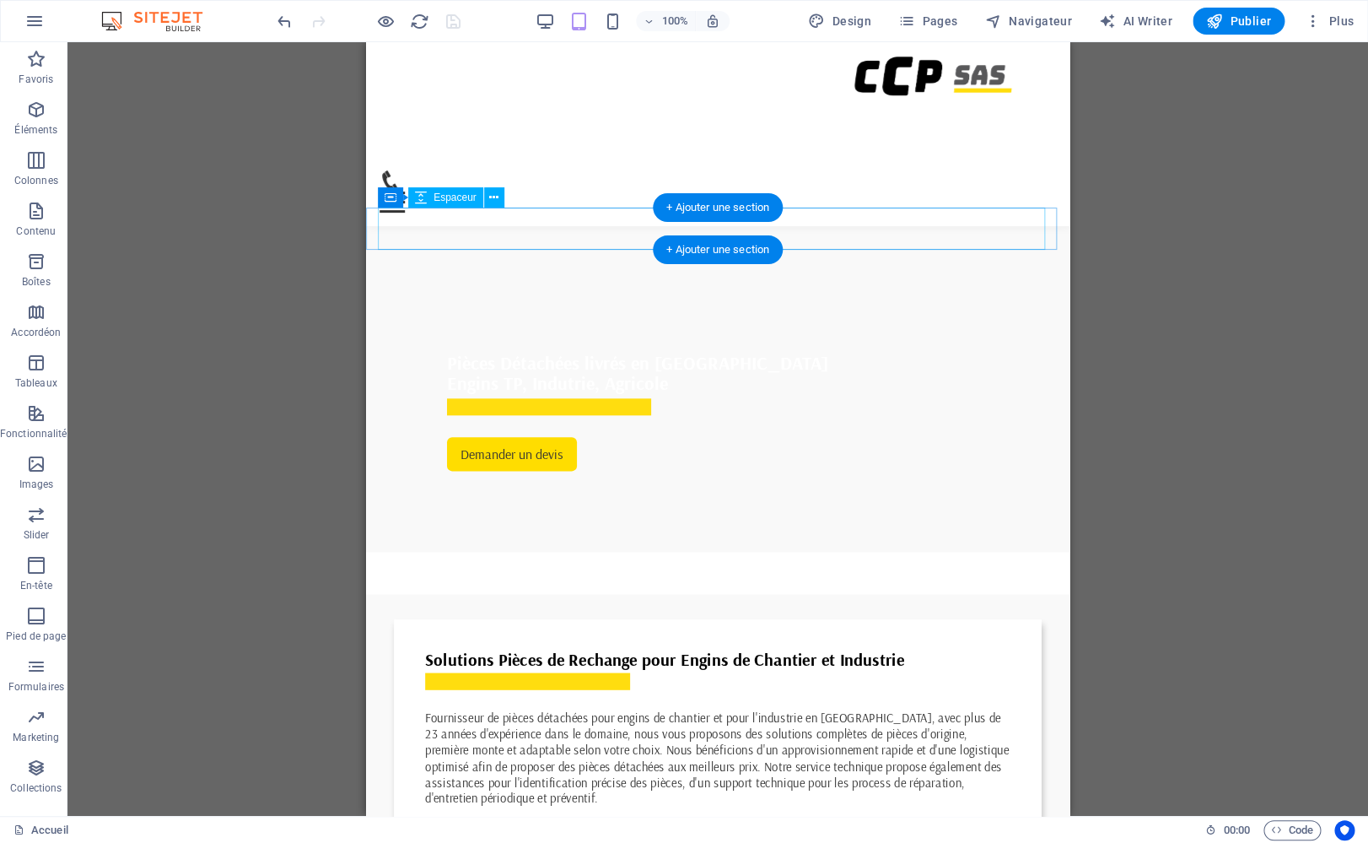
click at [410, 552] on div at bounding box center [718, 573] width 676 height 42
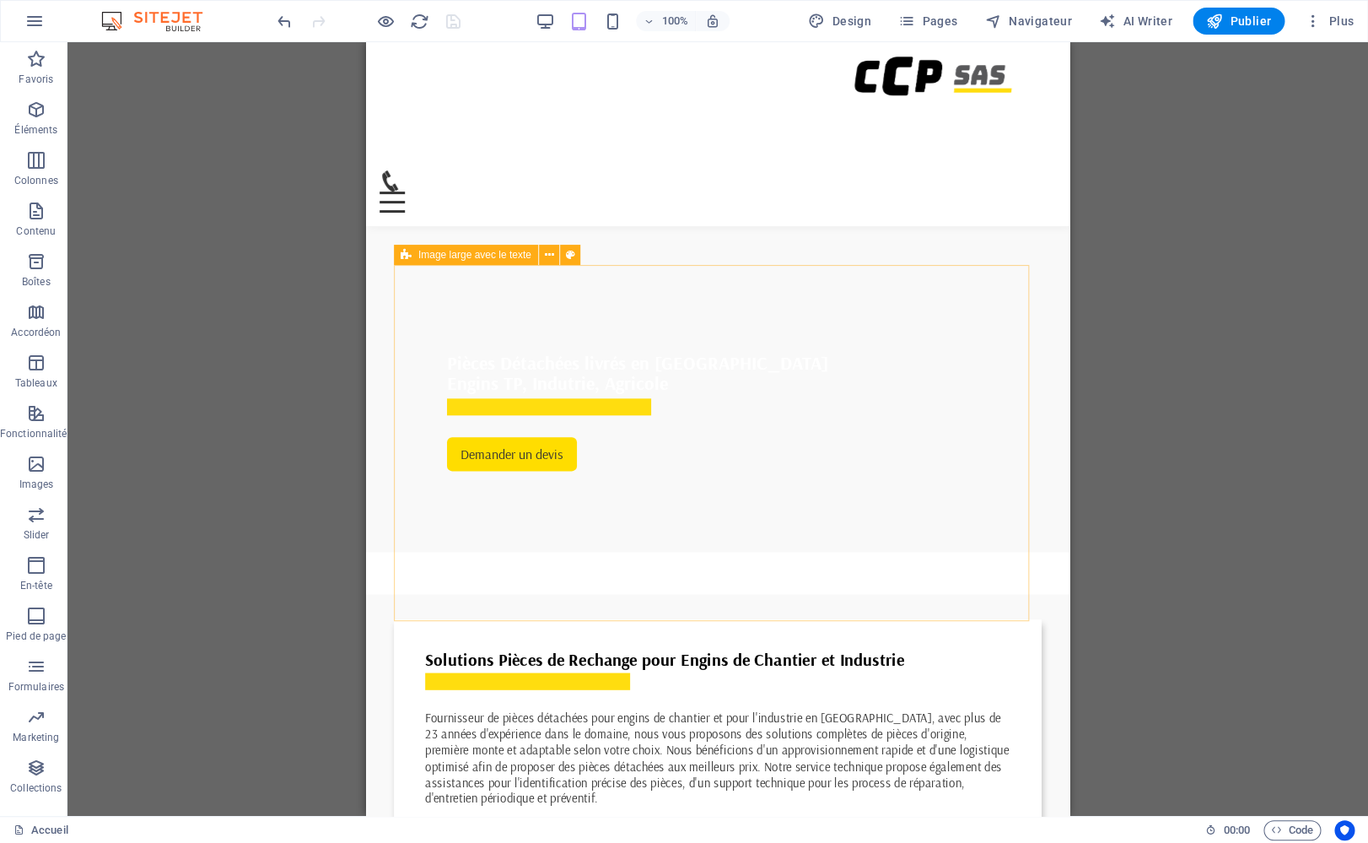
click at [411, 253] on icon at bounding box center [406, 255] width 11 height 20
click at [412, 253] on icon at bounding box center [406, 255] width 11 height 20
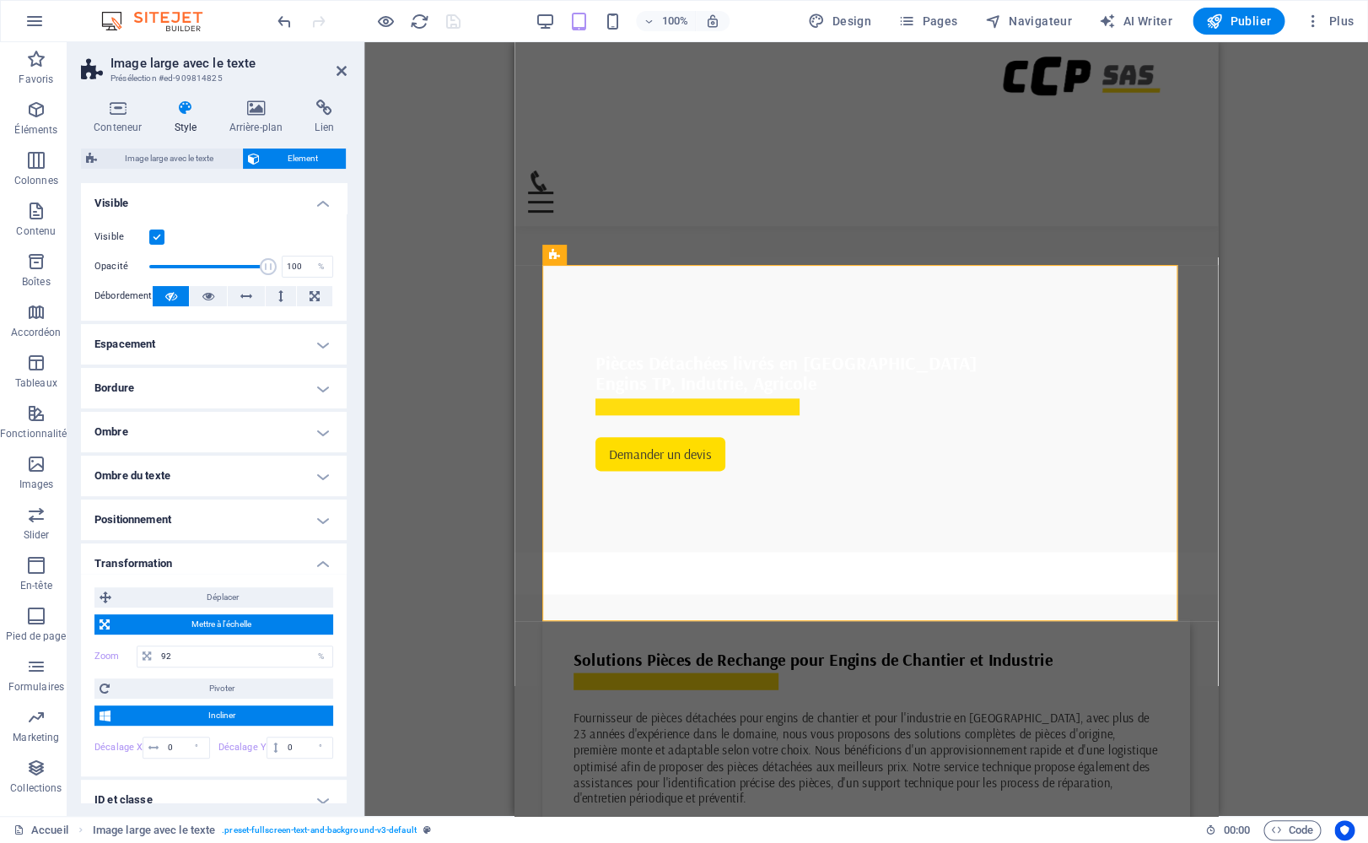
click at [187, 428] on h4 "Ombre" at bounding box center [214, 432] width 266 height 40
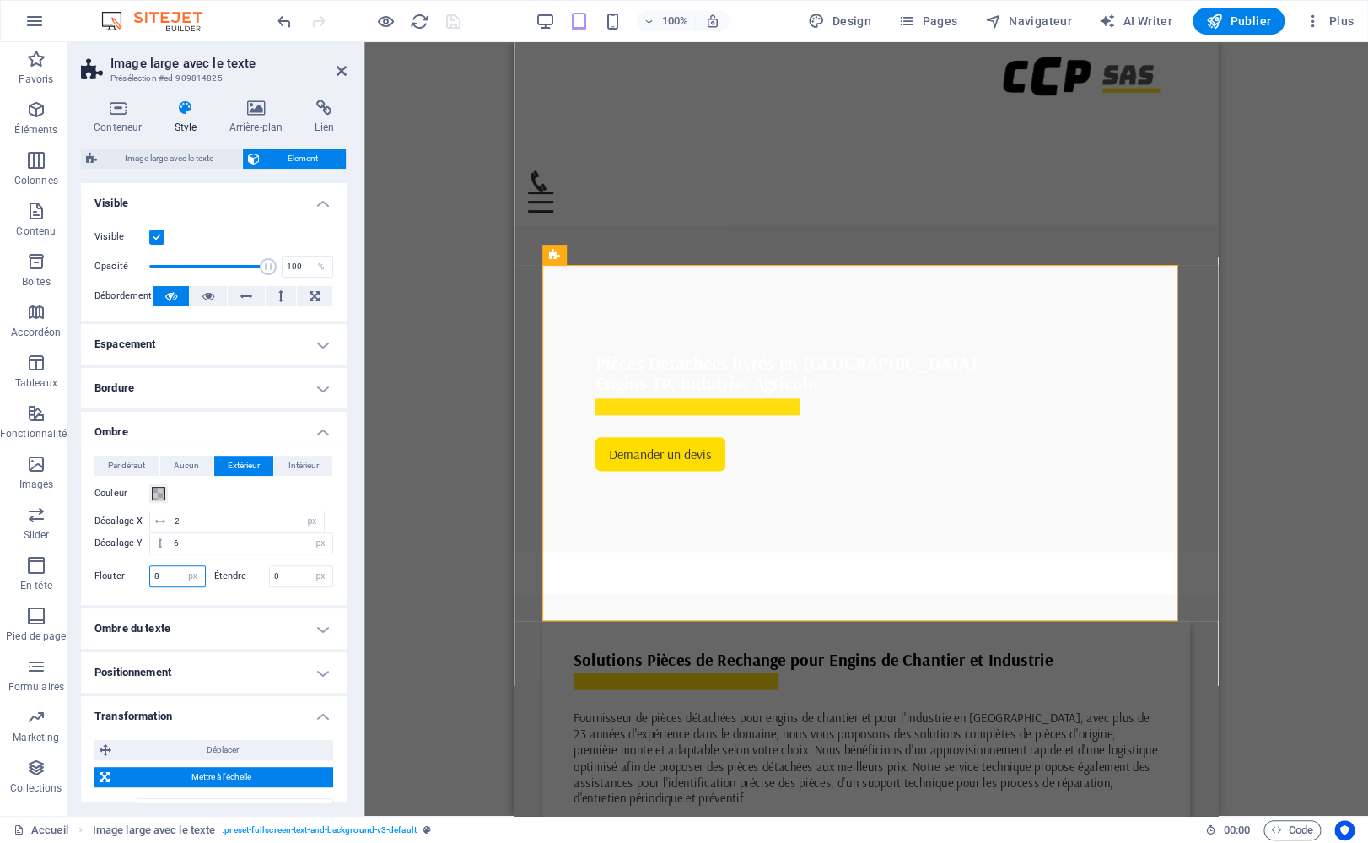
drag, startPoint x: 170, startPoint y: 577, endPoint x: 128, endPoint y: 564, distance: 43.2
click at [150, 566] on input "8" at bounding box center [177, 576] width 55 height 20
type input "10"
drag, startPoint x: 187, startPoint y: 541, endPoint x: 158, endPoint y: 537, distance: 29.7
click at [170, 537] on input "6" at bounding box center [251, 543] width 163 height 20
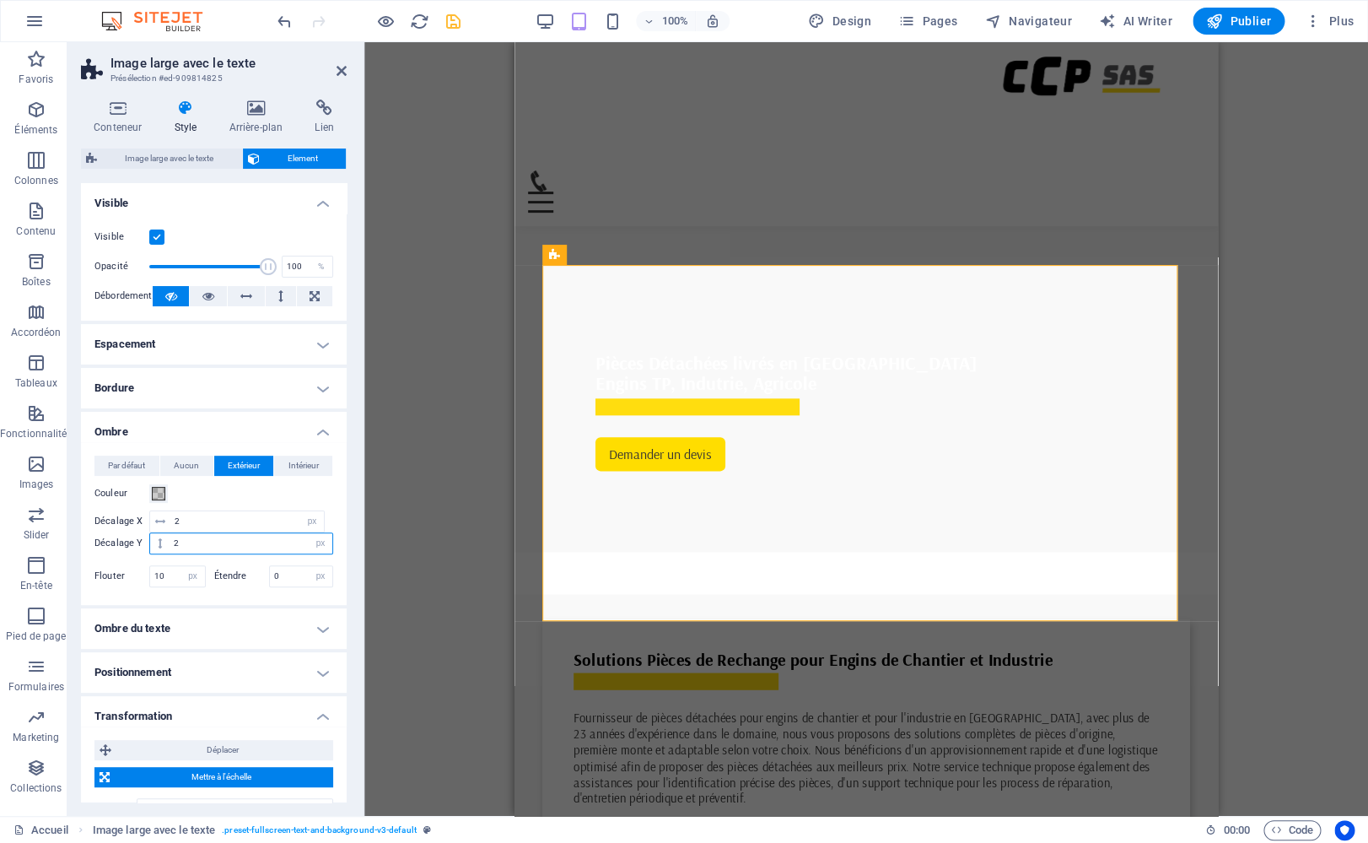
type input "2"
click at [155, 488] on span at bounding box center [158, 493] width 13 height 13
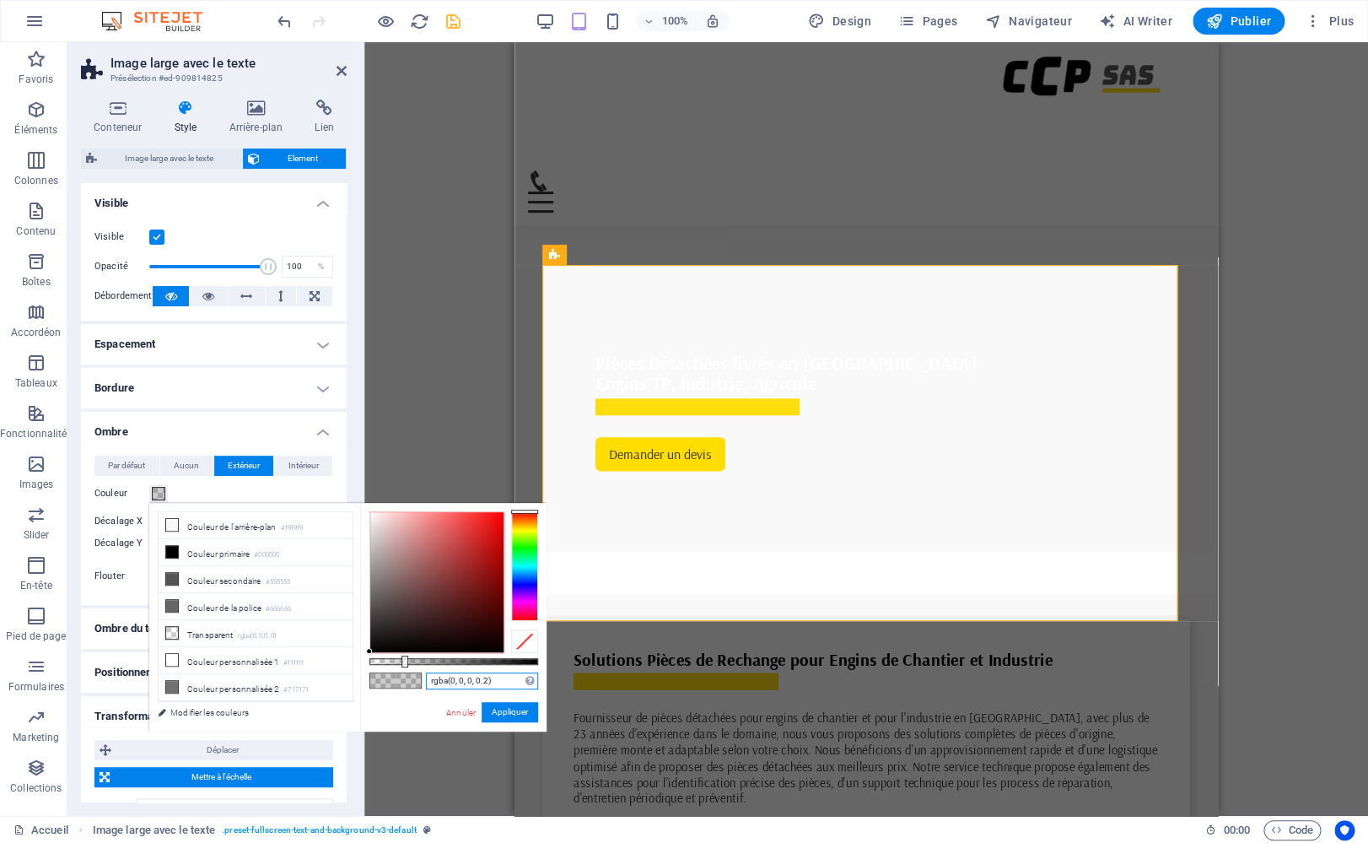
click at [488, 679] on input "rgba(0, 0, 0, 0.2)" at bounding box center [482, 680] width 112 height 17
type input "rgba(0, 0, 0, 0.1)"
click at [525, 719] on button "Appliquer" at bounding box center [510, 712] width 57 height 20
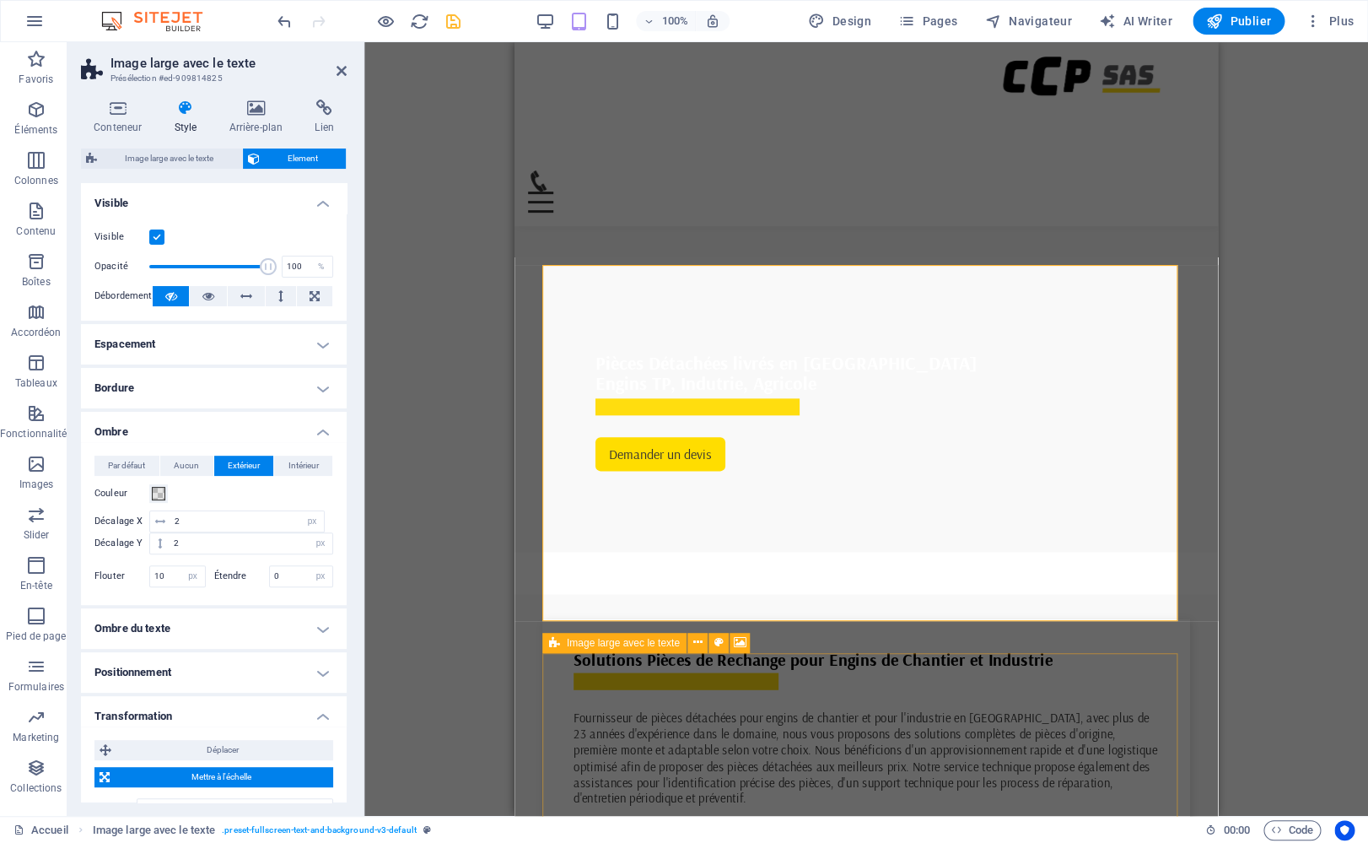
click at [562, 639] on div "Image large avec le texte" at bounding box center [614, 643] width 144 height 20
select select "px"
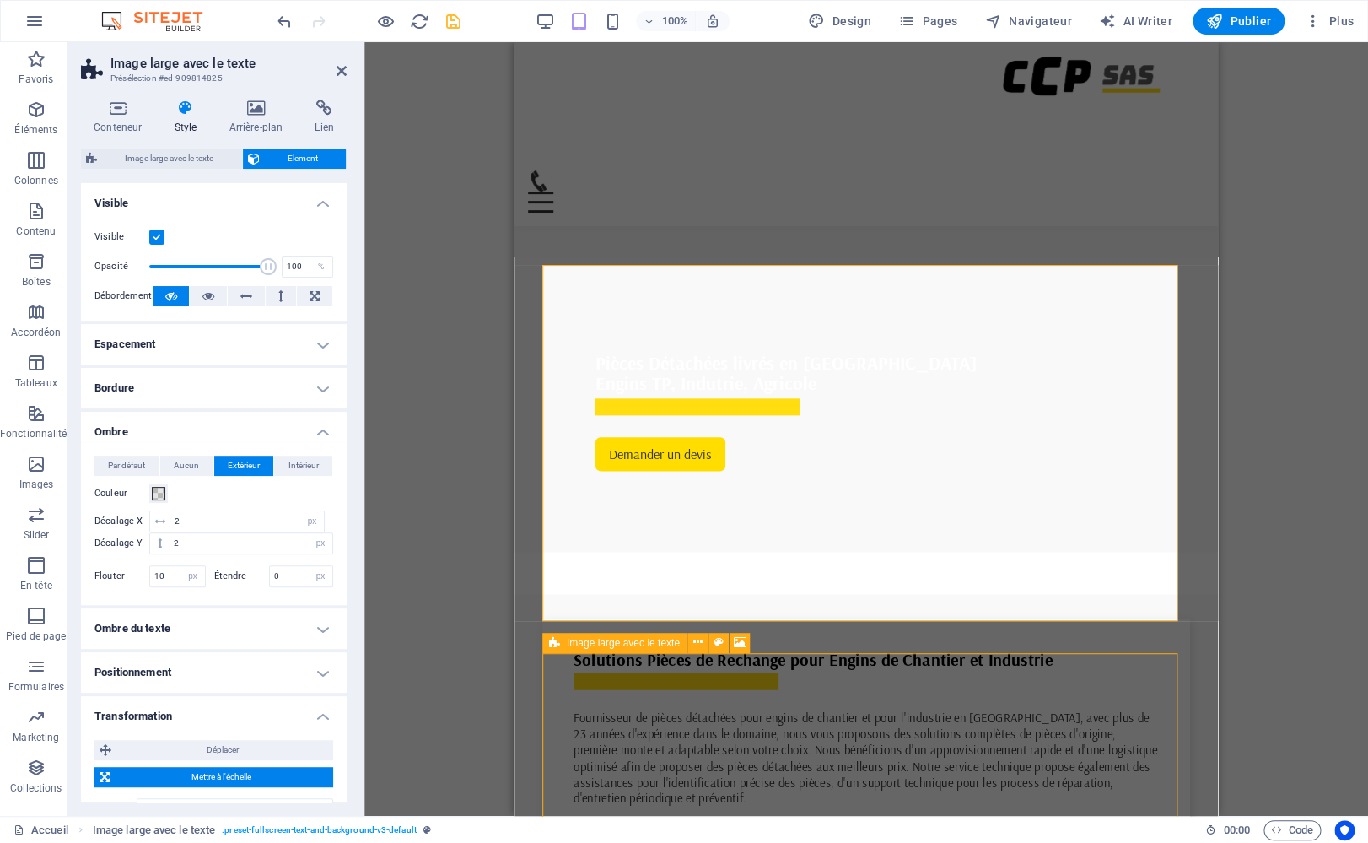
select select "px"
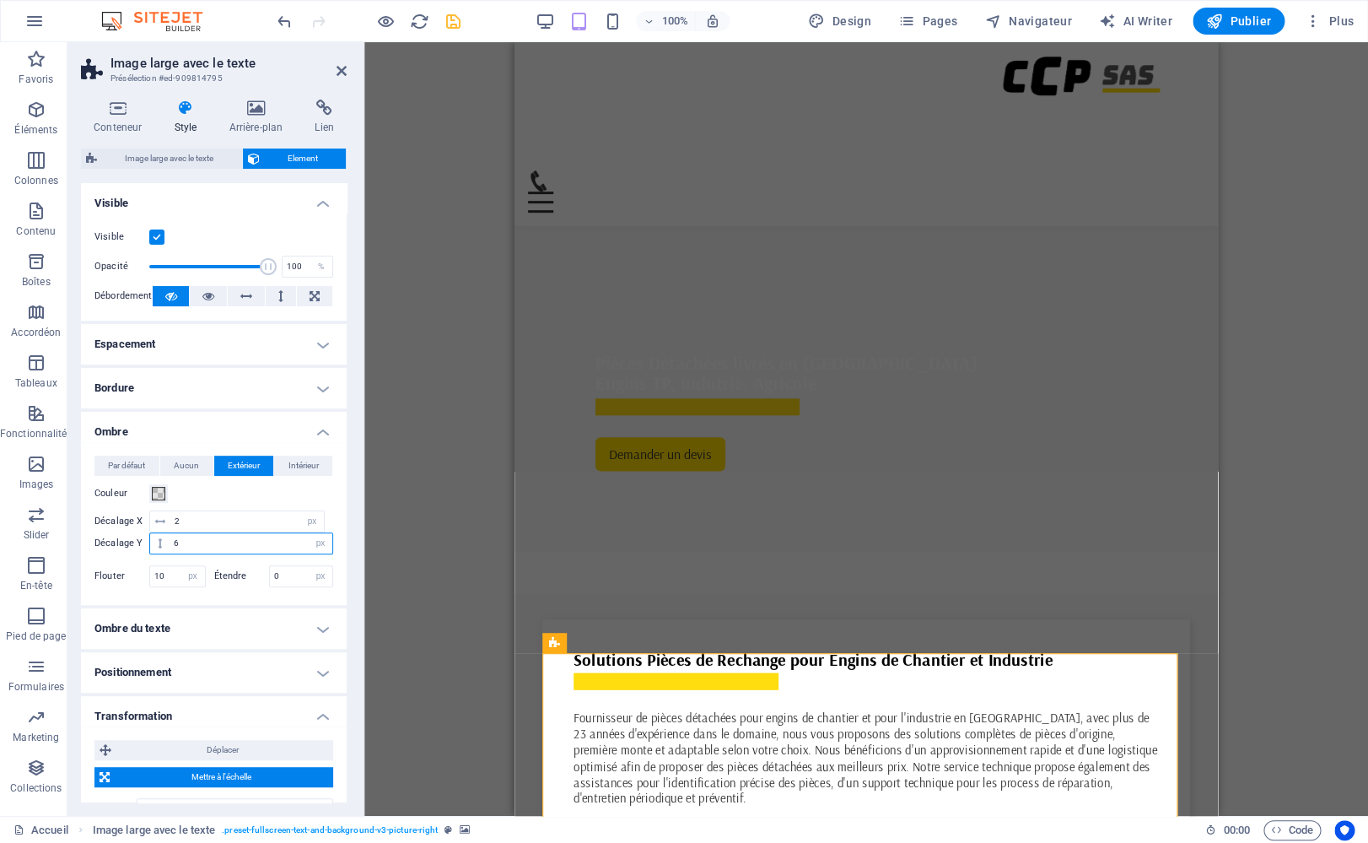
drag, startPoint x: 234, startPoint y: 542, endPoint x: 144, endPoint y: 526, distance: 91.7
click at [170, 533] on input "6" at bounding box center [251, 543] width 163 height 20
type input "2"
click at [445, 16] on icon "save" at bounding box center [453, 21] width 19 height 19
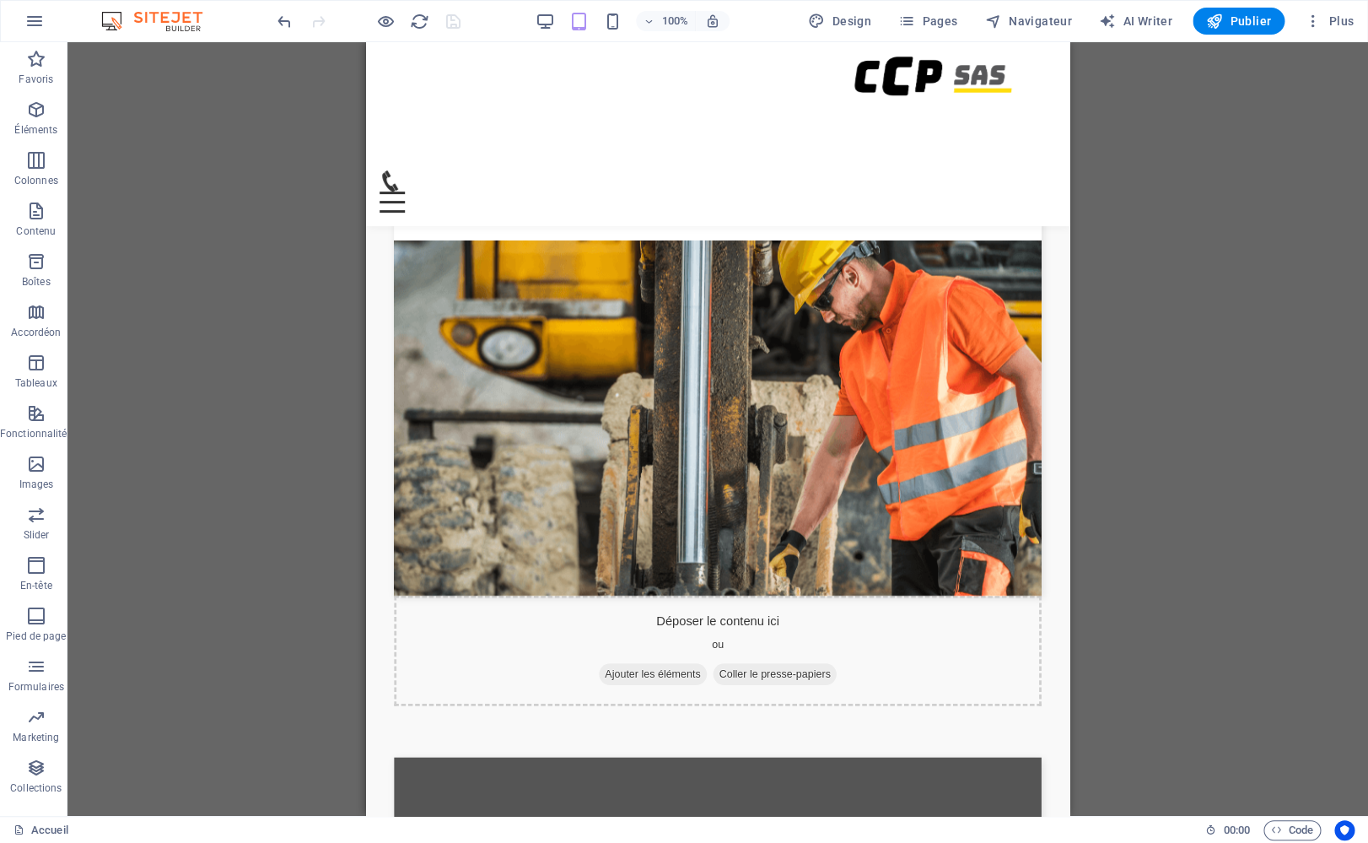
scroll to position [1264, 0]
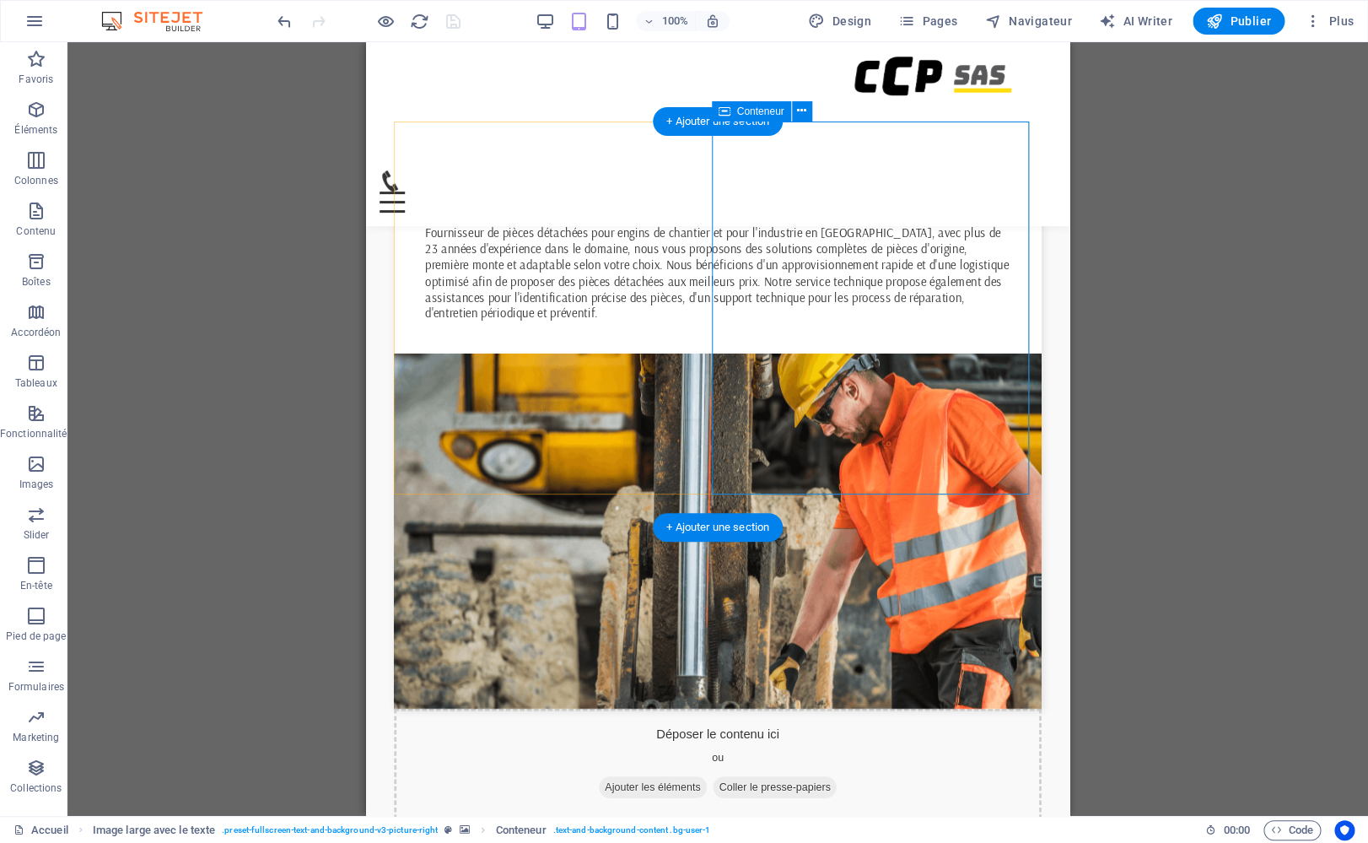
scroll to position [1016, 0]
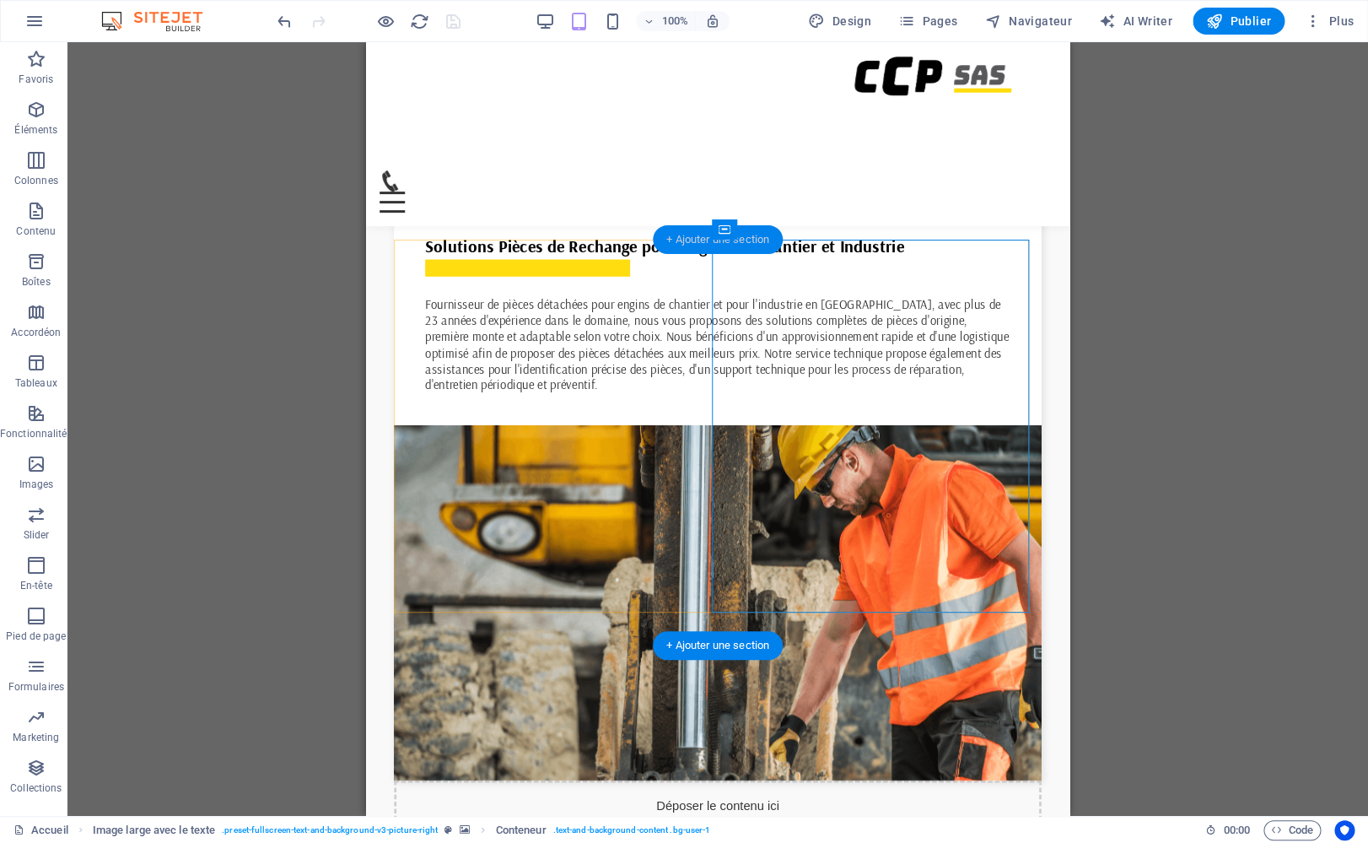
click at [703, 245] on div "+ Ajouter une section" at bounding box center [718, 239] width 130 height 29
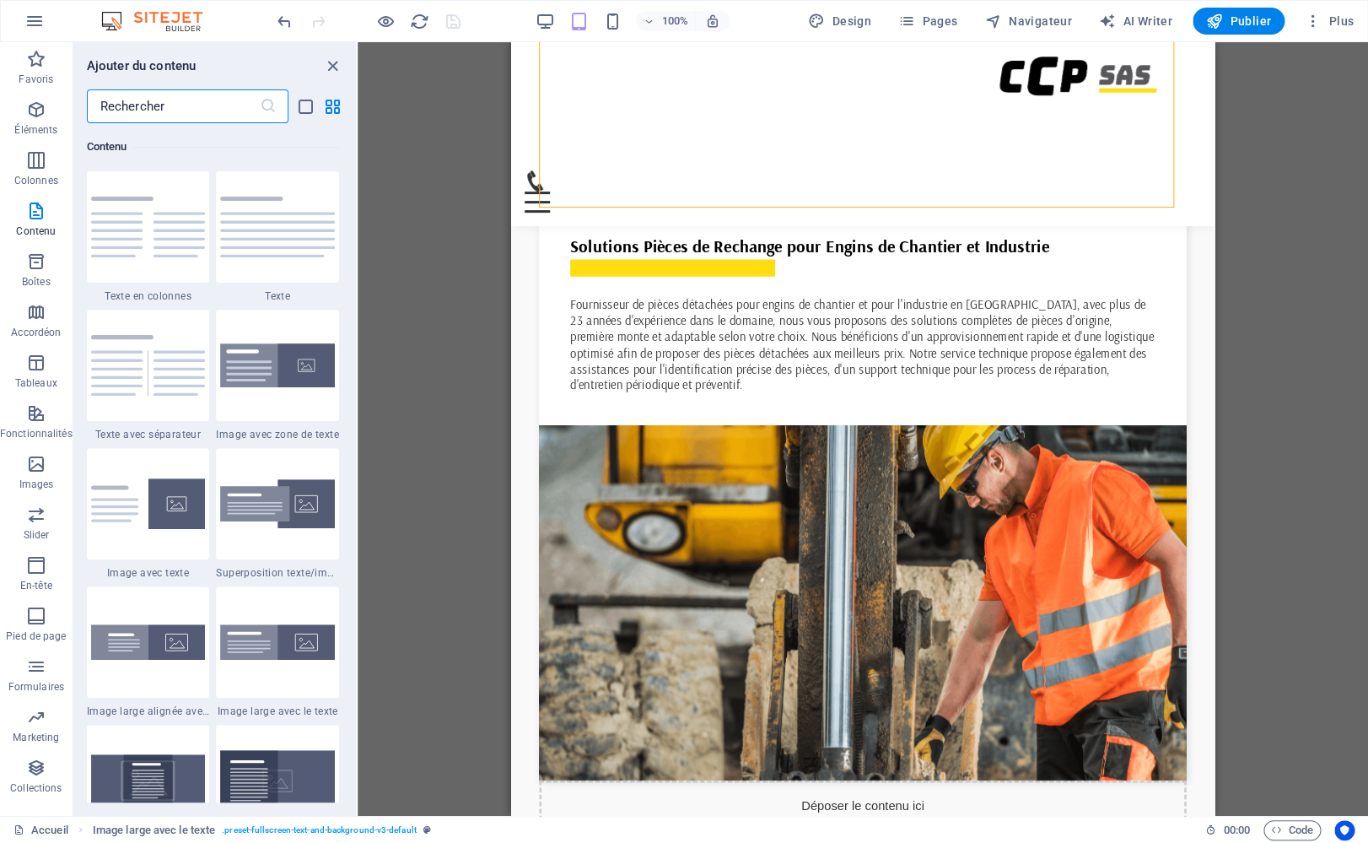
scroll to position [0, 0]
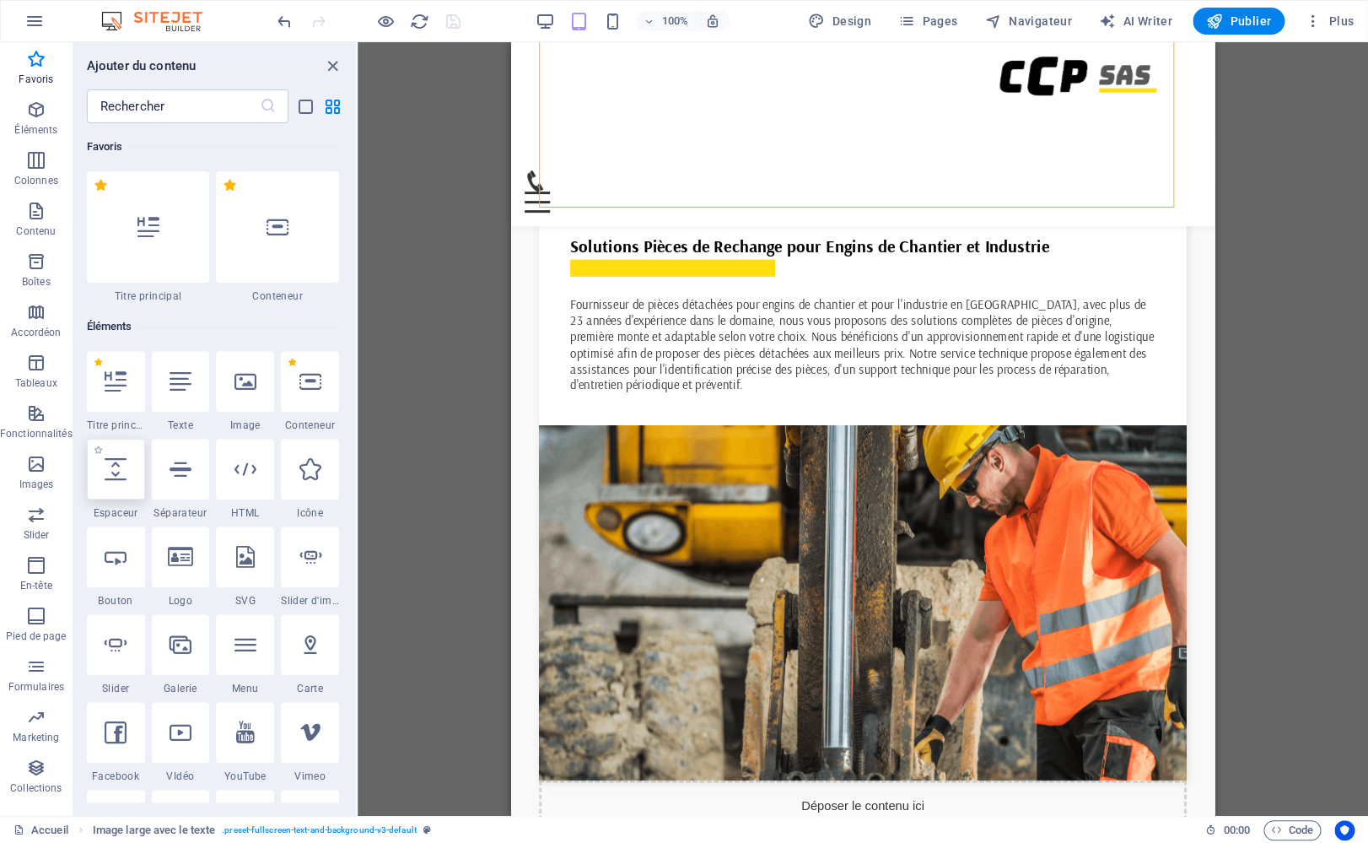
click at [121, 476] on icon at bounding box center [116, 469] width 22 height 22
select select "px"
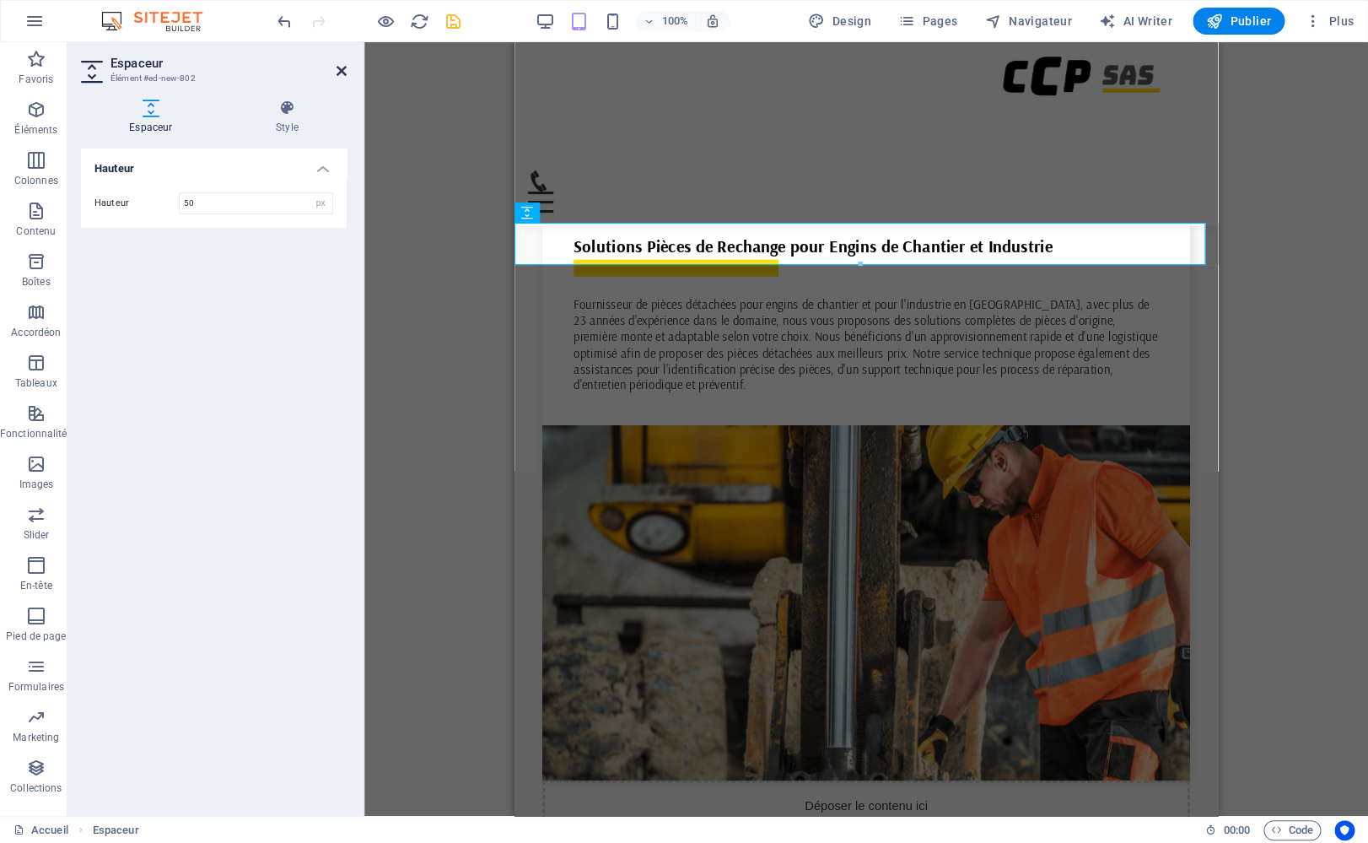
click at [341, 70] on icon at bounding box center [342, 70] width 10 height 13
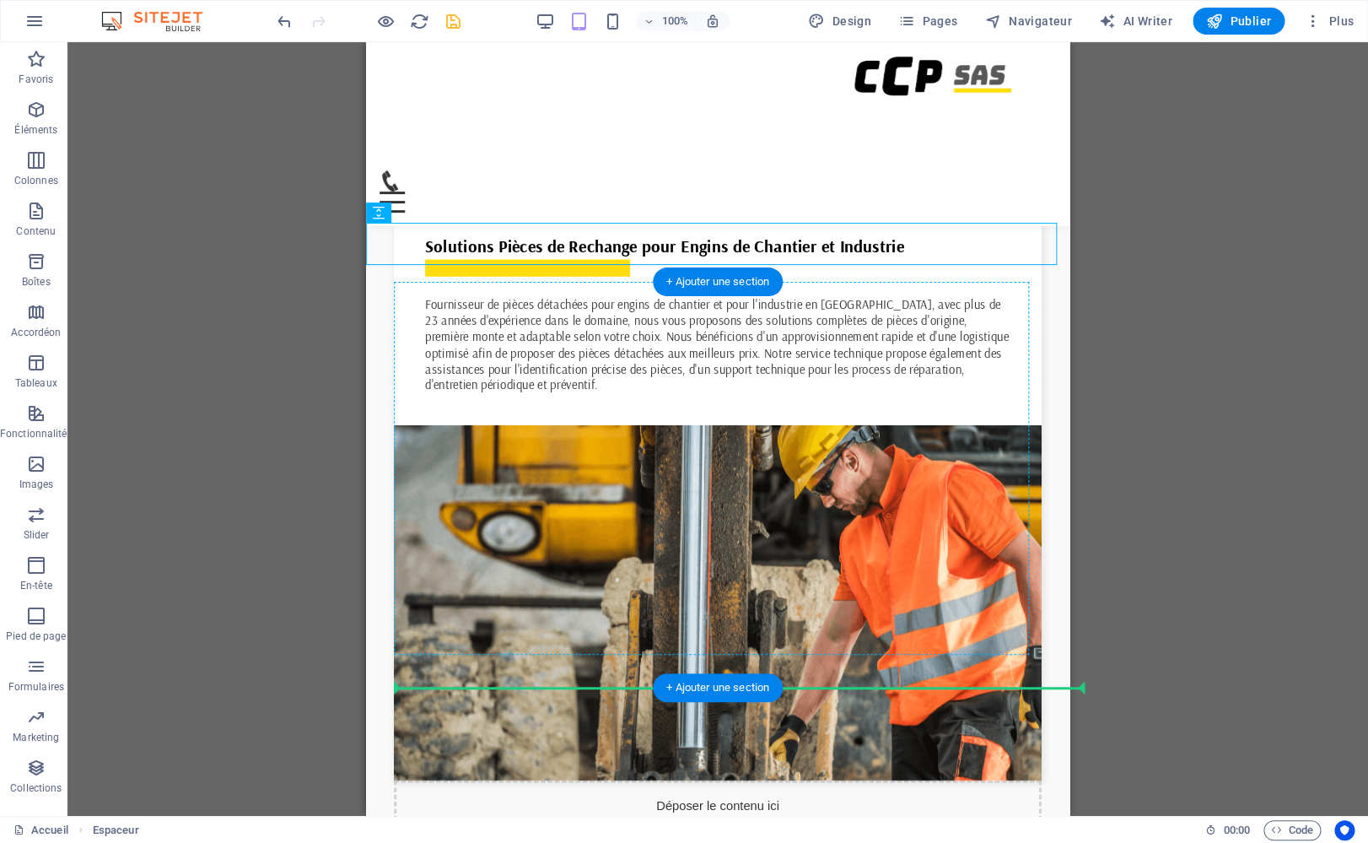
drag, startPoint x: 778, startPoint y: 257, endPoint x: 425, endPoint y: 563, distance: 467.0
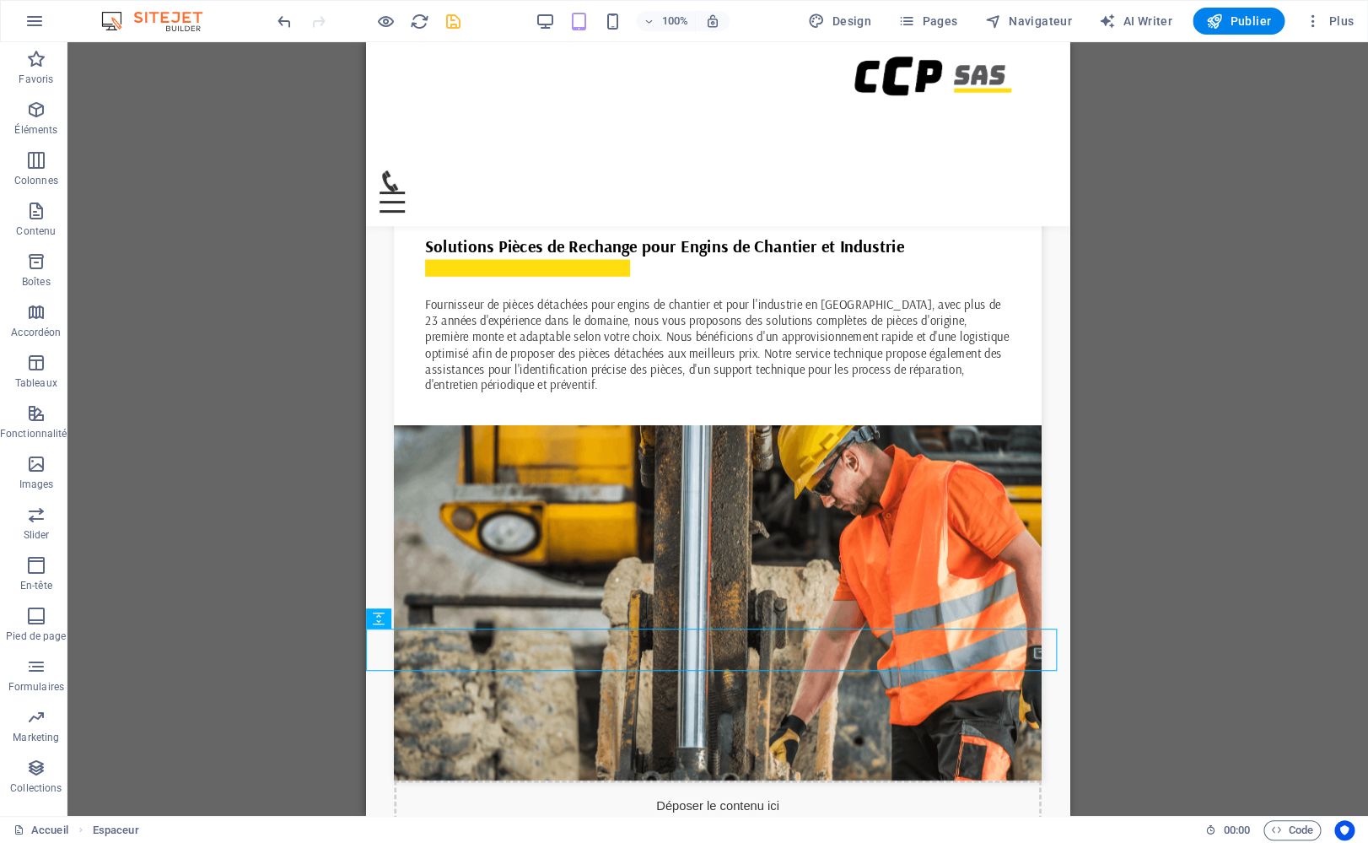
click at [306, 512] on div "H3 Bannière Conteneur Bouton Conteneur Espaceur Conteneur Barre de menus Espace…" at bounding box center [717, 428] width 1301 height 773
drag, startPoint x: 750, startPoint y: 702, endPoint x: 412, endPoint y: 213, distance: 593.6
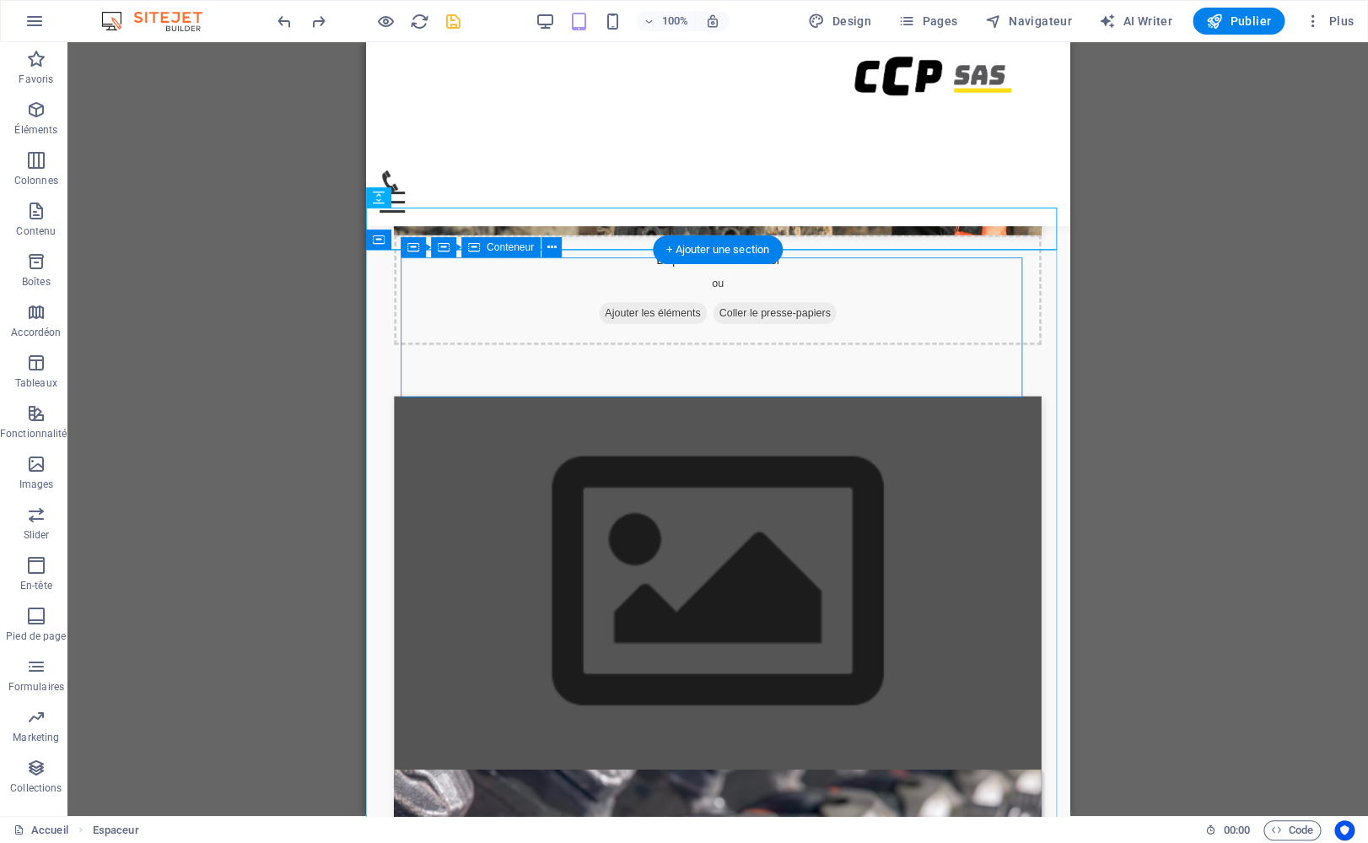
scroll to position [1279, 0]
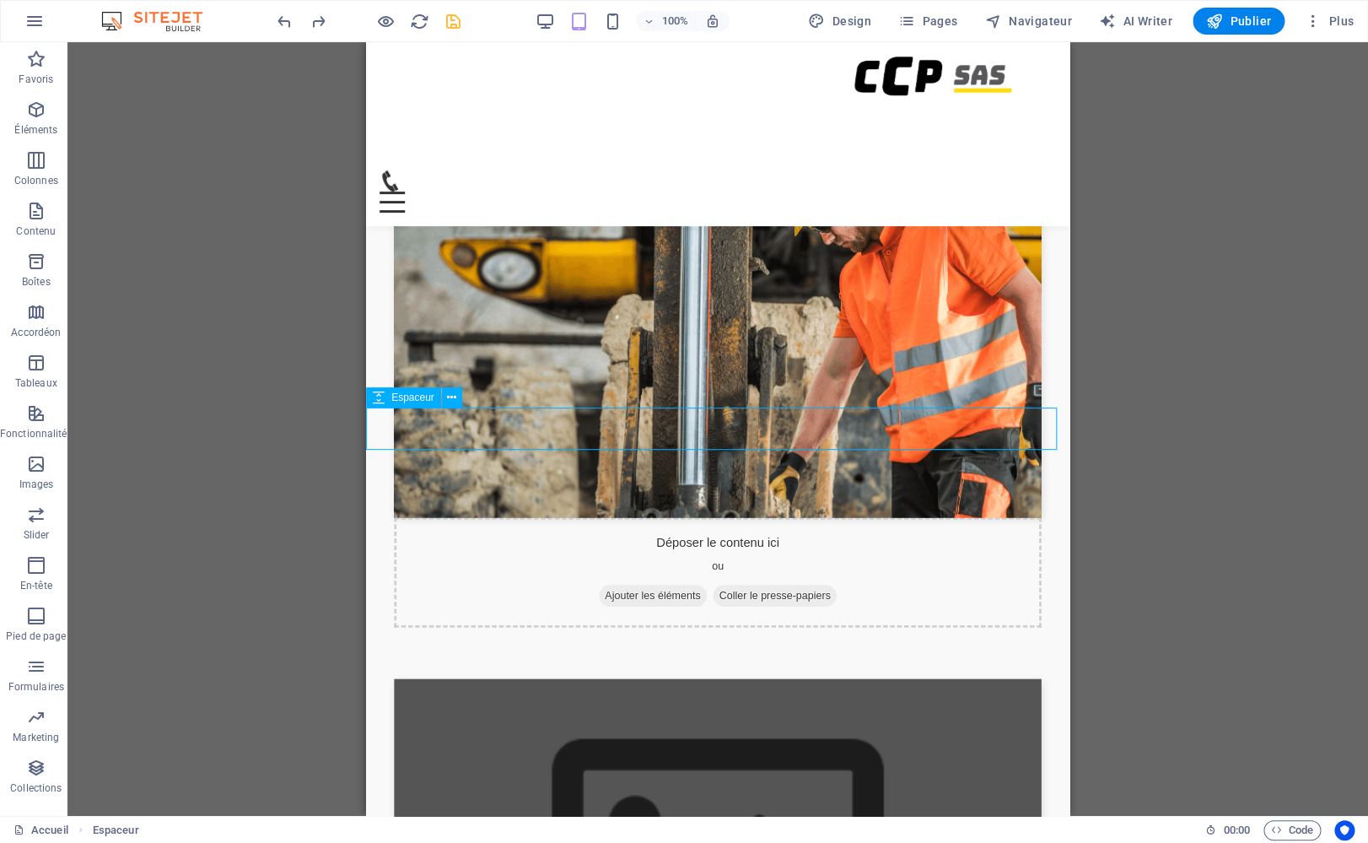
click at [385, 399] on div "Espaceur" at bounding box center [403, 397] width 75 height 20
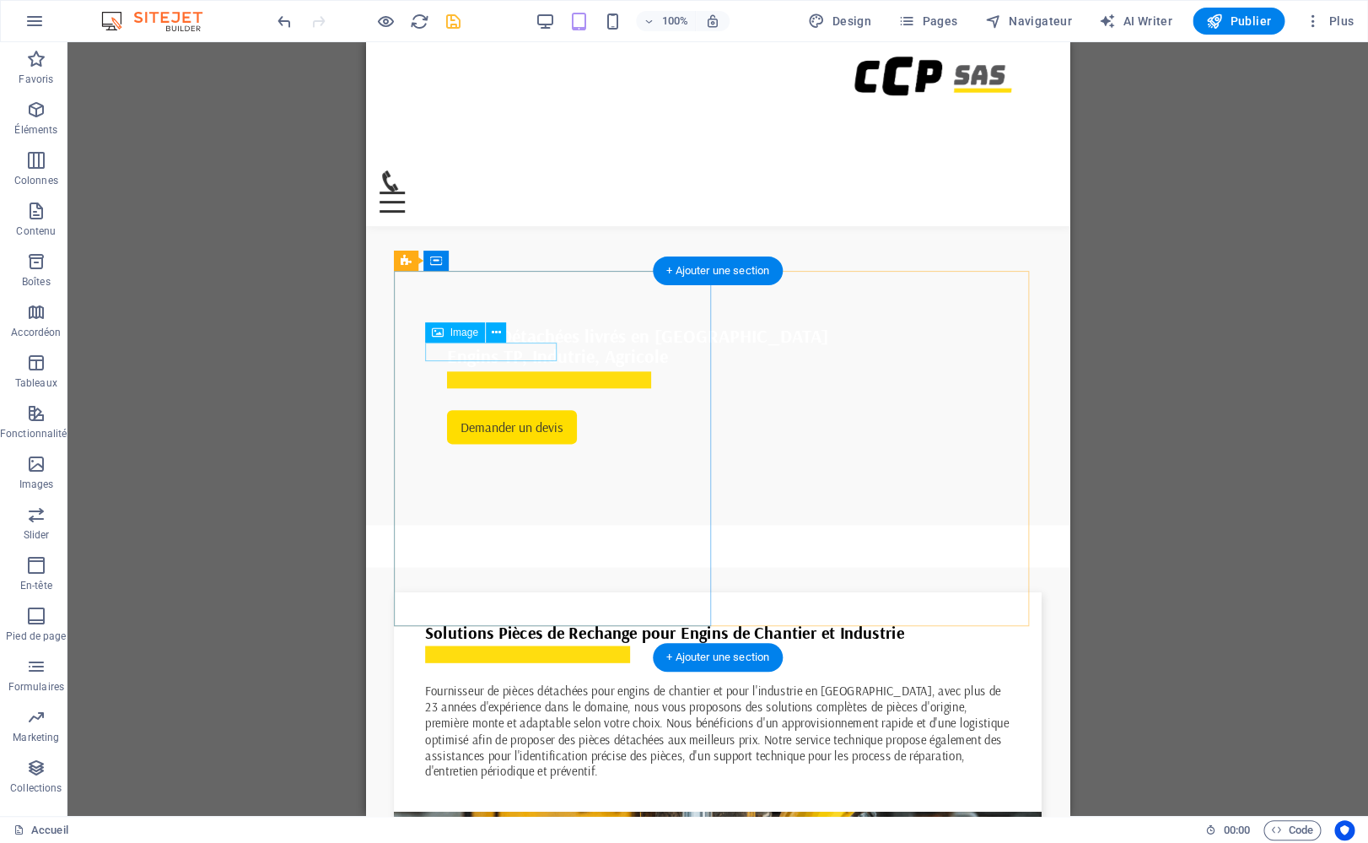
scroll to position [594, 0]
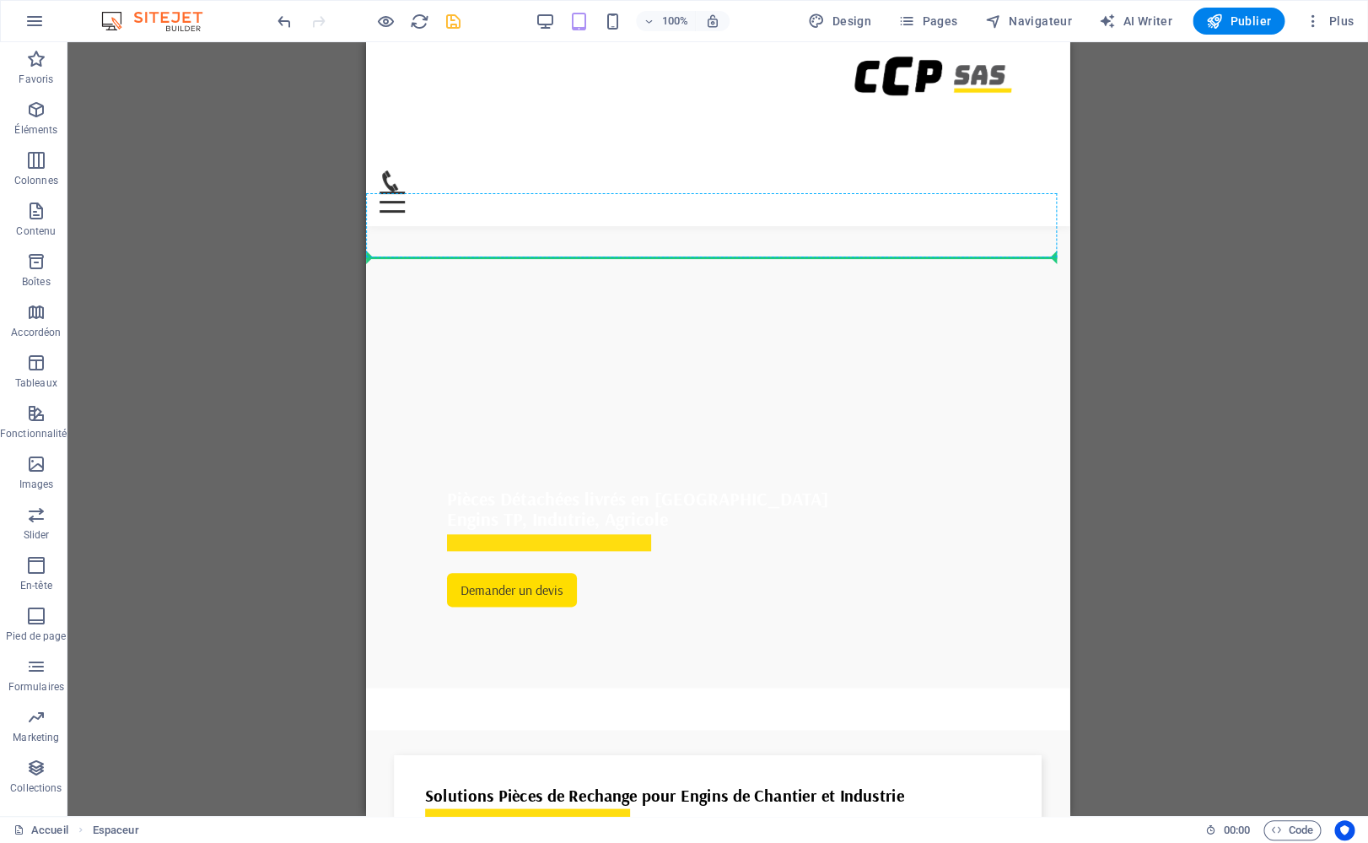
scroll to position [383, 0]
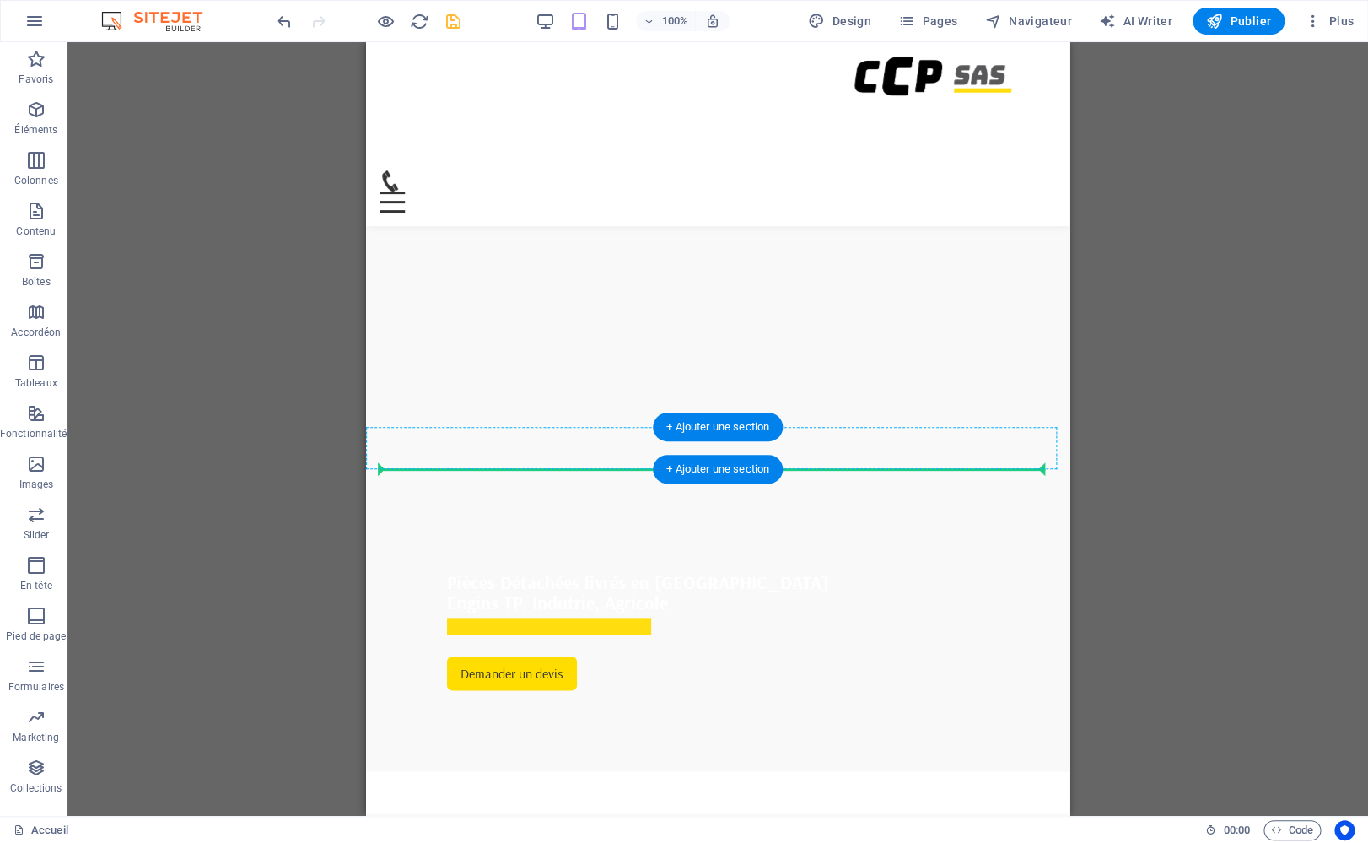
drag, startPoint x: 757, startPoint y: 443, endPoint x: 396, endPoint y: 460, distance: 360.6
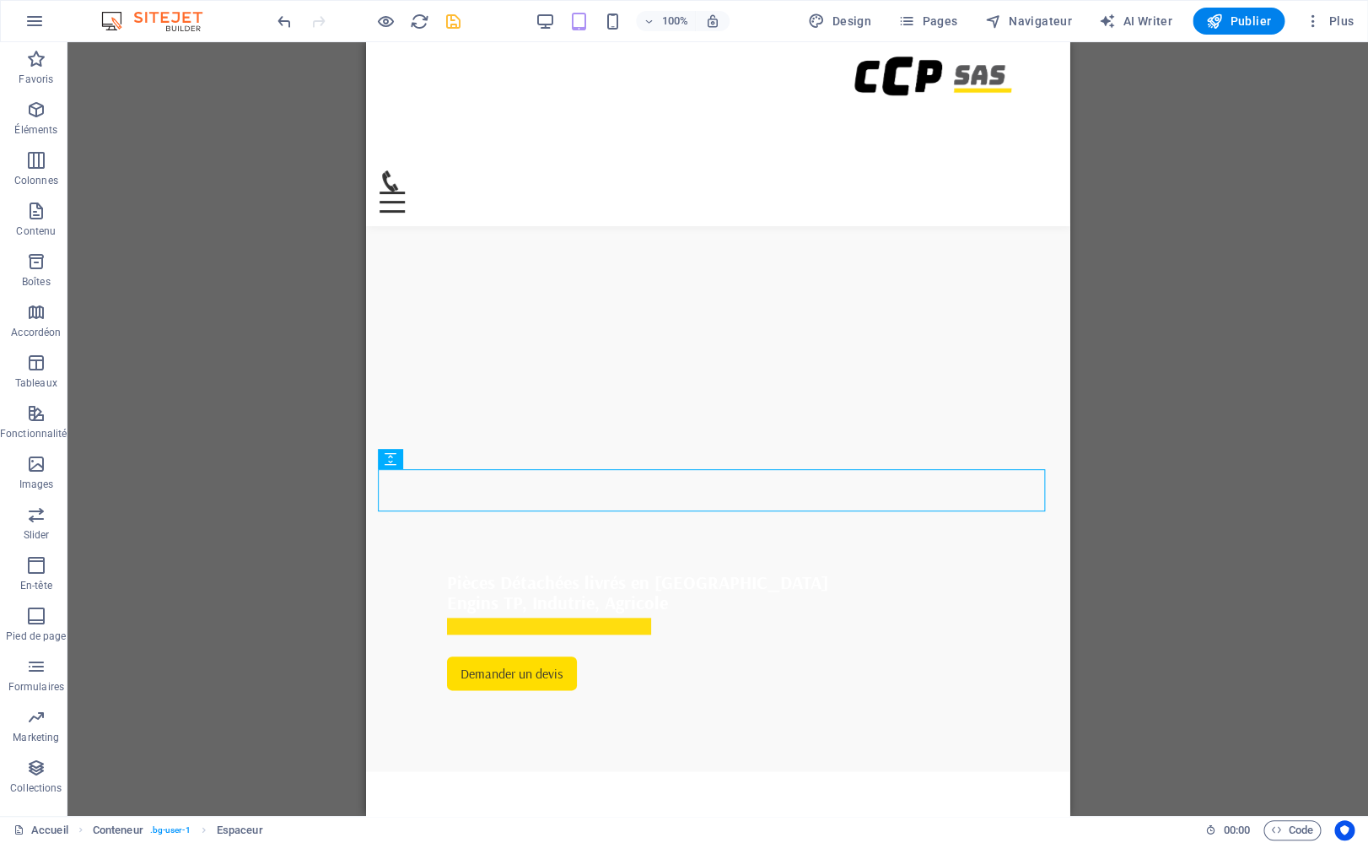
click at [312, 433] on div "H3 Bannière Conteneur Bouton Espaceur Conteneur Barre de menus Espaceur Variabl…" at bounding box center [717, 428] width 1301 height 773
click at [1161, 522] on div "H3 Bannière Conteneur Bouton Conteneur Espaceur Conteneur Barre de menus Espace…" at bounding box center [717, 428] width 1301 height 773
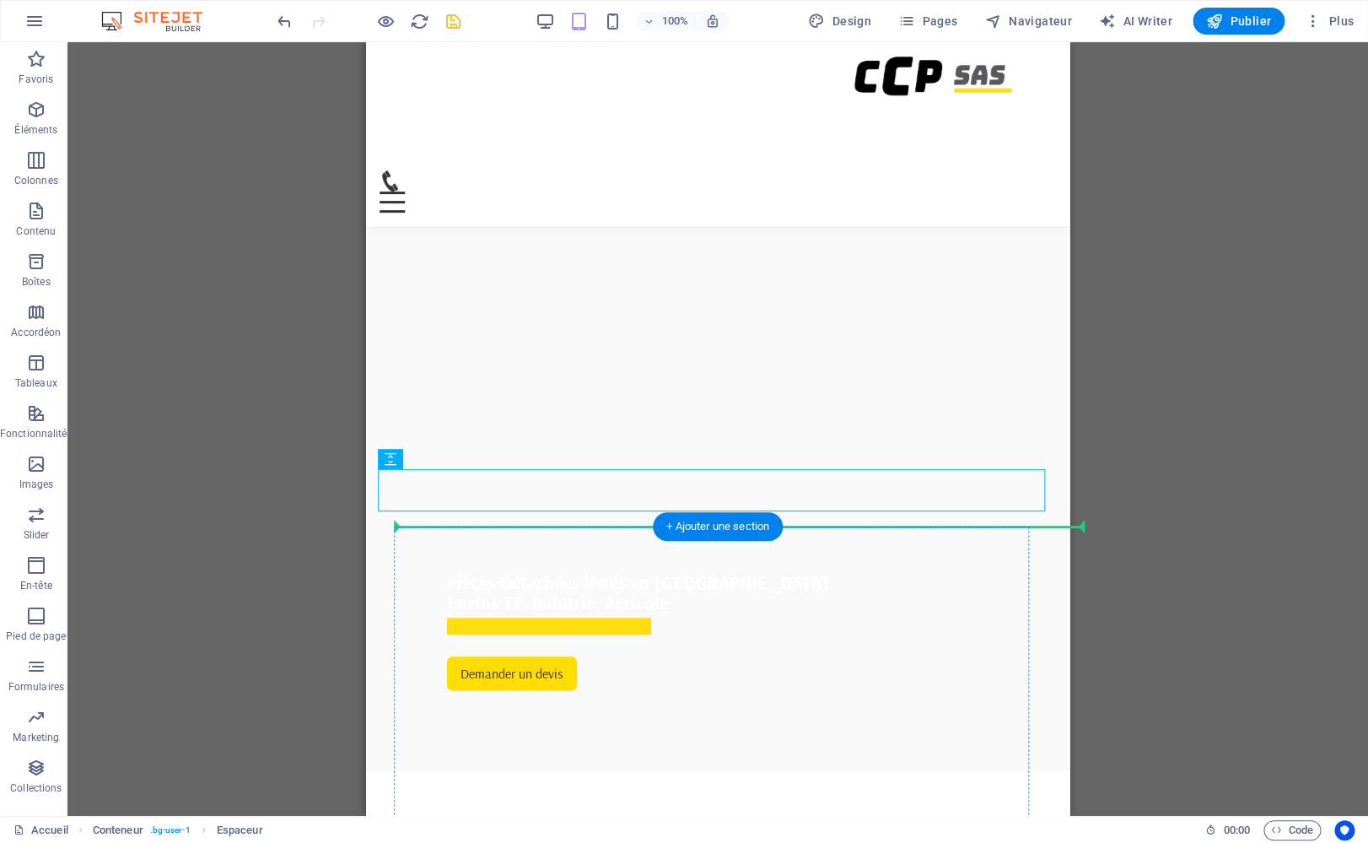
drag, startPoint x: 760, startPoint y: 496, endPoint x: 395, endPoint y: 544, distance: 368.4
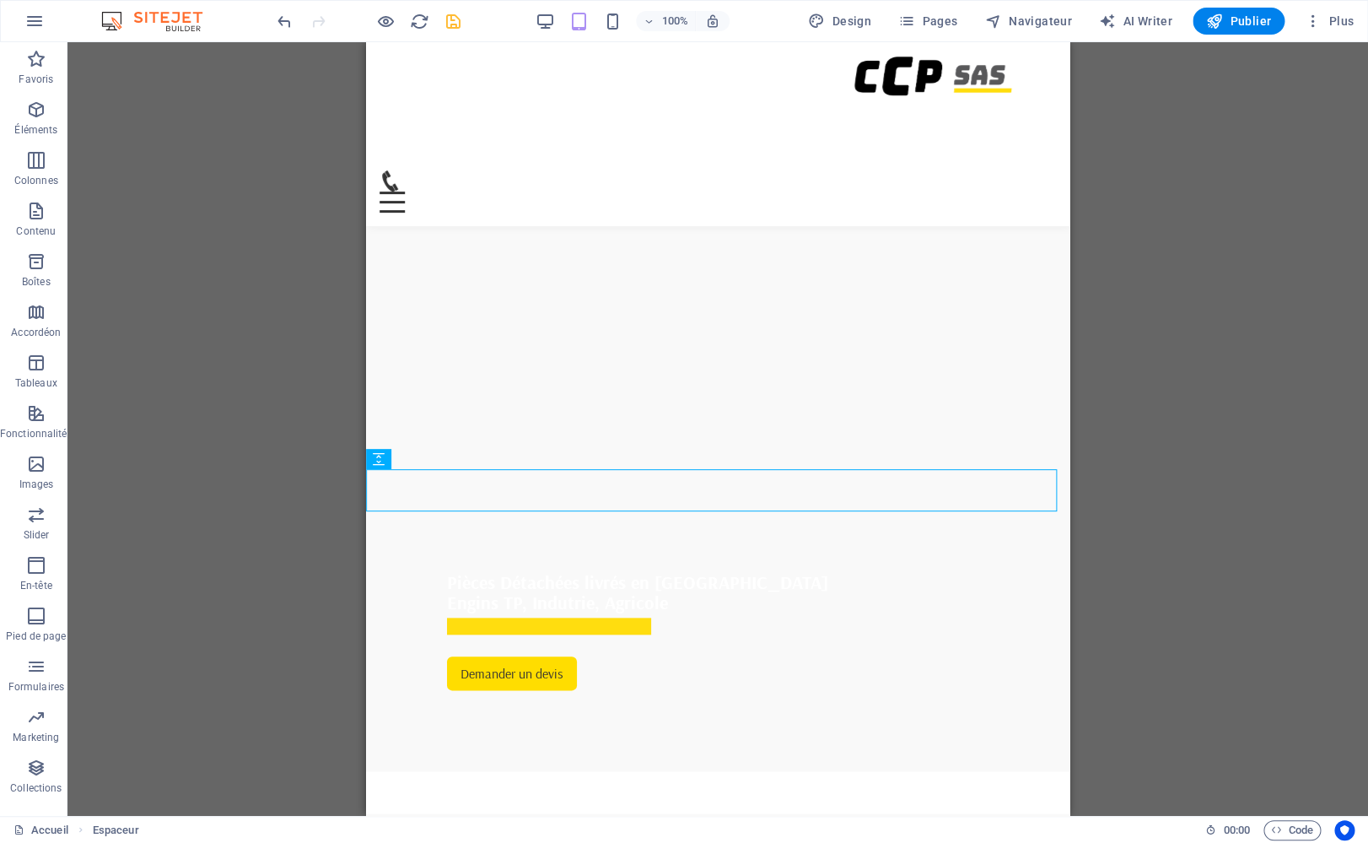
click at [1217, 525] on div "H3 Bannière Conteneur Bouton Conteneur Espaceur Conteneur Barre de menus Espace…" at bounding box center [717, 428] width 1301 height 773
click at [450, 23] on icon "save" at bounding box center [453, 21] width 19 height 19
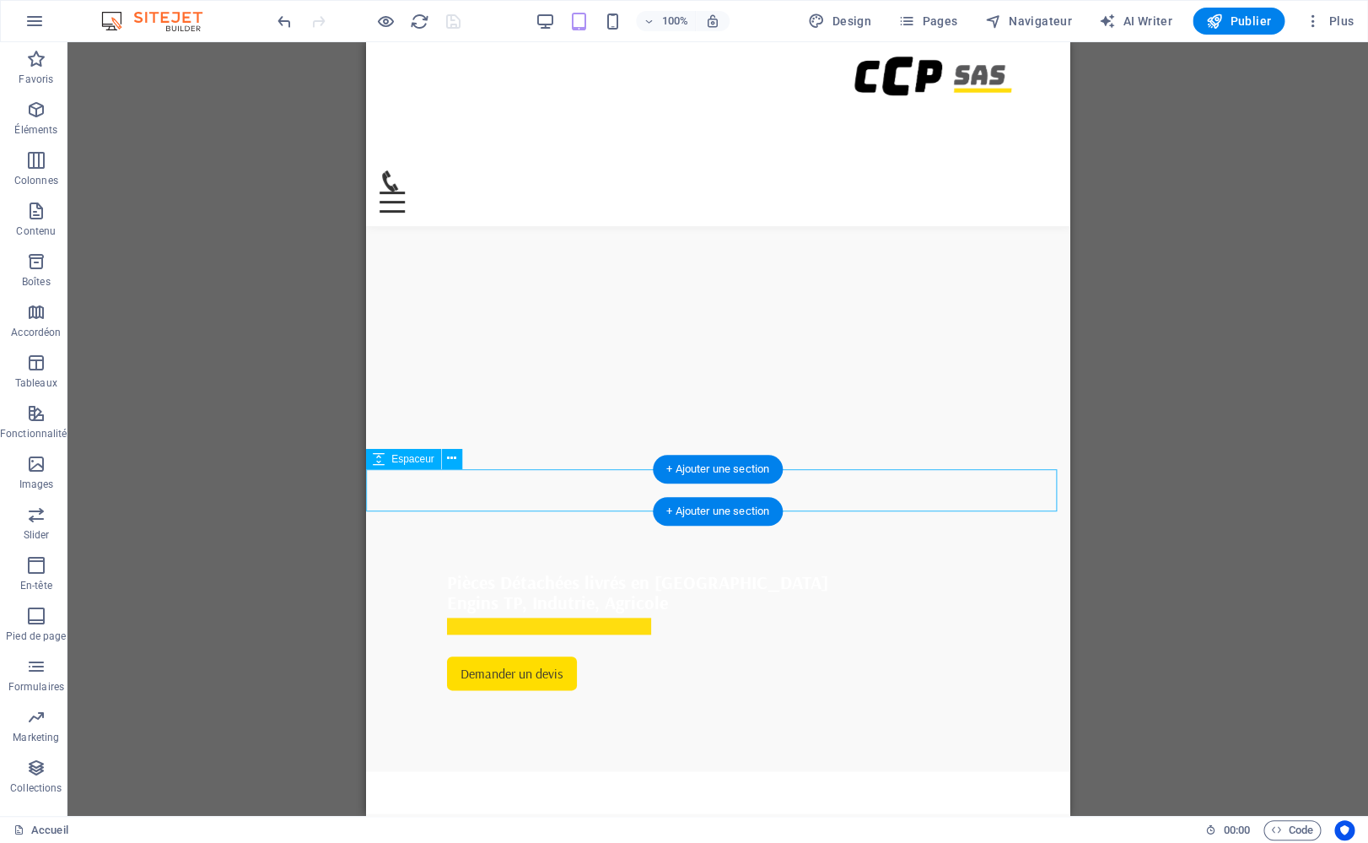
click at [562, 813] on div at bounding box center [717, 834] width 703 height 42
select select "px"
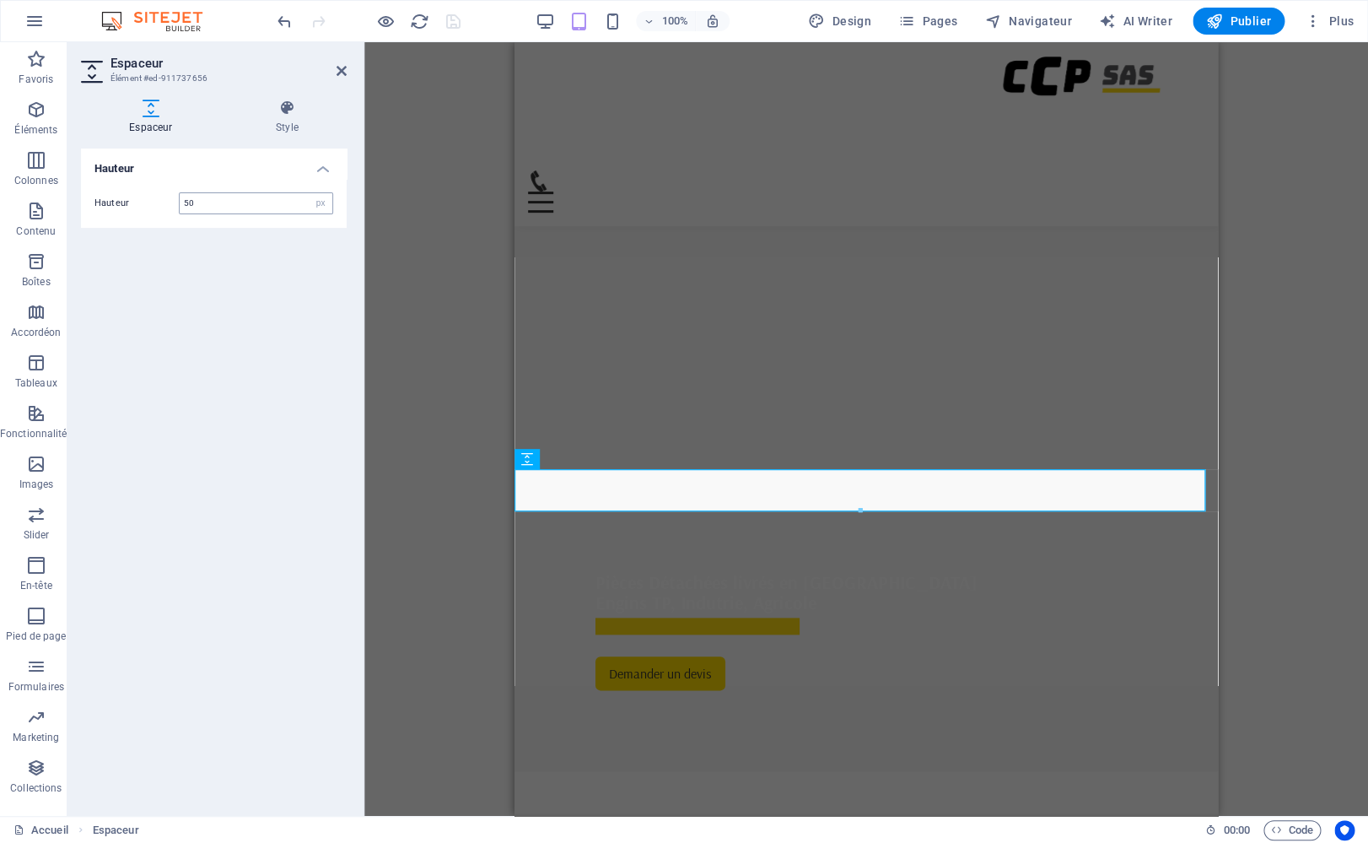
drag, startPoint x: 221, startPoint y: 202, endPoint x: 155, endPoint y: 186, distance: 67.5
click at [180, 193] on input "50" at bounding box center [256, 203] width 153 height 20
type input "30"
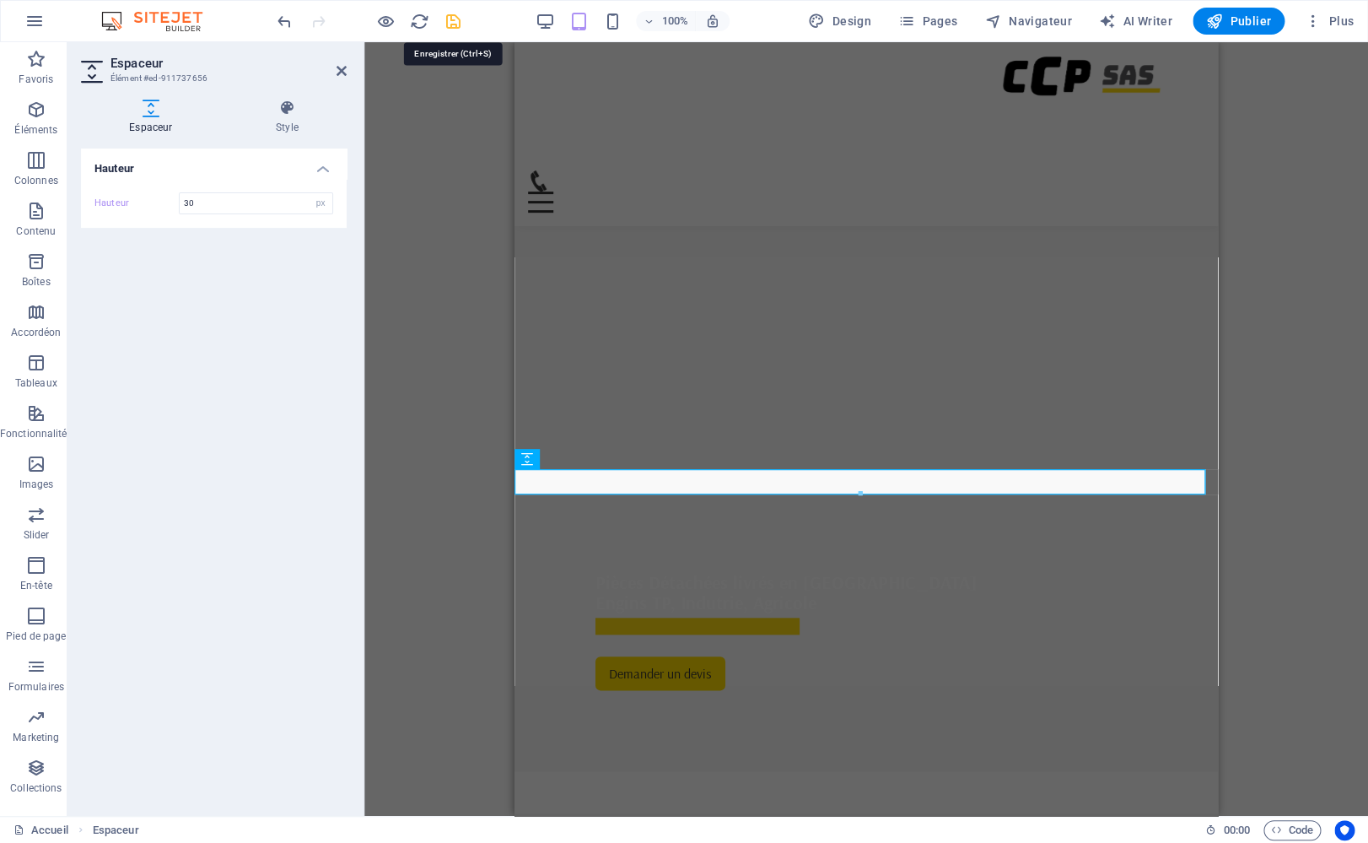
click at [448, 21] on icon "save" at bounding box center [453, 21] width 19 height 19
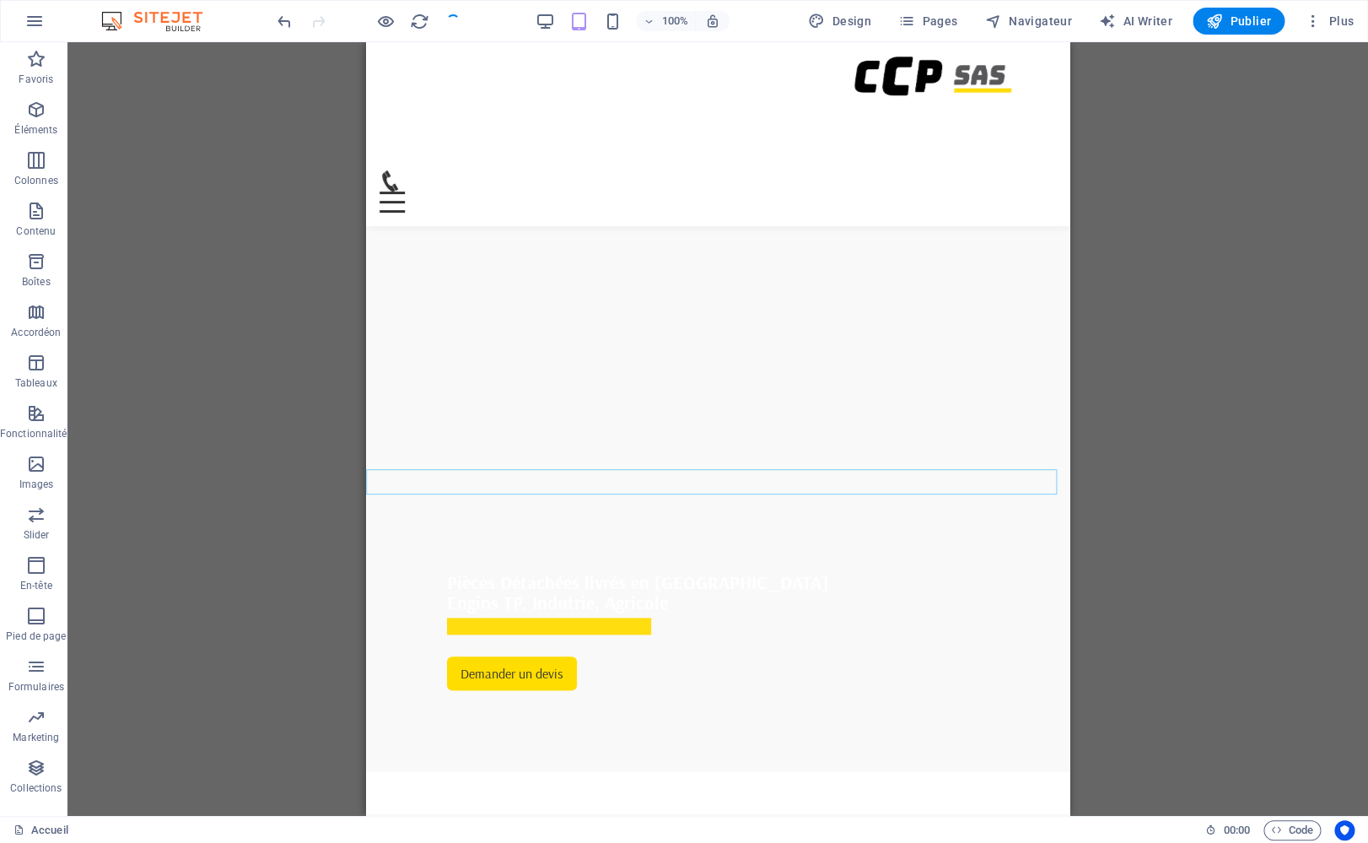
click at [275, 469] on div "H3 Bannière Bannière Conteneur Bouton Conteneur Espaceur Conteneur Barre de men…" at bounding box center [717, 428] width 1301 height 773
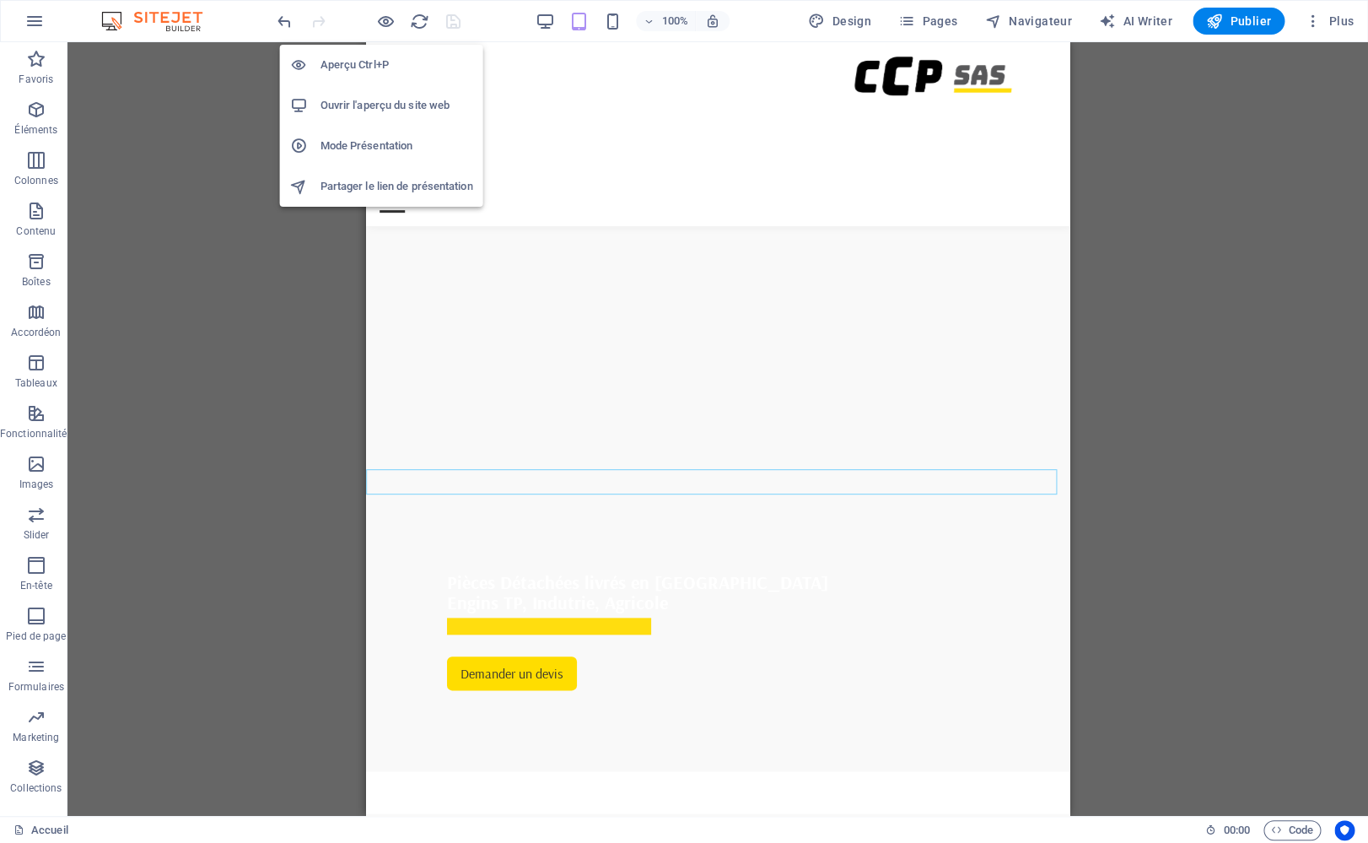
click at [369, 62] on h6 "Aperçu Ctrl+P" at bounding box center [397, 65] width 153 height 20
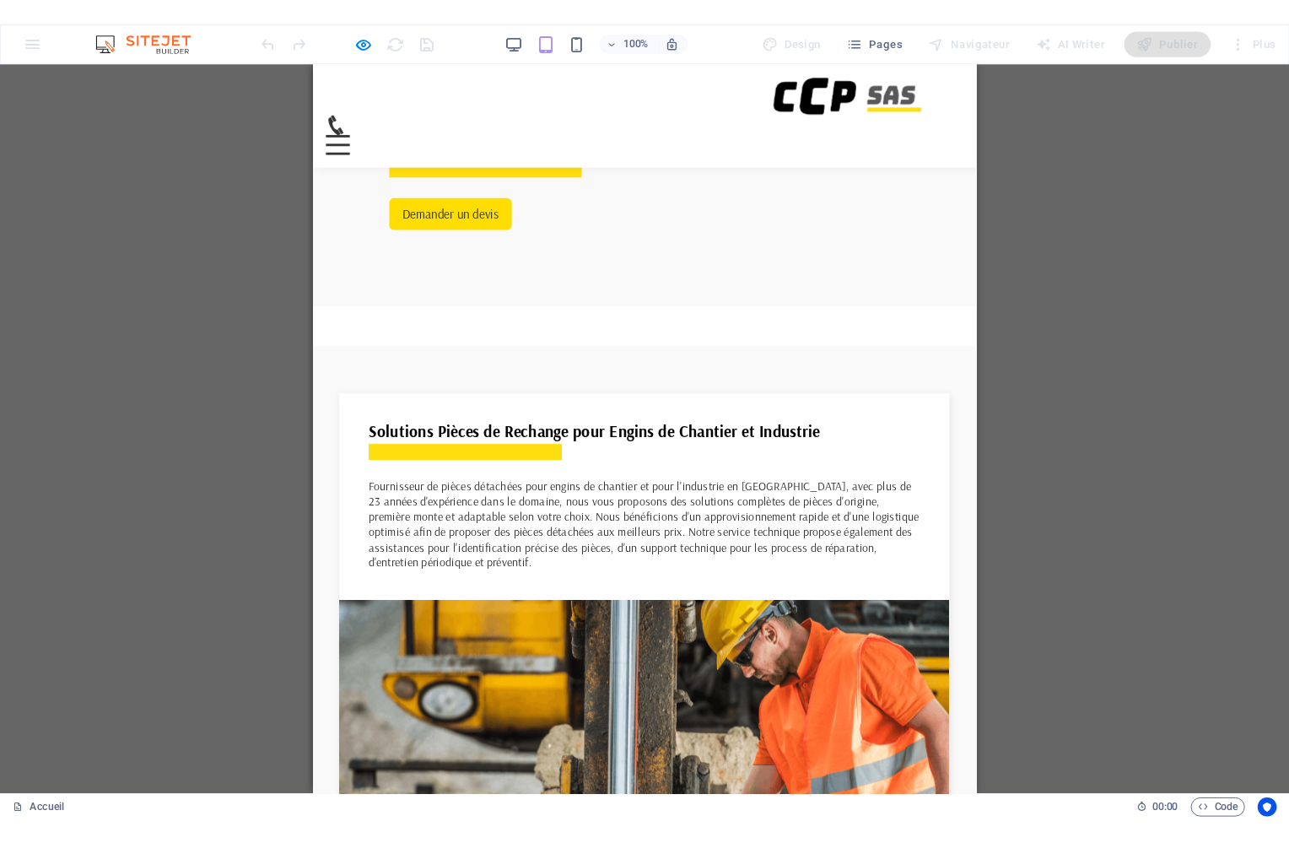
scroll to position [536, 0]
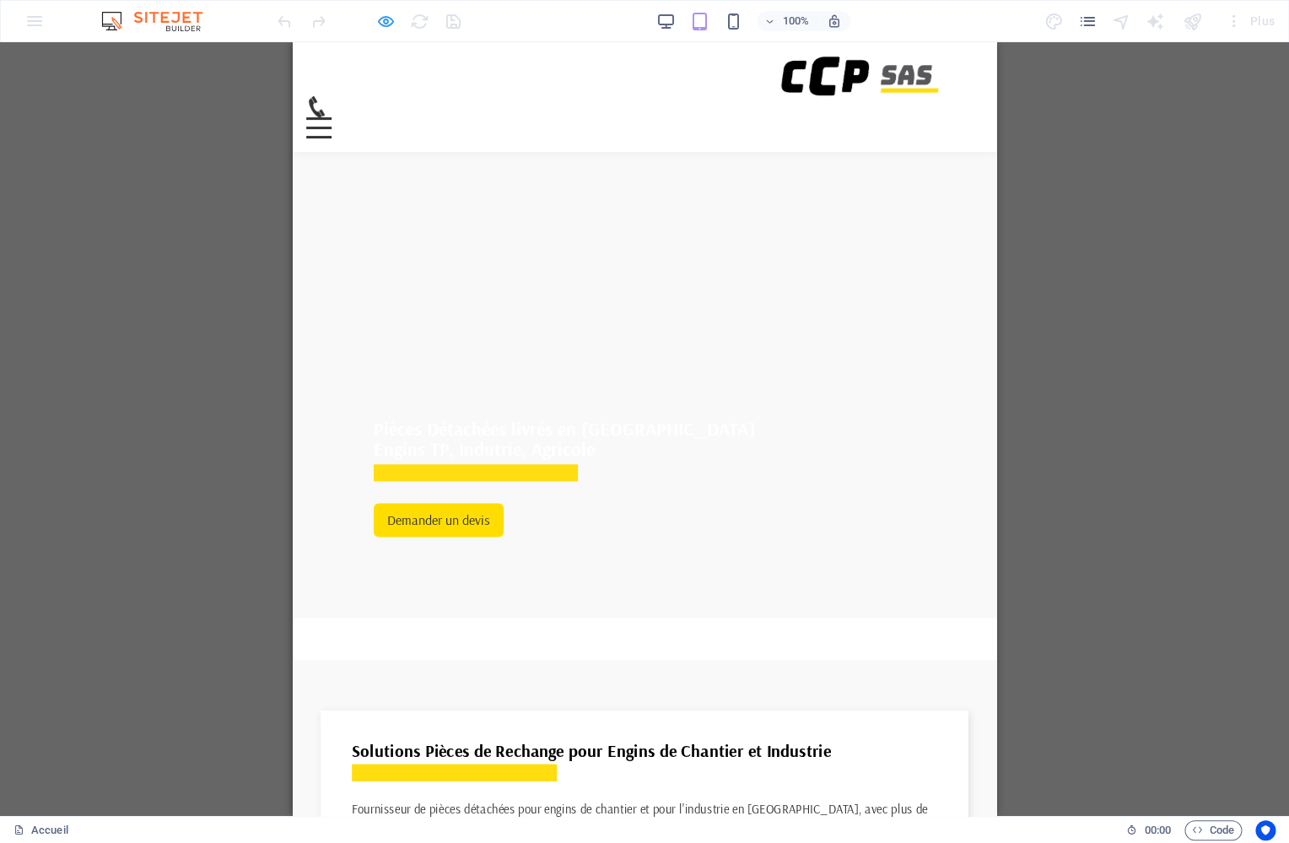
click at [390, 26] on icon "button" at bounding box center [385, 21] width 19 height 19
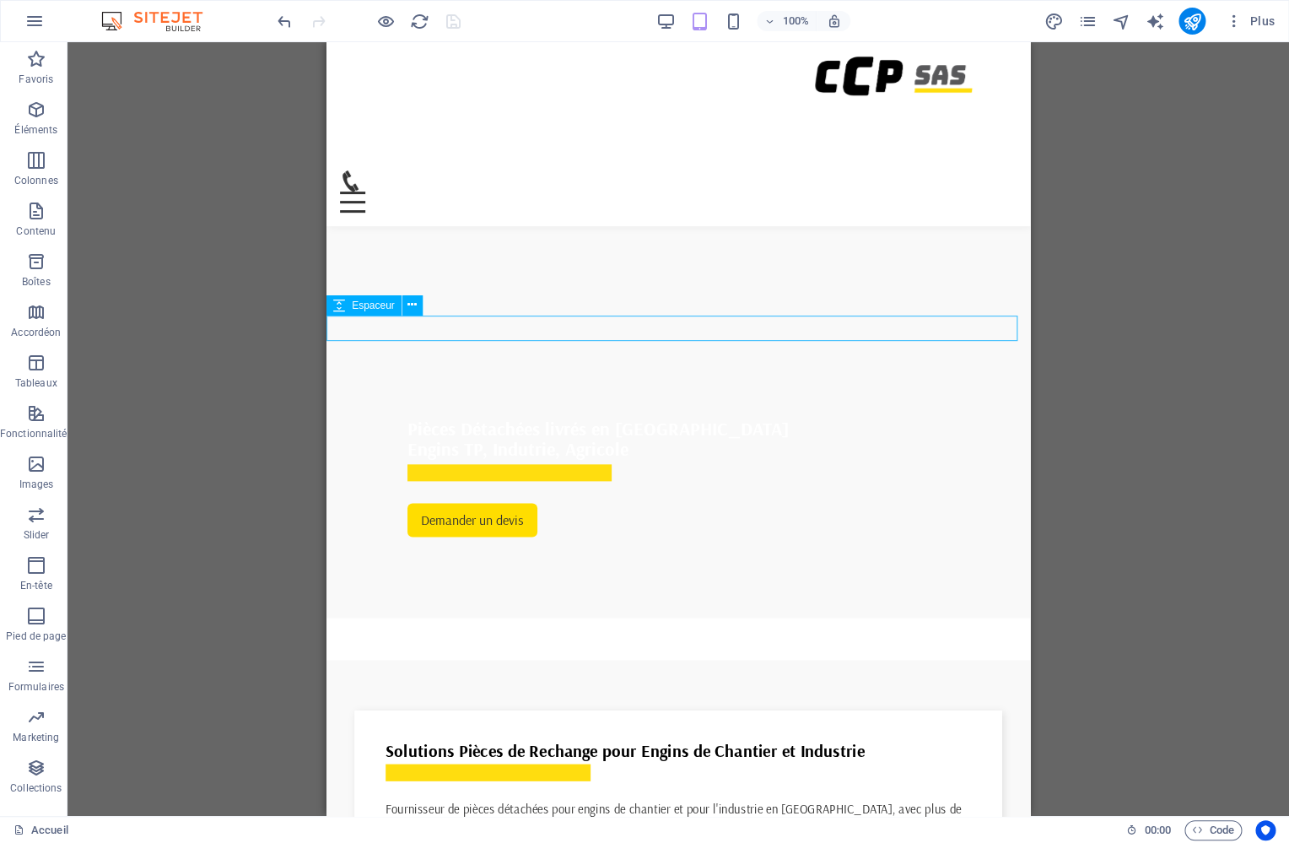
click at [587, 660] on div at bounding box center [677, 672] width 703 height 25
select select "px"
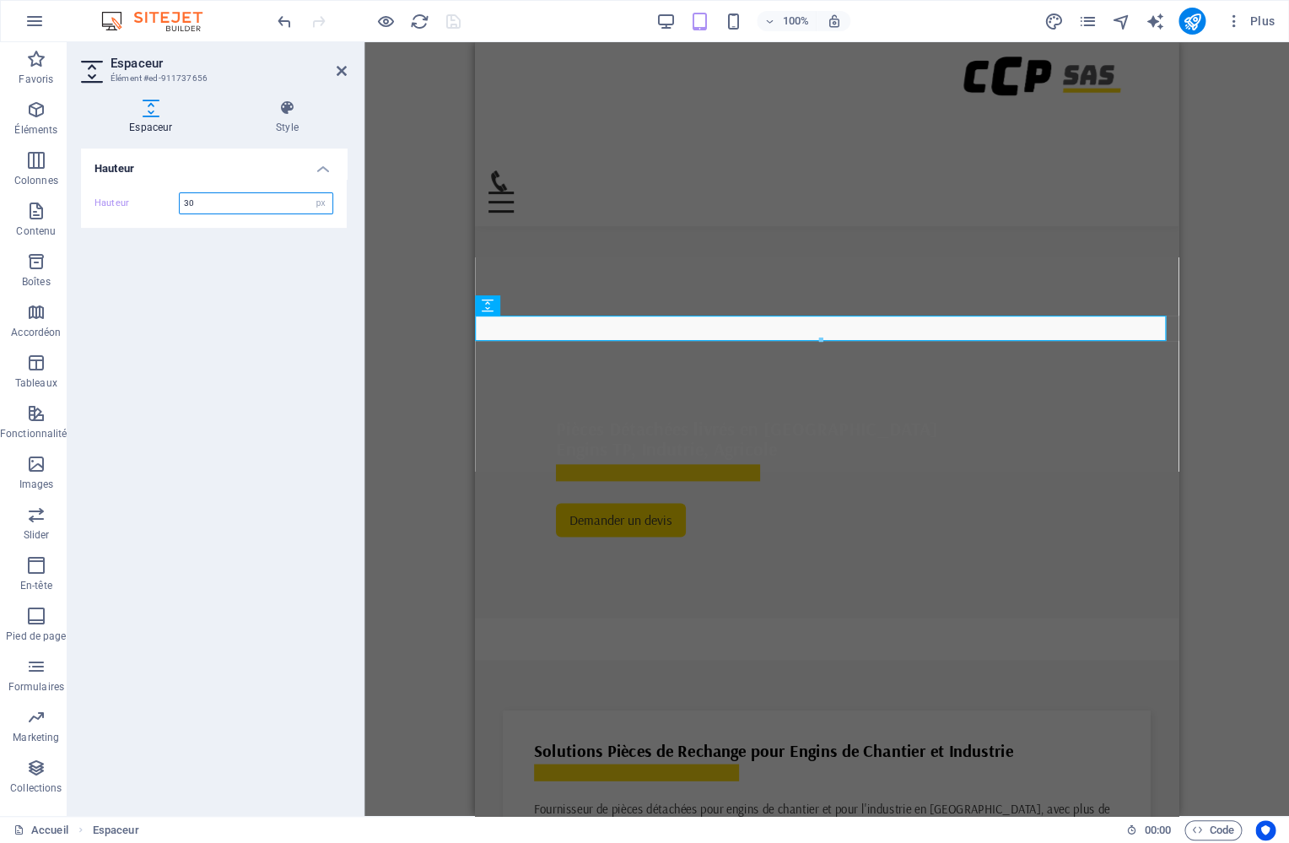
drag, startPoint x: 254, startPoint y: 209, endPoint x: 108, endPoint y: 171, distance: 150.8
click at [180, 193] on input "30" at bounding box center [256, 203] width 153 height 20
type input "20"
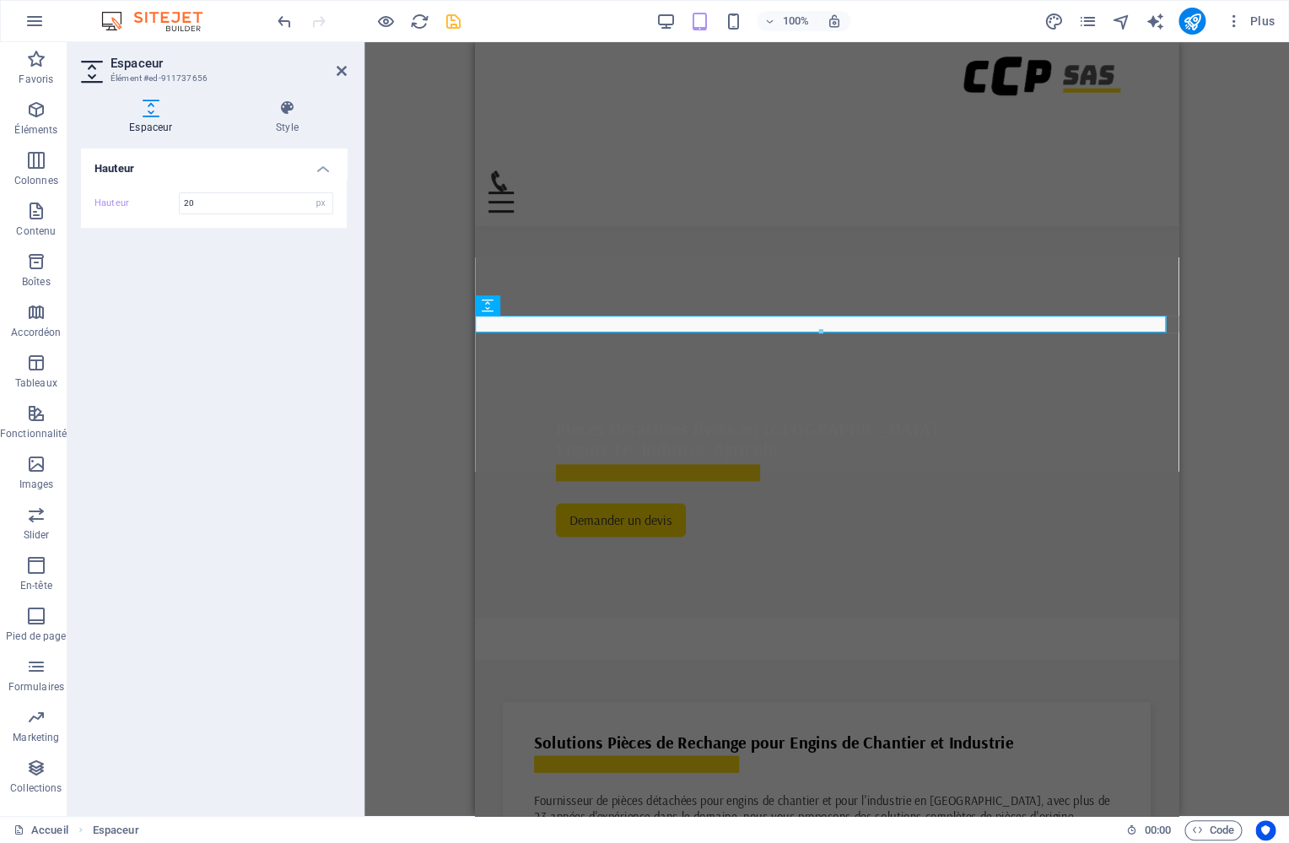
drag, startPoint x: 343, startPoint y: 75, endPoint x: 391, endPoint y: 52, distance: 52.4
click at [343, 75] on icon at bounding box center [342, 70] width 10 height 13
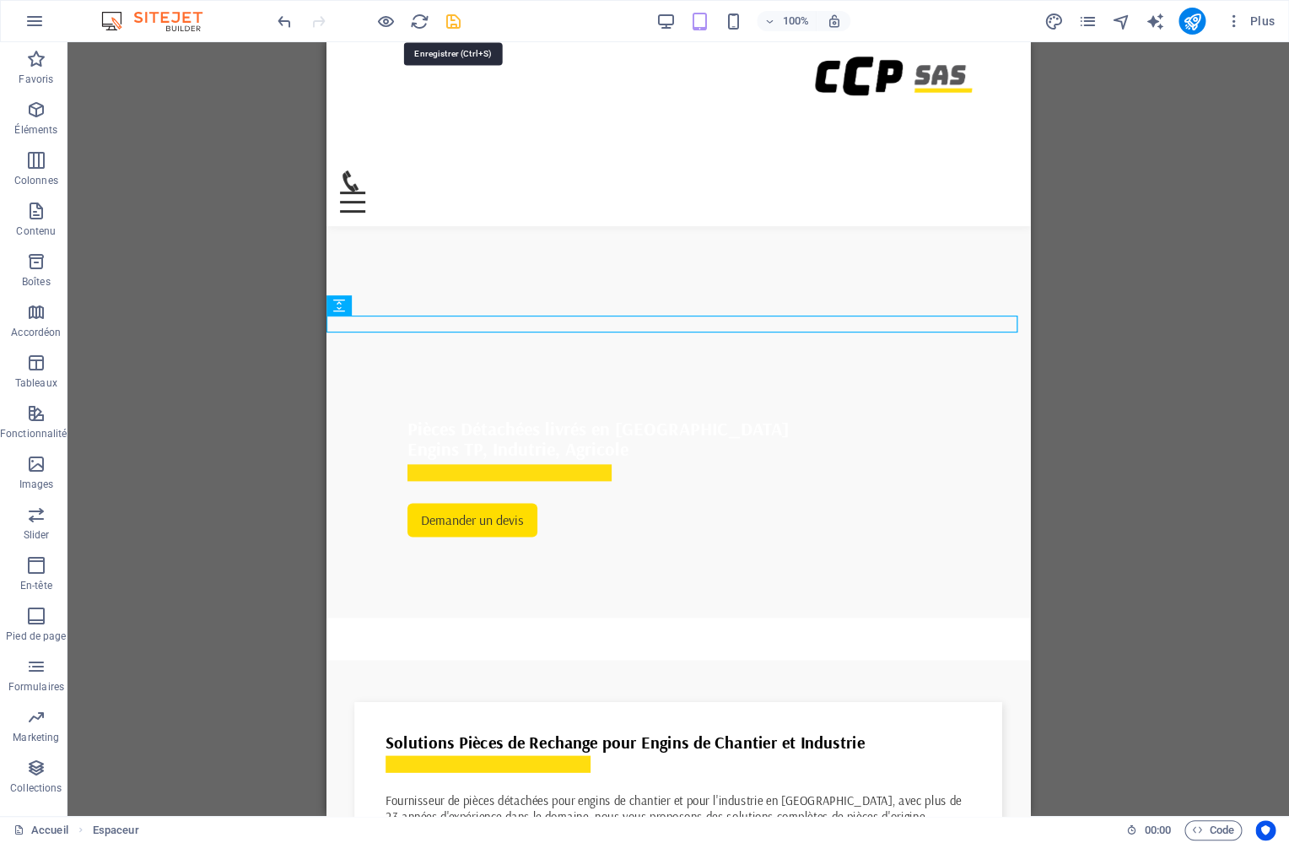
click at [450, 29] on icon "save" at bounding box center [453, 21] width 19 height 19
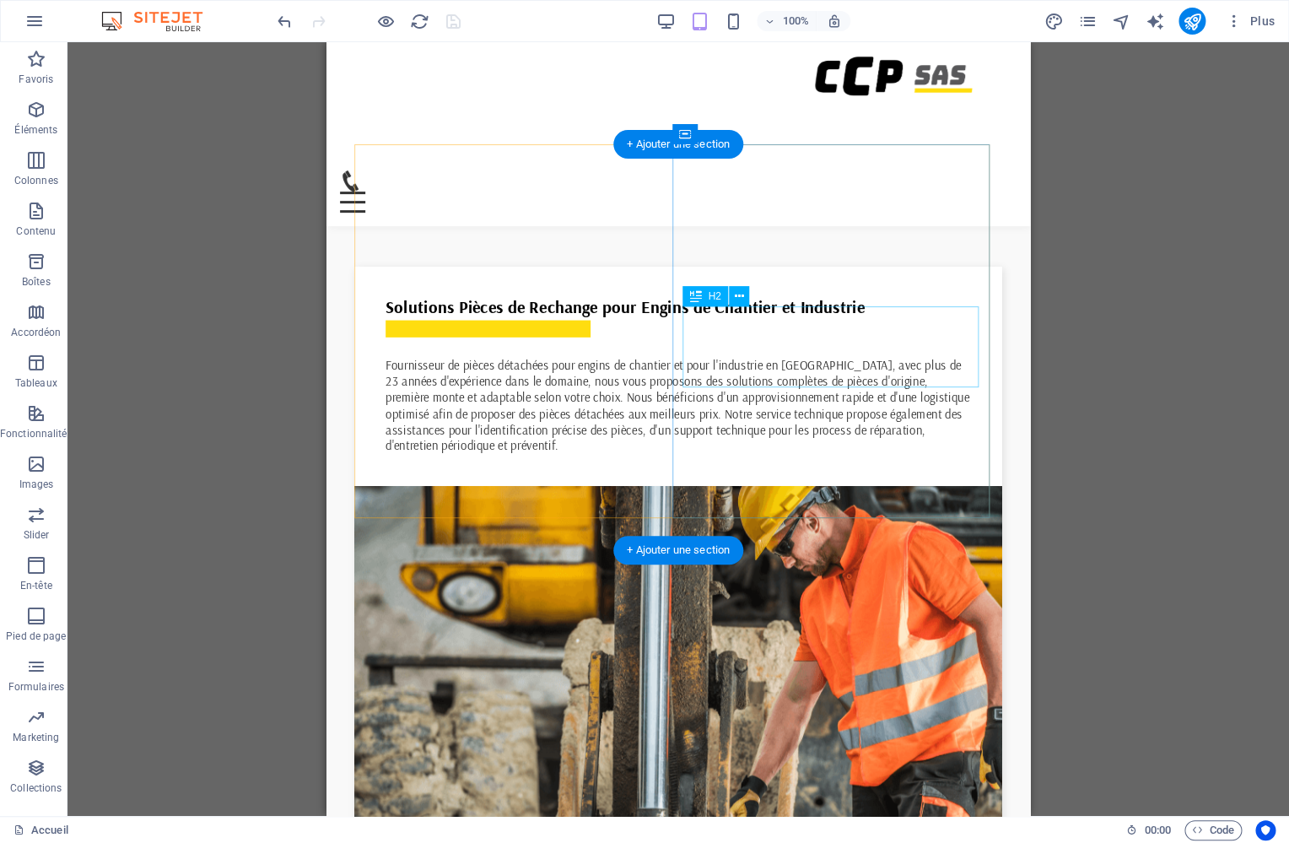
scroll to position [1127, 0]
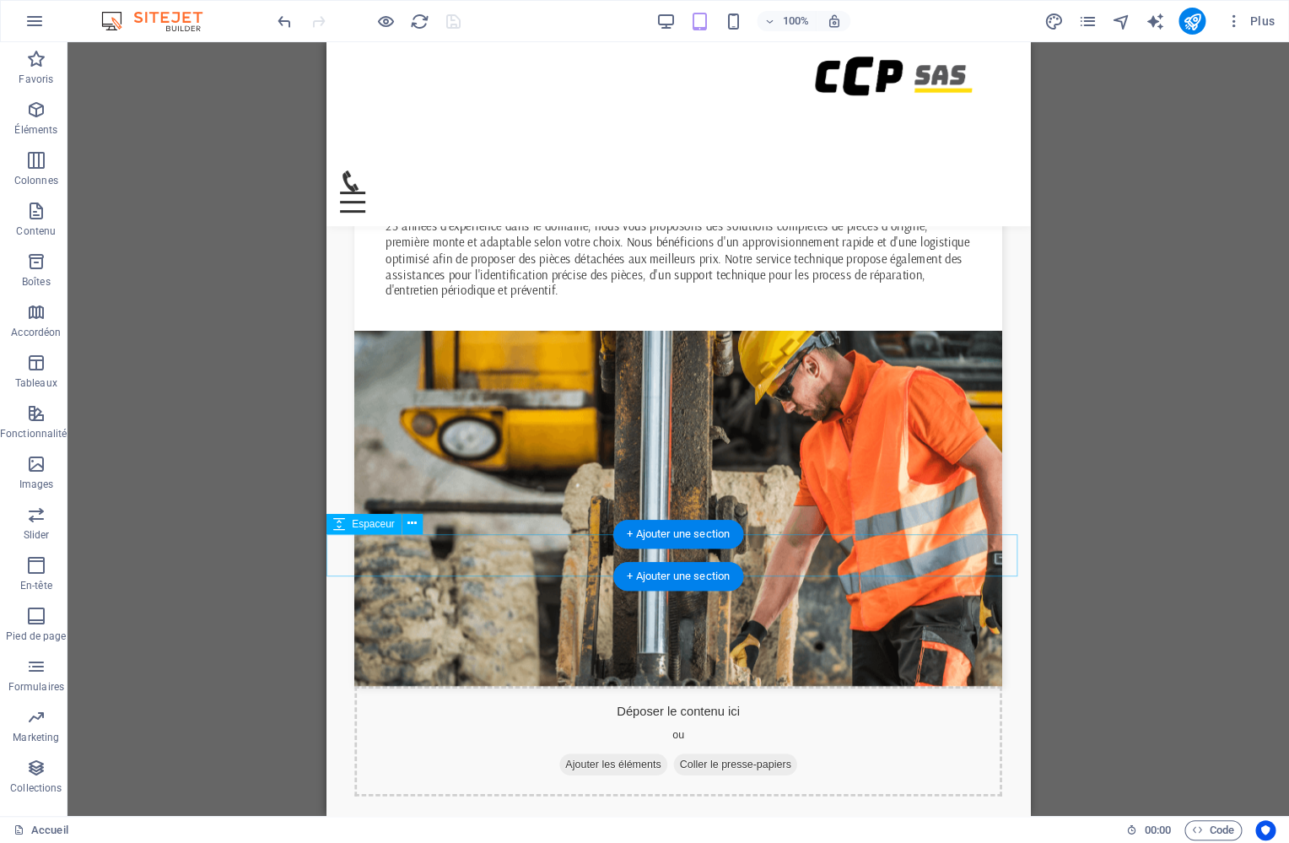
select select "px"
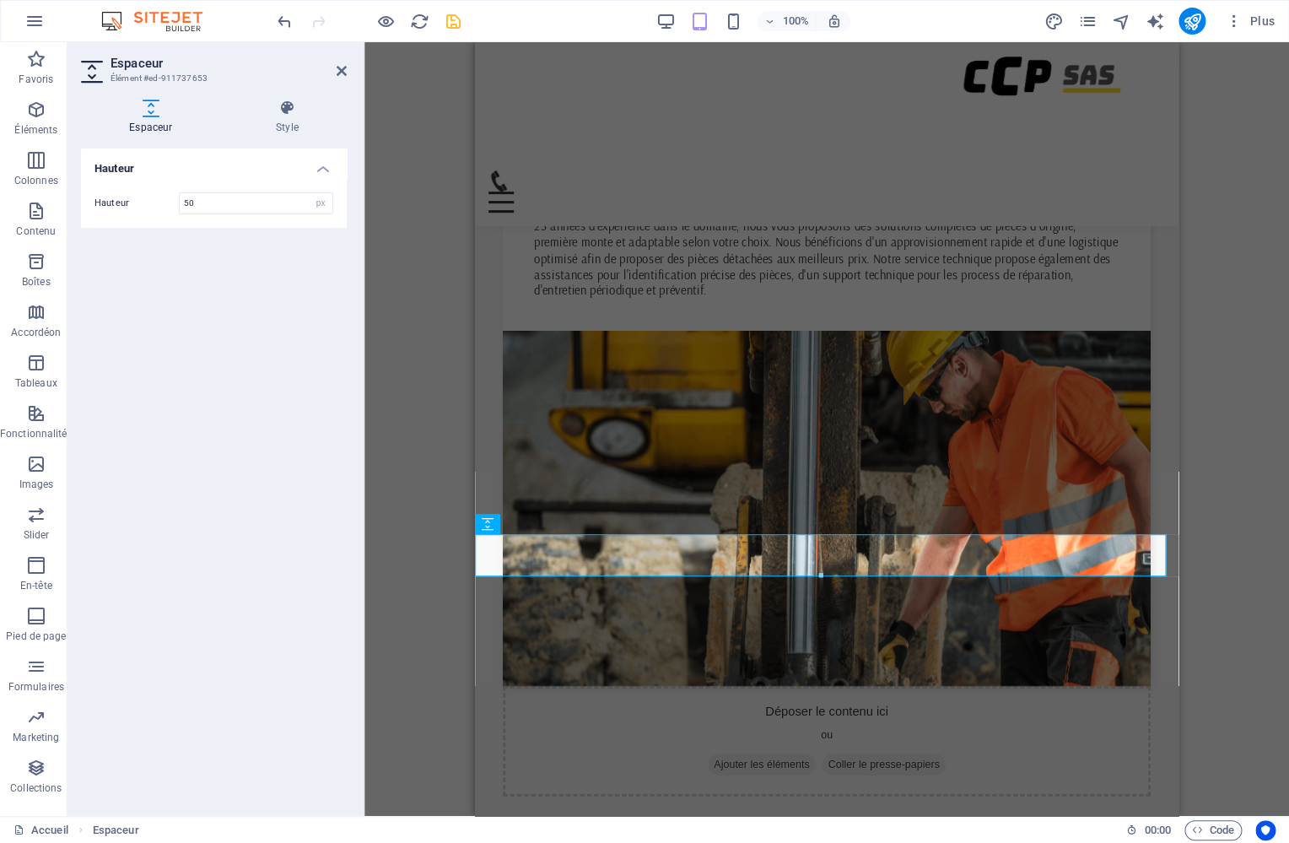
drag, startPoint x: 256, startPoint y: 208, endPoint x: 115, endPoint y: 167, distance: 146.8
click at [180, 193] on input "50" at bounding box center [256, 203] width 153 height 20
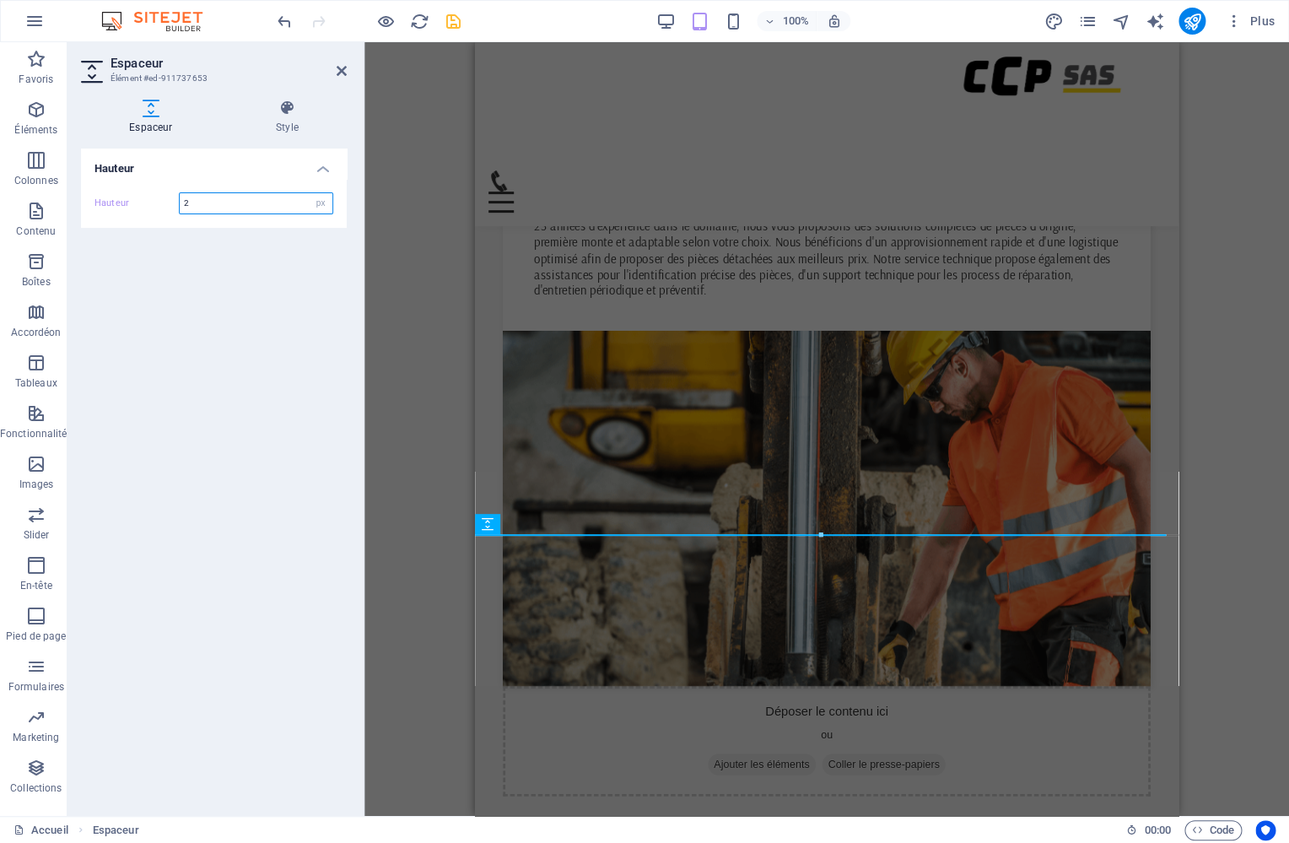
click at [212, 199] on input "2" at bounding box center [256, 203] width 153 height 20
type input "20"
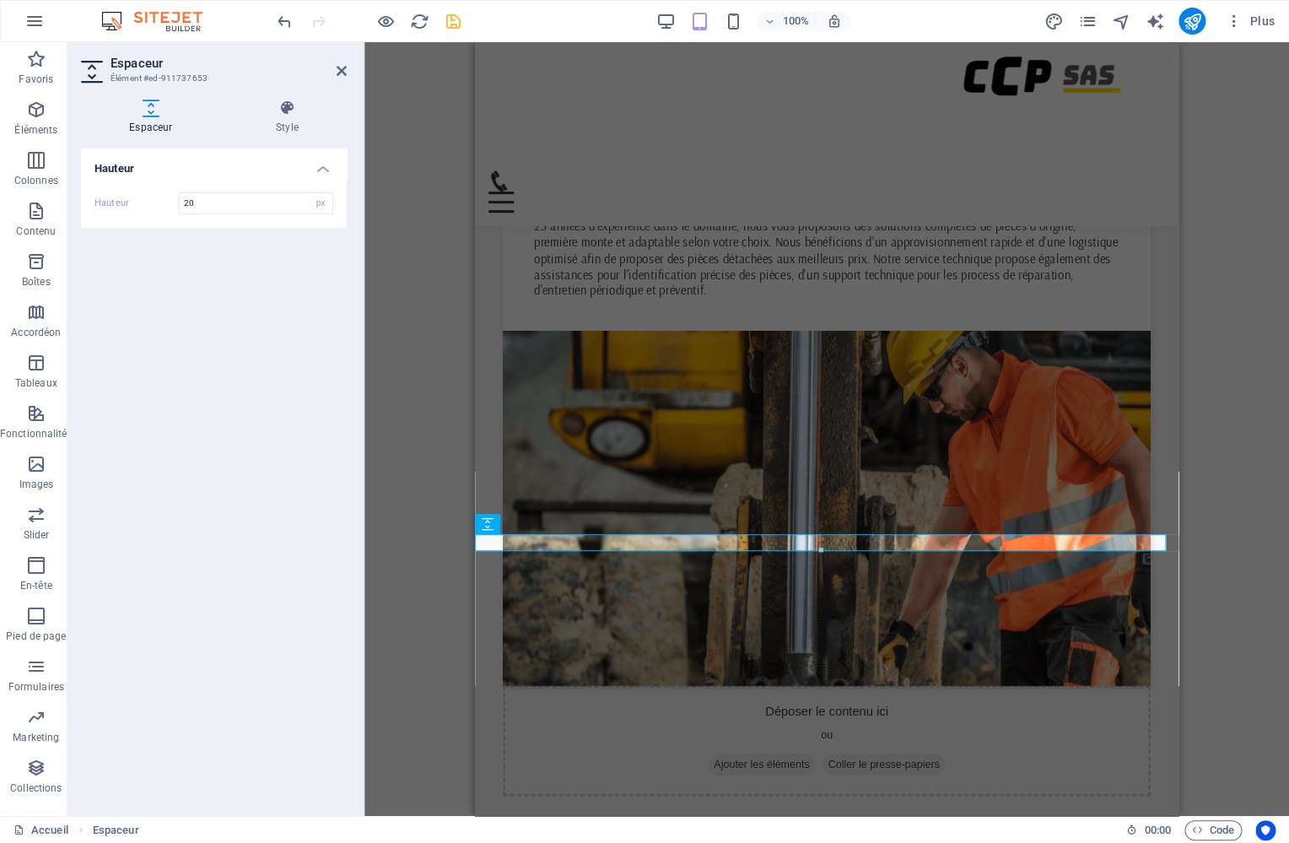
click at [451, 19] on icon "save" at bounding box center [453, 21] width 19 height 19
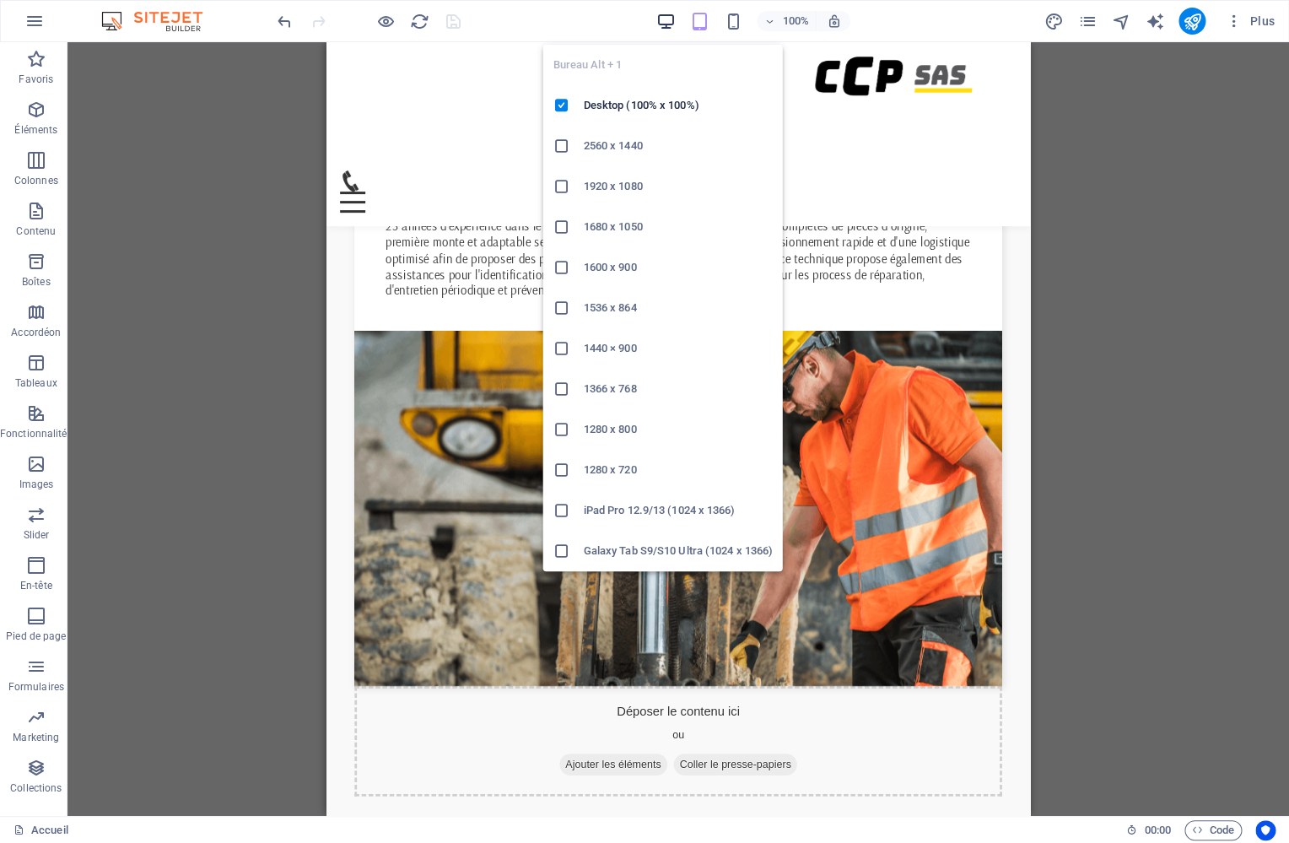
click at [671, 23] on icon "button" at bounding box center [665, 21] width 19 height 19
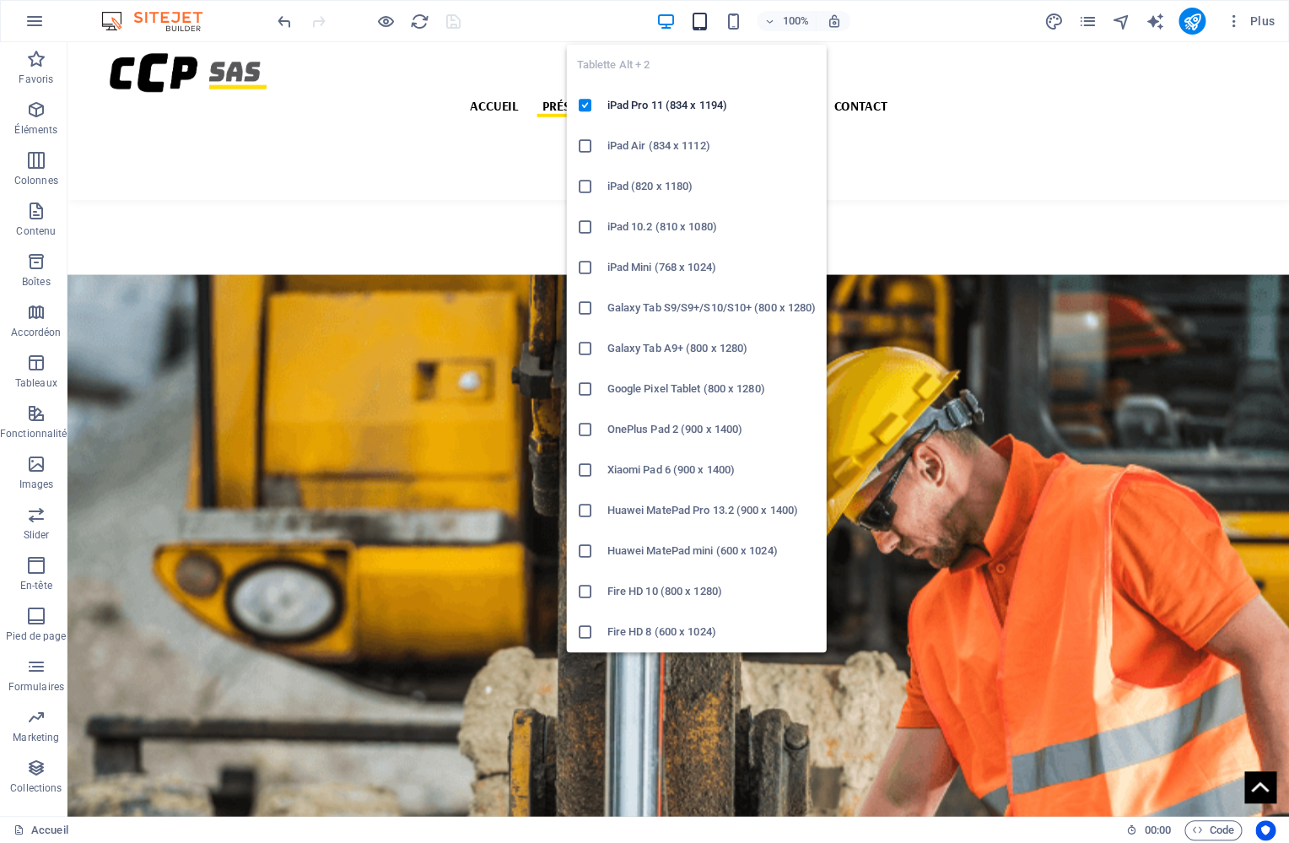
click at [703, 22] on icon "button" at bounding box center [699, 21] width 19 height 19
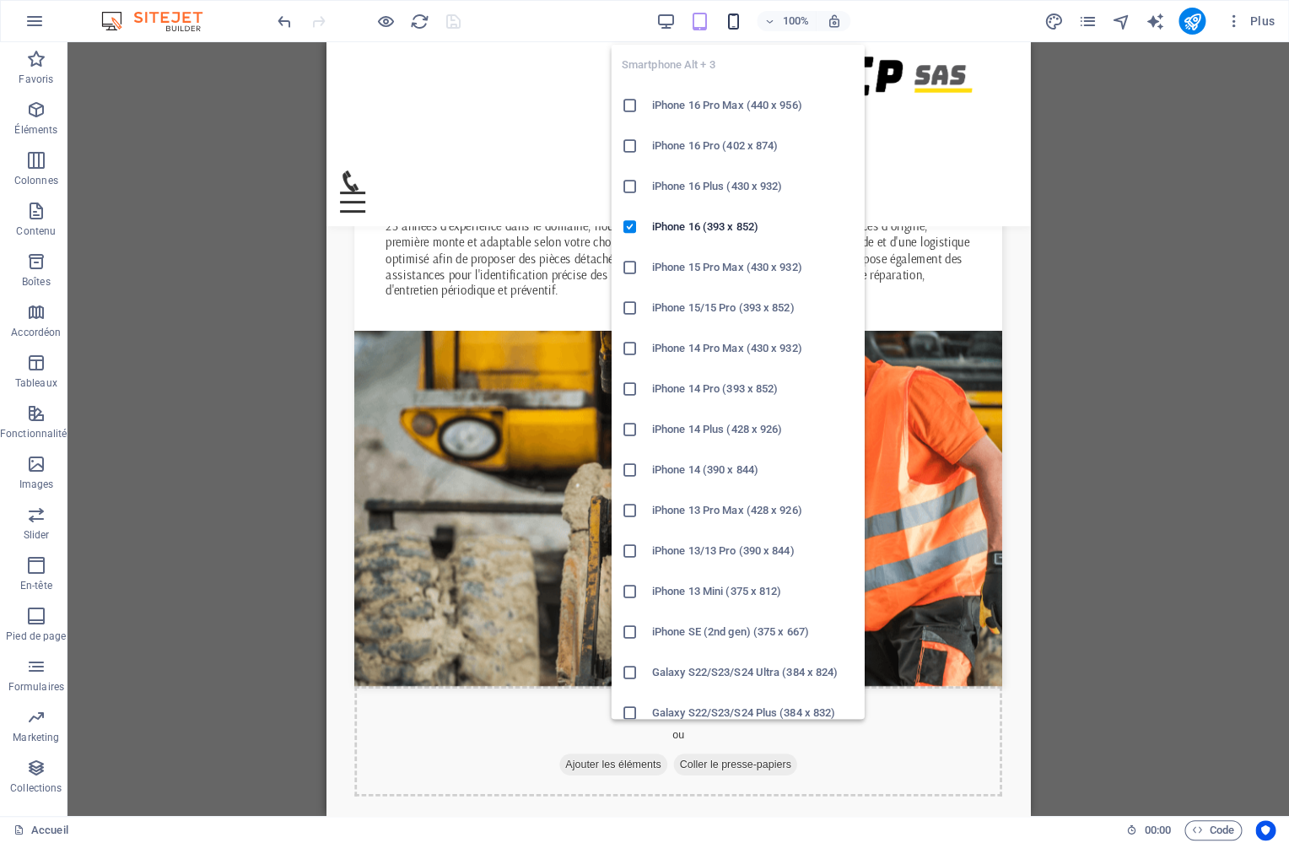
click at [736, 18] on icon "button" at bounding box center [733, 21] width 19 height 19
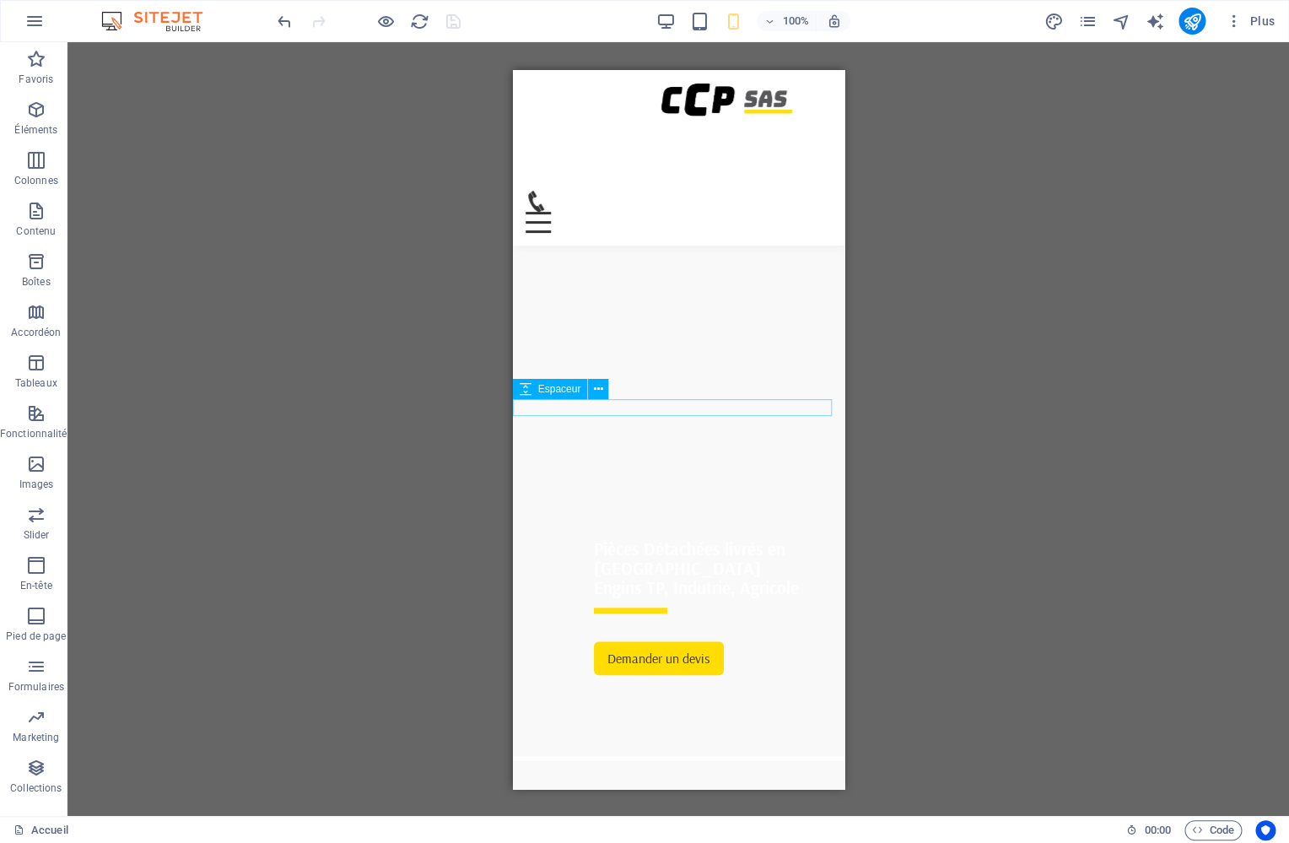
scroll to position [265, 0]
click at [576, 763] on div at bounding box center [677, 771] width 331 height 17
select select "px"
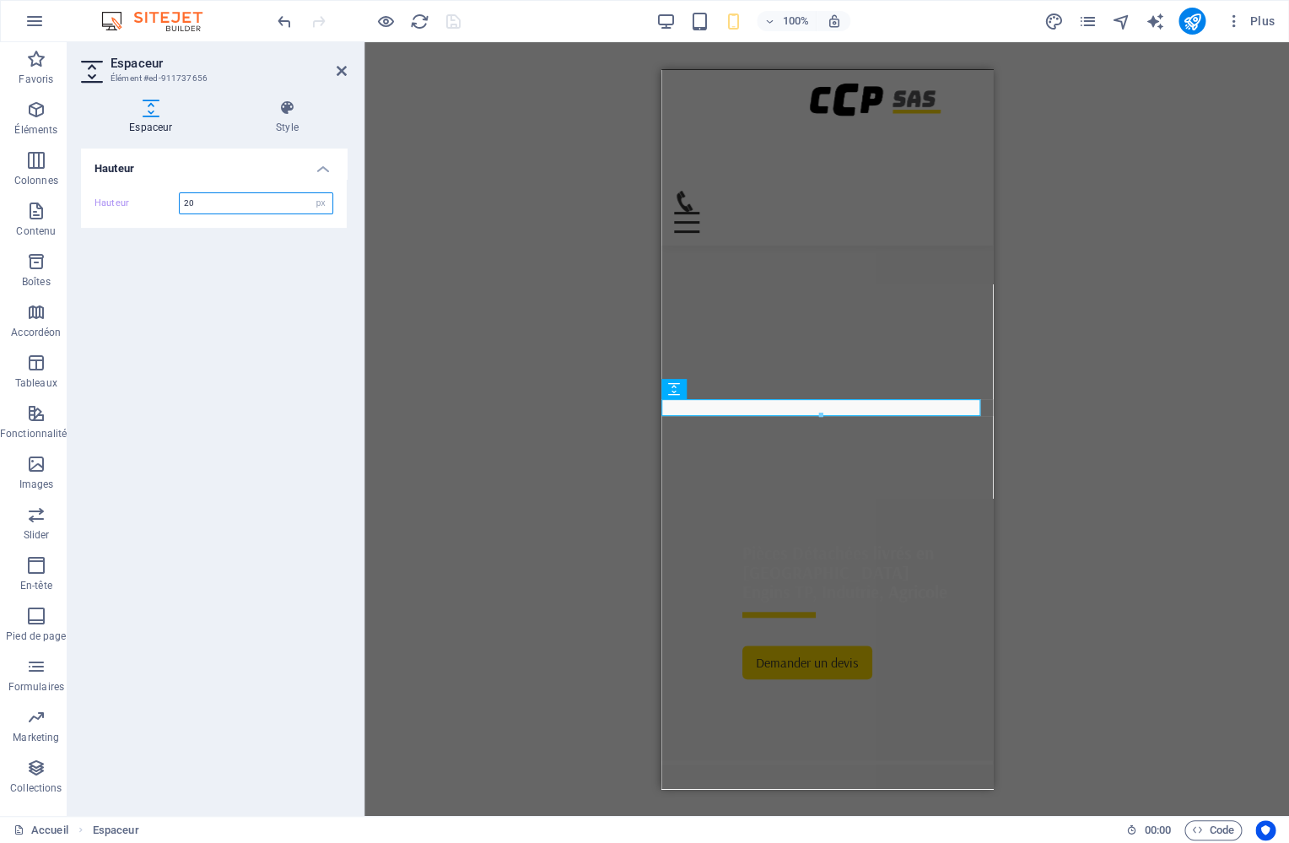
drag, startPoint x: 218, startPoint y: 198, endPoint x: 154, endPoint y: 181, distance: 66.3
click at [180, 193] on input "20" at bounding box center [256, 203] width 153 height 20
type input "1"
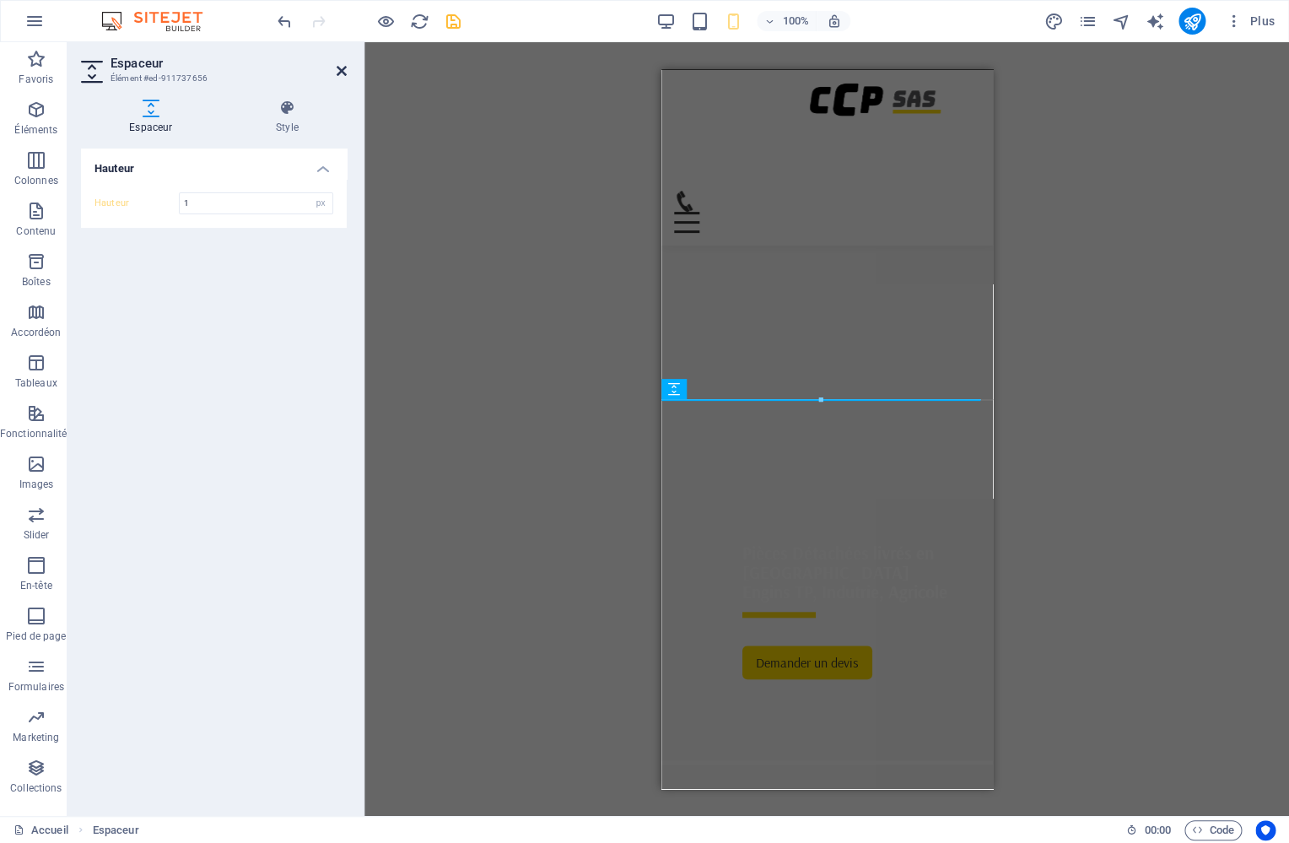
click at [342, 70] on icon at bounding box center [342, 70] width 10 height 13
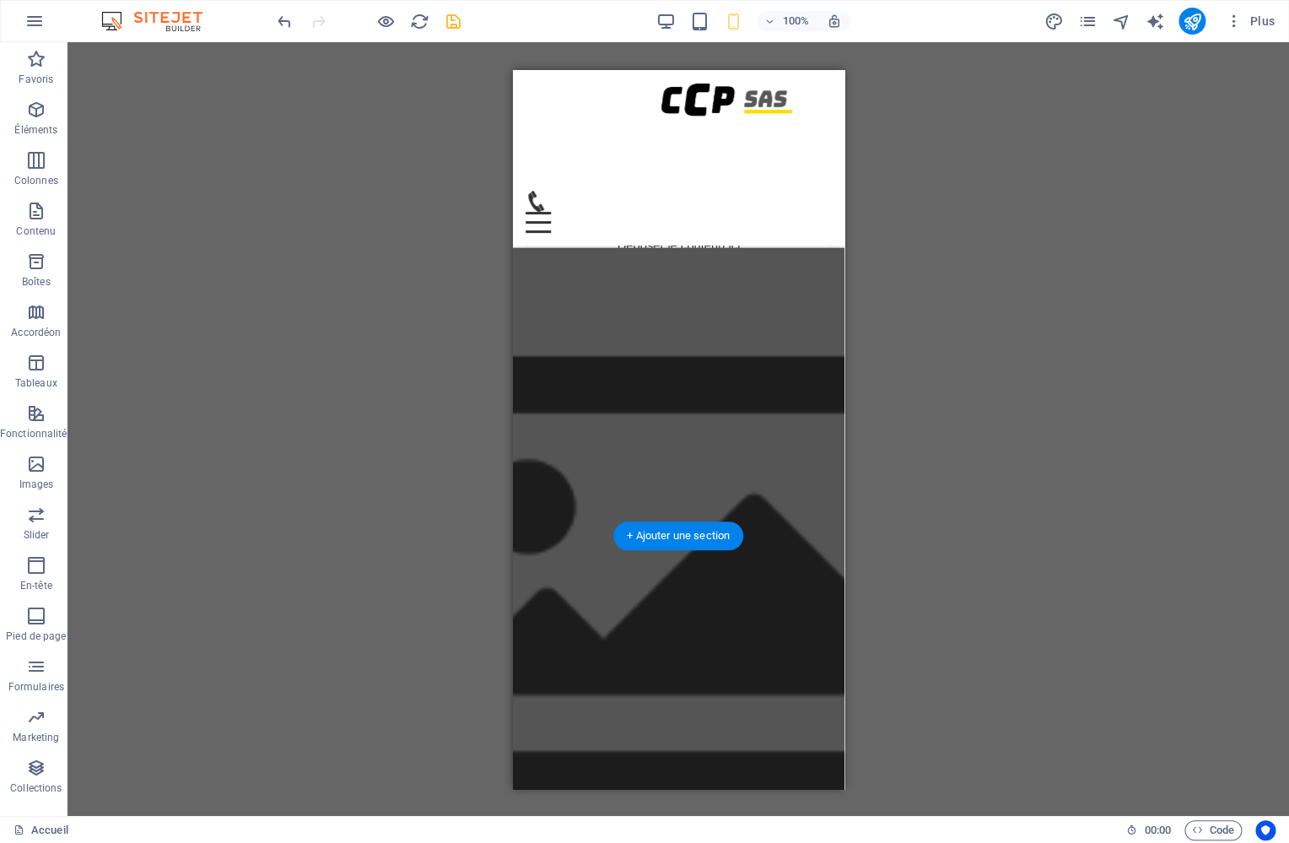
scroll to position [1523, 0]
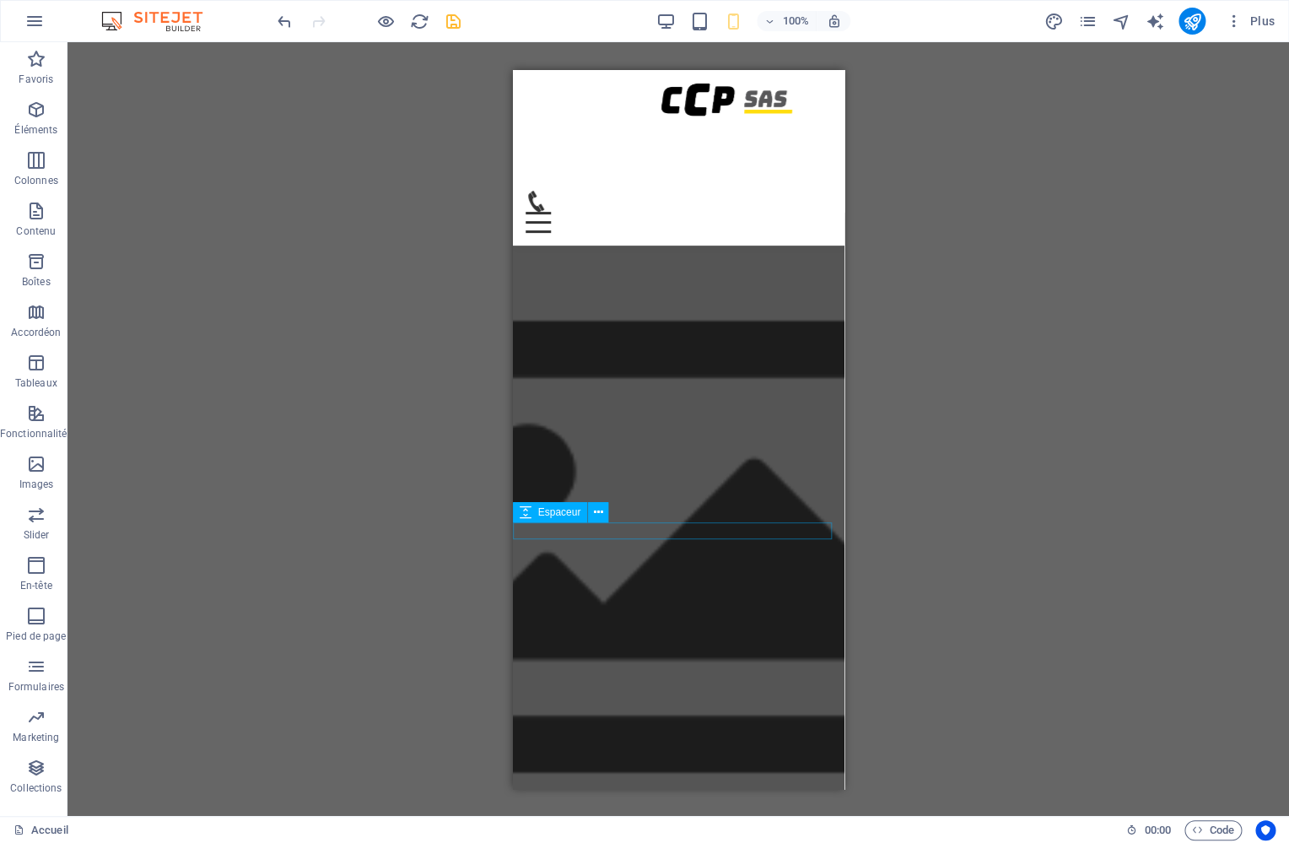
select select "px"
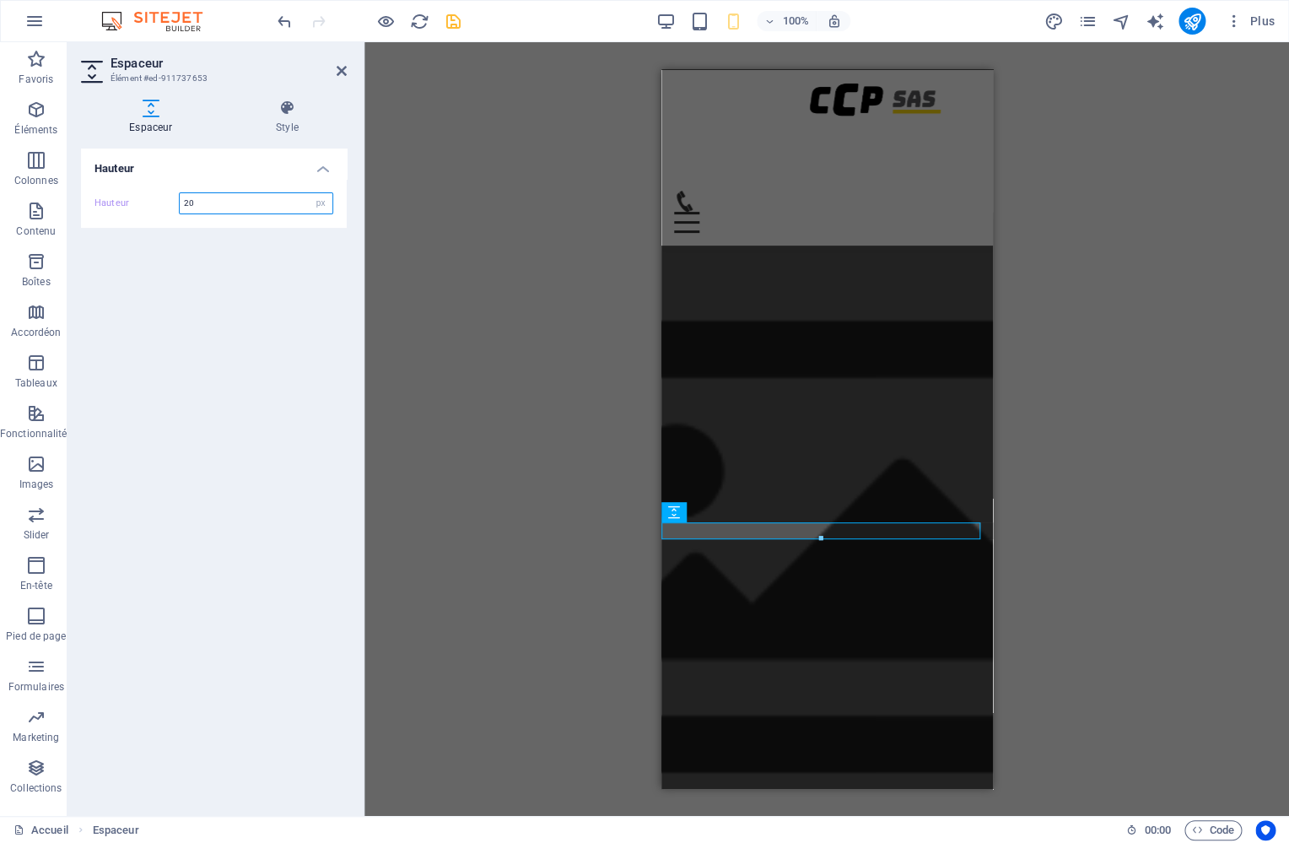
drag, startPoint x: 224, startPoint y: 207, endPoint x: 114, endPoint y: 172, distance: 115.2
click at [180, 193] on input "20" at bounding box center [256, 203] width 153 height 20
type input "0"
click at [342, 68] on icon at bounding box center [342, 70] width 10 height 13
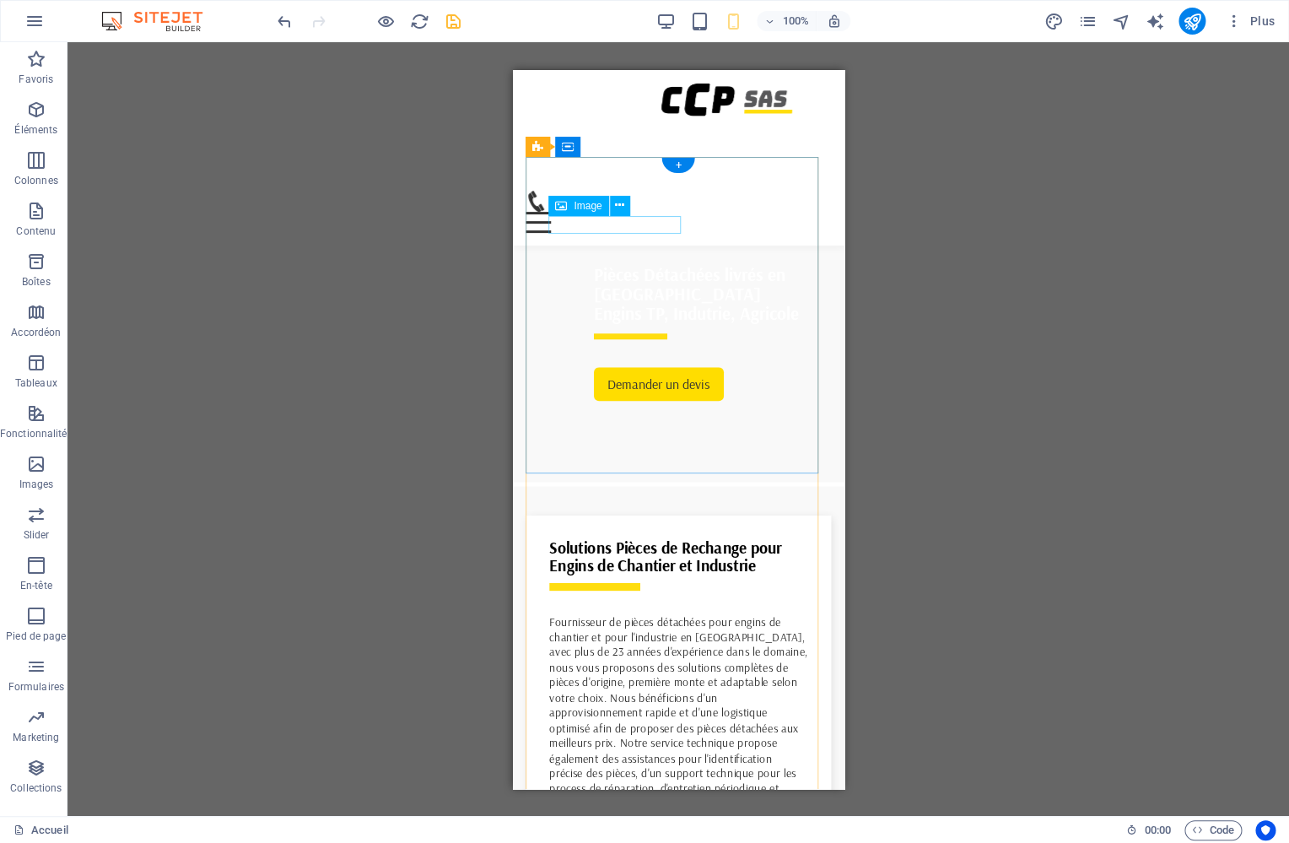
scroll to position [283, 0]
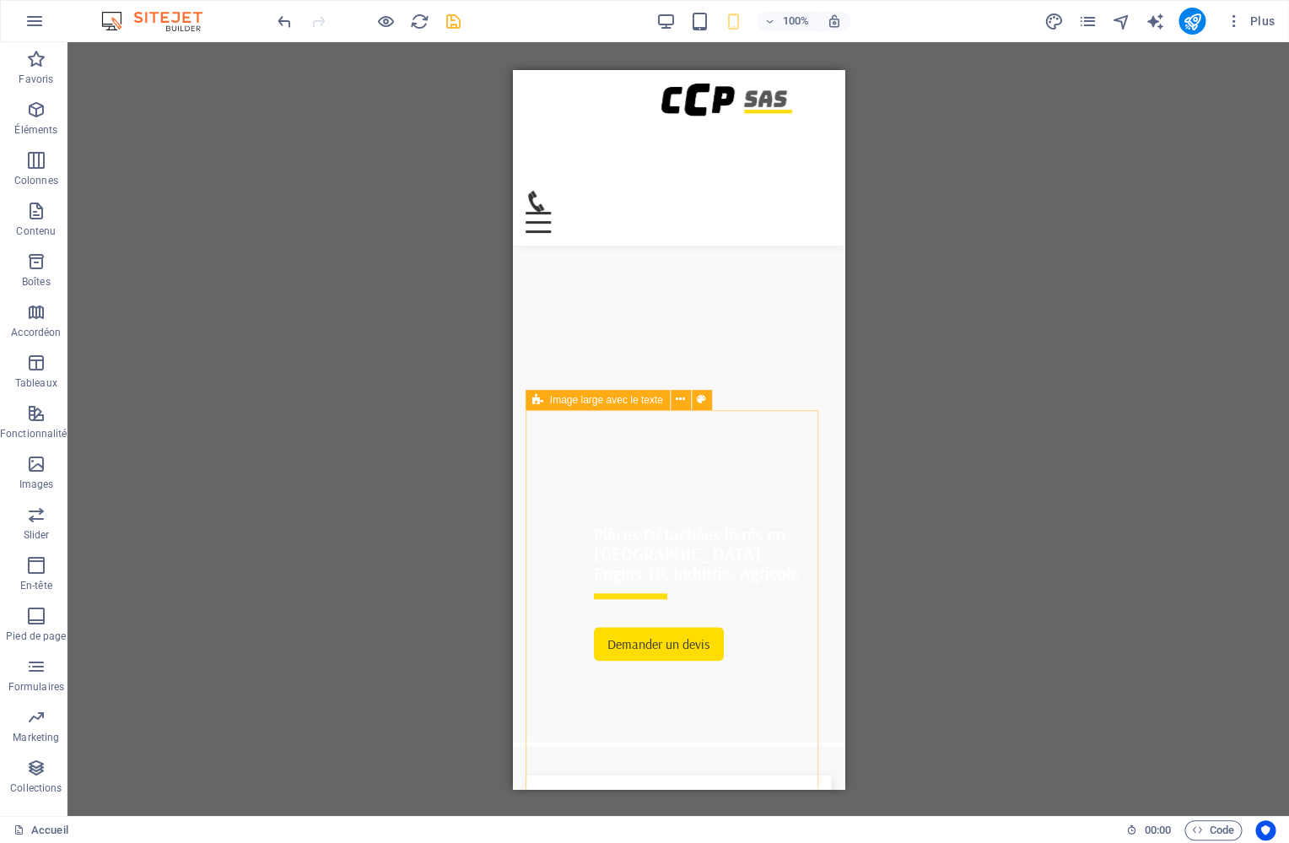
click at [541, 401] on icon at bounding box center [537, 400] width 11 height 20
select select "px"
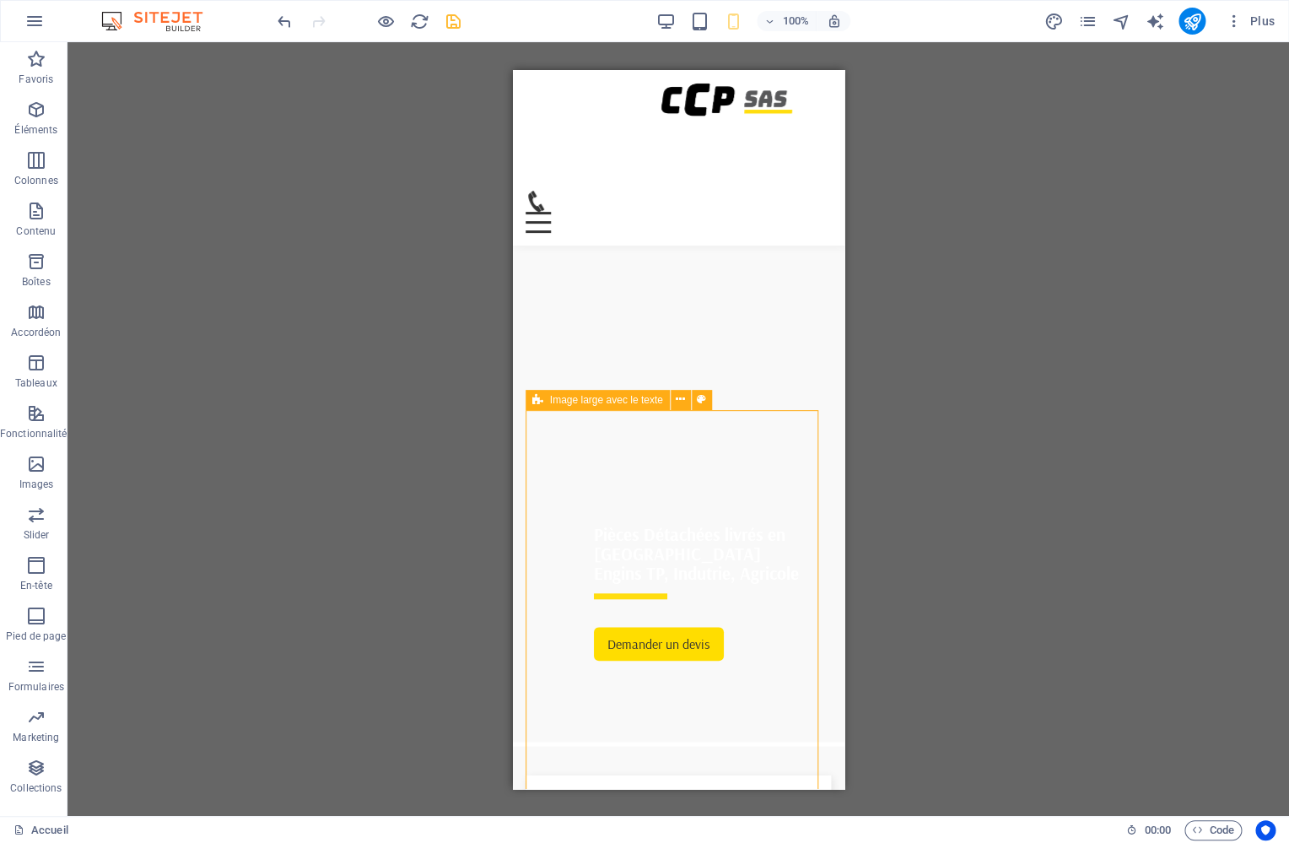
select select "px"
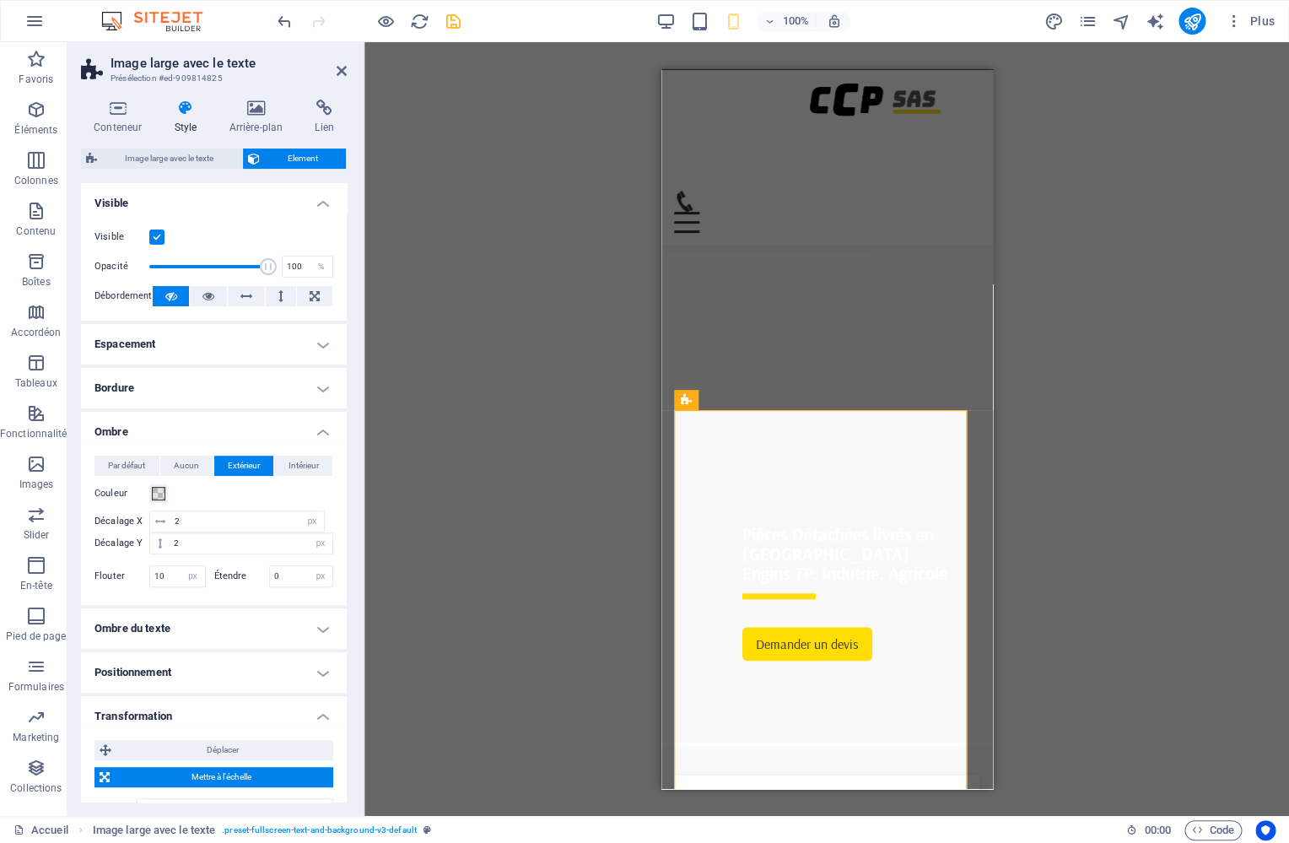
click at [183, 114] on icon at bounding box center [185, 108] width 48 height 17
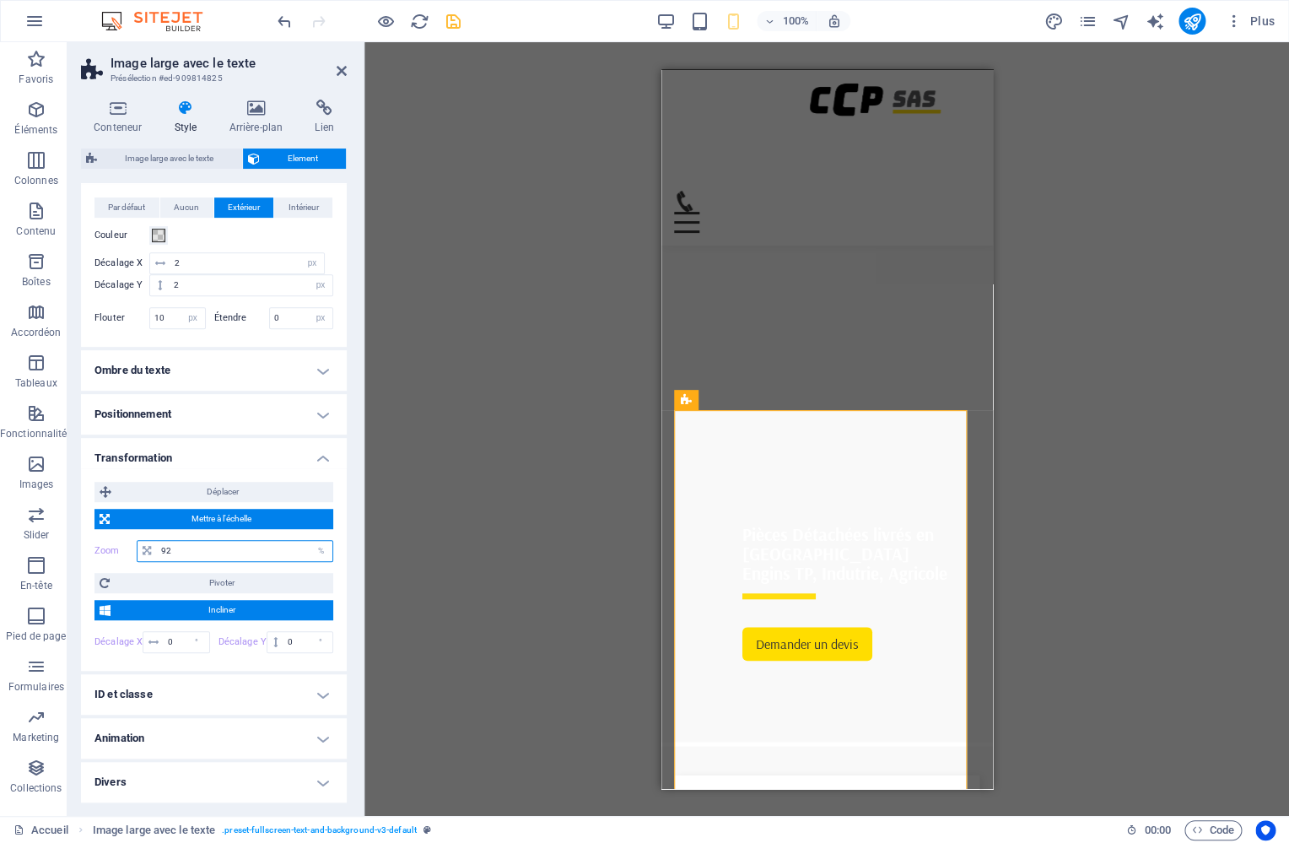
drag, startPoint x: 189, startPoint y: 552, endPoint x: 105, endPoint y: 521, distance: 88.9
click at [157, 541] on input "92" at bounding box center [244, 551] width 175 height 20
type input "100"
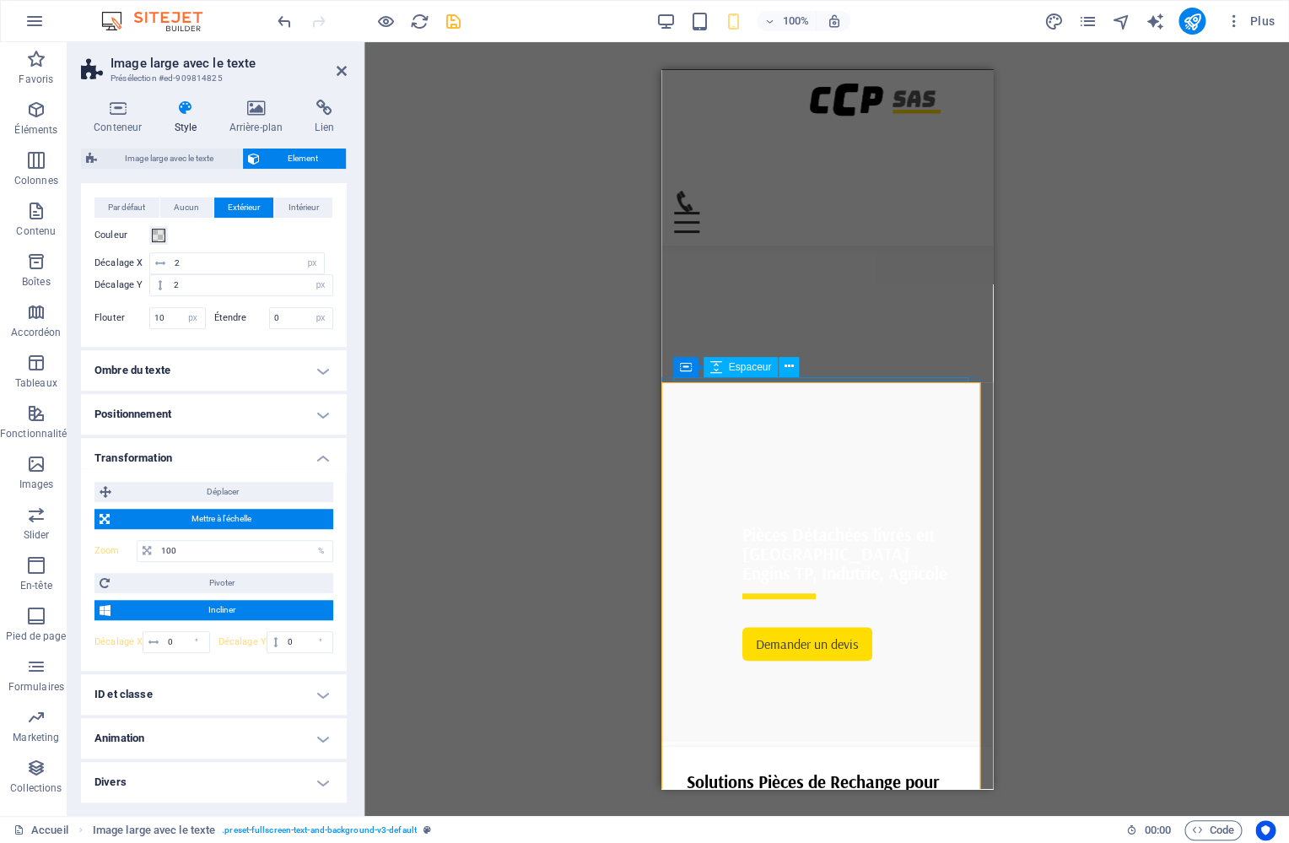
click at [808, 377] on div "Conteneur Espaceur" at bounding box center [741, 367] width 137 height 21
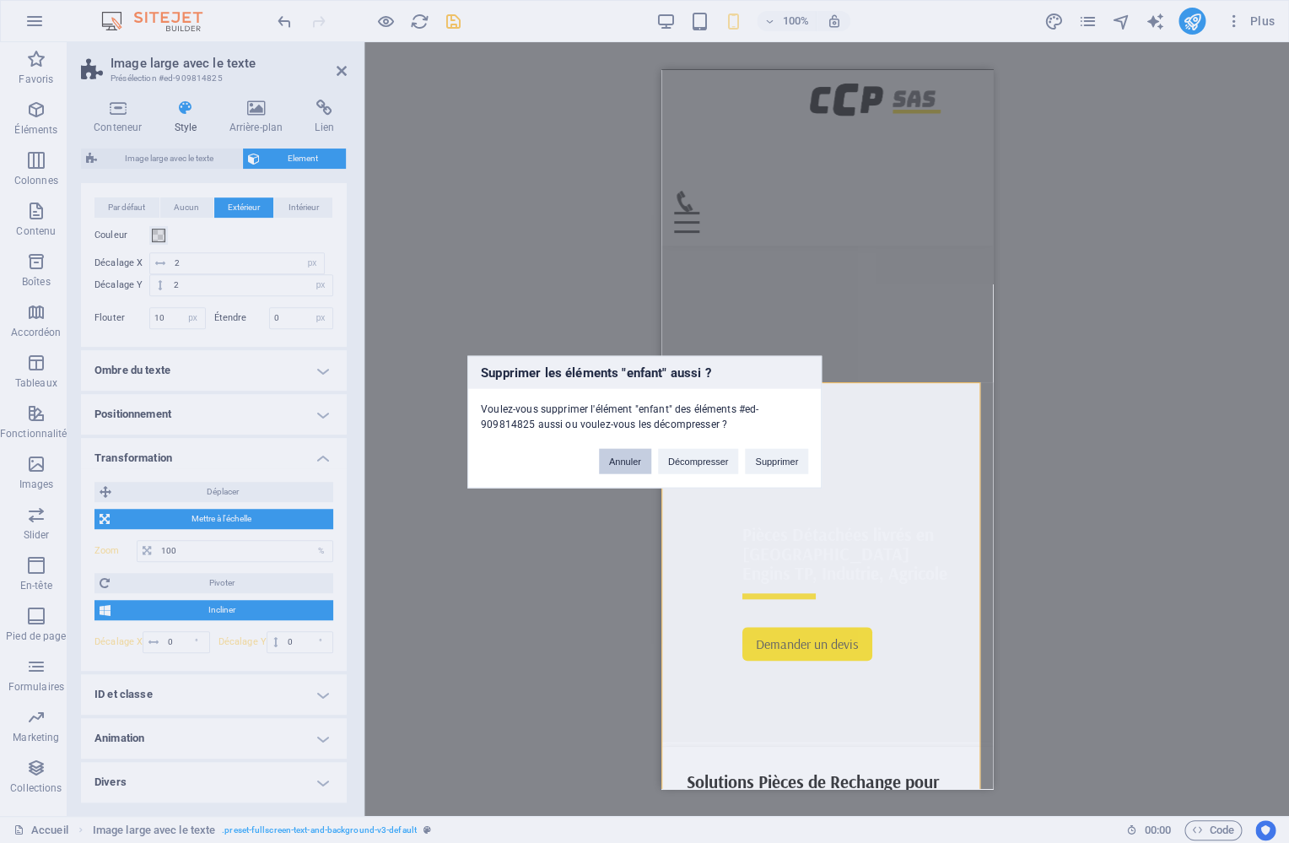
click at [617, 461] on button "Annuler" at bounding box center [625, 460] width 52 height 25
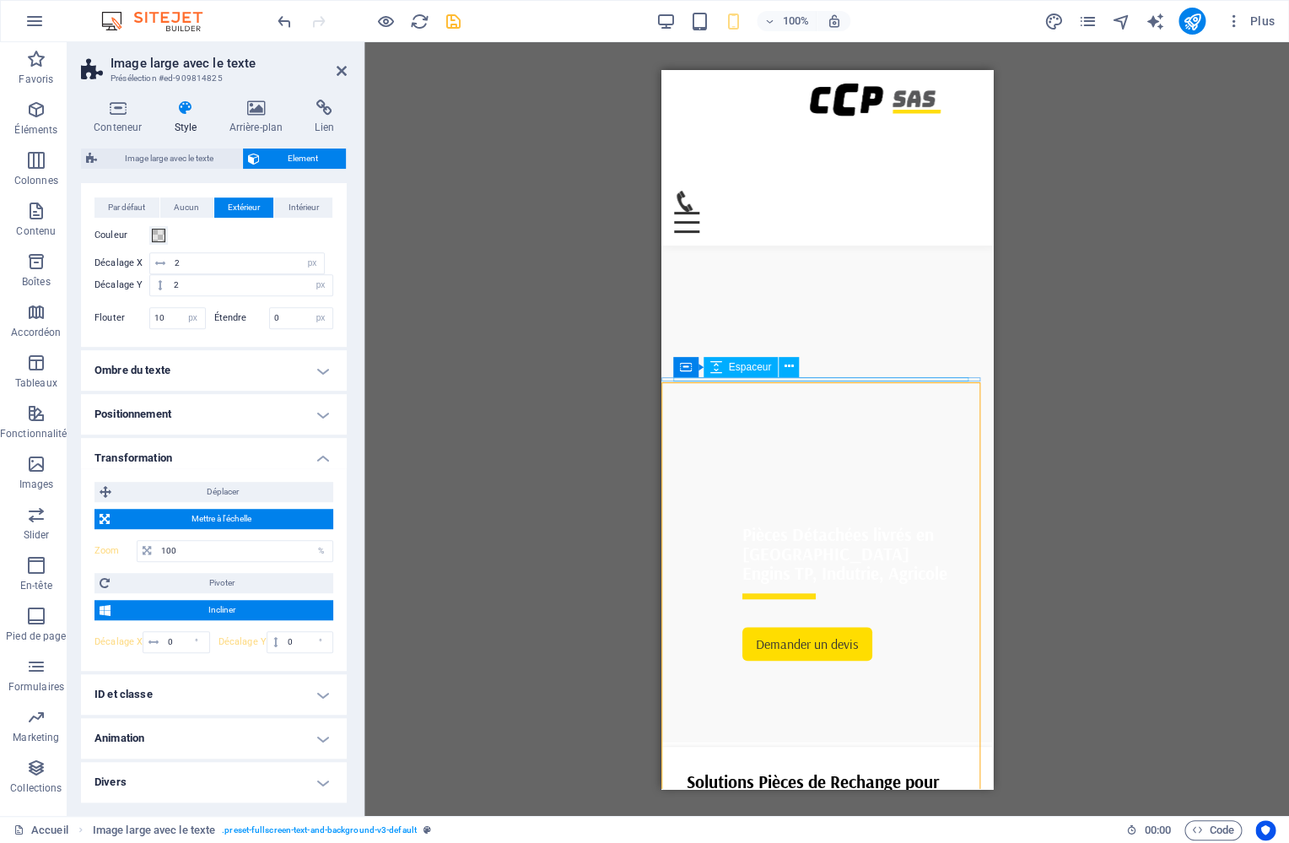
click at [822, 741] on div at bounding box center [826, 743] width 304 height 4
select select "px"
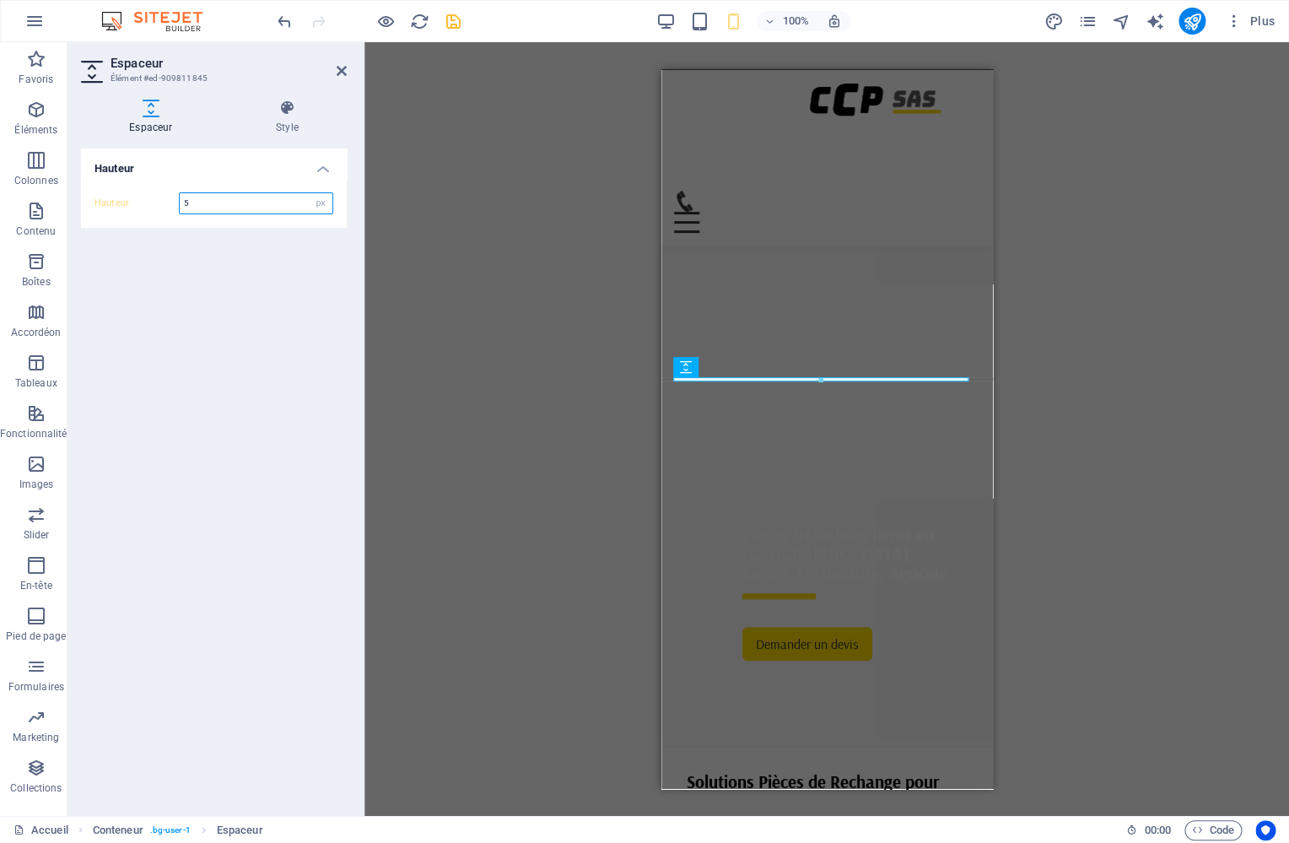
drag, startPoint x: 246, startPoint y: 203, endPoint x: 149, endPoint y: 176, distance: 100.7
click at [180, 193] on input "5" at bounding box center [256, 203] width 153 height 20
type input "0"
click at [346, 70] on icon at bounding box center [342, 70] width 10 height 13
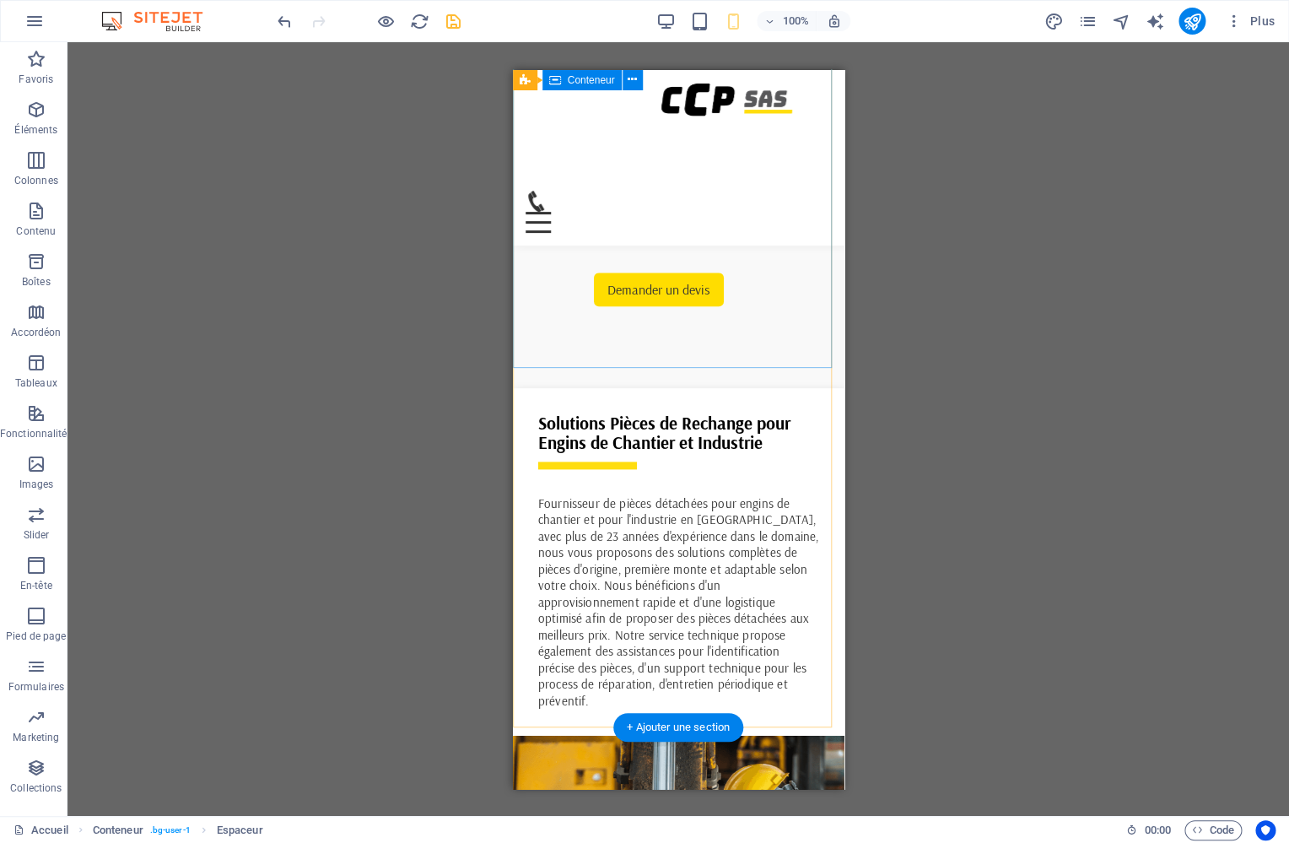
scroll to position [756, 0]
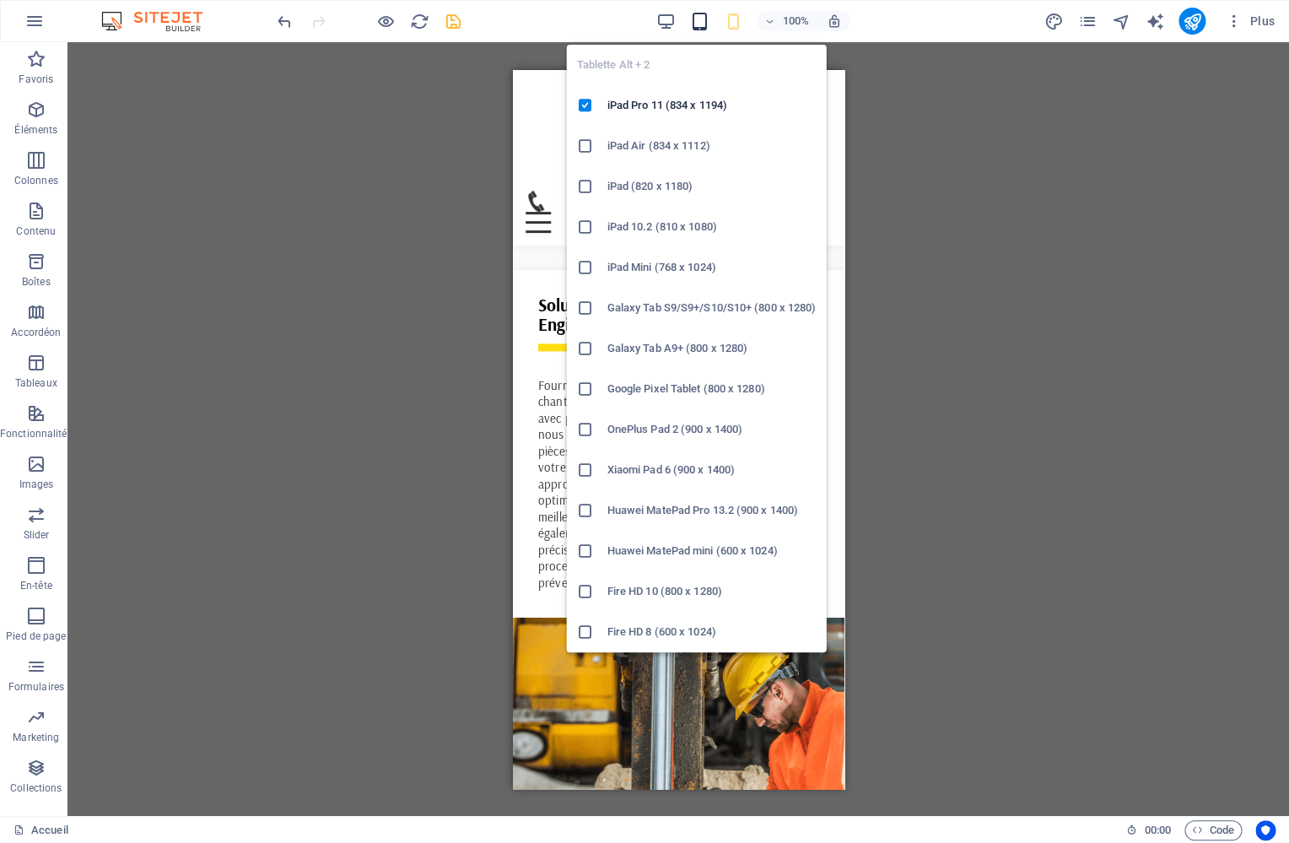
click at [698, 19] on icon "button" at bounding box center [699, 21] width 19 height 19
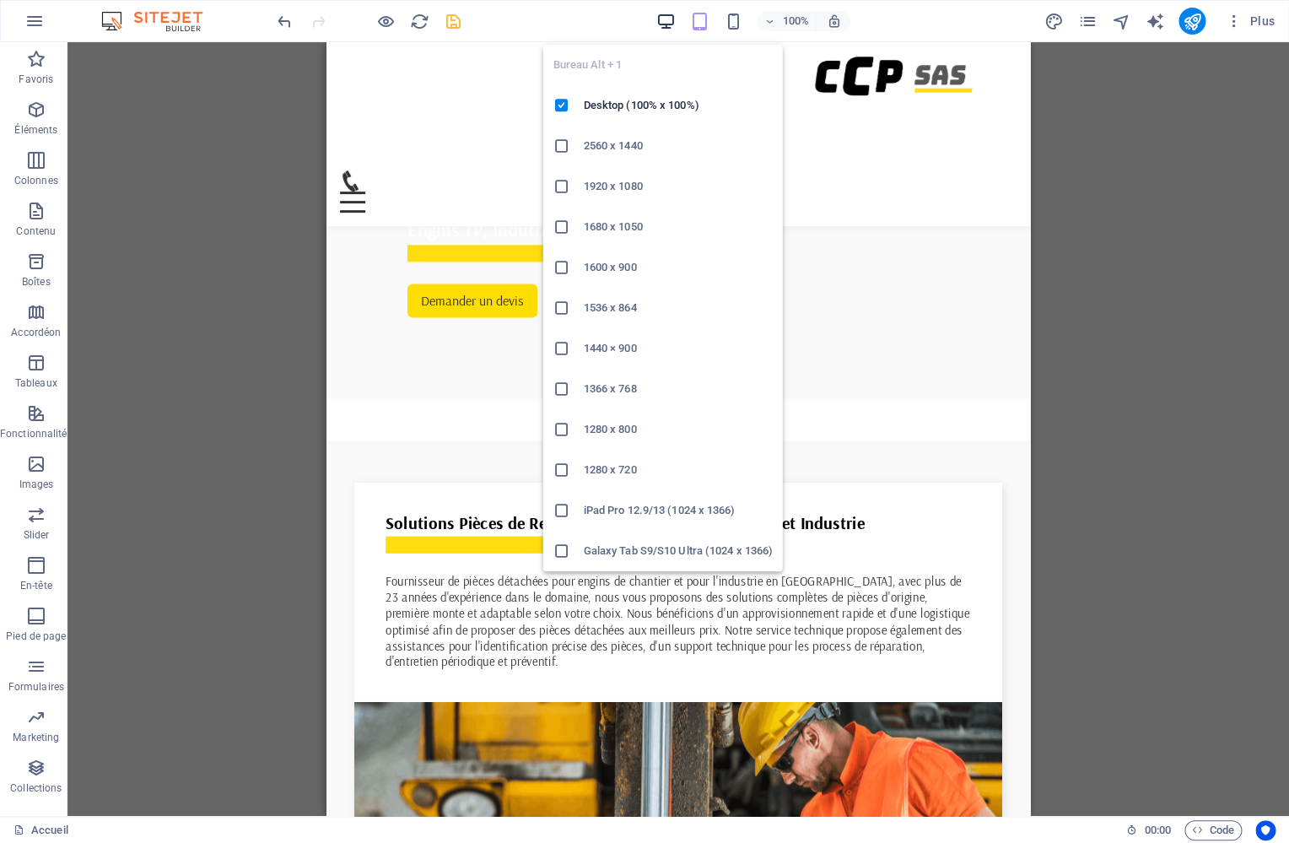
click at [665, 20] on icon "button" at bounding box center [665, 21] width 19 height 19
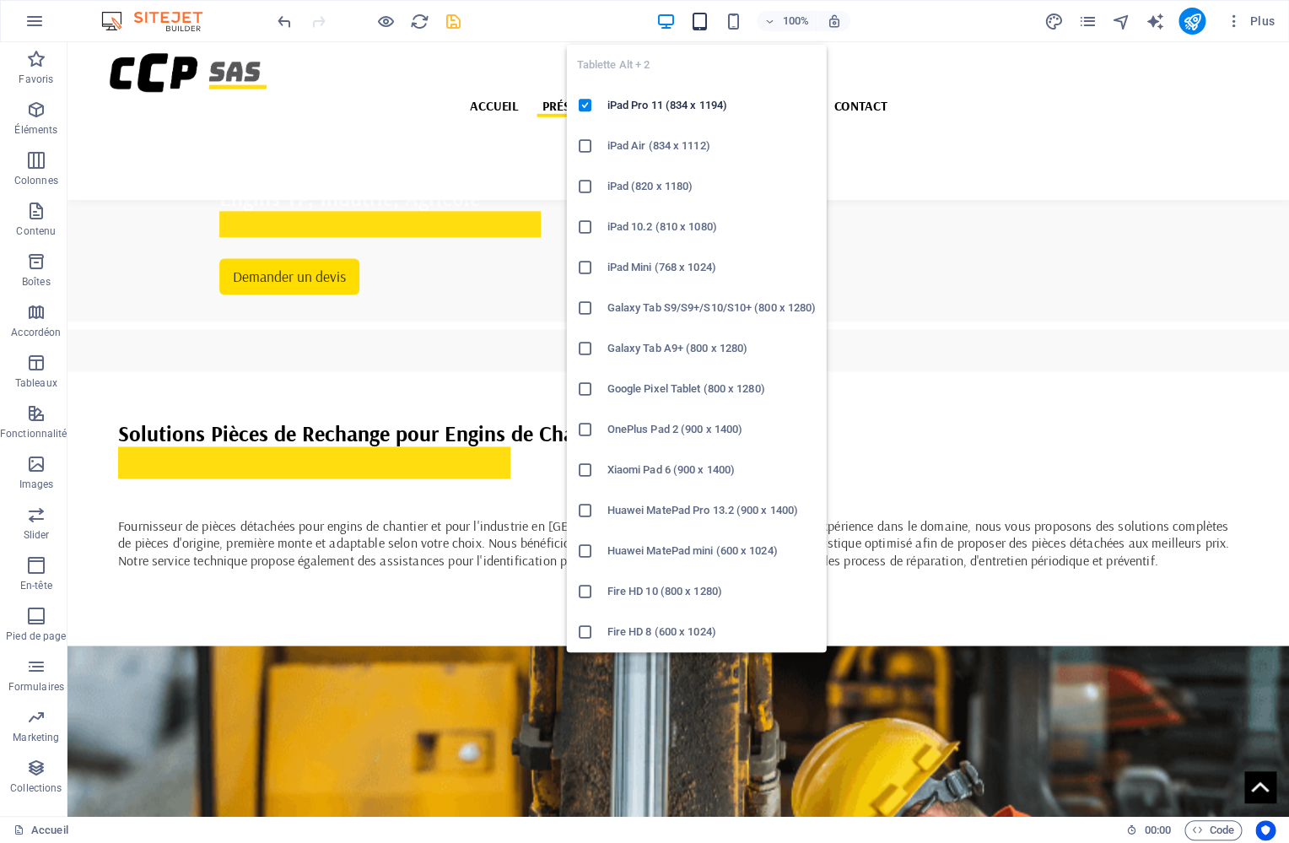
click at [700, 20] on icon "button" at bounding box center [699, 21] width 19 height 19
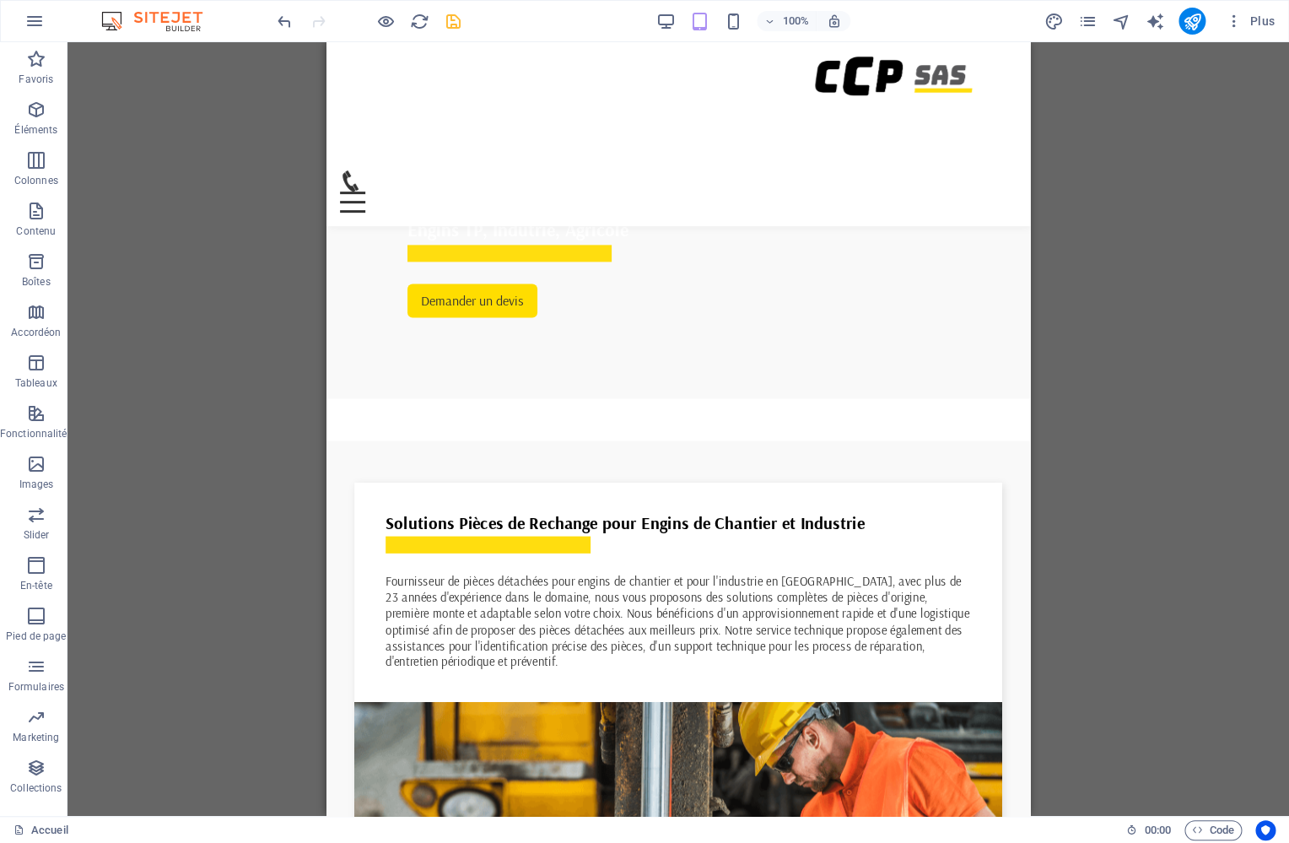
click at [1060, 17] on icon "design" at bounding box center [1052, 21] width 19 height 19
select select "rem"
select select "400"
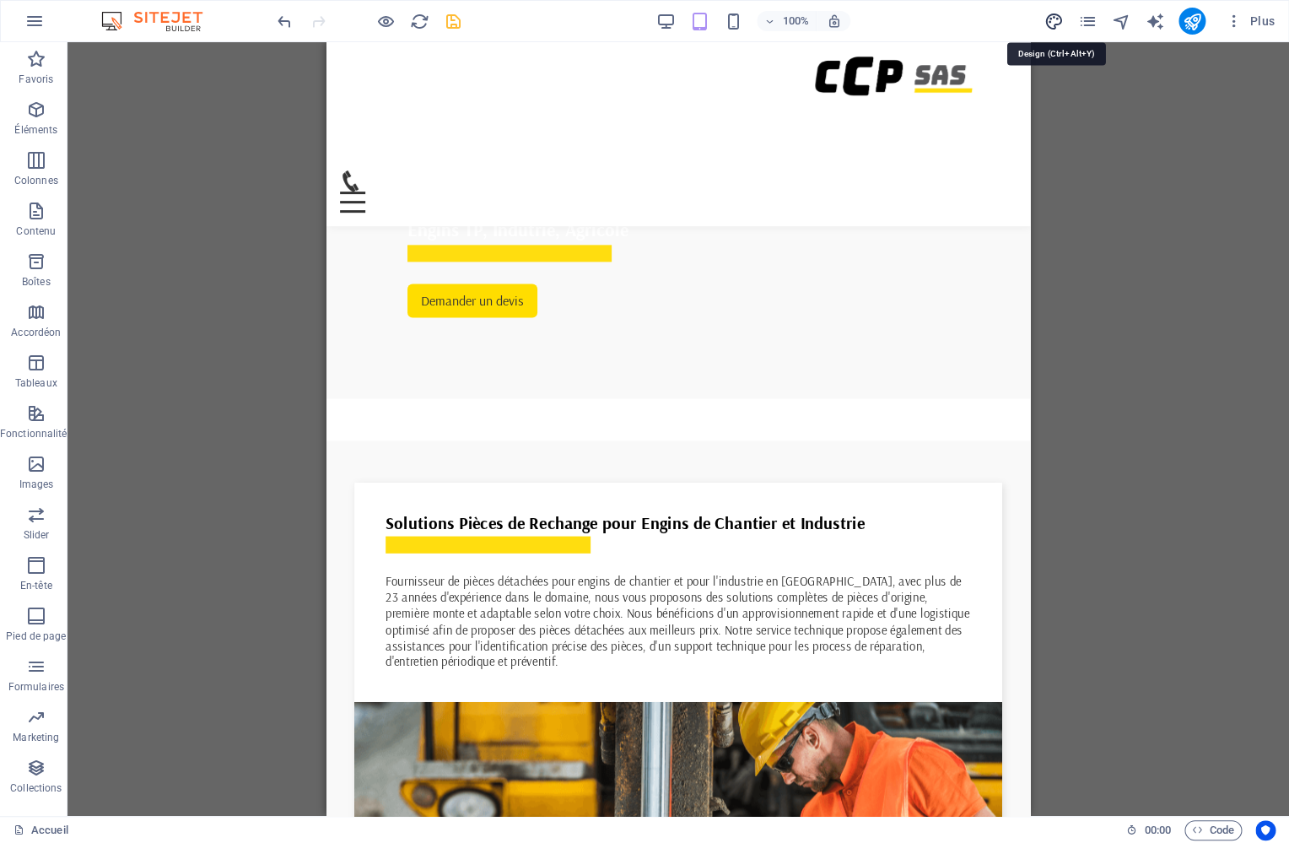
select select "px"
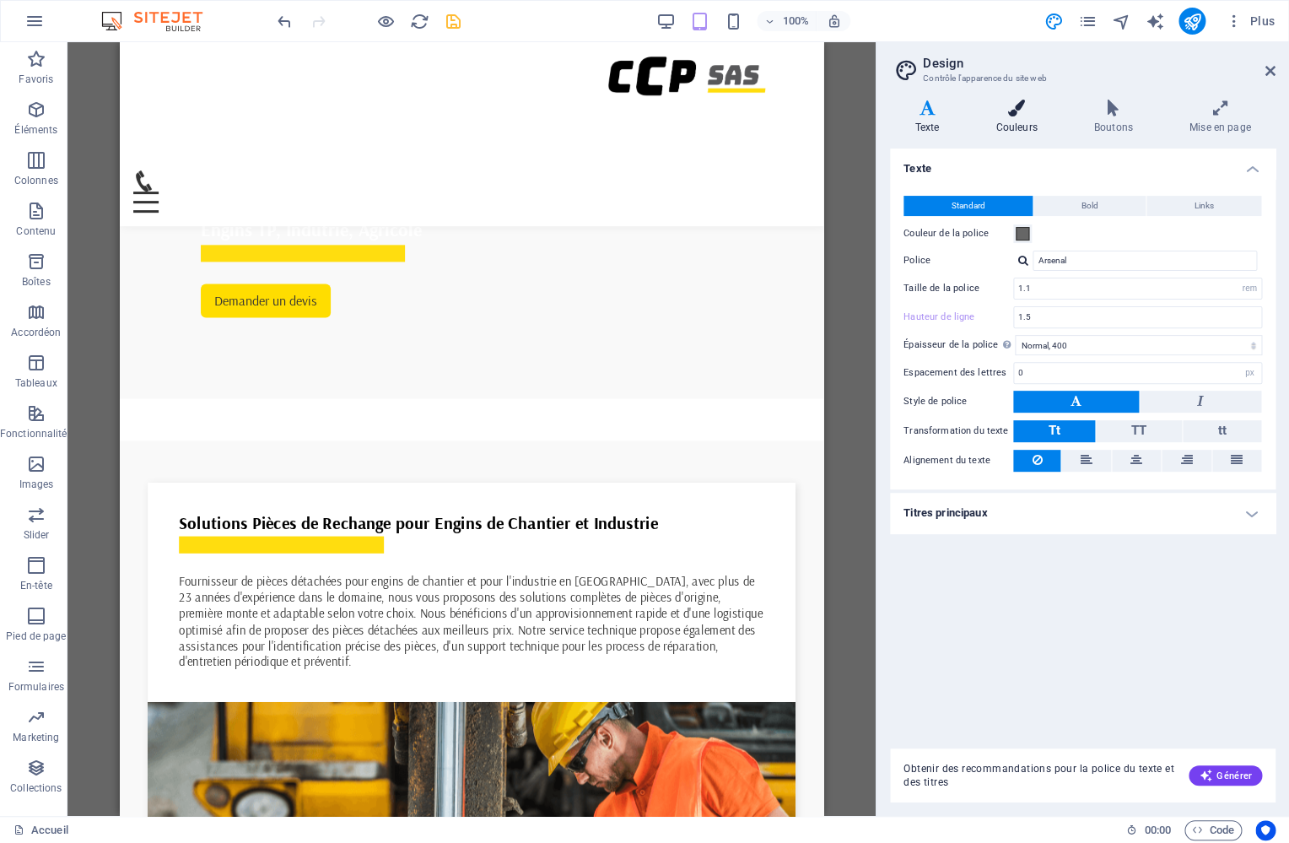
click at [1020, 112] on icon at bounding box center [1016, 108] width 91 height 17
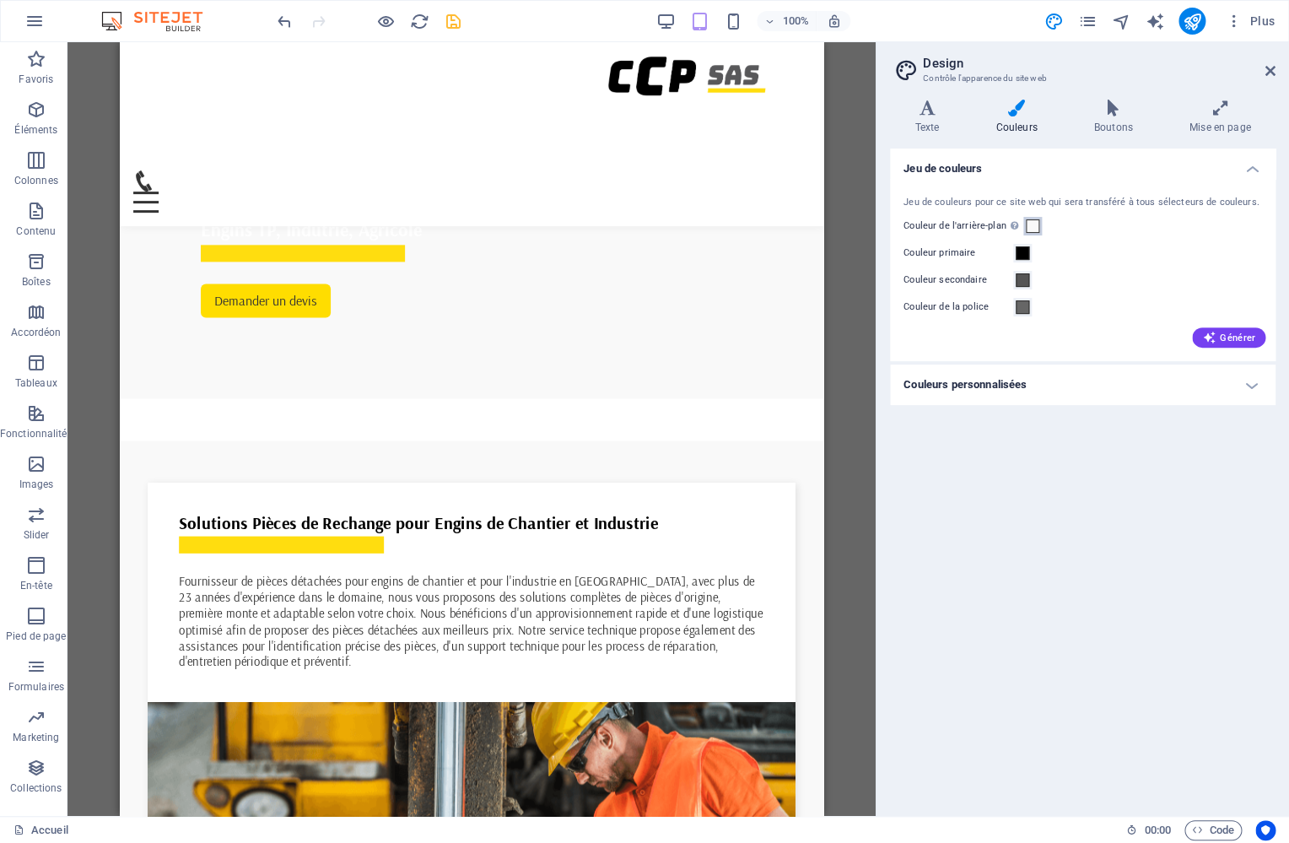
click at [1026, 228] on span at bounding box center [1032, 225] width 13 height 13
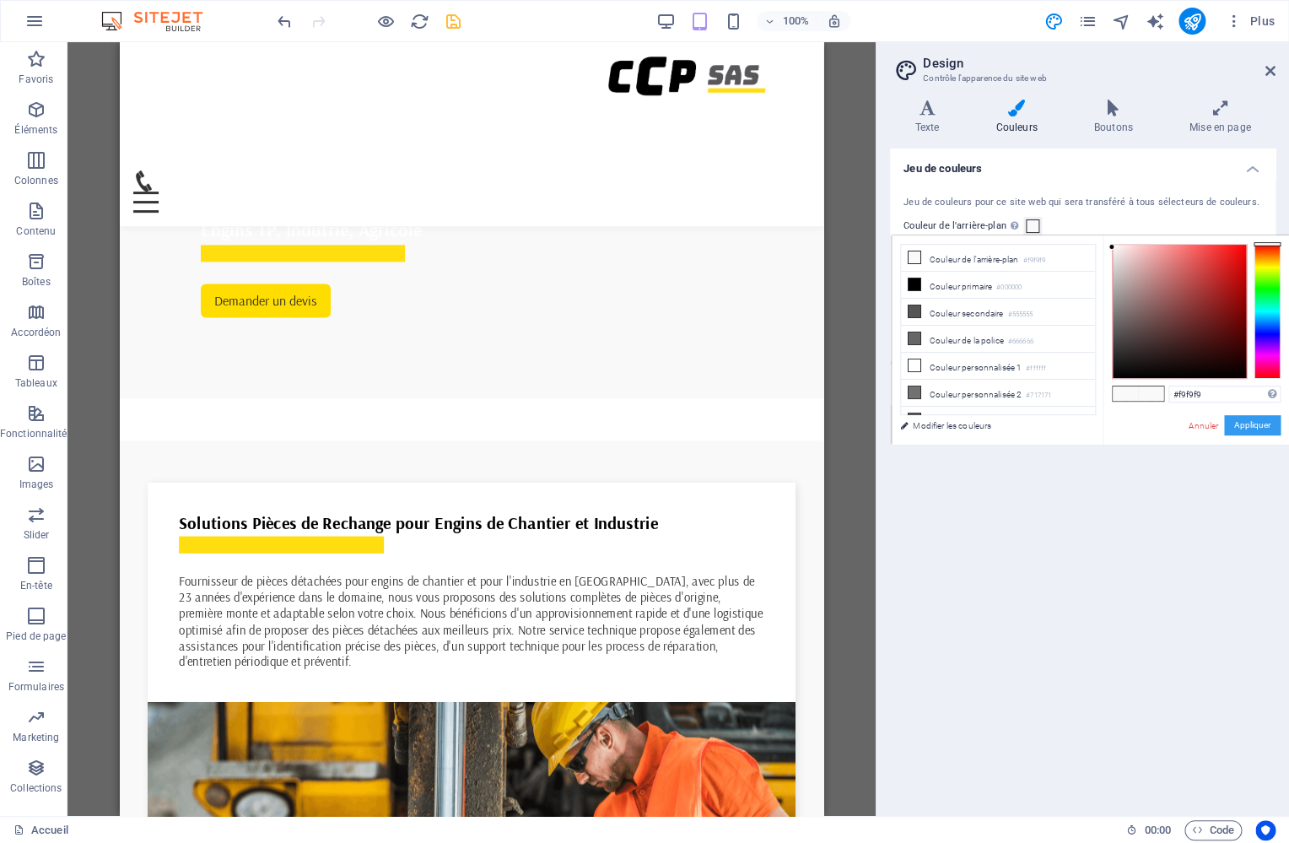
click at [1224, 421] on button "Appliquer" at bounding box center [1252, 425] width 57 height 20
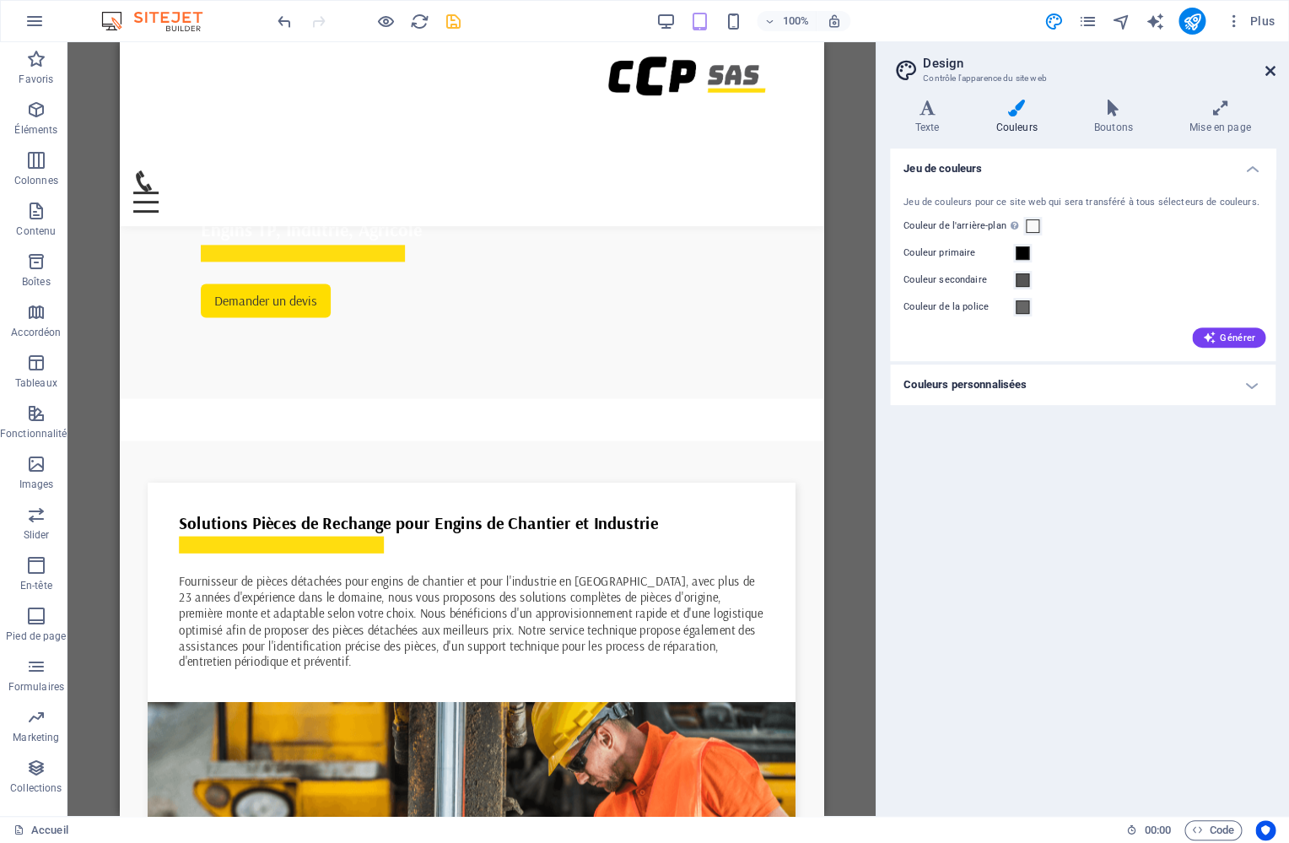
click at [1267, 68] on icon at bounding box center [1270, 70] width 10 height 13
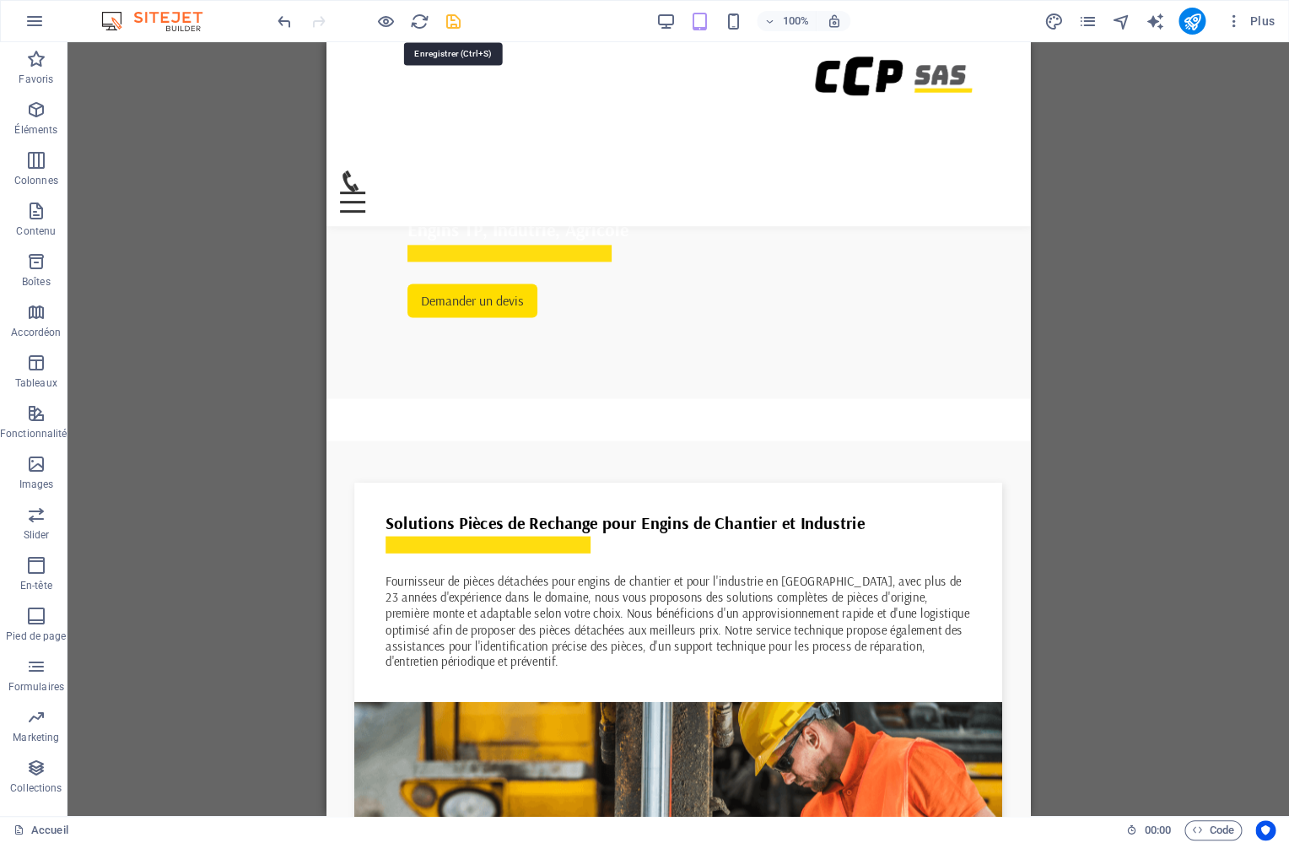
click at [447, 17] on icon "save" at bounding box center [453, 21] width 19 height 19
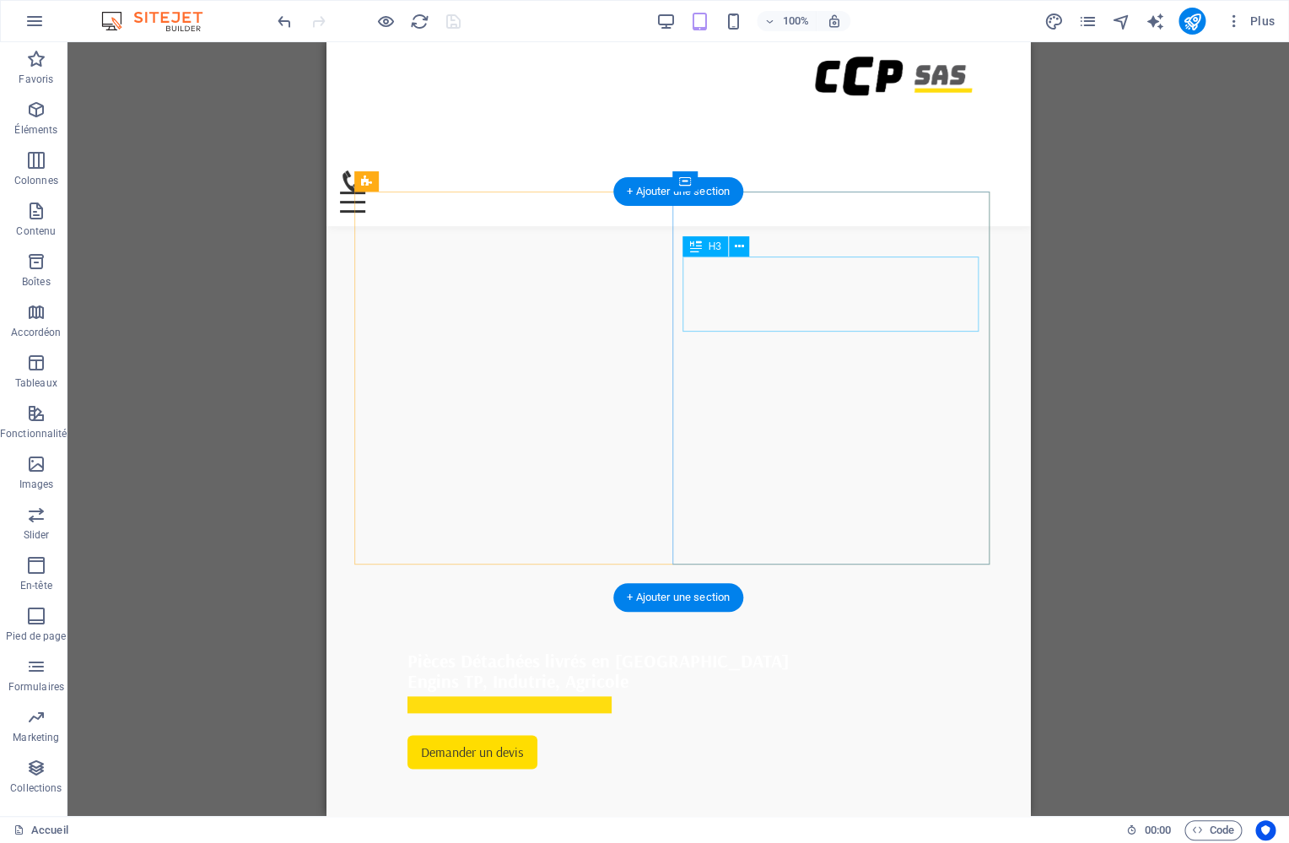
scroll to position [213, 0]
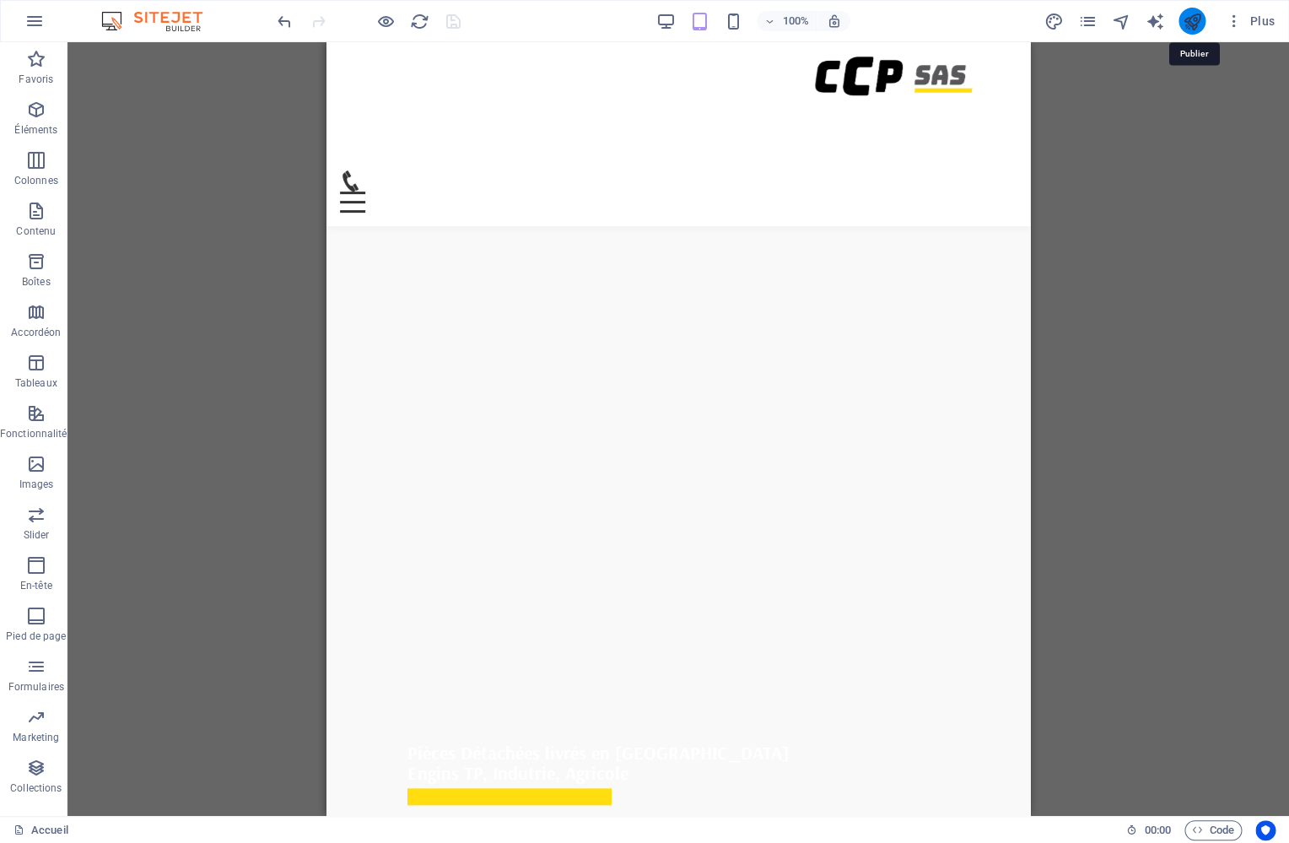
click at [1194, 19] on icon "publish" at bounding box center [1191, 21] width 19 height 19
